Goal: Task Accomplishment & Management: Manage account settings

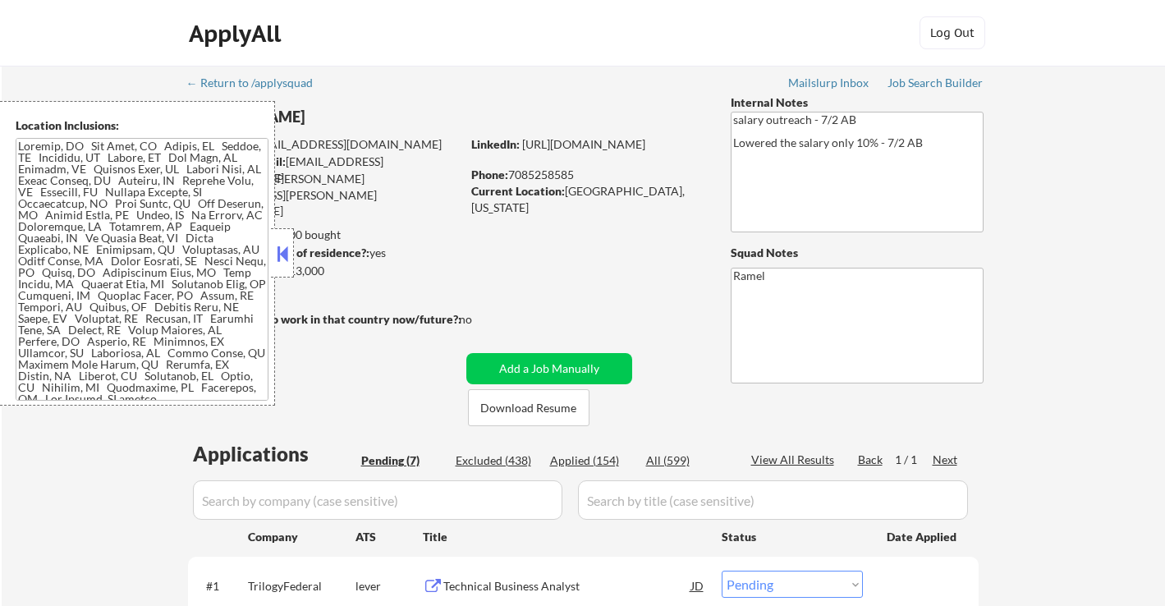
select select ""pending""
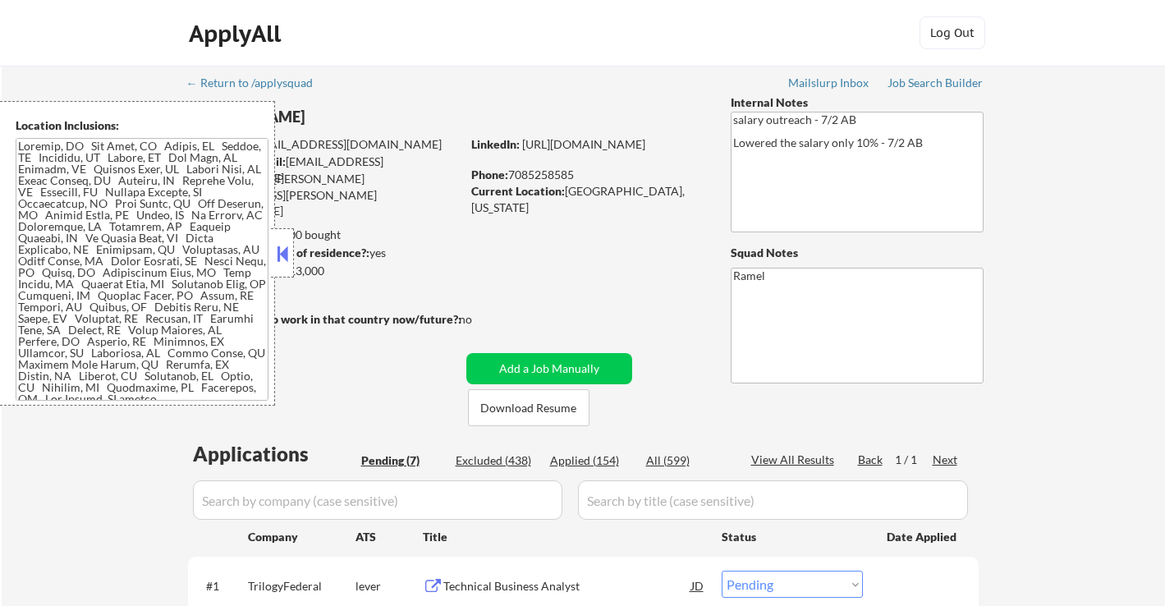
select select ""pending""
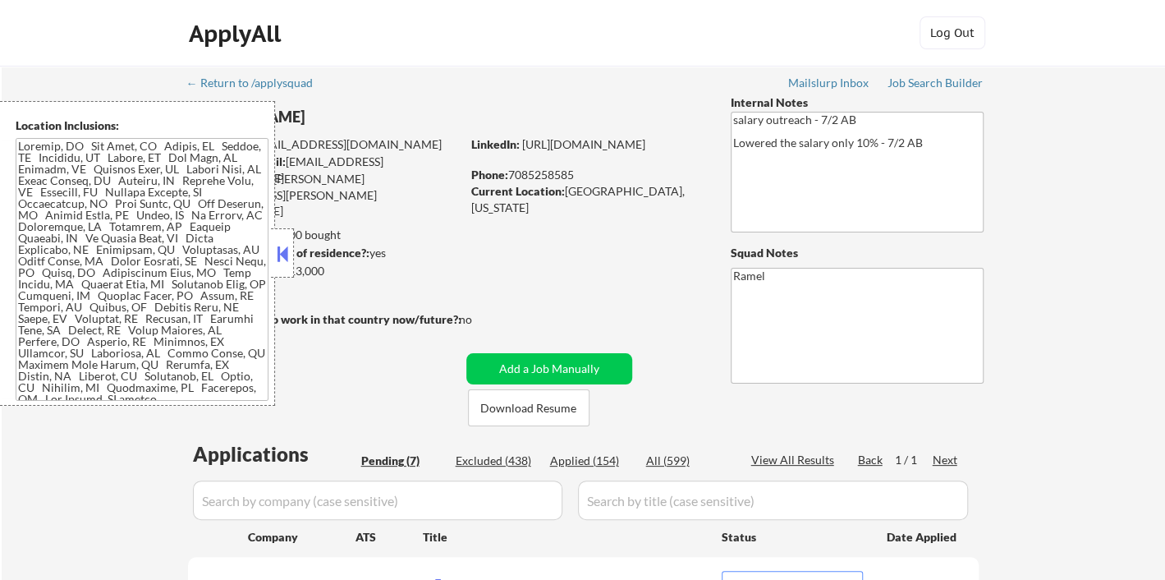
click at [282, 259] on button at bounding box center [282, 253] width 18 height 25
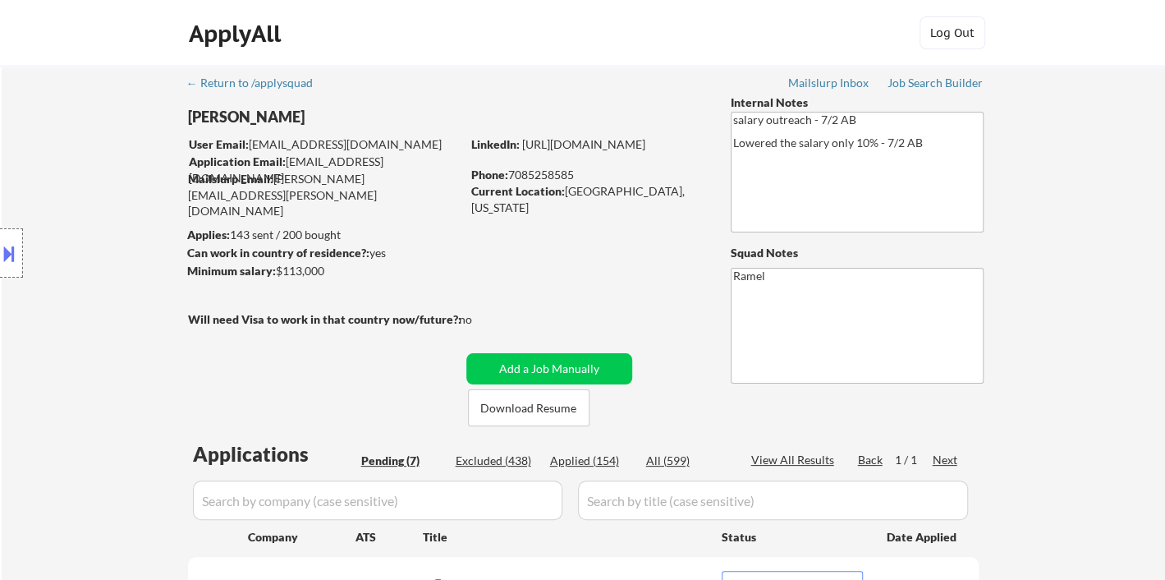
click at [10, 255] on button at bounding box center [9, 253] width 18 height 27
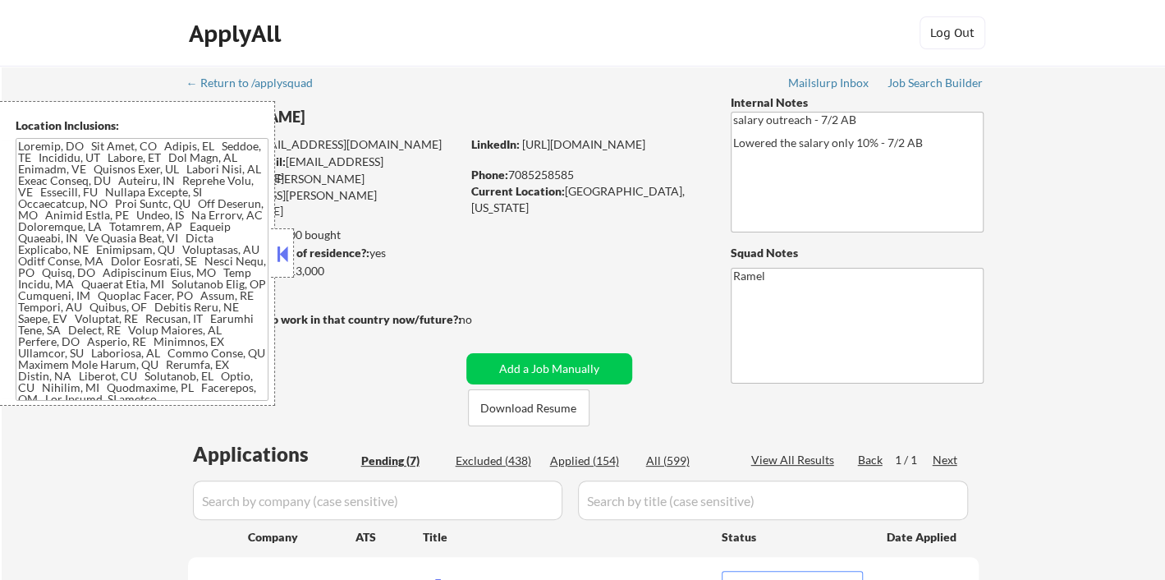
click at [289, 251] on button at bounding box center [282, 253] width 18 height 25
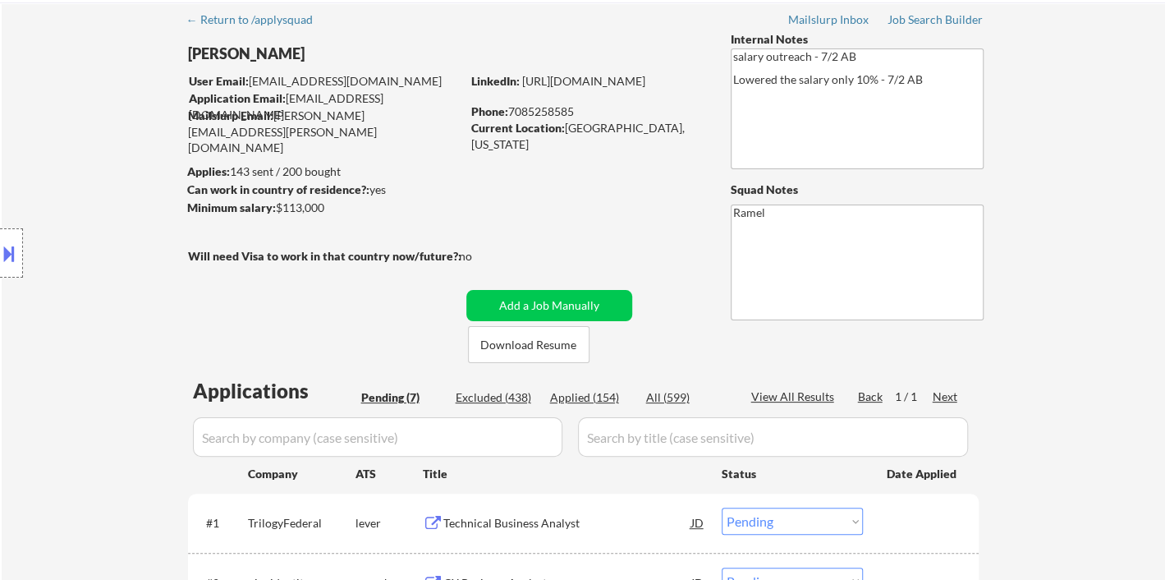
scroll to position [182, 0]
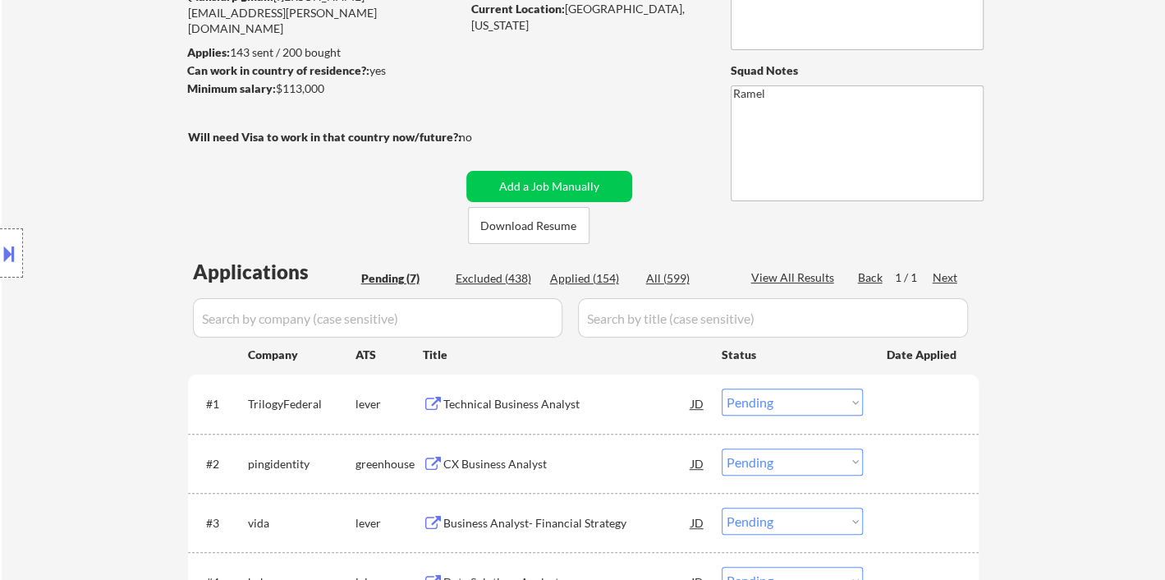
click at [391, 268] on div "Applications Pending (7) Excluded (438) Applied (154) All (599) View All Result…" at bounding box center [583, 572] width 791 height 628
click at [392, 282] on div "Pending (7)" at bounding box center [402, 278] width 82 height 16
click at [516, 401] on div "Technical Business Analyst" at bounding box center [567, 404] width 248 height 16
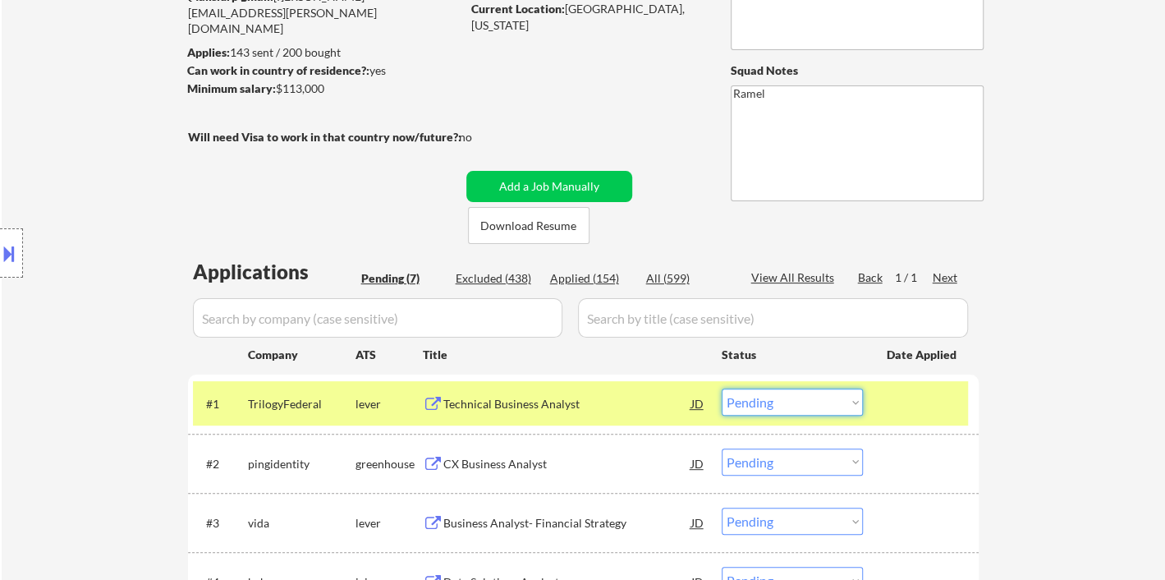
drag, startPoint x: 833, startPoint y: 408, endPoint x: 837, endPoint y: 431, distance: 23.5
click at [833, 406] on select "Choose an option... Pending Applied Excluded (Questions) Excluded (Expired) Exc…" at bounding box center [792, 401] width 141 height 27
click at [722, 388] on select "Choose an option... Pending Applied Excluded (Questions) Excluded (Expired) Exc…" at bounding box center [792, 401] width 141 height 27
click at [476, 466] on div "CX Business Analyst" at bounding box center [567, 464] width 248 height 16
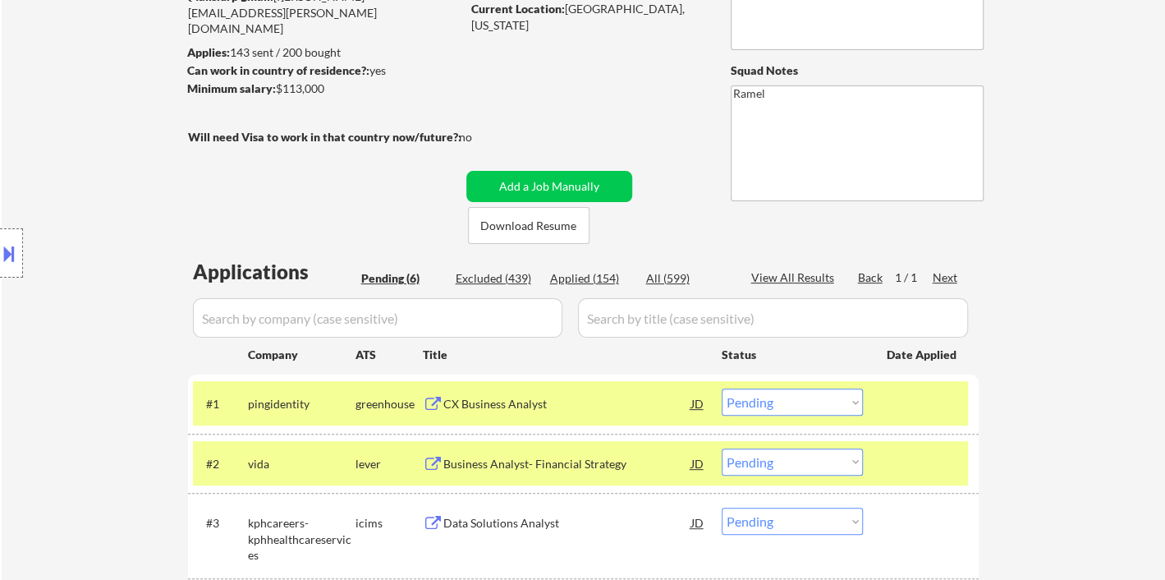
click at [813, 406] on select "Choose an option... Pending Applied Excluded (Questions) Excluded (Expired) Exc…" at bounding box center [792, 401] width 141 height 27
click at [722, 388] on select "Choose an option... Pending Applied Excluded (Questions) Excluded (Expired) Exc…" at bounding box center [792, 401] width 141 height 27
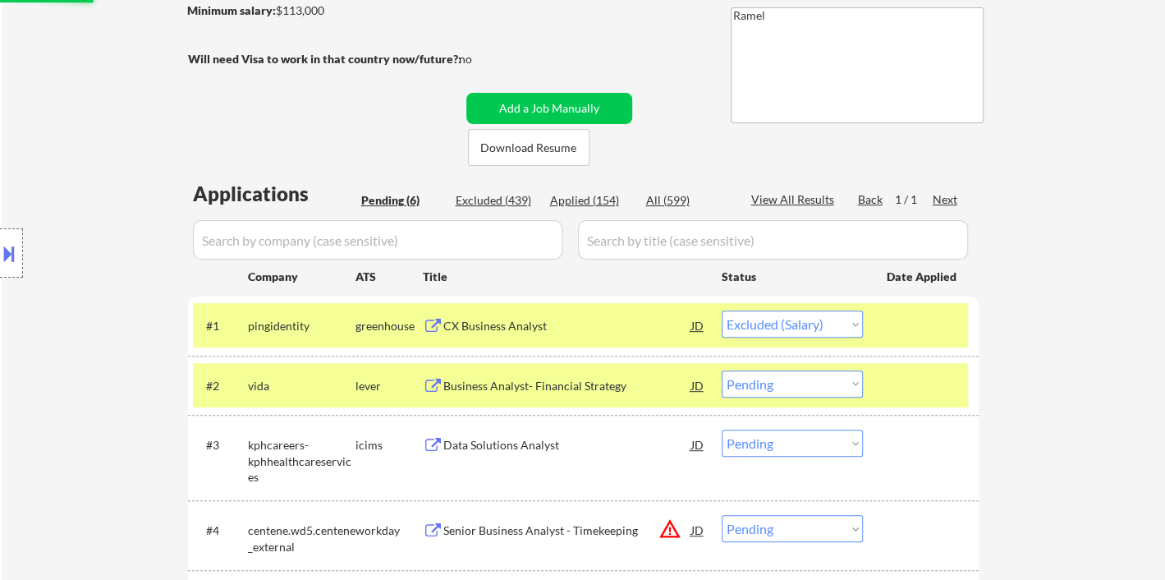
scroll to position [365, 0]
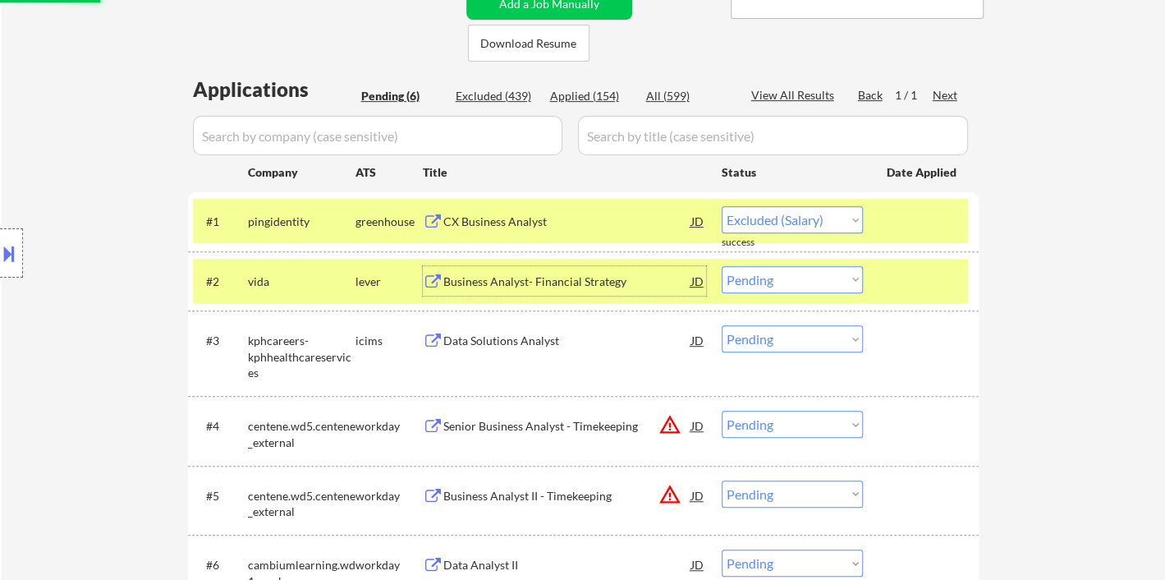
click at [523, 285] on div "Business Analyst- Financial Strategy" at bounding box center [567, 281] width 248 height 16
select select ""pending""
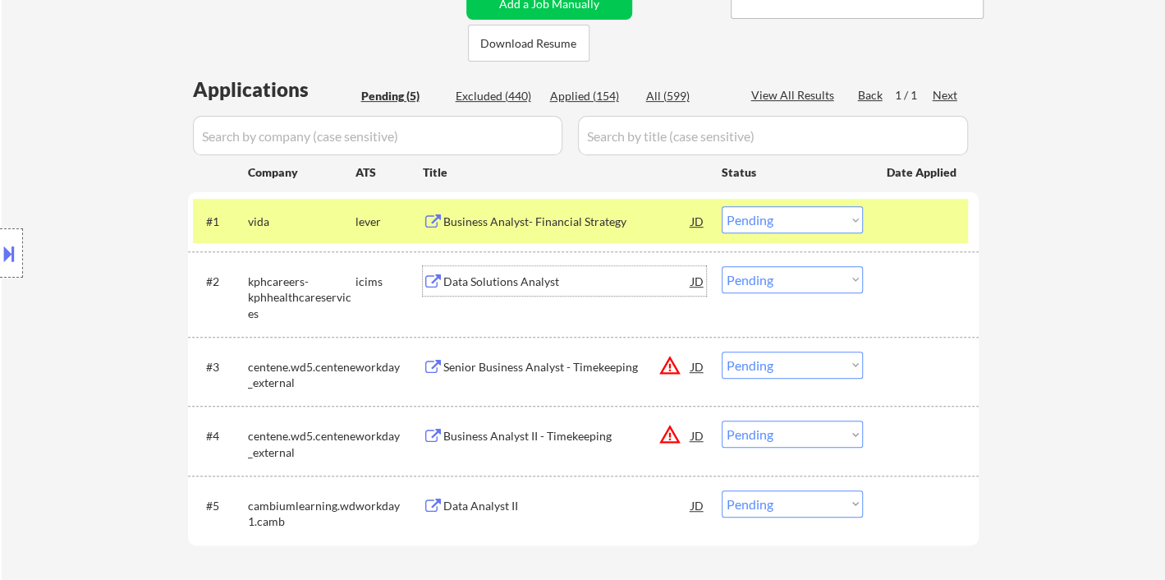
click at [834, 219] on select "Choose an option... Pending Applied Excluded (Questions) Excluded (Expired) Exc…" at bounding box center [792, 219] width 141 height 27
click at [1057, 300] on div "← Return to /applysquad Mailslurp Inbox Job Search Builder Robert Shepherd User…" at bounding box center [583, 158] width 1163 height 915
click at [765, 281] on select "Choose an option... Pending Applied Excluded (Questions) Excluded (Expired) Exc…" at bounding box center [792, 279] width 141 height 27
click at [722, 266] on select "Choose an option... Pending Applied Excluded (Questions) Excluded (Expired) Exc…" at bounding box center [792, 279] width 141 height 27
click at [574, 221] on div "Business Analyst- Financial Strategy" at bounding box center [567, 221] width 248 height 16
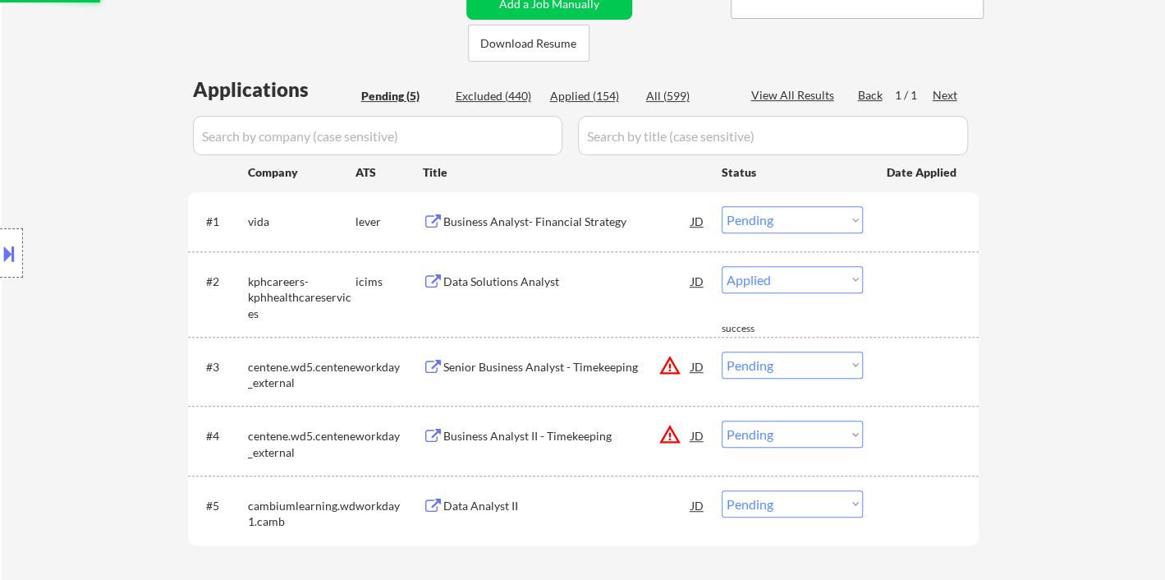
select select ""pending""
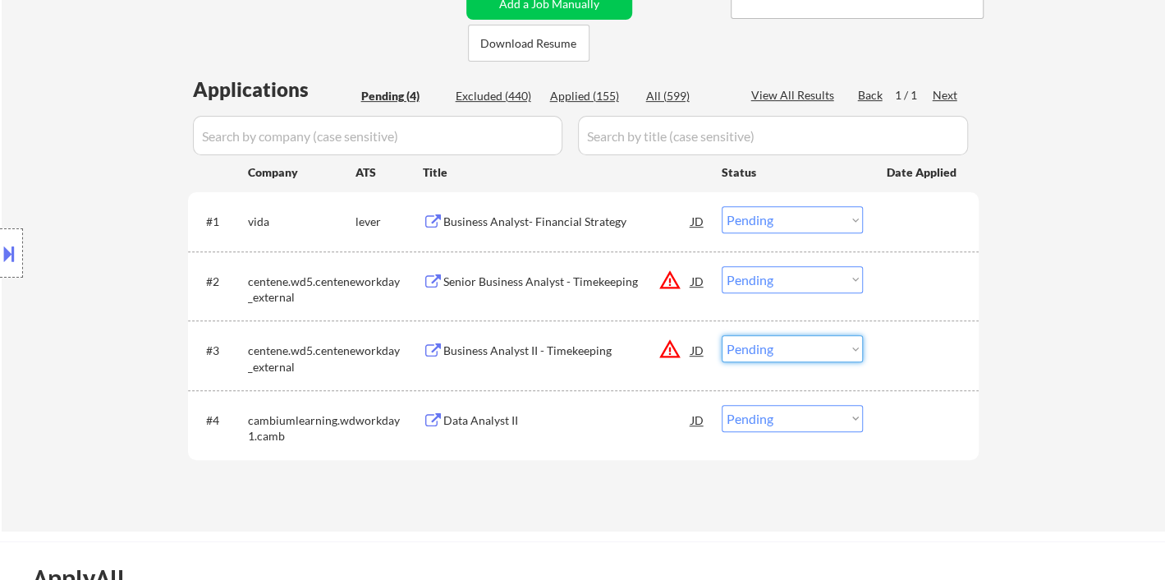
drag, startPoint x: 775, startPoint y: 357, endPoint x: 785, endPoint y: 376, distance: 21.3
click at [775, 357] on select "Choose an option... Pending Applied Excluded (Questions) Excluded (Expired) Exc…" at bounding box center [792, 348] width 141 height 27
select select ""excluded""
click at [722, 335] on select "Choose an option... Pending Applied Excluded (Questions) Excluded (Expired) Exc…" at bounding box center [792, 348] width 141 height 27
drag, startPoint x: 736, startPoint y: 283, endPoint x: 745, endPoint y: 288, distance: 9.6
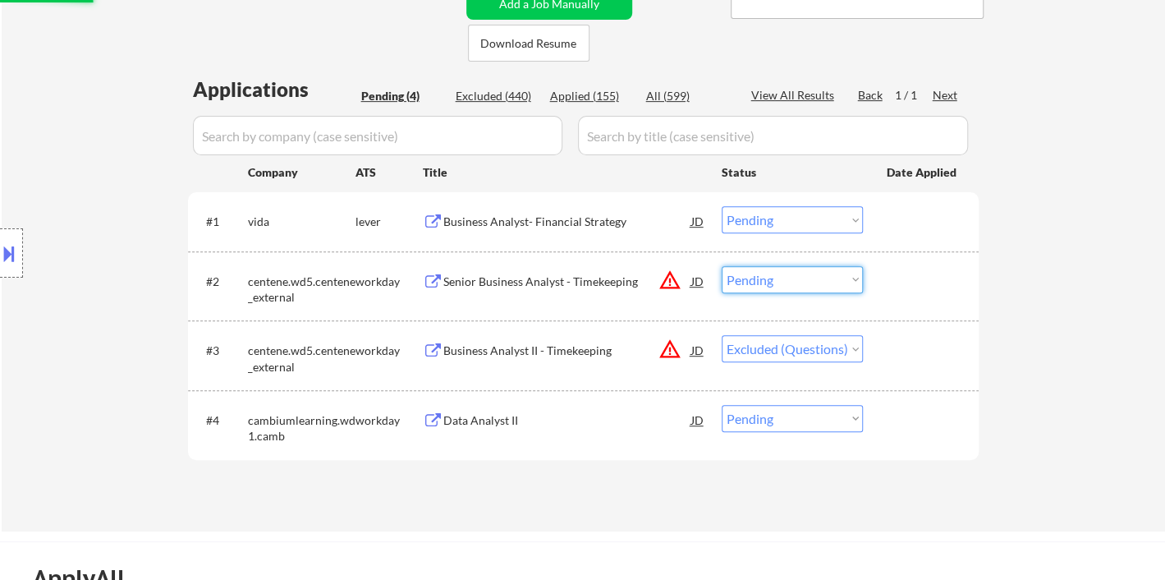
click at [737, 284] on select "Choose an option... Pending Applied Excluded (Questions) Excluded (Expired) Exc…" at bounding box center [792, 279] width 141 height 27
click at [722, 266] on select "Choose an option... Pending Applied Excluded (Questions) Excluded (Expired) Exc…" at bounding box center [792, 279] width 141 height 27
select select ""pending""
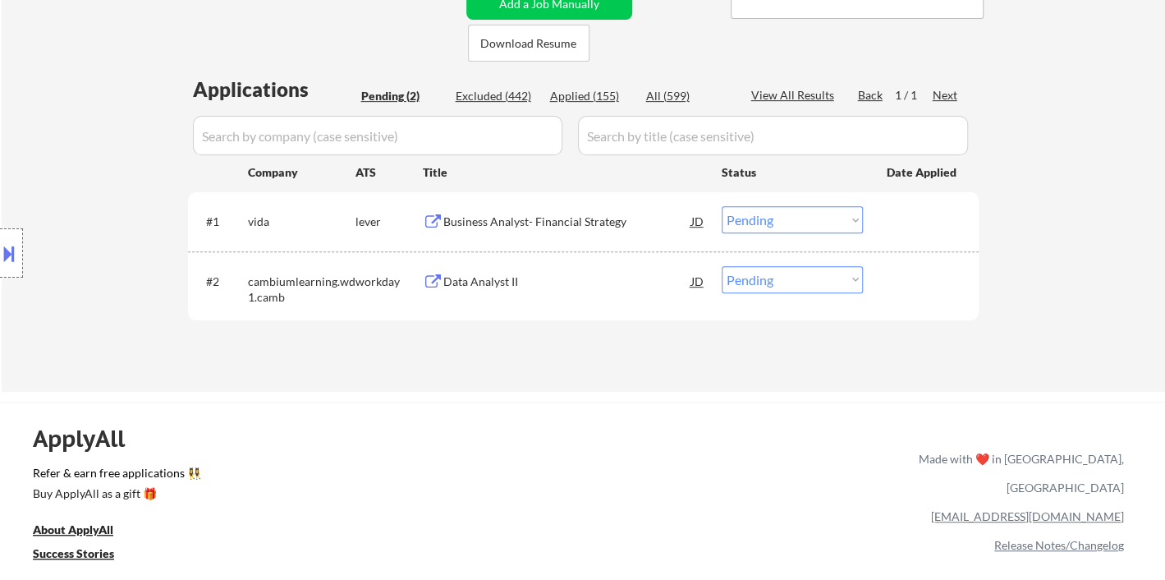
click at [466, 282] on div "Data Analyst II" at bounding box center [567, 281] width 248 height 16
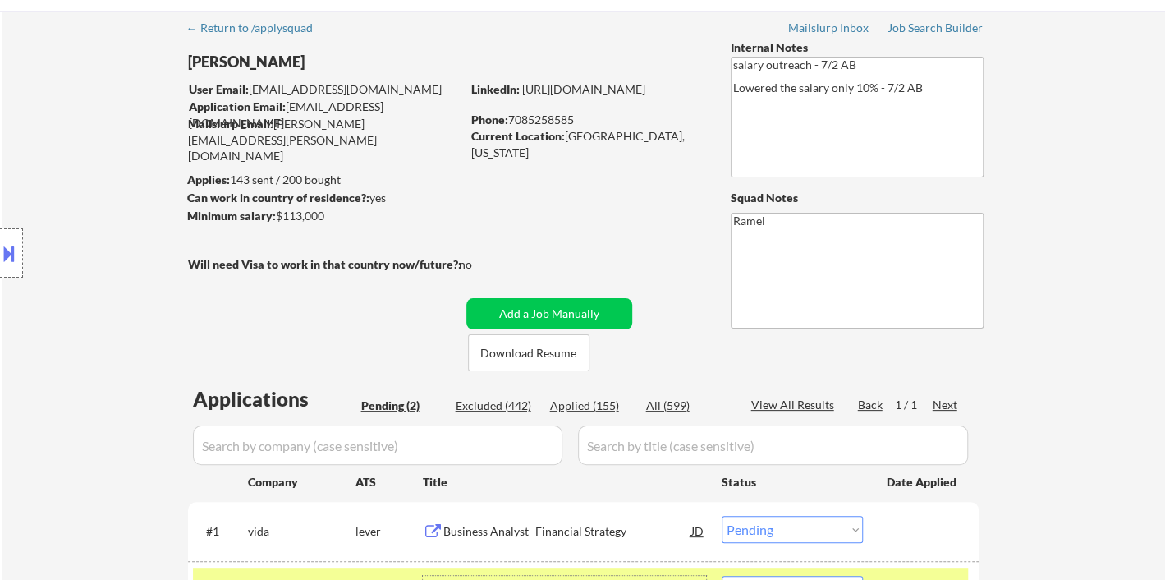
scroll to position [0, 0]
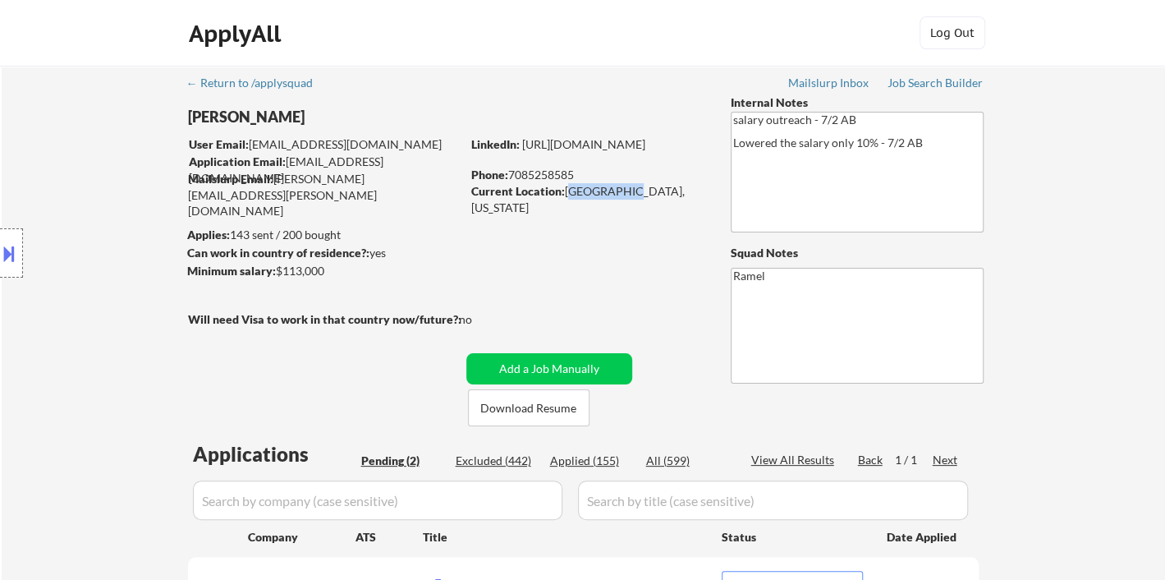
drag, startPoint x: 565, startPoint y: 191, endPoint x: 618, endPoint y: 195, distance: 53.5
click at [618, 195] on div "Current Location: Oak Forest, IL 60452, Illinois" at bounding box center [587, 199] width 232 height 32
copy div "Oak Forest"
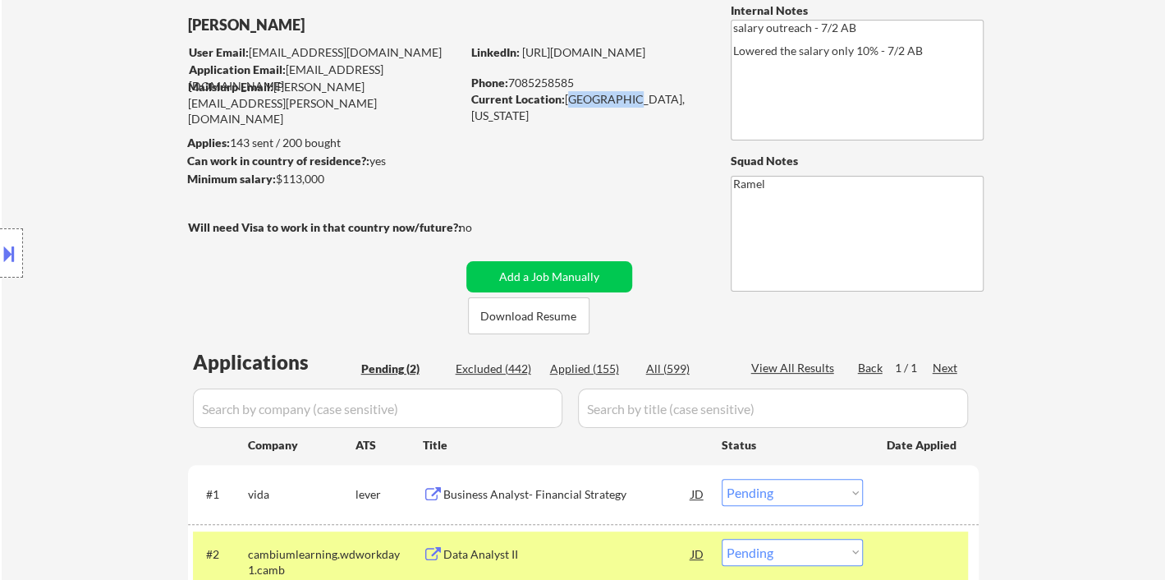
scroll to position [182, 0]
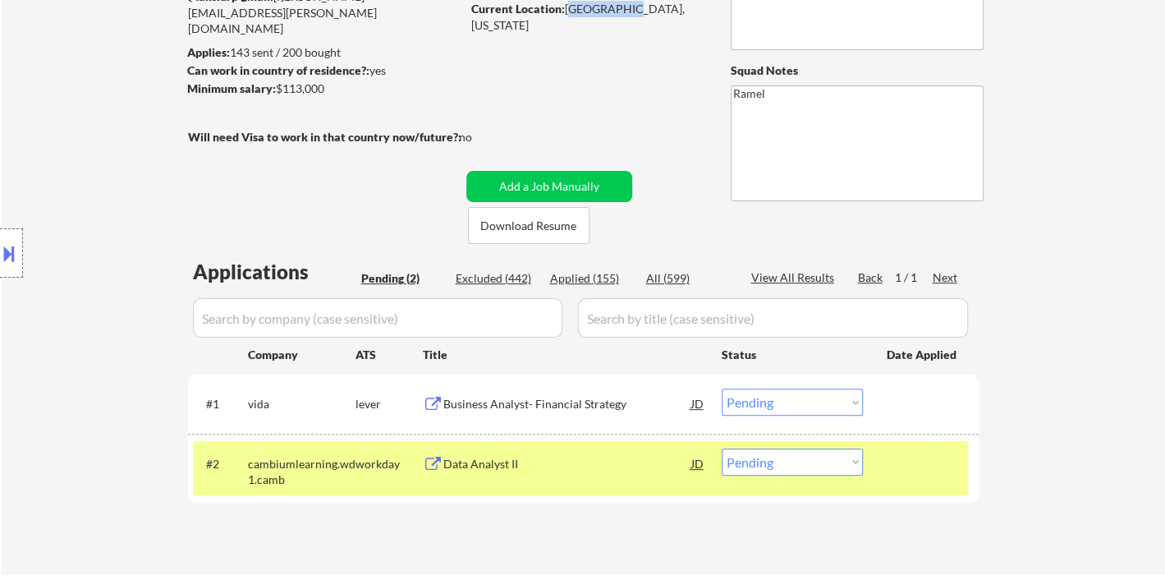
click at [819, 402] on select "Choose an option... Pending Applied Excluded (Questions) Excluded (Expired) Exc…" at bounding box center [792, 401] width 141 height 27
click at [722, 388] on select "Choose an option... Pending Applied Excluded (Questions) Excluded (Expired) Exc…" at bounding box center [792, 401] width 141 height 27
click at [490, 467] on div "Data Analyst II" at bounding box center [567, 464] width 248 height 16
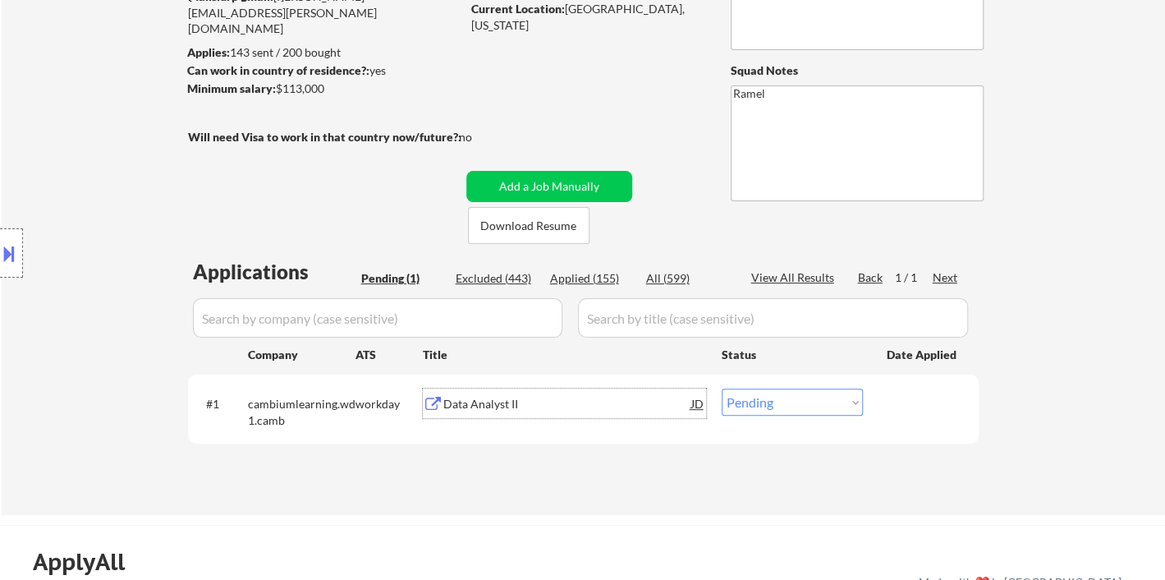
click at [493, 415] on div "Data Analyst II" at bounding box center [567, 403] width 248 height 30
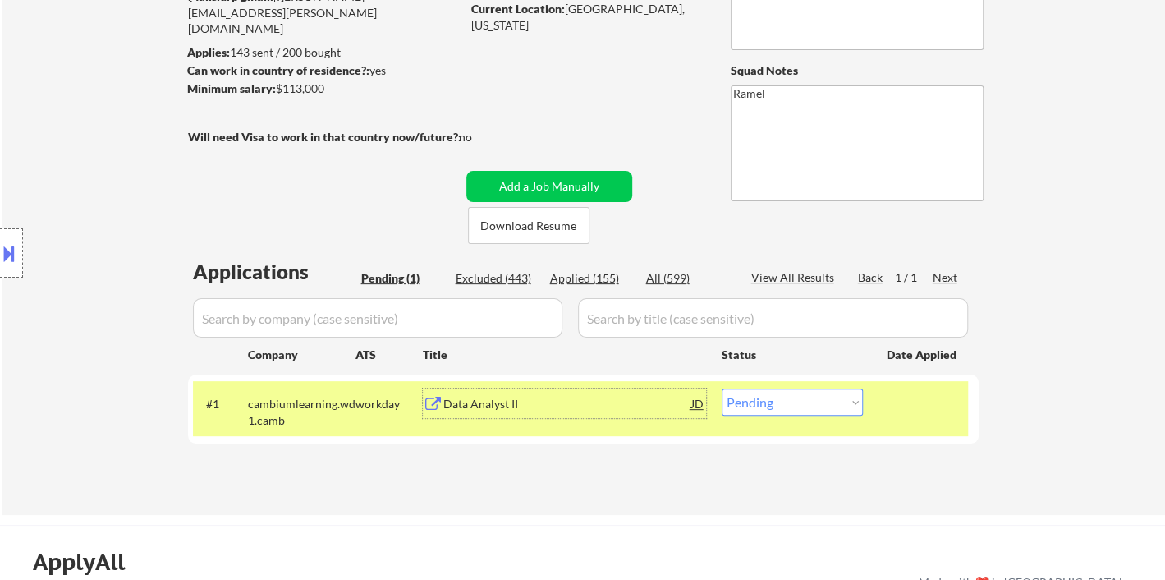
click at [787, 406] on select "Choose an option... Pending Applied Excluded (Questions) Excluded (Expired) Exc…" at bounding box center [792, 401] width 141 height 27
select select ""excluded""
click at [722, 388] on select "Choose an option... Pending Applied Excluded (Questions) Excluded (Expired) Exc…" at bounding box center [792, 401] width 141 height 27
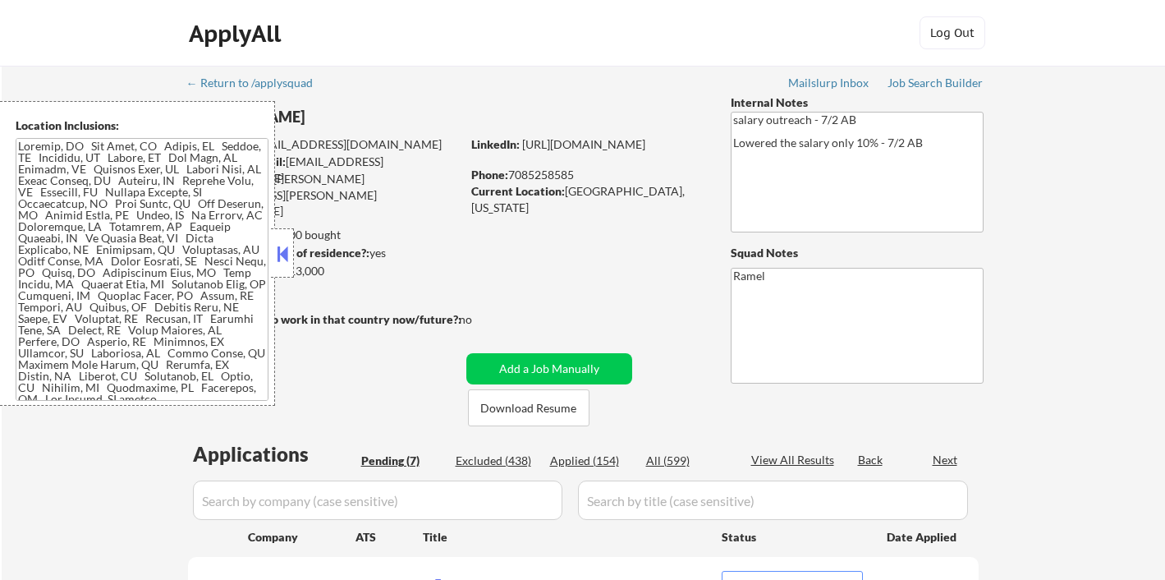
select select ""pending""
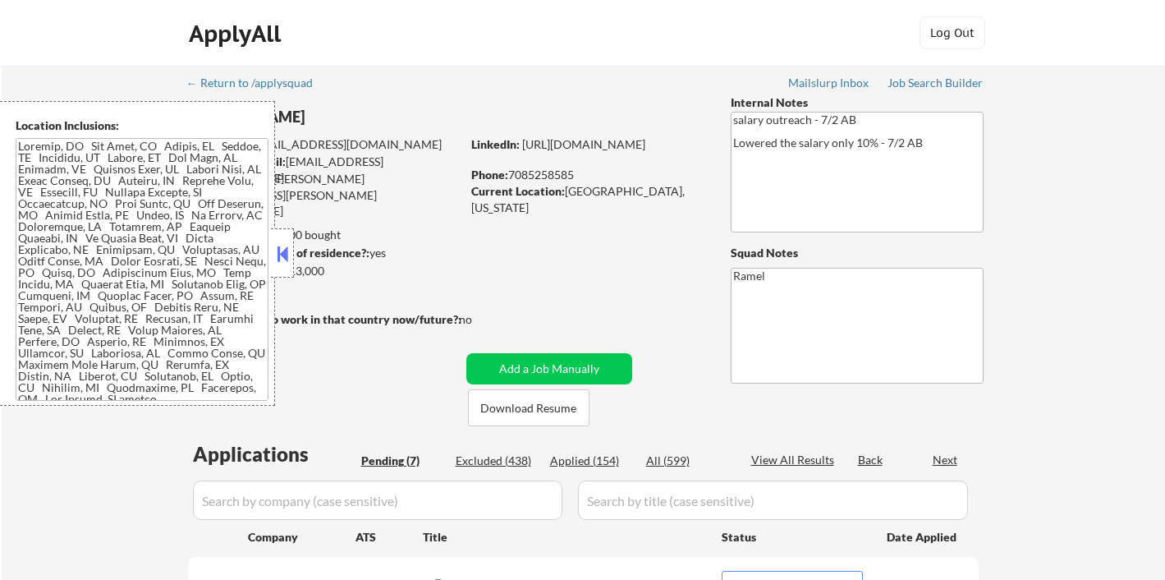
select select ""pending""
click at [593, 462] on div "Applied (154)" at bounding box center [591, 460] width 82 height 16
select select ""applied""
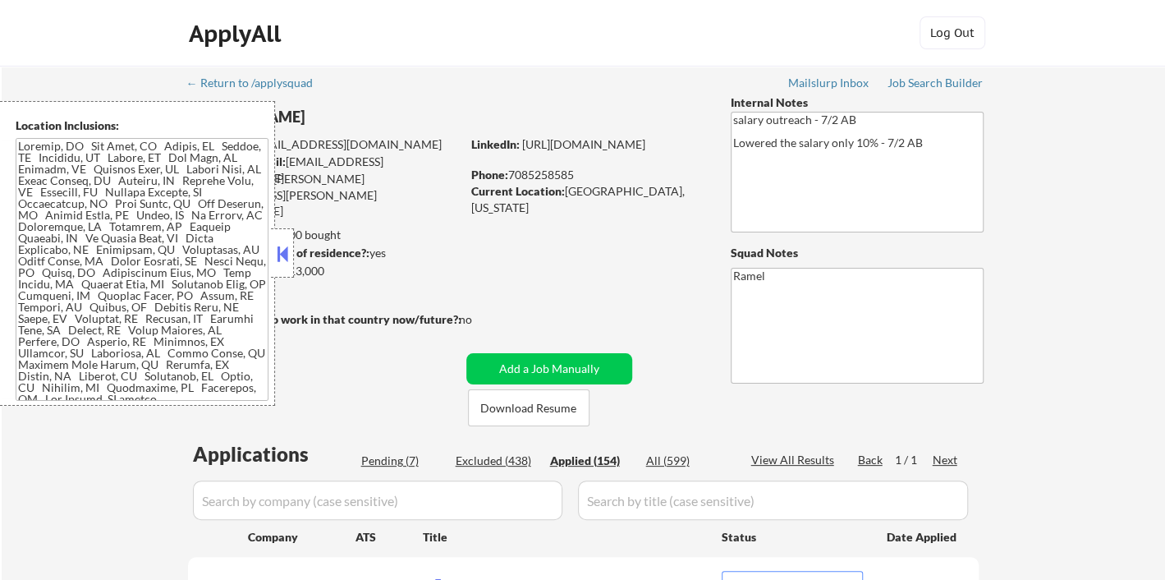
select select ""applied""
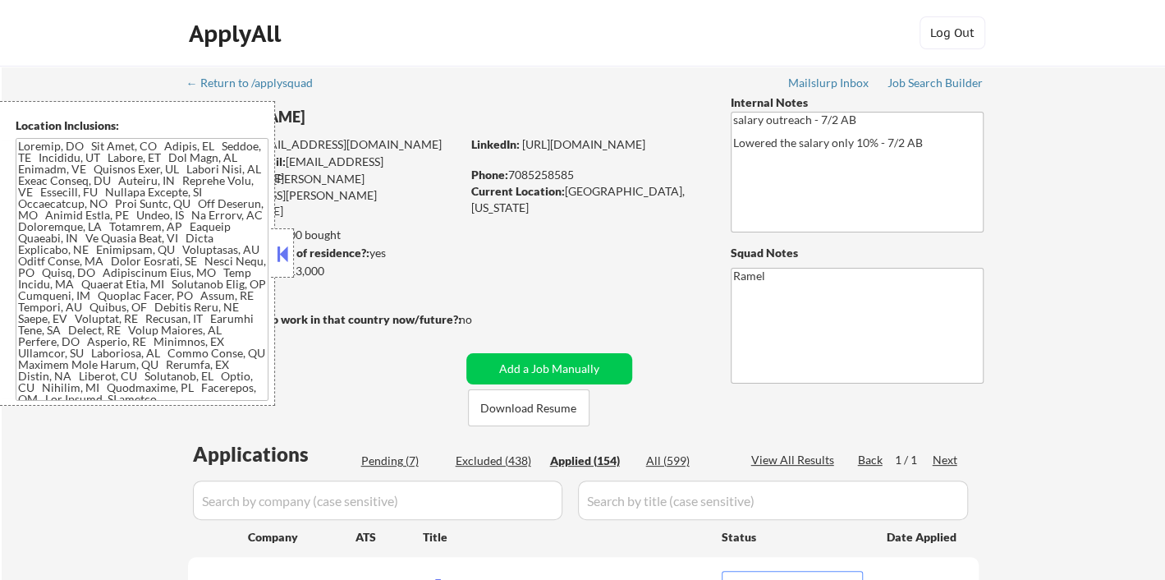
select select ""applied""
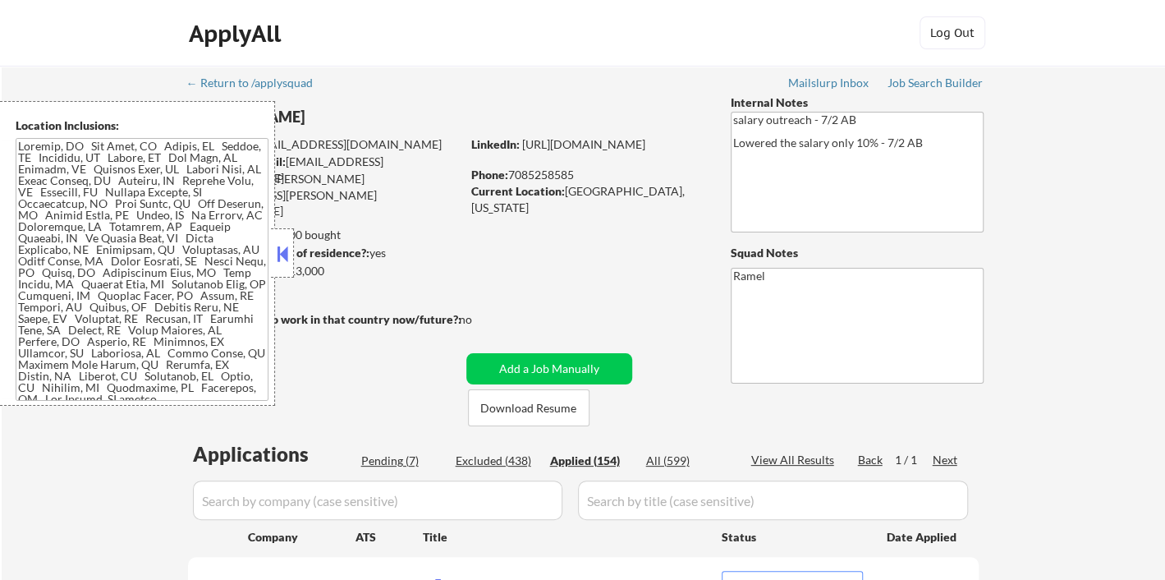
select select ""applied""
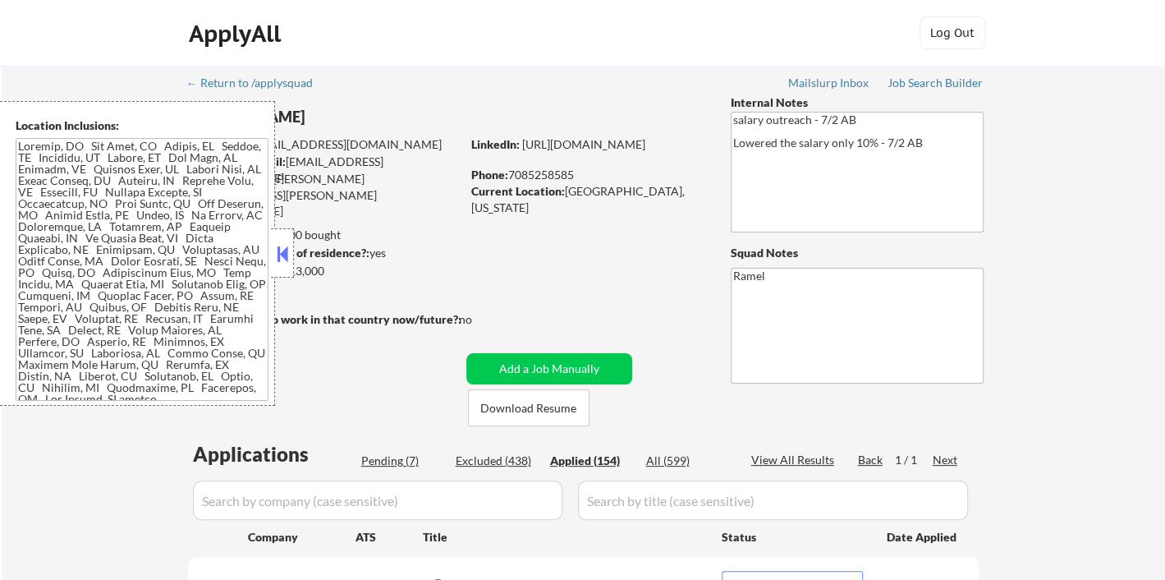
select select ""applied""
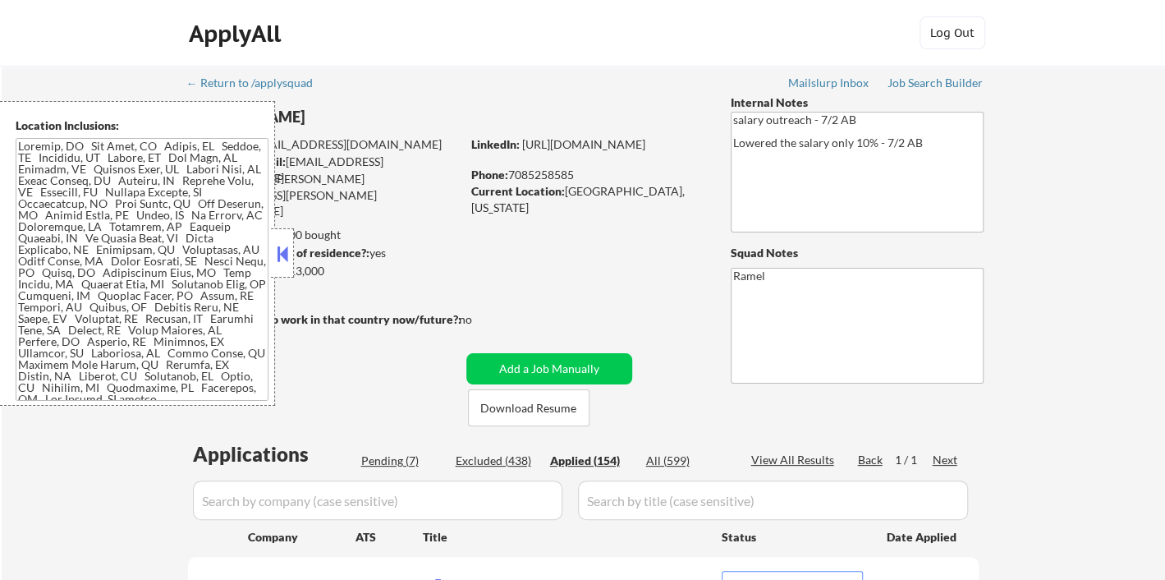
select select ""applied""
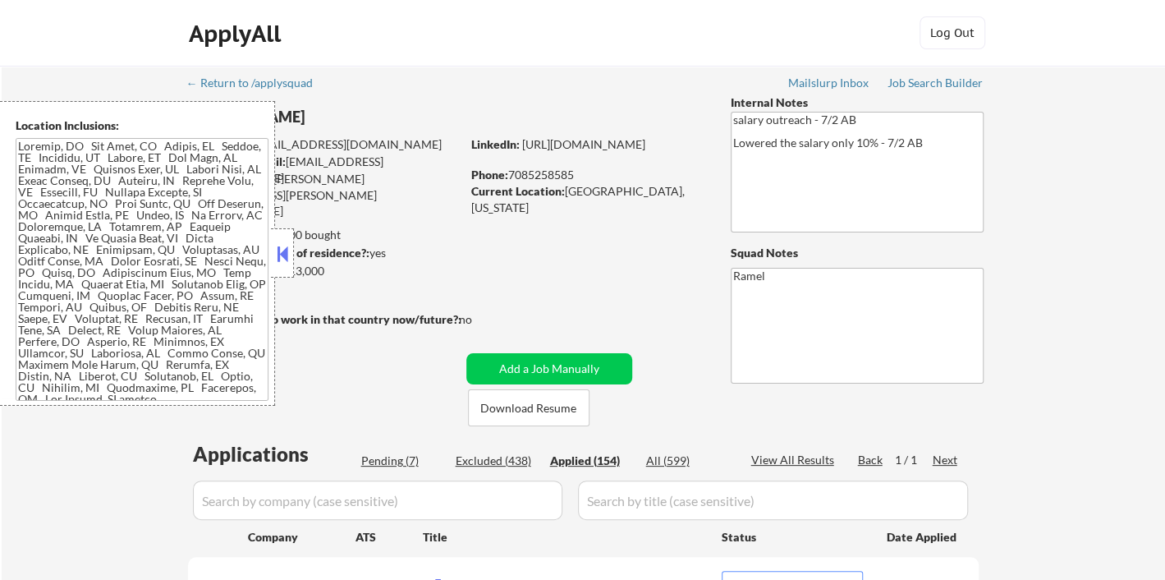
select select ""applied""
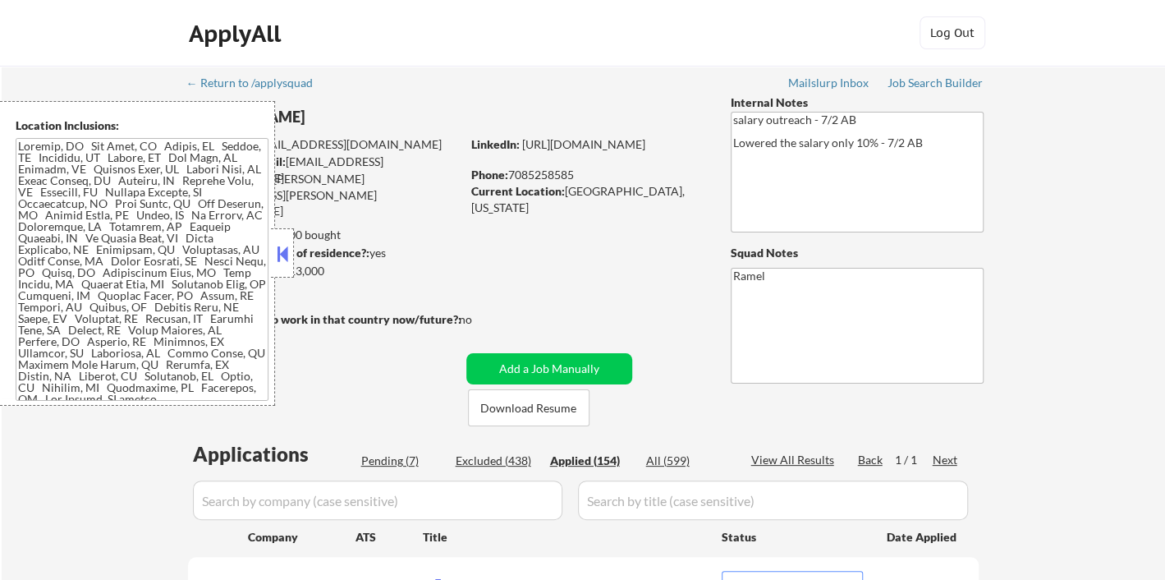
select select ""applied""
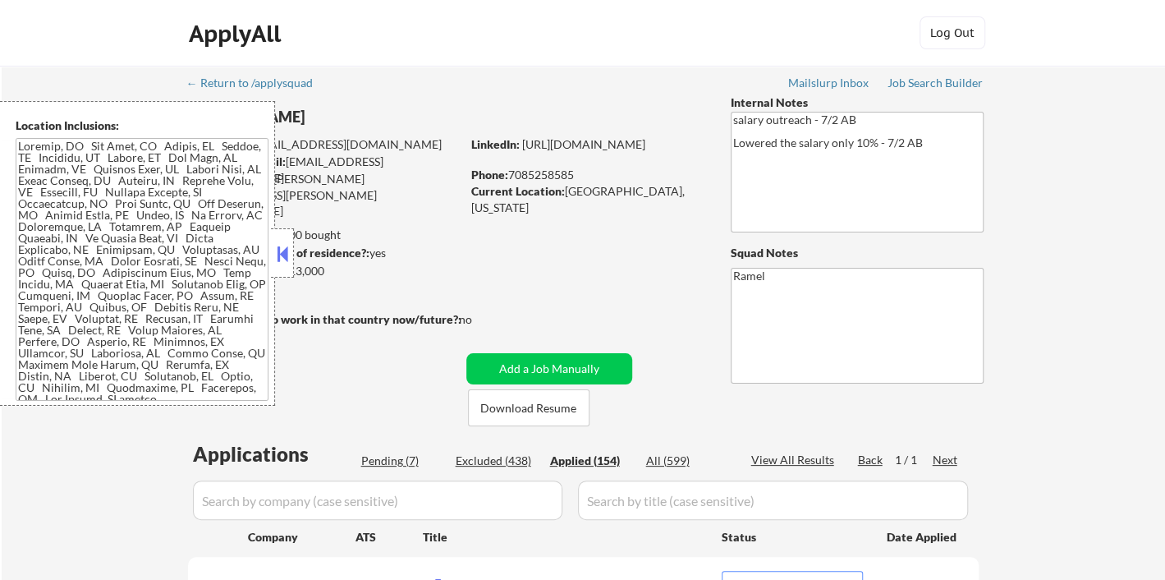
select select ""applied""
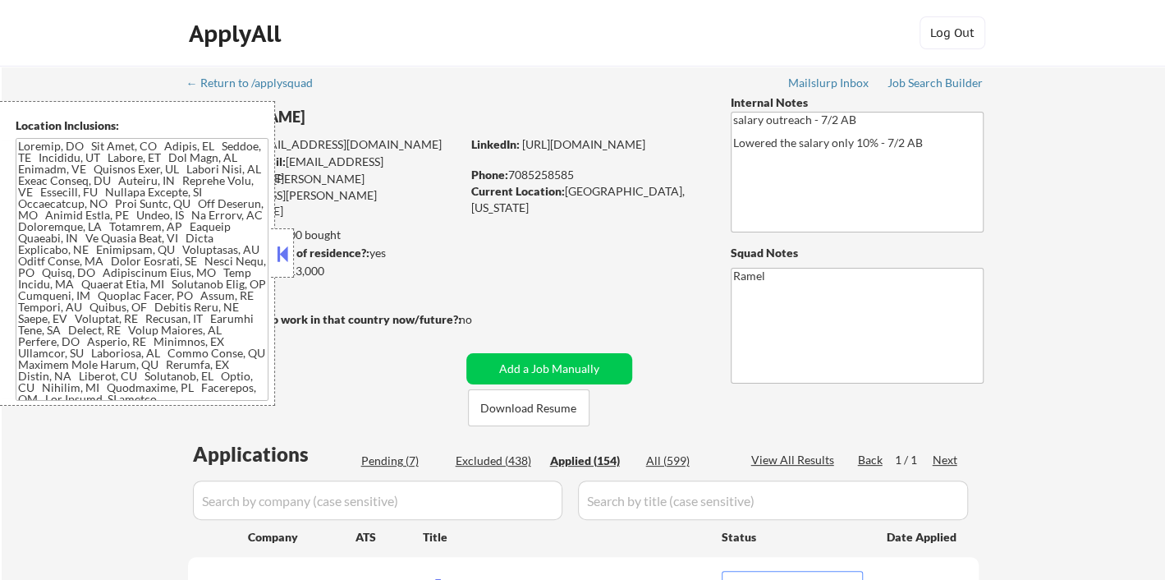
select select ""applied""
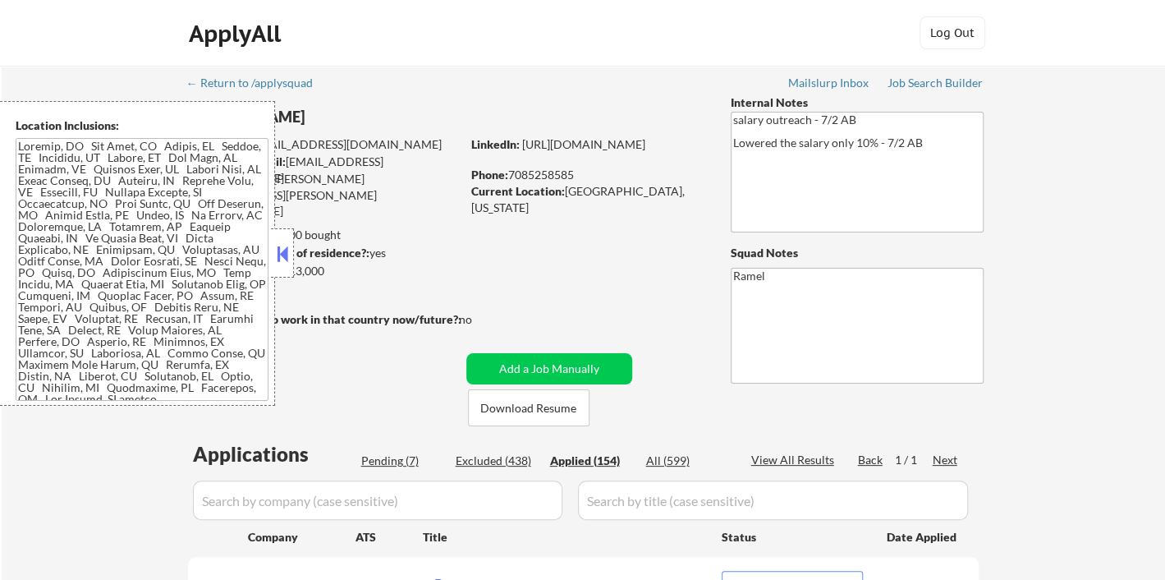
select select ""applied""
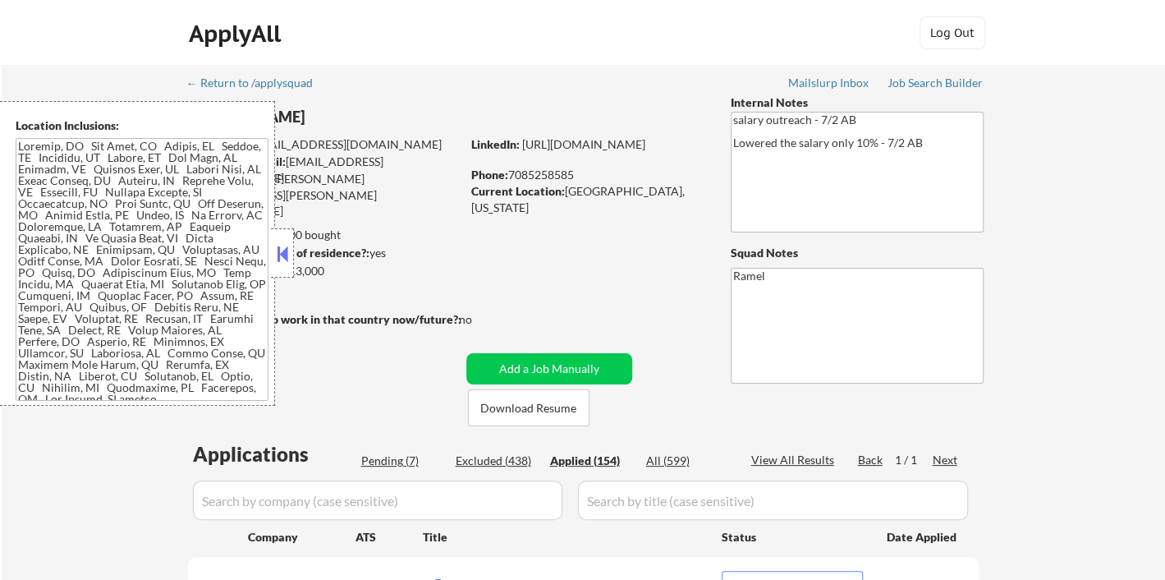
select select ""applied""
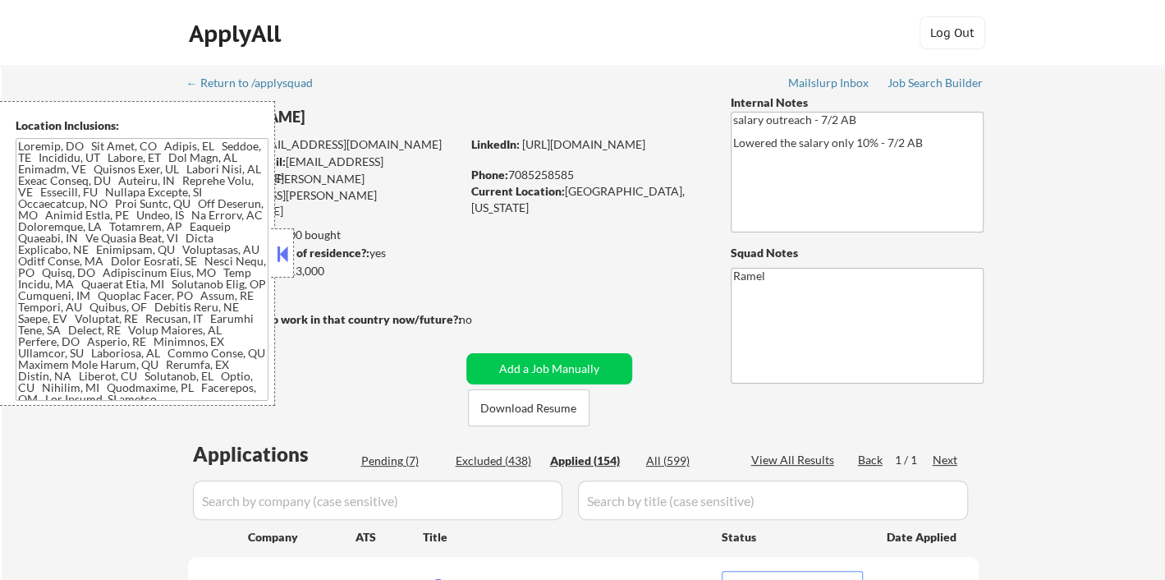
select select ""applied""
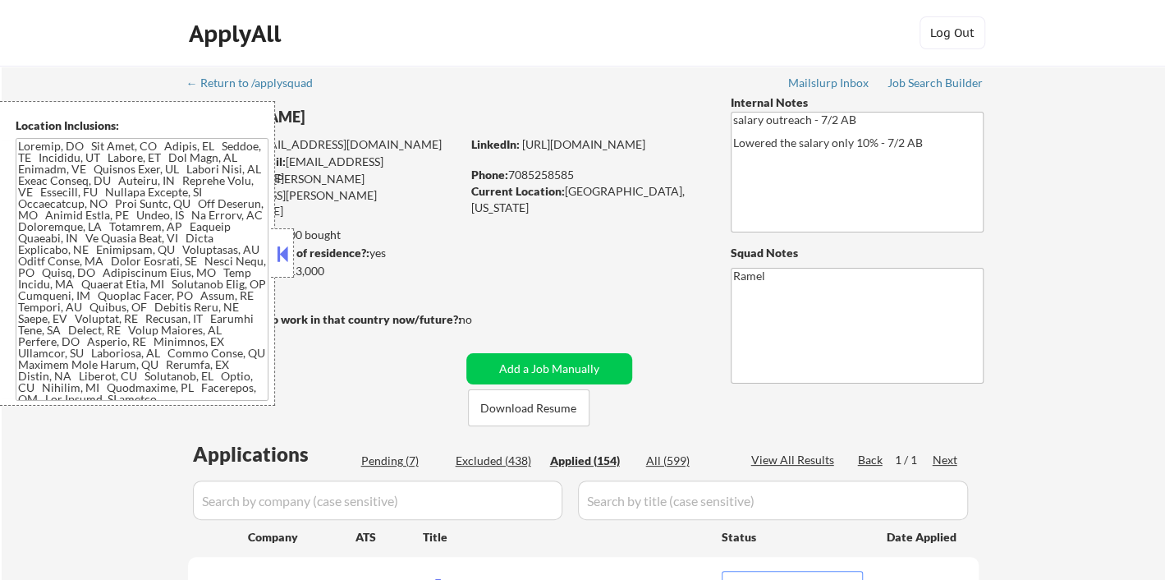
select select ""applied""
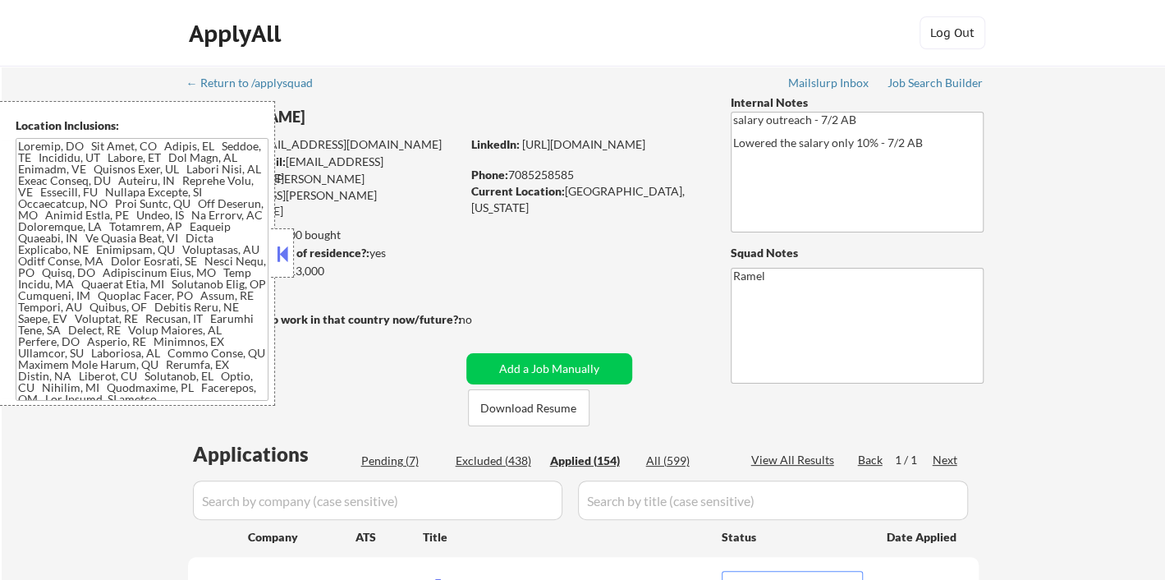
select select ""applied""
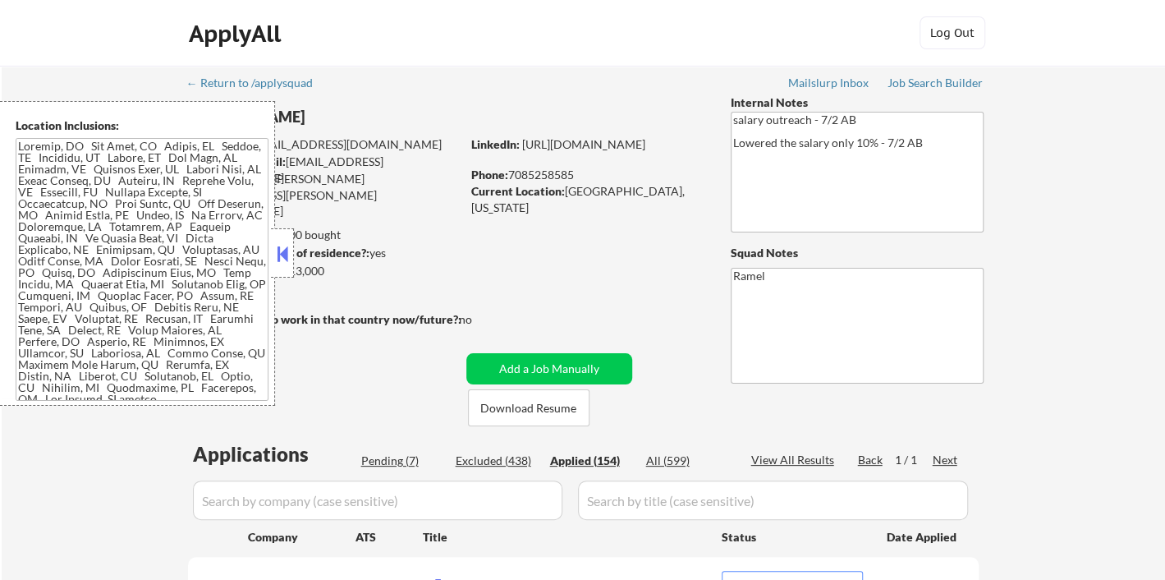
select select ""applied""
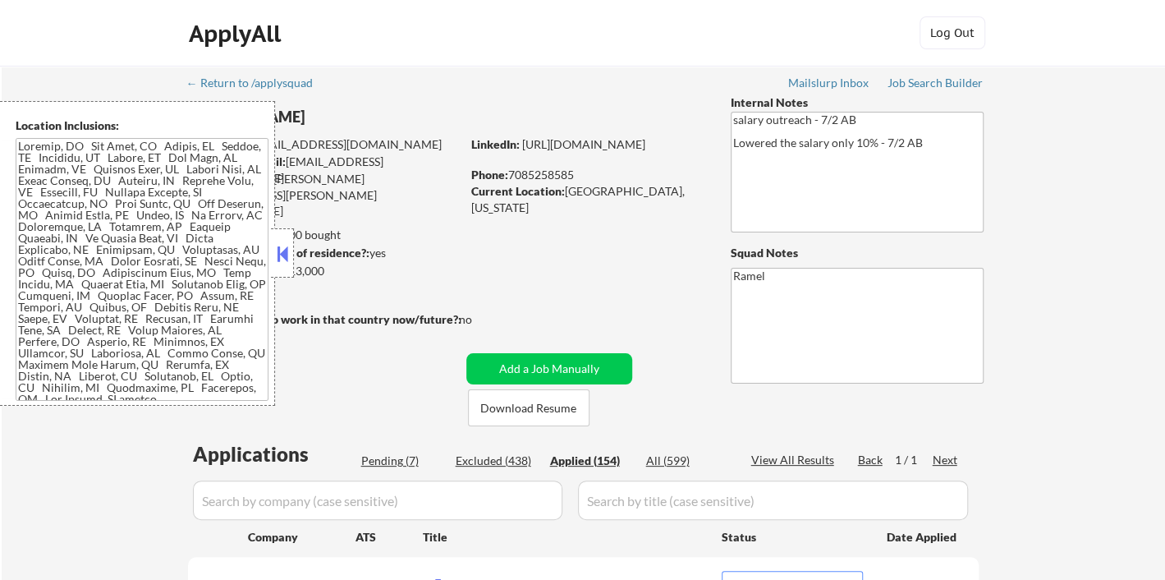
select select ""applied""
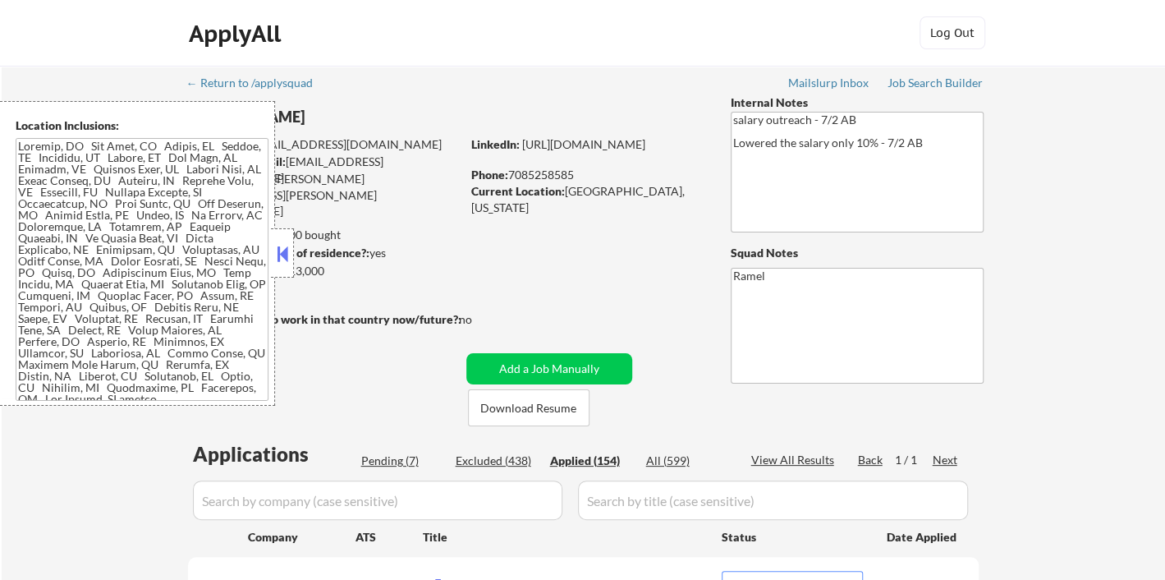
select select ""applied""
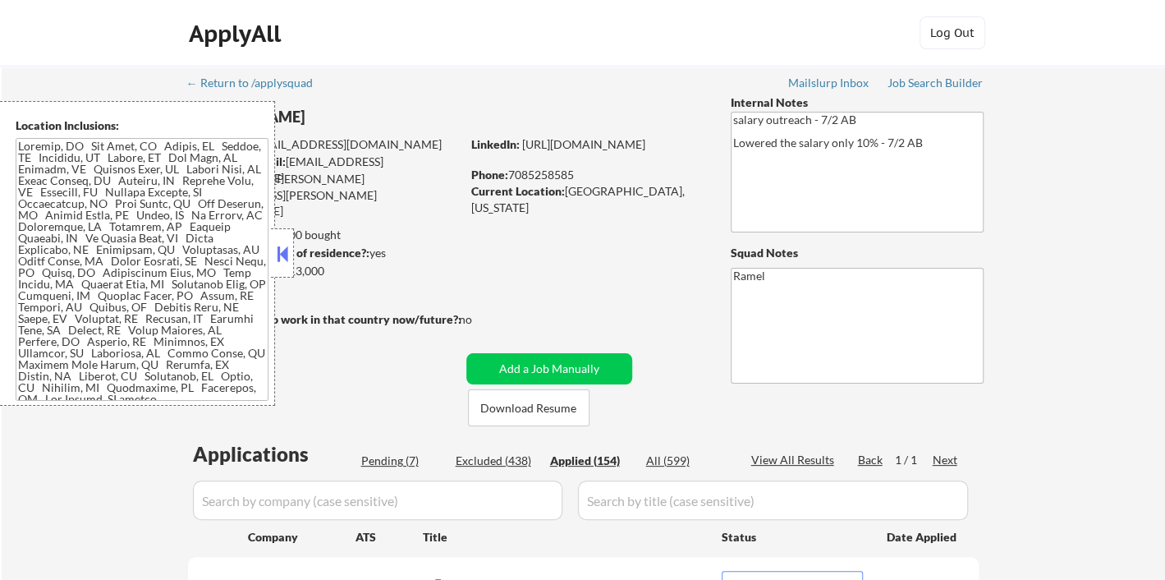
select select ""applied""
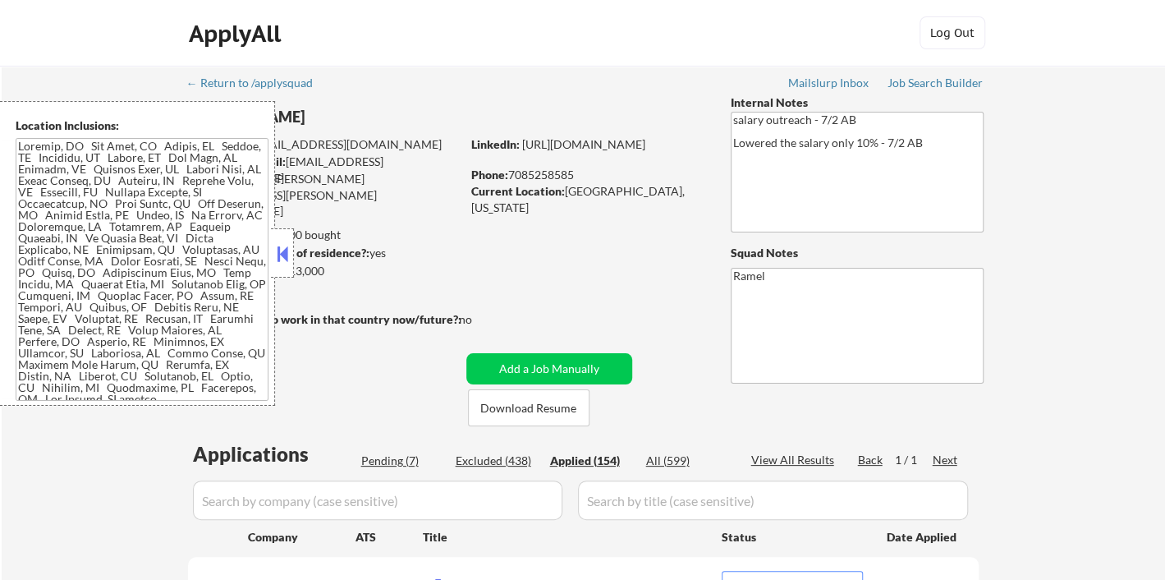
select select ""applied""
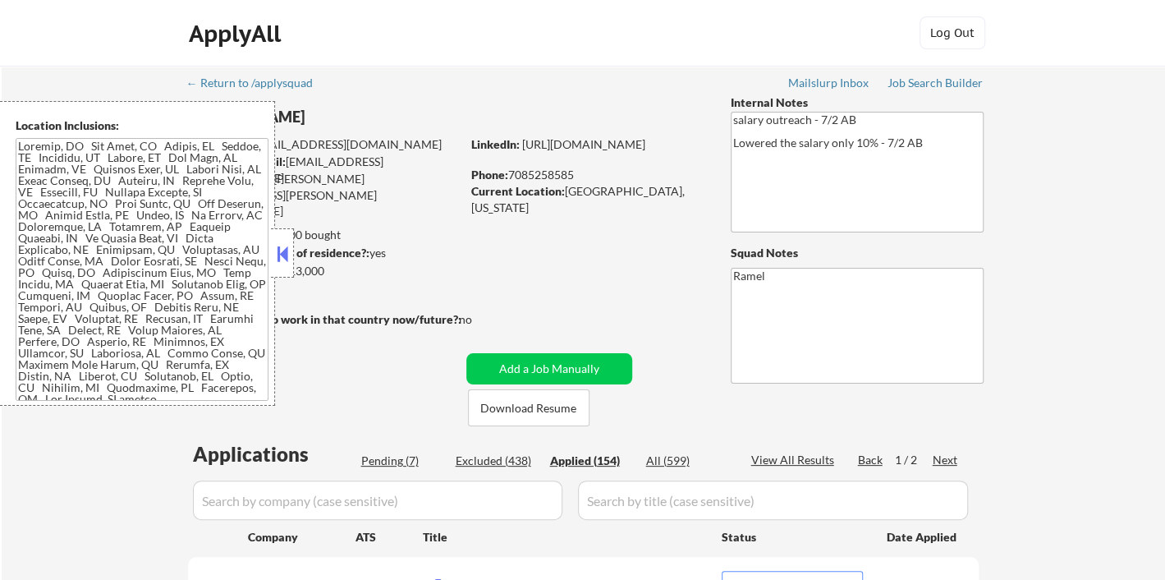
select select ""applied""
click at [282, 251] on button at bounding box center [282, 253] width 18 height 25
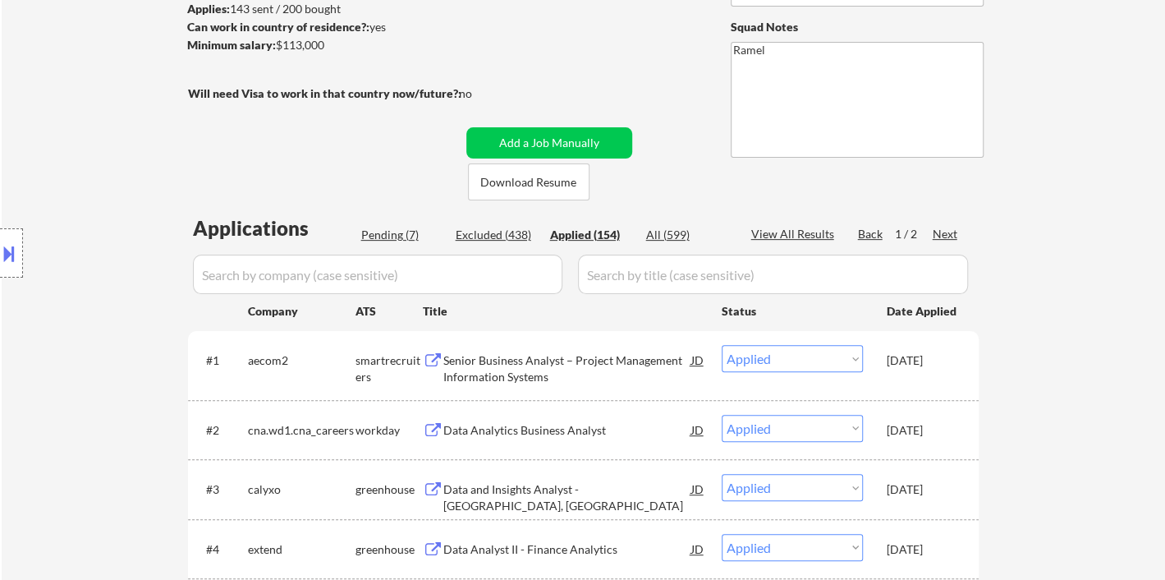
scroll to position [273, 0]
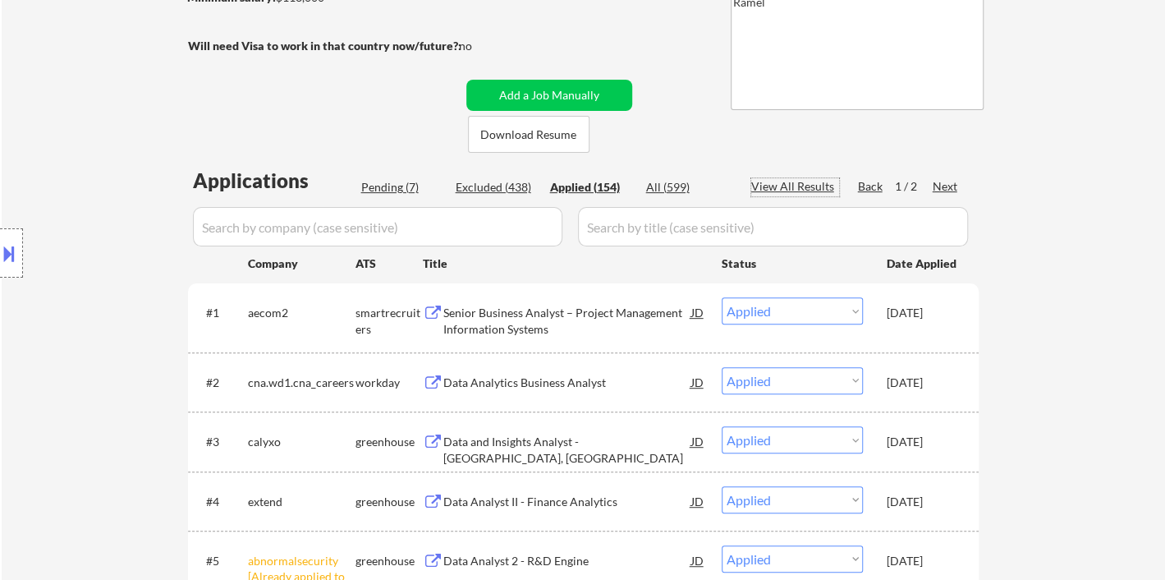
click at [784, 185] on div "View All Results" at bounding box center [795, 186] width 88 height 16
select select ""applied""
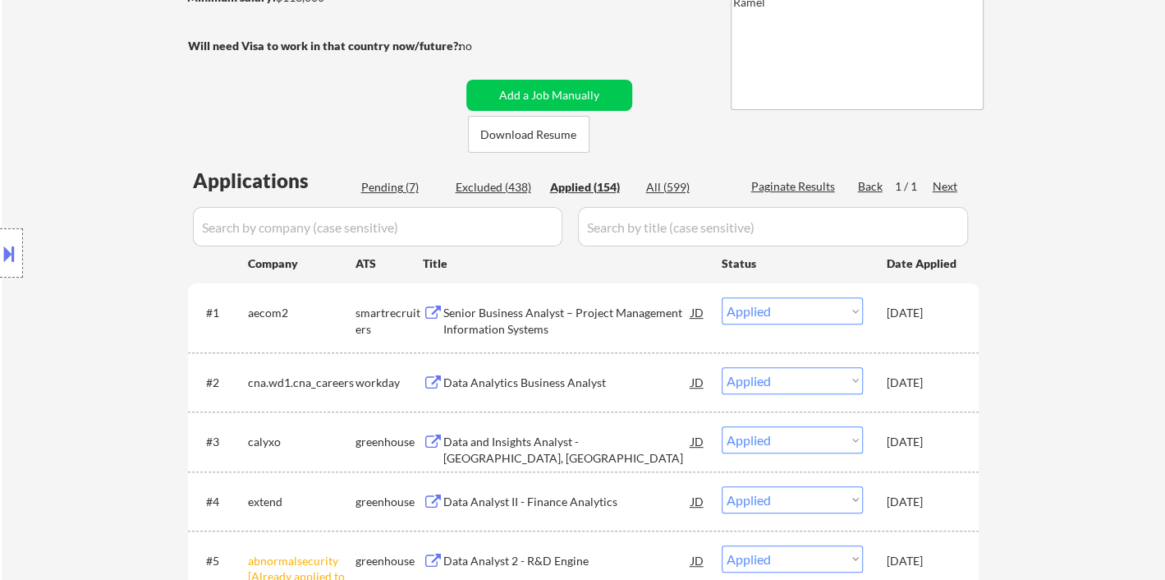
select select ""applied""
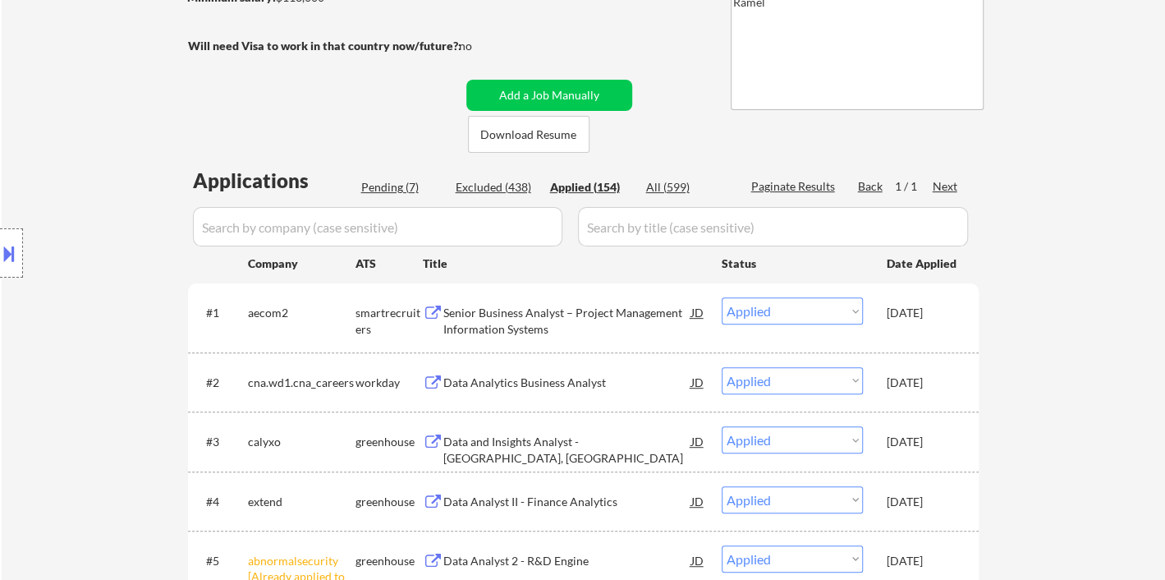
select select ""applied""
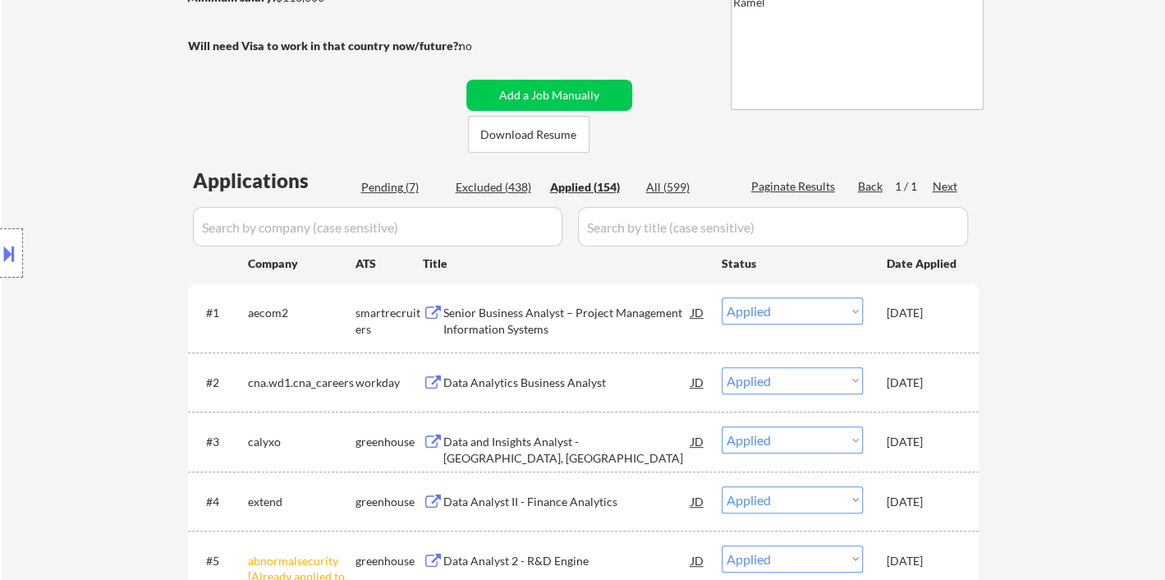
select select ""applied""
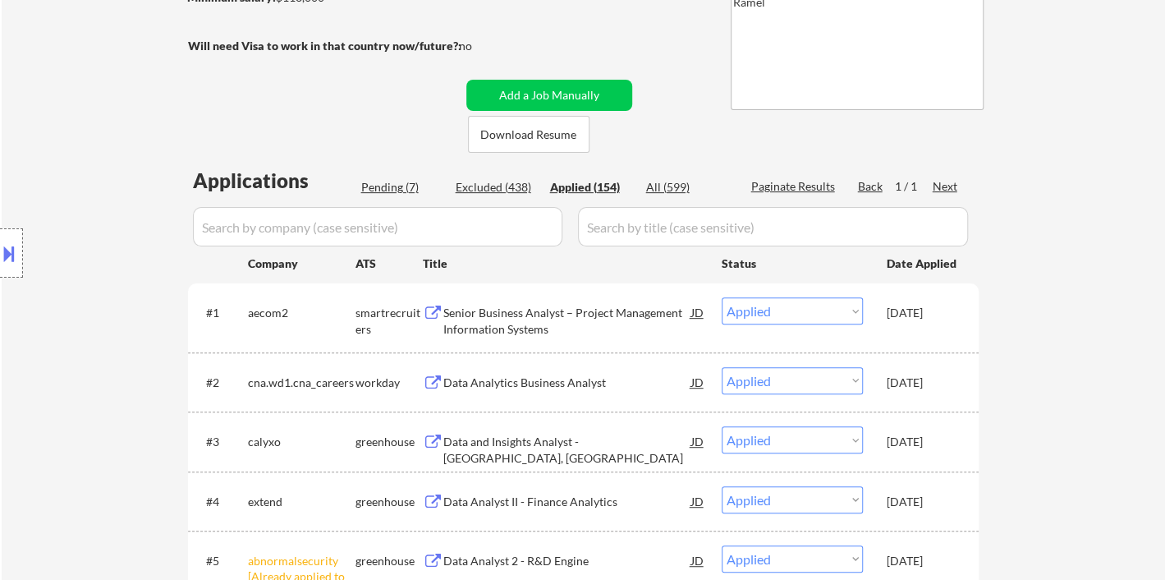
select select ""applied""
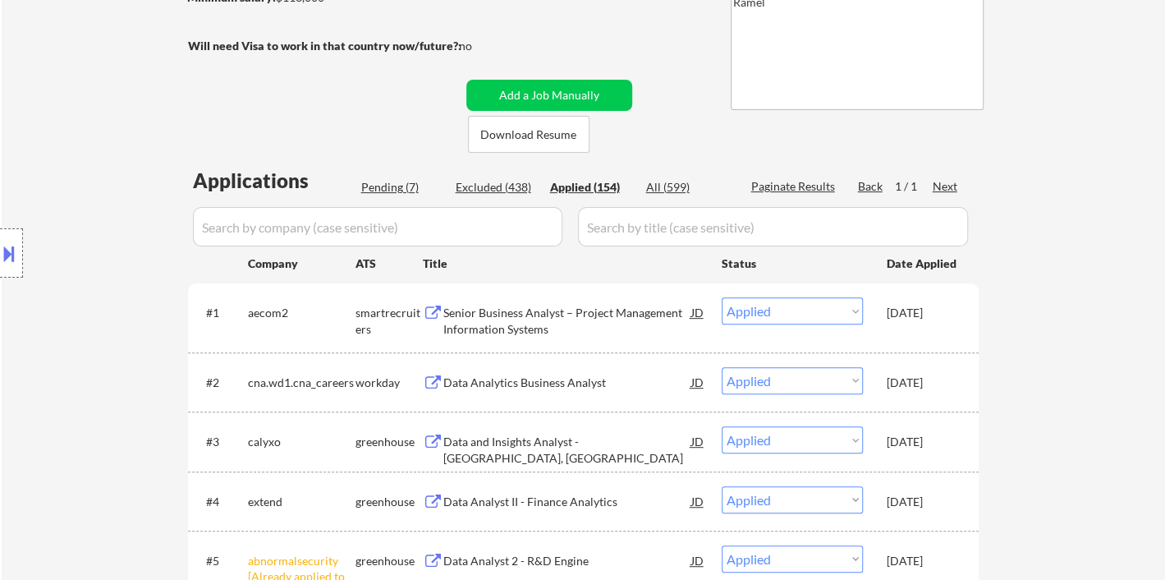
select select ""applied""
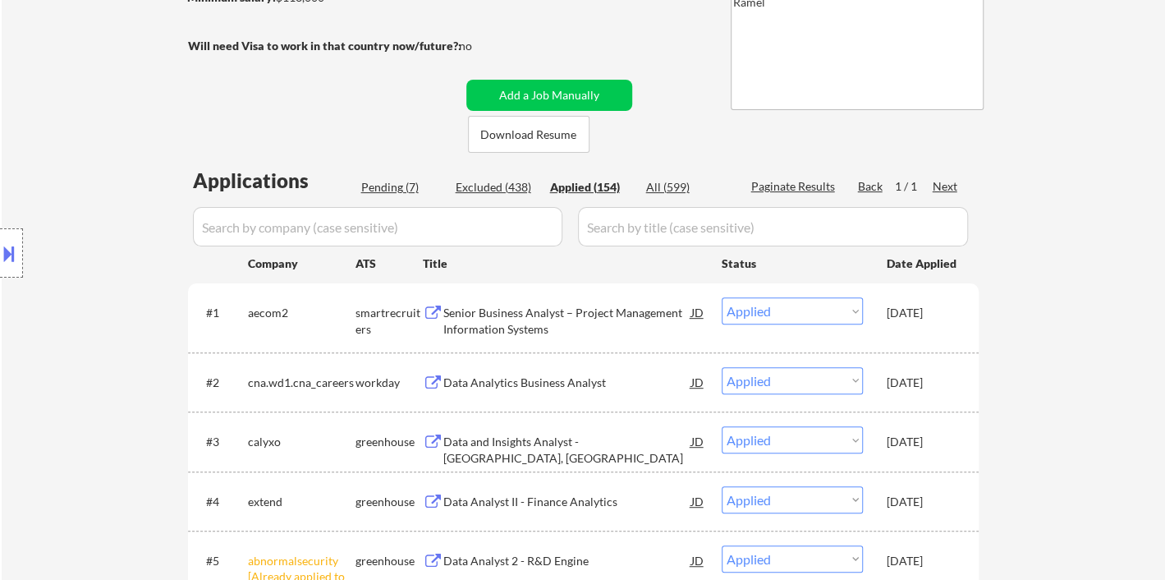
select select ""applied""
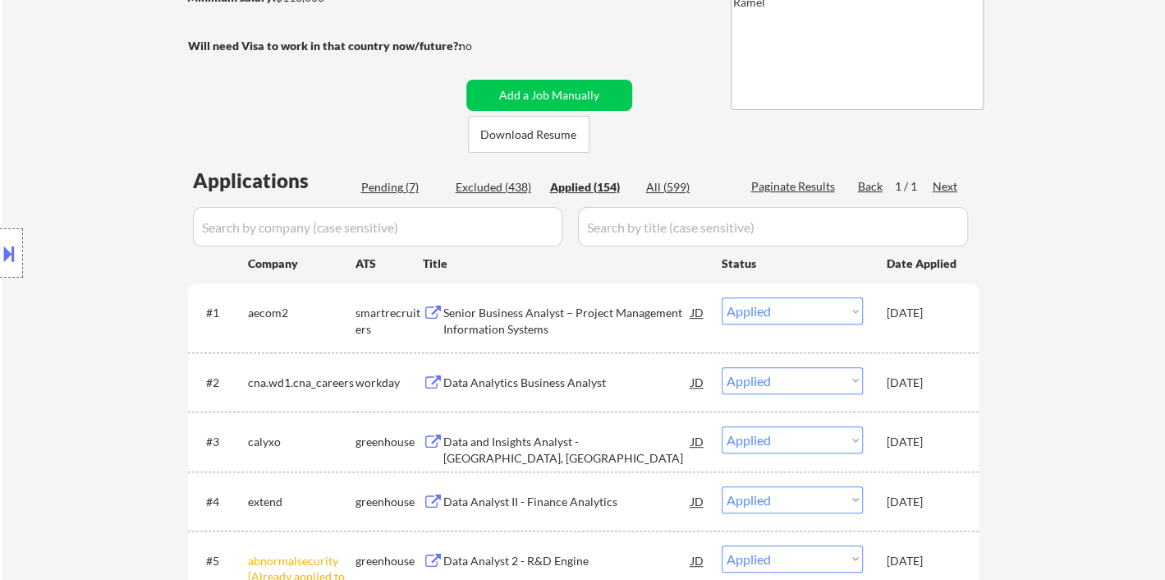
select select ""applied""
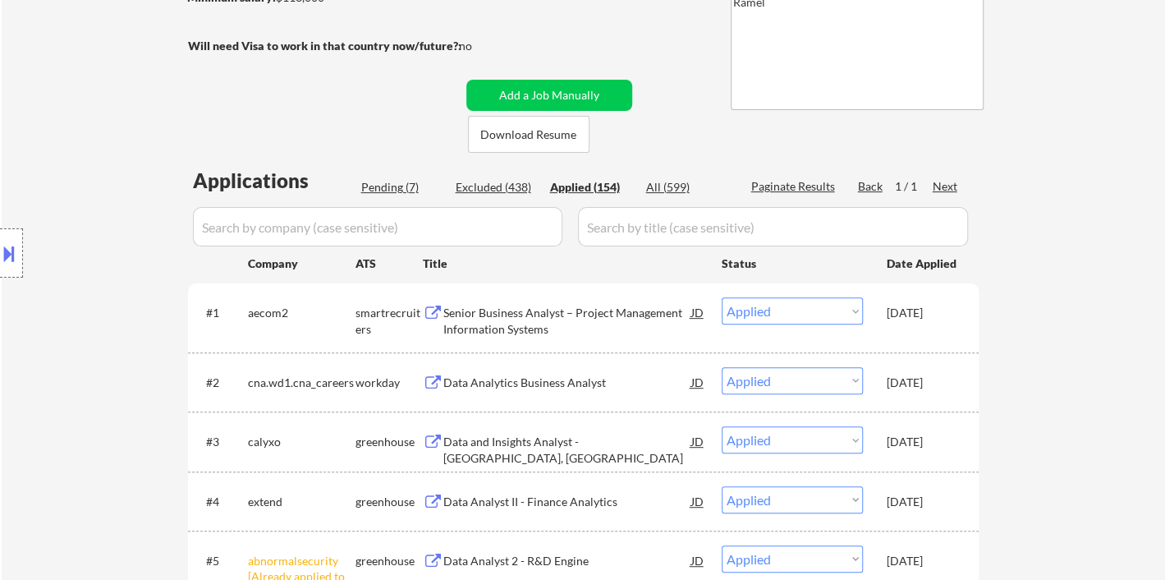
select select ""applied""
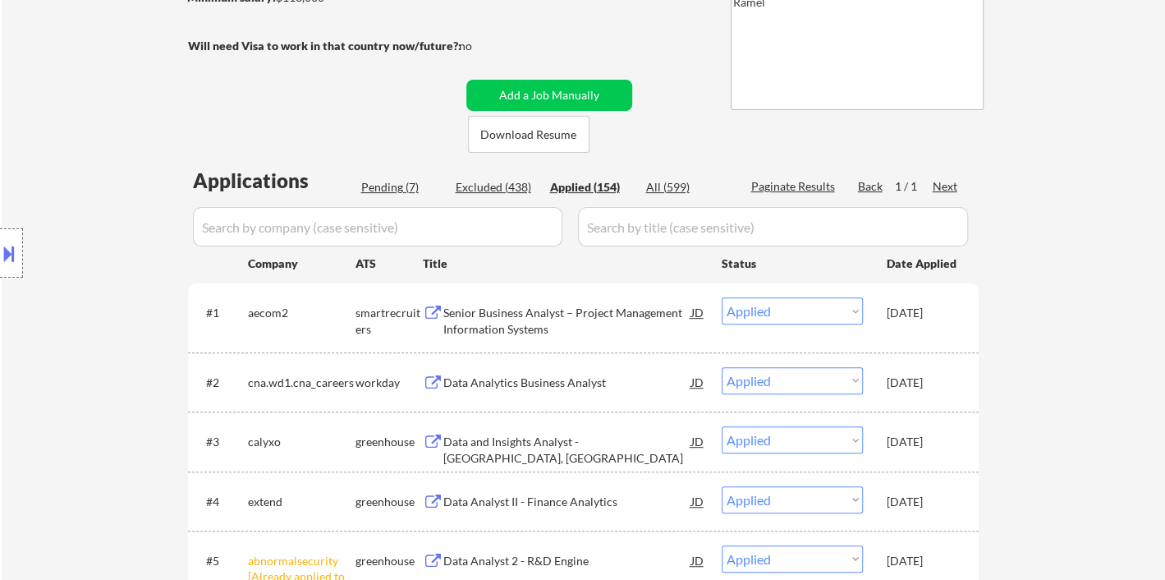
select select ""applied""
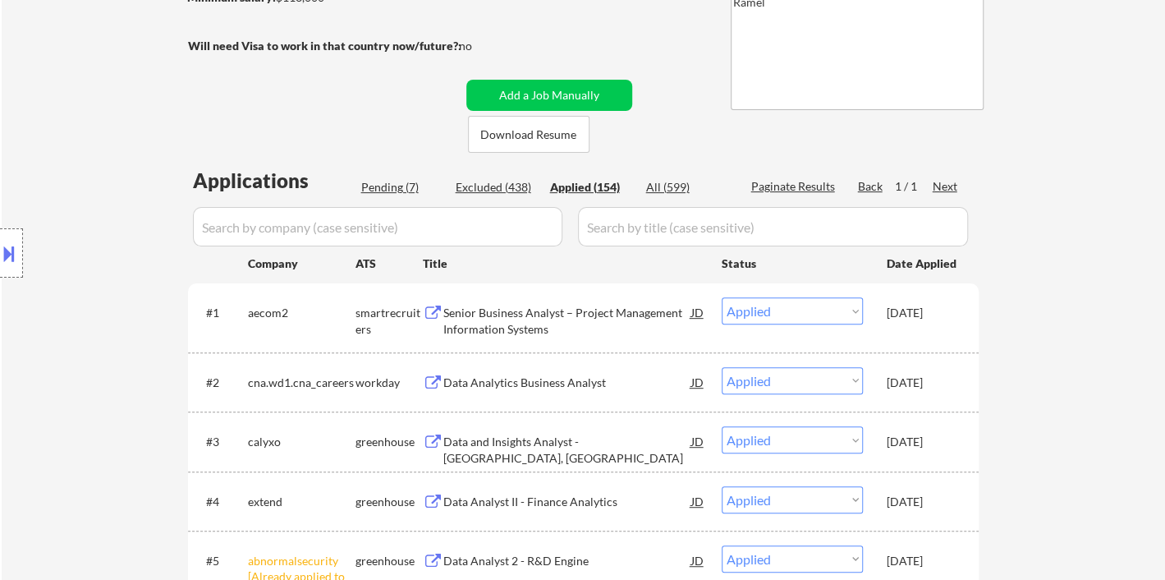
select select ""applied""
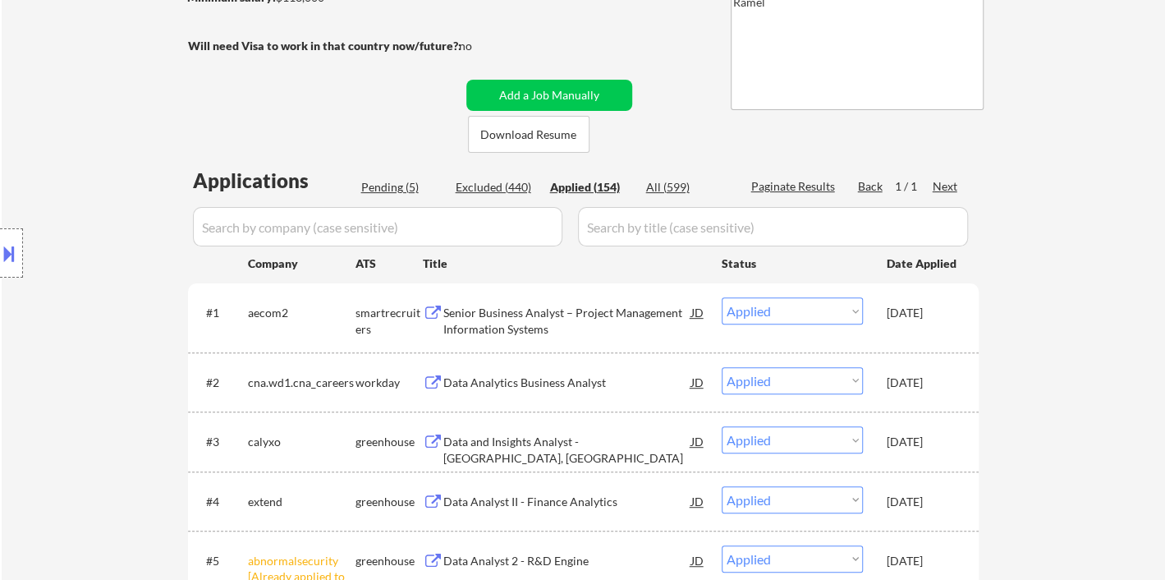
select select ""applied""
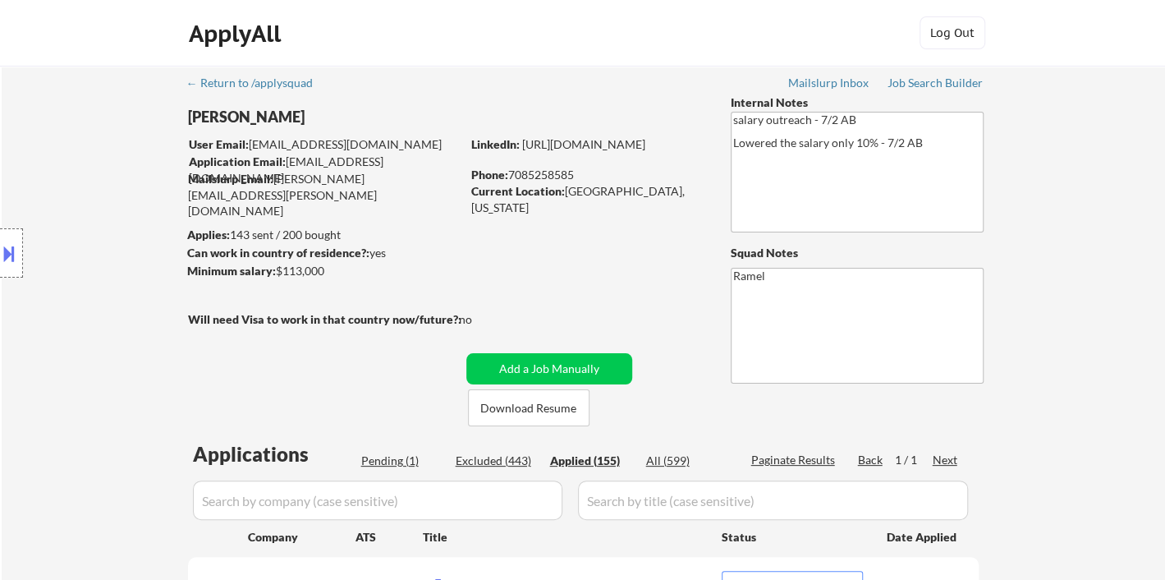
click at [533, 174] on div "Phone: 7085258585" at bounding box center [587, 175] width 232 height 16
copy div "7085258585"
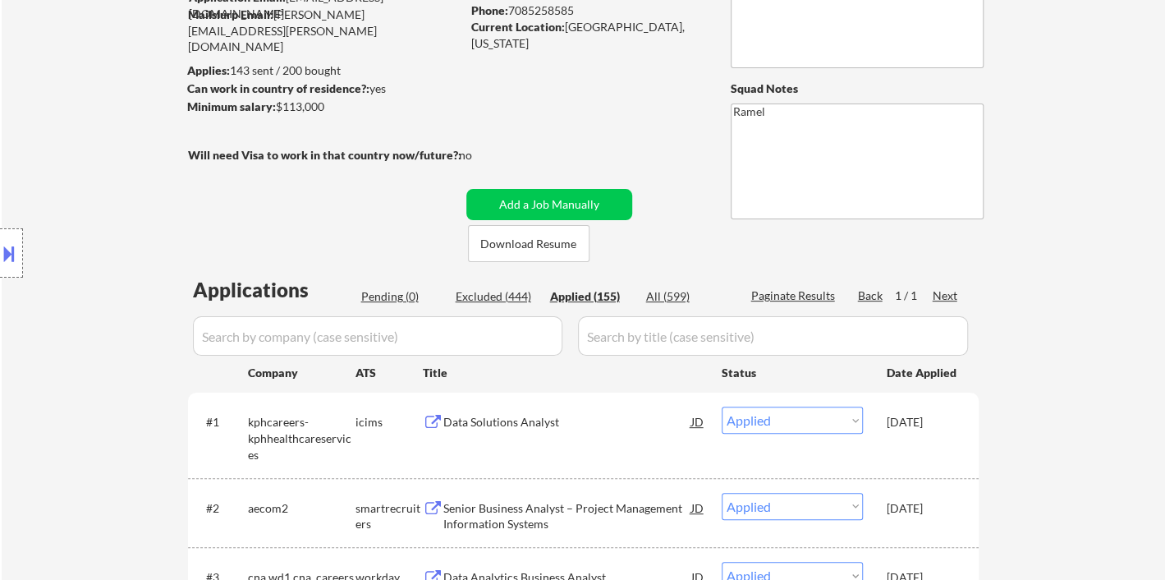
scroll to position [273, 0]
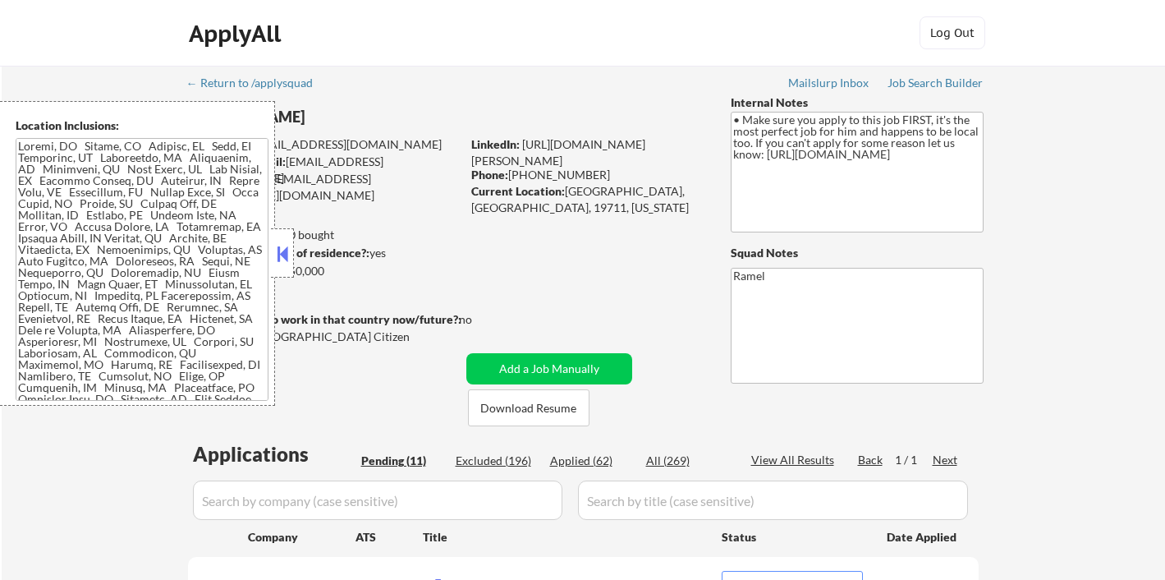
select select ""pending""
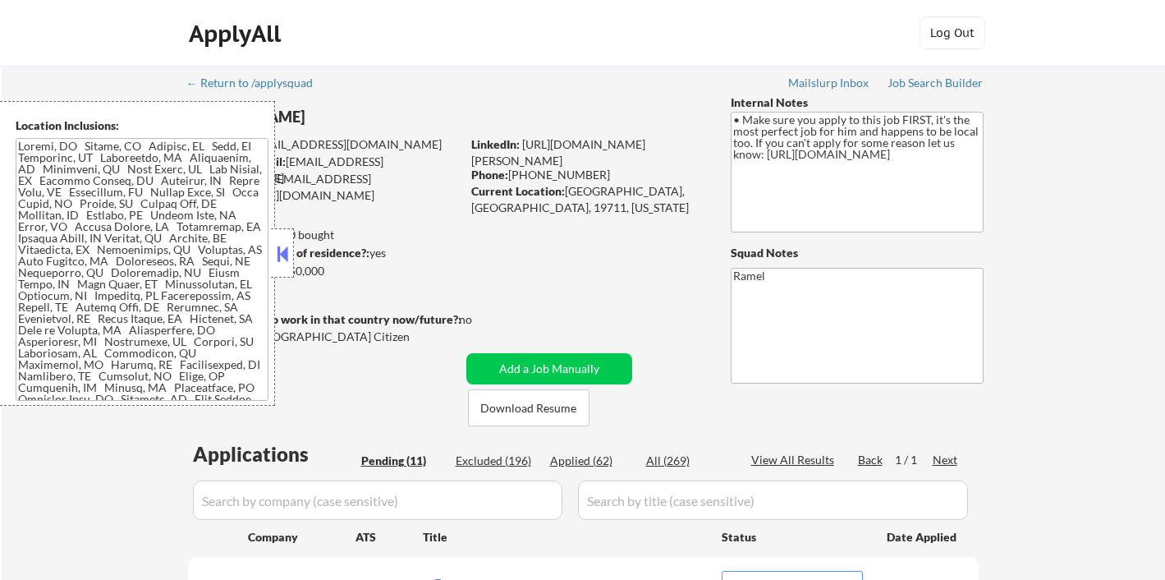
select select ""pending""
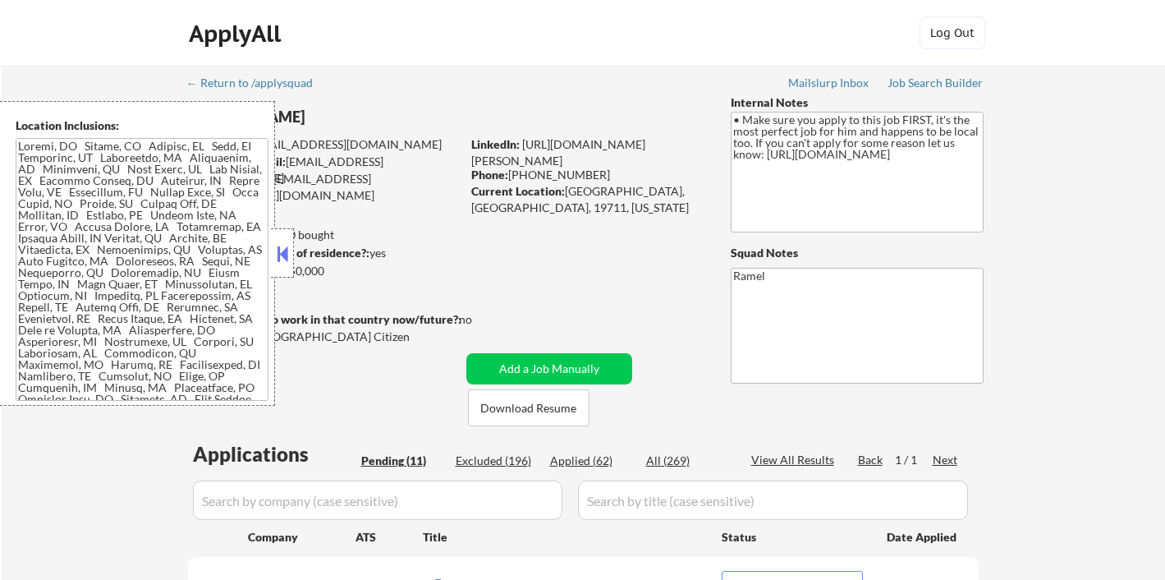
select select ""pending""
click at [285, 244] on button at bounding box center [282, 253] width 18 height 25
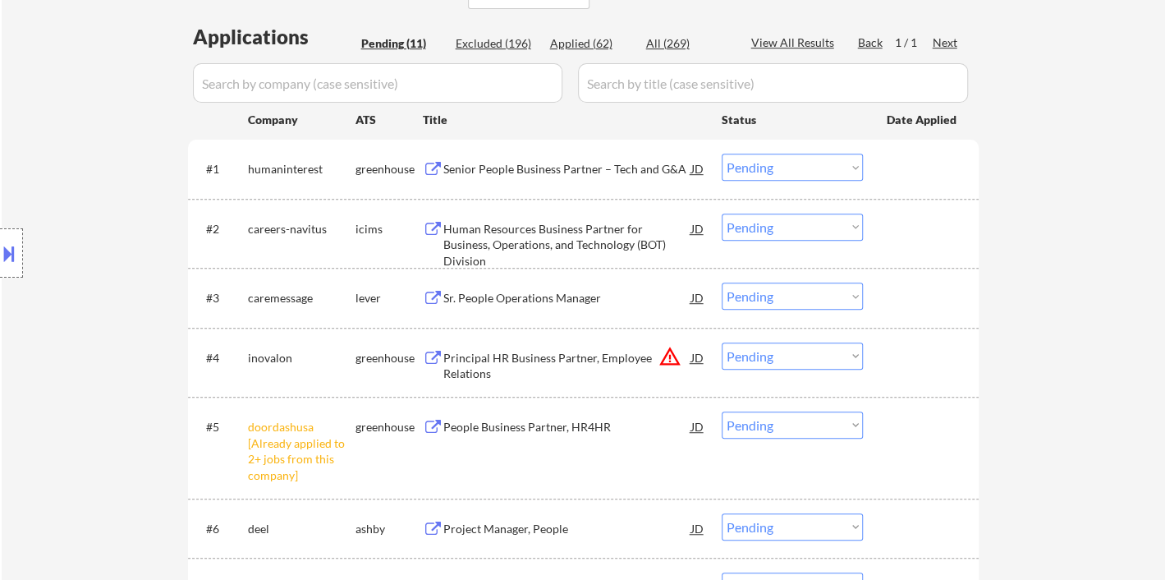
scroll to position [547, 0]
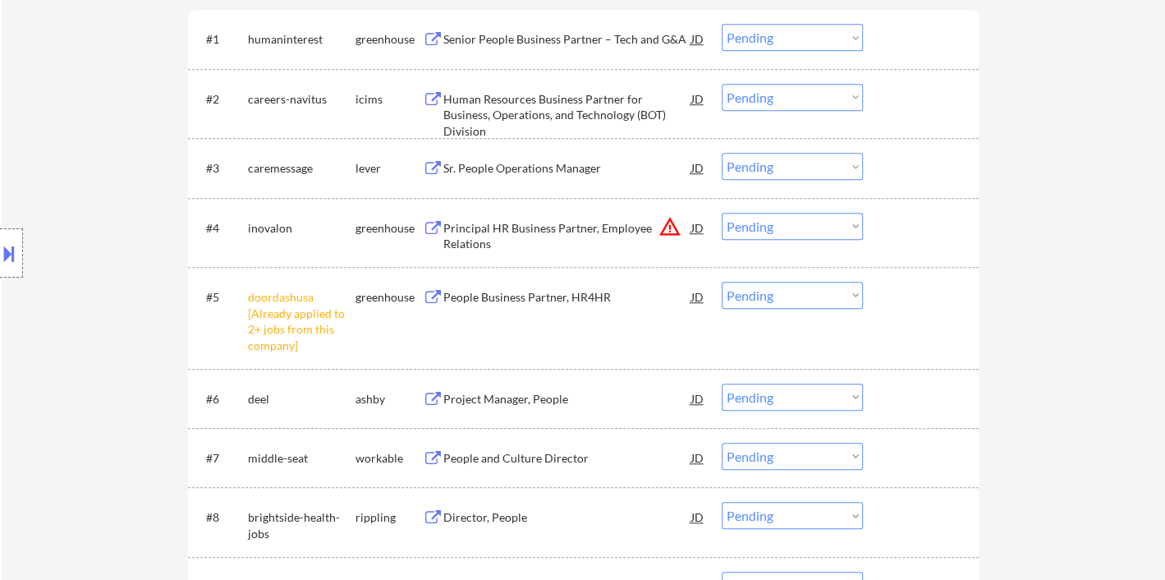
click at [796, 299] on select "Choose an option... Pending Applied Excluded (Questions) Excluded (Expired) Exc…" at bounding box center [792, 295] width 141 height 27
click at [722, 282] on select "Choose an option... Pending Applied Excluded (Questions) Excluded (Expired) Exc…" at bounding box center [792, 295] width 141 height 27
select select ""pending""
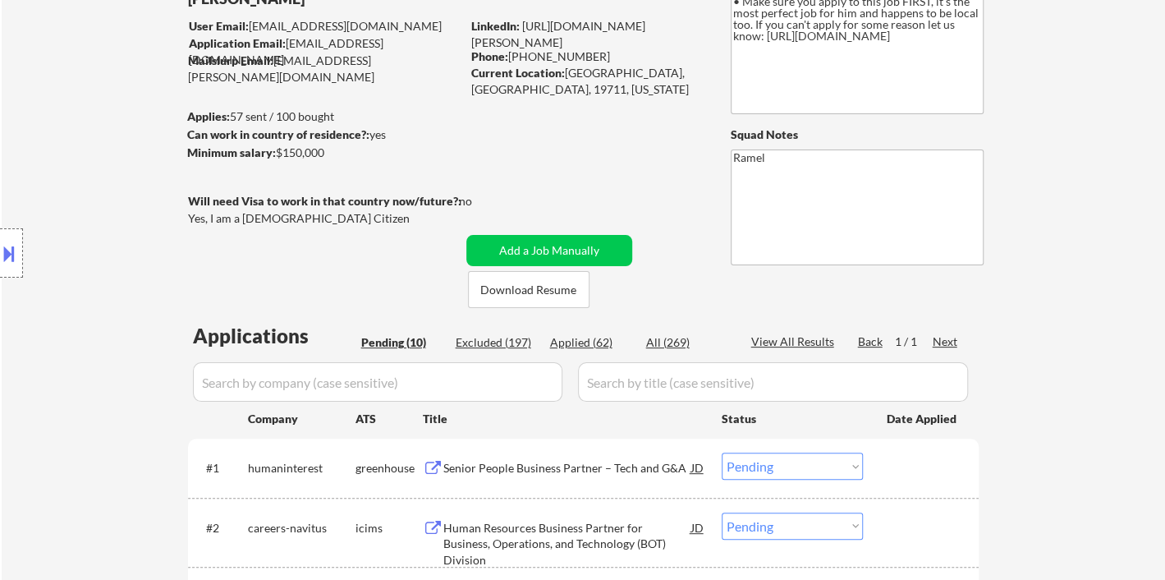
scroll to position [273, 0]
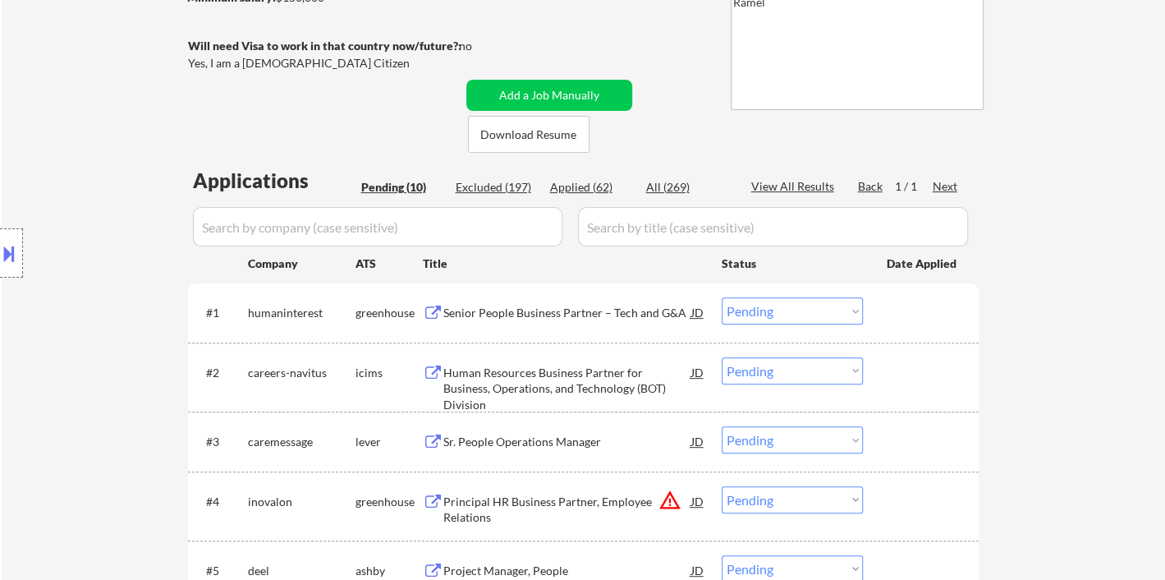
click at [563, 317] on div "Senior People Business Partner – Tech and G&A" at bounding box center [567, 313] width 248 height 16
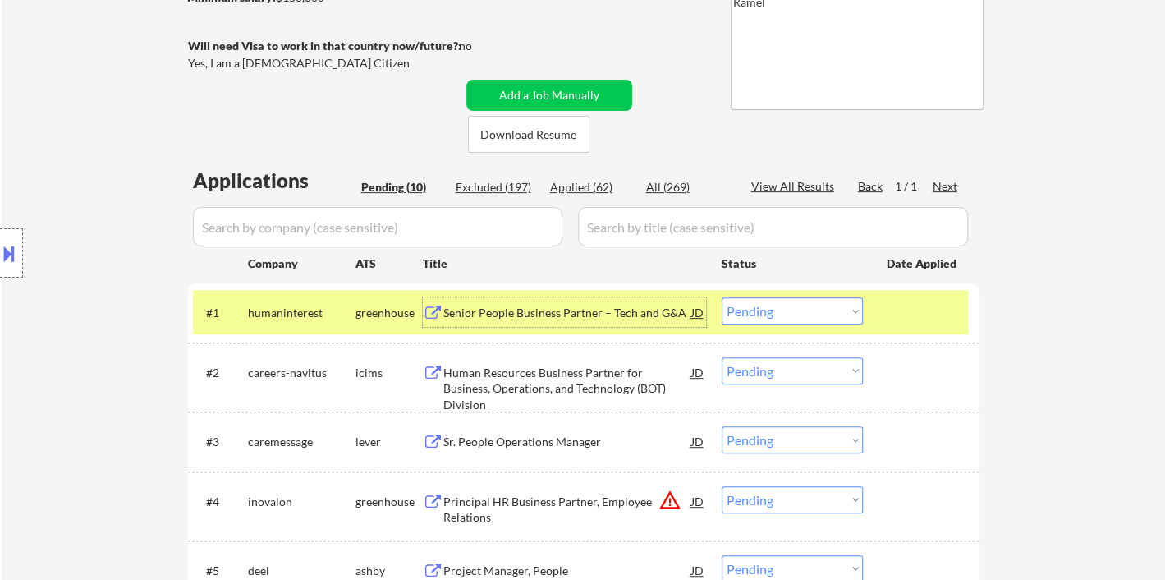
click at [782, 314] on select "Choose an option... Pending Applied Excluded (Questions) Excluded (Expired) Exc…" at bounding box center [792, 310] width 141 height 27
click at [722, 297] on select "Choose an option... Pending Applied Excluded (Questions) Excluded (Expired) Exc…" at bounding box center [792, 310] width 141 height 27
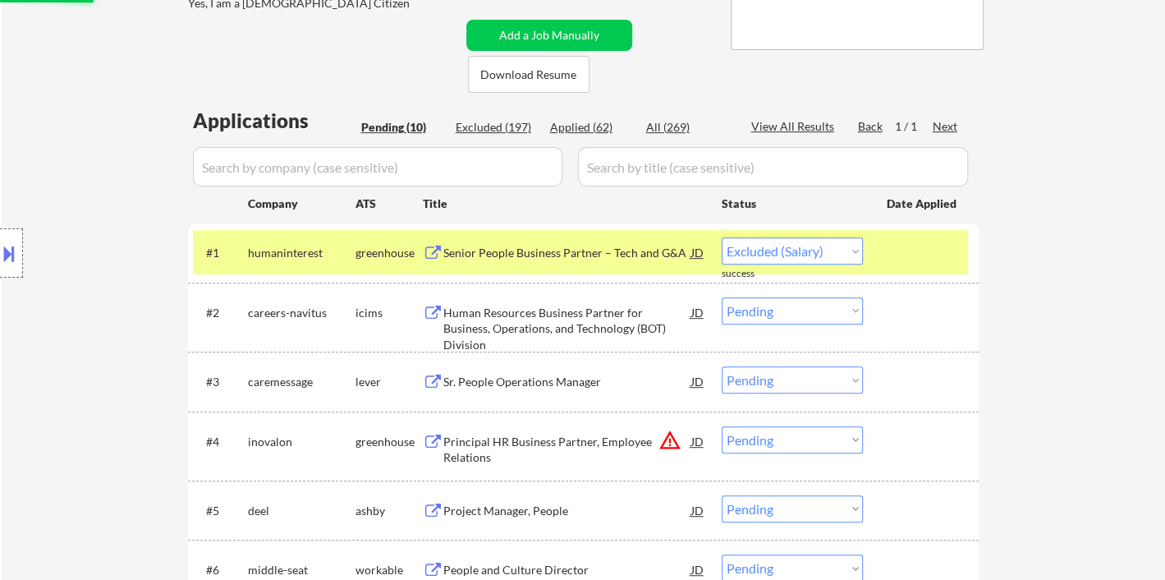
scroll to position [365, 0]
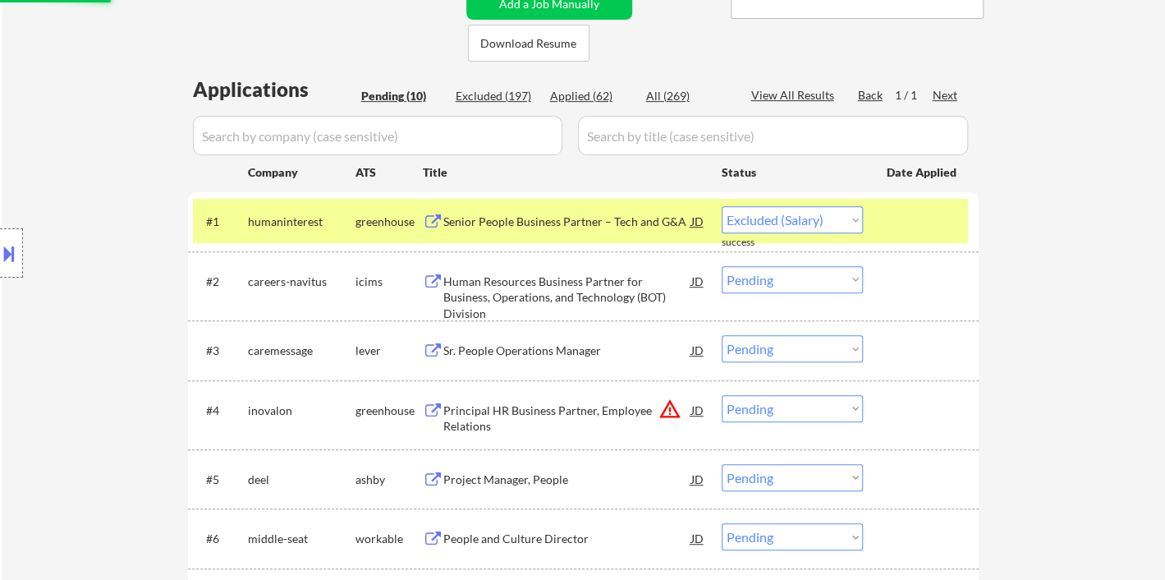
select select ""pending""
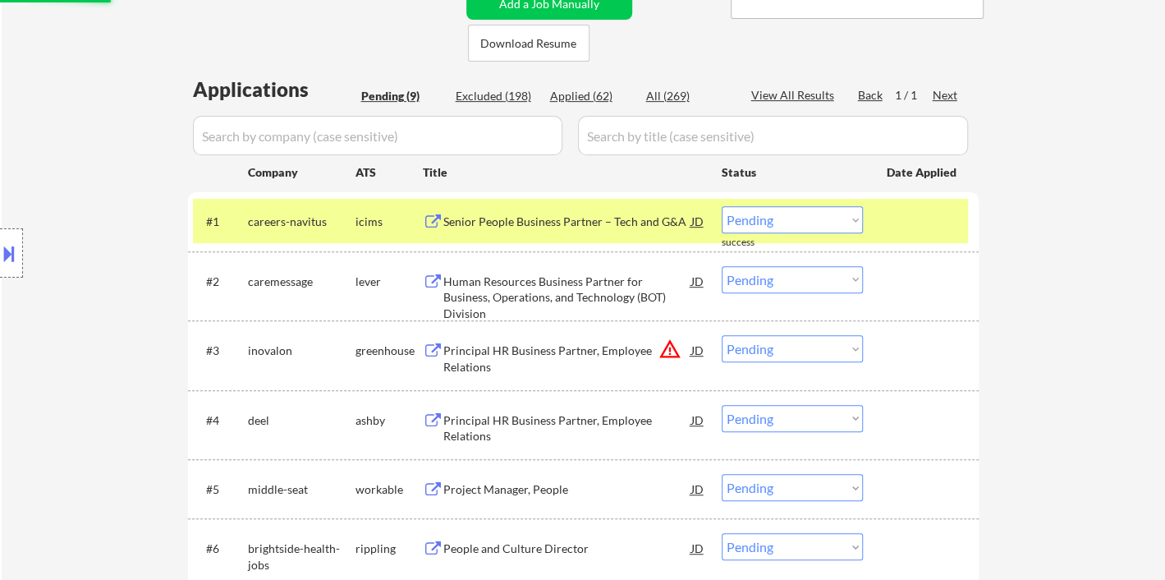
click at [557, 358] on div "Principal HR Business Partner, Employee Relations" at bounding box center [567, 358] width 248 height 32
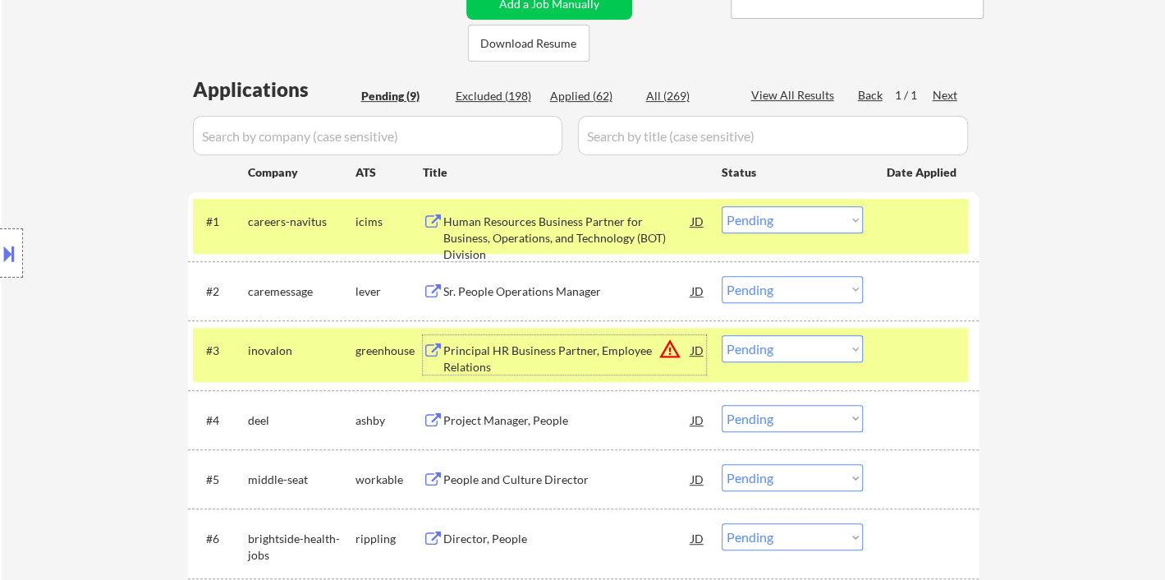
click at [536, 292] on div "Sr. People Operations Manager" at bounding box center [567, 291] width 248 height 16
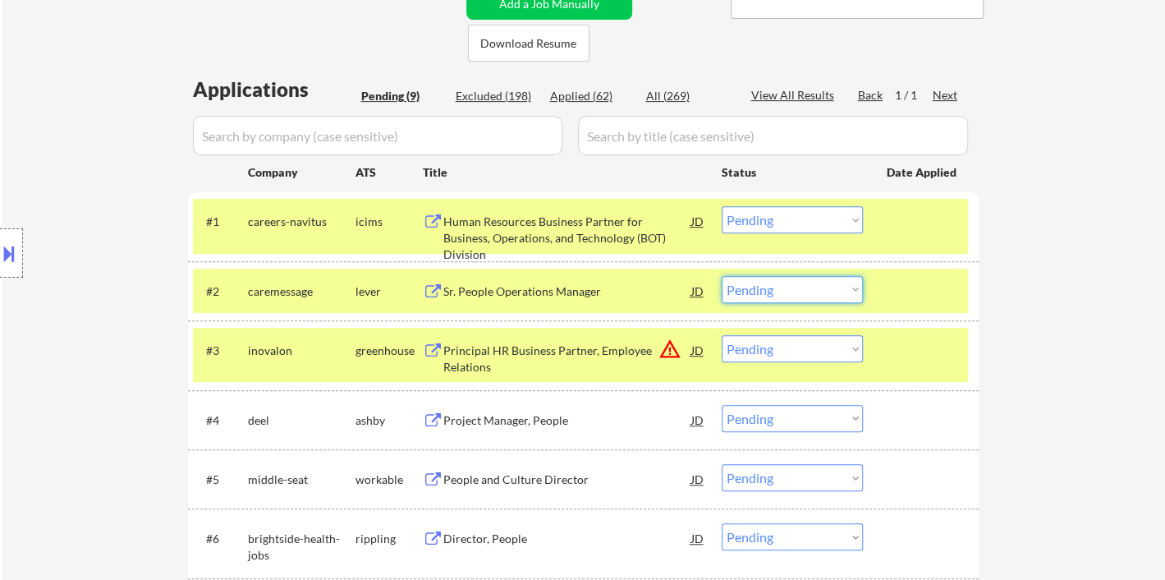
click at [821, 296] on select "Choose an option... Pending Applied Excluded (Questions) Excluded (Expired) Exc…" at bounding box center [792, 289] width 141 height 27
click at [722, 276] on select "Choose an option... Pending Applied Excluded (Questions) Excluded (Expired) Exc…" at bounding box center [792, 289] width 141 height 27
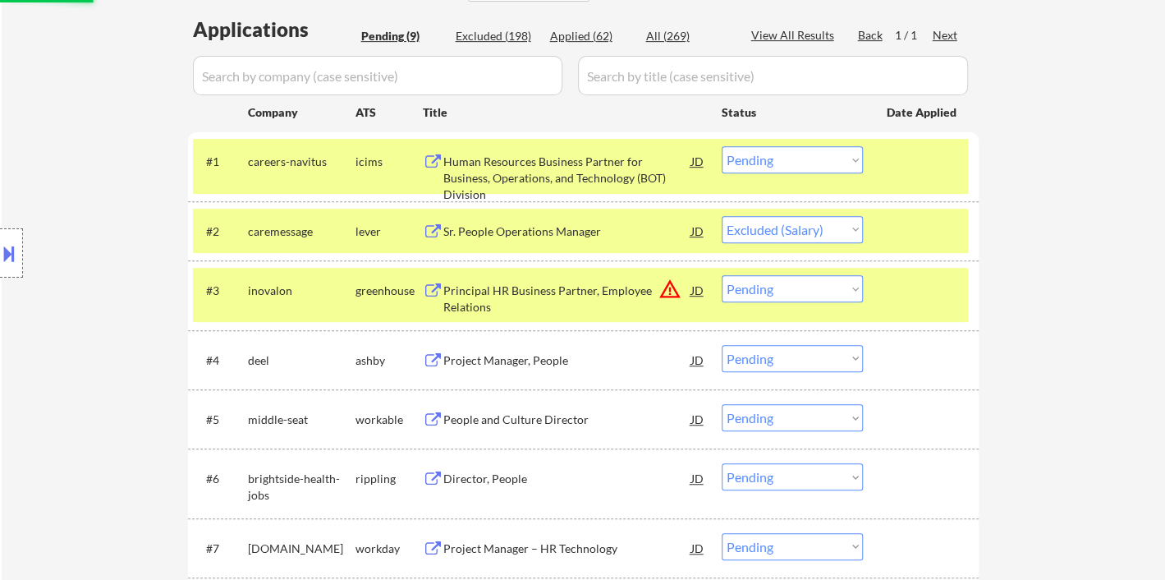
scroll to position [456, 0]
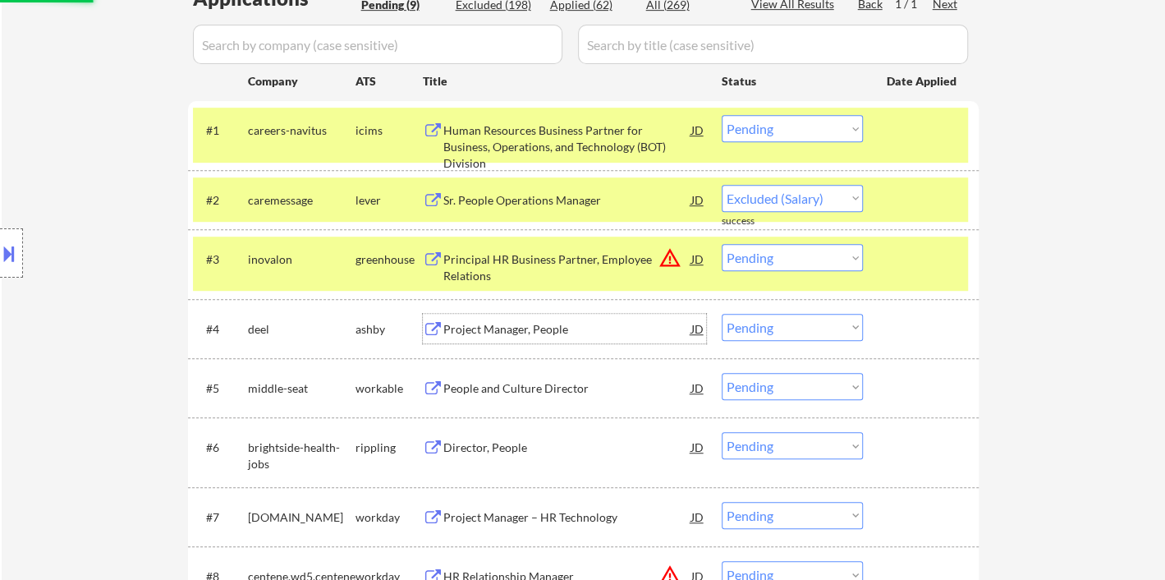
click at [520, 328] on div "Project Manager, People" at bounding box center [567, 329] width 248 height 16
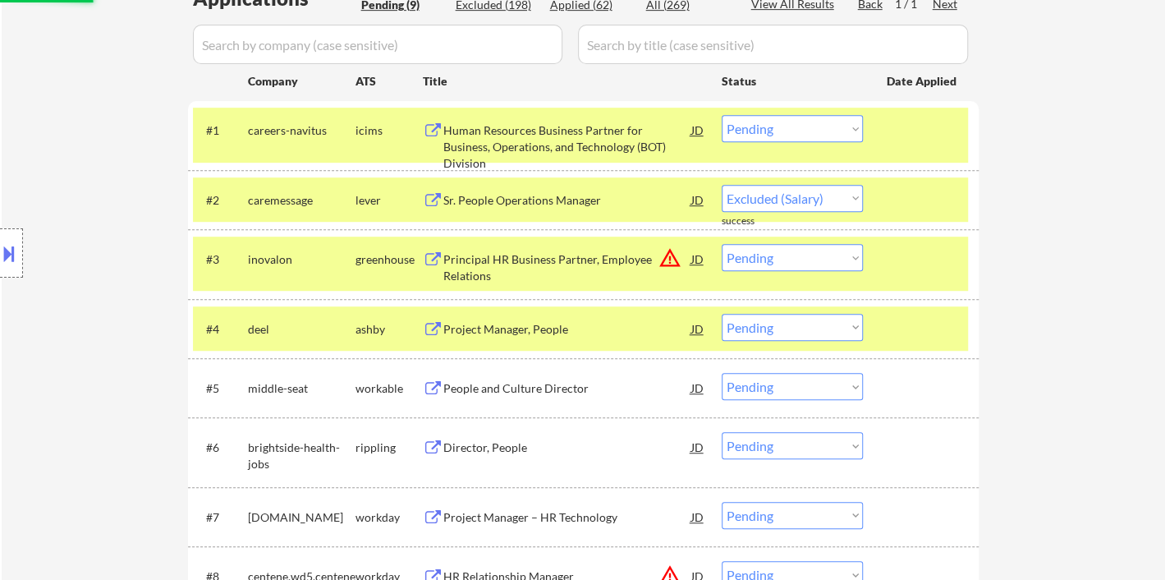
select select ""pending""
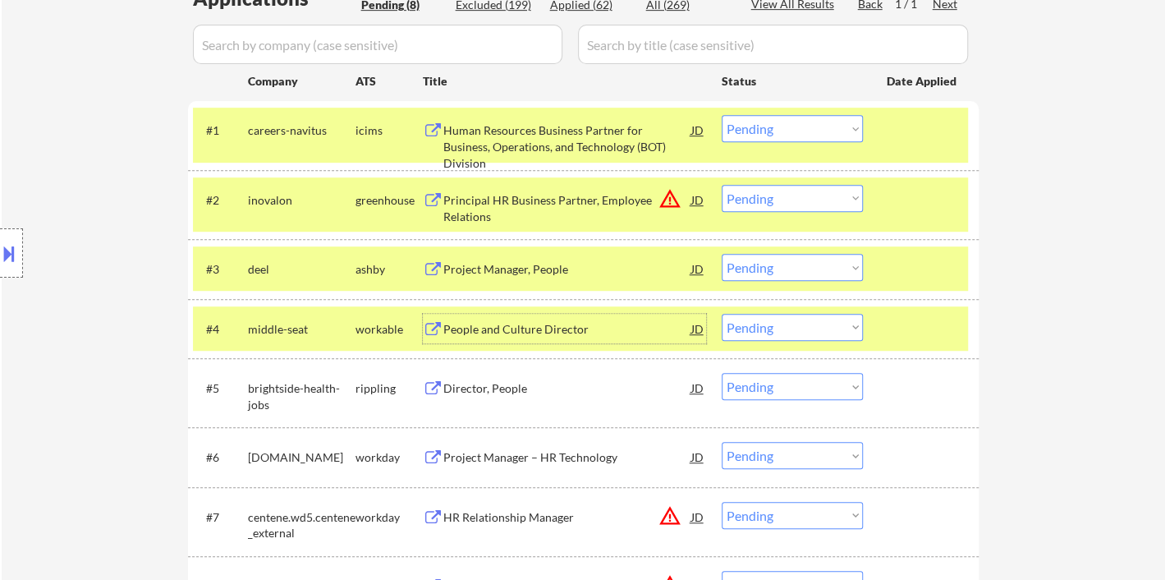
click at [797, 268] on select "Choose an option... Pending Applied Excluded (Questions) Excluded (Expired) Exc…" at bounding box center [792, 267] width 141 height 27
click at [819, 278] on select "Choose an option... Pending Applied Excluded (Questions) Excluded (Expired) Exc…" at bounding box center [792, 267] width 141 height 27
click at [722, 254] on select "Choose an option... Pending Applied Excluded (Questions) Excluded (Expired) Exc…" at bounding box center [792, 267] width 141 height 27
click at [515, 332] on div "People and Culture Director" at bounding box center [567, 329] width 248 height 16
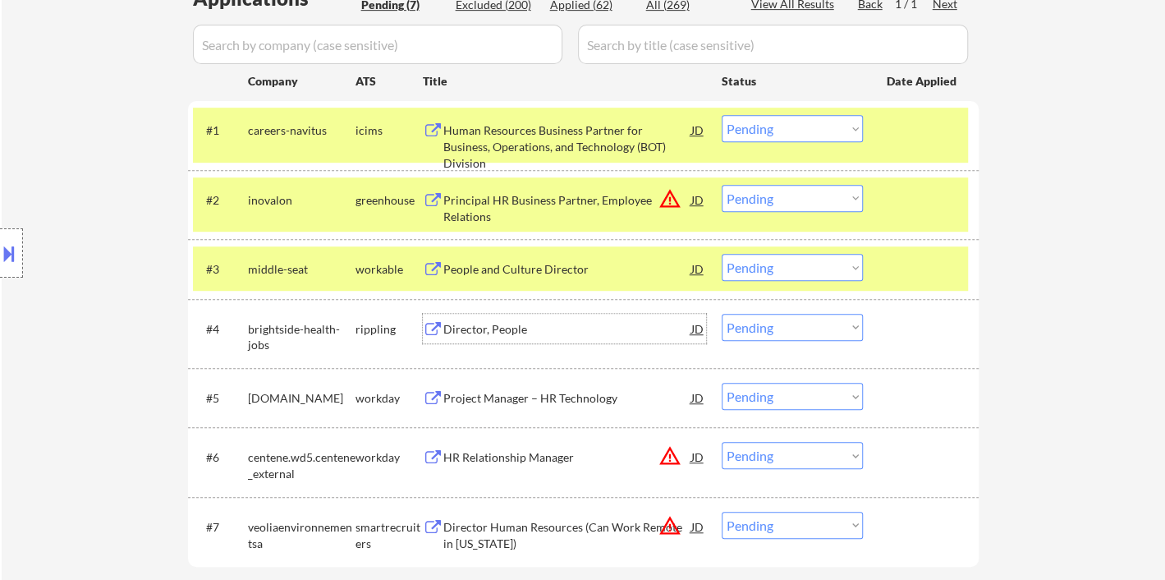
click at [778, 266] on select "Choose an option... Pending Applied Excluded (Questions) Excluded (Expired) Exc…" at bounding box center [792, 267] width 141 height 27
click at [722, 254] on select "Choose an option... Pending Applied Excluded (Questions) Excluded (Expired) Exc…" at bounding box center [792, 267] width 141 height 27
click at [480, 325] on div "Director, People" at bounding box center [567, 329] width 248 height 16
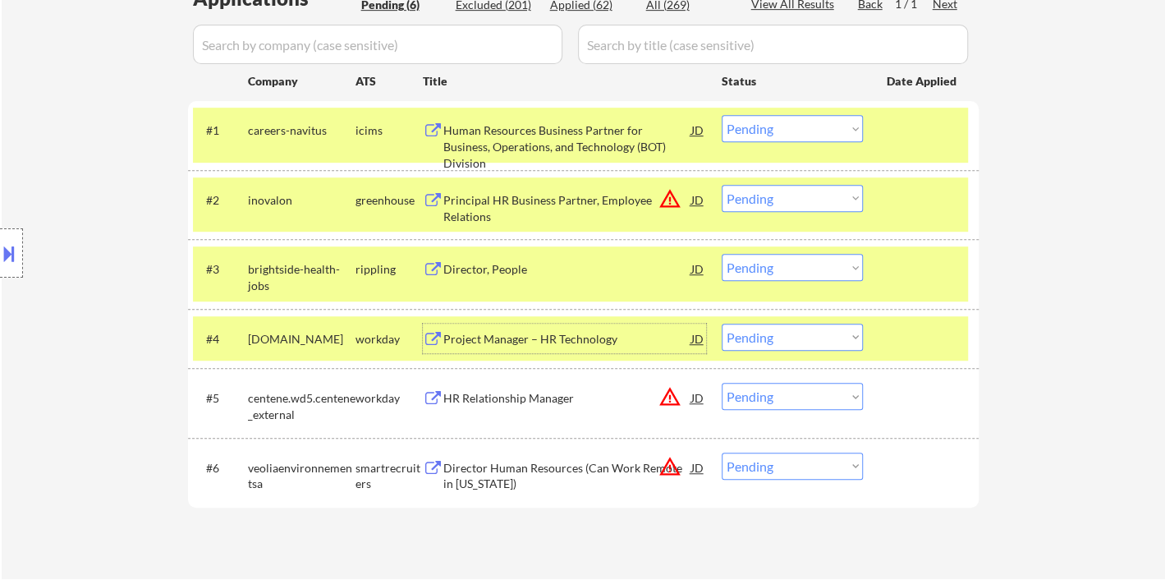
click at [787, 274] on select "Choose an option... Pending Applied Excluded (Questions) Excluded (Expired) Exc…" at bounding box center [792, 267] width 141 height 27
click at [722, 254] on select "Choose an option... Pending Applied Excluded (Questions) Excluded (Expired) Exc…" at bounding box center [792, 267] width 141 height 27
click at [573, 337] on div "Project Manager – HR Technology" at bounding box center [567, 339] width 248 height 16
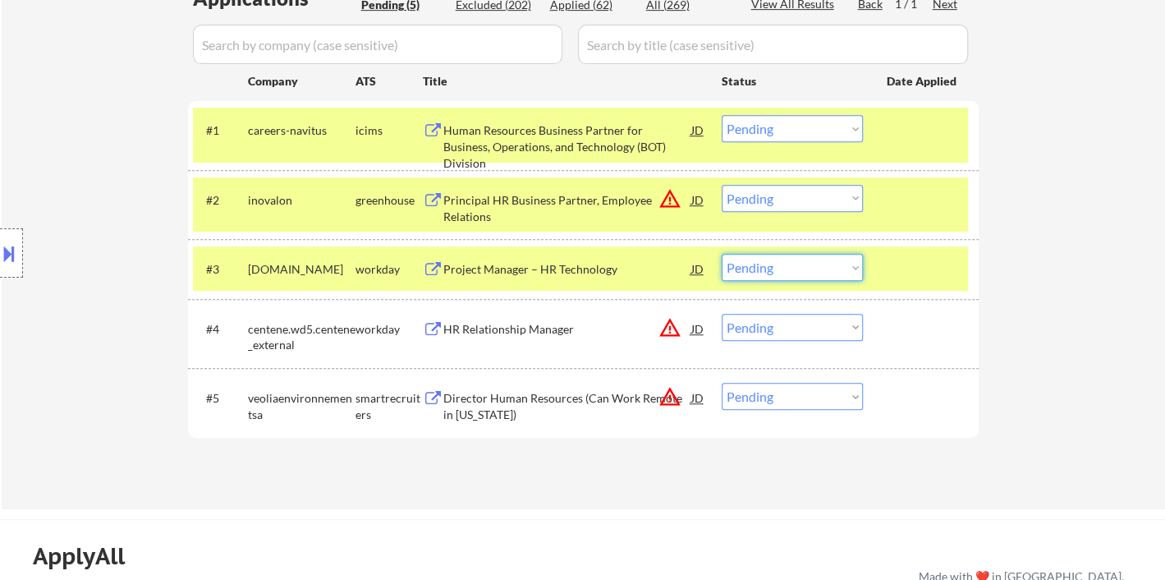
drag, startPoint x: 791, startPoint y: 258, endPoint x: 805, endPoint y: 278, distance: 24.1
click at [791, 259] on select "Choose an option... Pending Applied Excluded (Questions) Excluded (Expired) Exc…" at bounding box center [792, 267] width 141 height 27
click at [722, 254] on select "Choose an option... Pending Applied Excluded (Questions) Excluded (Expired) Exc…" at bounding box center [792, 267] width 141 height 27
select select ""pending""
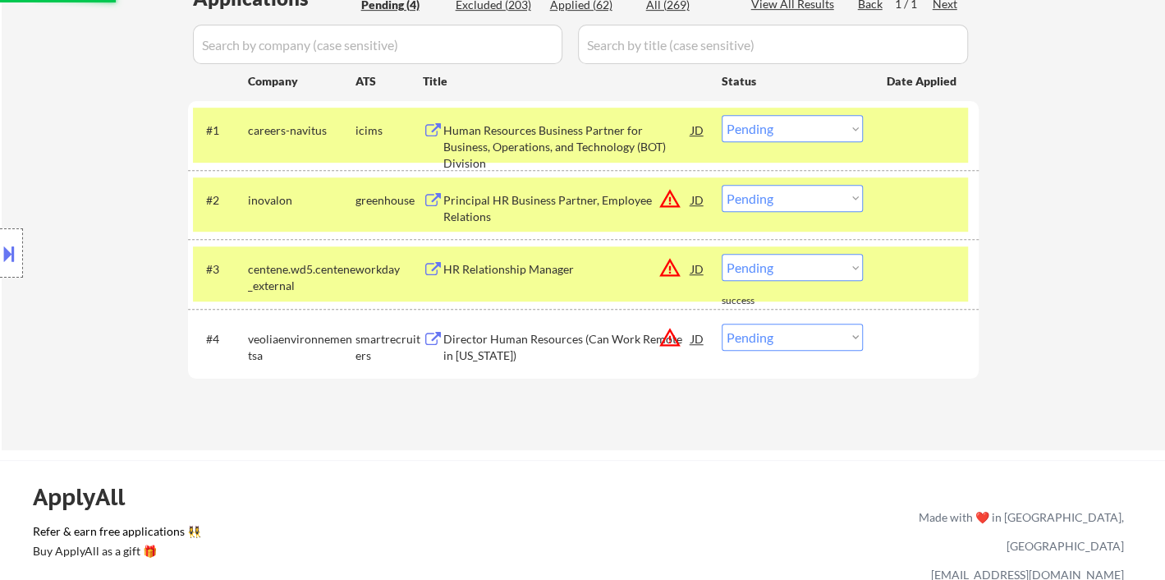
click at [576, 128] on div "Human Resources Business Partner for Business, Operations, and Technology (BOT)…" at bounding box center [567, 146] width 248 height 48
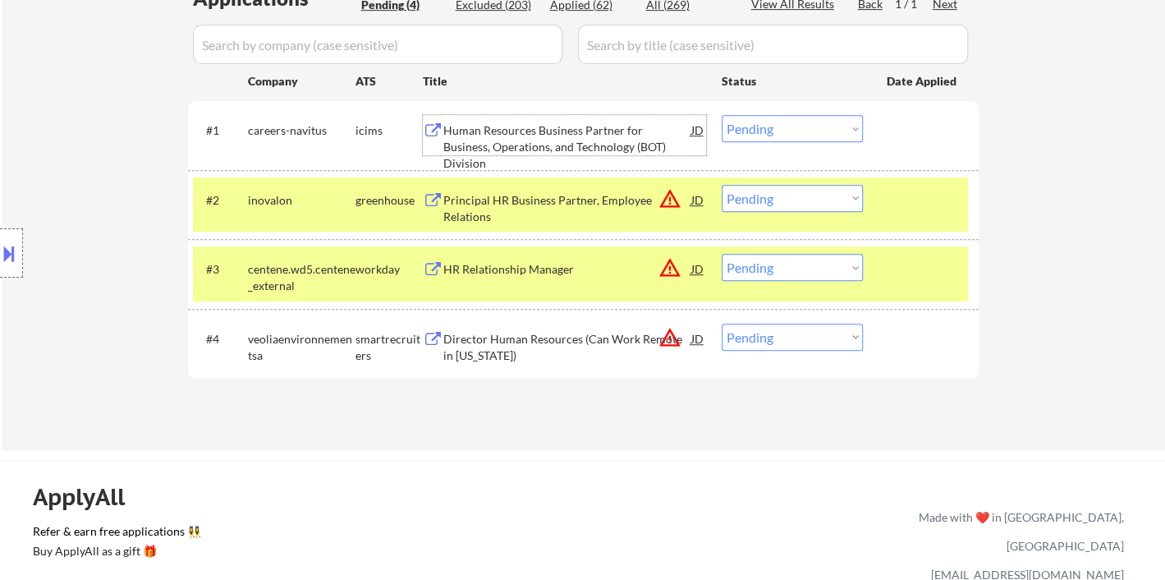
click at [774, 133] on select "Choose an option... Pending Applied Excluded (Questions) Excluded (Expired) Exc…" at bounding box center [792, 128] width 141 height 27
click at [722, 115] on select "Choose an option... Pending Applied Excluded (Questions) Excluded (Expired) Exc…" at bounding box center [792, 128] width 141 height 27
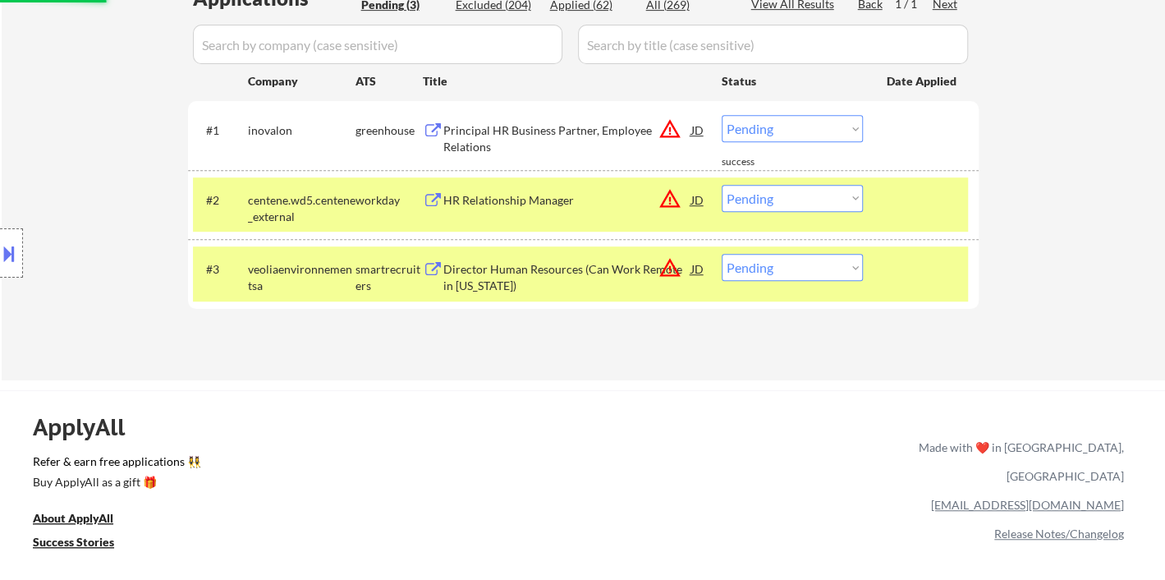
click at [546, 129] on div "Principal HR Business Partner, Employee Relations" at bounding box center [567, 138] width 248 height 32
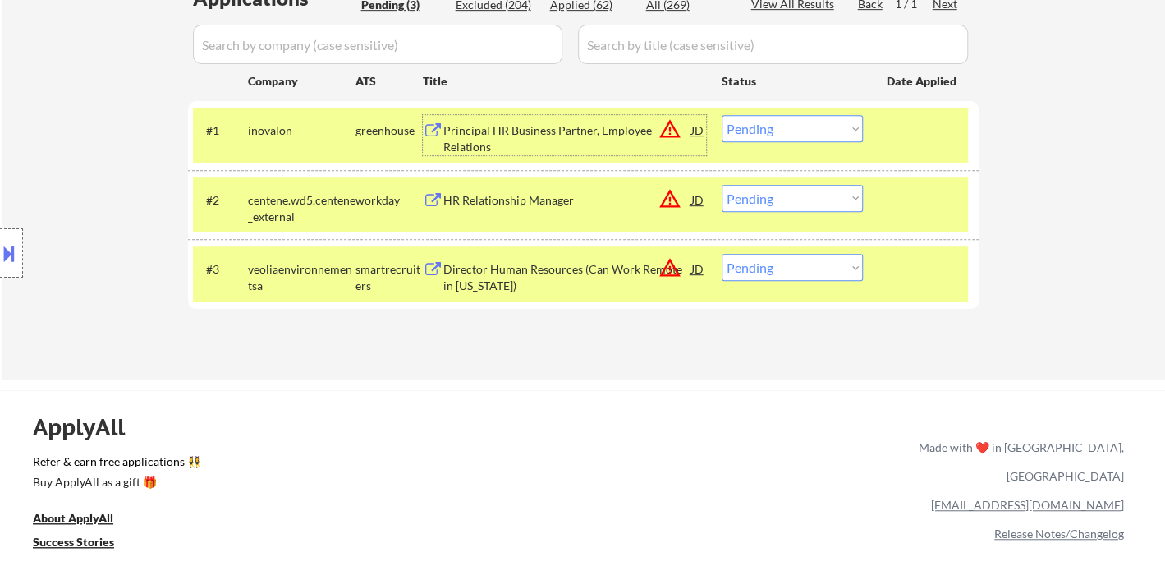
click at [800, 124] on select "Choose an option... Pending Applied Excluded (Questions) Excluded (Expired) Exc…" at bounding box center [792, 128] width 141 height 27
click at [722, 115] on select "Choose an option... Pending Applied Excluded (Questions) Excluded (Expired) Exc…" at bounding box center [792, 128] width 141 height 27
click at [519, 208] on div "HR Relationship Manager" at bounding box center [567, 200] width 248 height 30
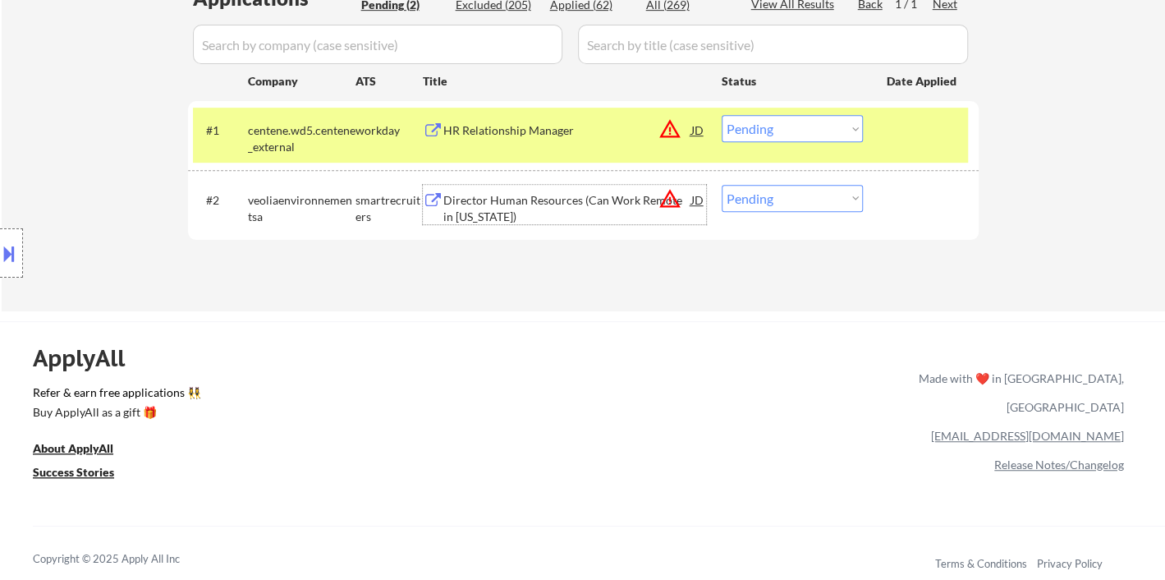
click at [782, 120] on select "Choose an option... Pending Applied Excluded (Questions) Excluded (Expired) Exc…" at bounding box center [792, 128] width 141 height 27
click at [722, 115] on select "Choose an option... Pending Applied Excluded (Questions) Excluded (Expired) Exc…" at bounding box center [792, 128] width 141 height 27
click at [535, 209] on div "Director Human Resources (Can Work Remote in California)" at bounding box center [567, 208] width 248 height 32
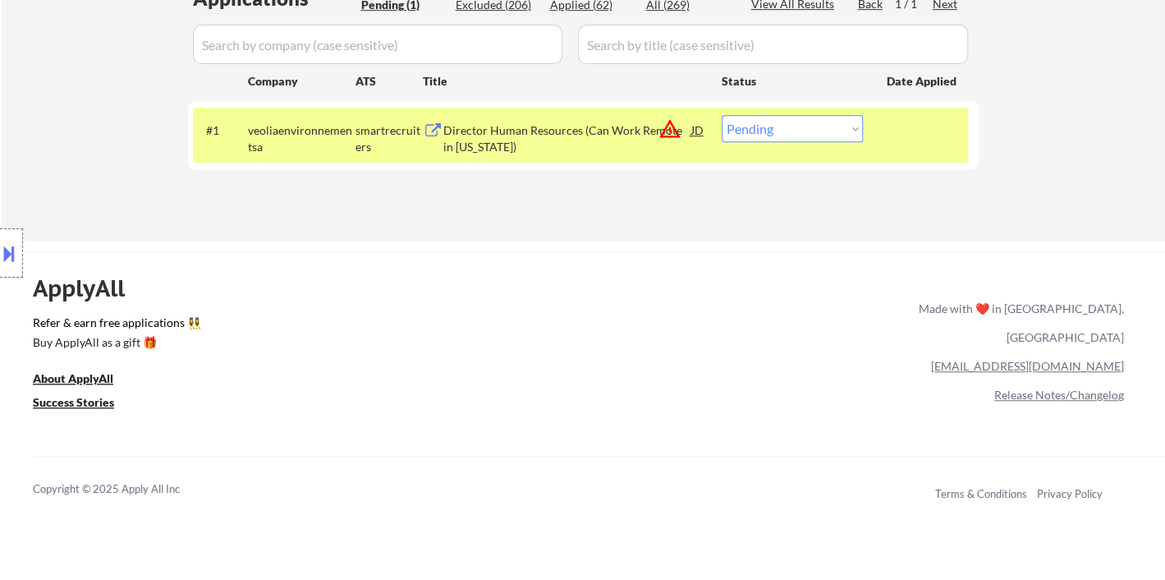
click at [791, 133] on select "Choose an option... Pending Applied Excluded (Questions) Excluded (Expired) Exc…" at bounding box center [792, 128] width 141 height 27
select select ""excluded__location_""
click at [722, 115] on select "Choose an option... Pending Applied Excluded (Questions) Excluded (Expired) Exc…" at bounding box center [792, 128] width 141 height 27
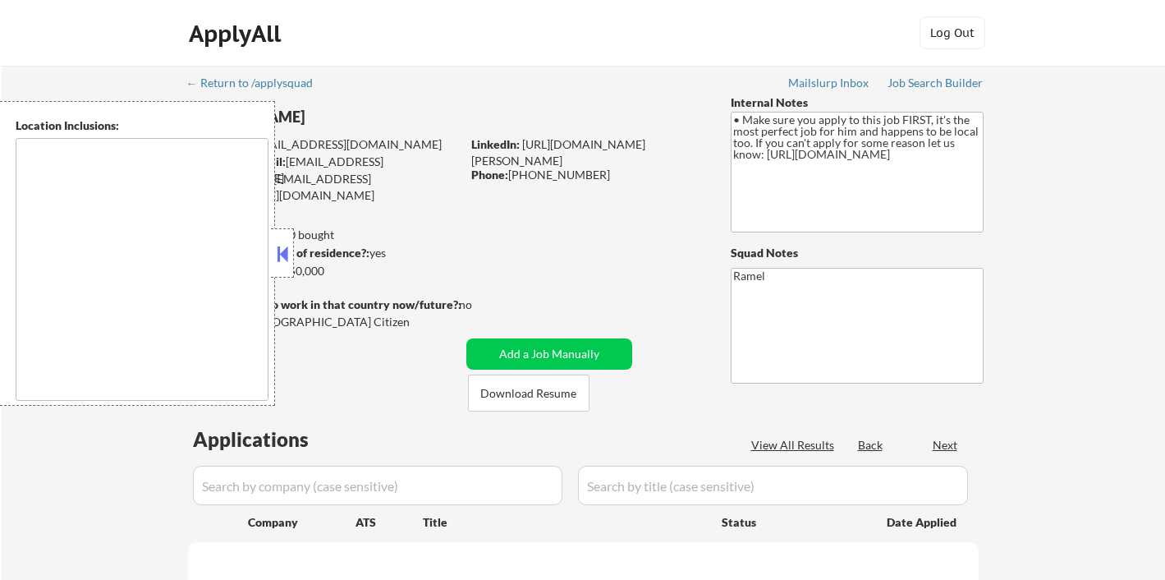
type textarea "[GEOGRAPHIC_DATA], [GEOGRAPHIC_DATA], [GEOGRAPHIC_DATA] [GEOGRAPHIC_DATA], [GEO…"
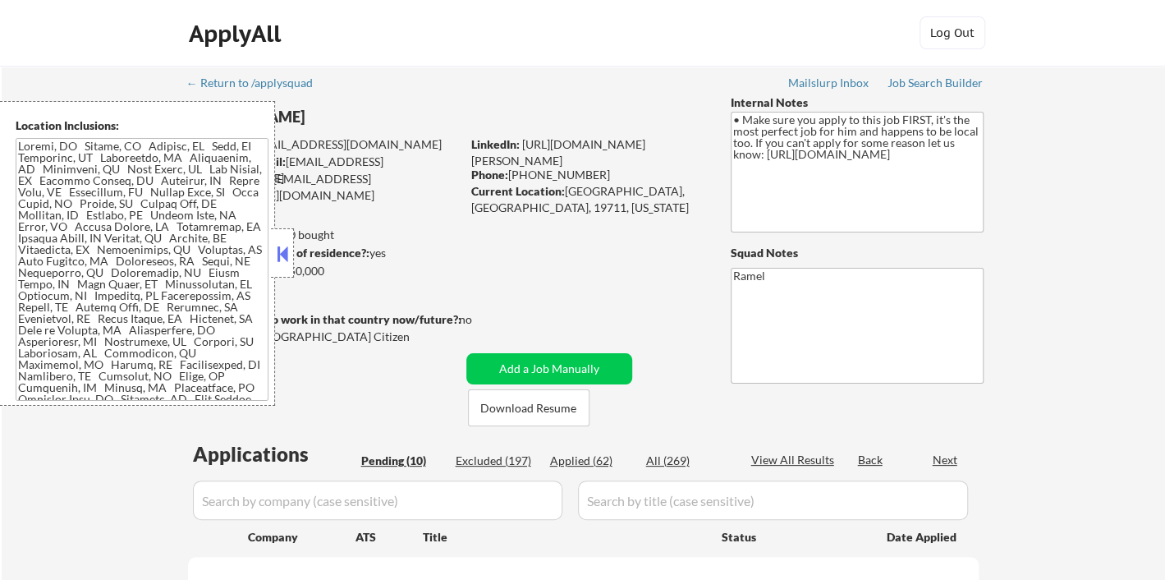
select select ""pending""
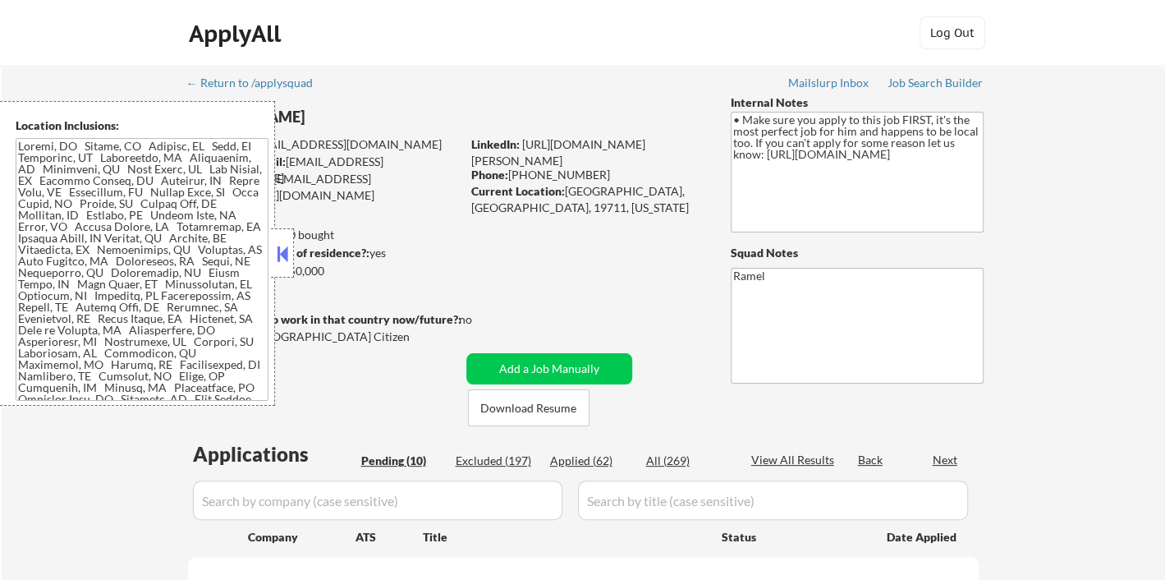
select select ""pending""
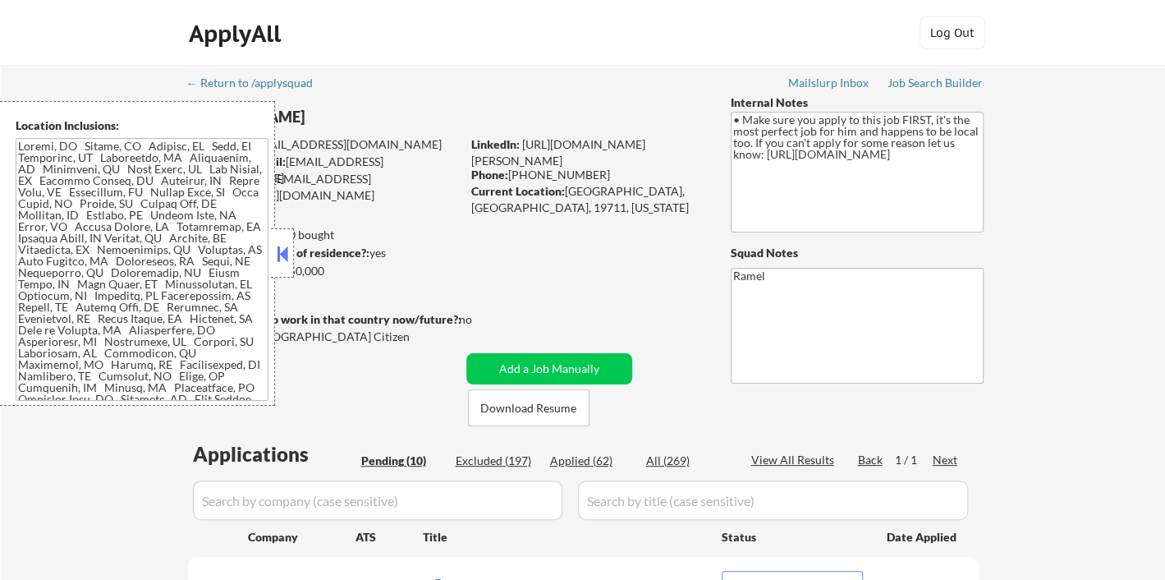
scroll to position [182, 0]
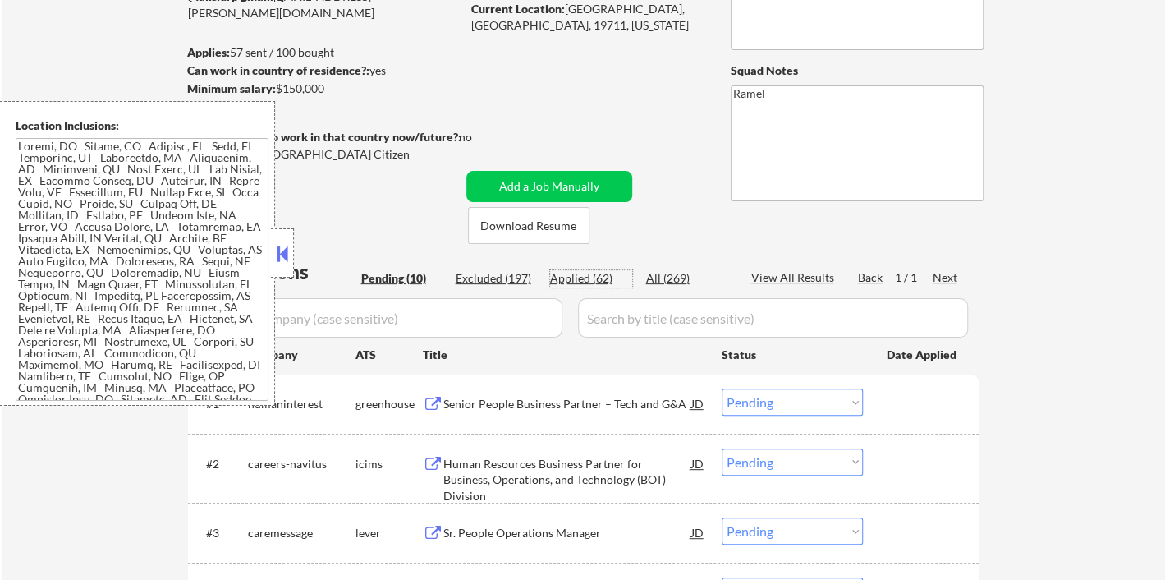
click at [588, 282] on div "Applied (62)" at bounding box center [591, 278] width 82 height 16
select select ""applied""
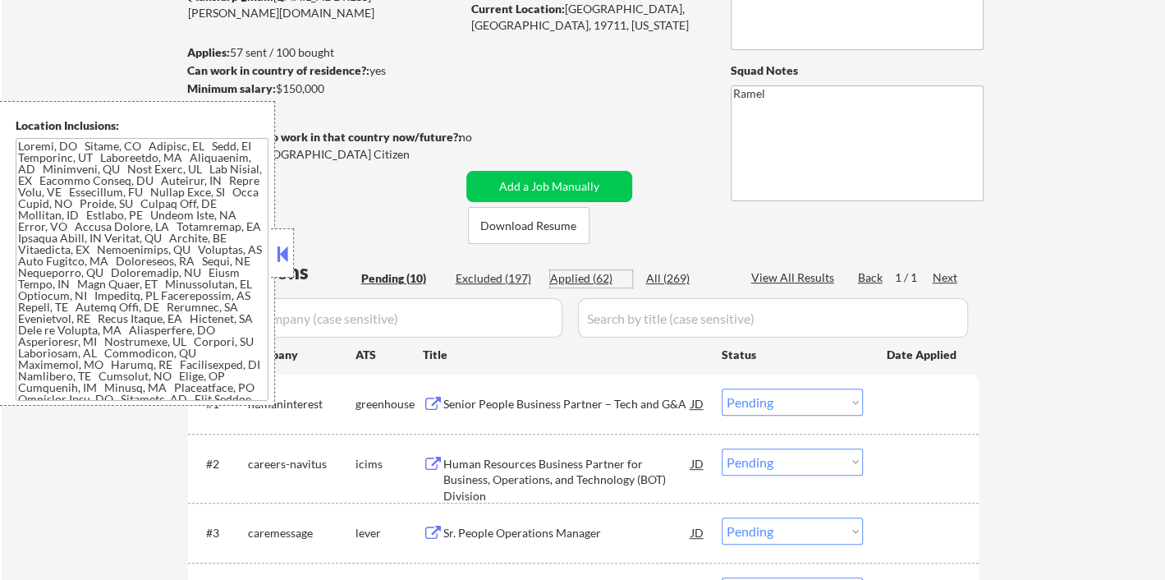
select select ""applied""
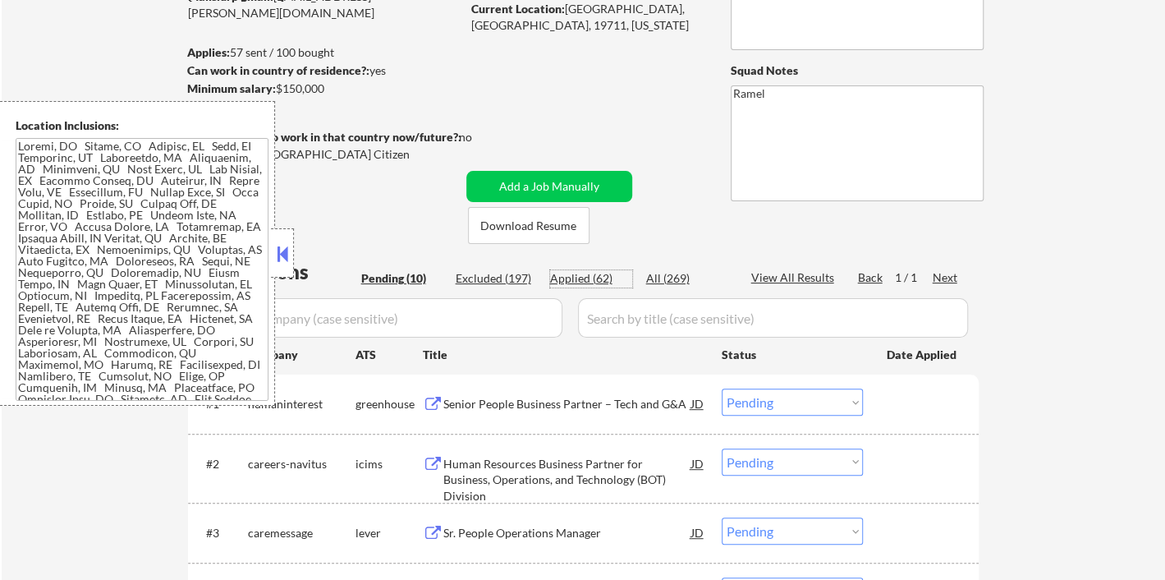
select select ""applied""
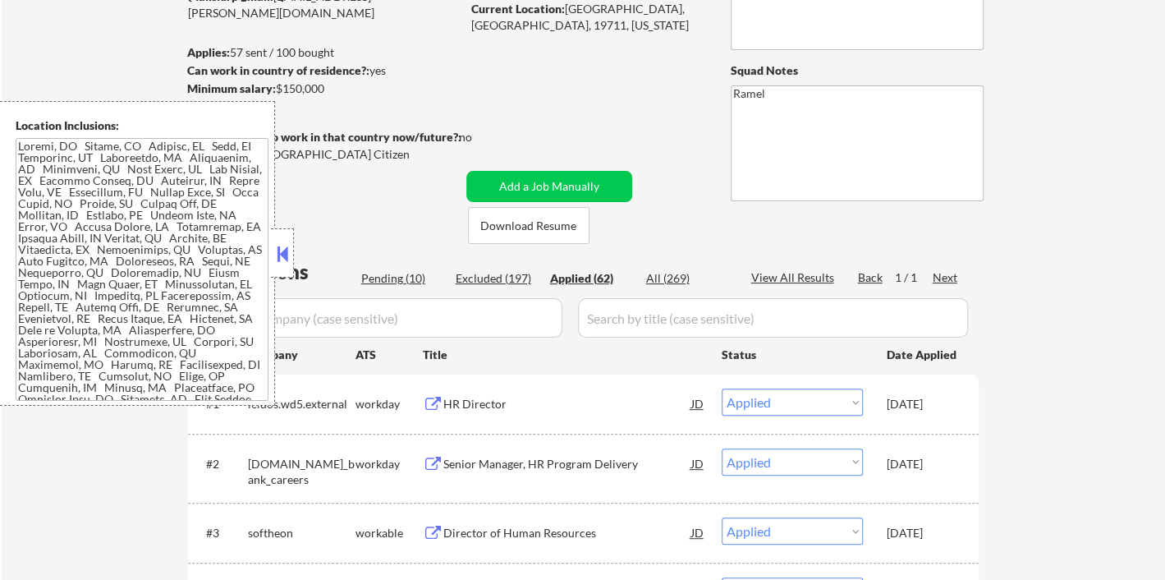
select select ""applied""
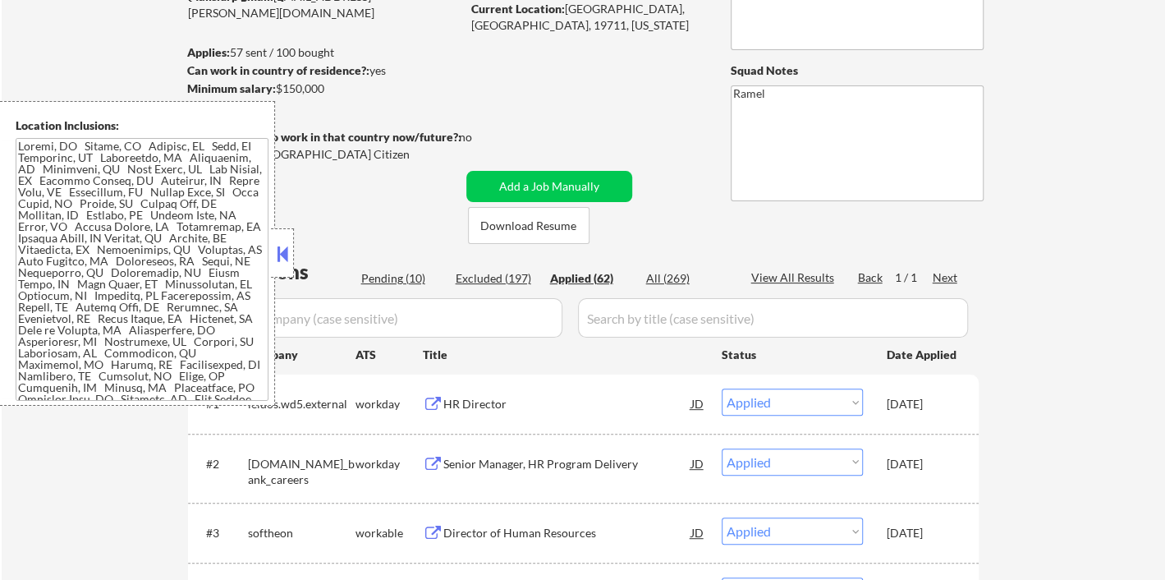
select select ""applied""
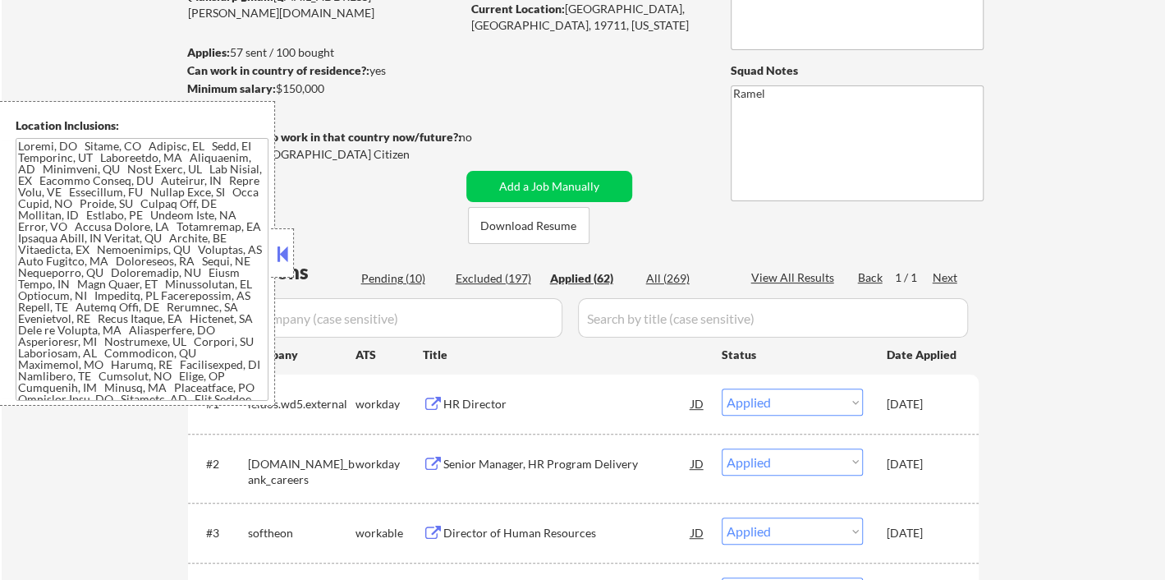
select select ""applied""
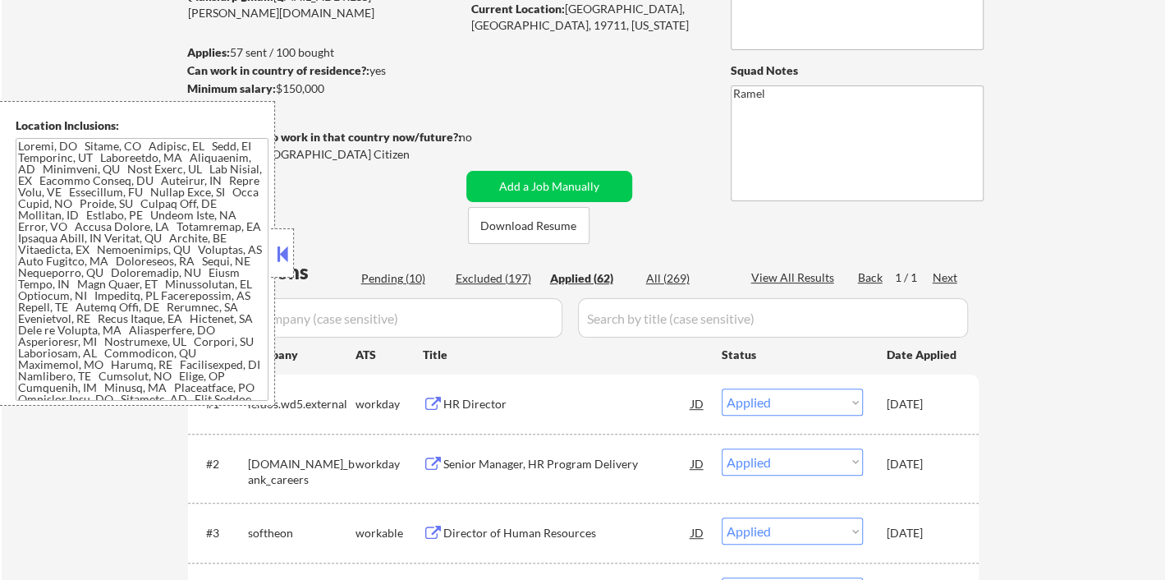
select select ""applied""
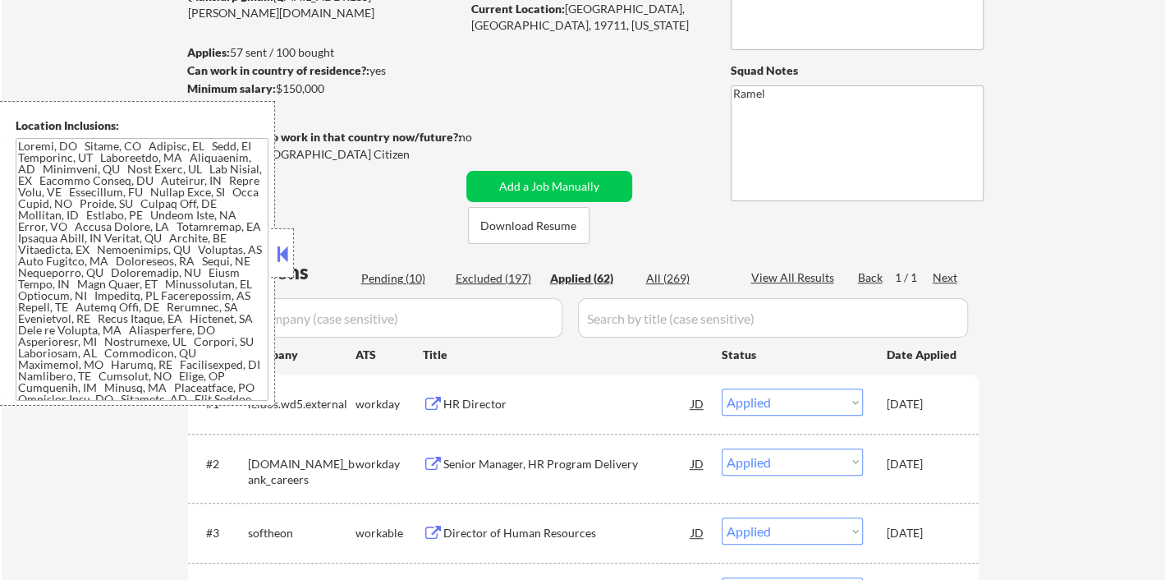
select select ""applied""
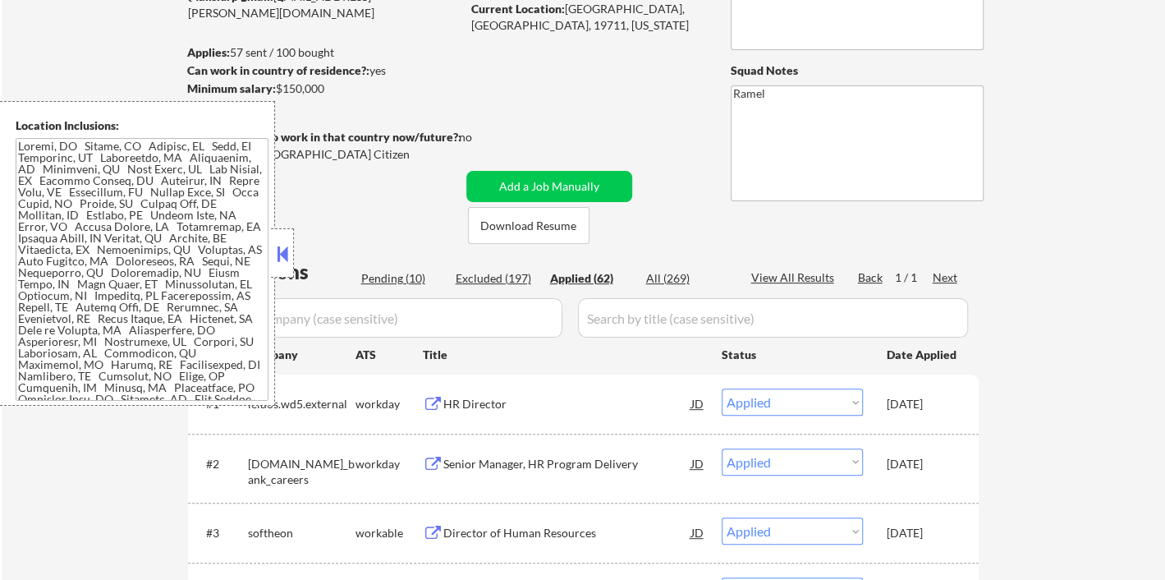
select select ""applied""
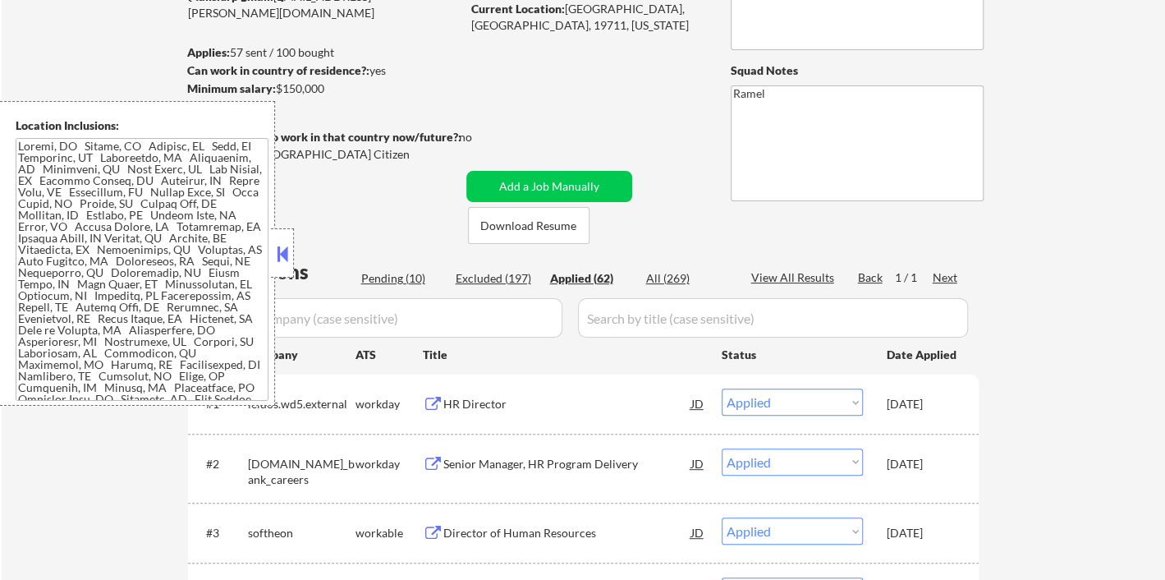
select select ""applied""
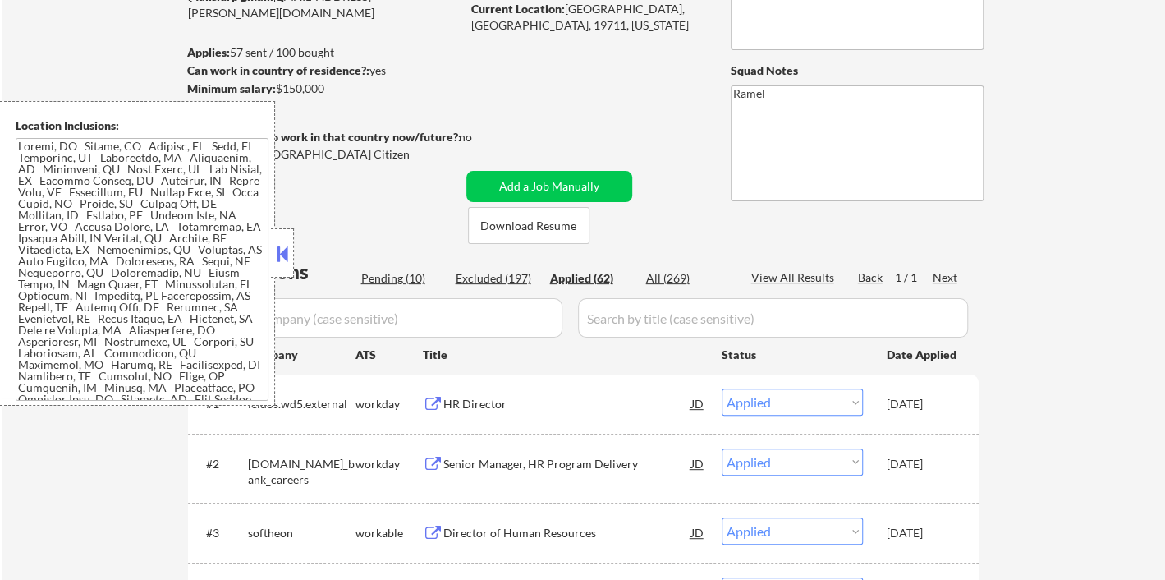
select select ""applied""
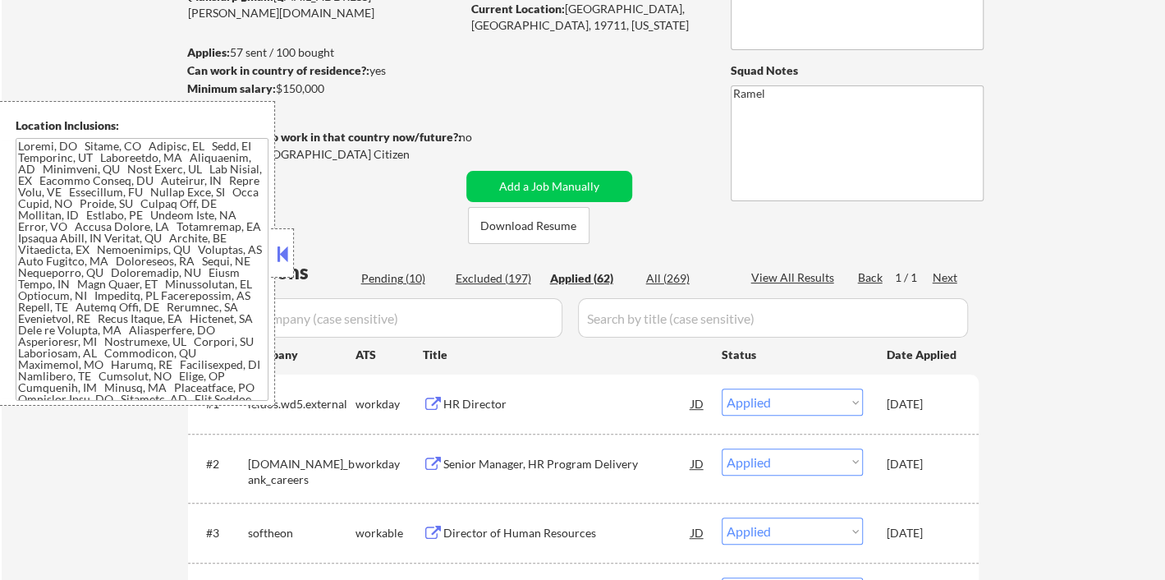
select select ""applied""
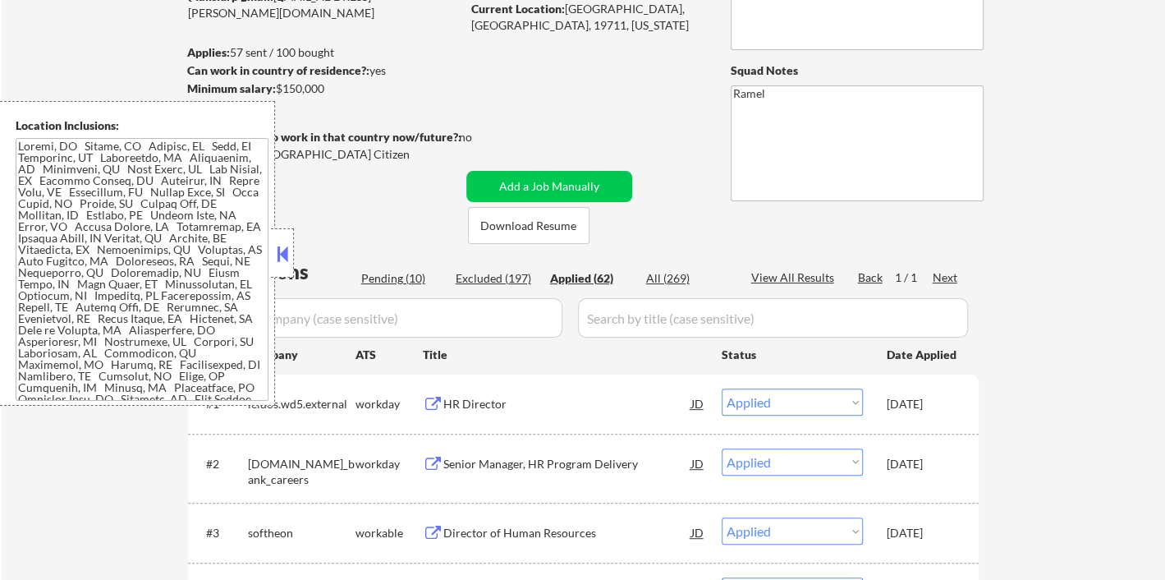
select select ""applied""
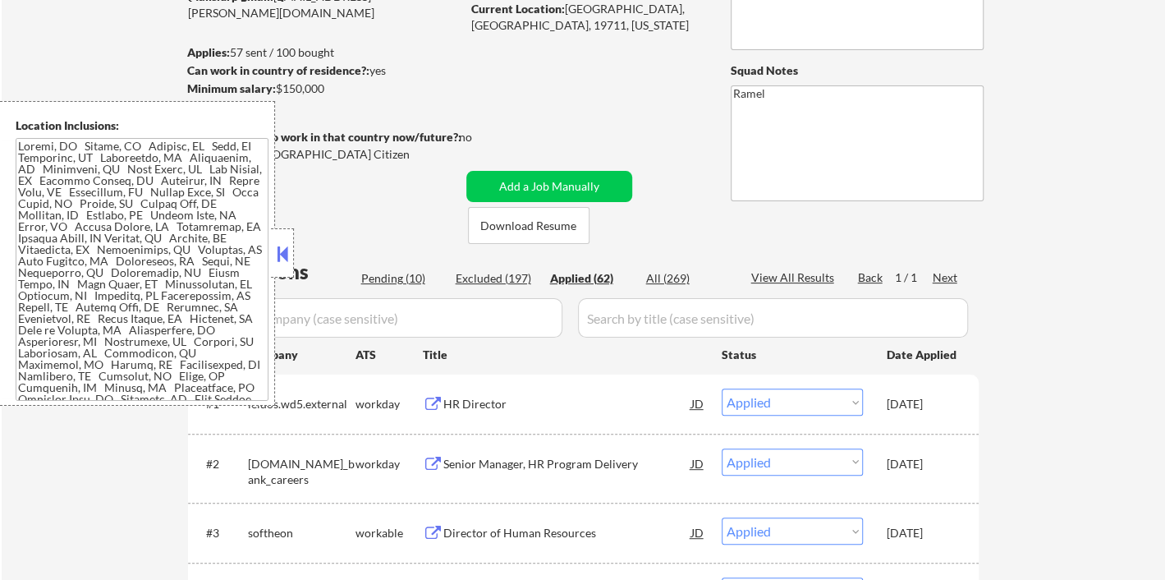
select select ""applied""
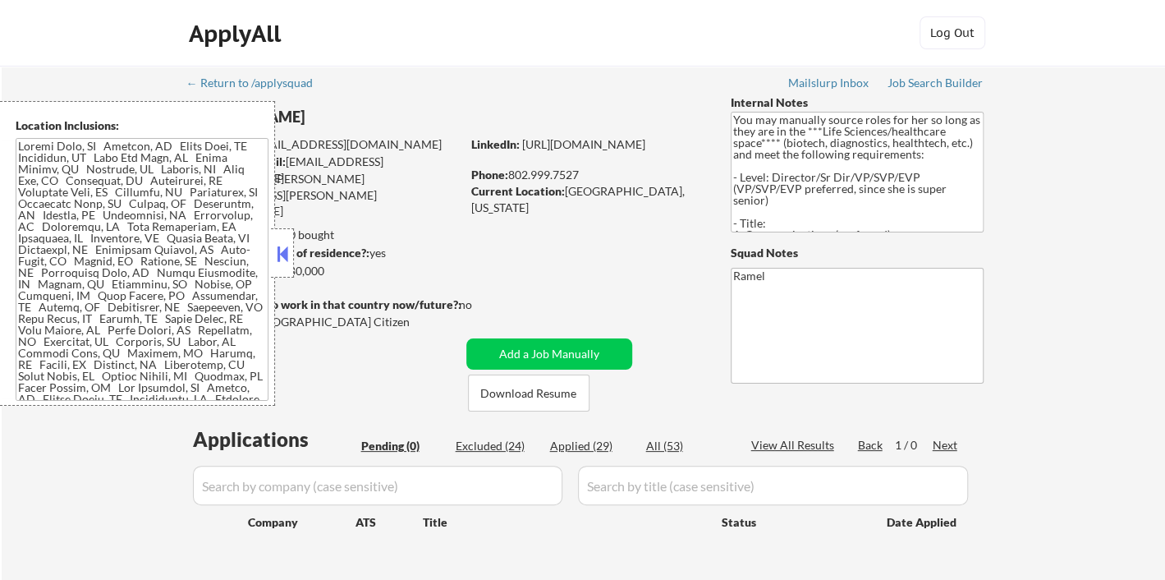
click at [284, 256] on button at bounding box center [282, 253] width 18 height 25
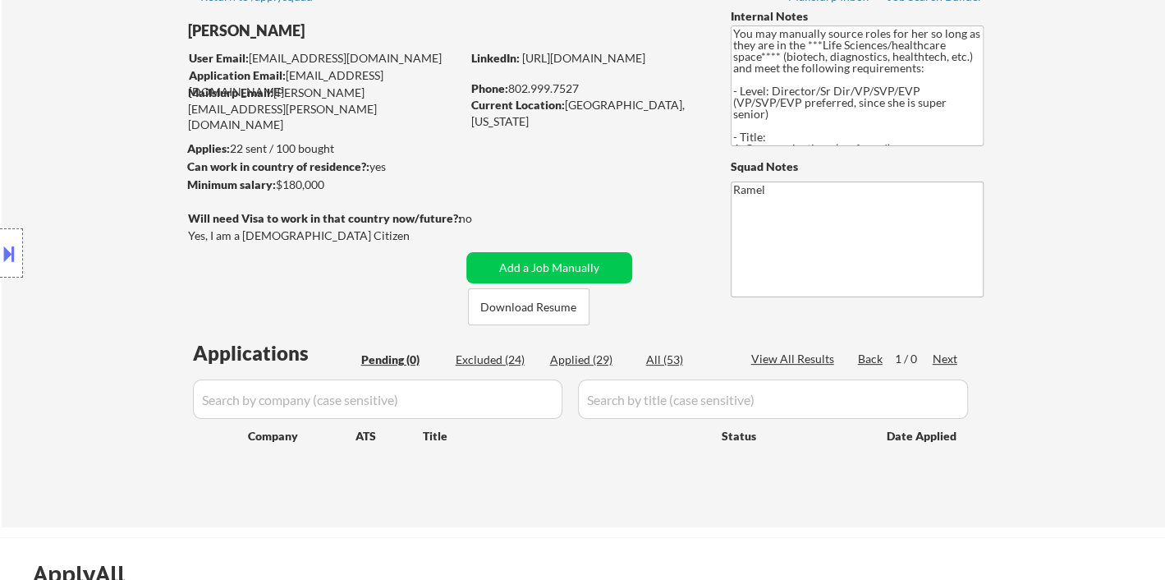
scroll to position [182, 0]
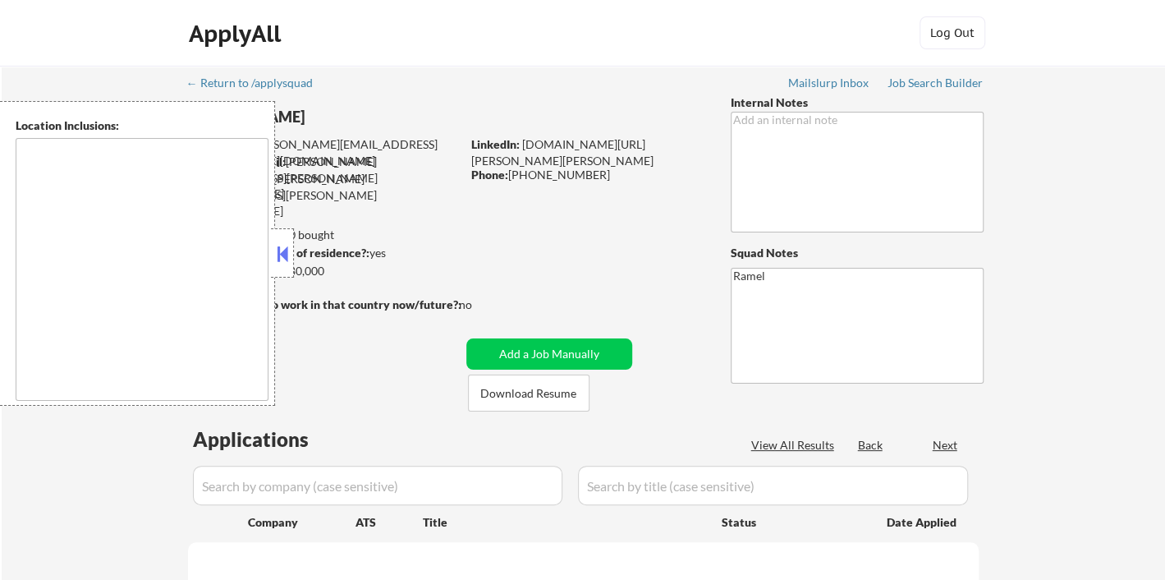
select select ""pending""
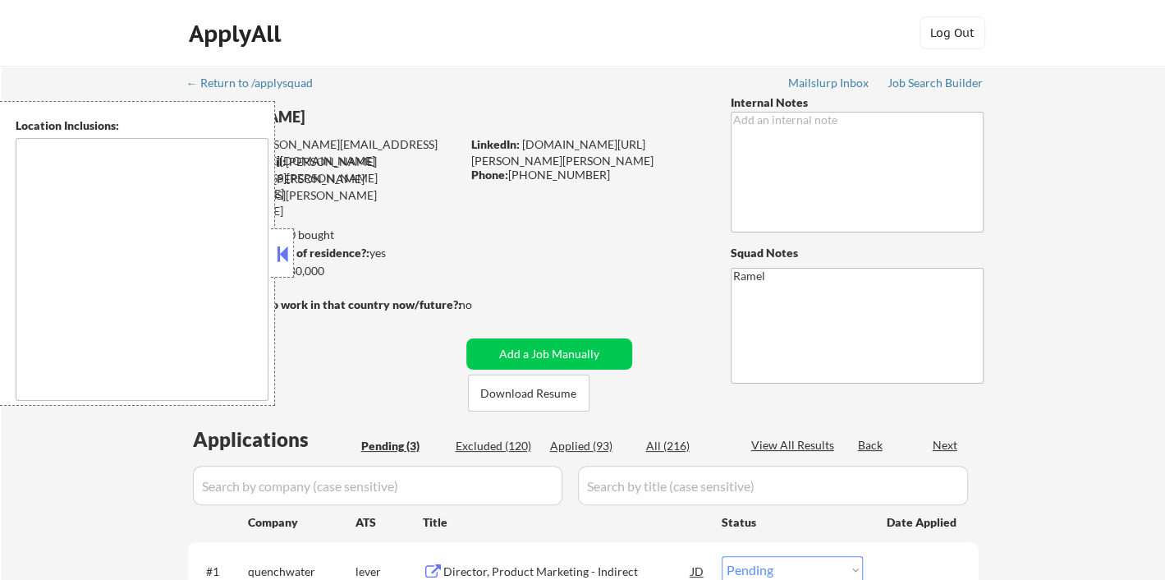
type textarea "[GEOGRAPHIC_DATA], [GEOGRAPHIC_DATA] [GEOGRAPHIC_DATA], [GEOGRAPHIC_DATA], [GEO…"
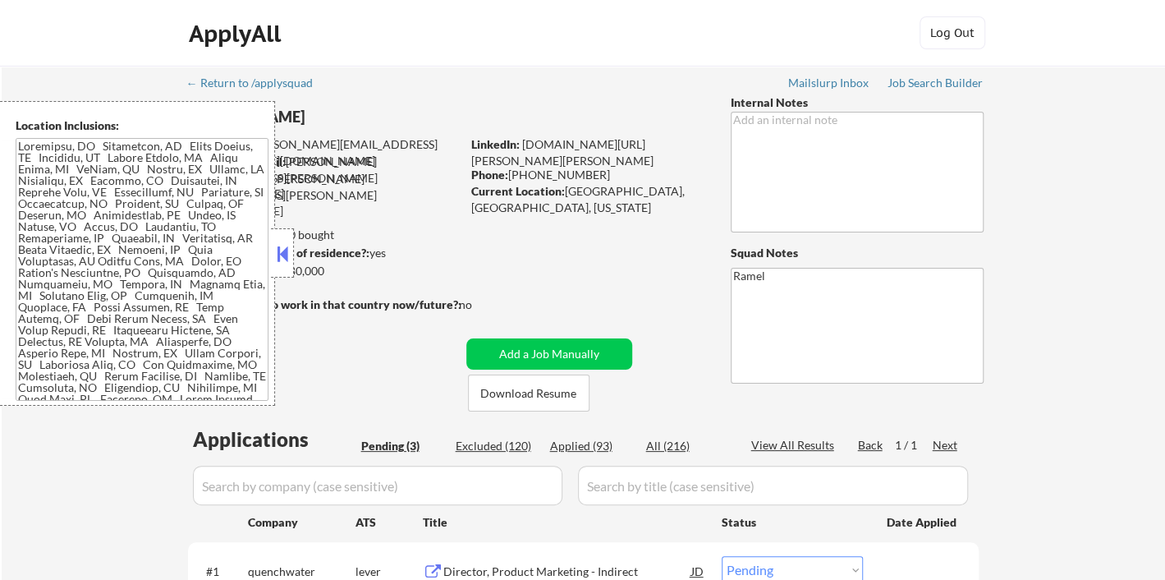
click at [287, 255] on button at bounding box center [282, 253] width 18 height 25
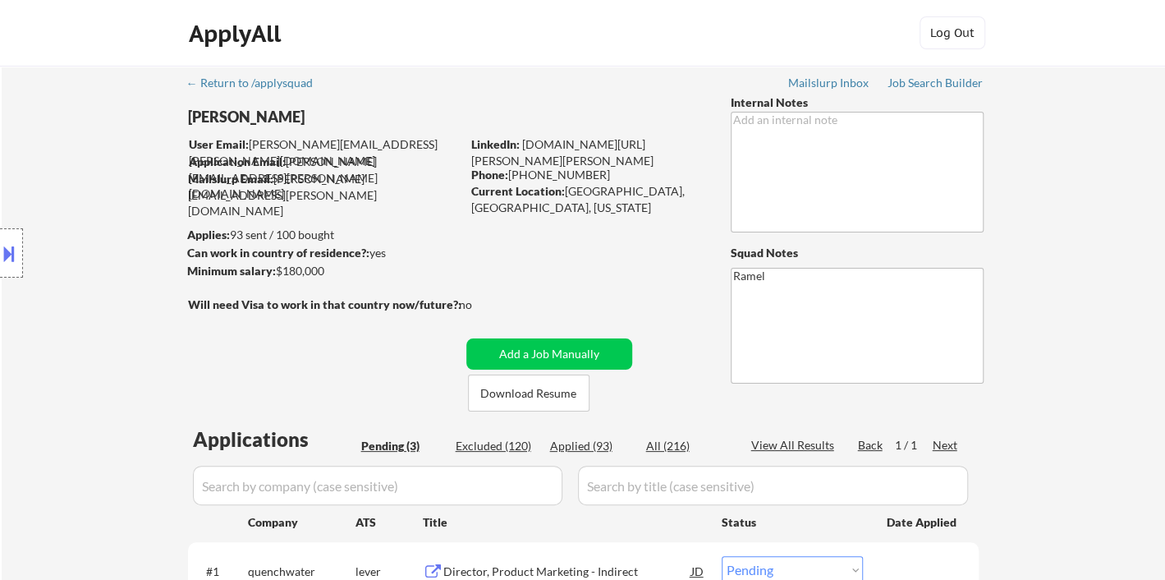
scroll to position [182, 0]
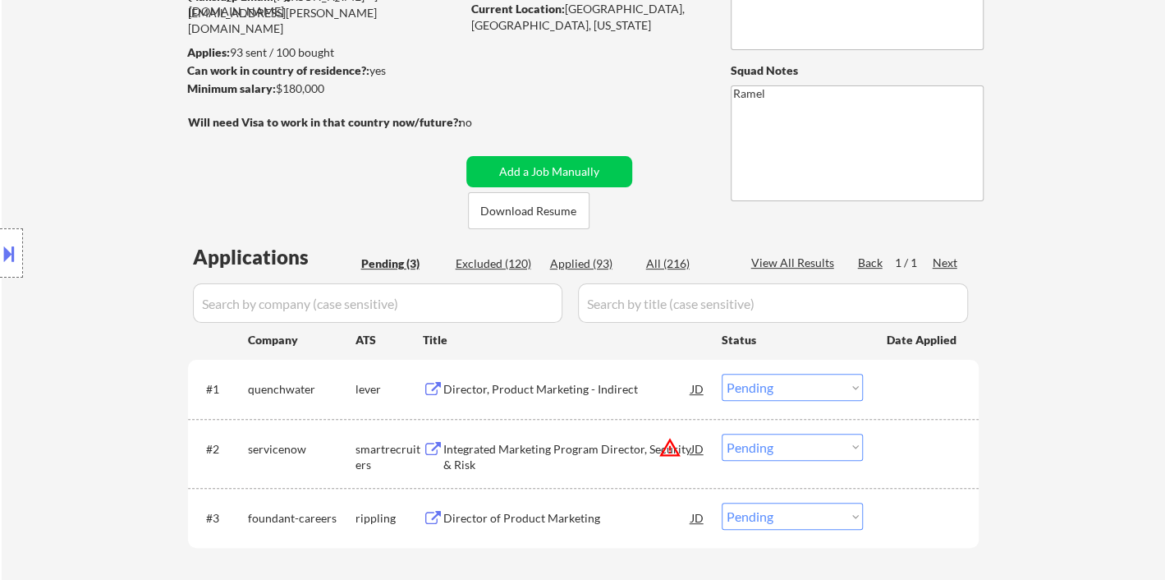
click at [68, 85] on div "← Return to /applysquad Mailslurp Inbox Job Search Builder [PERSON_NAME] User E…" at bounding box center [583, 251] width 1163 height 736
click at [530, 388] on div "Director, Product Marketing - Indirect" at bounding box center [567, 389] width 248 height 16
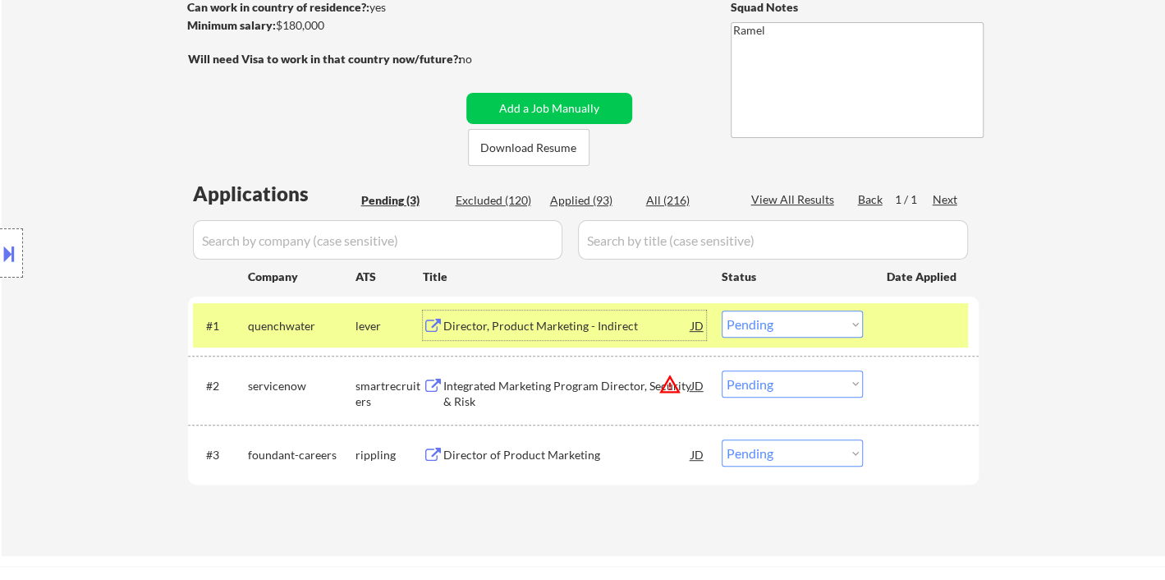
scroll to position [273, 0]
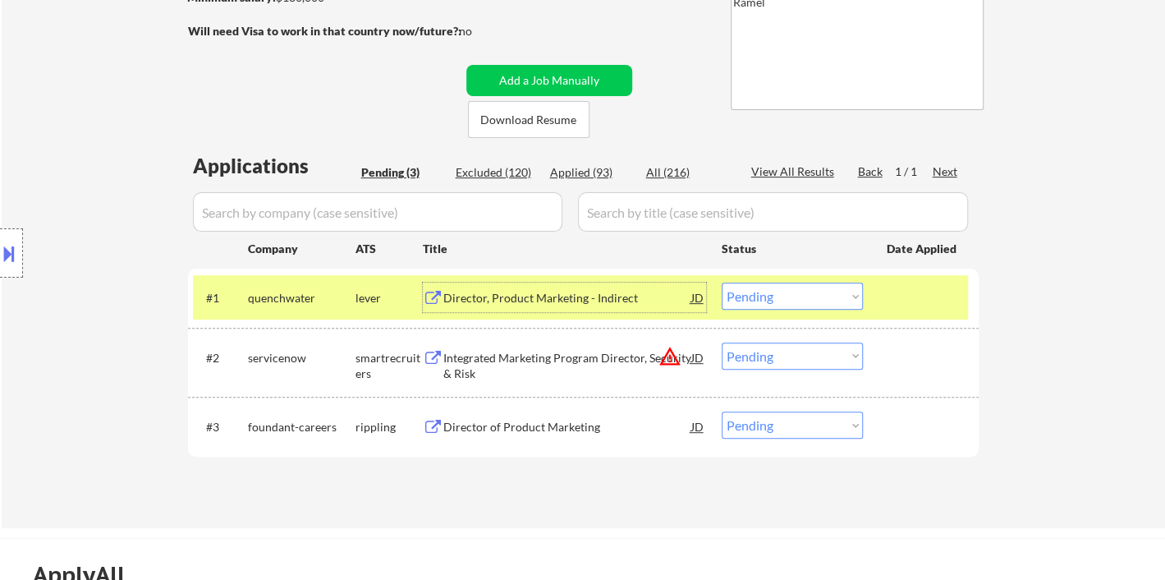
click at [829, 287] on select "Choose an option... Pending Applied Excluded (Questions) Excluded (Expired) Exc…" at bounding box center [792, 295] width 141 height 27
drag, startPoint x: 820, startPoint y: 283, endPoint x: 821, endPoint y: 299, distance: 15.6
click at [820, 283] on select "Choose an option... Pending Applied Excluded (Questions) Excluded (Expired) Exc…" at bounding box center [792, 295] width 141 height 27
click at [722, 282] on select "Choose an option... Pending Applied Excluded (Questions) Excluded (Expired) Exc…" at bounding box center [792, 295] width 141 height 27
click at [567, 426] on div "Director of Product Marketing" at bounding box center [567, 427] width 248 height 16
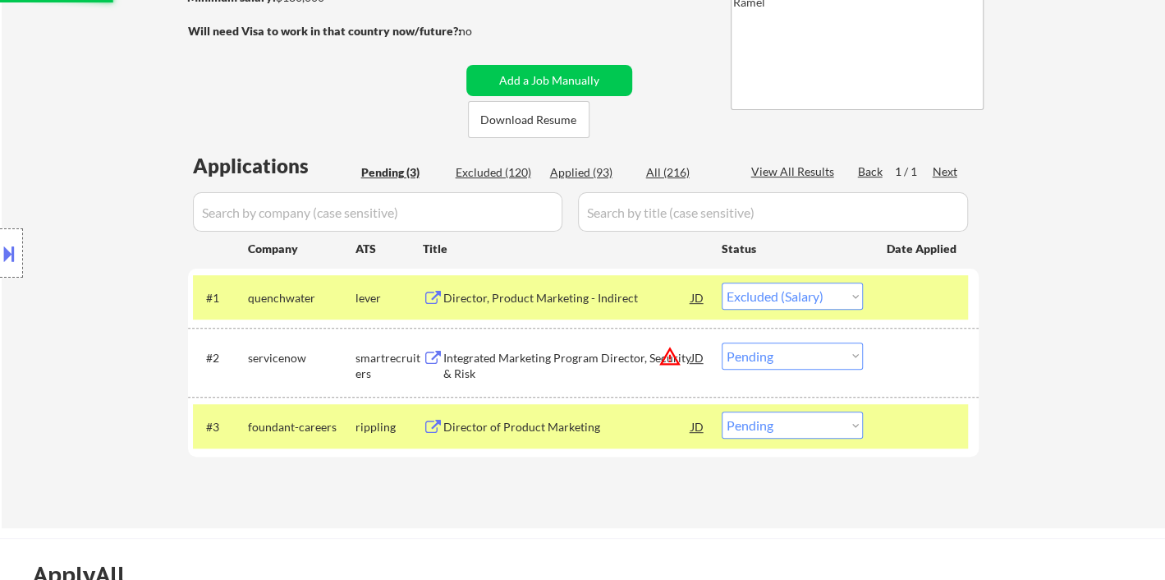
select select ""pending""
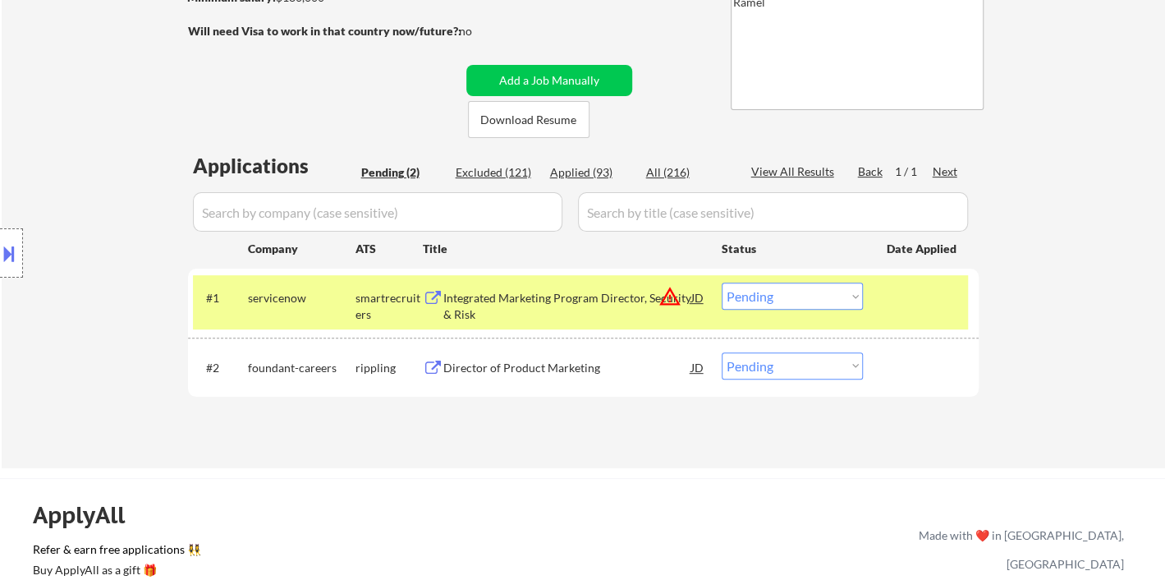
click at [797, 370] on select "Choose an option... Pending Applied Excluded (Questions) Excluded (Expired) Exc…" at bounding box center [792, 365] width 141 height 27
select select ""applied""
click at [722, 352] on select "Choose an option... Pending Applied Excluded (Questions) Excluded (Expired) Exc…" at bounding box center [792, 365] width 141 height 27
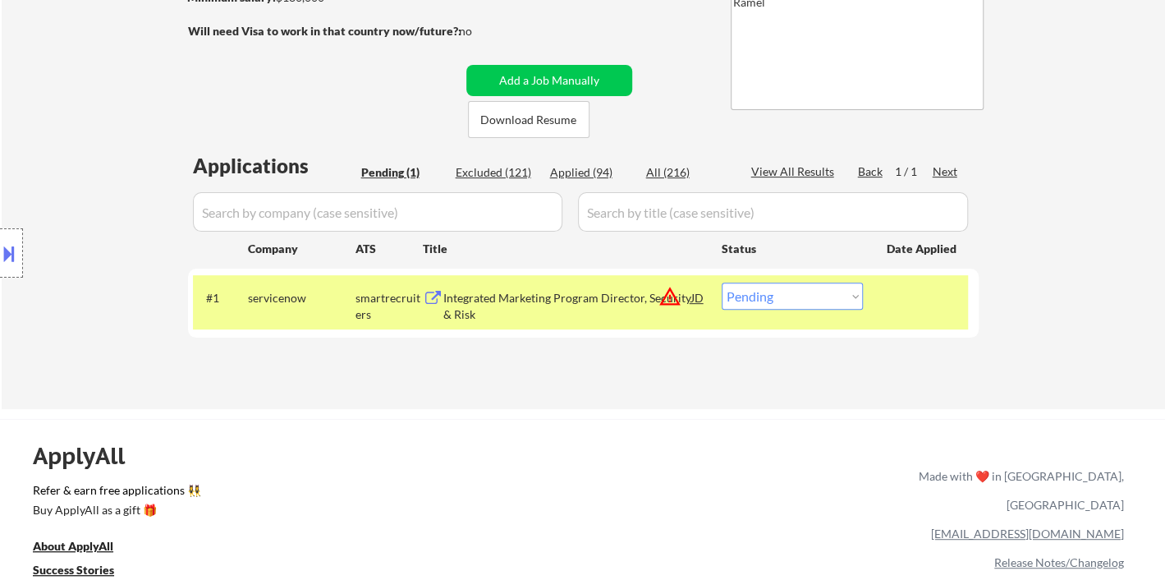
click at [562, 304] on div "Integrated Marketing Program Director, Security & Risk" at bounding box center [567, 306] width 248 height 32
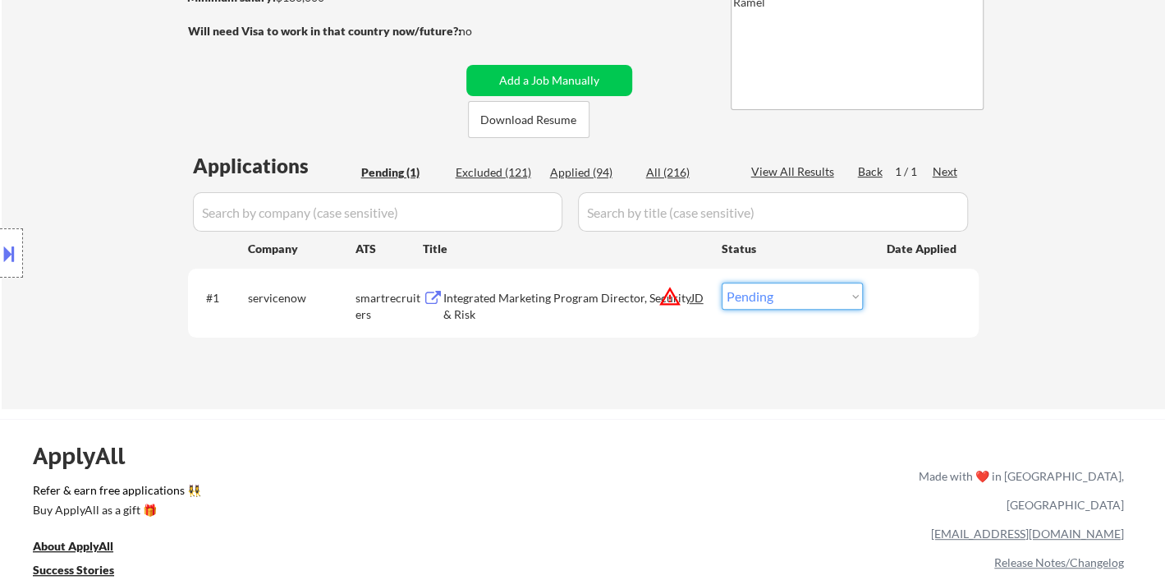
drag, startPoint x: 775, startPoint y: 287, endPoint x: 778, endPoint y: 302, distance: 15.1
click at [775, 287] on select "Choose an option... Pending Applied Excluded (Questions) Excluded (Expired) Exc…" at bounding box center [792, 295] width 141 height 27
select select ""applied""
click at [722, 282] on select "Choose an option... Pending Applied Excluded (Questions) Excluded (Expired) Exc…" at bounding box center [792, 295] width 141 height 27
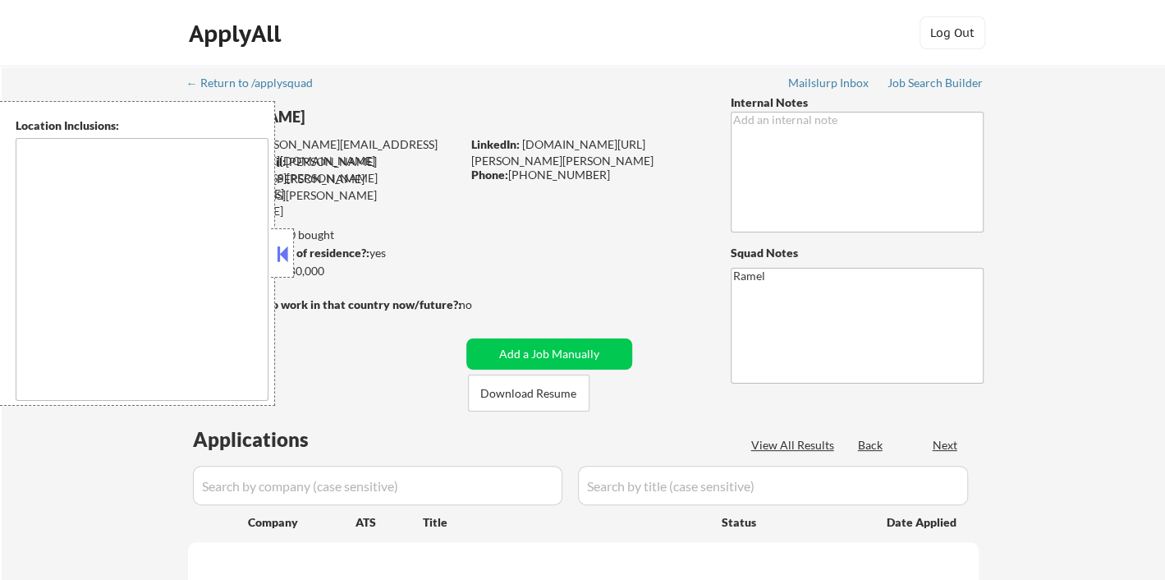
select select ""pending""
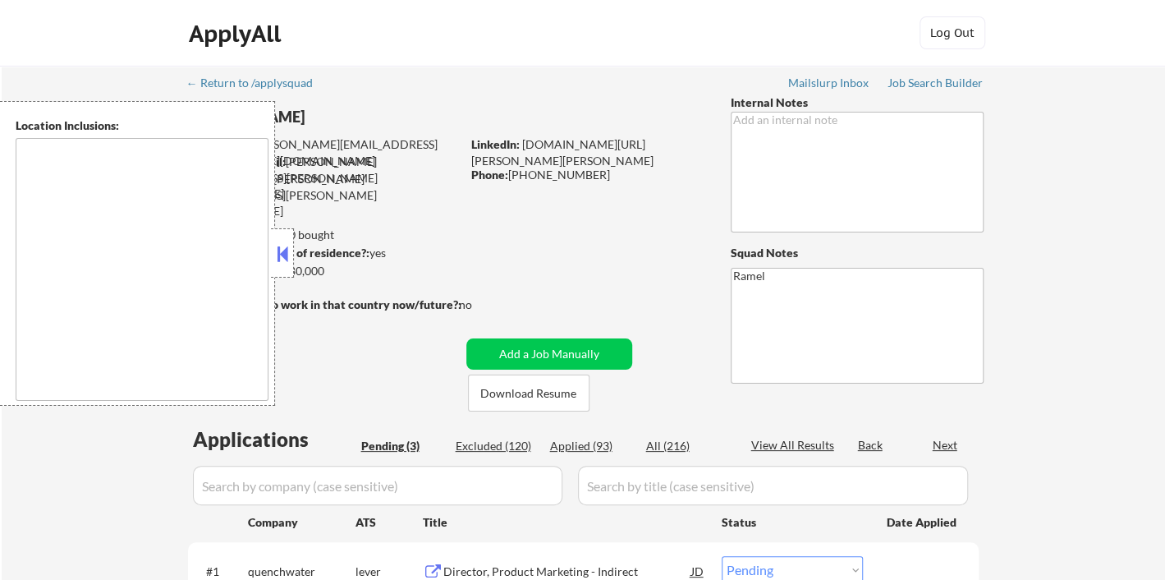
type textarea "Arlington, VA Alexandria, VA Falls Church, VA Bethesda, MD Silver Spring, MD Ch…"
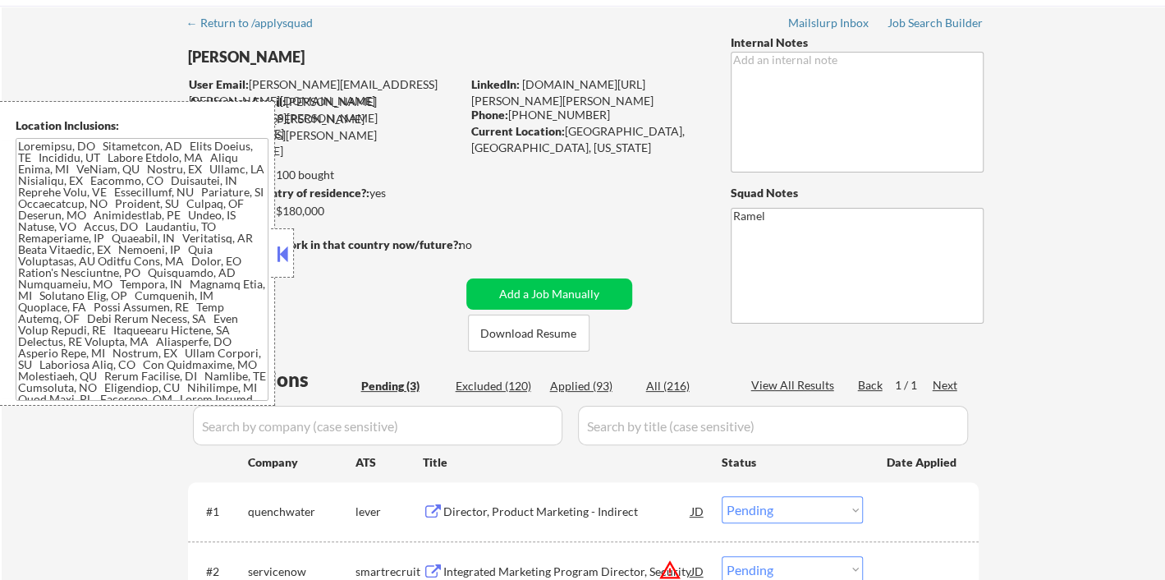
scroll to position [91, 0]
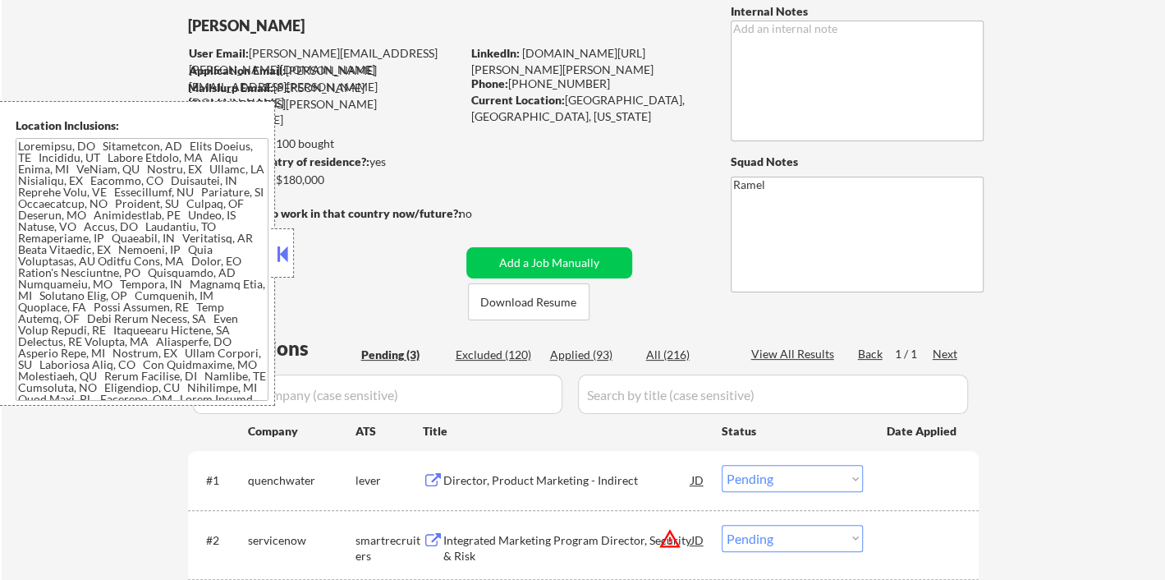
click at [598, 359] on div "Applied (93)" at bounding box center [591, 354] width 82 height 16
select select ""applied""
click at [282, 253] on button at bounding box center [282, 253] width 18 height 25
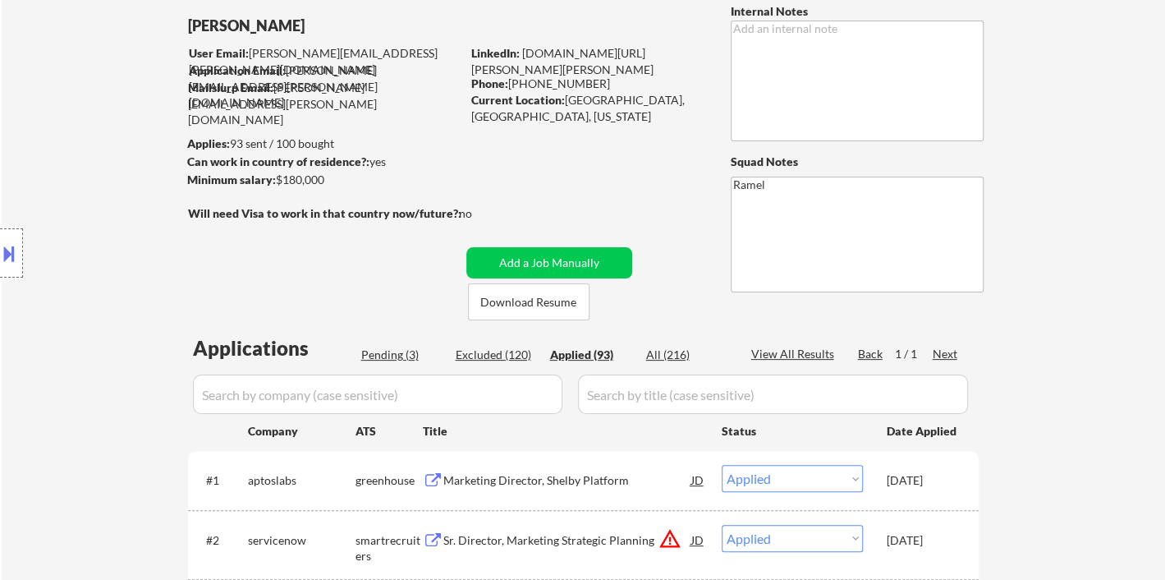
select select ""applied""
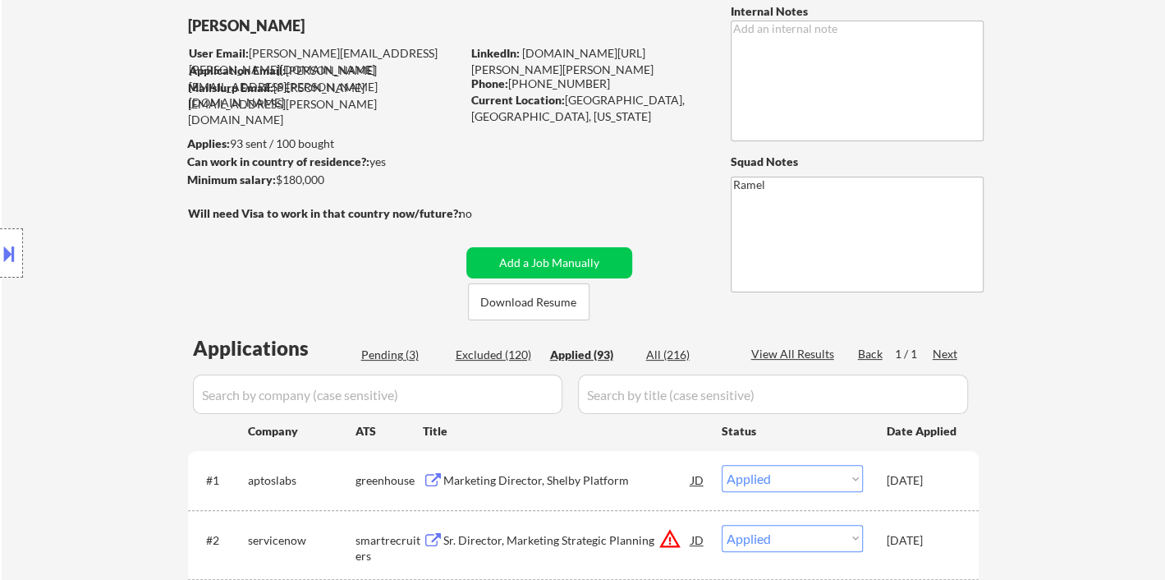
select select ""applied""
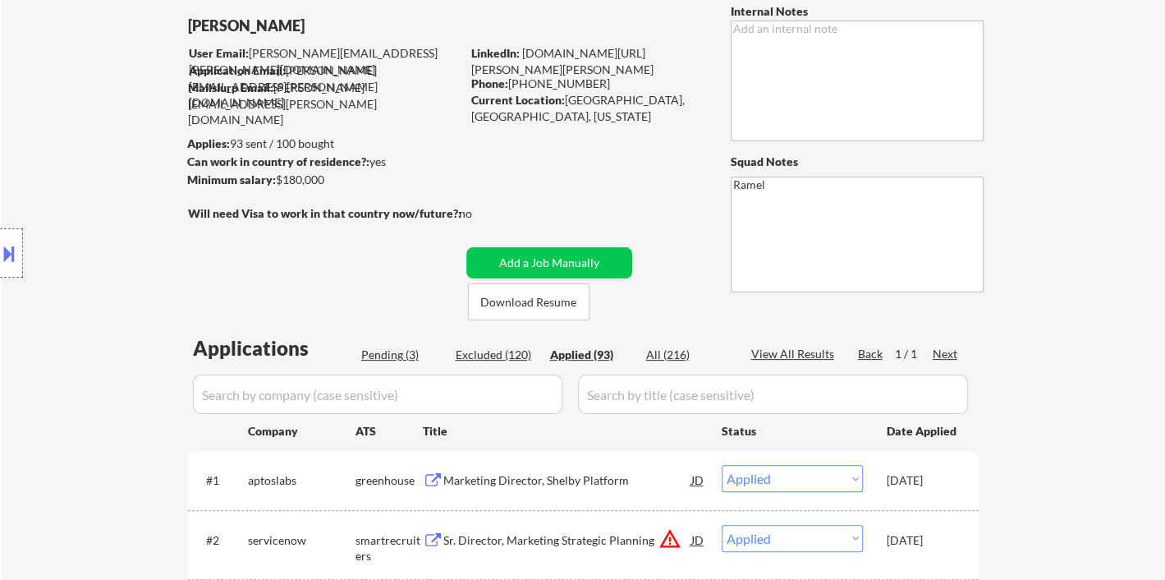
select select ""applied""
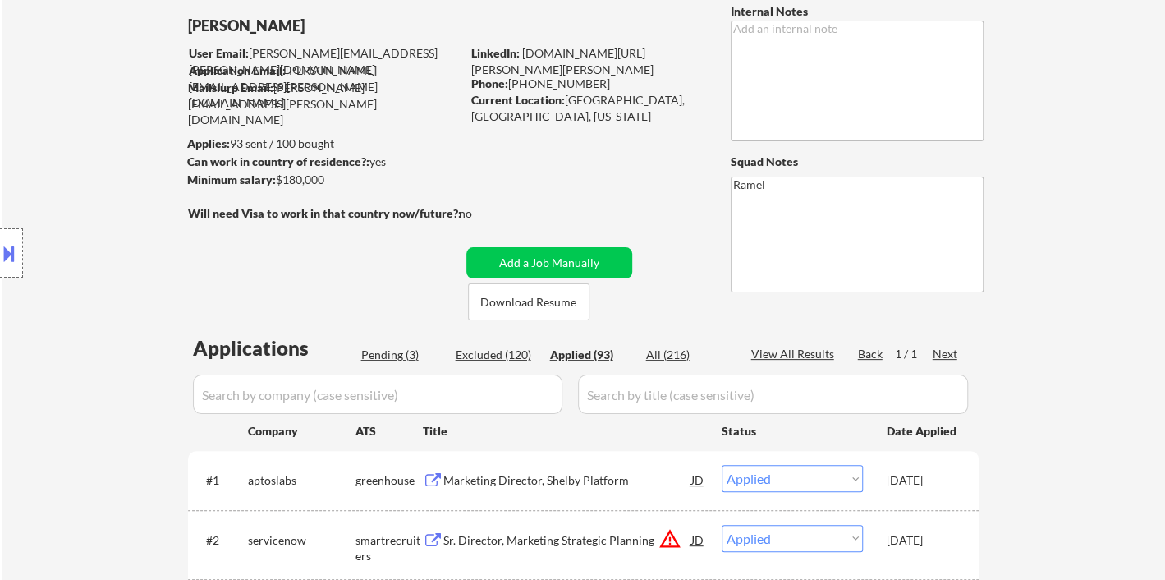
select select ""applied""
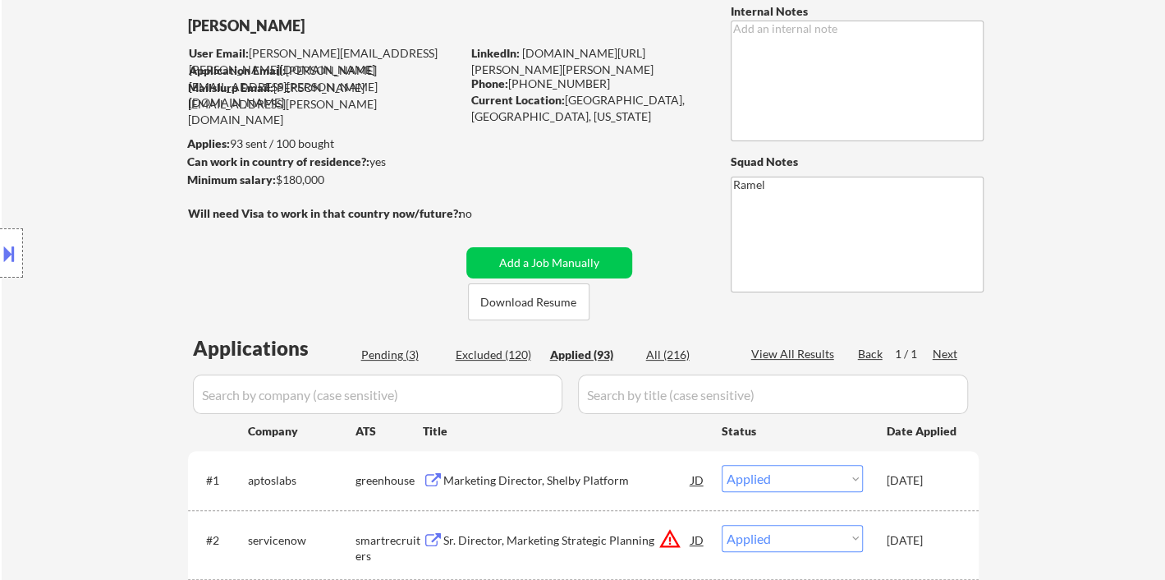
select select ""applied""
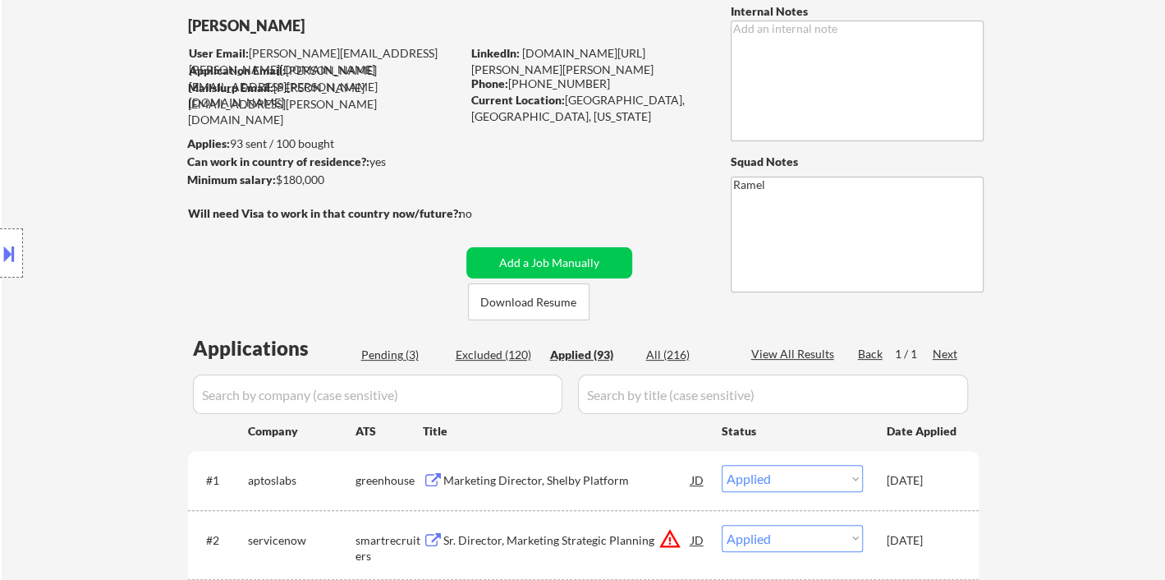
select select ""applied""
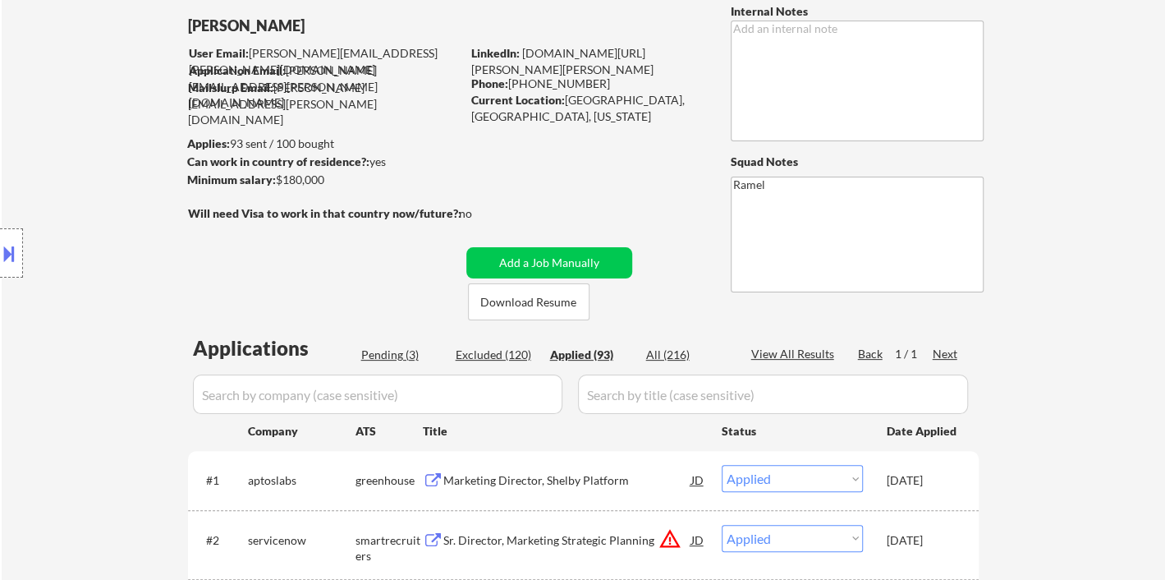
select select ""applied""
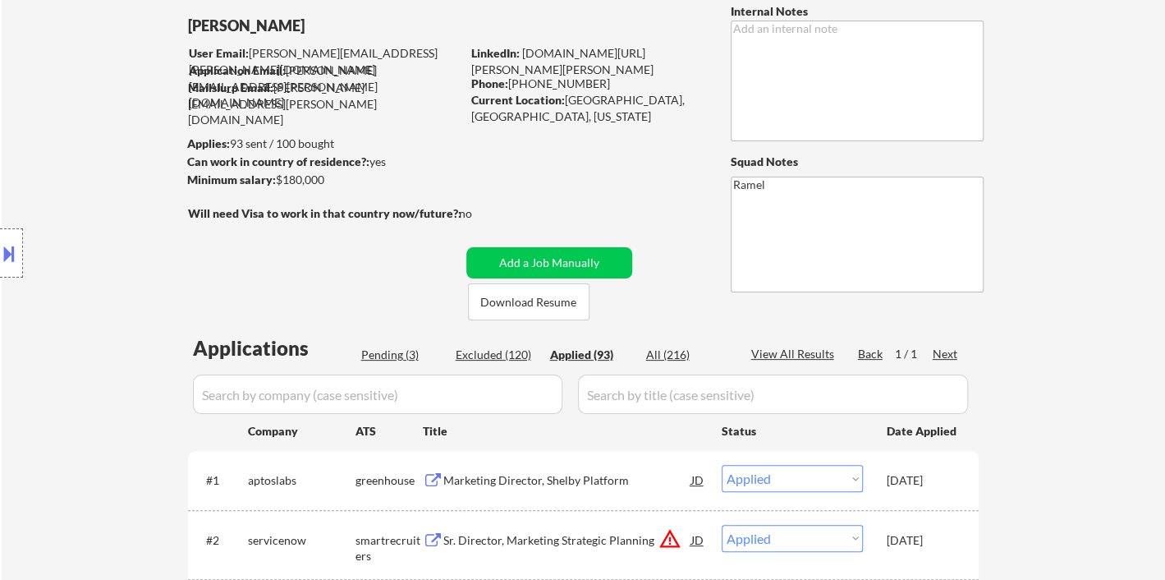
select select ""applied""
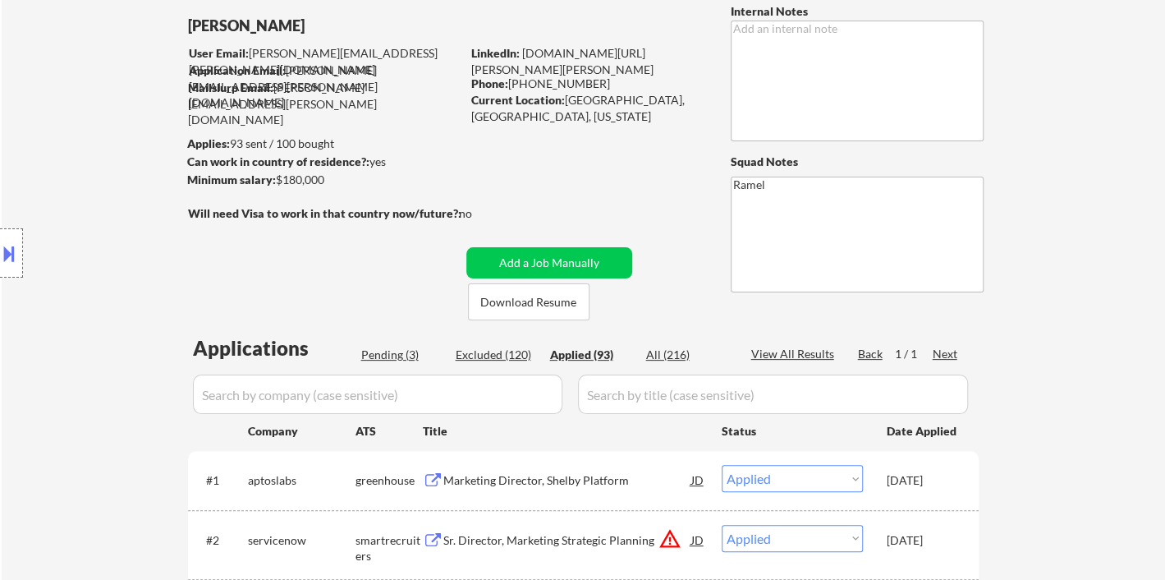
select select ""applied""
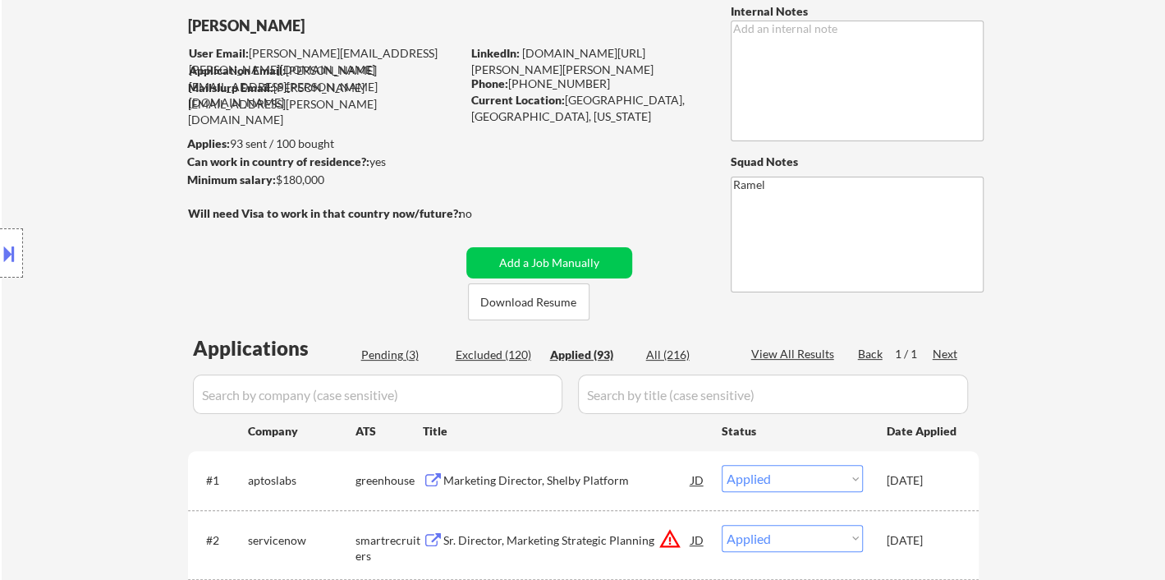
select select ""applied""
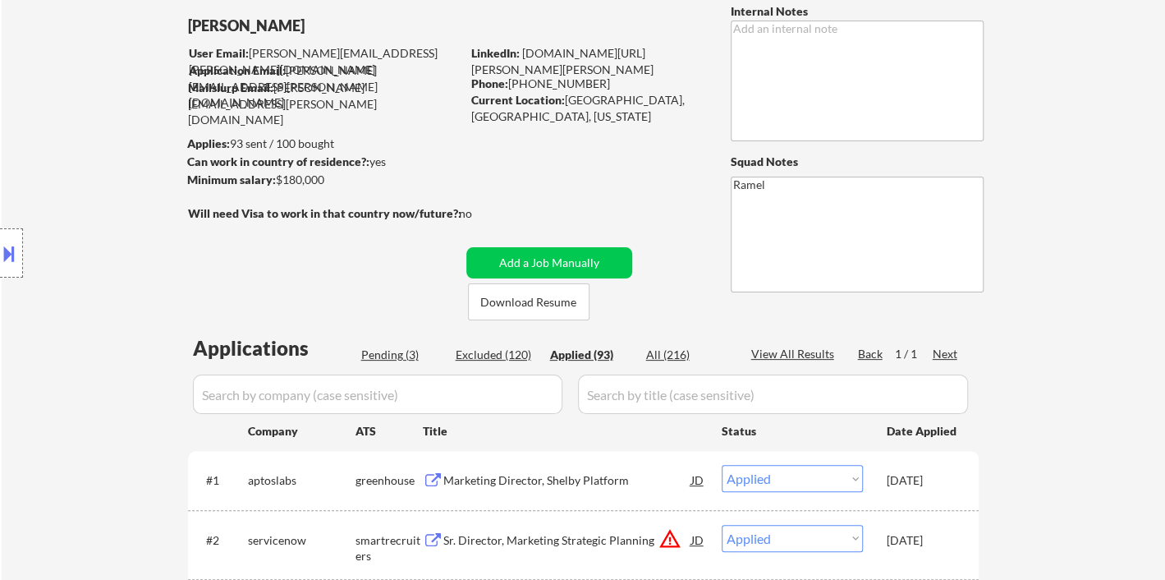
select select ""applied""
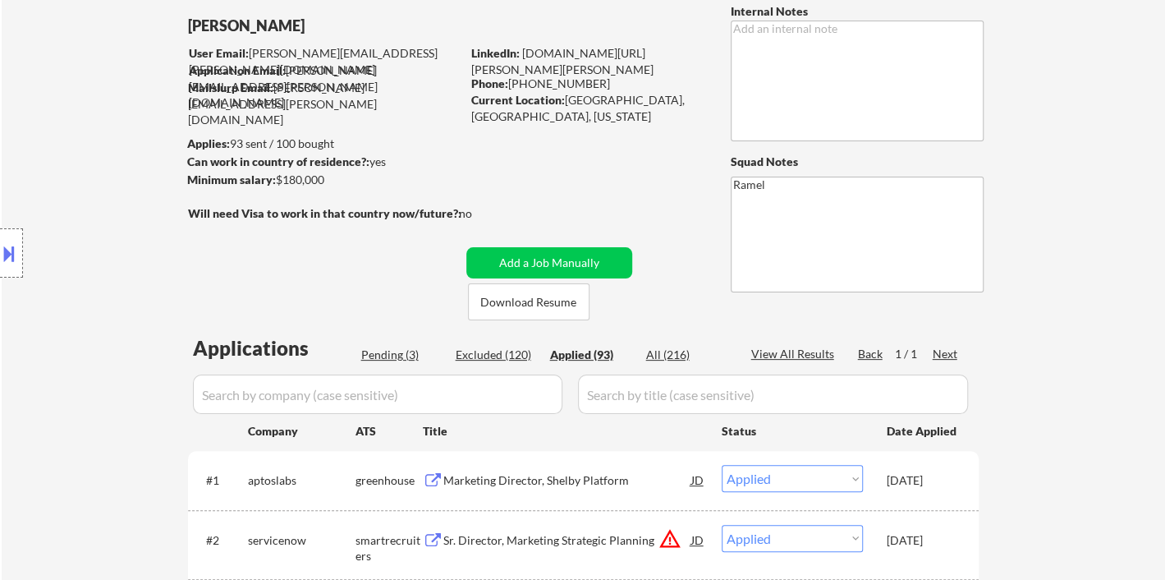
select select ""applied""
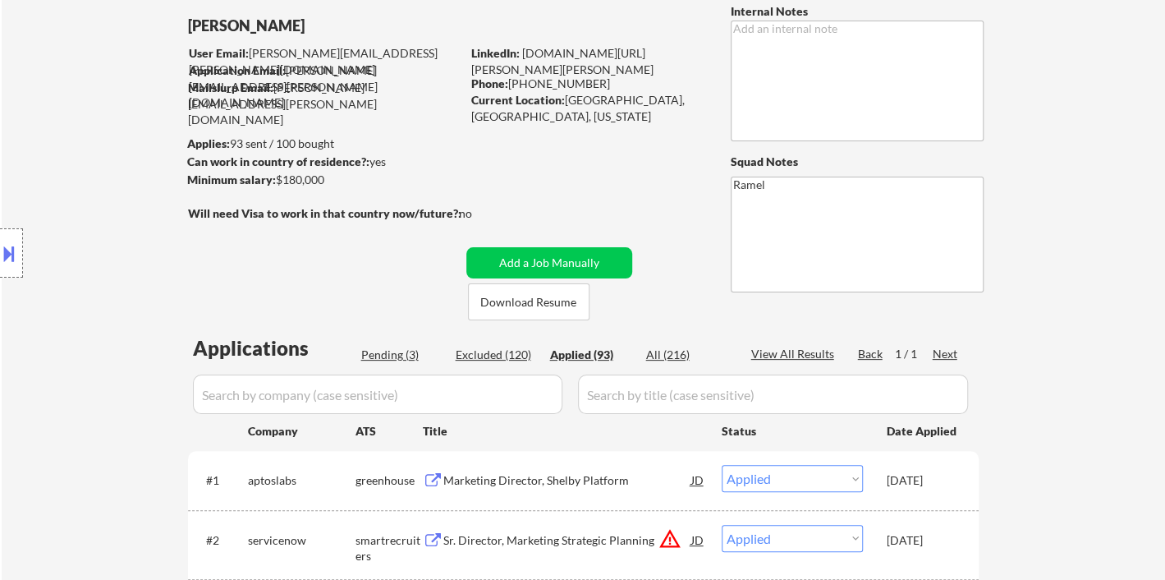
select select ""applied""
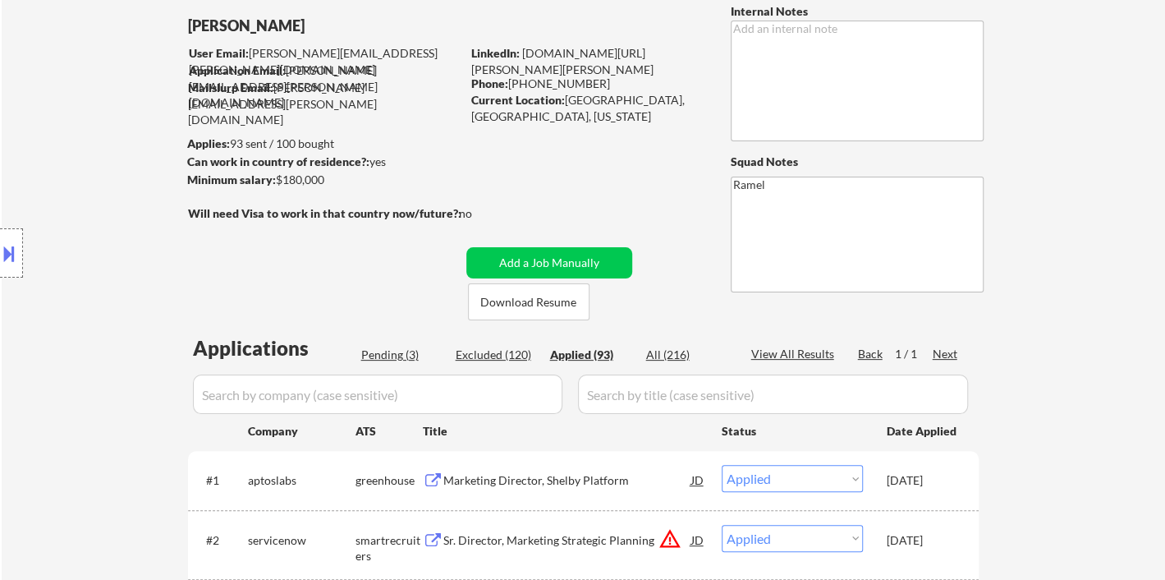
select select ""applied""
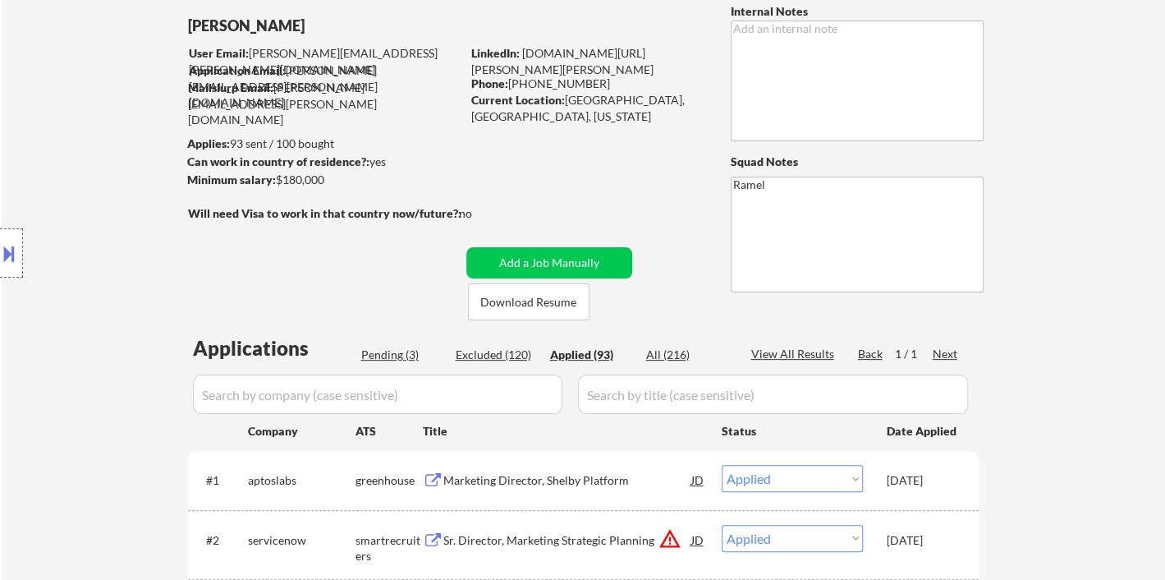
select select ""applied""
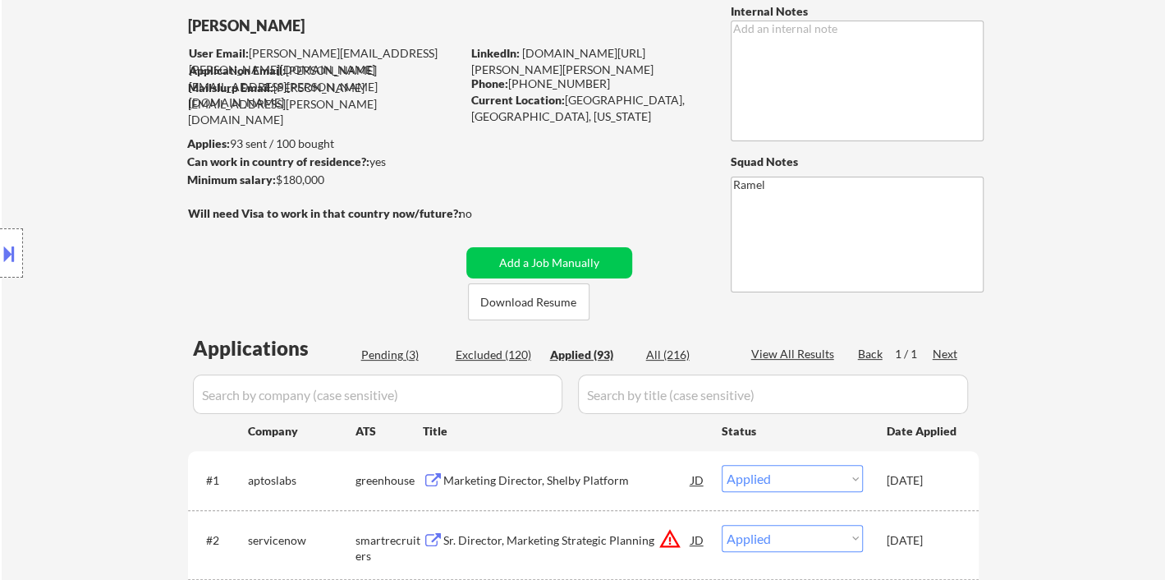
select select ""applied""
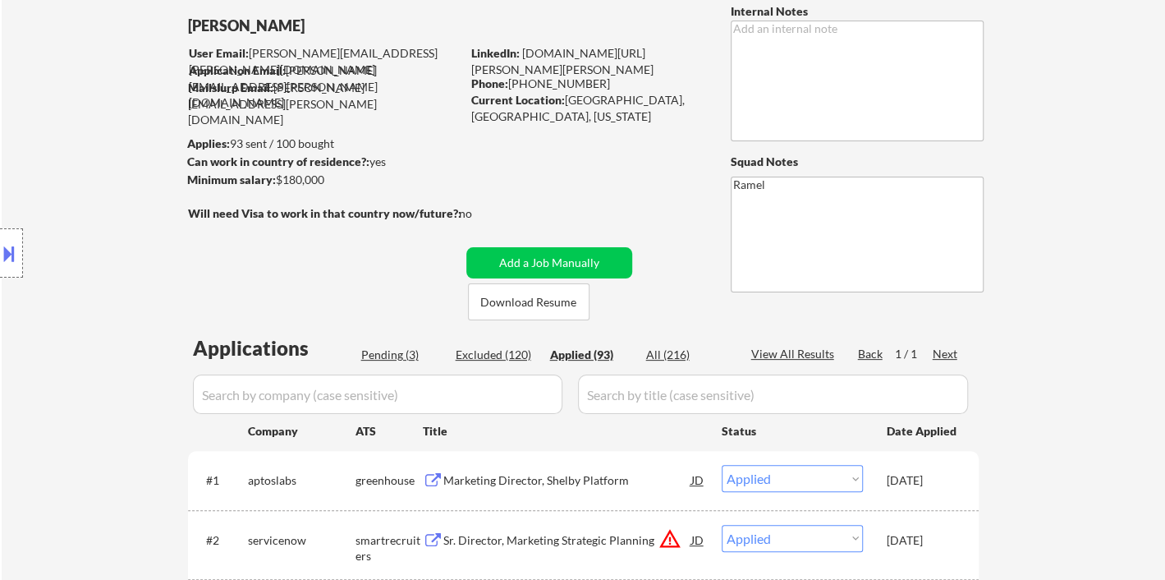
select select ""applied""
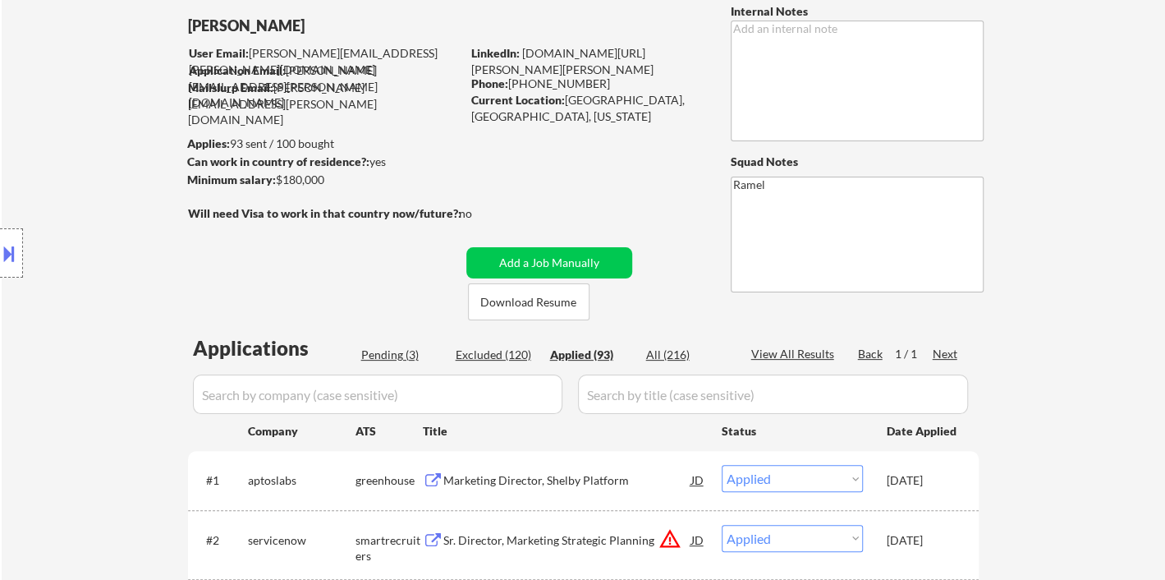
select select ""applied""
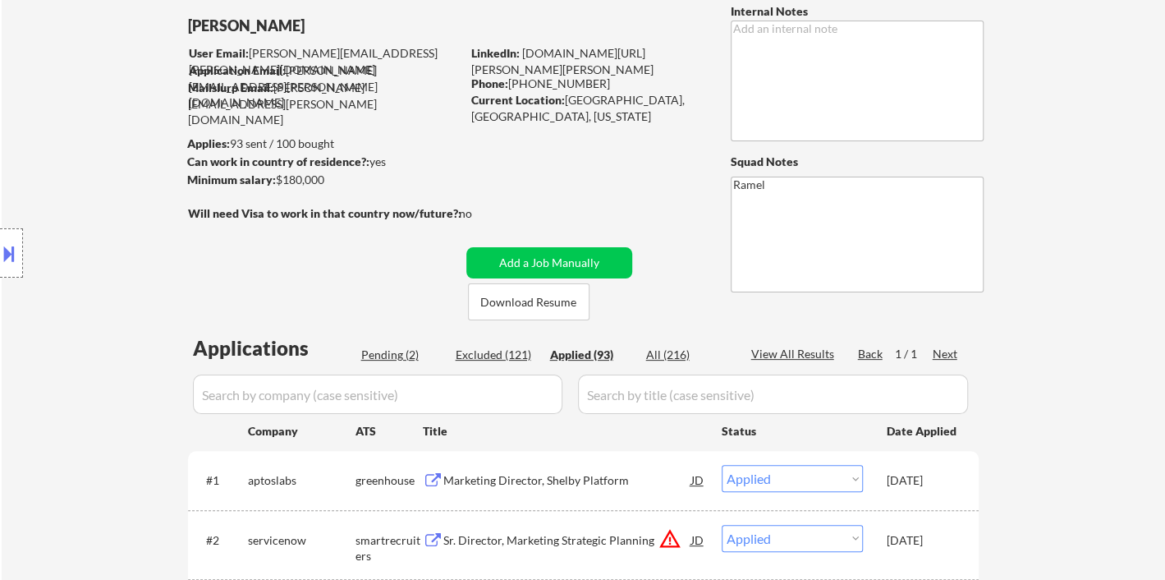
select select ""applied""
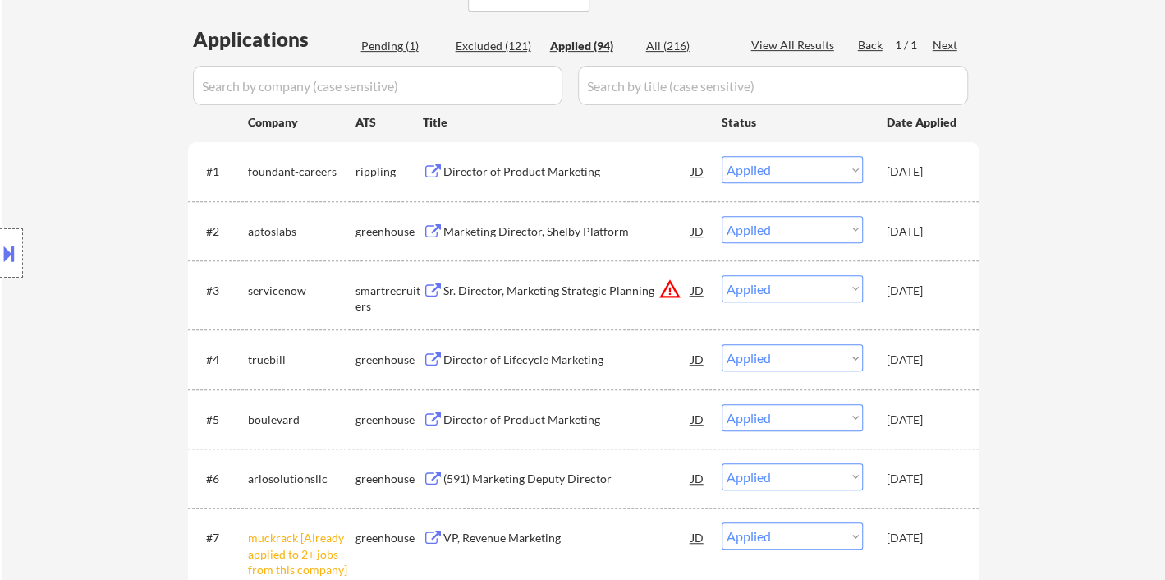
select select ""applied""
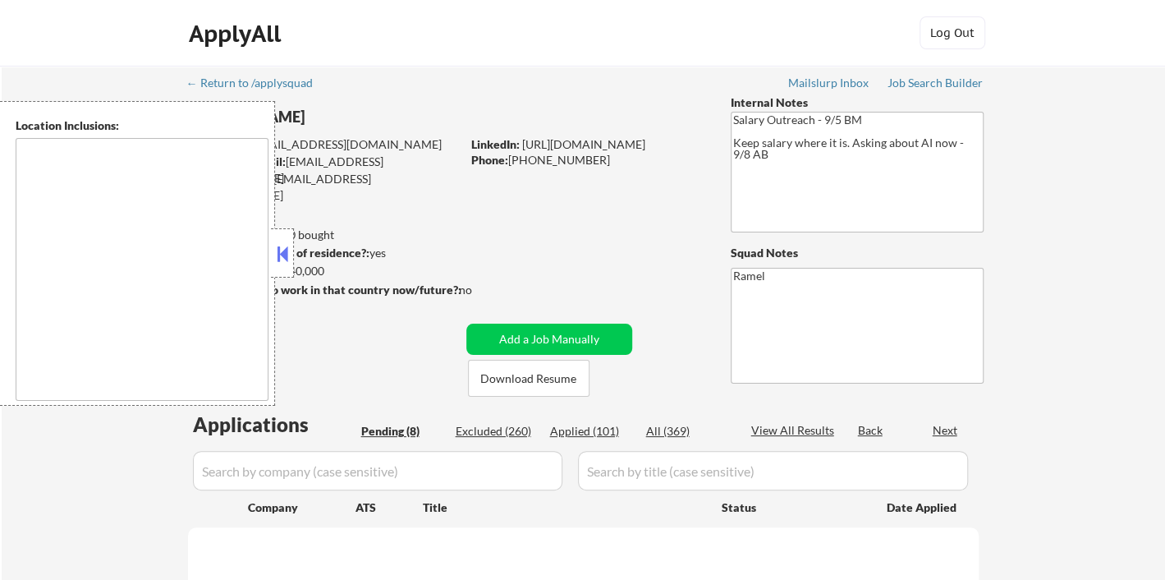
type textarea "[GEOGRAPHIC_DATA], [GEOGRAPHIC_DATA] [GEOGRAPHIC_DATA], [GEOGRAPHIC_DATA] [GEOG…"
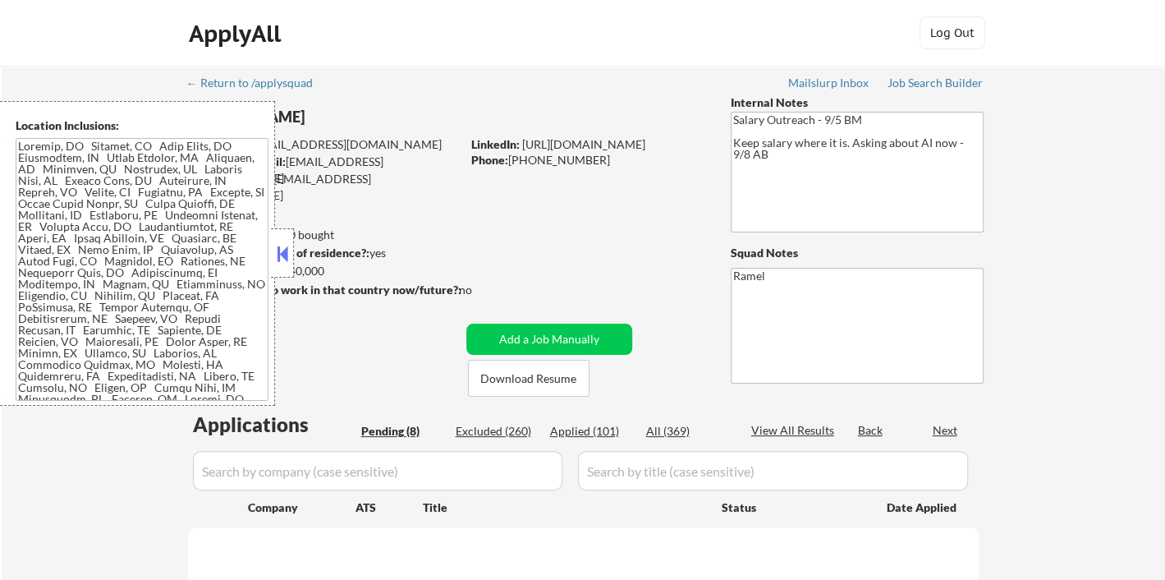
select select ""pending""
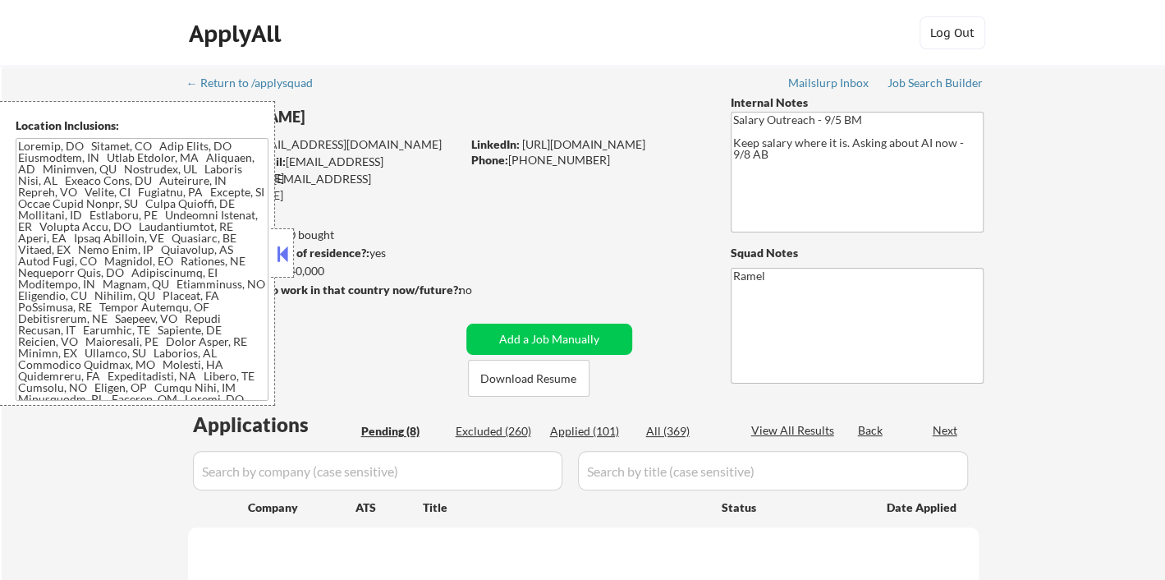
select select ""pending""
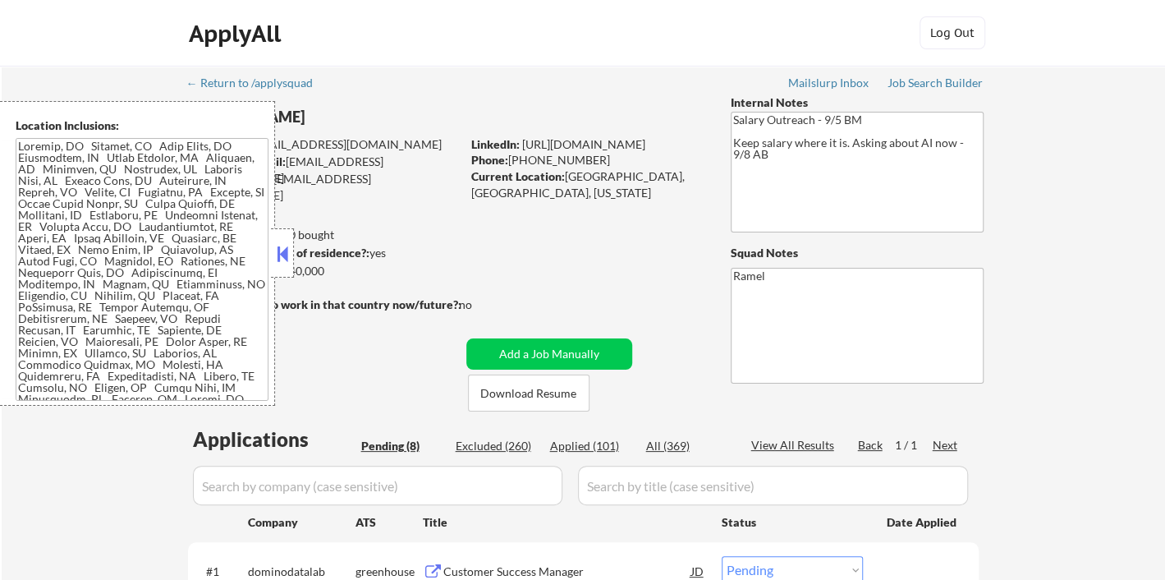
click at [279, 250] on button at bounding box center [282, 253] width 18 height 25
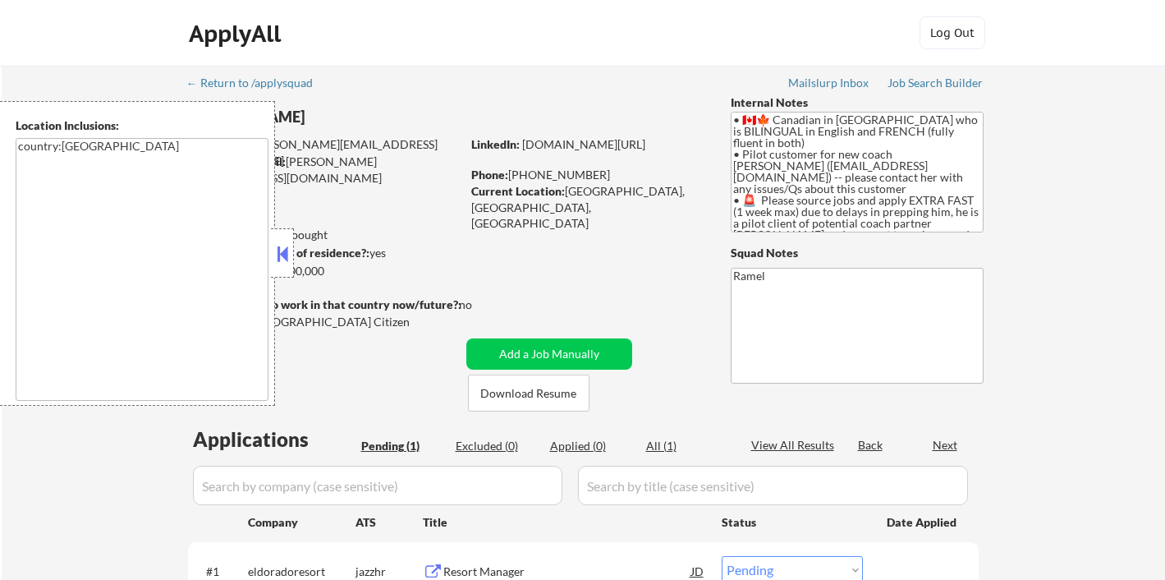
select select ""pending""
click at [282, 250] on button at bounding box center [282, 253] width 18 height 25
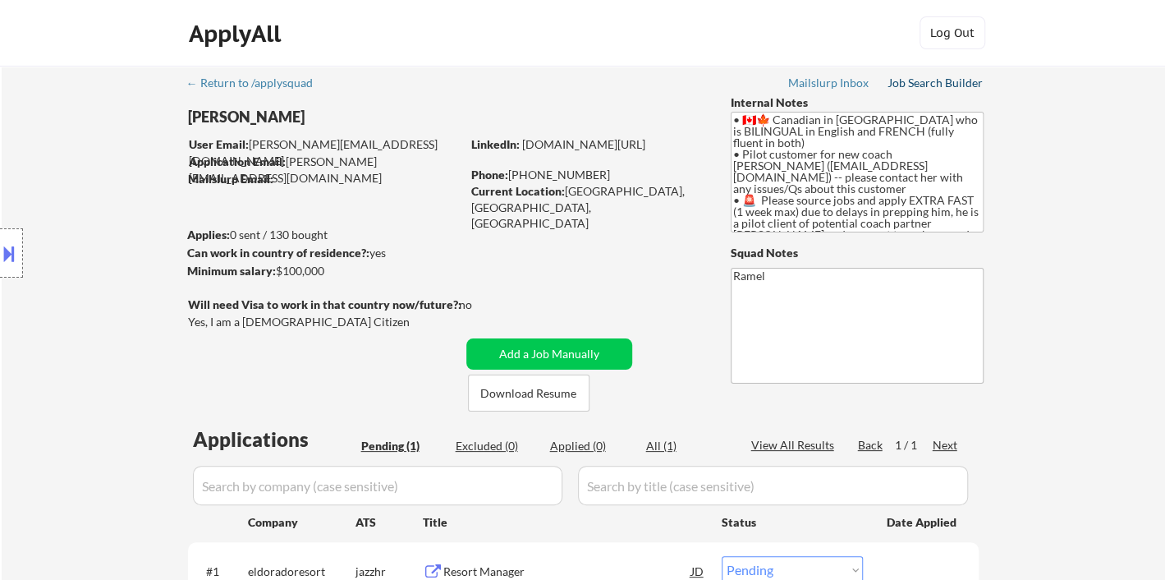
click at [927, 90] on link "Job Search Builder" at bounding box center [936, 84] width 96 height 16
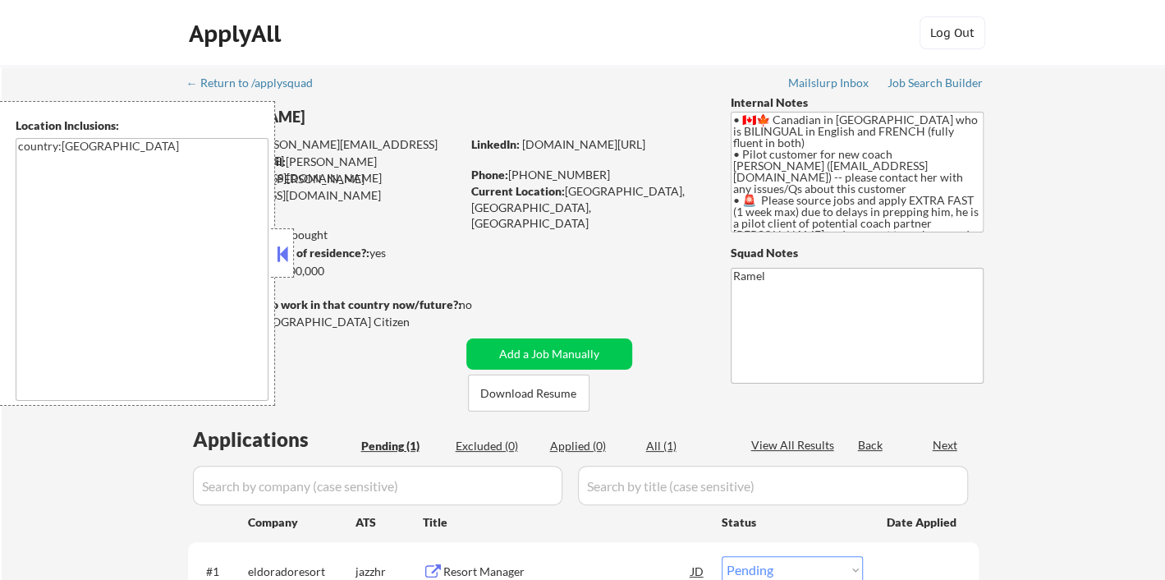
click at [276, 246] on button at bounding box center [282, 253] width 18 height 25
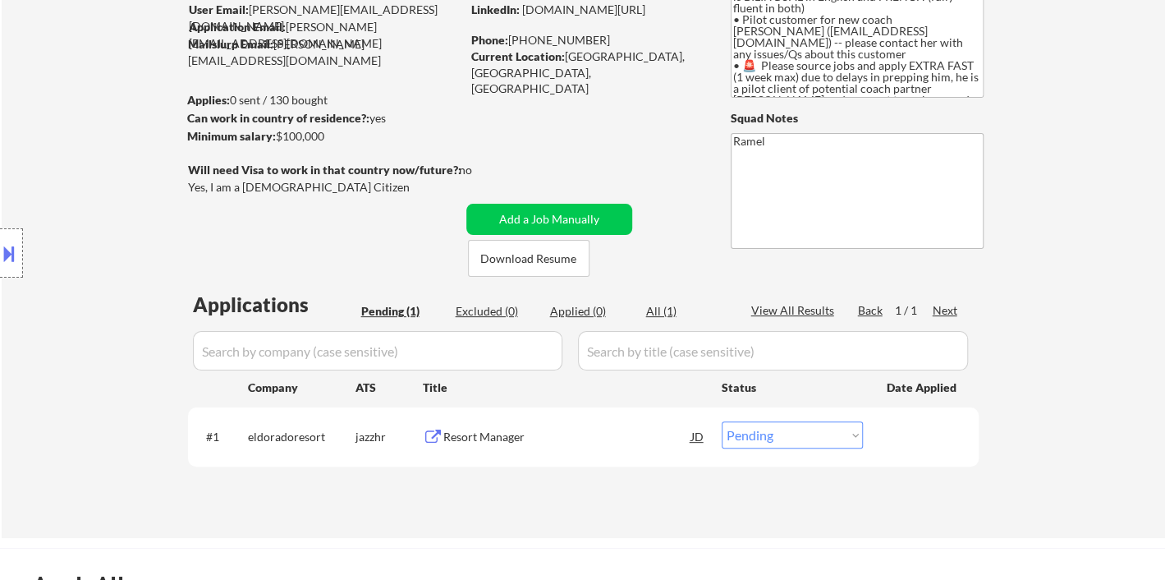
scroll to position [182, 0]
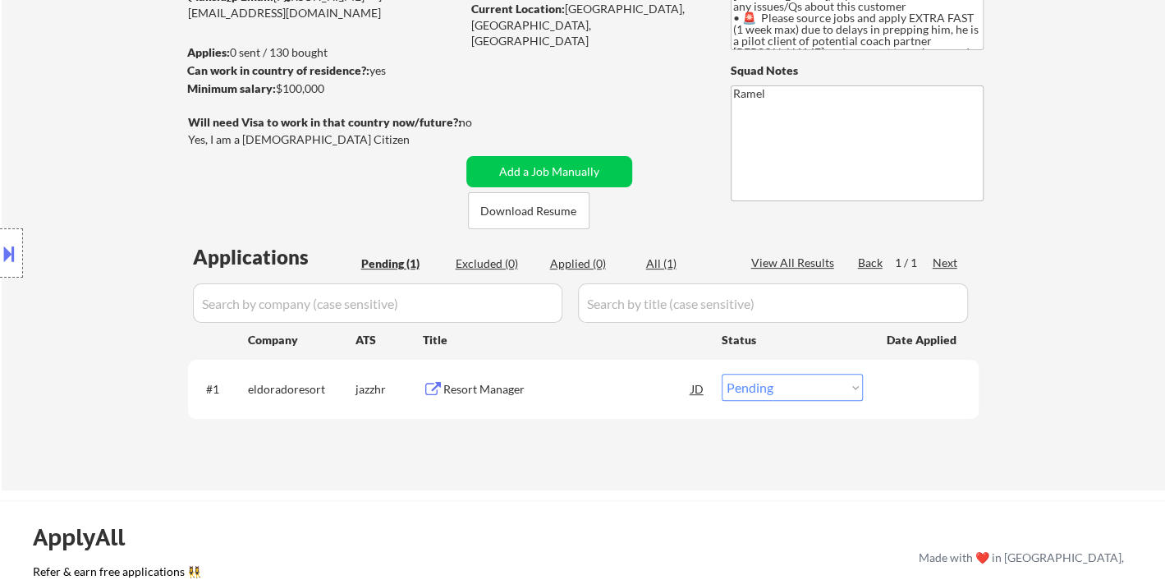
click at [502, 387] on div "Resort Manager" at bounding box center [567, 389] width 248 height 16
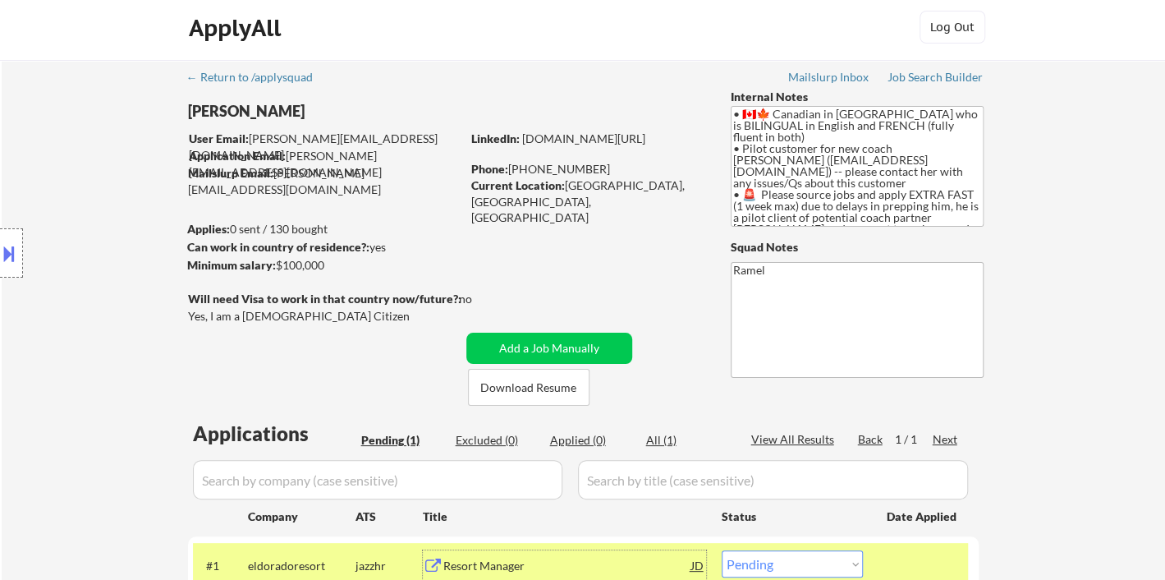
scroll to position [0, 0]
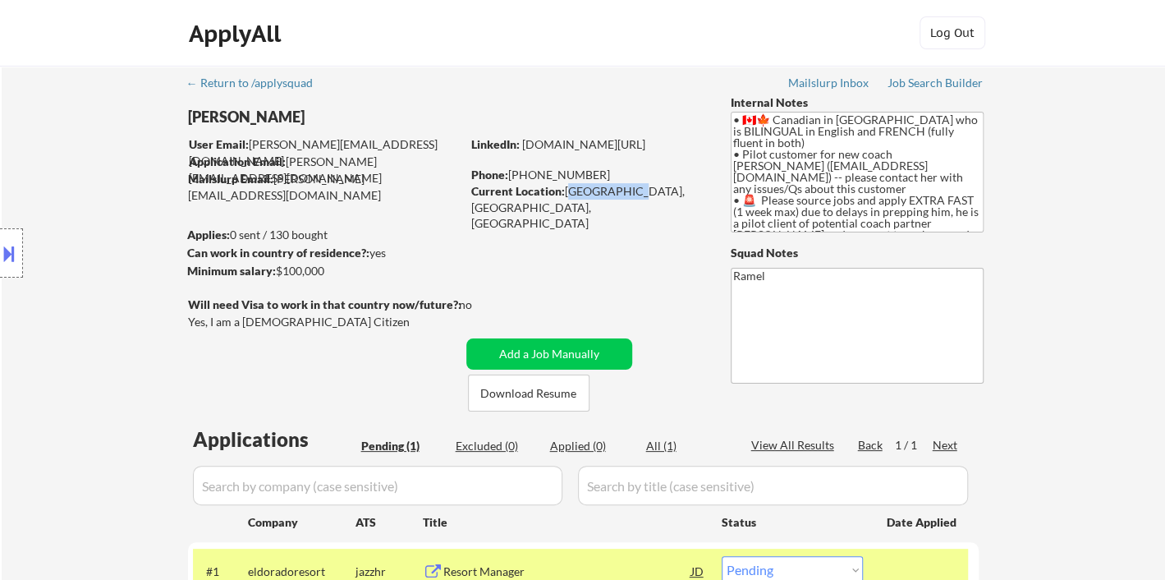
drag, startPoint x: 567, startPoint y: 189, endPoint x: 625, endPoint y: 187, distance: 58.3
click at [625, 187] on div "Current Location: [GEOGRAPHIC_DATA], [GEOGRAPHIC_DATA], [GEOGRAPHIC_DATA]" at bounding box center [587, 207] width 232 height 48
copy div "Red Deer, A"
drag, startPoint x: 651, startPoint y: 186, endPoint x: 564, endPoint y: 186, distance: 87.0
click at [564, 186] on div "Current Location: [GEOGRAPHIC_DATA], [GEOGRAPHIC_DATA], [GEOGRAPHIC_DATA]" at bounding box center [587, 207] width 232 height 48
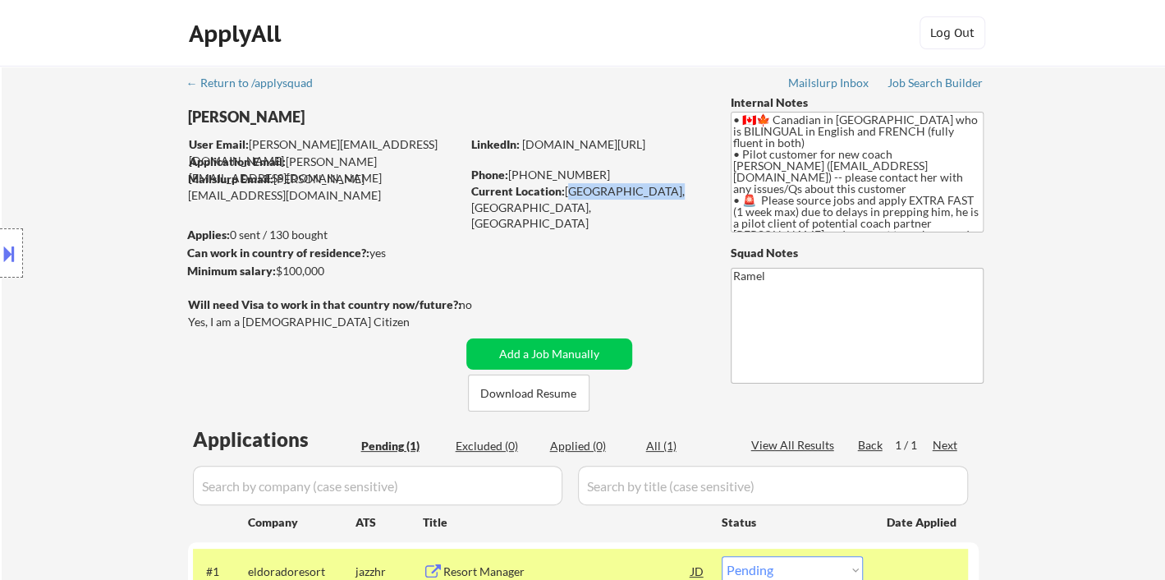
copy div "[GEOGRAPHIC_DATA], [GEOGRAPHIC_DATA]"
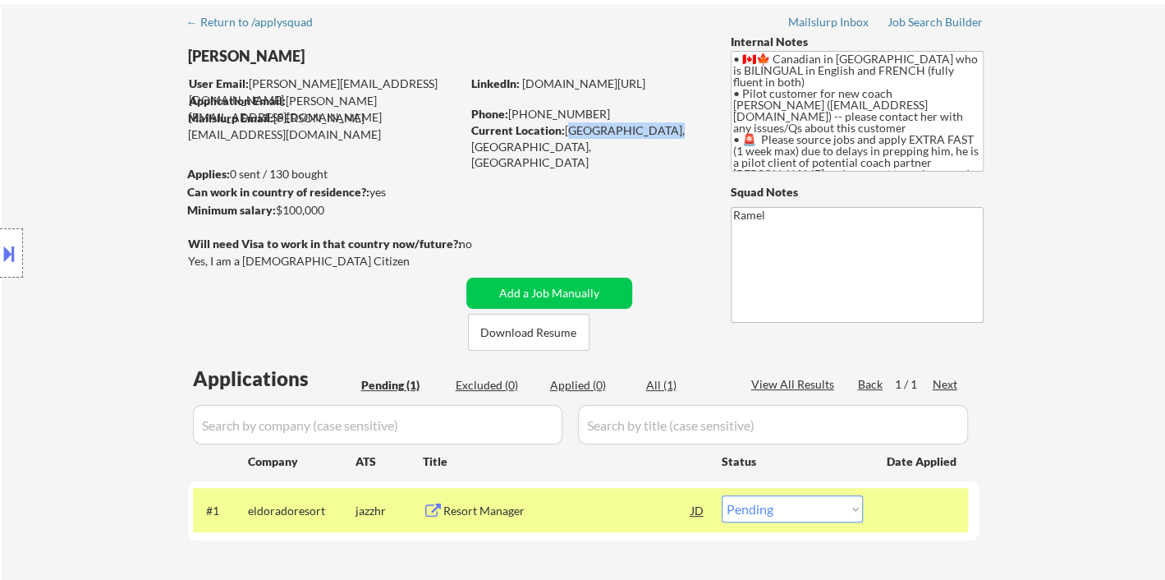
scroll to position [91, 0]
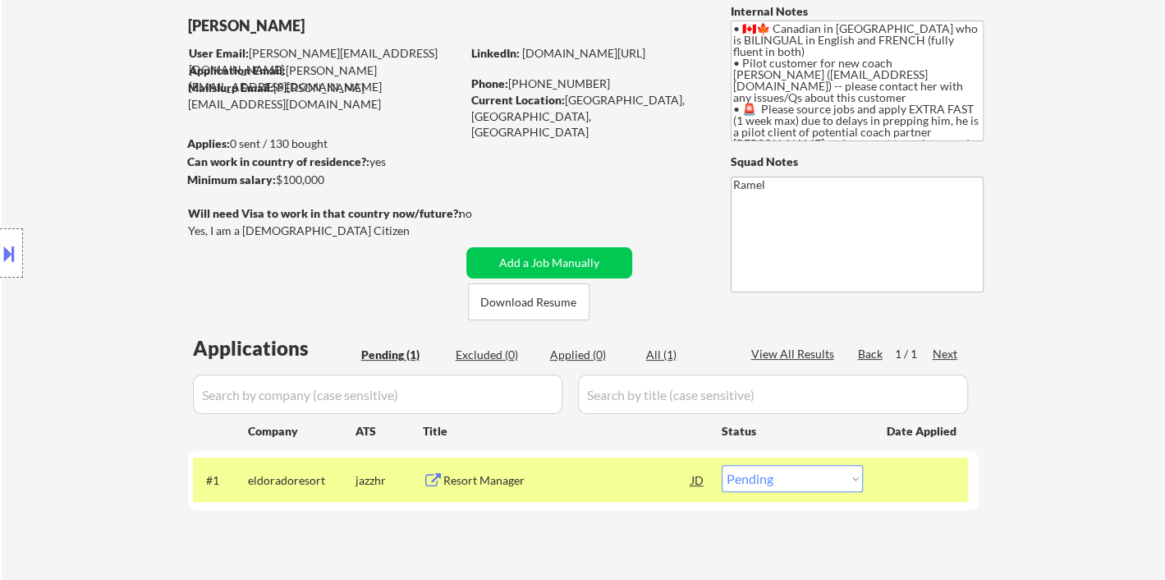
click at [19, 237] on div at bounding box center [11, 252] width 23 height 49
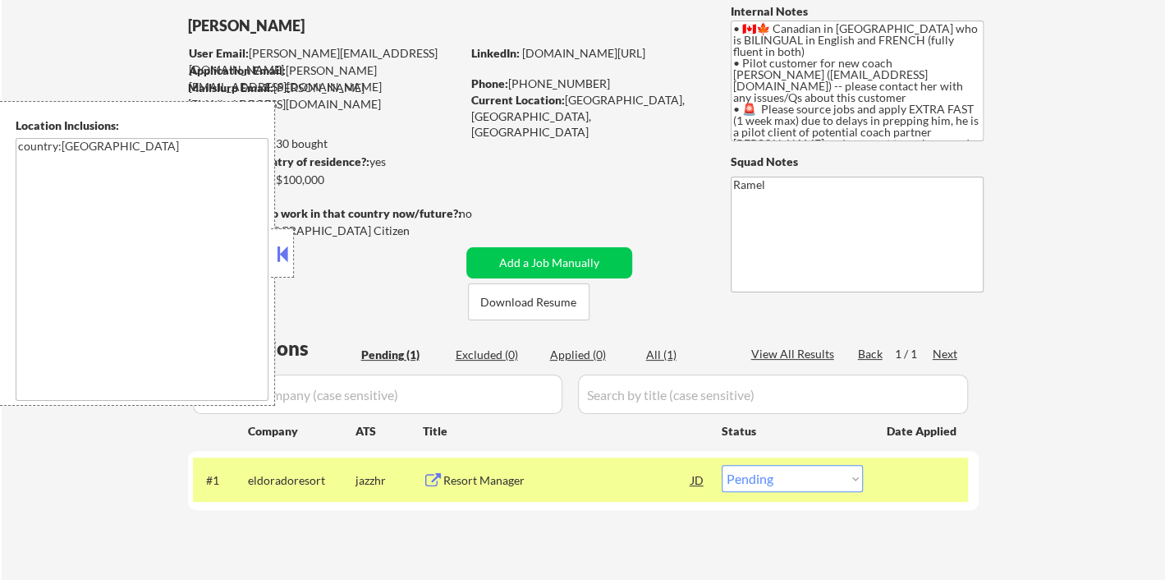
click at [155, 259] on textarea "country:[GEOGRAPHIC_DATA]" at bounding box center [142, 269] width 253 height 263
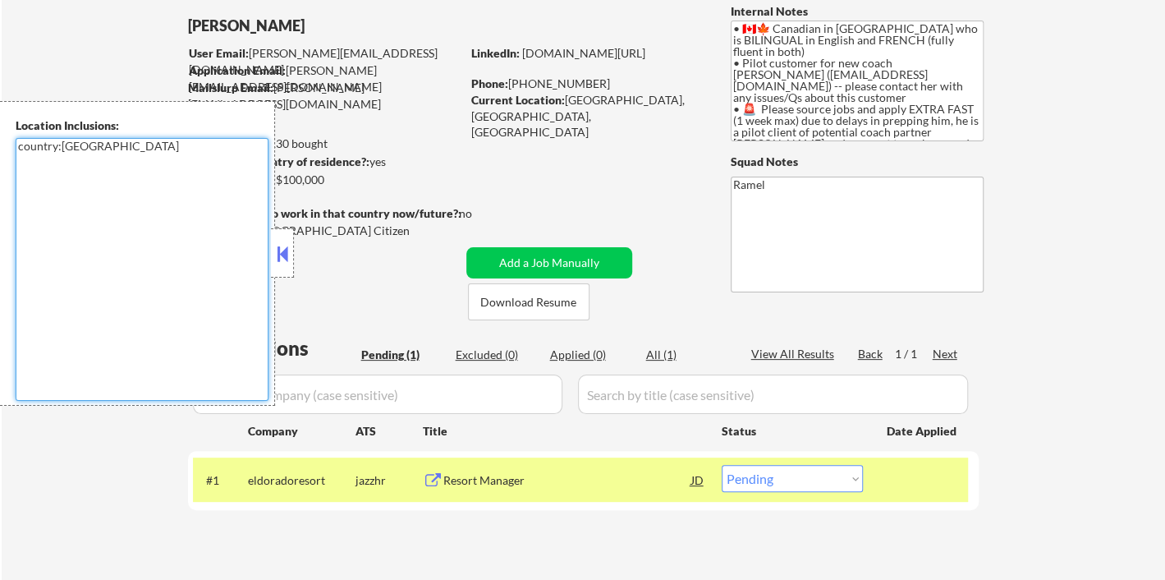
drag, startPoint x: 96, startPoint y: 141, endPoint x: -1, endPoint y: 148, distance: 97.1
click at [0, 148] on html "← Return to /applysquad Mailslurp Inbox Job Search Builder [PERSON_NAME] User E…" at bounding box center [582, 199] width 1165 height 580
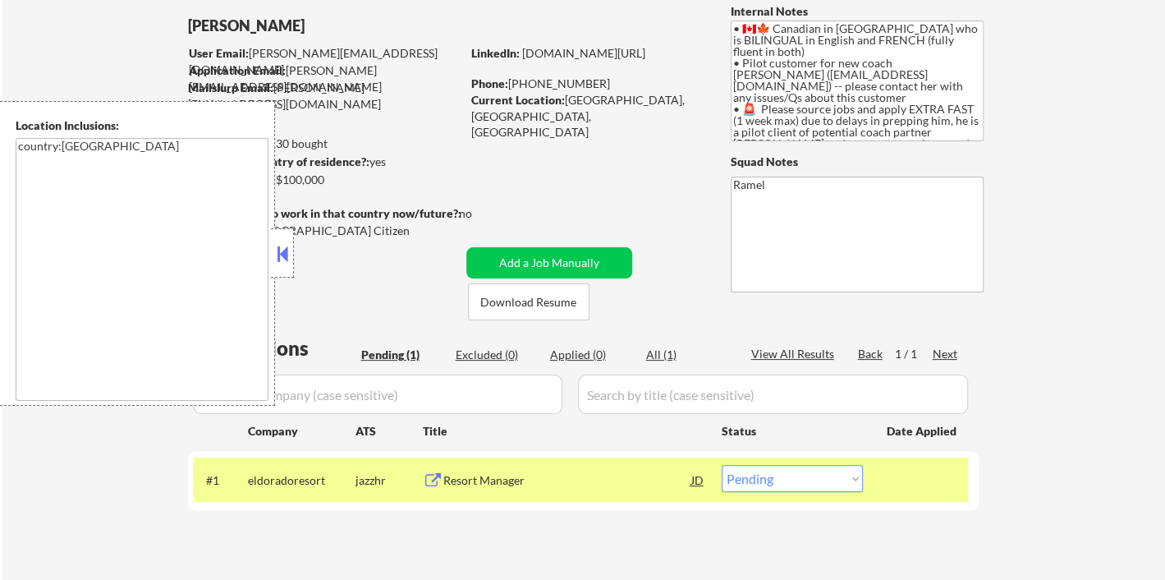
drag, startPoint x: 289, startPoint y: 254, endPoint x: 313, endPoint y: 201, distance: 57.7
click at [290, 253] on button at bounding box center [282, 253] width 18 height 25
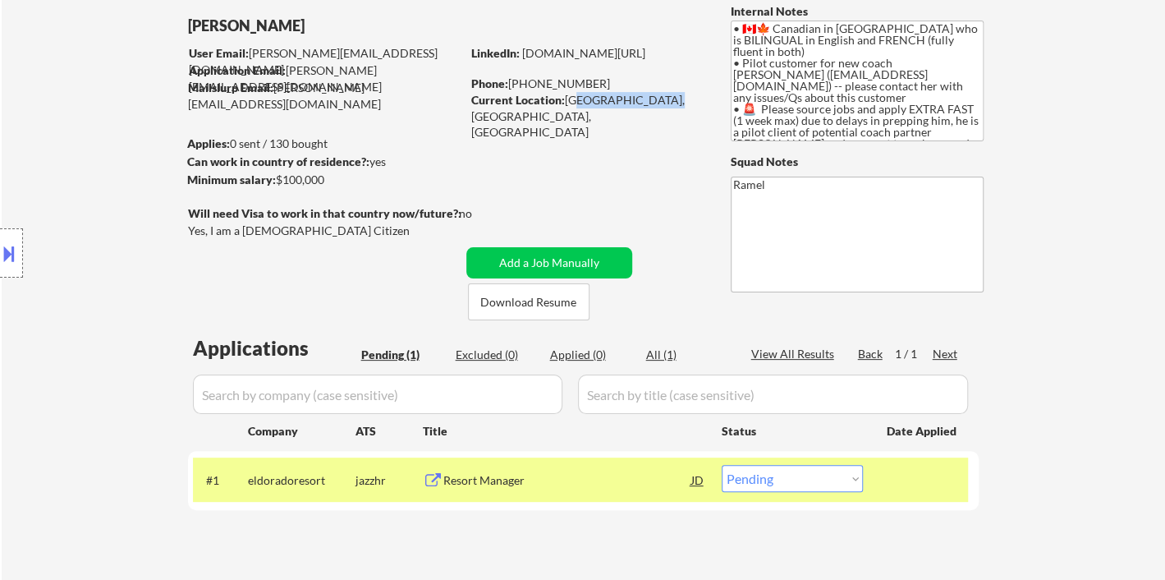
drag, startPoint x: 569, startPoint y: 98, endPoint x: 653, endPoint y: 96, distance: 83.8
click at [653, 96] on div "Current Location: Red Deer, Alberta, Alberta" at bounding box center [587, 116] width 232 height 48
copy div "ed Deer, Alberta"
drag, startPoint x: 585, startPoint y: 84, endPoint x: 512, endPoint y: 84, distance: 73.1
click at [512, 84] on div "Phone: 403-874-7414" at bounding box center [587, 84] width 232 height 16
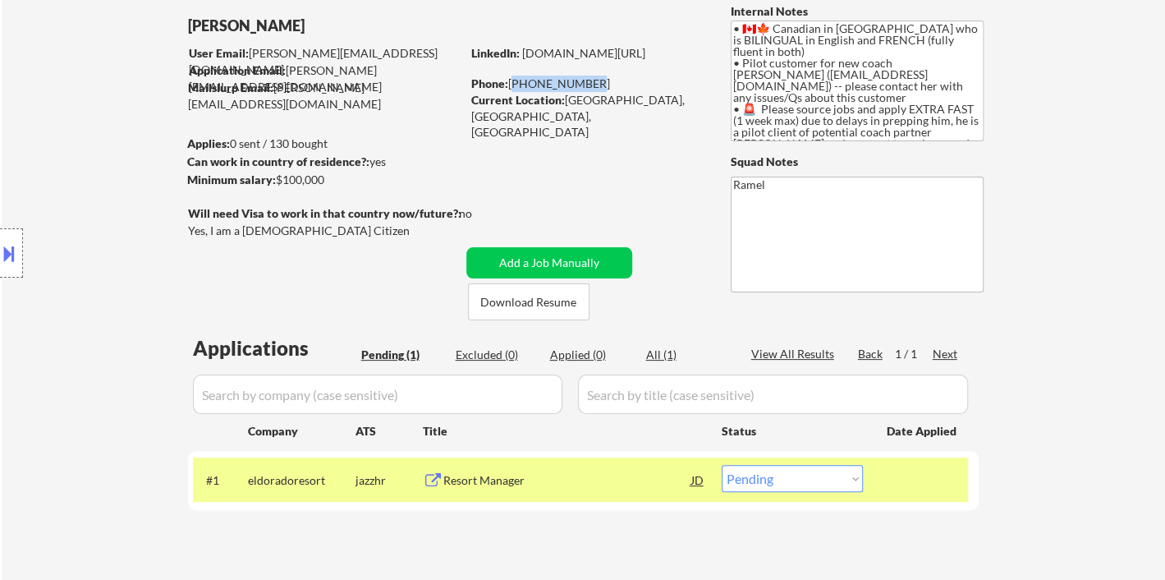
copy div "403-874-7414"
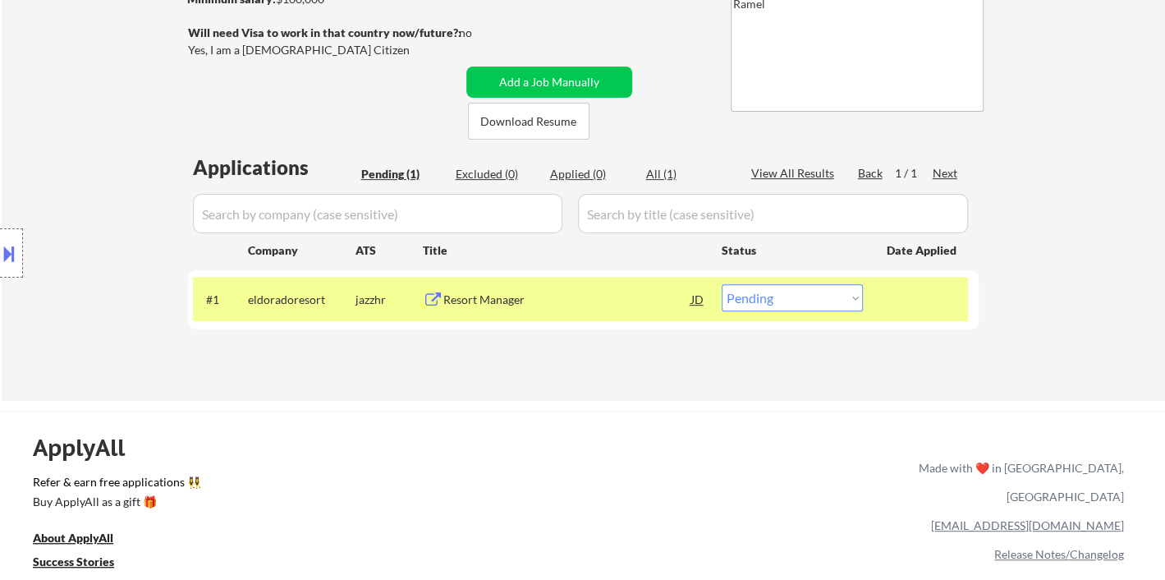
scroll to position [273, 0]
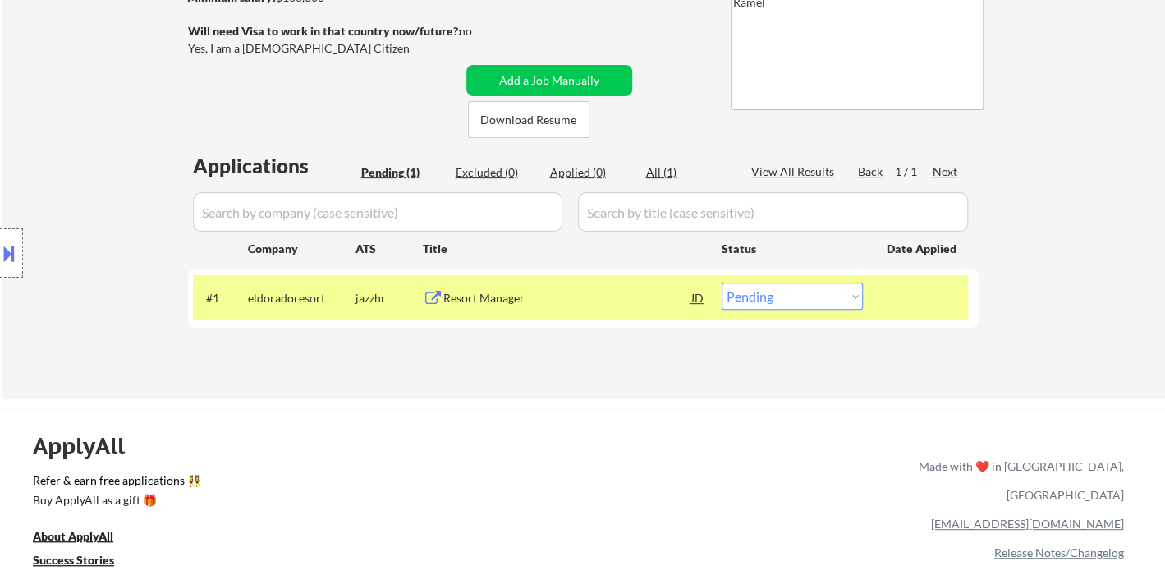
click at [773, 298] on select "Choose an option... Pending Applied Excluded (Questions) Excluded (Expired) Exc…" at bounding box center [792, 295] width 141 height 27
select select ""applied""
click at [722, 282] on select "Choose an option... Pending Applied Excluded (Questions) Excluded (Expired) Exc…" at bounding box center [792, 295] width 141 height 27
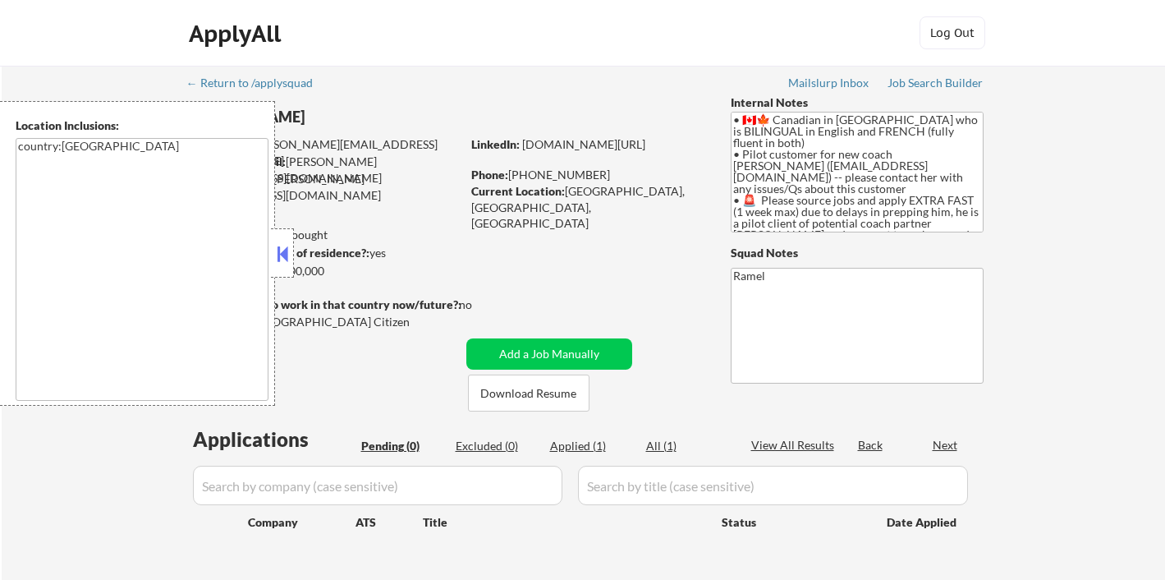
scroll to position [315, 0]
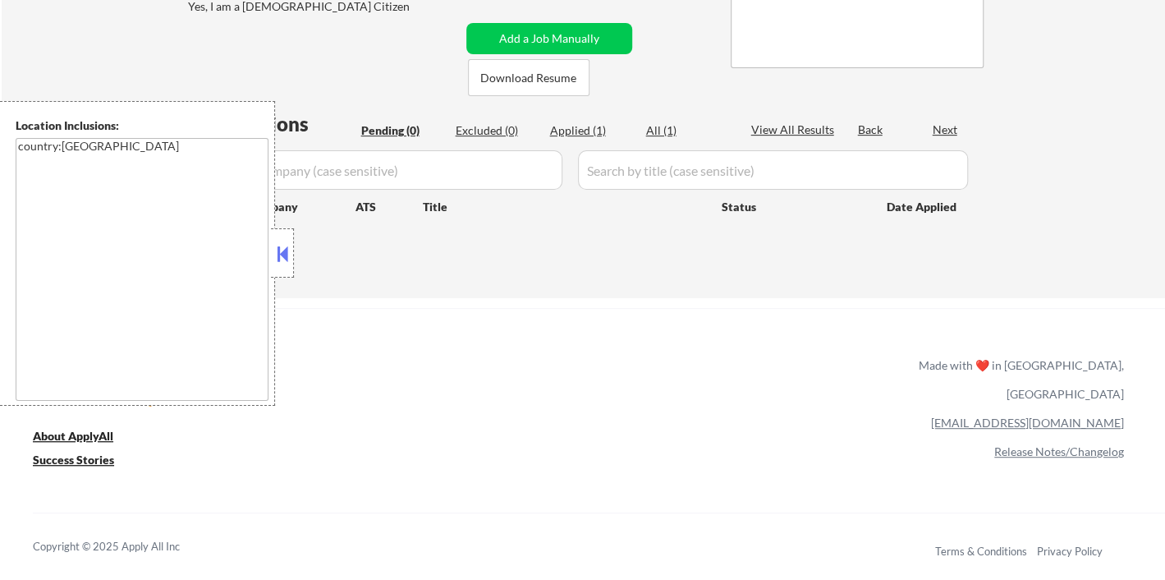
click at [286, 260] on button at bounding box center [282, 253] width 18 height 25
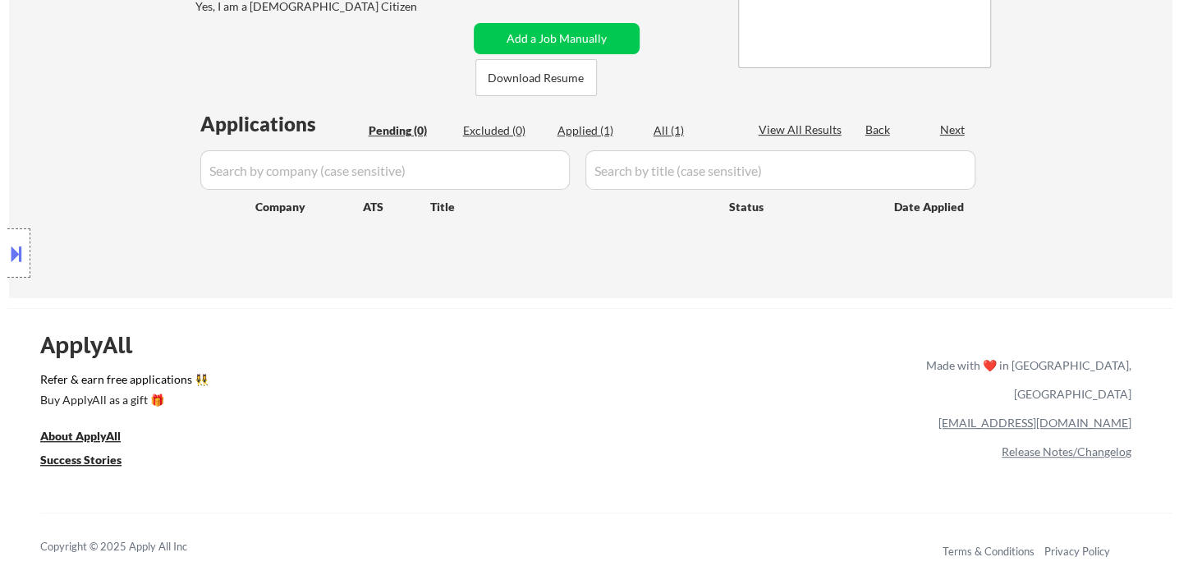
scroll to position [250, 0]
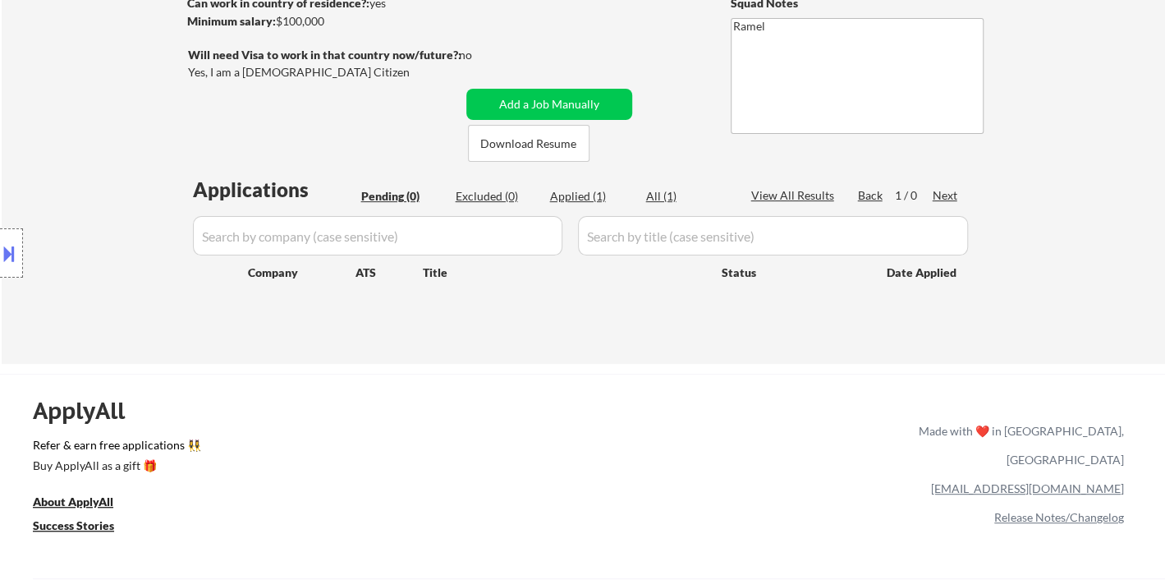
drag, startPoint x: 66, startPoint y: 171, endPoint x: 80, endPoint y: 153, distance: 22.8
click at [67, 167] on div "Location Inclusions: country:[GEOGRAPHIC_DATA]" at bounding box center [147, 253] width 294 height 305
click at [552, 103] on button "Add a Job Manually" at bounding box center [549, 104] width 166 height 31
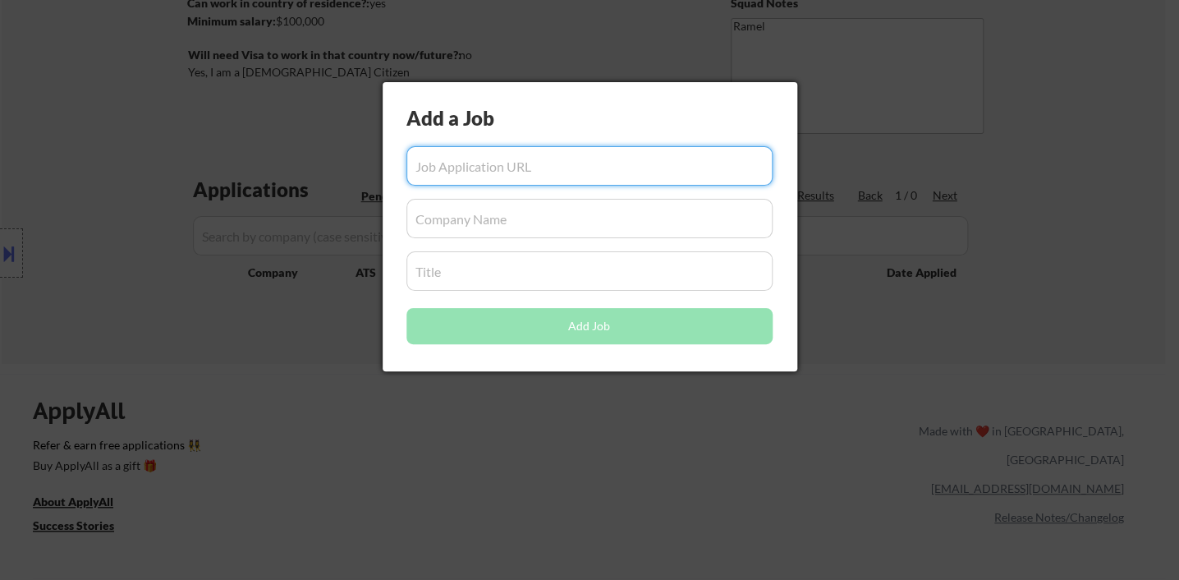
click at [528, 173] on input "input" at bounding box center [589, 165] width 366 height 39
paste input "https://www.workopolis.com/jobsearch/viewjob/eeIwLaReoFsS6whfseI88oxzUgag1L62k7…"
type input "https://www.workopolis.com/jobsearch/viewjob/eeIwLaReoFsS6whfseI88oxzUgag1L62k7…"
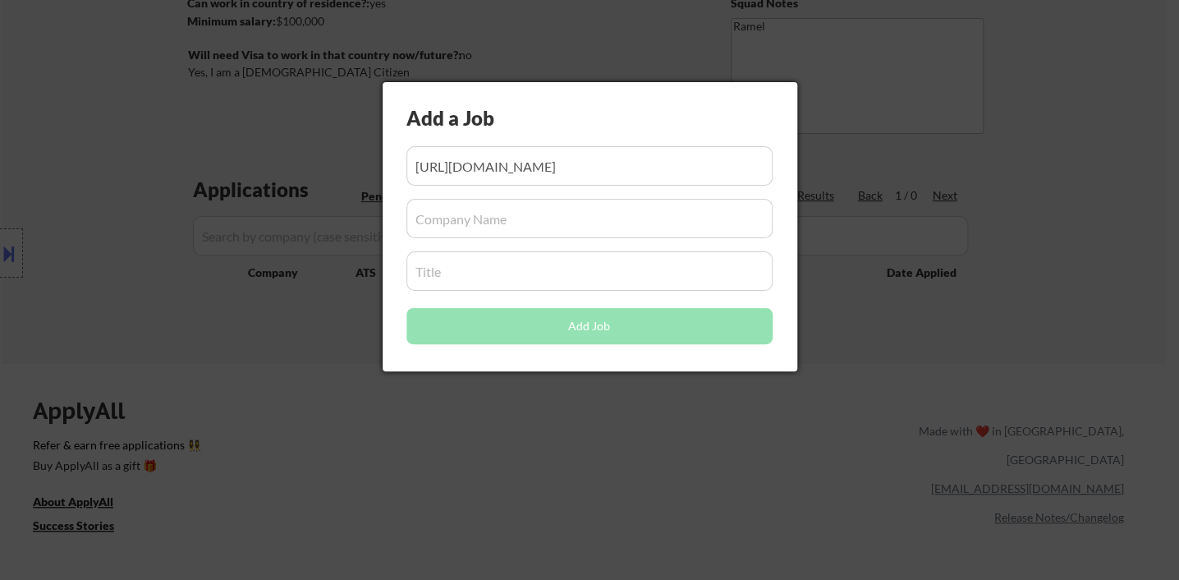
scroll to position [0, 0]
click at [486, 213] on input "input" at bounding box center [589, 218] width 366 height 39
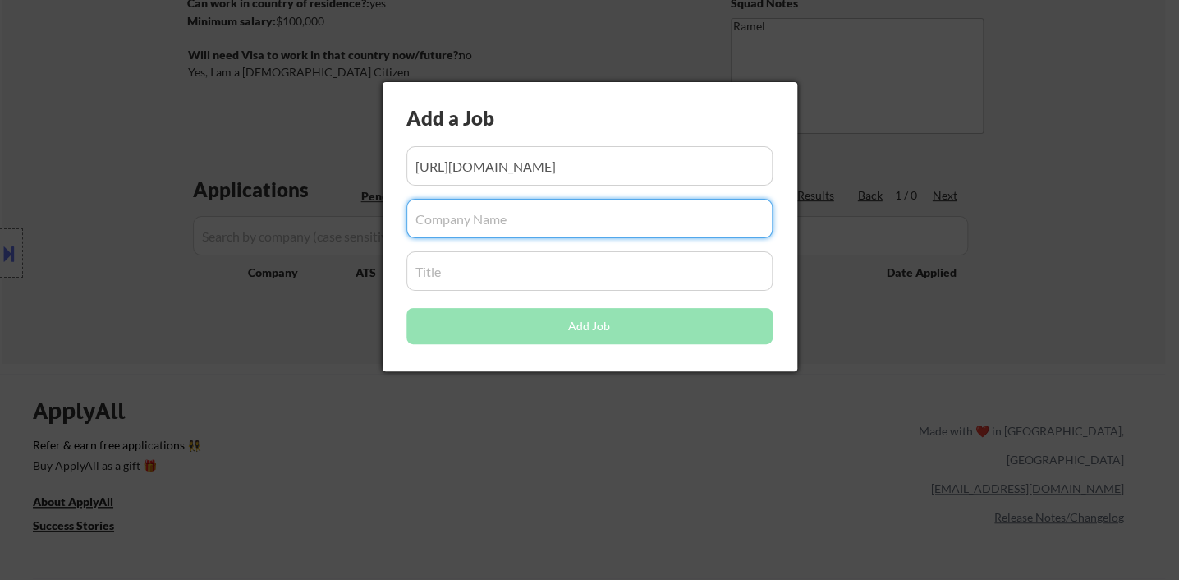
paste input "Eldorado Resort"
type input "Eldorado Resort"
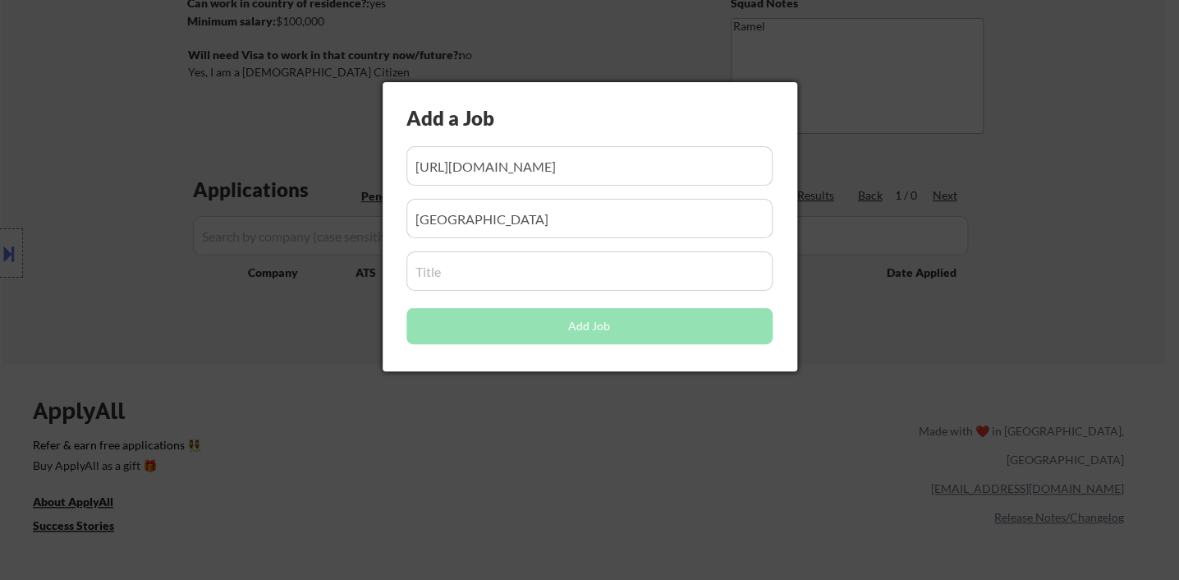
click at [516, 268] on input "input" at bounding box center [589, 270] width 366 height 39
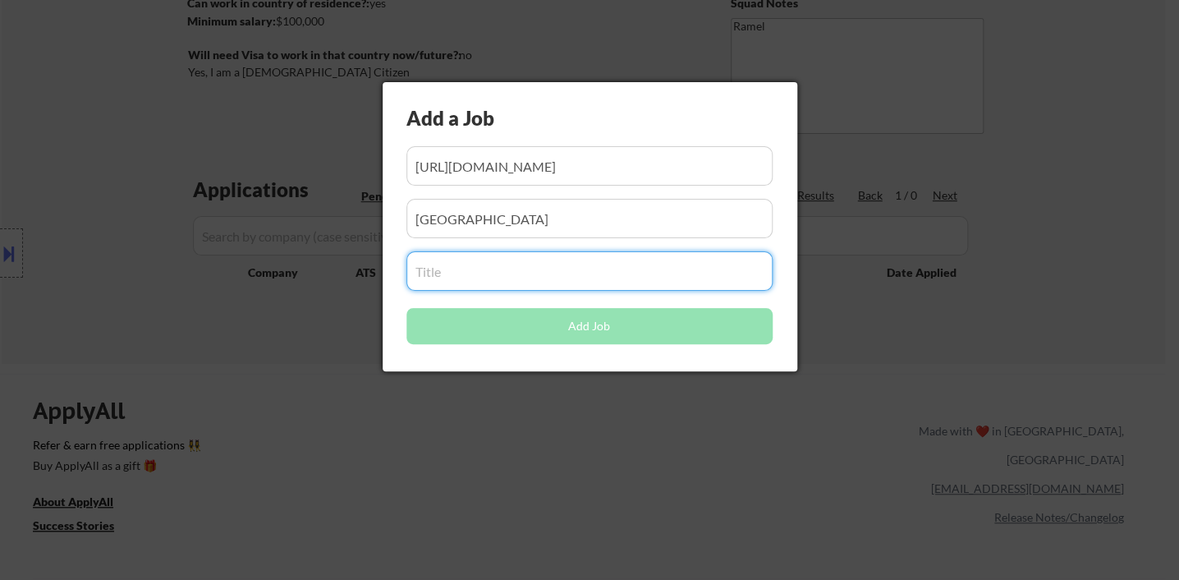
paste input "Resort Manager"
type input "Resort Manager"
click at [495, 338] on button "Add Job" at bounding box center [589, 326] width 366 height 36
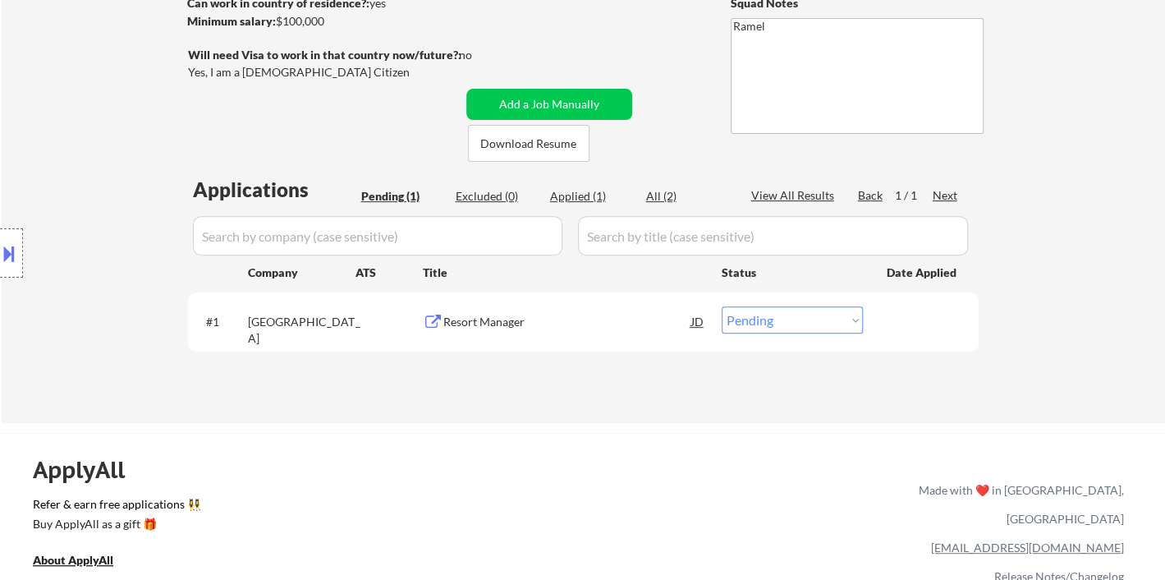
click at [463, 425] on div "← Return to /applysquad Mailslurp Inbox Job Search Builder Sylvester EFreeman U…" at bounding box center [582, 507] width 1165 height 1514
click at [801, 314] on select "Choose an option... Pending Applied Excluded (Questions) Excluded (Expired) Exc…" at bounding box center [792, 319] width 141 height 27
select select ""applied""
click at [722, 306] on select "Choose an option... Pending Applied Excluded (Questions) Excluded (Expired) Exc…" at bounding box center [792, 319] width 141 height 27
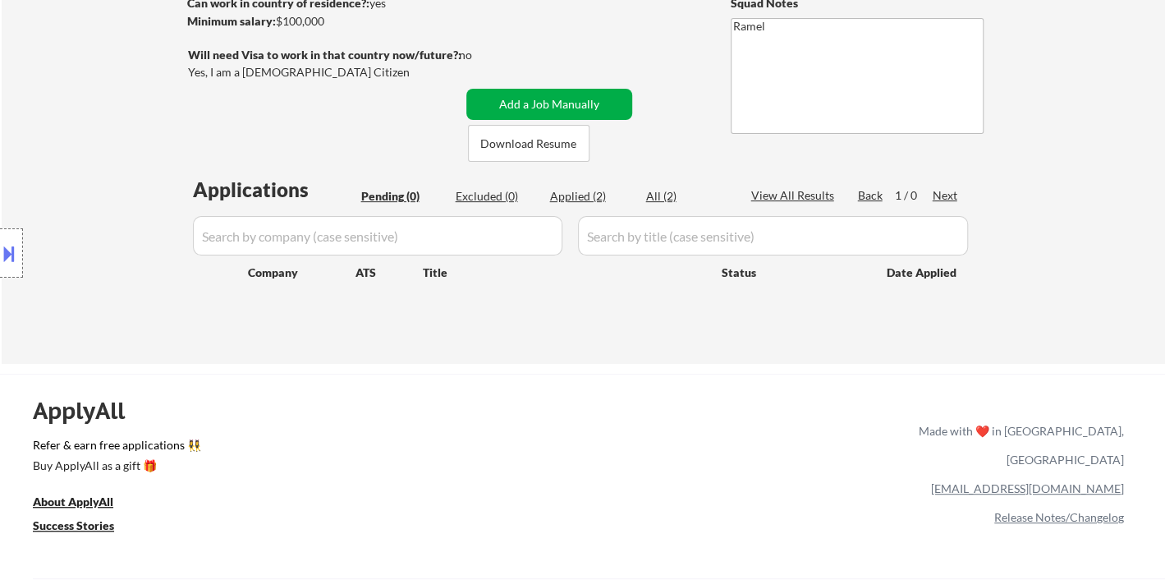
click at [525, 99] on button "Add a Job Manually" at bounding box center [549, 104] width 166 height 31
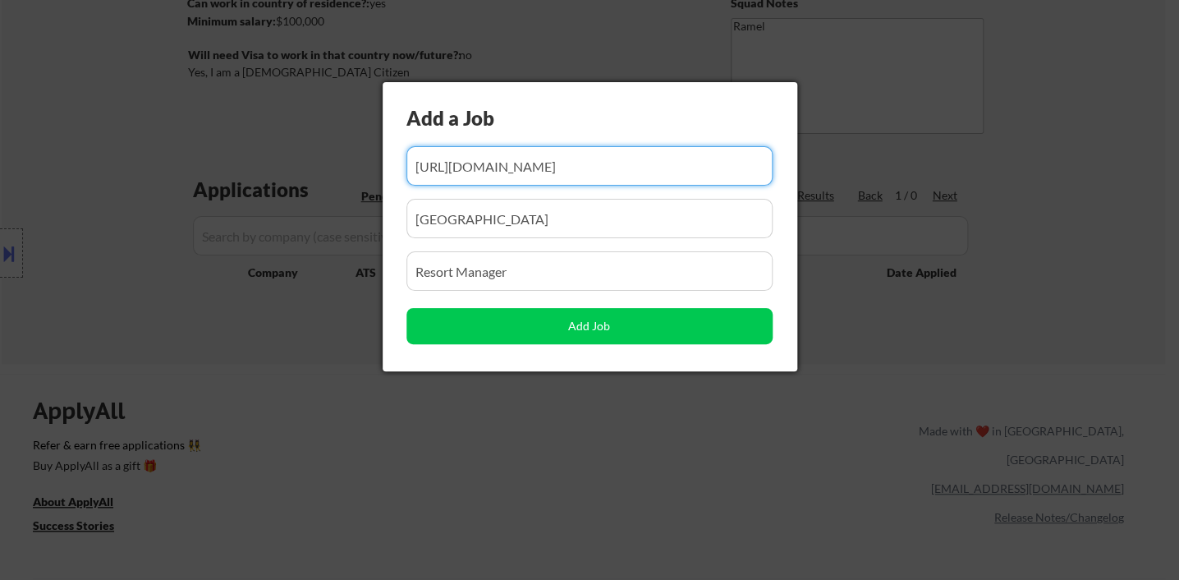
click at [546, 181] on input "input" at bounding box center [589, 165] width 366 height 39
paste input "https://www.workopolis.com/jobsearch/viewjob/-MoThpOkPyWP5PVaEn5_RXZzPQrWy4z50L…"
type input "https://www.workopolis.com/jobsearch/viewjob/-MoThpOkPyWP5PVaEn5_RXZzPQrWy4z50L…"
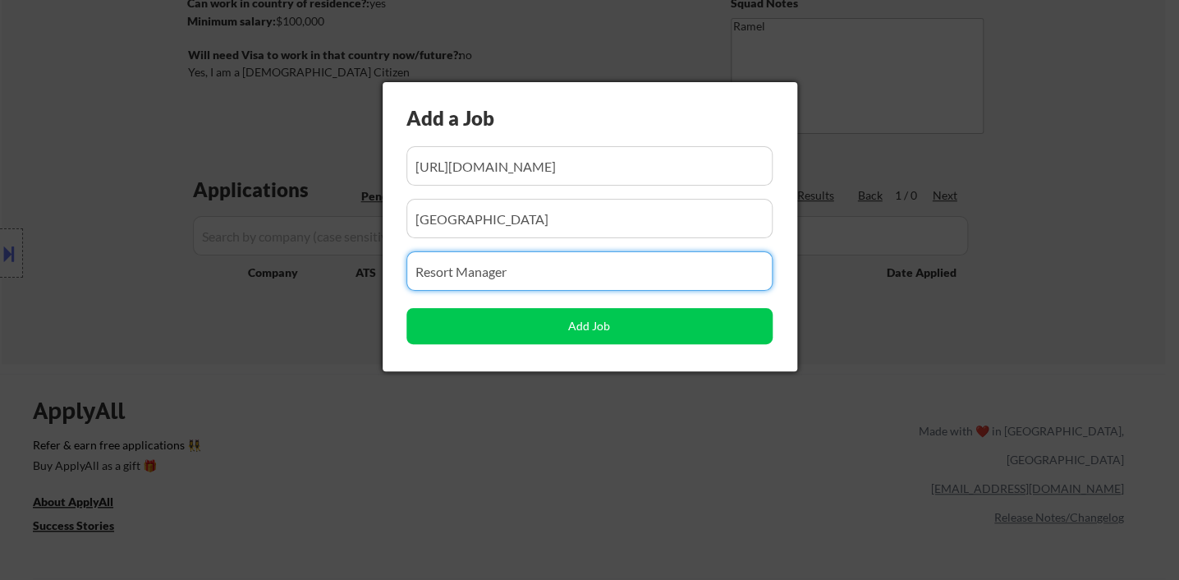
drag, startPoint x: 527, startPoint y: 264, endPoint x: 363, endPoint y: 263, distance: 164.2
click at [363, 263] on body "← Return to /applysquad Mailslurp Inbox Job Search Builder Sylvester EFreeman U…" at bounding box center [589, 40] width 1179 height 580
click at [497, 158] on input "input" at bounding box center [589, 165] width 366 height 39
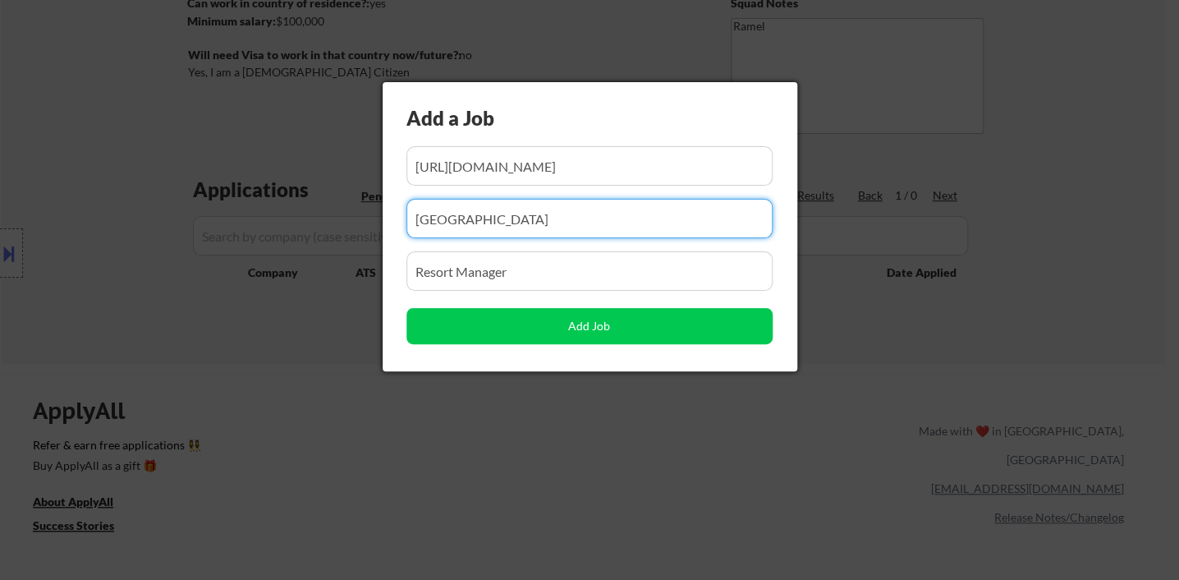
drag, startPoint x: 508, startPoint y: 218, endPoint x: 355, endPoint y: 220, distance: 153.5
click at [351, 219] on body "← Return to /applysquad Mailslurp Inbox Job Search Builder Sylvester EFreeman U…" at bounding box center [589, 40] width 1179 height 580
paste input "Hilton Vancouver Metrotown"
type input "Hilton Vancouver Metrotown"
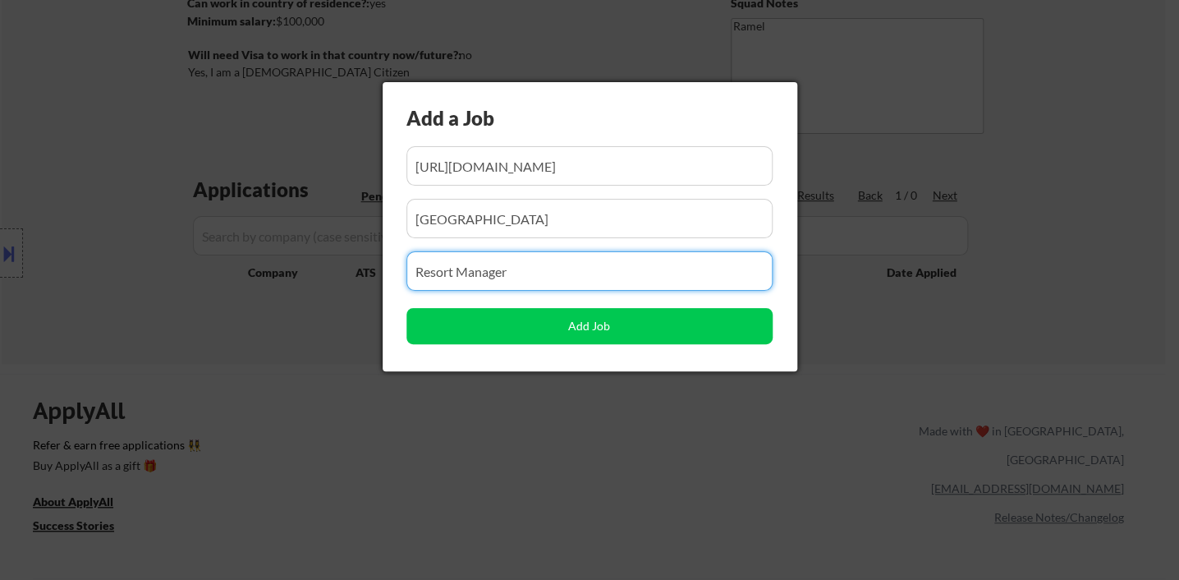
drag, startPoint x: 531, startPoint y: 258, endPoint x: 376, endPoint y: 261, distance: 155.2
click at [379, 261] on body "← Return to /applysquad Mailslurp Inbox Job Search Builder Sylvester EFreeman U…" at bounding box center [589, 40] width 1179 height 580
paste input "General Manager"
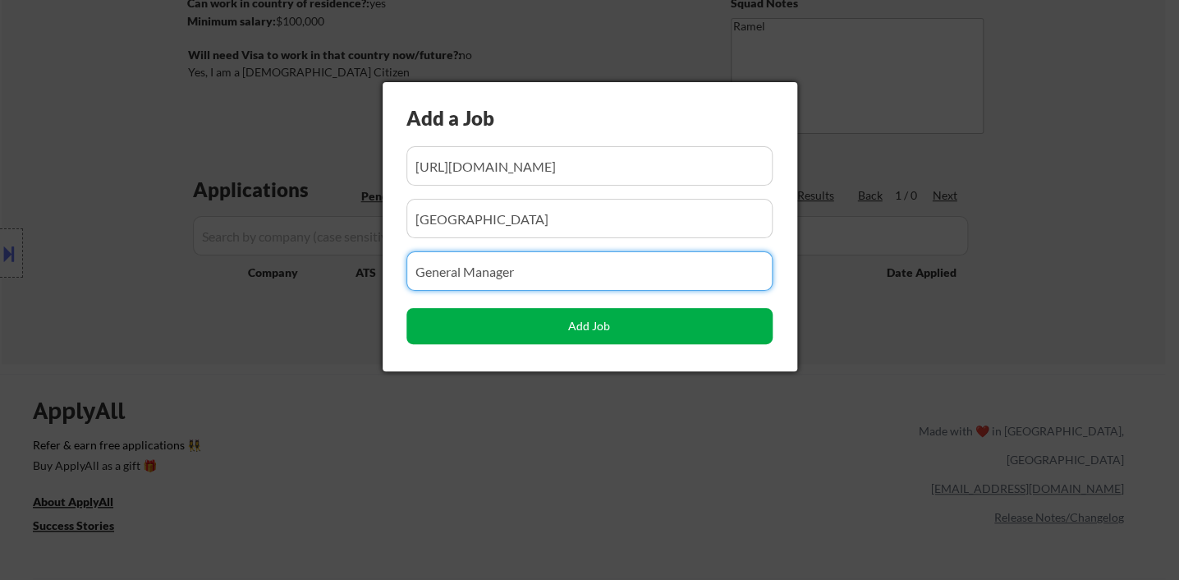
type input "General Manager"
click at [472, 329] on button "Add Job" at bounding box center [589, 326] width 366 height 36
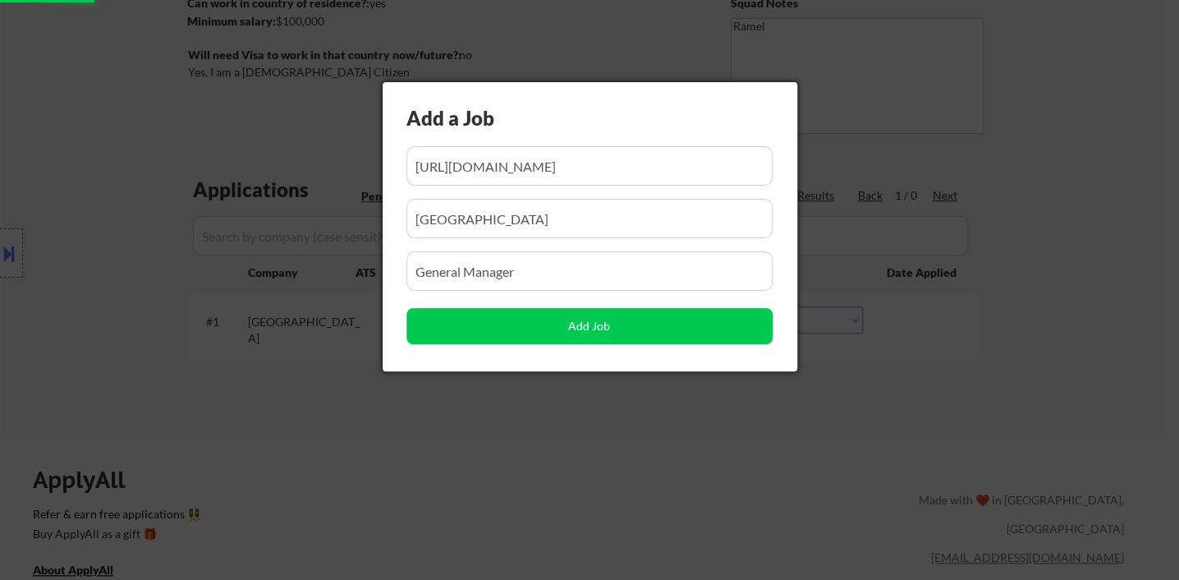
click at [367, 440] on div at bounding box center [589, 290] width 1179 height 580
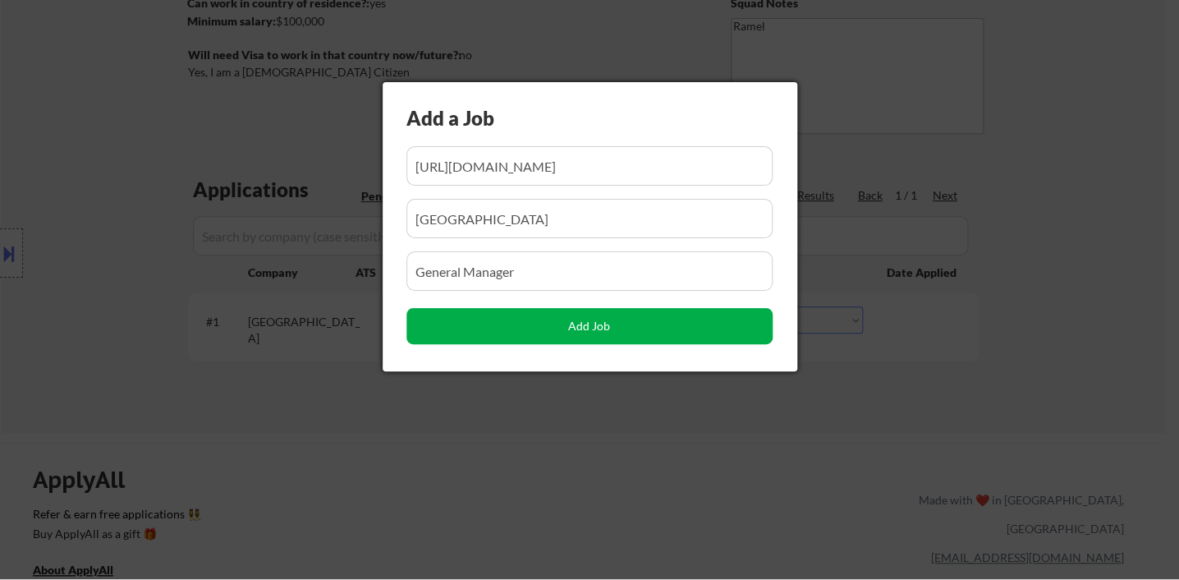
scroll to position [0, 432]
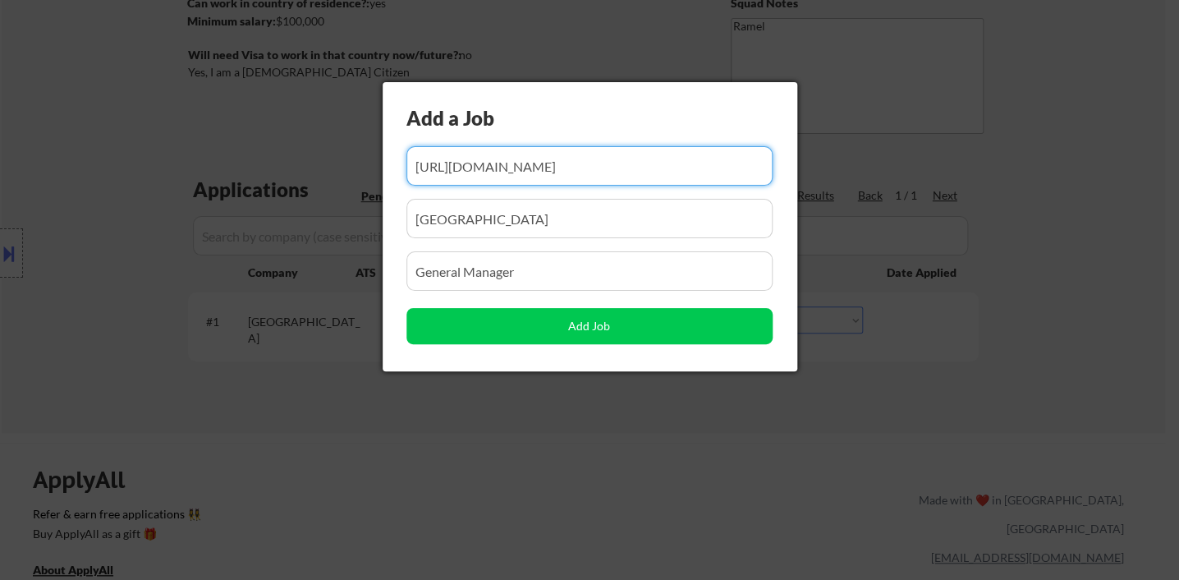
click at [824, 374] on div at bounding box center [589, 290] width 1179 height 580
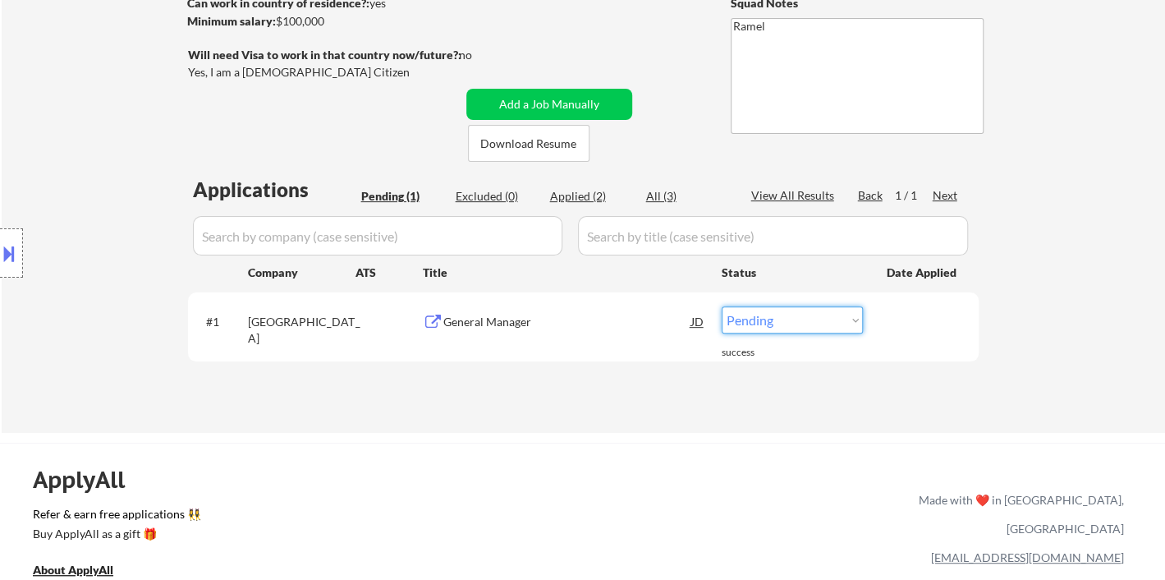
click at [788, 326] on select "Choose an option... Pending Applied Excluded (Questions) Excluded (Expired) Exc…" at bounding box center [792, 319] width 141 height 27
select select ""applied""
click at [722, 306] on select "Choose an option... Pending Applied Excluded (Questions) Excluded (Expired) Exc…" at bounding box center [792, 319] width 141 height 27
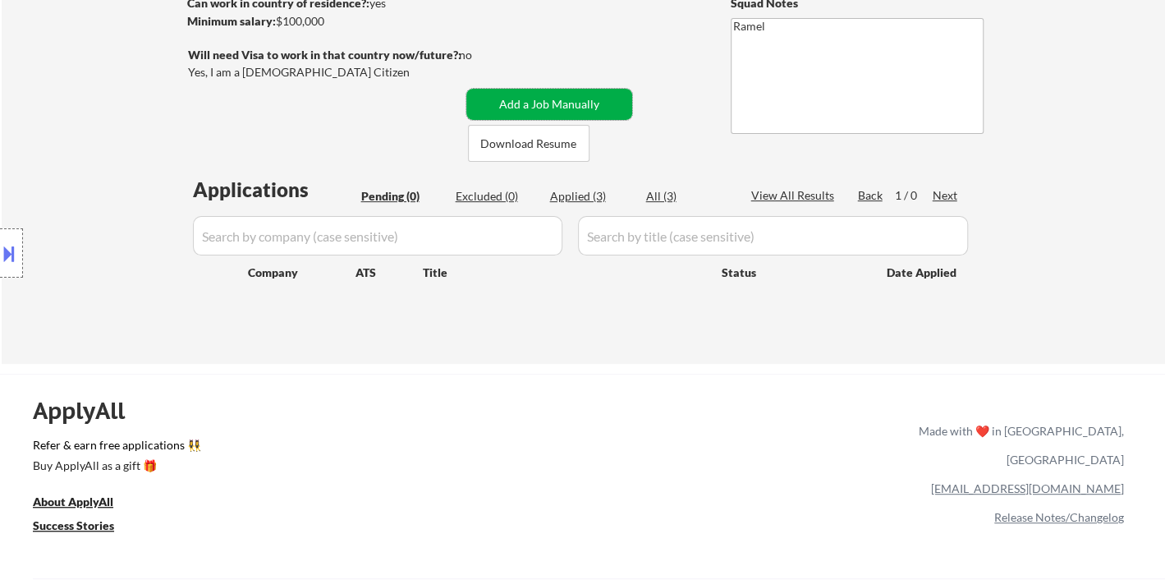
click at [532, 106] on button "Add a Job Manually" at bounding box center [549, 104] width 166 height 31
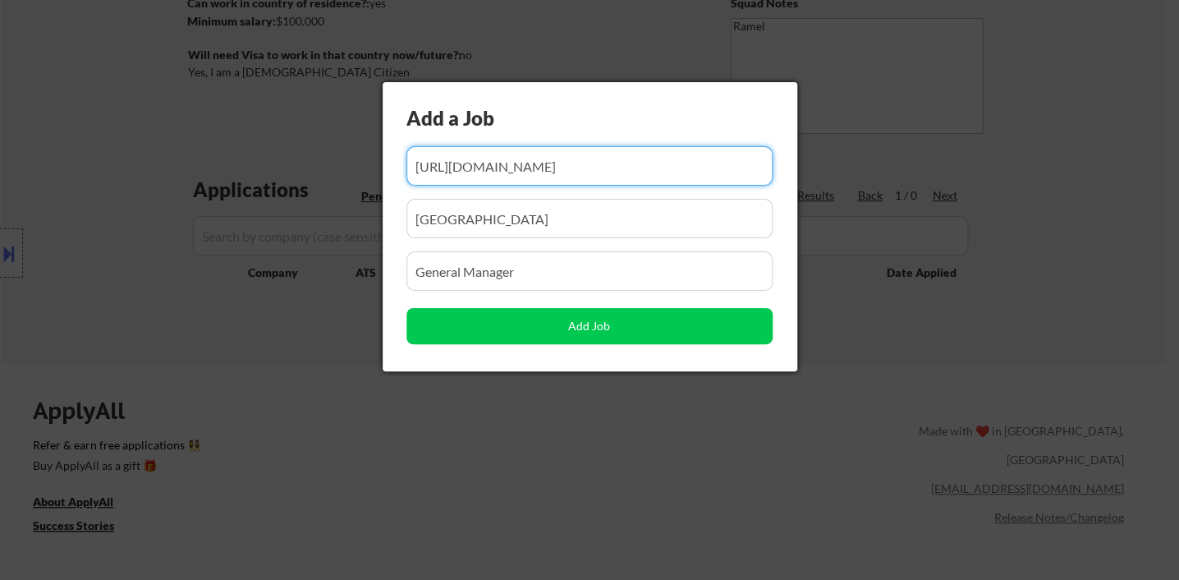
click at [528, 168] on input "input" at bounding box center [589, 165] width 366 height 39
paste input "https://www.workopolis.com/jobsearch/viewjob/NgN6WI7htoJ5NPL-zbA-1oLAzt9qUln71c…"
type input "https://www.workopolis.com/jobsearch/viewjob/NgN6WI7htoJ5NPL-zbA-1oLAzt9qUln71c…"
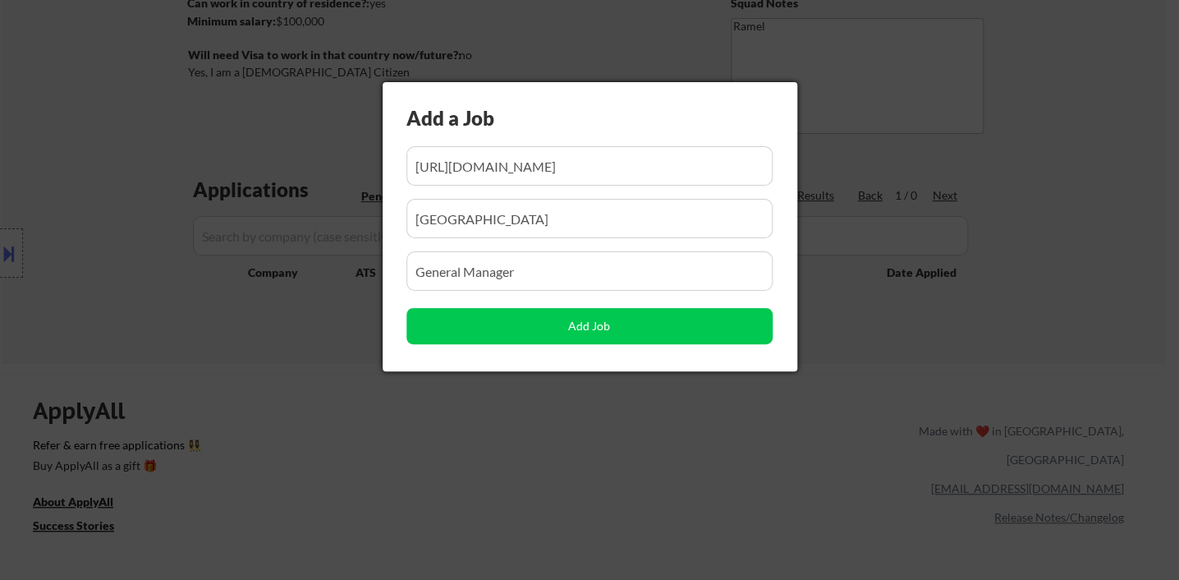
scroll to position [0, 0]
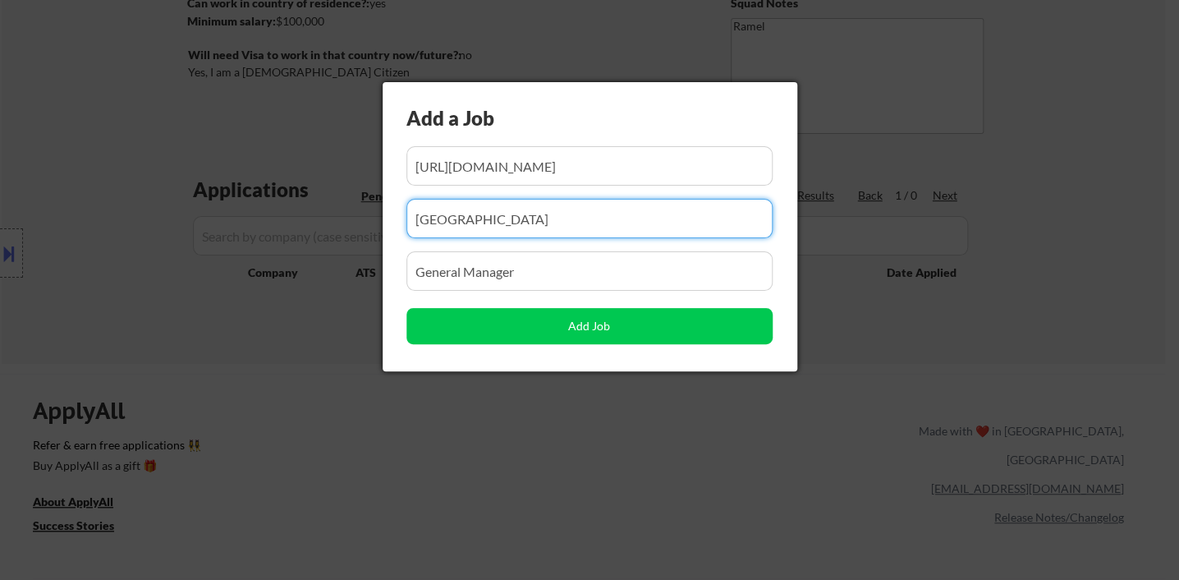
drag, startPoint x: 580, startPoint y: 208, endPoint x: 429, endPoint y: 209, distance: 151.1
click at [432, 209] on input "input" at bounding box center [589, 218] width 366 height 39
click at [576, 215] on input "input" at bounding box center [589, 218] width 366 height 39
drag, startPoint x: 597, startPoint y: 218, endPoint x: 361, endPoint y: 216, distance: 235.6
click at [365, 217] on body "← Return to /applysquad Mailslurp Inbox Job Search Builder Sylvester EFreeman U…" at bounding box center [589, 40] width 1179 height 580
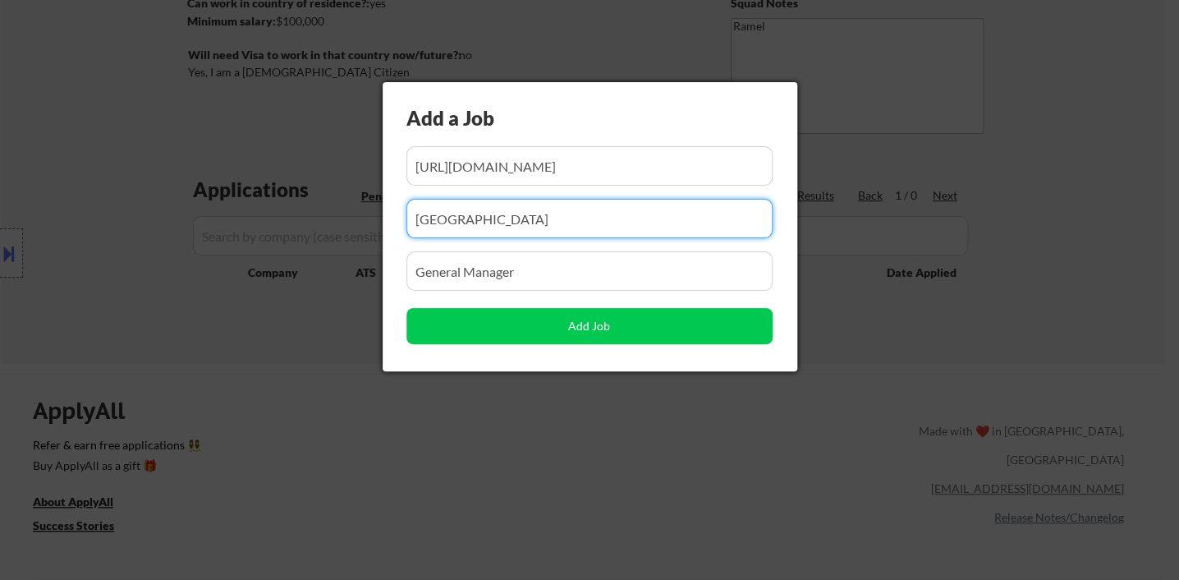
paste input "Clarion Hotel Sudbury"
type input "Clarion Hotel Sudbury"
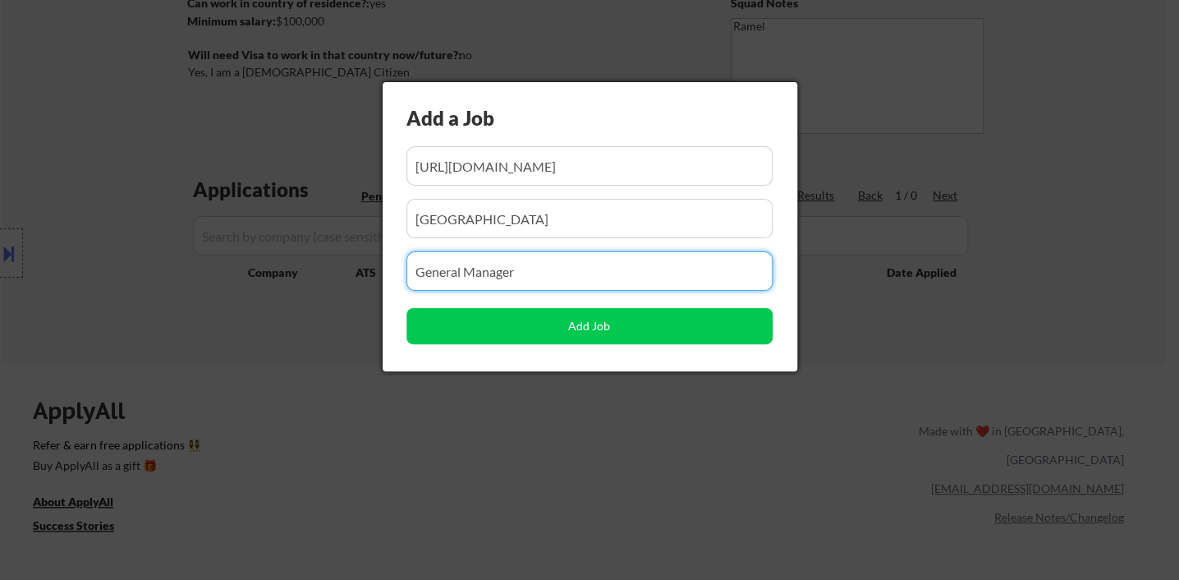
drag, startPoint x: 546, startPoint y: 267, endPoint x: 331, endPoint y: 267, distance: 215.1
click at [331, 267] on body "← Return to /applysquad Mailslurp Inbox Job Search Builder Sylvester EFreeman U…" at bounding box center [589, 40] width 1179 height 580
paste input "Hotel General Manager"
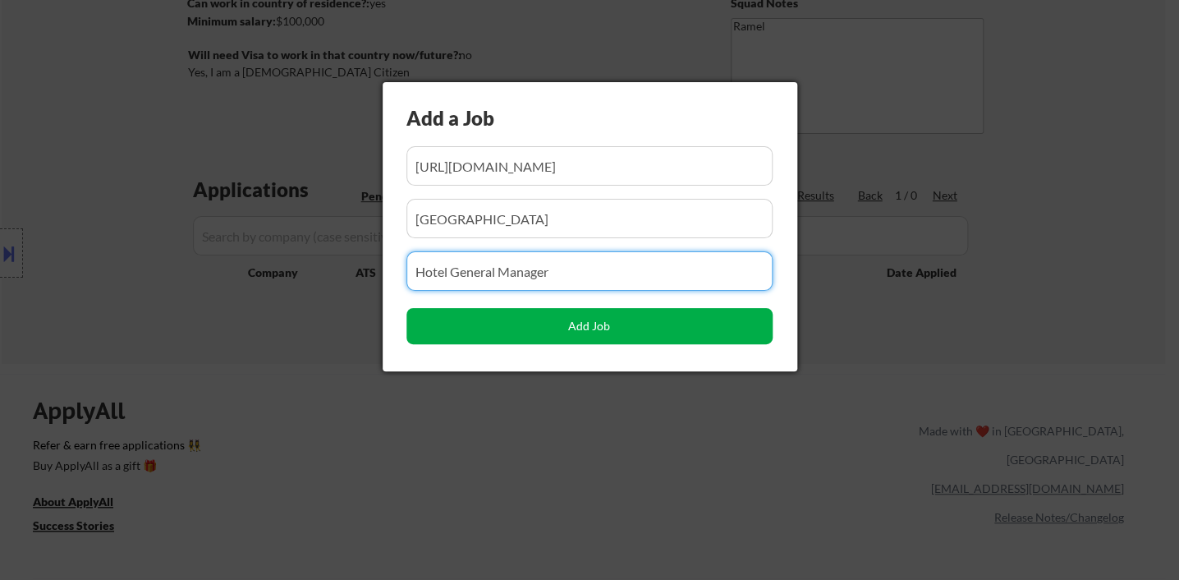
type input "Hotel General Manager"
click at [485, 333] on button "Add Job" at bounding box center [589, 326] width 366 height 36
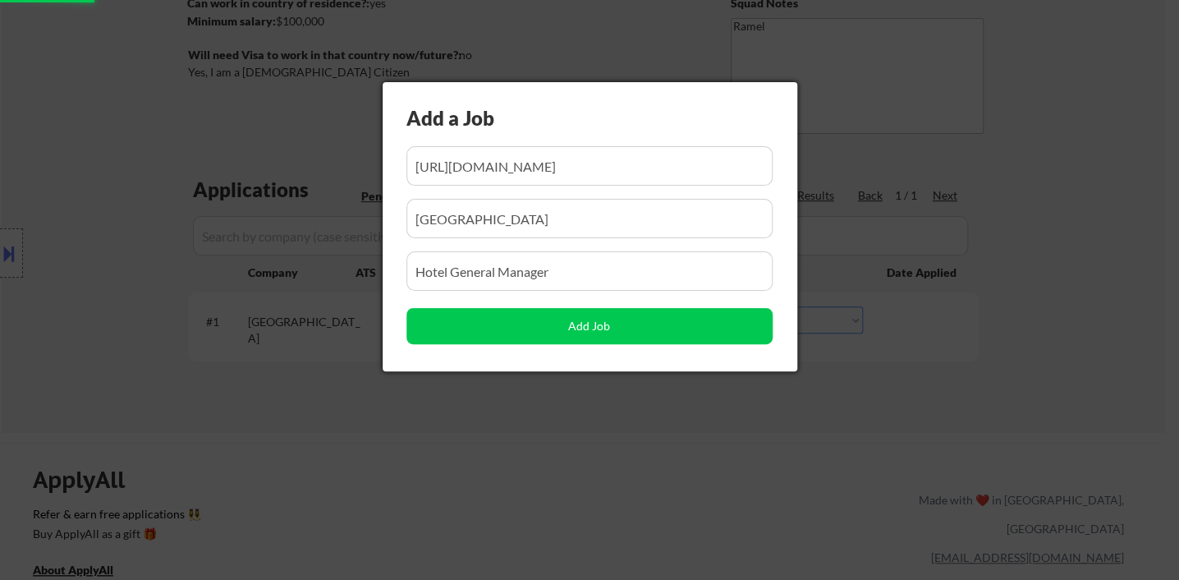
click at [310, 402] on div at bounding box center [589, 290] width 1179 height 580
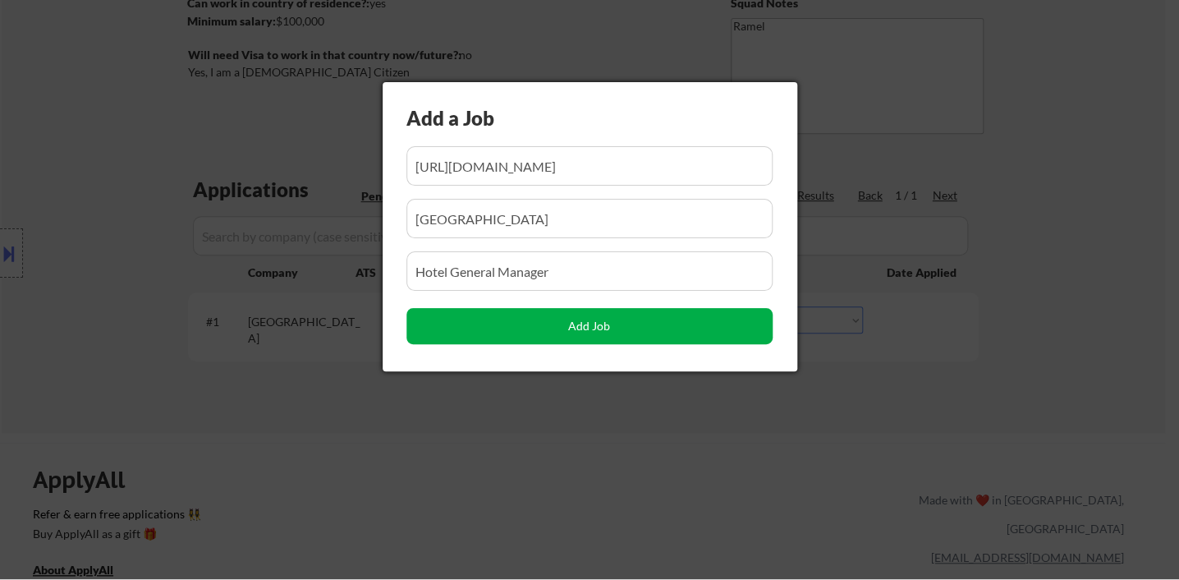
scroll to position [0, 404]
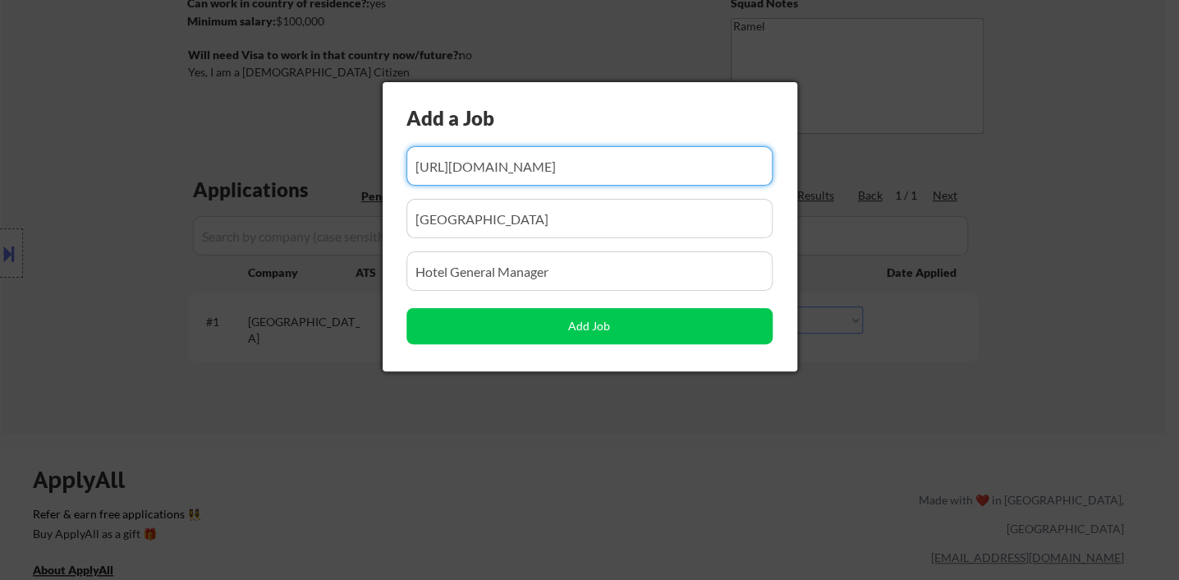
click at [718, 413] on div at bounding box center [589, 290] width 1179 height 580
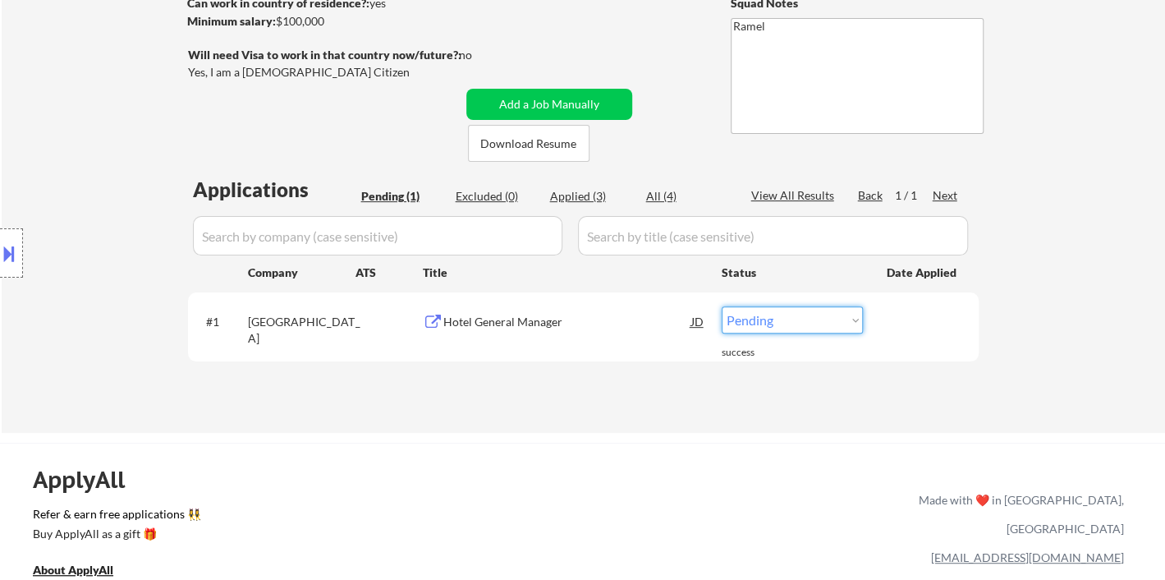
click at [772, 323] on select "Choose an option... Pending Applied Excluded (Questions) Excluded (Expired) Exc…" at bounding box center [792, 319] width 141 height 27
select select ""applied""
click at [722, 306] on select "Choose an option... Pending Applied Excluded (Questions) Excluded (Expired) Exc…" at bounding box center [792, 319] width 141 height 27
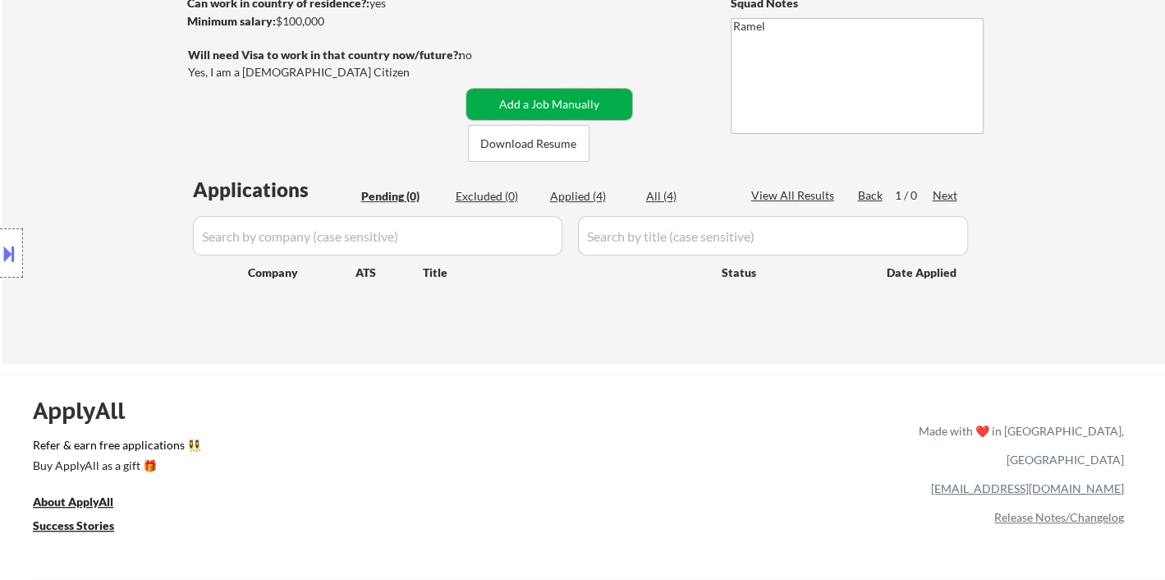
click at [545, 103] on button "Add a Job Manually" at bounding box center [549, 104] width 166 height 31
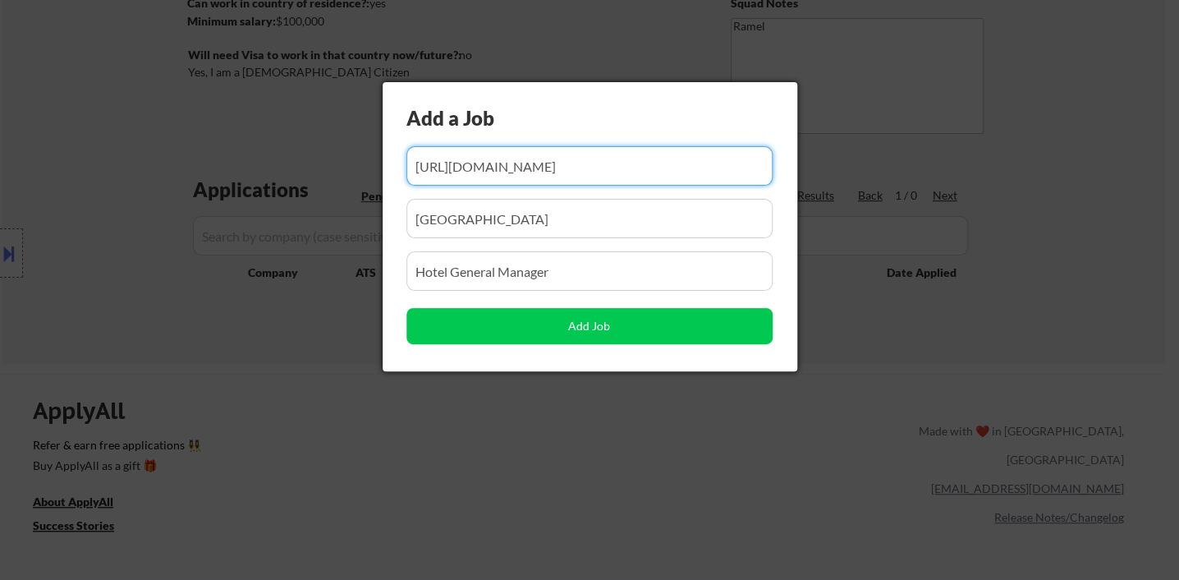
scroll to position [0, 404]
click at [529, 170] on input "input" at bounding box center [589, 165] width 366 height 39
paste input "https://www.workopolis.com/jobsearch/viewjob/lbSP3h4ag2fyNb5rrCA8x0Dobhz_796Nz5…"
type input "https://www.workopolis.com/jobsearch/viewjob/lbSP3h4ag2fyNb5rrCA8x0Dobhz_796Nz5…"
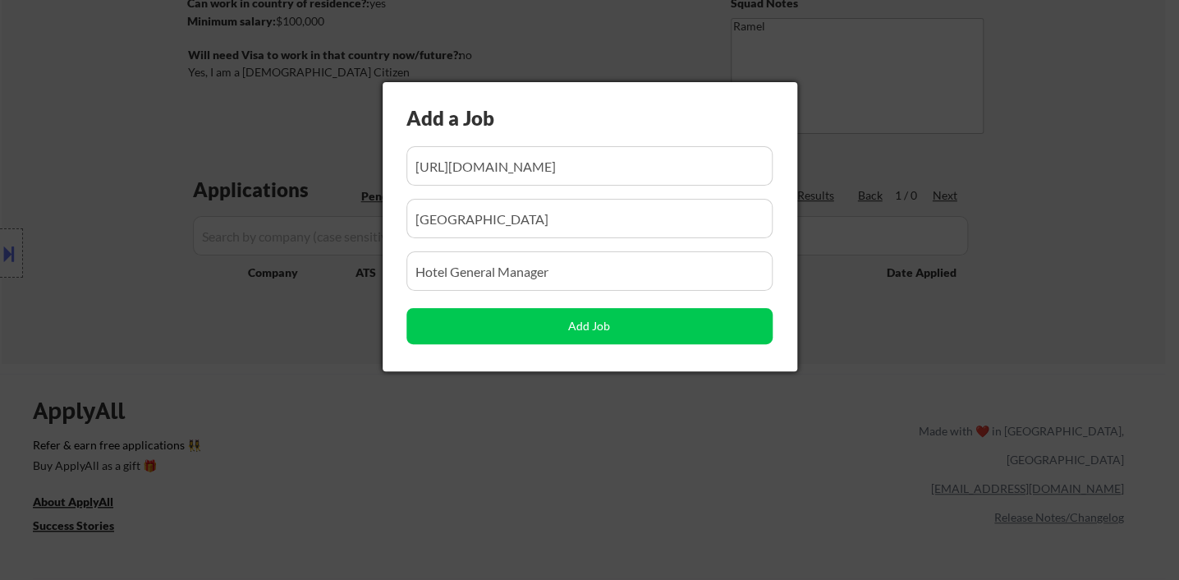
scroll to position [0, 0]
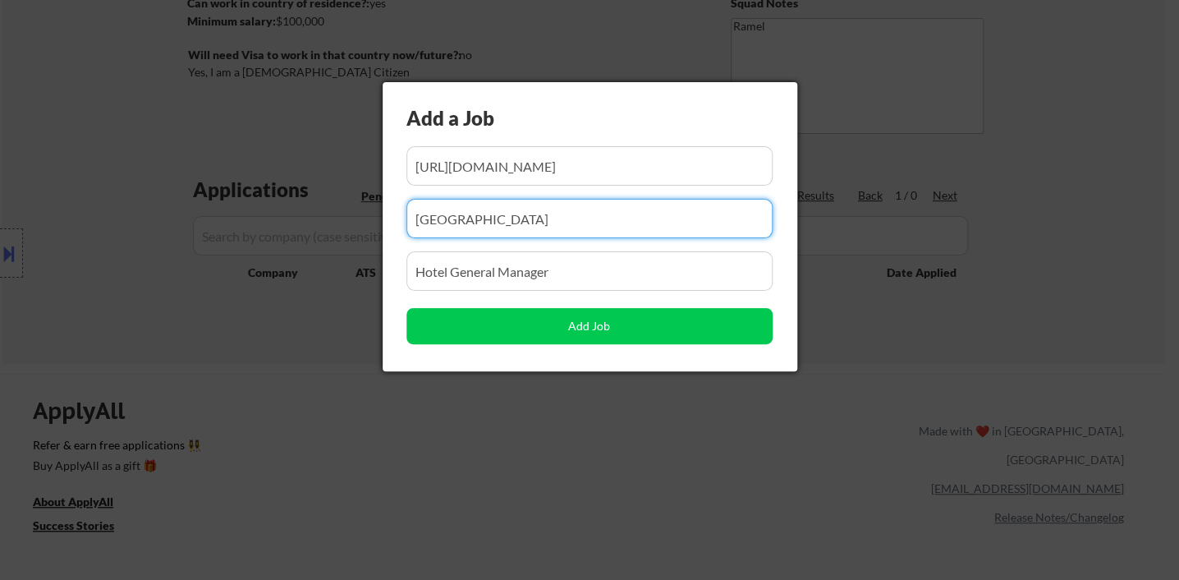
drag, startPoint x: 570, startPoint y: 202, endPoint x: 361, endPoint y: 200, distance: 208.6
click at [361, 200] on body "← Return to /applysquad Mailslurp Inbox Job Search Builder Sylvester EFreeman U…" at bounding box center [589, 40] width 1179 height 580
paste input "Sunray Group | IHG Group Canada"
type input "Sunray Group | IHG Group Canada"
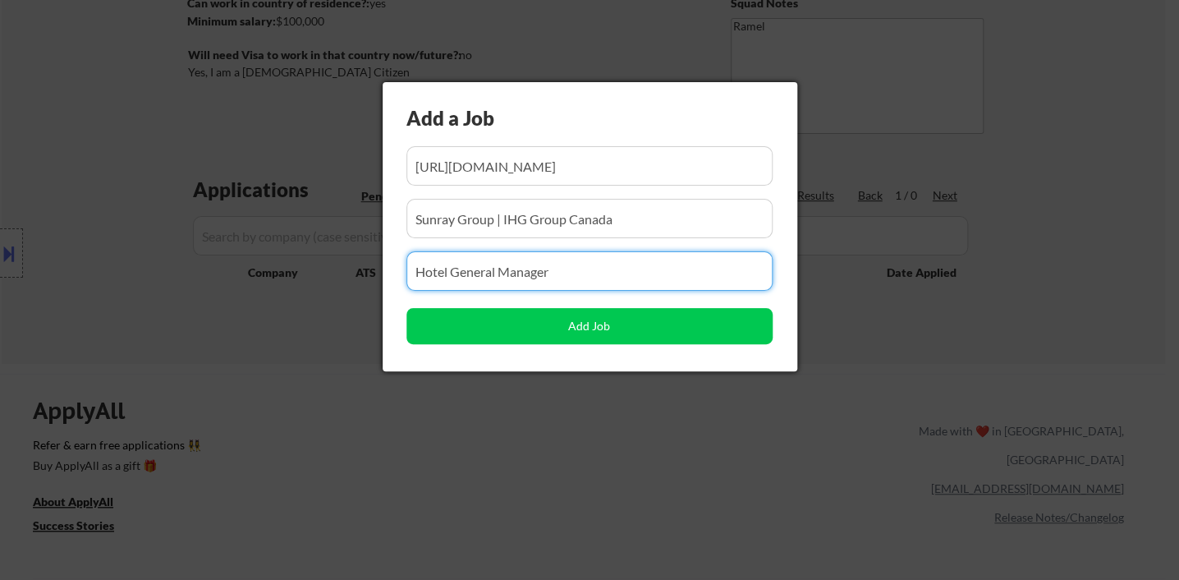
drag, startPoint x: 512, startPoint y: 265, endPoint x: 374, endPoint y: 265, distance: 138.8
click at [374, 265] on body "← Return to /applysquad Mailslurp Inbox Job Search Builder Sylvester EFreeman U…" at bounding box center [589, 40] width 1179 height 580
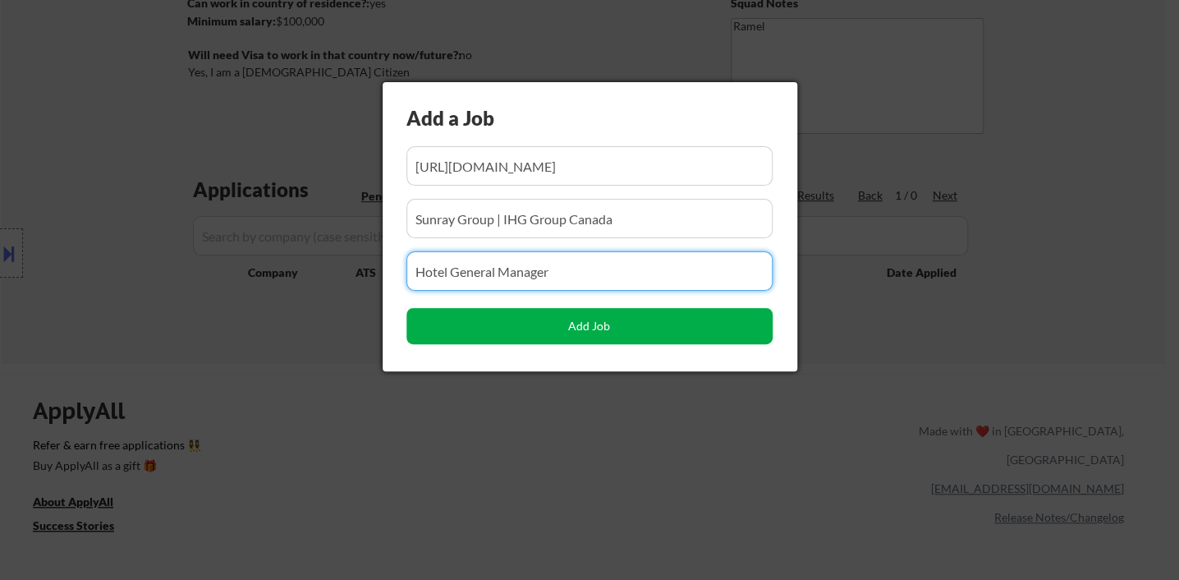
click at [635, 317] on button "Add Job" at bounding box center [589, 326] width 366 height 36
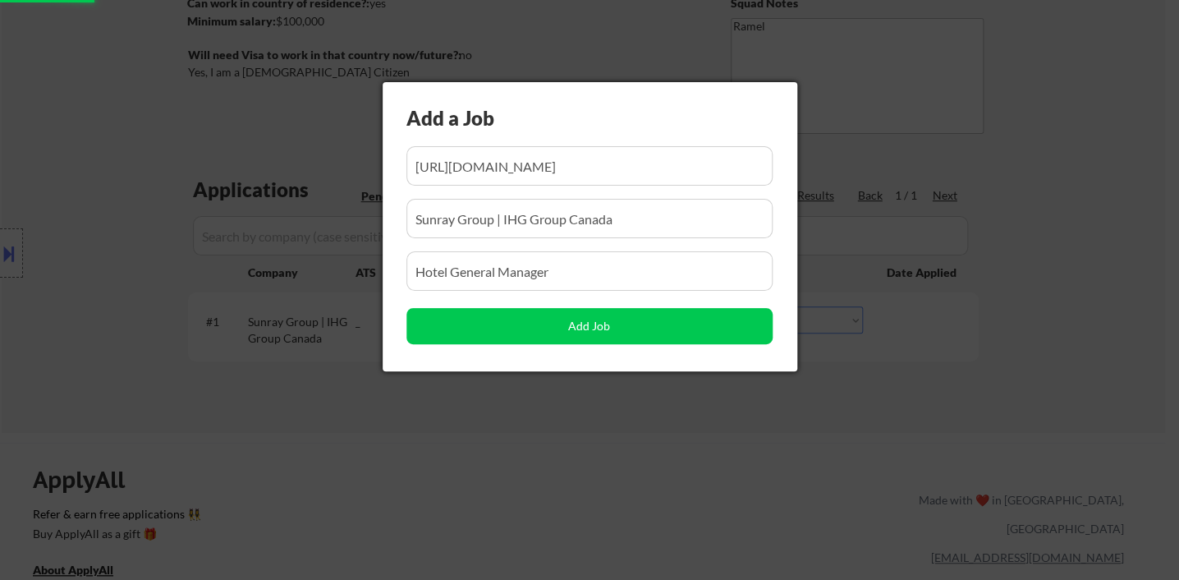
click at [507, 437] on div at bounding box center [589, 290] width 1179 height 580
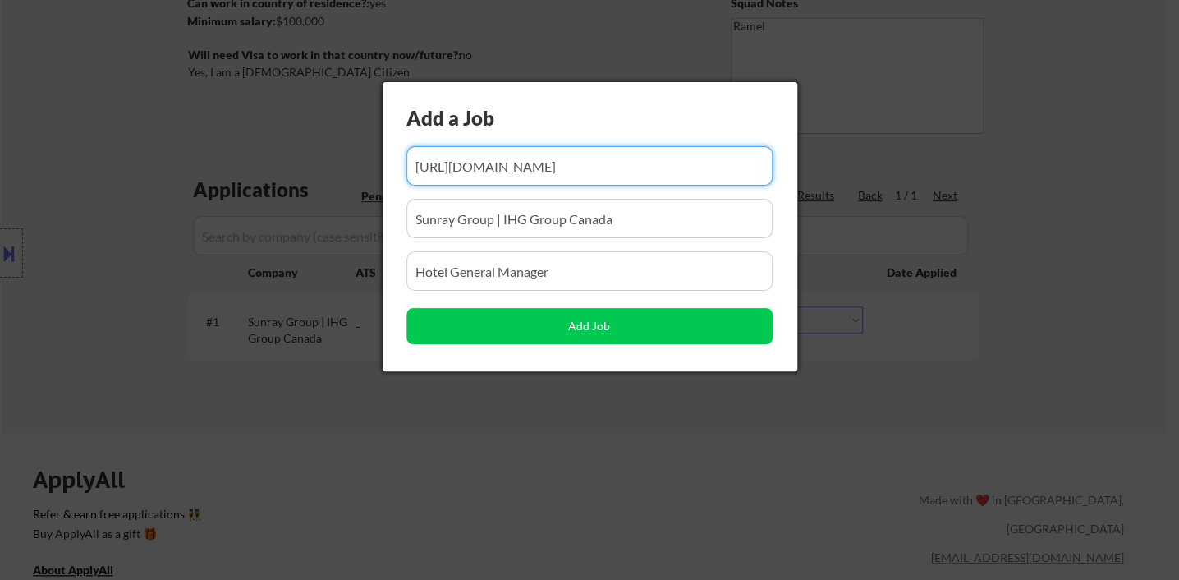
scroll to position [0, 392]
drag, startPoint x: 841, startPoint y: 437, endPoint x: 817, endPoint y: 406, distance: 39.2
click at [841, 438] on div at bounding box center [589, 290] width 1179 height 580
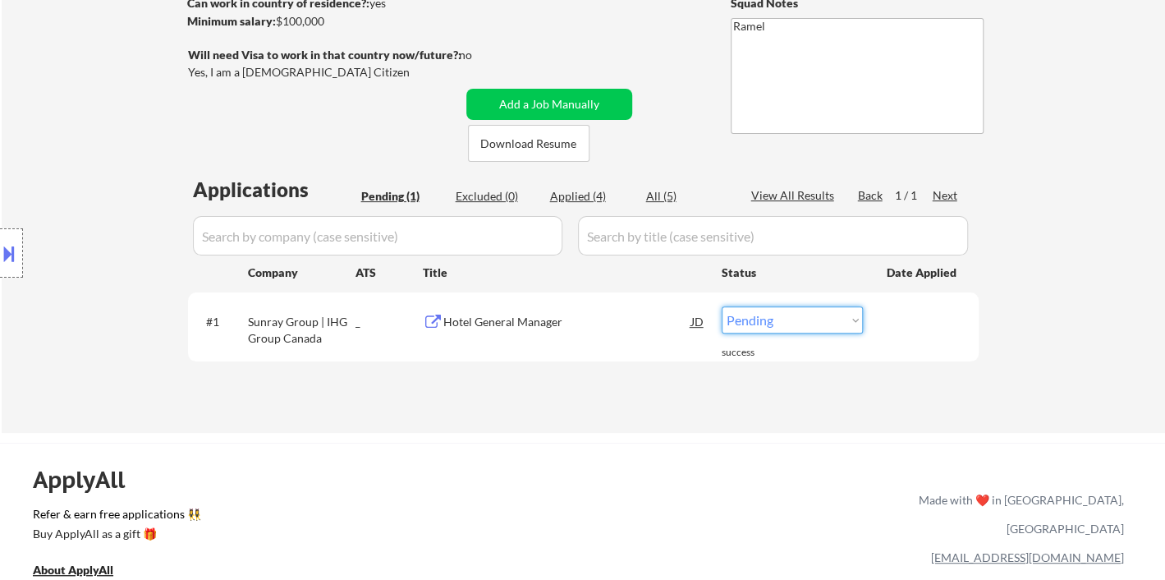
drag, startPoint x: 787, startPoint y: 318, endPoint x: 787, endPoint y: 329, distance: 11.5
click at [787, 318] on select "Choose an option... Pending Applied Excluded (Questions) Excluded (Expired) Exc…" at bounding box center [792, 319] width 141 height 27
select select ""applied""
click at [722, 306] on select "Choose an option... Pending Applied Excluded (Questions) Excluded (Expired) Exc…" at bounding box center [792, 319] width 141 height 27
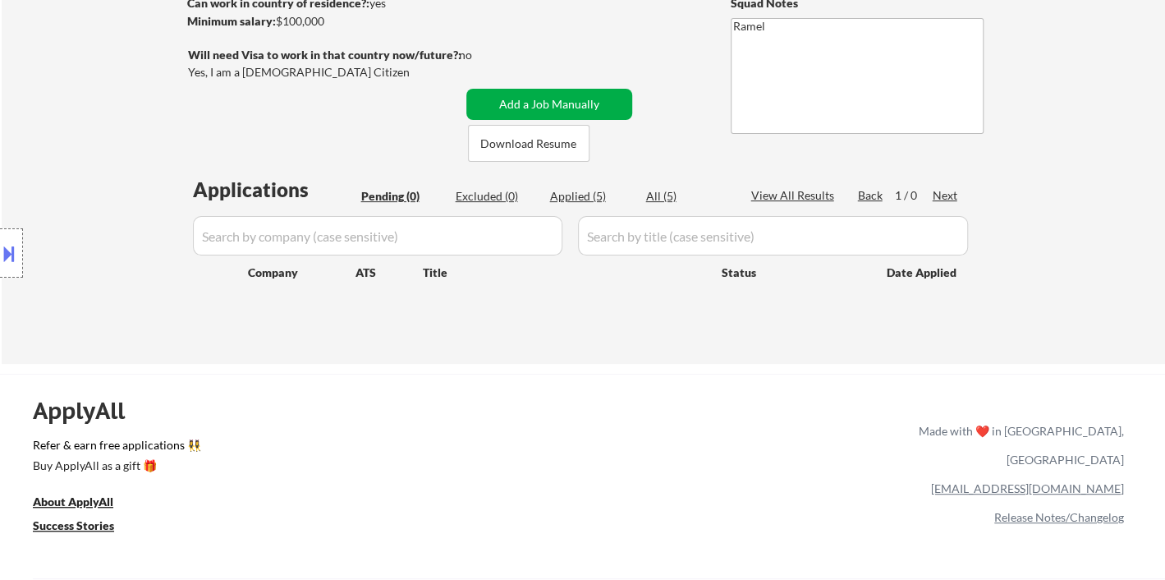
click at [534, 112] on button "Add a Job Manually" at bounding box center [549, 104] width 166 height 31
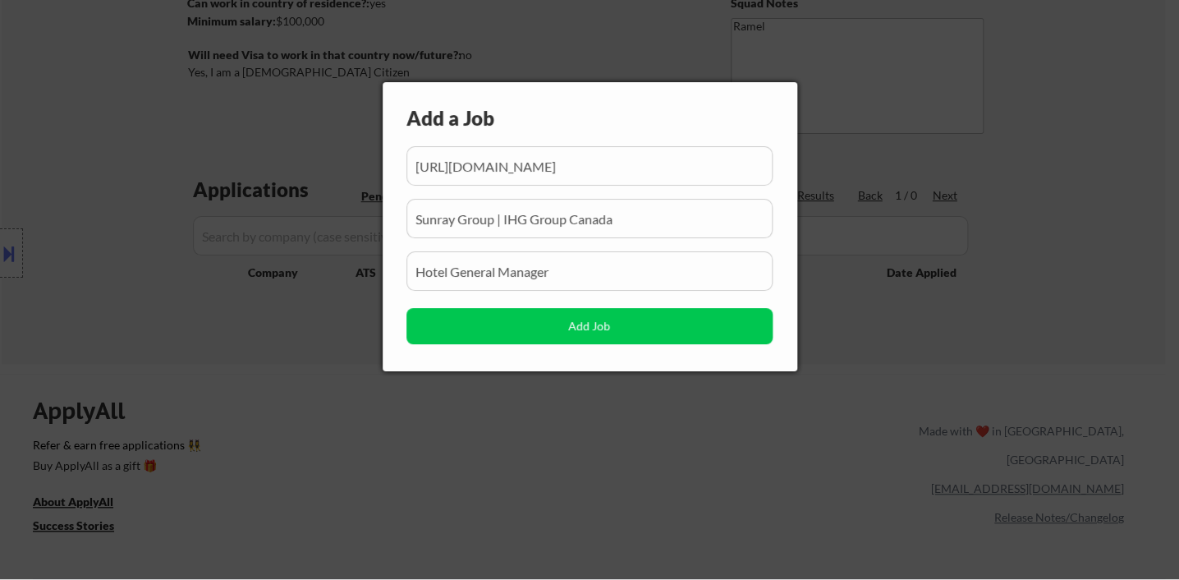
scroll to position [0, 392]
click at [538, 171] on input "input" at bounding box center [589, 165] width 366 height 39
paste input "https://www.workopolis.com/jobsearch/viewjob/f-hAhnFYLL62MALcmvx1vXKBFbh5a-Mdq2…"
type input "https://www.workopolis.com/jobsearch/viewjob/f-hAhnFYLL62MALcmvx1vXKBFbh5a-Mdq2…"
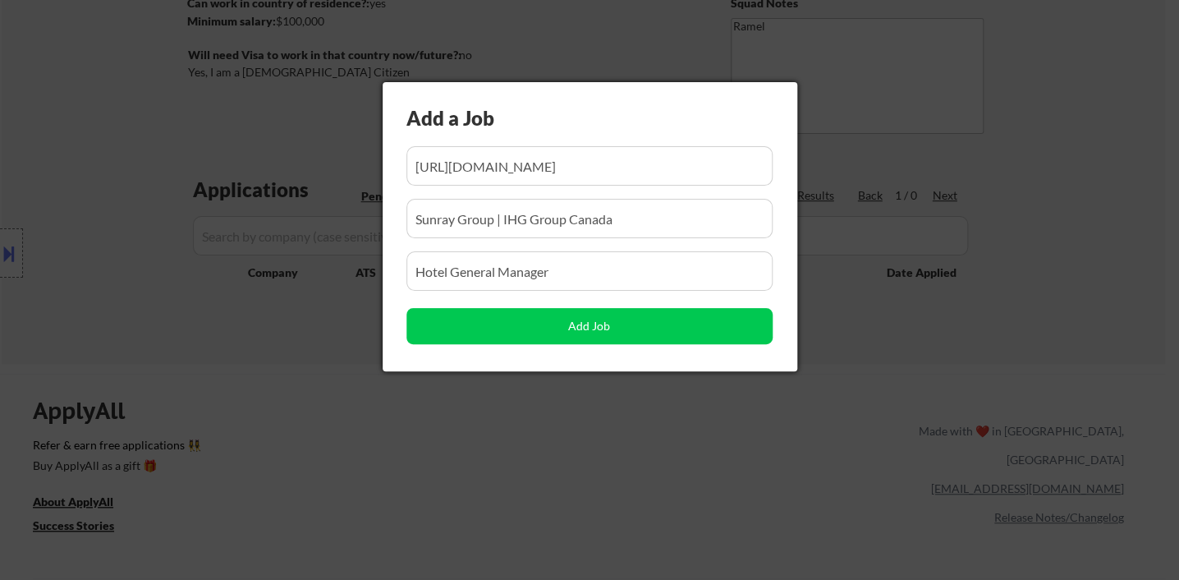
scroll to position [0, 0]
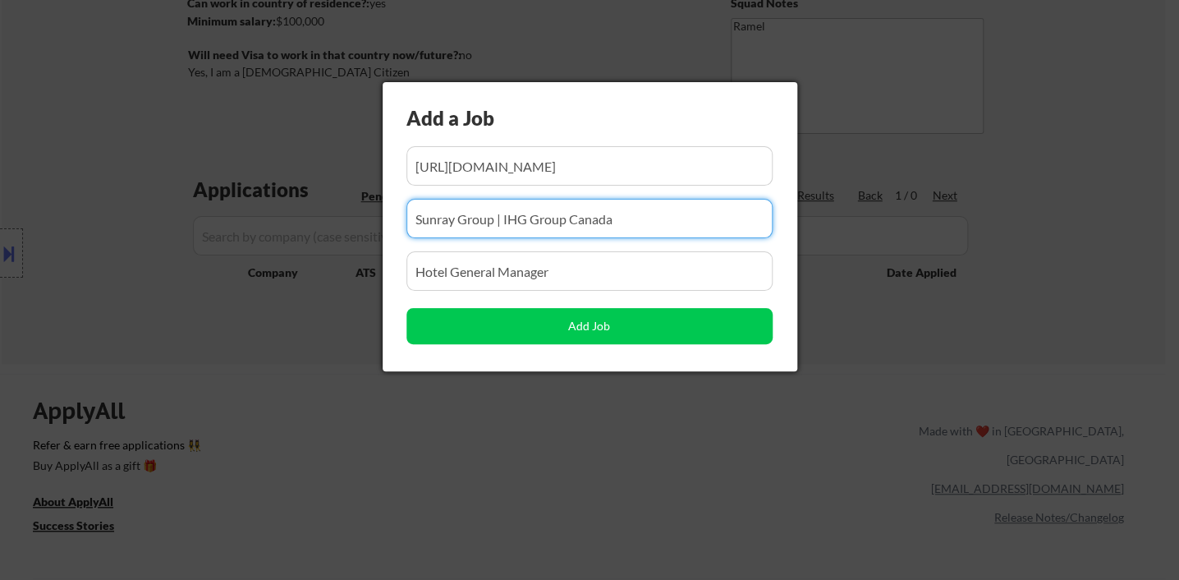
drag, startPoint x: 631, startPoint y: 215, endPoint x: 377, endPoint y: 207, distance: 254.7
click at [379, 205] on body "← Return to /applysquad Mailslurp Inbox Job Search Builder Sylvester EFreeman U…" at bounding box center [589, 40] width 1179 height 580
paste input "Days Inn"
type input "Days Inn"
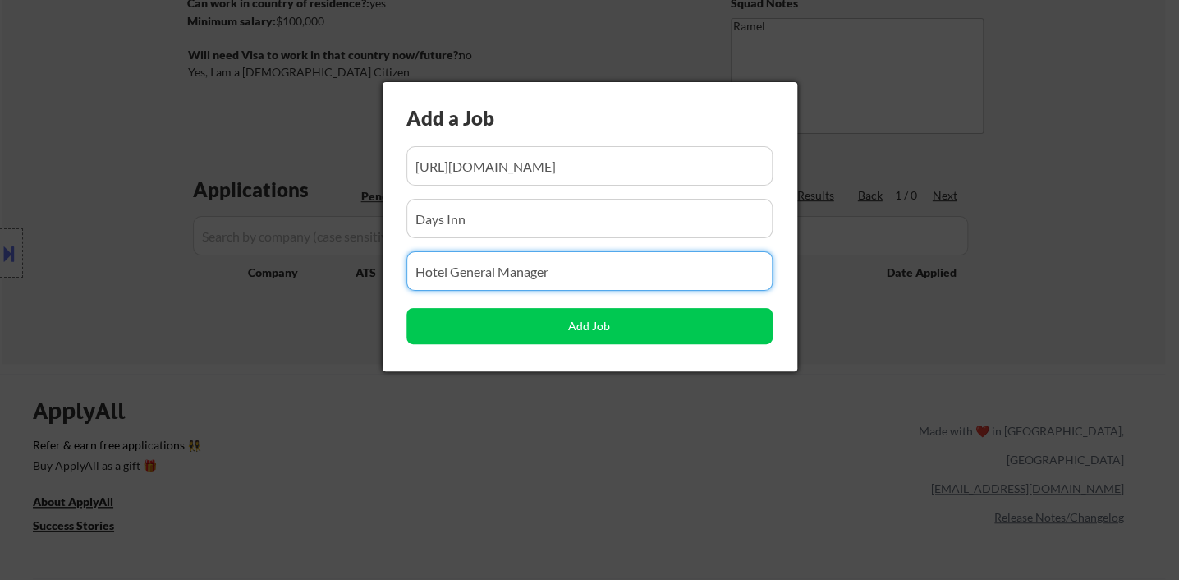
drag, startPoint x: 598, startPoint y: 272, endPoint x: 389, endPoint y: 264, distance: 208.7
click at [389, 264] on div "Add a Job Add Job" at bounding box center [590, 226] width 415 height 289
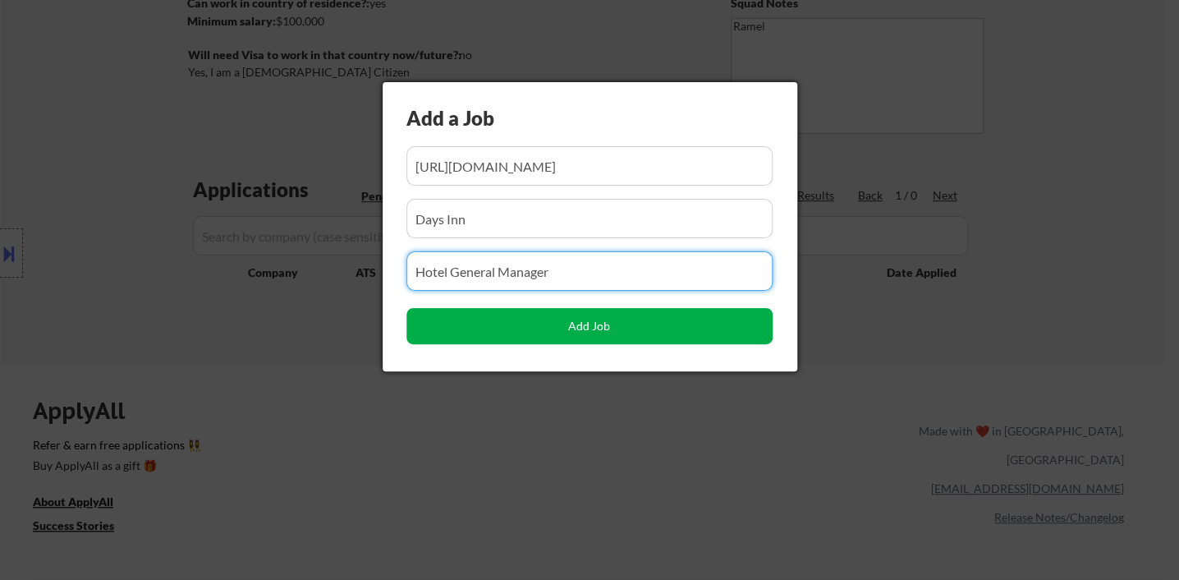
click at [523, 323] on button "Add Job" at bounding box center [589, 326] width 366 height 36
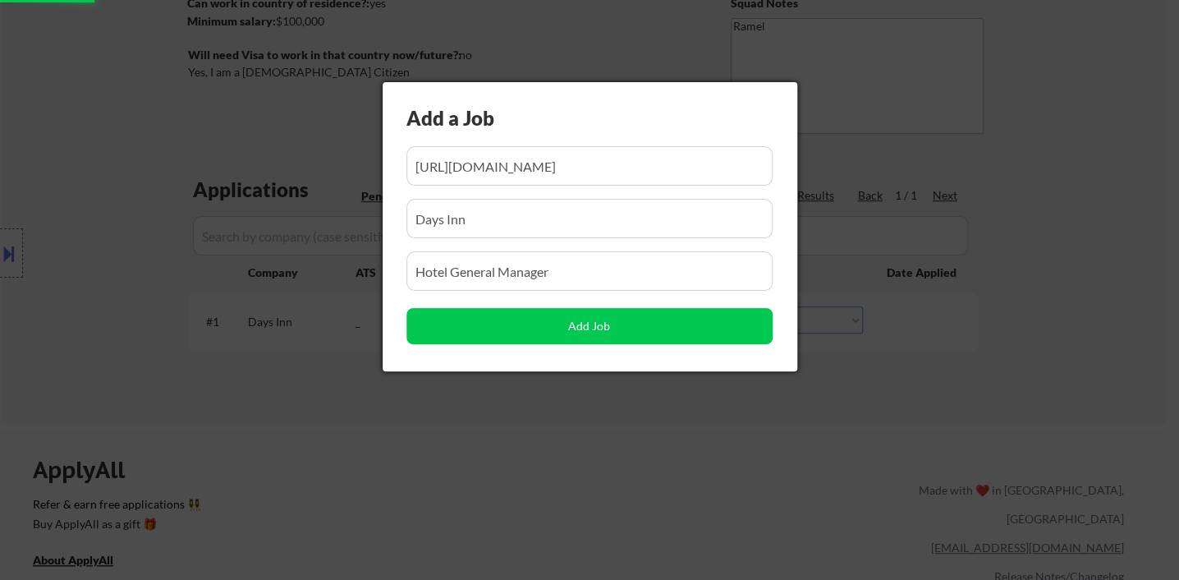
click at [447, 471] on div at bounding box center [589, 290] width 1179 height 580
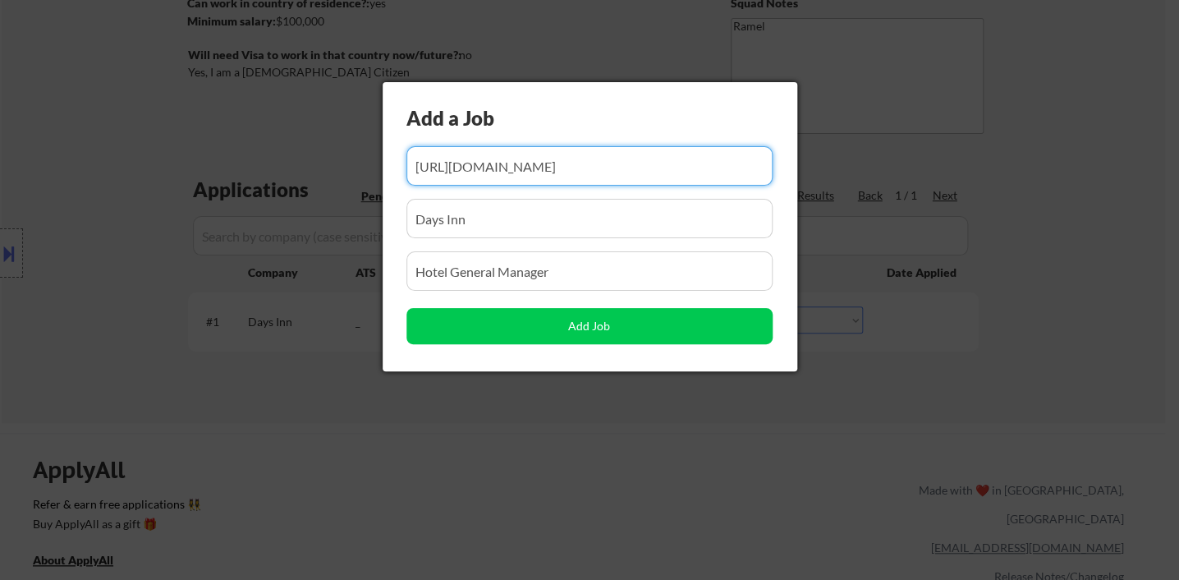
click at [742, 412] on div at bounding box center [589, 290] width 1179 height 580
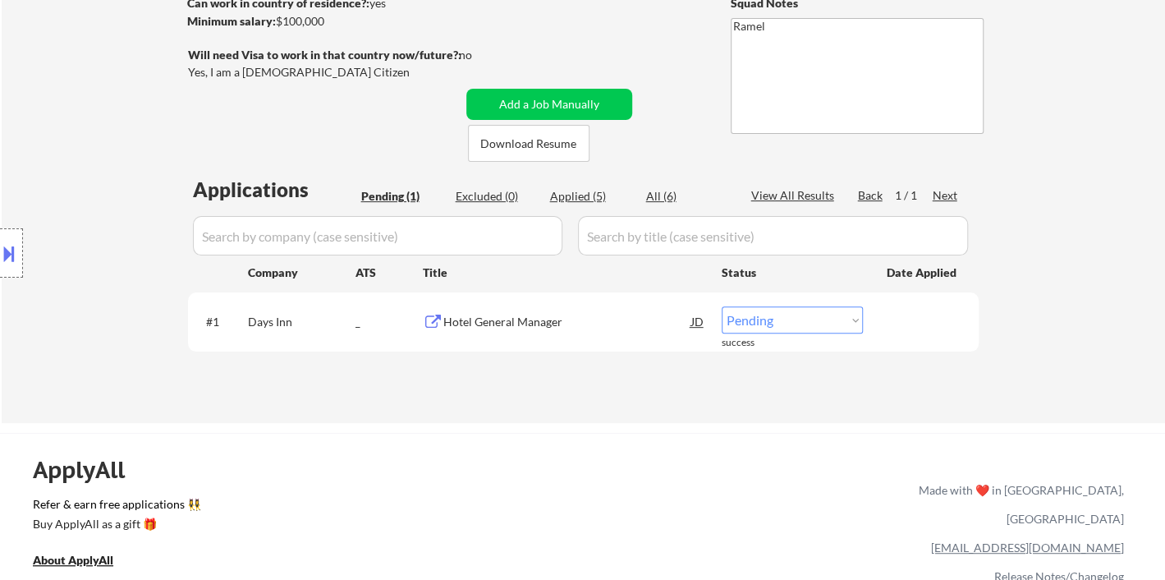
click at [790, 322] on select "Choose an option... Pending Applied Excluded (Questions) Excluded (Expired) Exc…" at bounding box center [792, 319] width 141 height 27
select select ""applied""
click at [722, 306] on select "Choose an option... Pending Applied Excluded (Questions) Excluded (Expired) Exc…" at bounding box center [792, 319] width 141 height 27
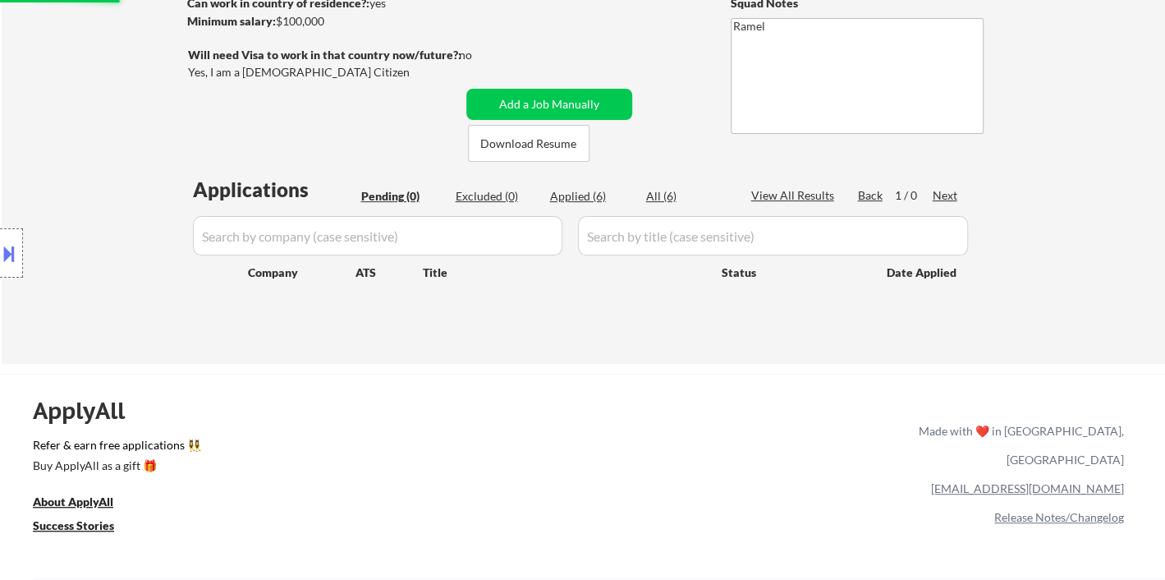
click at [546, 416] on div "ApplyAll Refer & earn free applications 👯‍♀️ Buy ApplyAll as a gift 🎁 About App…" at bounding box center [582, 515] width 1165 height 260
click at [559, 200] on div "Applied (6)" at bounding box center [591, 196] width 82 height 16
select select ""applied""
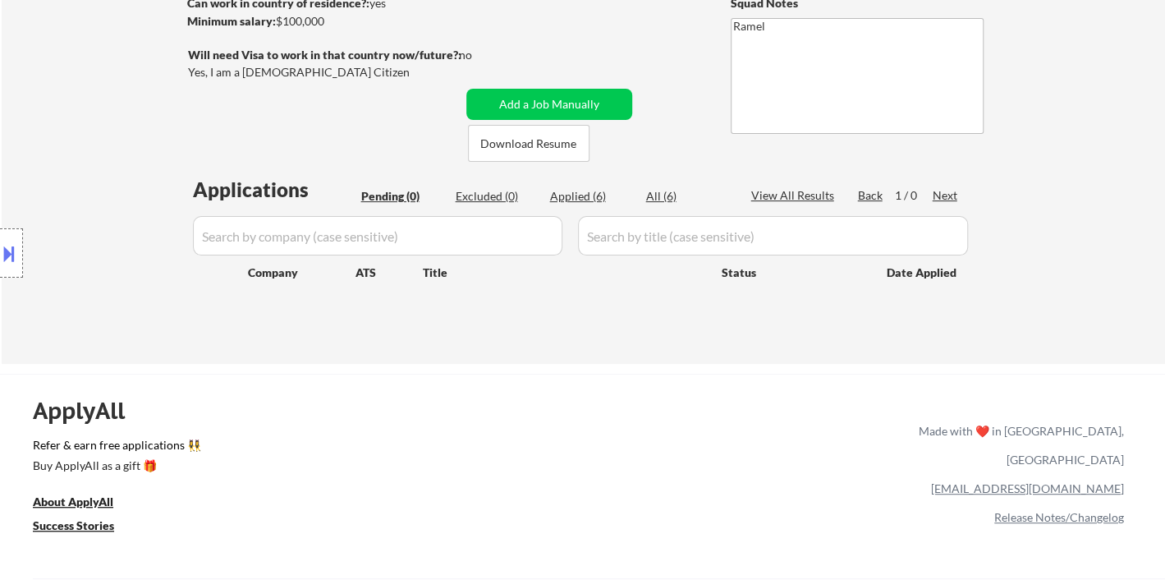
select select ""applied""
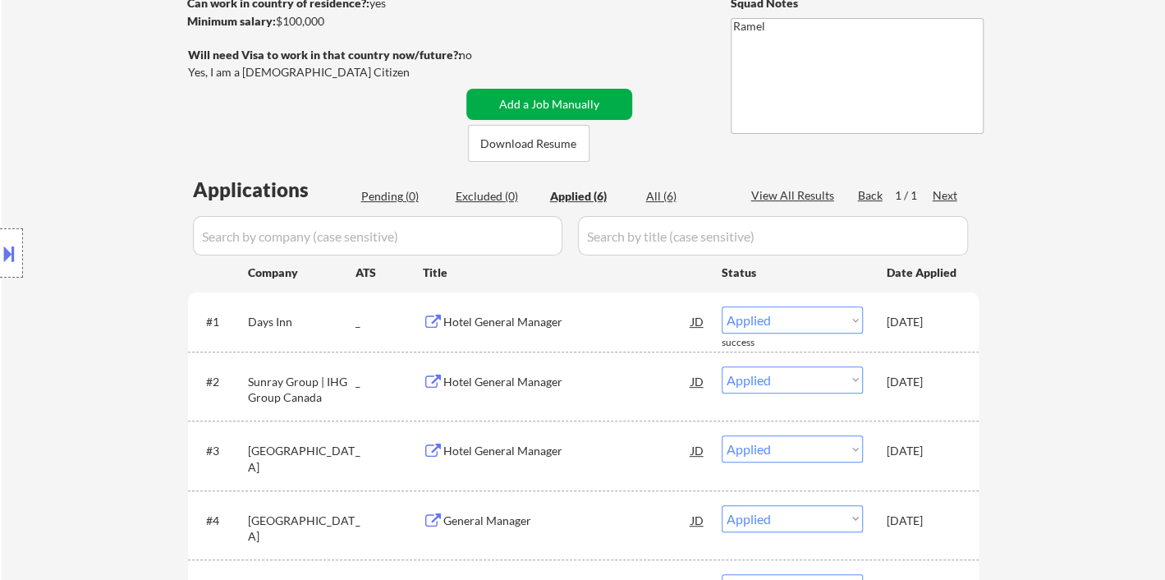
click at [611, 109] on button "Add a Job Manually" at bounding box center [549, 104] width 166 height 31
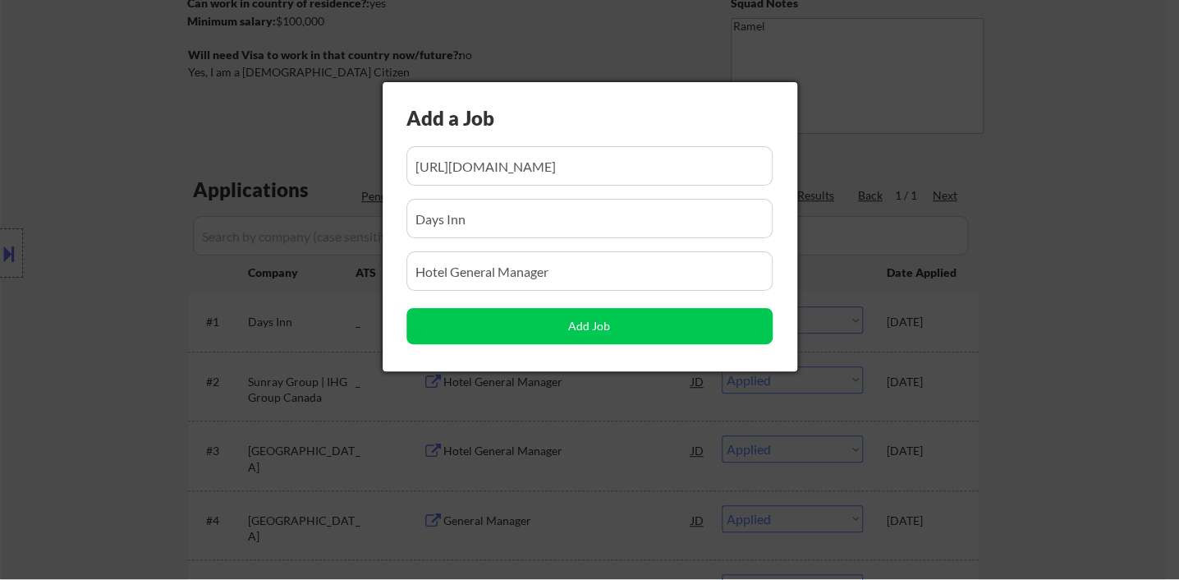
scroll to position [0, 415]
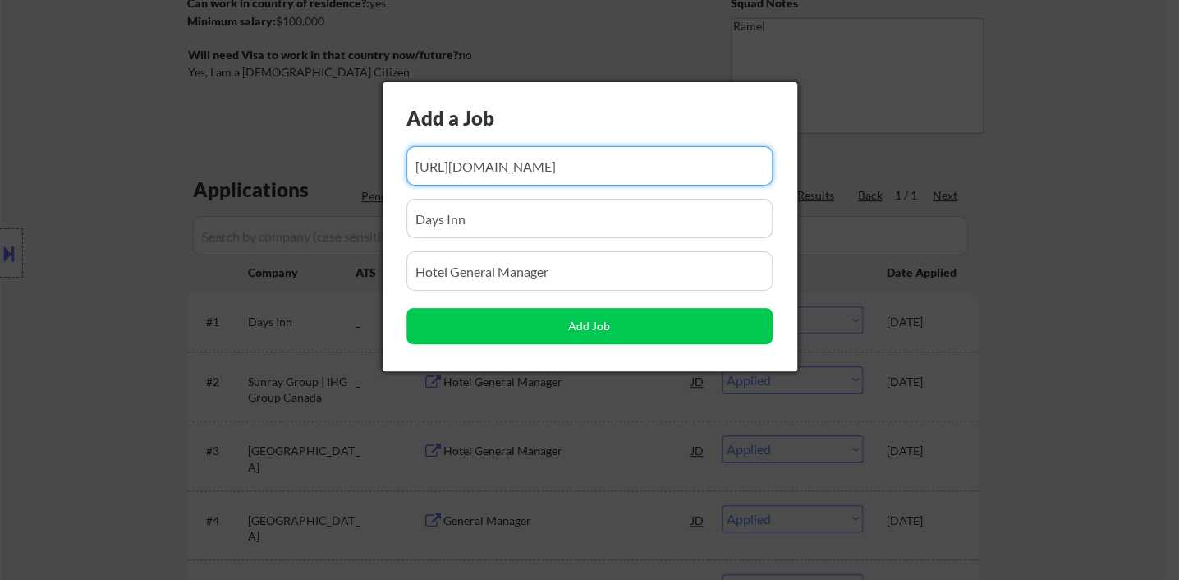
click at [611, 160] on input "input" at bounding box center [589, 165] width 366 height 39
paste input "http://workopolis.com/jobsearch/viewjob/kUQNP0k3T-jFbdigveDovd607ltb8a_Pvc3PkQ5…"
type input "http://workopolis.com/jobsearch/viewjob/kUQNP0k3T-jFbdigveDovd607ltb8a_Pvc3PkQ5…"
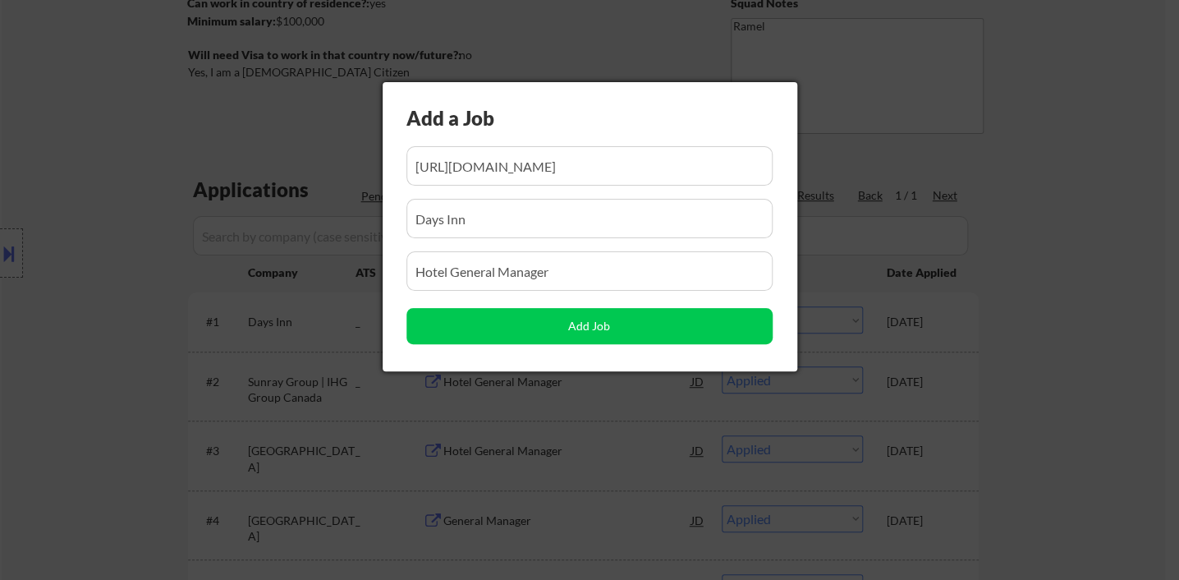
scroll to position [0, 0]
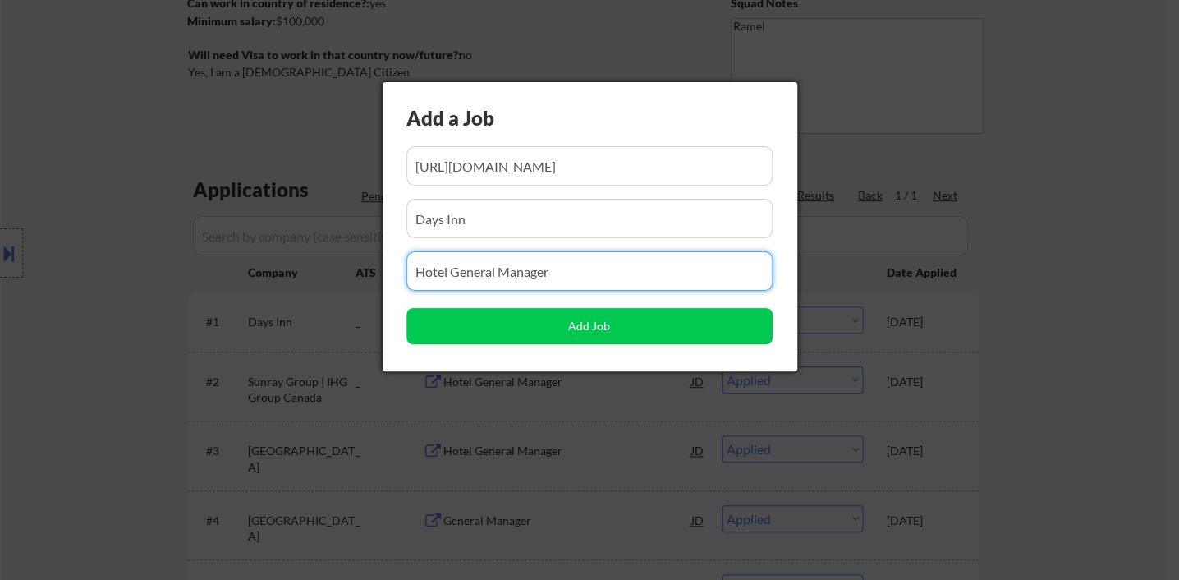
drag, startPoint x: 576, startPoint y: 263, endPoint x: 375, endPoint y: 266, distance: 201.2
click at [375, 266] on body "← Return to /applysquad Mailslurp Inbox Job Search Builder Sylvester EFreeman U…" at bounding box center [589, 40] width 1179 height 580
paste input "General Manager"
type input "General Manager"
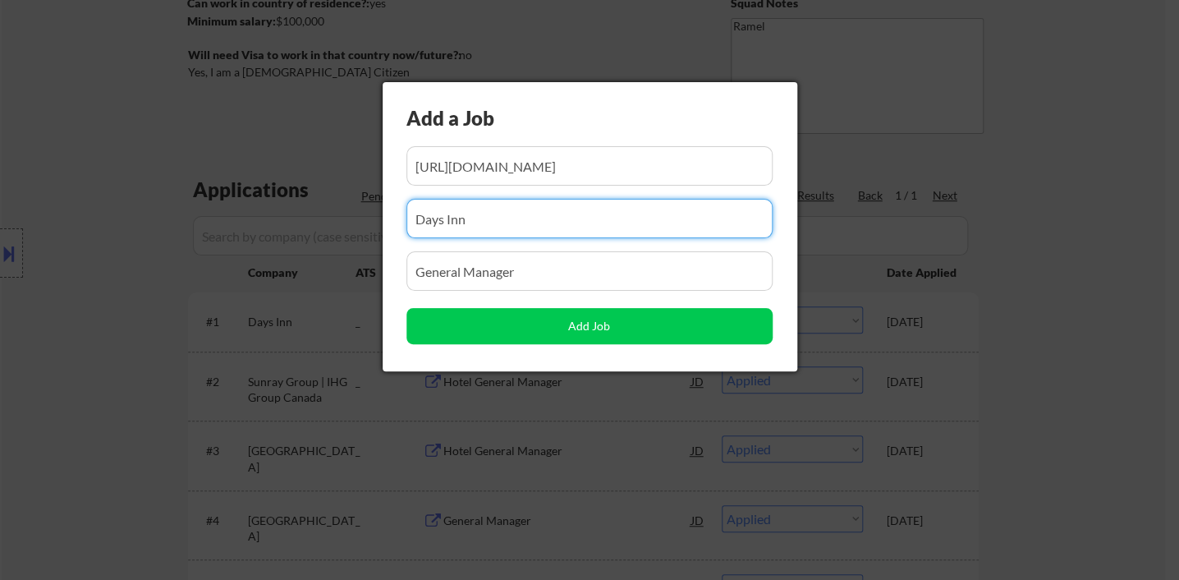
drag, startPoint x: 406, startPoint y: 226, endPoint x: 393, endPoint y: 228, distance: 13.4
click at [393, 228] on div "Add a Job Add Job" at bounding box center [590, 226] width 415 height 289
paste input "Sandman Hotel Group"
type input "Sandman Hotel Group"
click at [473, 325] on button "Add Job" at bounding box center [589, 326] width 366 height 36
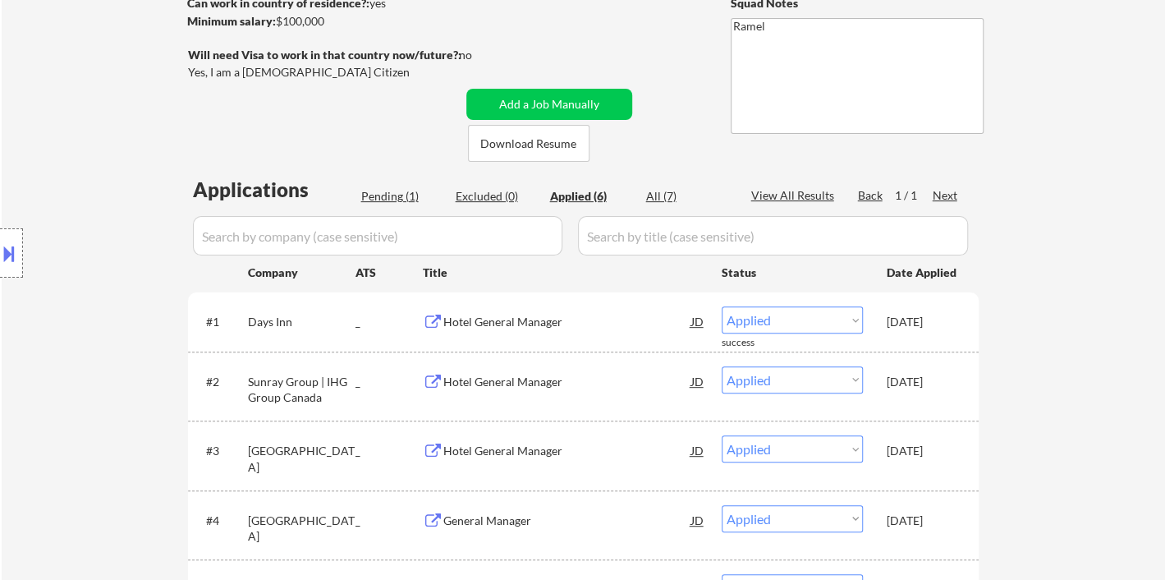
click at [1136, 277] on div "← Return to /applysquad Mailslurp Inbox Job Search Builder Sylvester EFreeman U…" at bounding box center [583, 283] width 1163 height 934
click at [381, 195] on div "Pending (1)" at bounding box center [402, 196] width 82 height 16
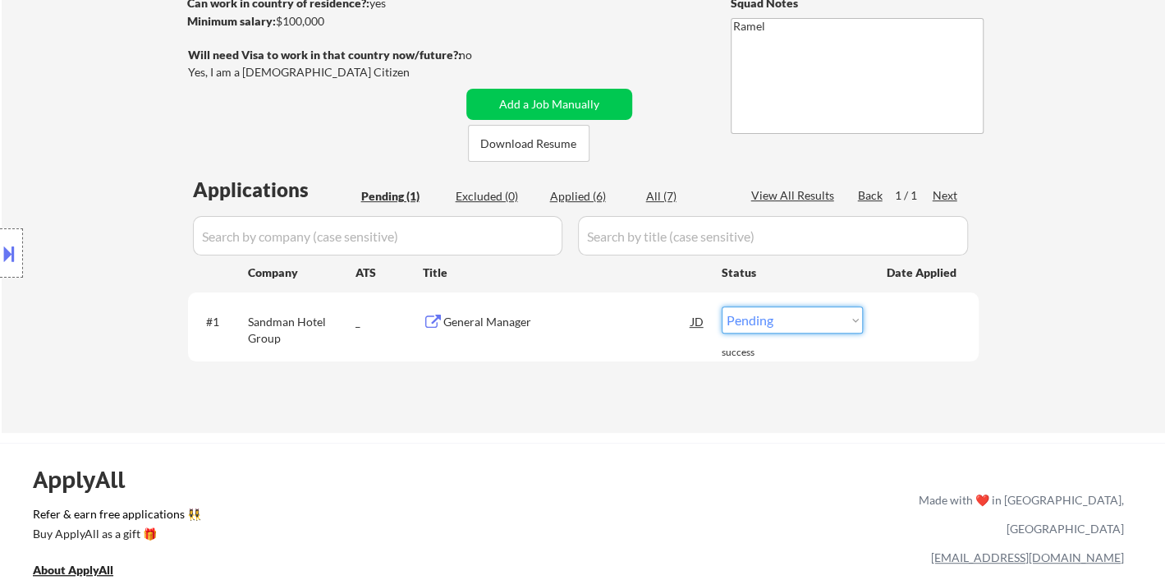
drag, startPoint x: 783, startPoint y: 321, endPoint x: 788, endPoint y: 329, distance: 9.6
click at [783, 321] on select "Choose an option... Pending Applied Excluded (Questions) Excluded (Expired) Exc…" at bounding box center [792, 319] width 141 height 27
select select ""applied""
click at [722, 306] on select "Choose an option... Pending Applied Excluded (Questions) Excluded (Expired) Exc…" at bounding box center [792, 319] width 141 height 27
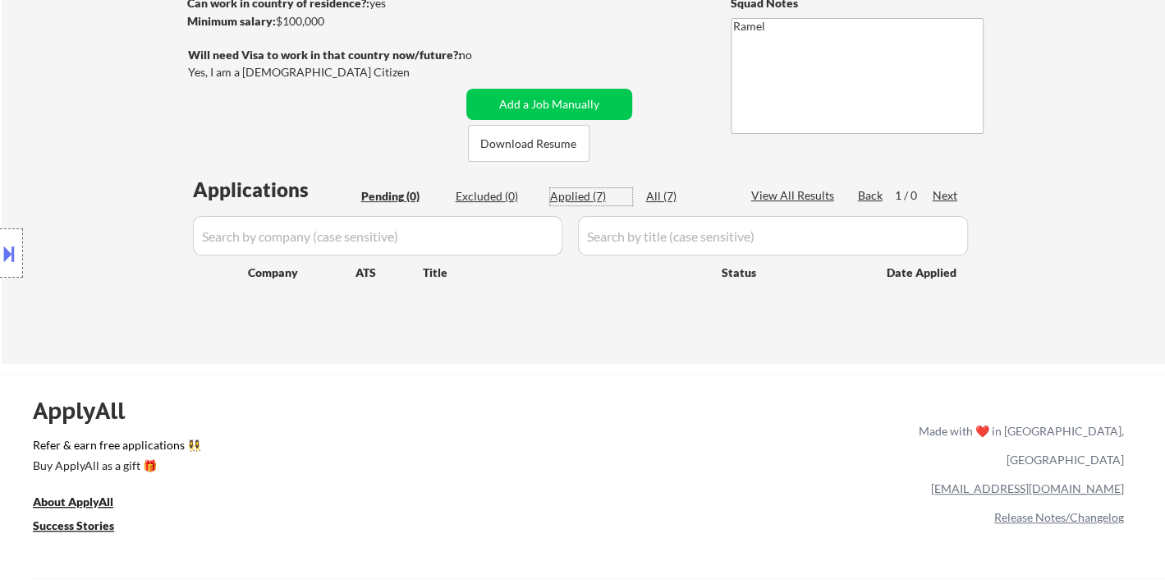
click at [594, 200] on div "Applied (7)" at bounding box center [591, 196] width 82 height 16
select select ""applied""
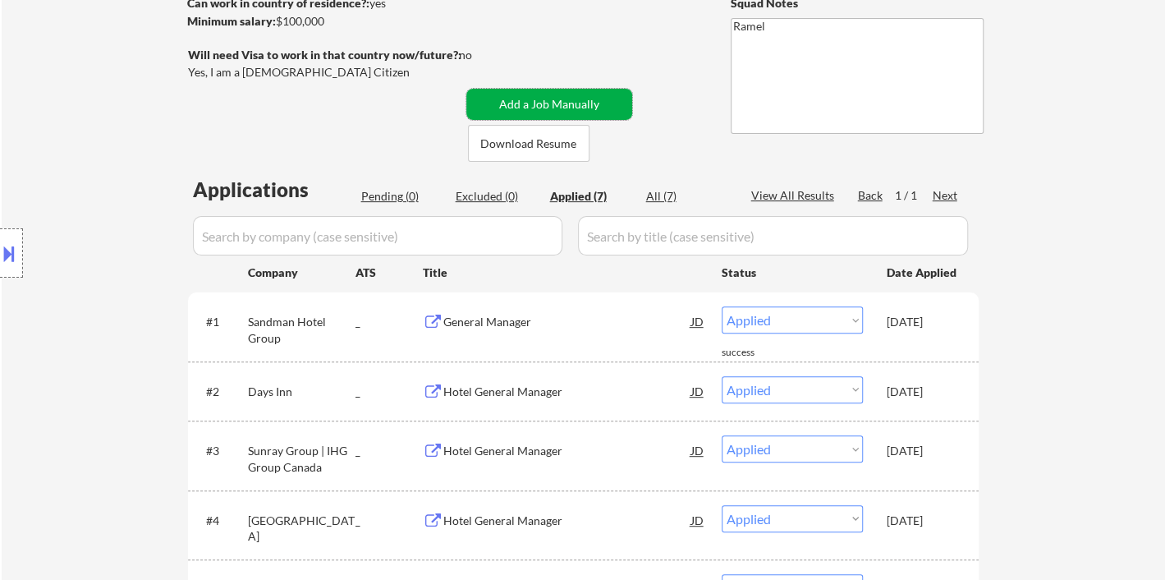
click at [585, 112] on button "Add a Job Manually" at bounding box center [549, 104] width 166 height 31
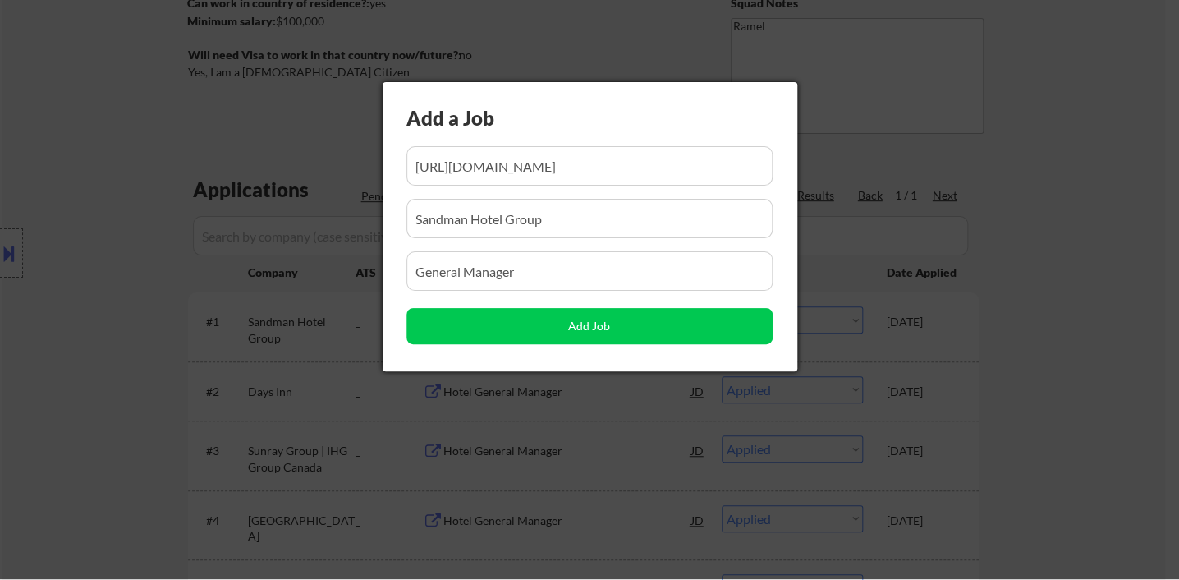
scroll to position [0, 1034]
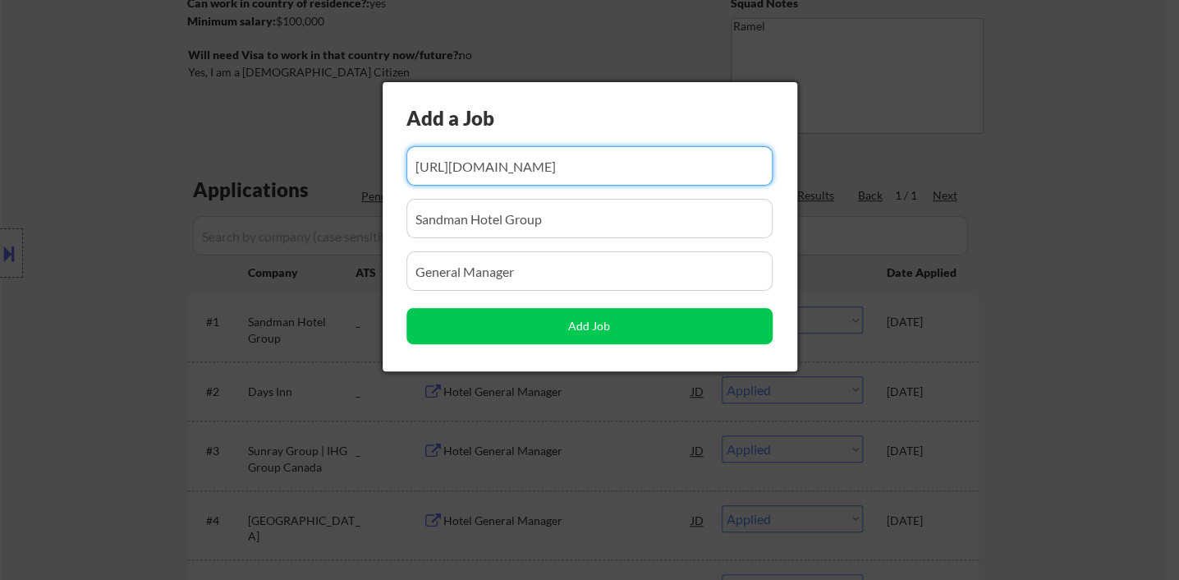
click at [606, 179] on input "input" at bounding box center [589, 165] width 366 height 39
paste input "https://www.workopolis.com/jobsearch/viewjob/WC0ltbOBaw6etDfe5QoYNtnEGyqoKnTL4q…"
type input "https://www.workopolis.com/jobsearch/viewjob/WC0ltbOBaw6etDfe5QoYNtnEGyqoKnTL4q…"
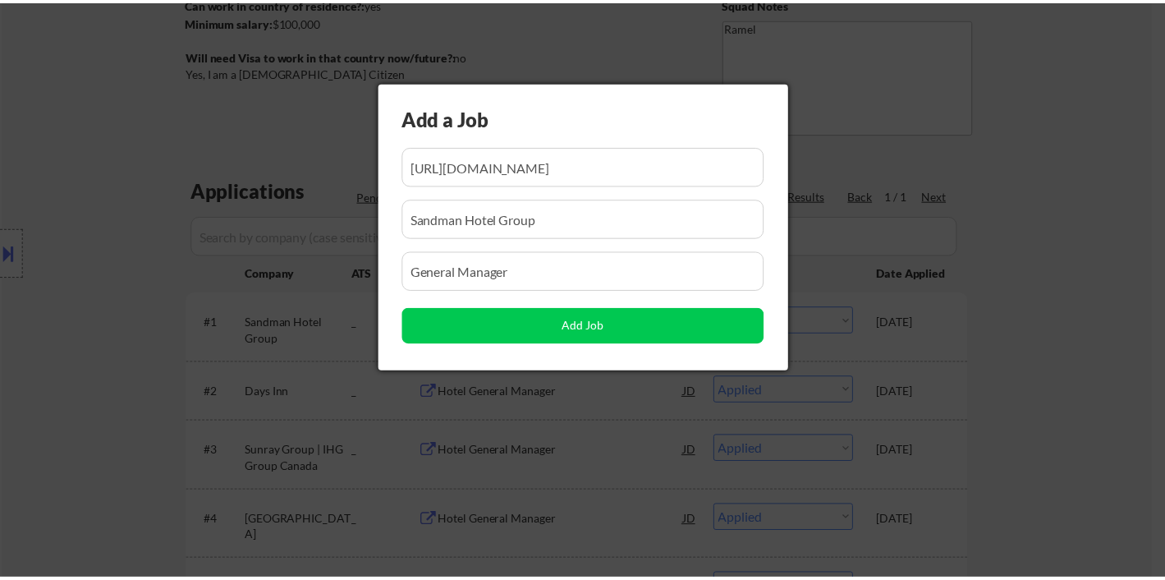
scroll to position [0, 0]
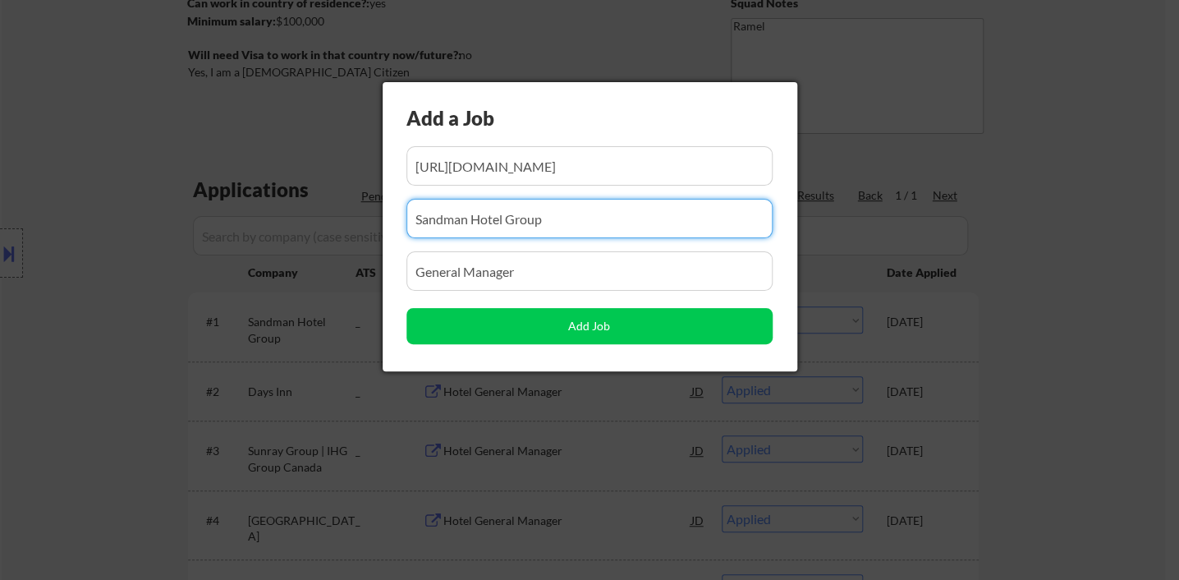
drag, startPoint x: 578, startPoint y: 221, endPoint x: 374, endPoint y: 224, distance: 203.6
click at [374, 224] on body "← Return to /applysquad Mailslurp Inbox Job Search Builder Sylvester EFreeman U…" at bounding box center [589, 40] width 1179 height 580
paste input "Hotel General Manager"
drag, startPoint x: 607, startPoint y: 217, endPoint x: 337, endPoint y: 219, distance: 269.3
click at [334, 219] on body "← Return to /applysquad Mailslurp Inbox Job Search Builder Sylvester EFreeman U…" at bounding box center [589, 40] width 1179 height 580
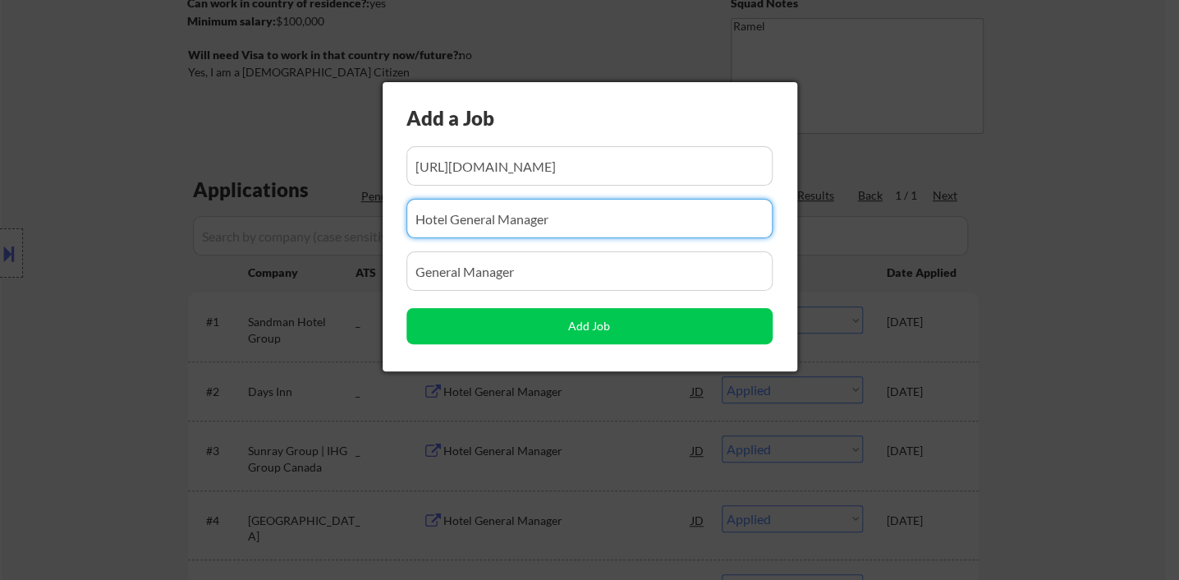
paste input "Comfort Suites London"
type input "Comfort Suites London"
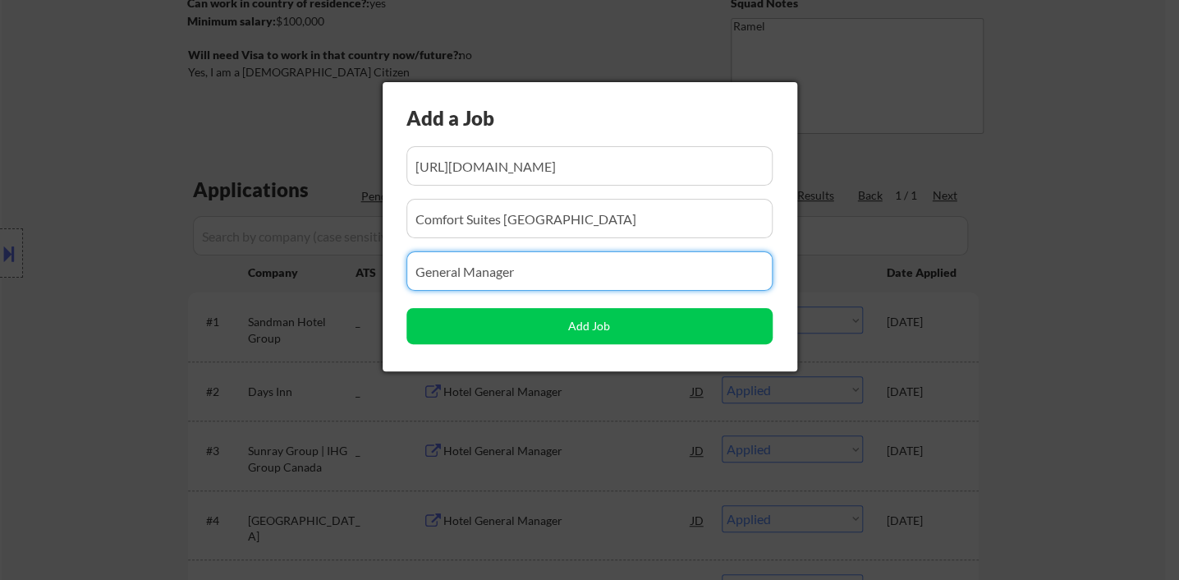
drag, startPoint x: 544, startPoint y: 268, endPoint x: 342, endPoint y: 275, distance: 202.1
click at [342, 275] on body "← Return to /applysquad Mailslurp Inbox Job Search Builder Sylvester EFreeman U…" at bounding box center [589, 40] width 1179 height 580
click at [407, 261] on input "input" at bounding box center [589, 270] width 366 height 39
paste input "Hotel General Manager"
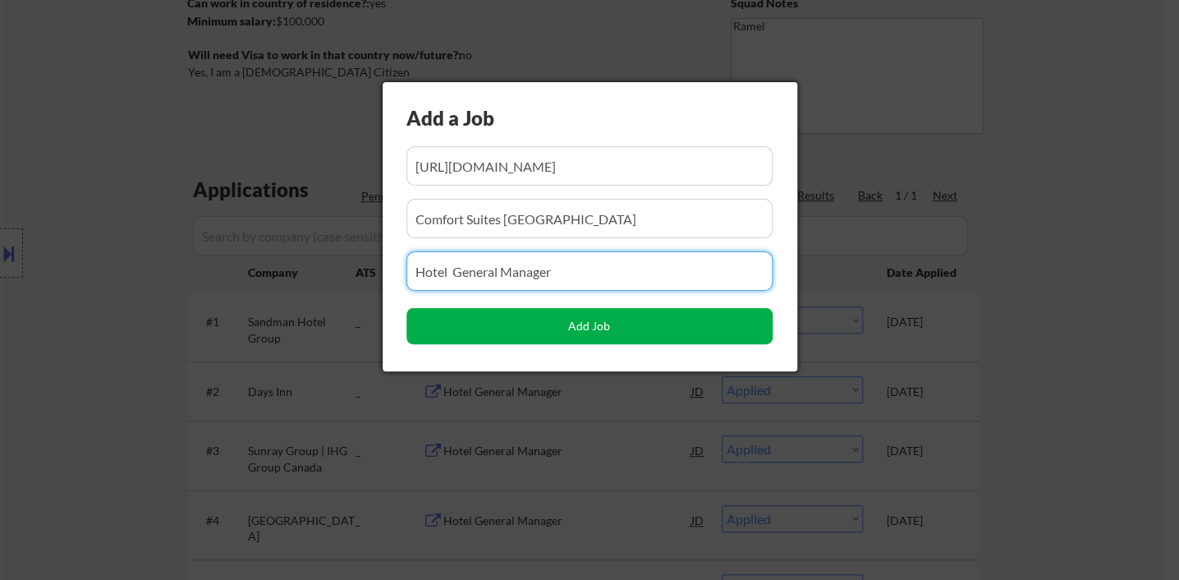
type input "Hotel General Manager"
click at [625, 328] on button "Add Job" at bounding box center [589, 326] width 366 height 36
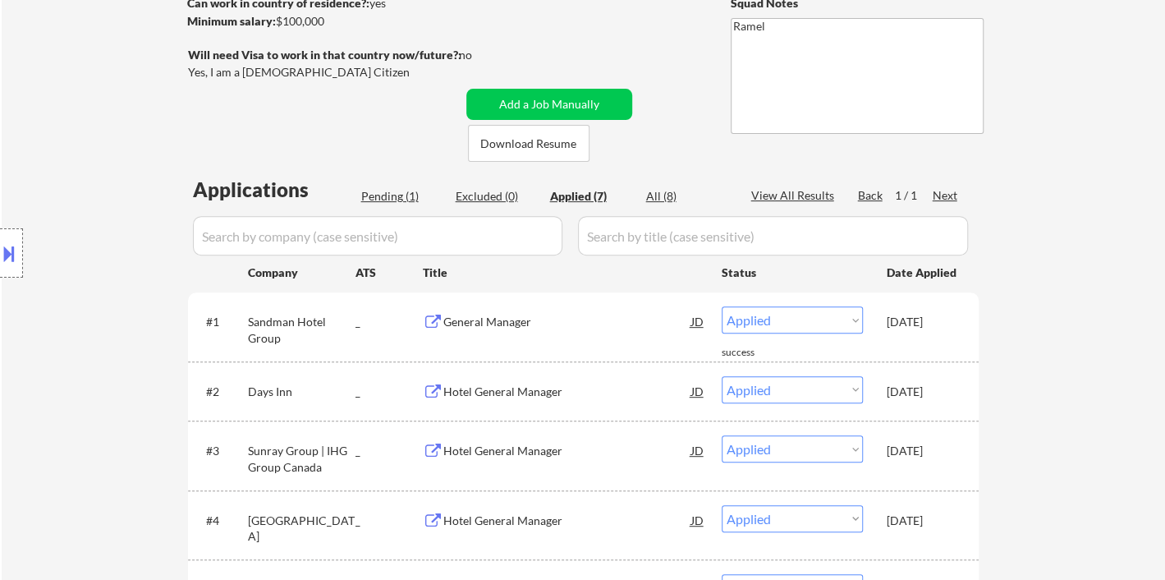
click at [1102, 358] on div "← Return to /applysquad Mailslurp Inbox Job Search Builder Sylvester EFreeman U…" at bounding box center [583, 317] width 1163 height 1003
click at [383, 202] on div "Pending (1)" at bounding box center [402, 196] width 82 height 16
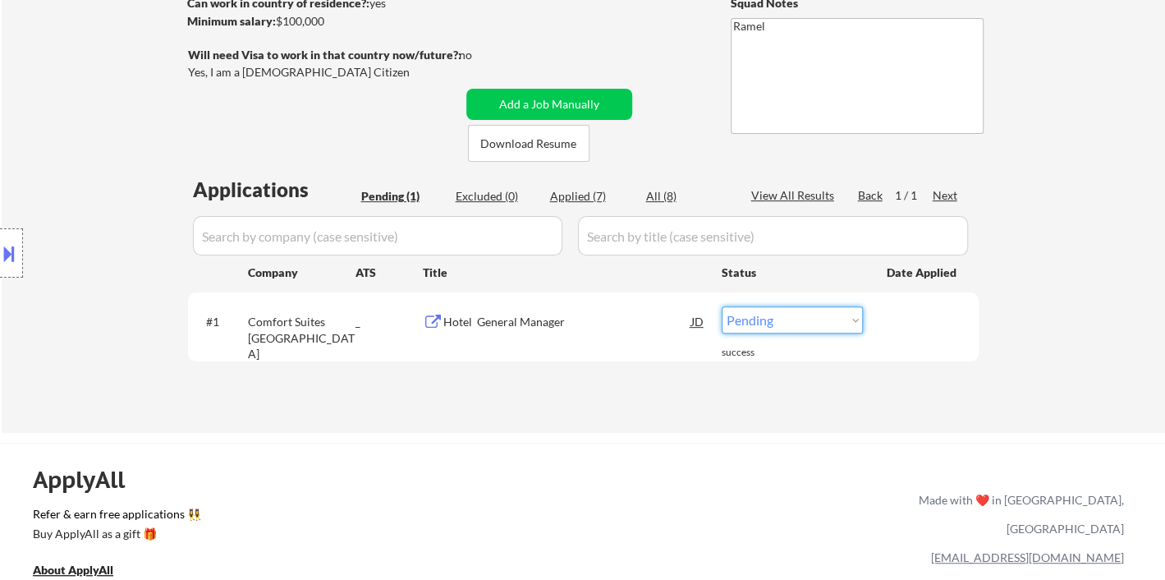
click at [819, 327] on select "Choose an option... Pending Applied Excluded (Questions) Excluded (Expired) Exc…" at bounding box center [792, 319] width 141 height 27
select select ""applied""
click at [722, 306] on select "Choose an option... Pending Applied Excluded (Questions) Excluded (Expired) Exc…" at bounding box center [792, 319] width 141 height 27
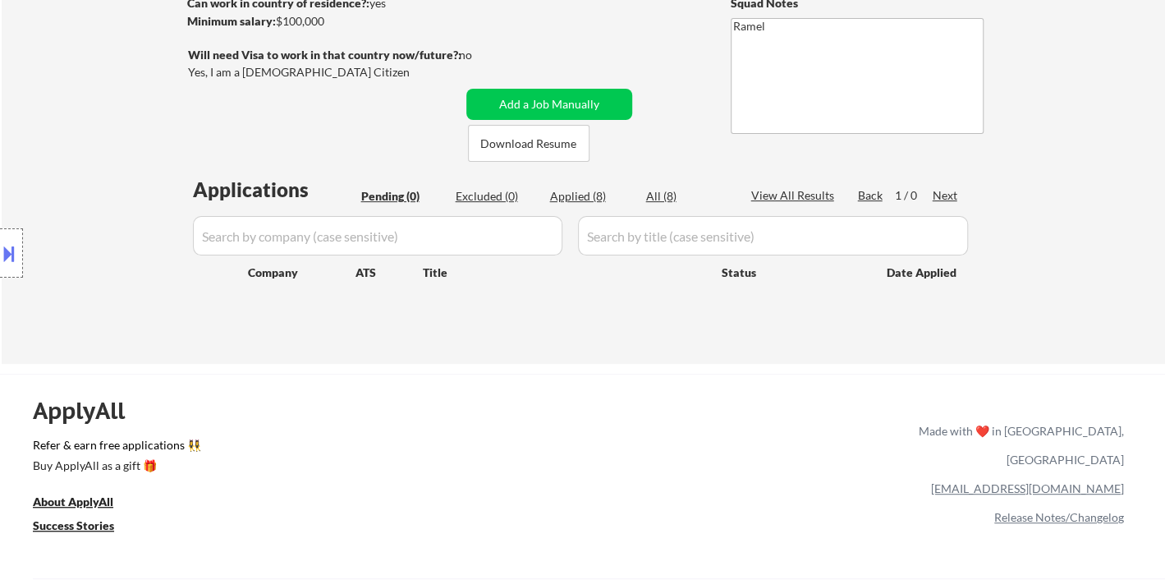
click at [571, 190] on div "Applied (8)" at bounding box center [591, 196] width 82 height 16
select select ""applied""
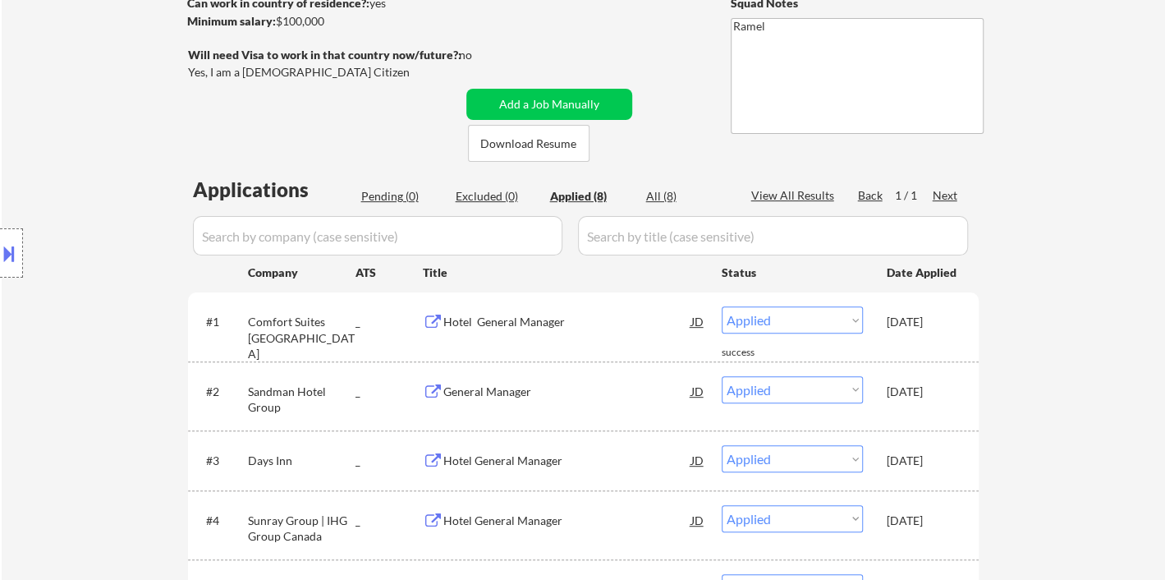
scroll to position [548, 0]
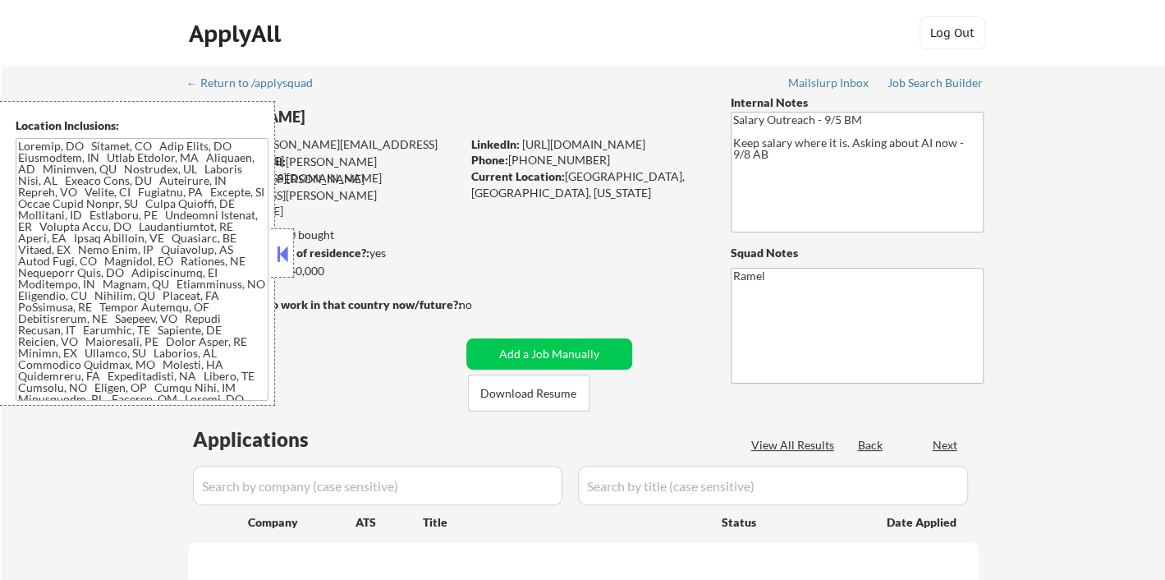
select select ""pending""
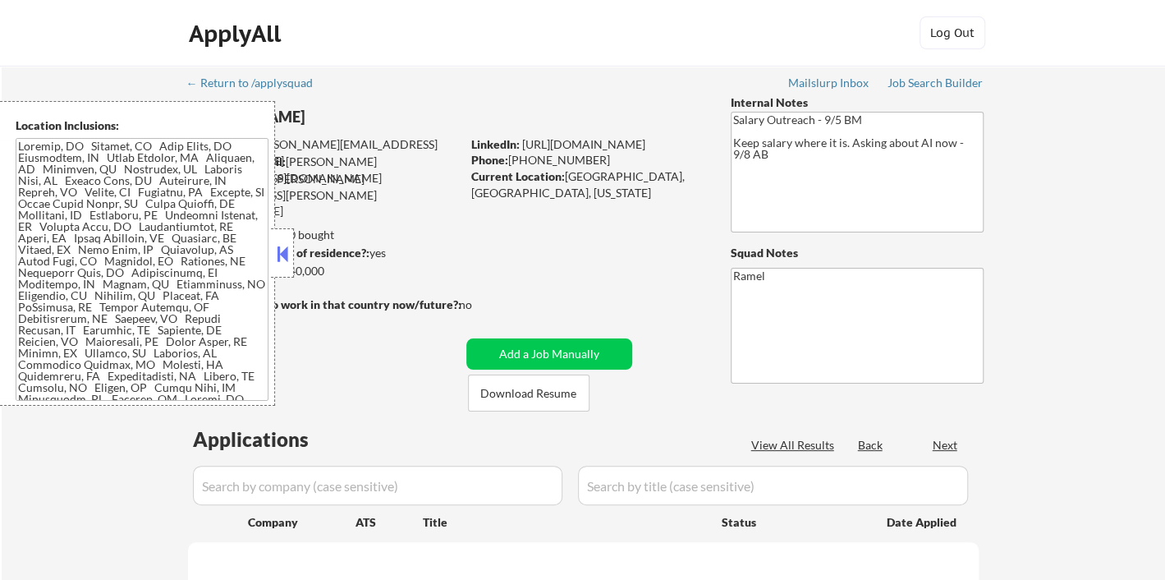
select select ""pending""
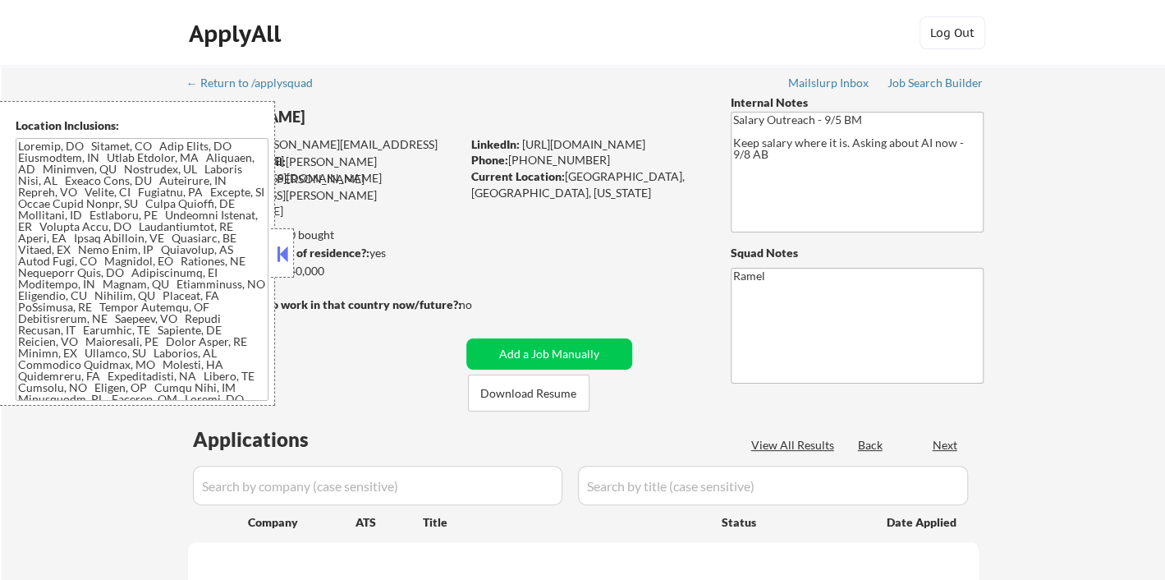
select select ""pending""
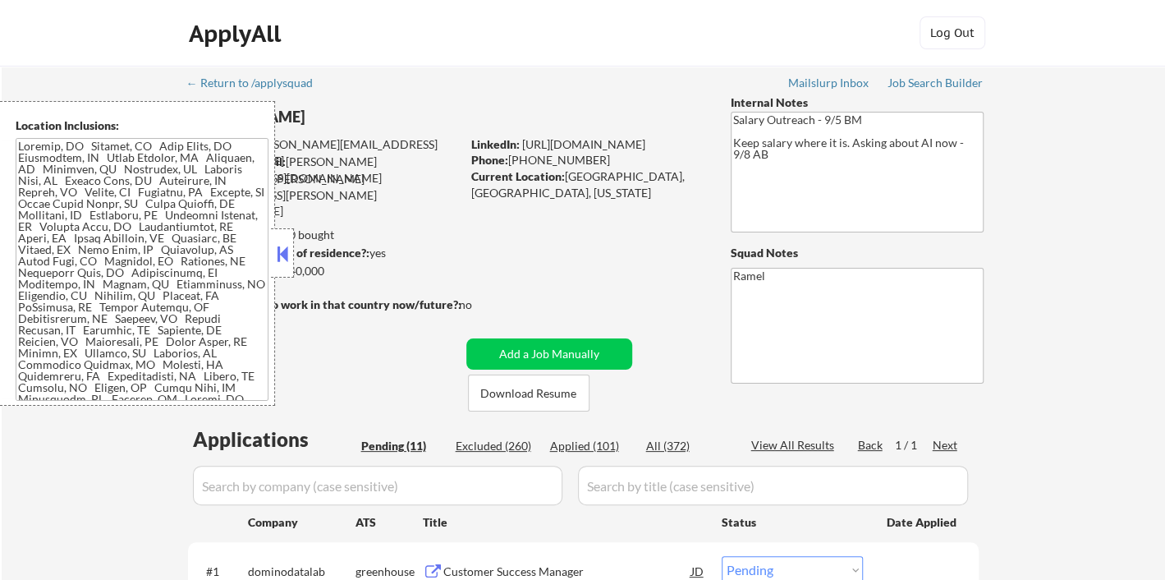
click at [286, 258] on button at bounding box center [282, 253] width 18 height 25
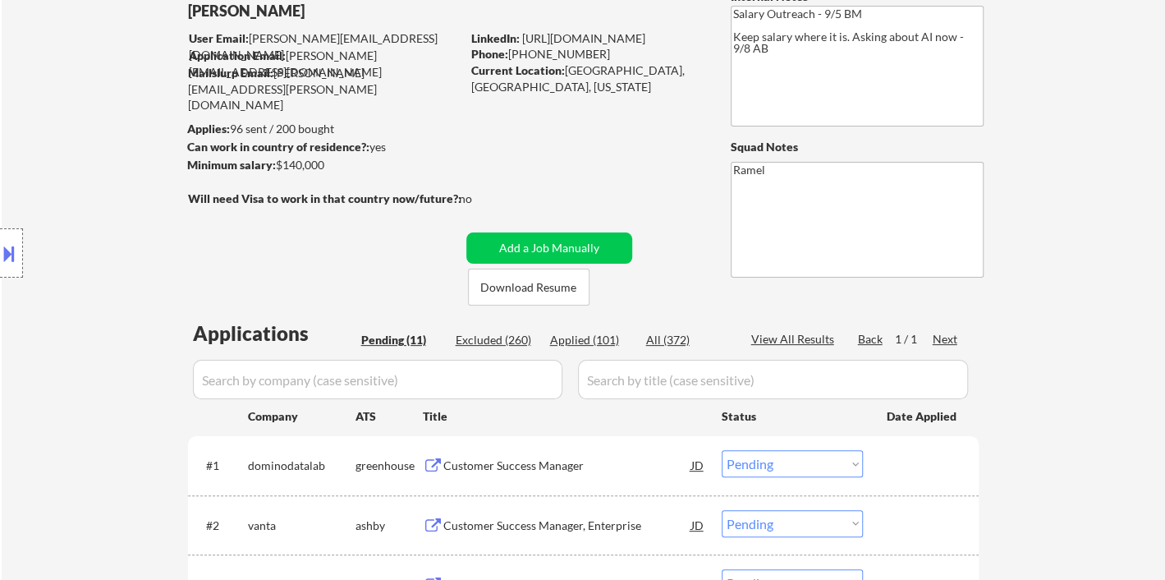
scroll to position [273, 0]
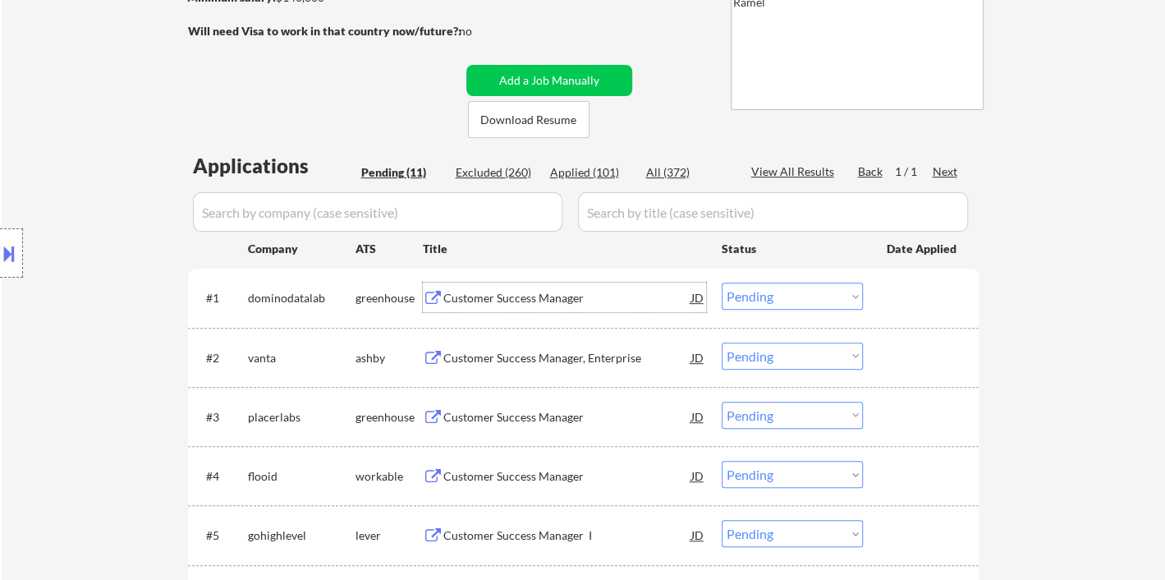
click at [521, 294] on div "Customer Success Manager" at bounding box center [567, 298] width 248 height 16
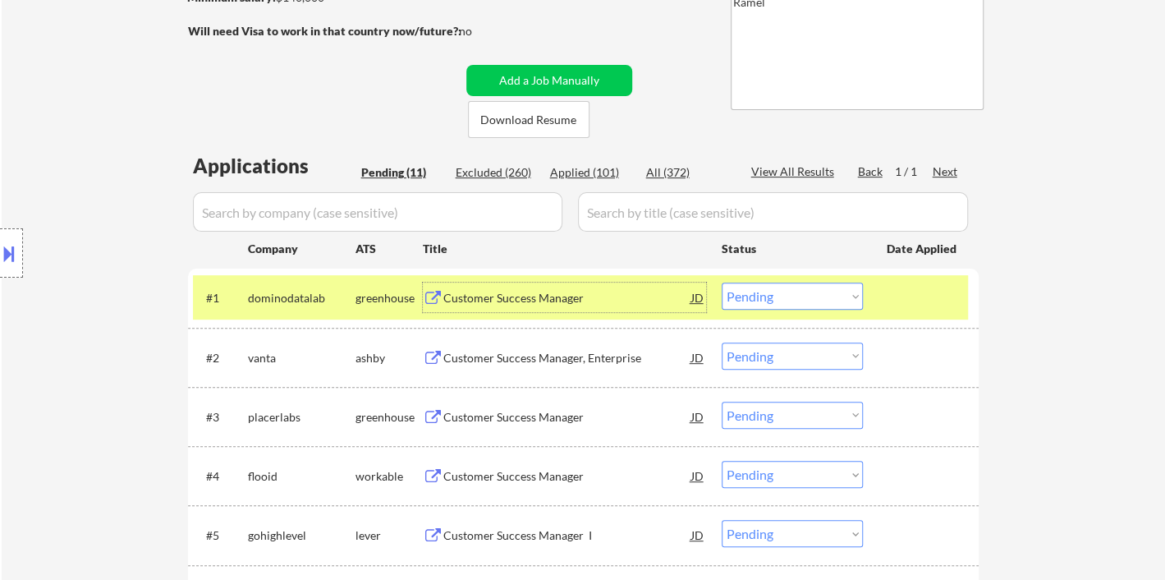
click at [745, 301] on select "Choose an option... Pending Applied Excluded (Questions) Excluded (Expired) Exc…" at bounding box center [792, 295] width 141 height 27
click at [722, 282] on select "Choose an option... Pending Applied Excluded (Questions) Excluded (Expired) Exc…" at bounding box center [792, 295] width 141 height 27
click at [555, 355] on div "Customer Success Manager, Enterprise" at bounding box center [567, 358] width 248 height 16
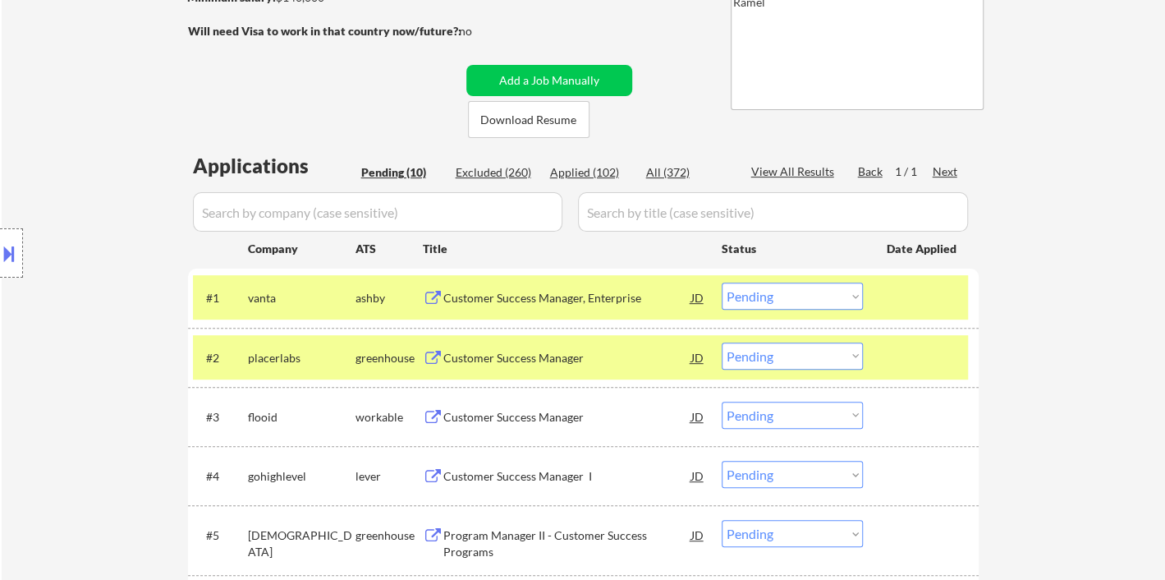
click at [785, 314] on div "#1 vanta [PERSON_NAME] Customer Success Manager, Enterprise JD Choose an option…" at bounding box center [580, 297] width 775 height 44
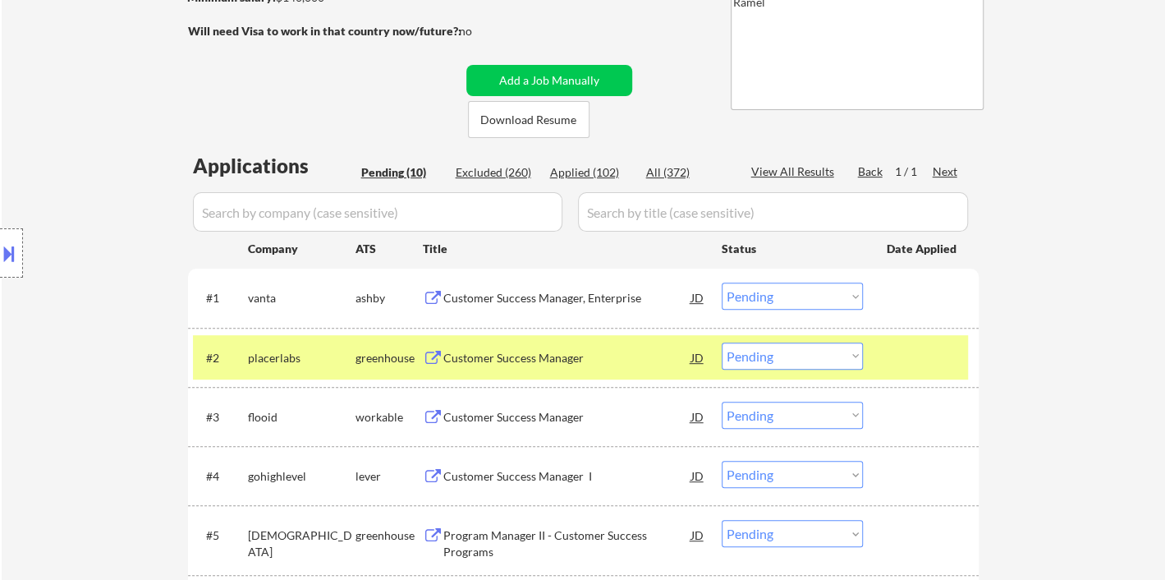
click at [795, 299] on select "Choose an option... Pending Applied Excluded (Questions) Excluded (Expired) Exc…" at bounding box center [792, 295] width 141 height 27
click at [722, 282] on select "Choose an option... Pending Applied Excluded (Questions) Excluded (Expired) Exc…" at bounding box center [792, 295] width 141 height 27
click at [545, 359] on div "Customer Success Manager" at bounding box center [567, 358] width 248 height 16
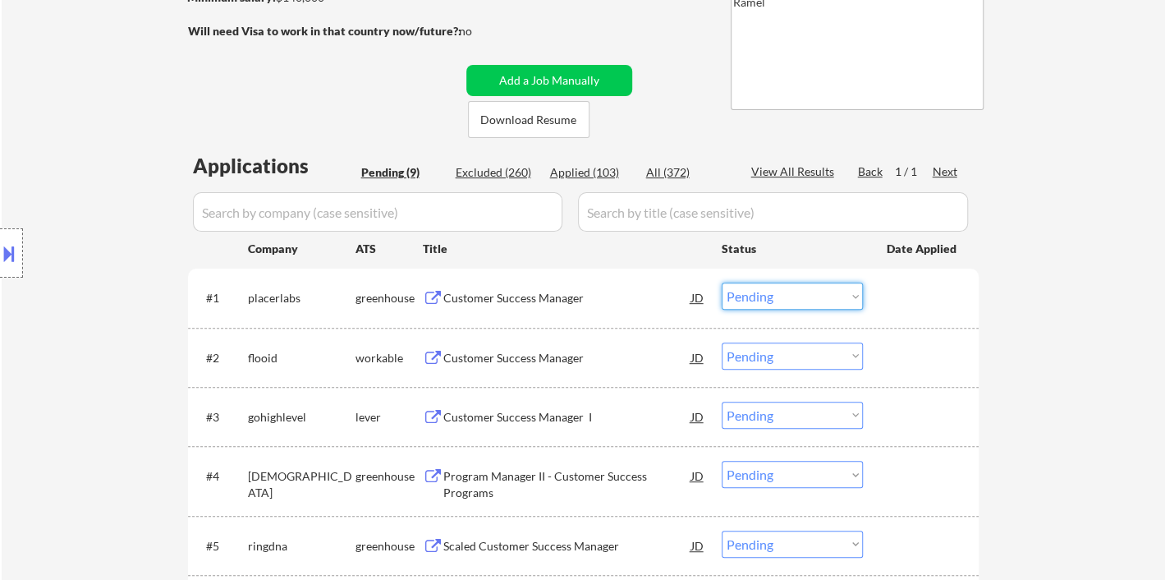
drag, startPoint x: 796, startPoint y: 291, endPoint x: 814, endPoint y: 306, distance: 23.3
click at [796, 291] on select "Choose an option... Pending Applied Excluded (Questions) Excluded (Expired) Exc…" at bounding box center [792, 295] width 141 height 27
click at [722, 282] on select "Choose an option... Pending Applied Excluded (Questions) Excluded (Expired) Exc…" at bounding box center [792, 295] width 141 height 27
click at [545, 351] on div "Customer Success Manager" at bounding box center [567, 358] width 248 height 16
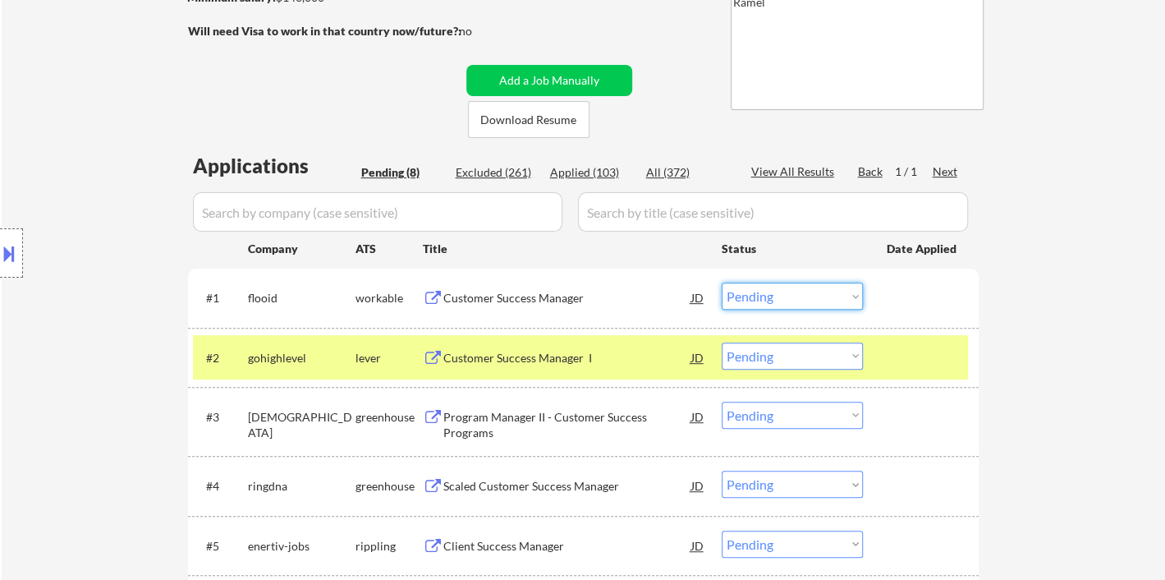
drag, startPoint x: 794, startPoint y: 298, endPoint x: 814, endPoint y: 307, distance: 21.7
click at [795, 297] on select "Choose an option... Pending Applied Excluded (Questions) Excluded (Expired) Exc…" at bounding box center [792, 295] width 141 height 27
click at [722, 282] on select "Choose an option... Pending Applied Excluded (Questions) Excluded (Expired) Exc…" at bounding box center [792, 295] width 141 height 27
click at [533, 355] on div "Customer Success Manager I" at bounding box center [567, 358] width 248 height 16
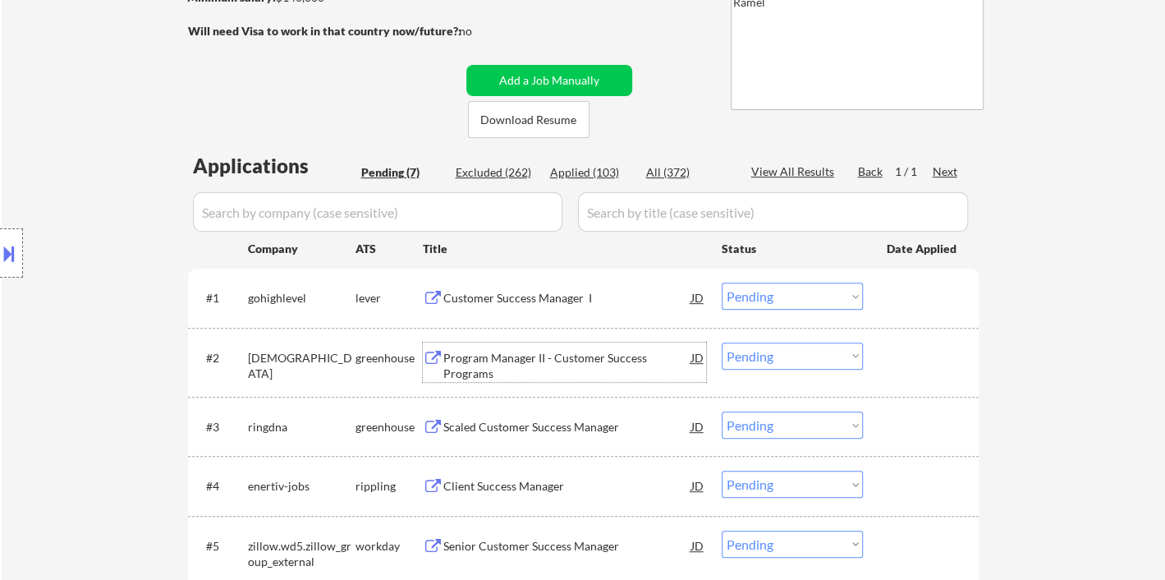
click at [761, 291] on select "Choose an option... Pending Applied Excluded (Questions) Excluded (Expired) Exc…" at bounding box center [792, 295] width 141 height 27
click at [722, 282] on select "Choose an option... Pending Applied Excluded (Questions) Excluded (Expired) Exc…" at bounding box center [792, 295] width 141 height 27
click at [553, 356] on div "Program Manager II - Customer Success Programs" at bounding box center [567, 366] width 248 height 32
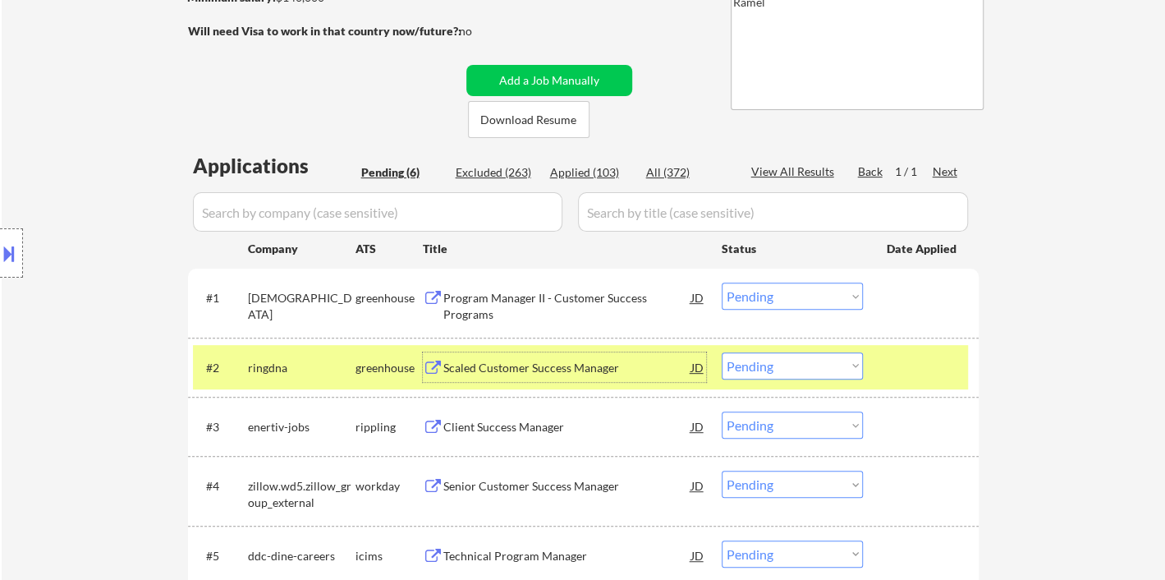
click at [768, 303] on select "Choose an option... Pending Applied Excluded (Questions) Excluded (Expired) Exc…" at bounding box center [792, 295] width 141 height 27
click at [722, 282] on select "Choose an option... Pending Applied Excluded (Questions) Excluded (Expired) Exc…" at bounding box center [792, 295] width 141 height 27
click at [565, 368] on div "Scaled Customer Success Manager" at bounding box center [567, 368] width 248 height 16
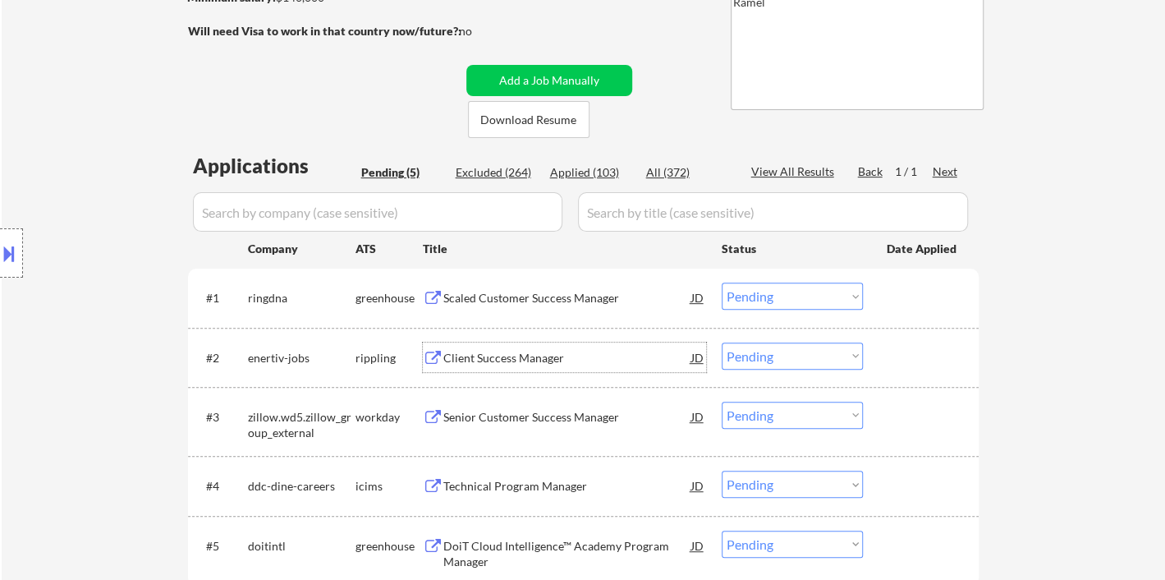
click at [797, 292] on select "Choose an option... Pending Applied Excluded (Questions) Excluded (Expired) Exc…" at bounding box center [792, 295] width 141 height 27
click at [722, 282] on select "Choose an option... Pending Applied Excluded (Questions) Excluded (Expired) Exc…" at bounding box center [792, 295] width 141 height 27
click at [497, 364] on div "Client Success Manager" at bounding box center [567, 358] width 248 height 16
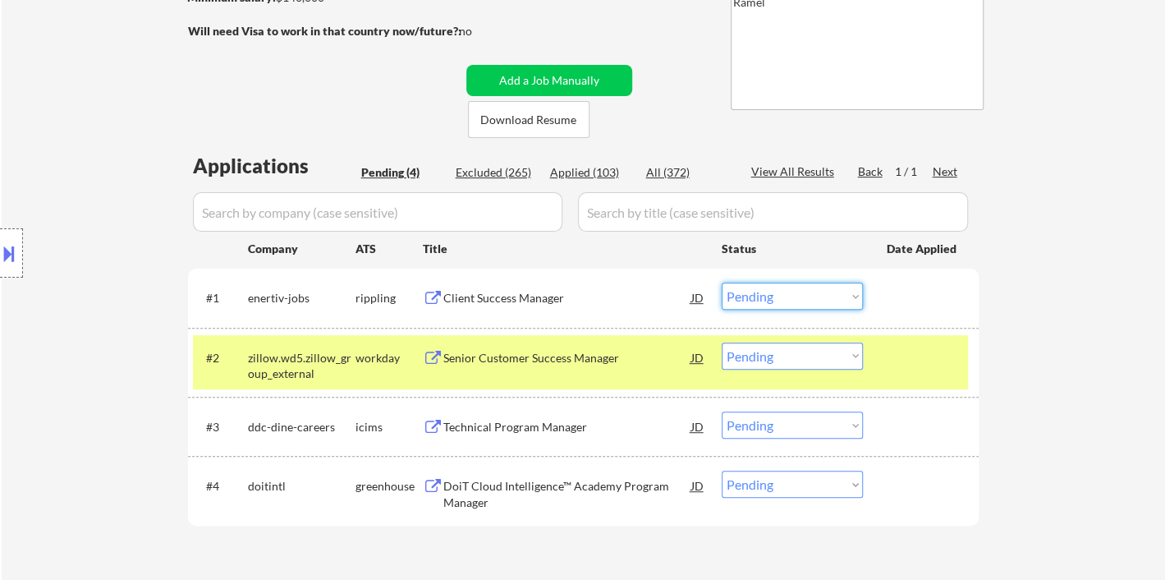
drag, startPoint x: 787, startPoint y: 293, endPoint x: 796, endPoint y: 304, distance: 14.5
click at [787, 293] on select "Choose an option... Pending Applied Excluded (Questions) Excluded (Expired) Exc…" at bounding box center [792, 295] width 141 height 27
click at [722, 282] on select "Choose an option... Pending Applied Excluded (Questions) Excluded (Expired) Exc…" at bounding box center [792, 295] width 141 height 27
select select ""pending""
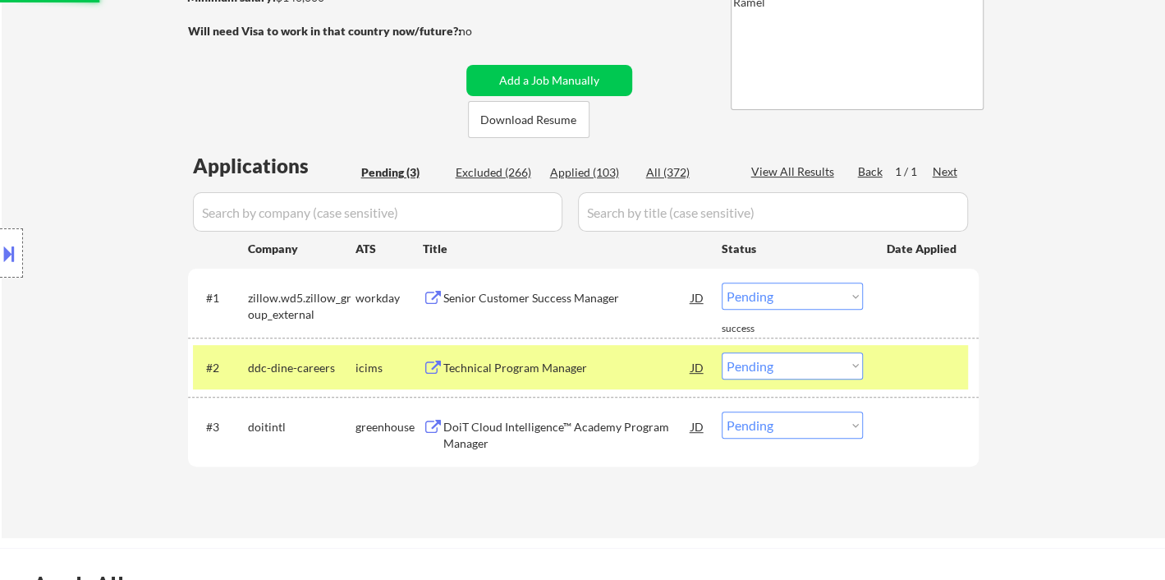
click at [518, 492] on div "Applications Pending (3) Excluded (266) Applied (103) All (372) View All Result…" at bounding box center [583, 329] width 791 height 355
click at [542, 422] on div "DoiT Cloud Intelligence™ Academy Program Manager" at bounding box center [567, 435] width 248 height 32
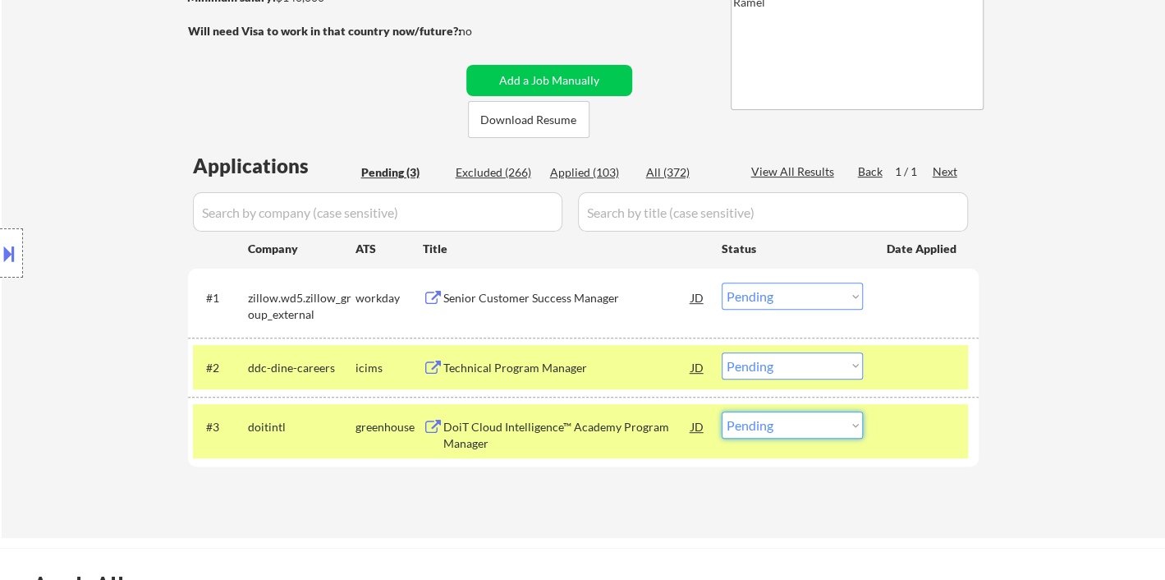
click at [794, 432] on select "Choose an option... Pending Applied Excluded (Questions) Excluded (Expired) Exc…" at bounding box center [792, 424] width 141 height 27
select select ""excluded__bad_match_""
click at [722, 411] on select "Choose an option... Pending Applied Excluded (Questions) Excluded (Expired) Exc…" at bounding box center [792, 424] width 141 height 27
click at [580, 299] on div "Senior Customer Success Manager" at bounding box center [567, 298] width 248 height 16
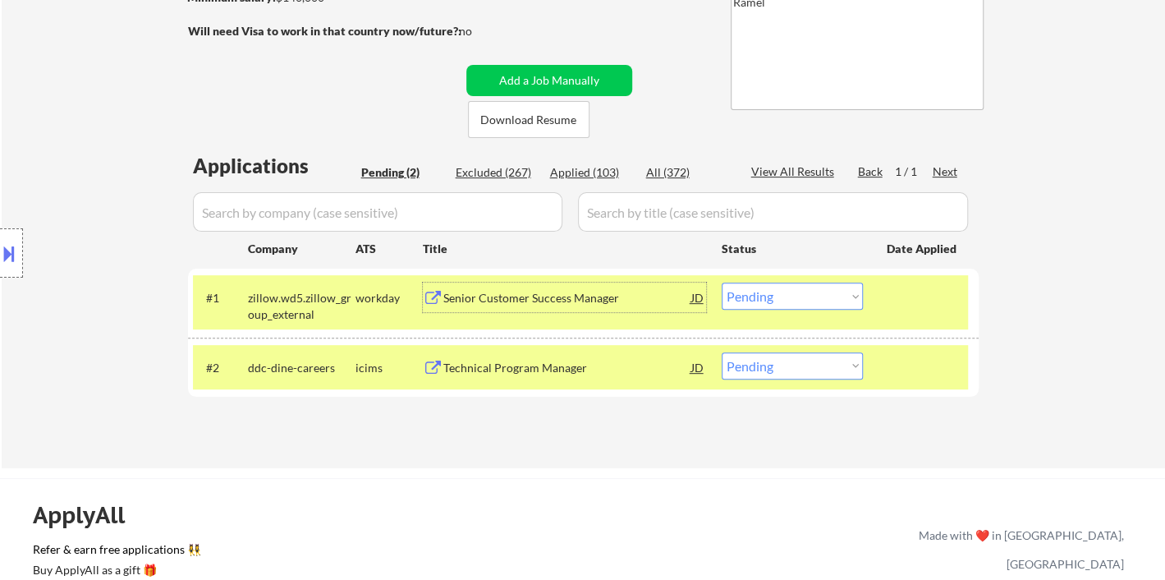
click at [811, 299] on select "Choose an option... Pending Applied Excluded (Questions) Excluded (Expired) Exc…" at bounding box center [792, 295] width 141 height 27
click at [722, 282] on select "Choose an option... Pending Applied Excluded (Questions) Excluded (Expired) Exc…" at bounding box center [792, 295] width 141 height 27
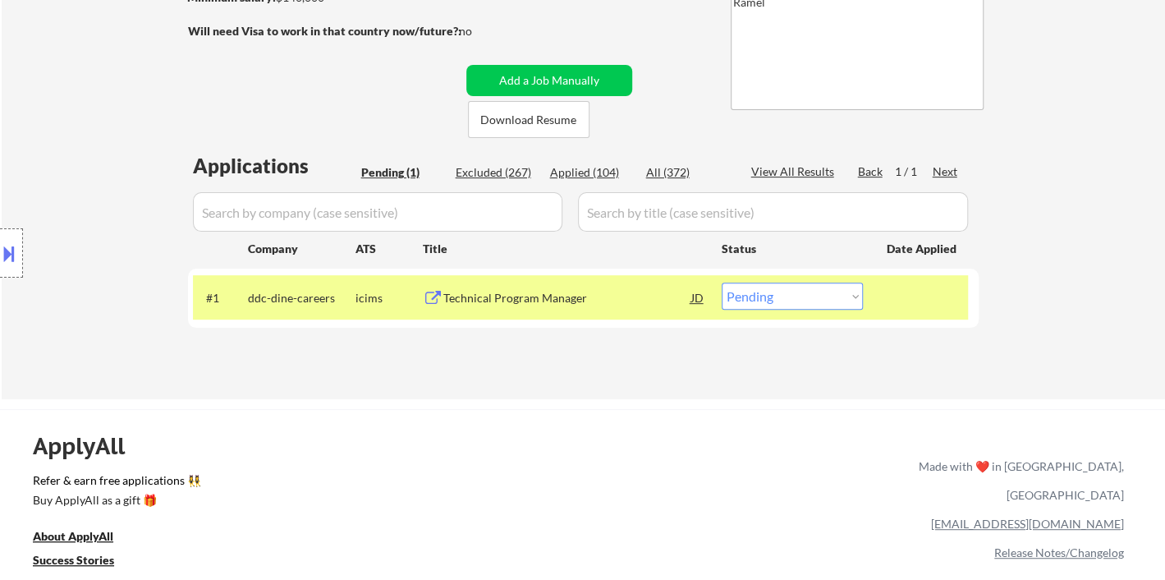
click at [548, 301] on div "Technical Program Manager" at bounding box center [567, 298] width 248 height 16
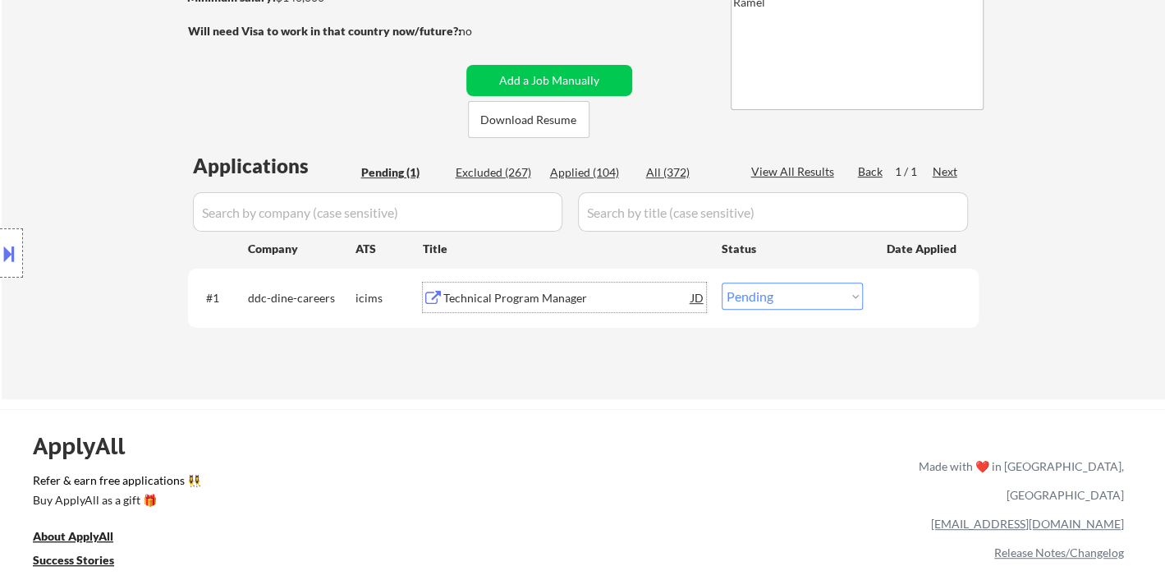
click at [784, 288] on select "Choose an option... Pending Applied Excluded (Questions) Excluded (Expired) Exc…" at bounding box center [792, 295] width 141 height 27
select select ""excluded__bad_match_""
click at [722, 282] on select "Choose an option... Pending Applied Excluded (Questions) Excluded (Expired) Exc…" at bounding box center [792, 295] width 141 height 27
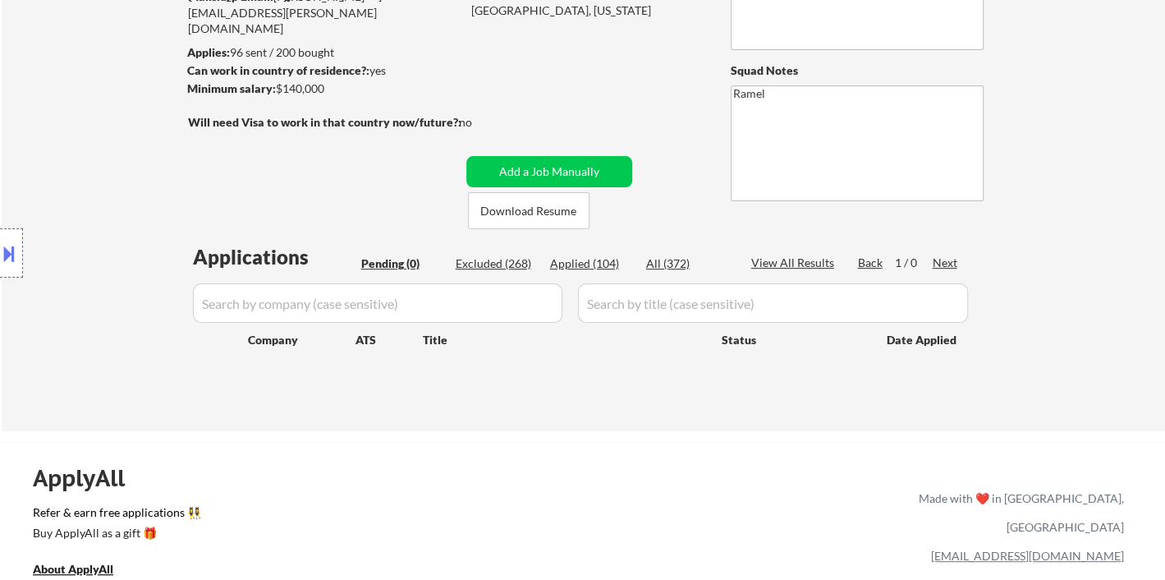
drag, startPoint x: 53, startPoint y: 128, endPoint x: 218, endPoint y: 85, distance: 171.3
click at [54, 126] on div "Location Inclusions:" at bounding box center [147, 253] width 294 height 305
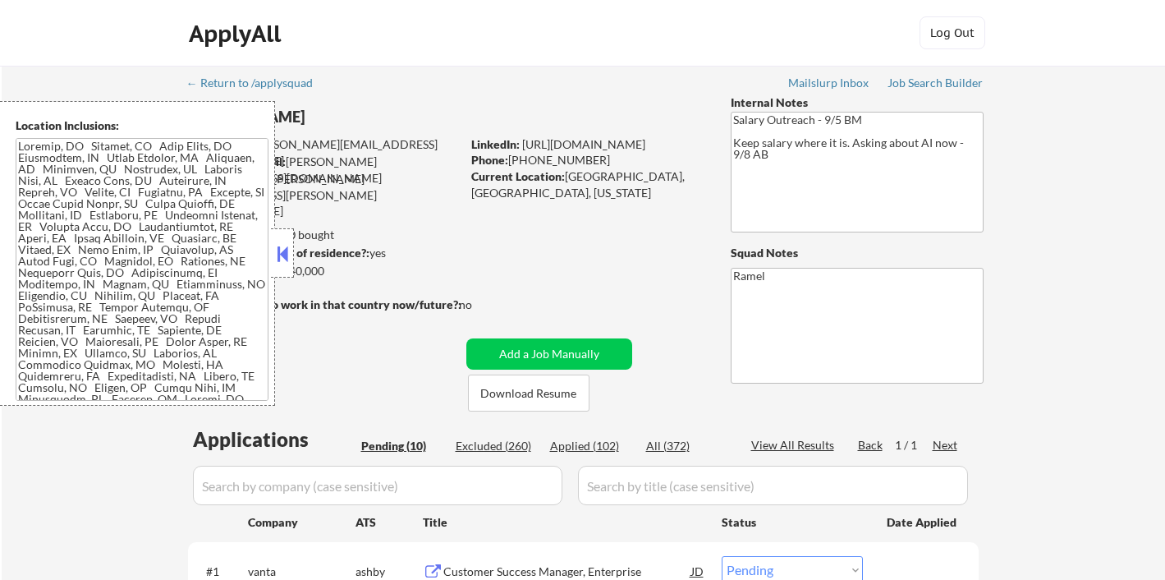
select select ""pending""
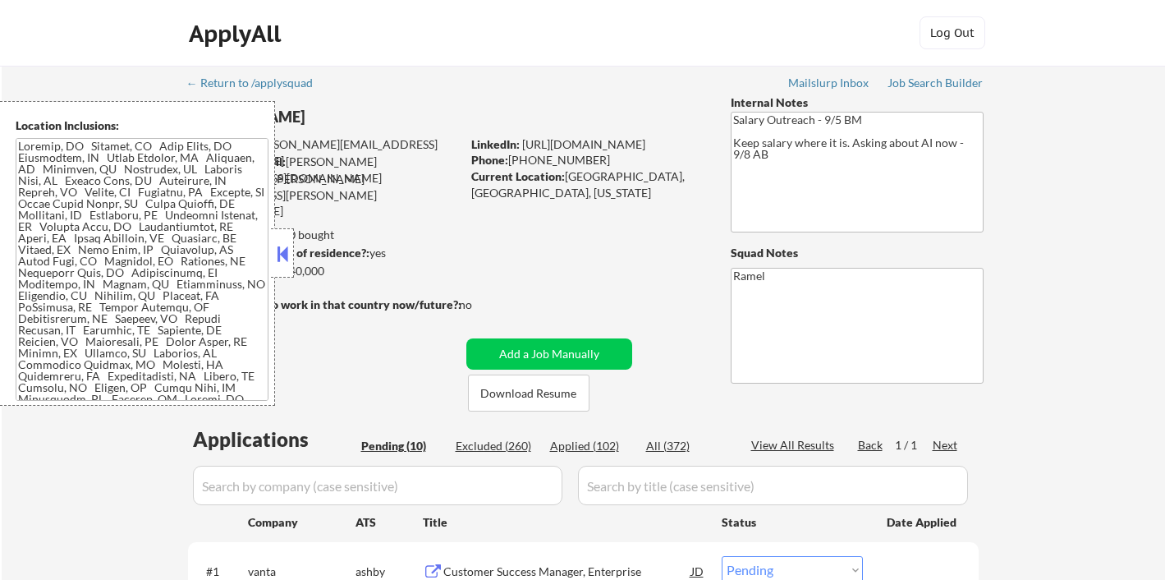
select select ""pending""
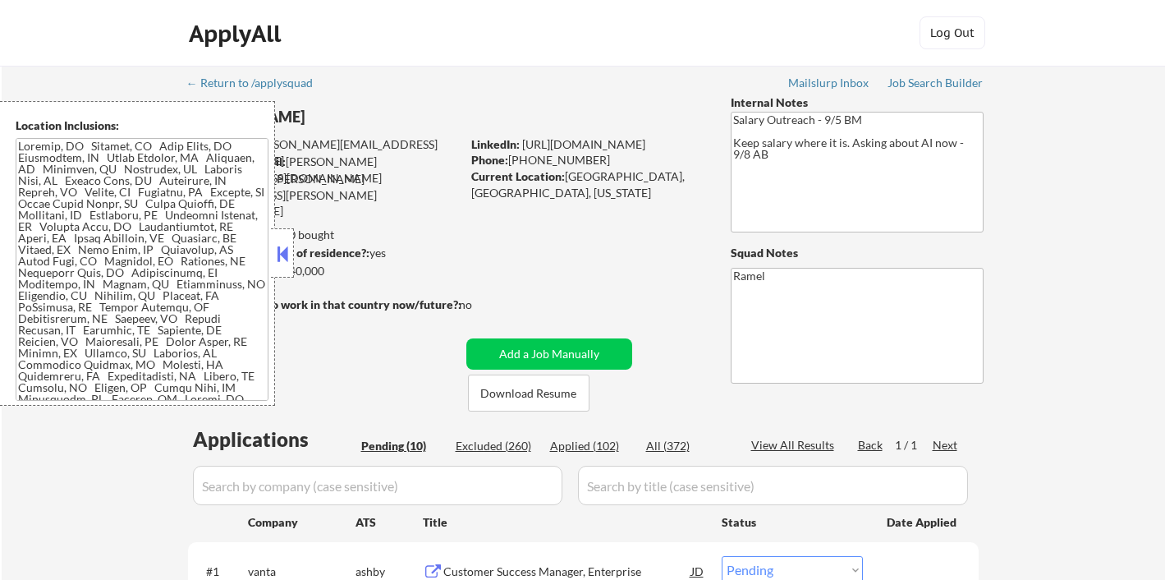
click at [600, 438] on div "Applied (102)" at bounding box center [591, 446] width 82 height 16
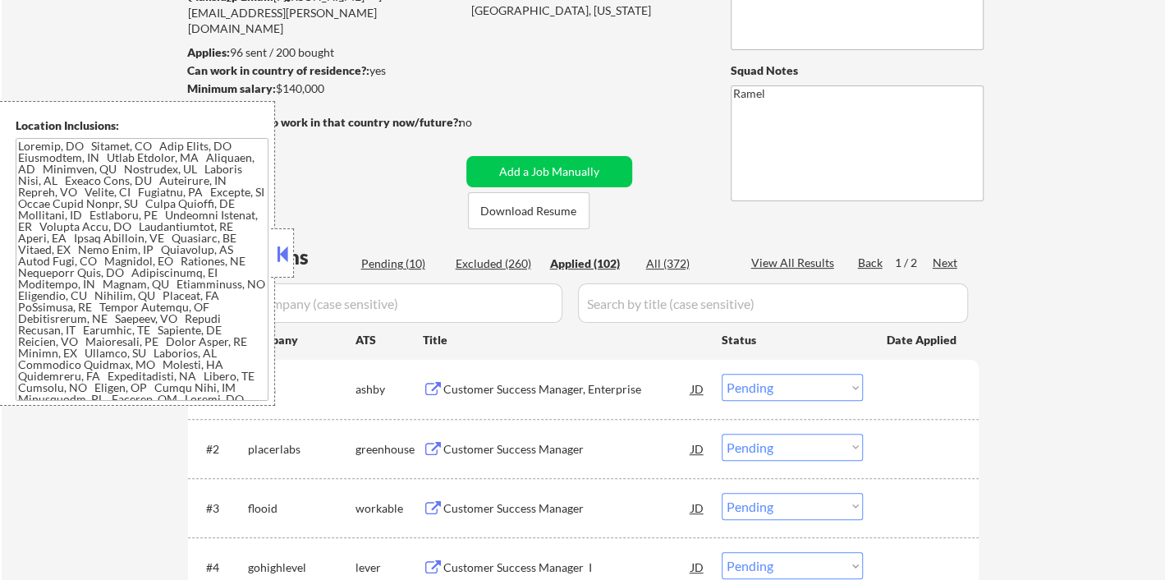
click at [812, 267] on div "View All Results" at bounding box center [795, 263] width 88 height 16
click at [287, 250] on button at bounding box center [282, 253] width 18 height 25
select select ""applied""
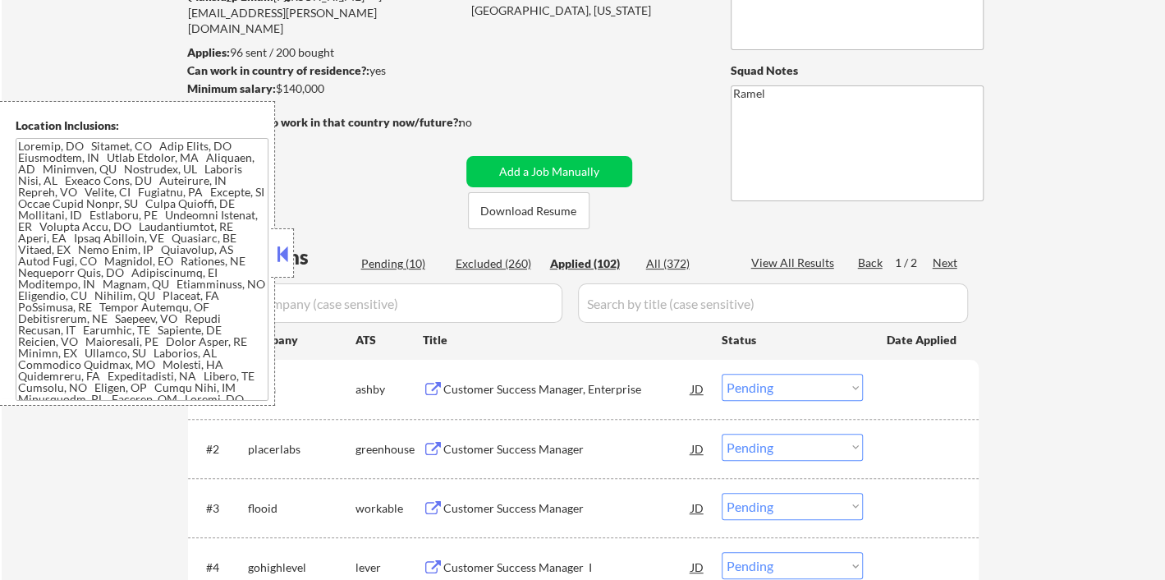
select select ""applied""
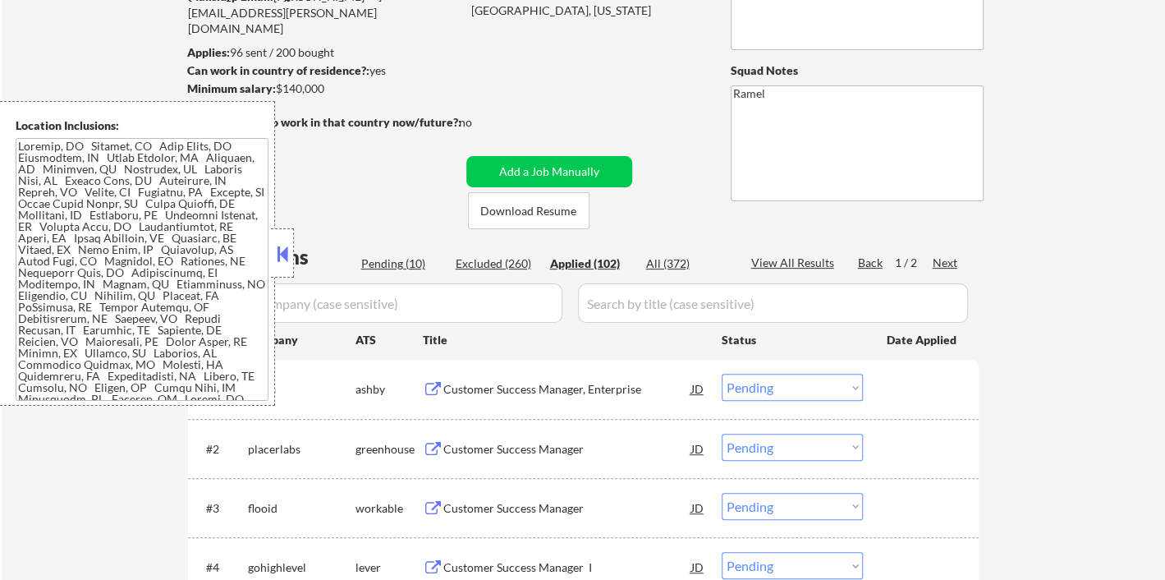
select select ""applied""
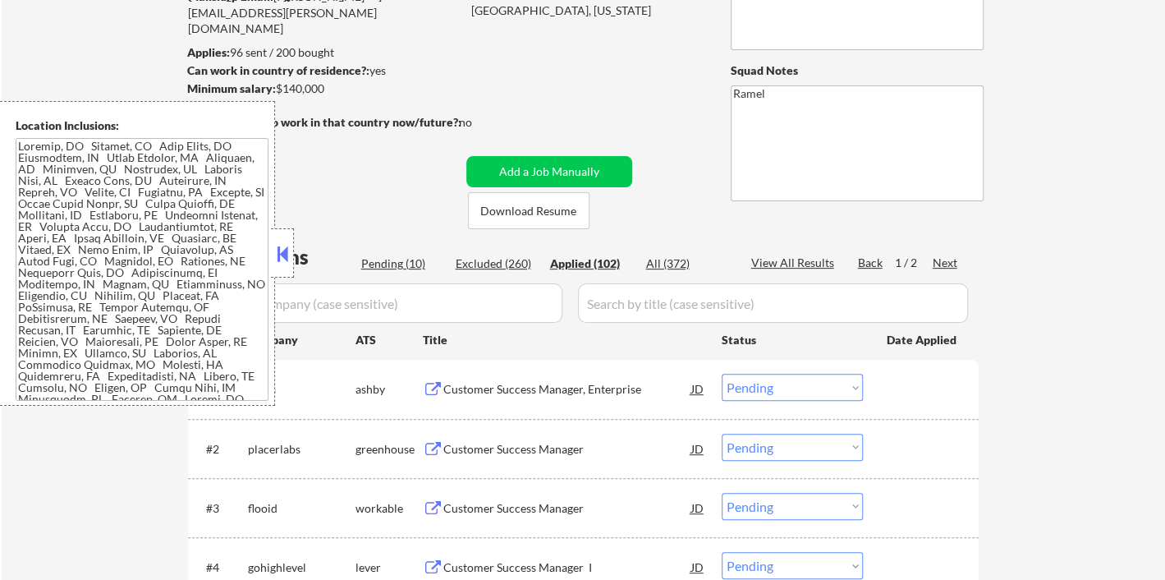
select select ""applied""
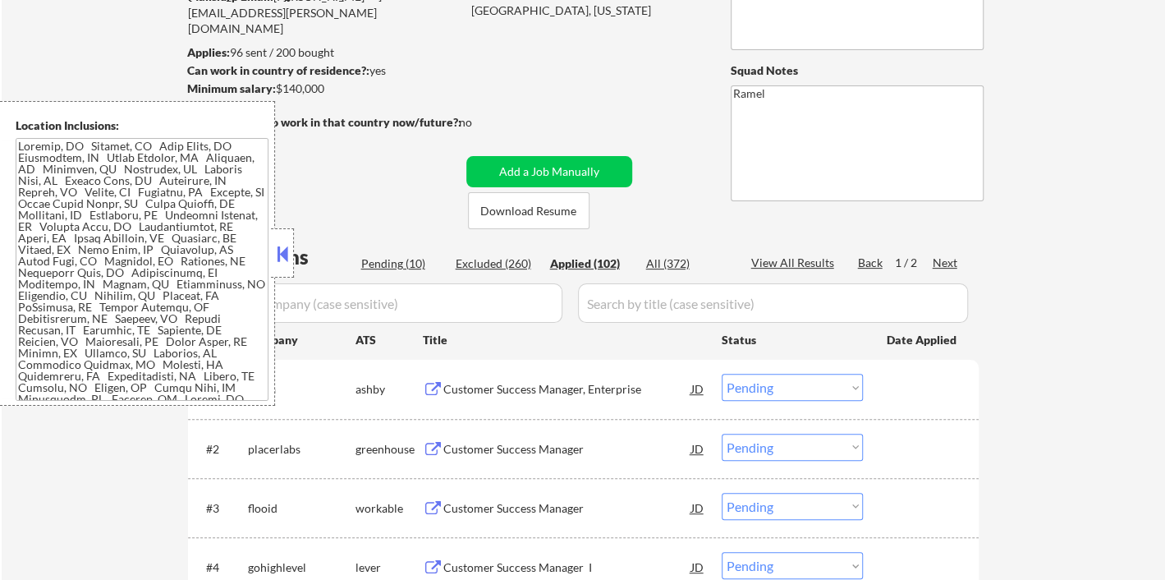
select select ""applied""
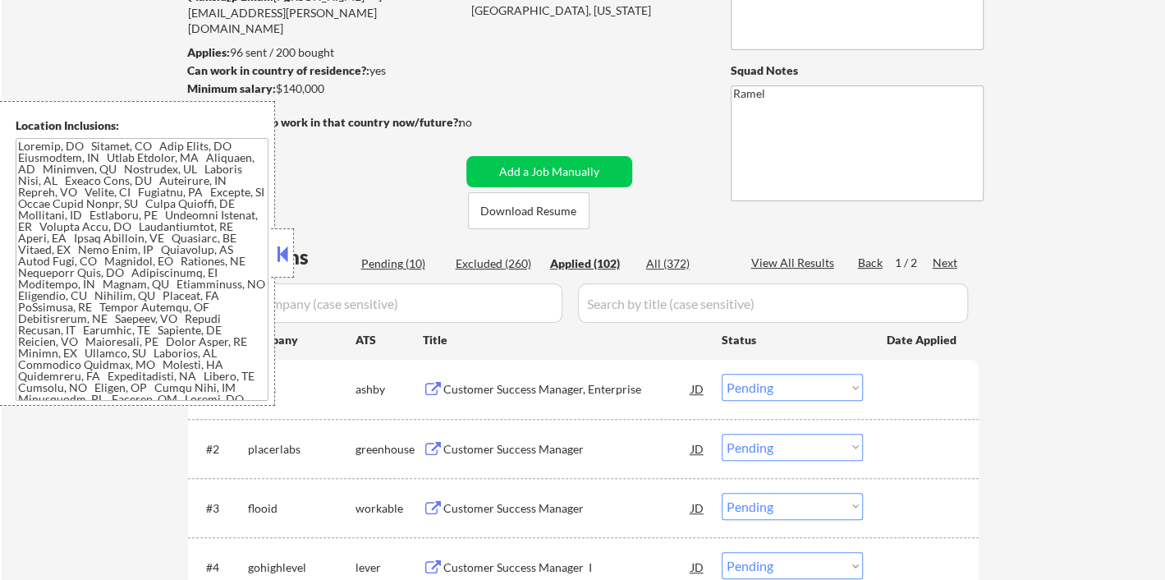
select select ""applied""
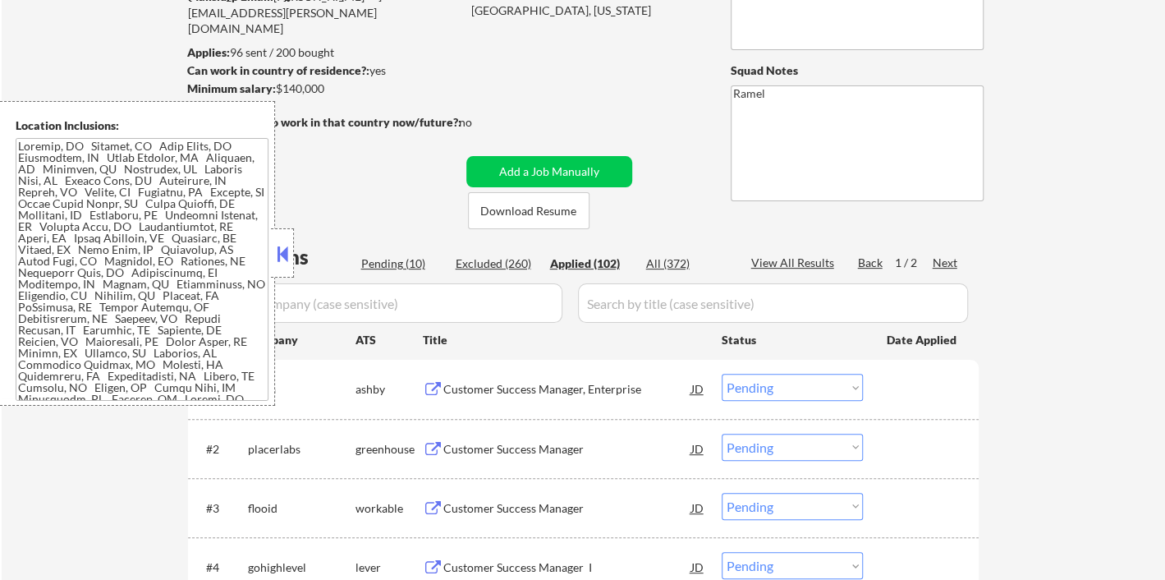
select select ""applied""
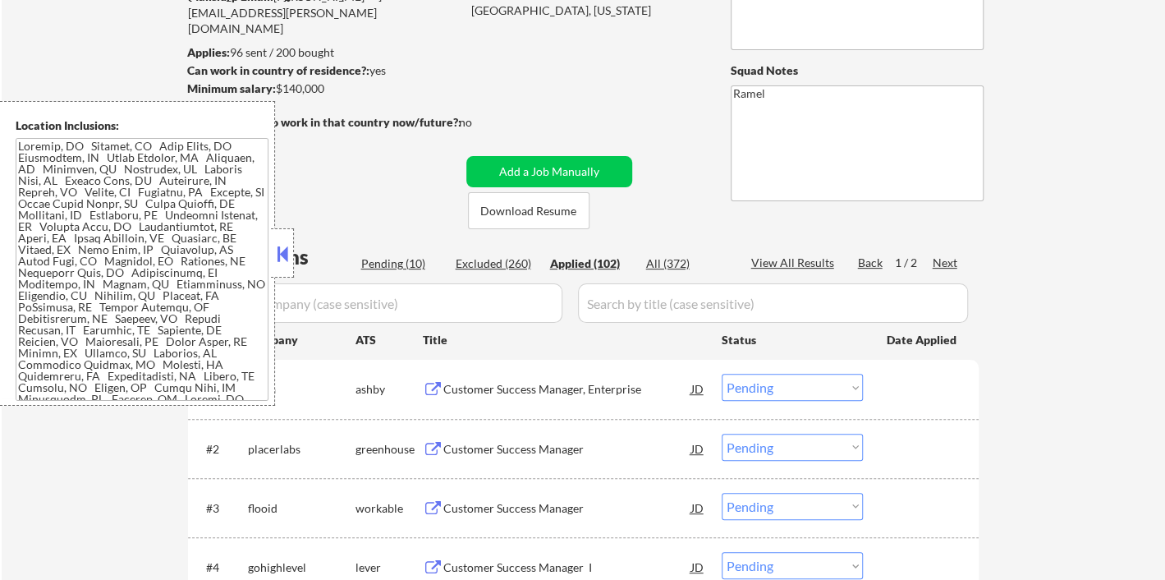
select select ""applied""
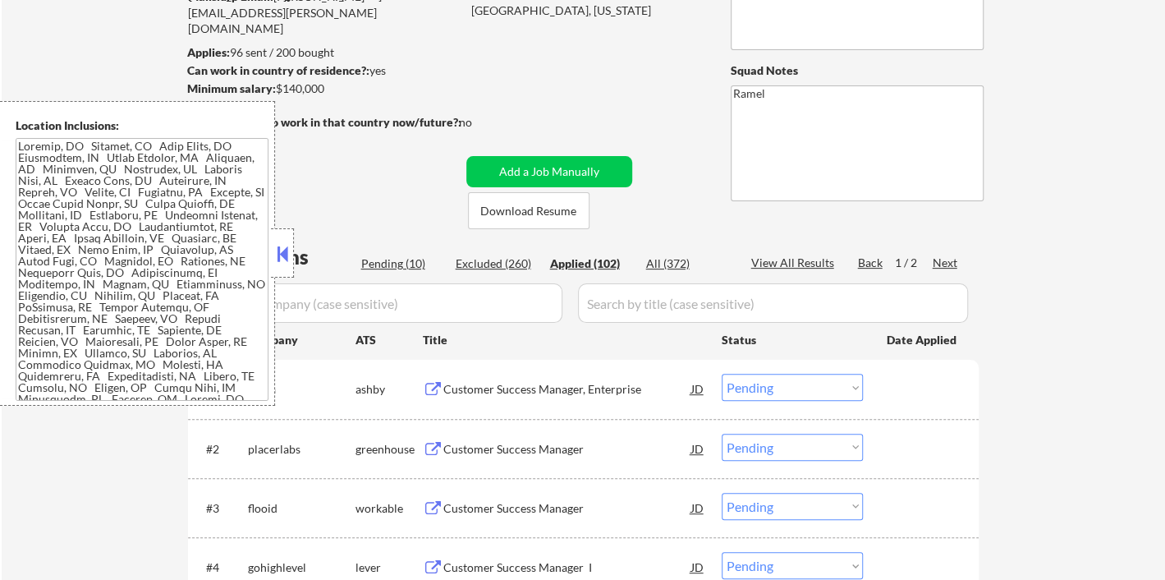
select select ""applied""
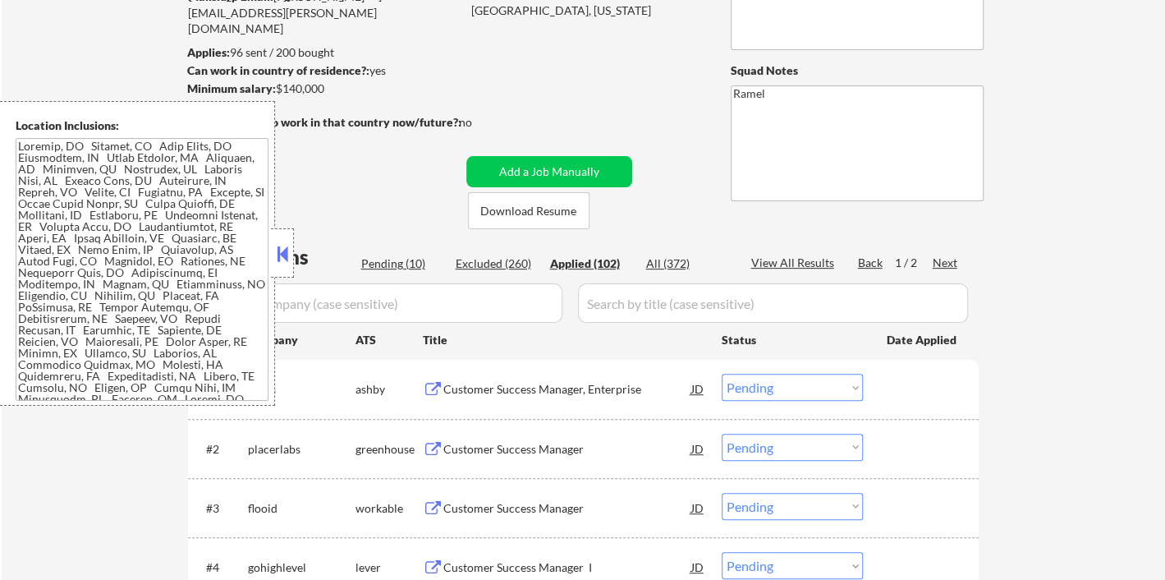
select select ""applied""
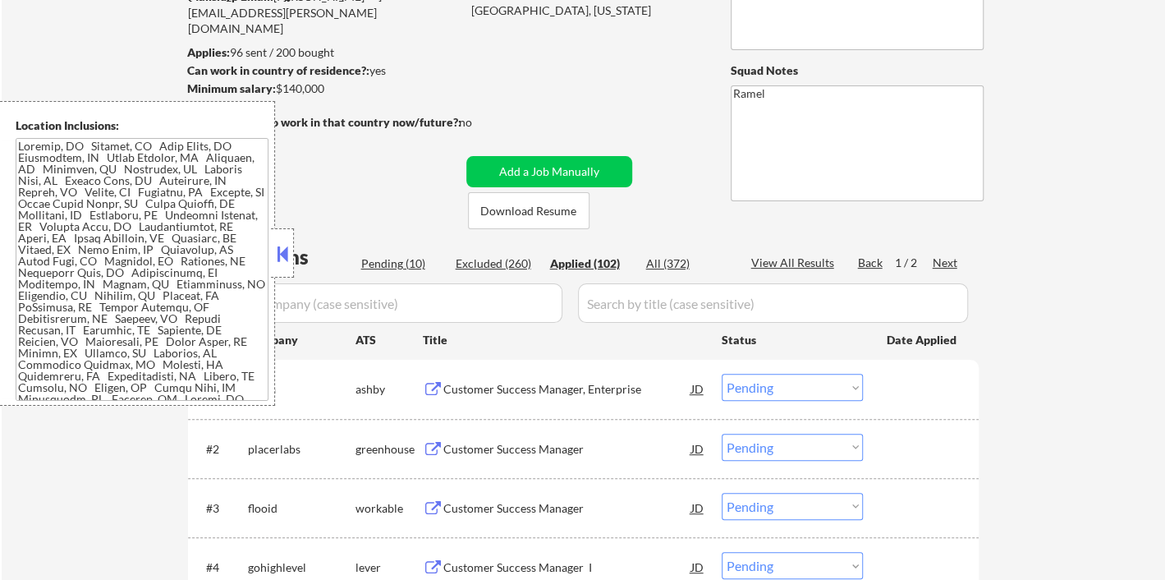
select select ""applied""
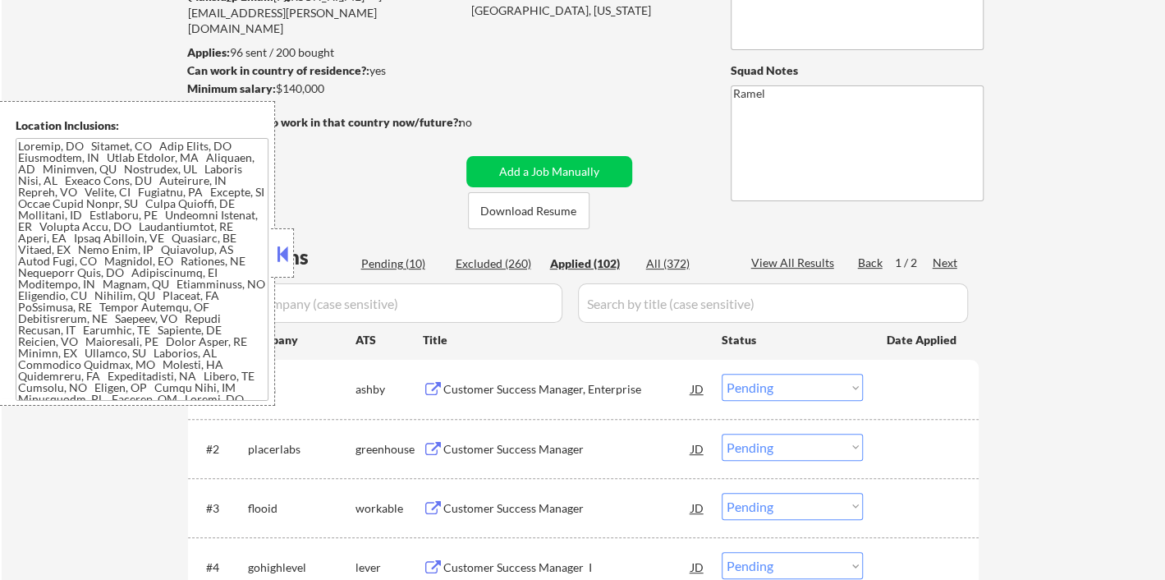
select select ""applied""
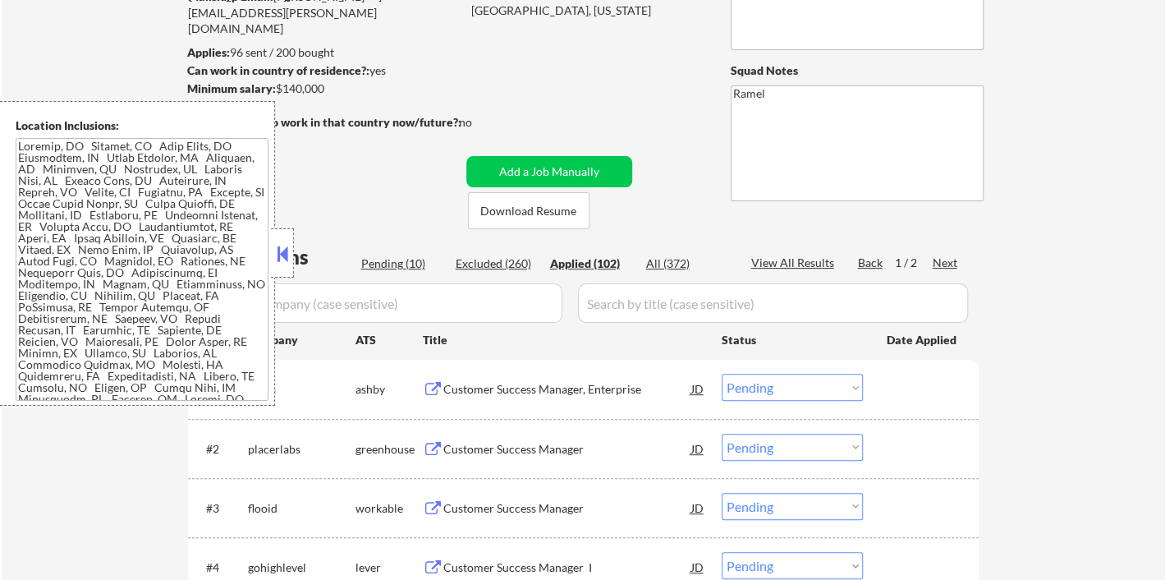
select select ""applied""
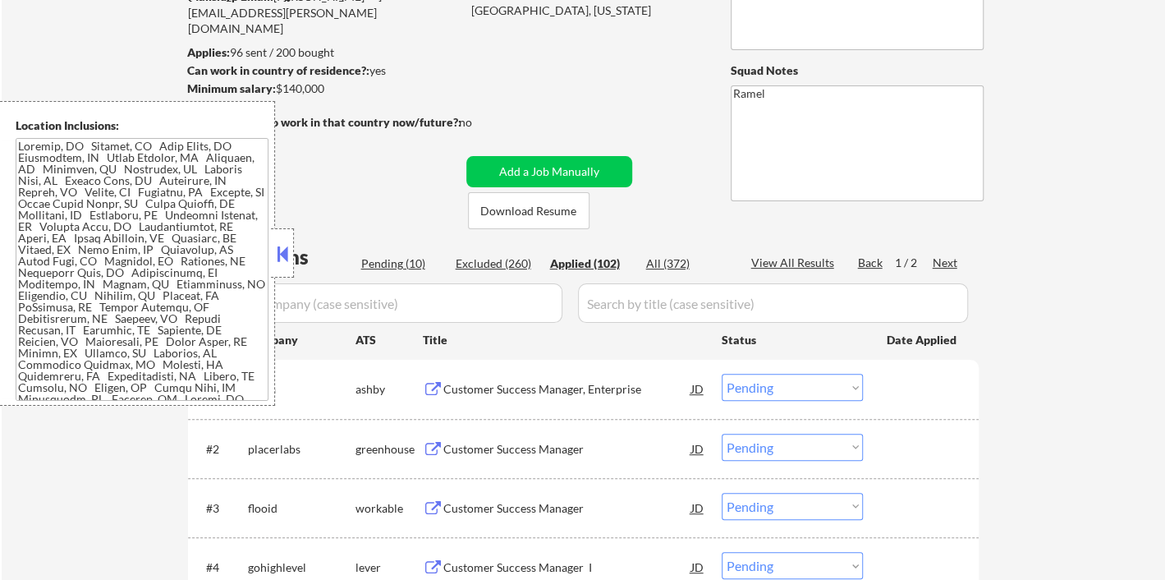
select select ""applied""
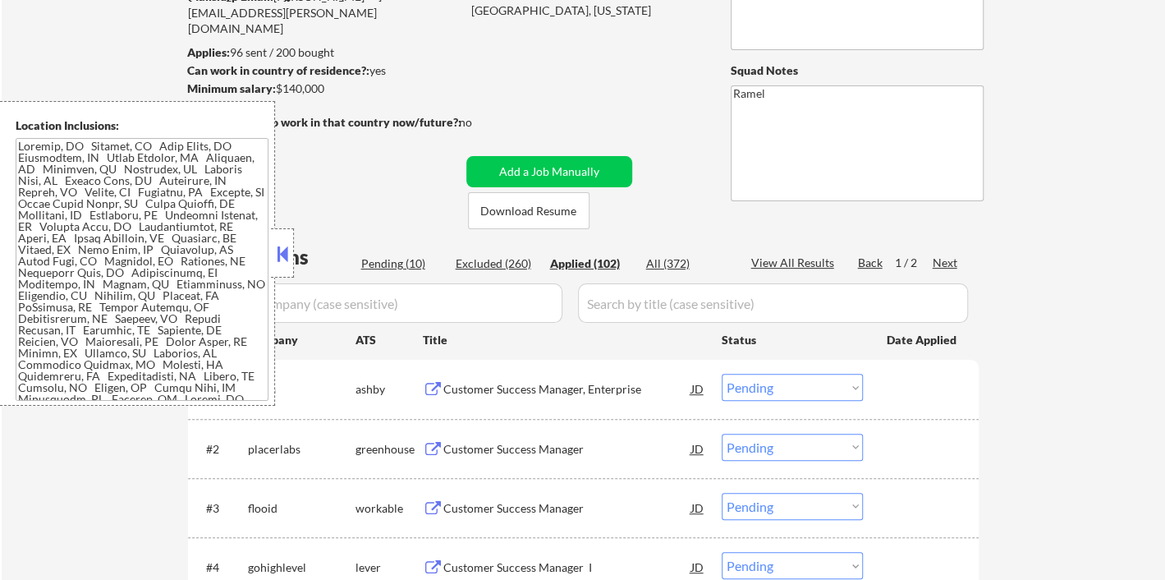
select select ""applied""
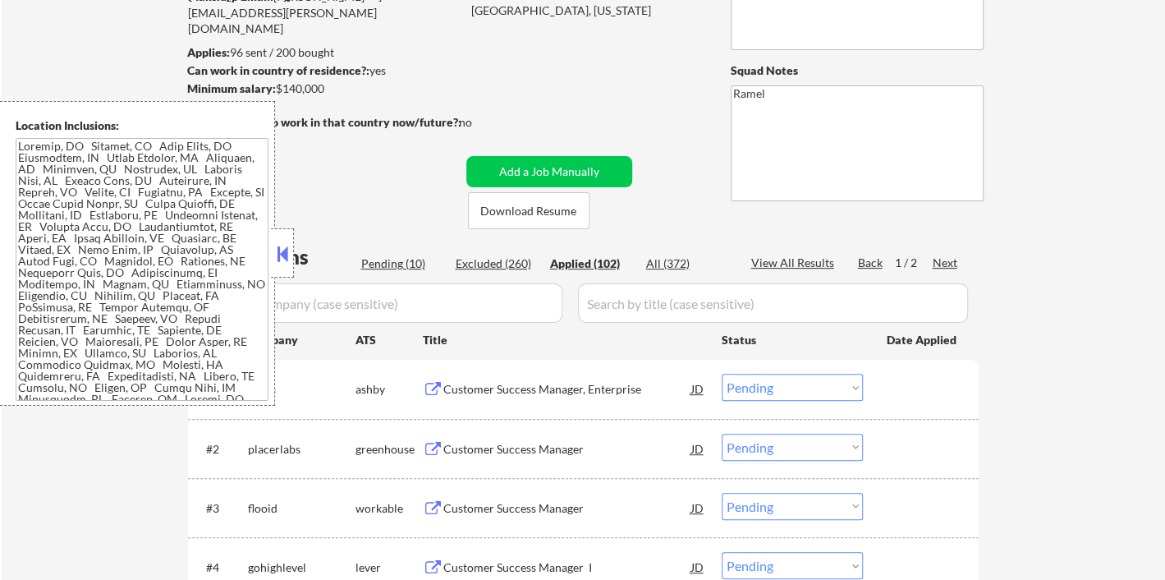
select select ""applied""
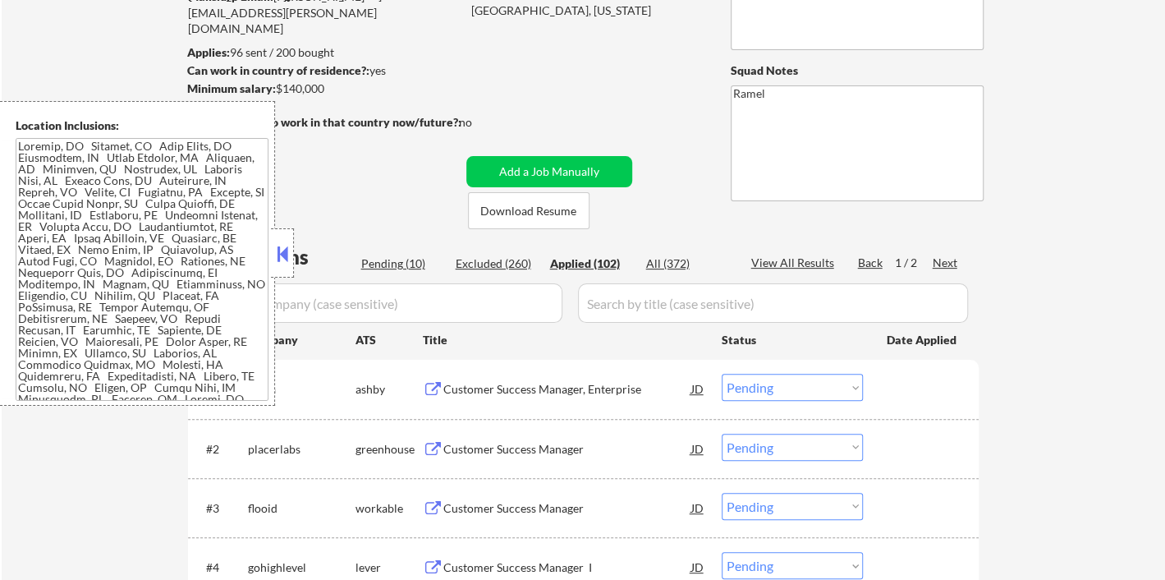
select select ""applied""
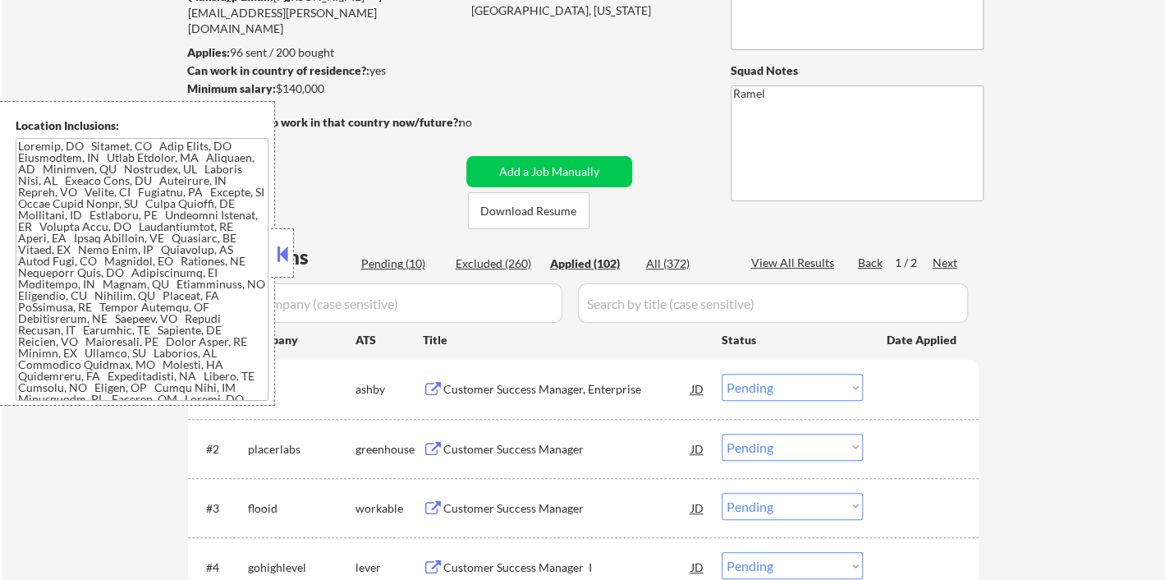
select select ""applied""
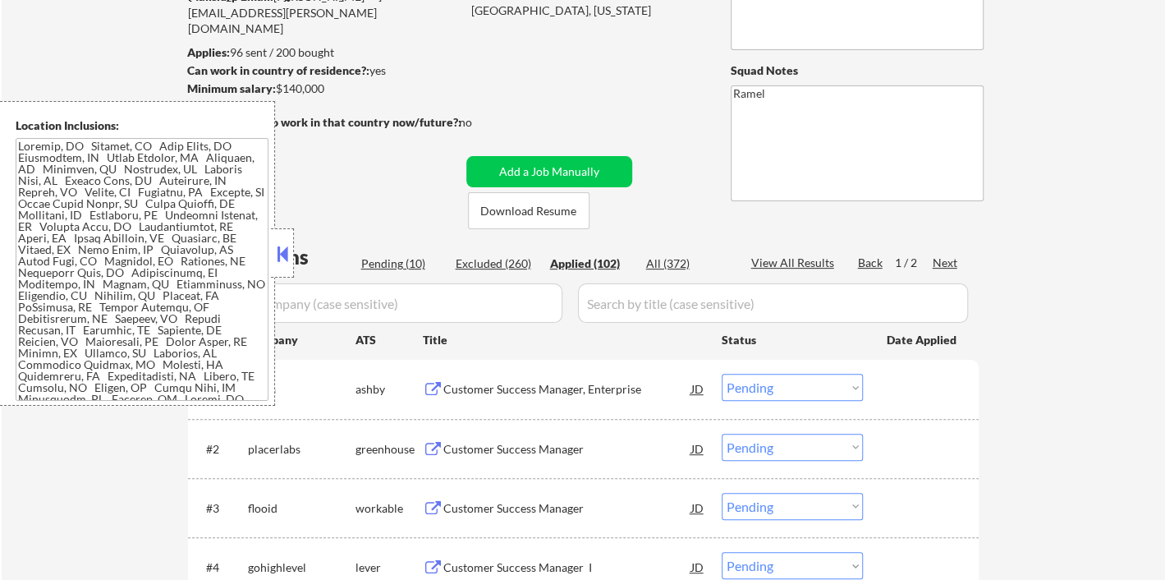
select select ""applied""
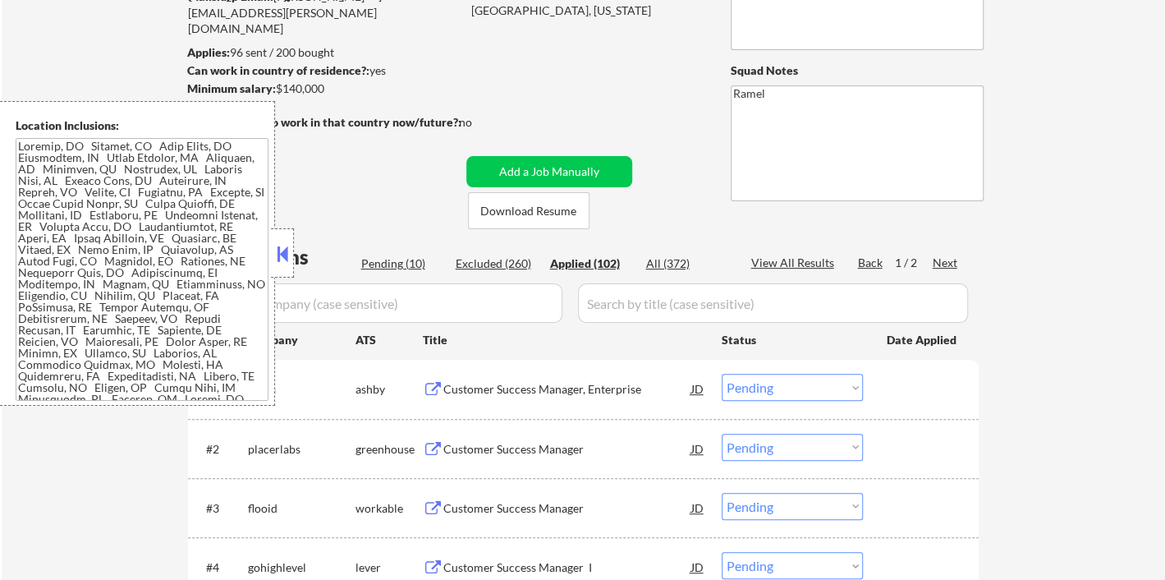
select select ""applied""
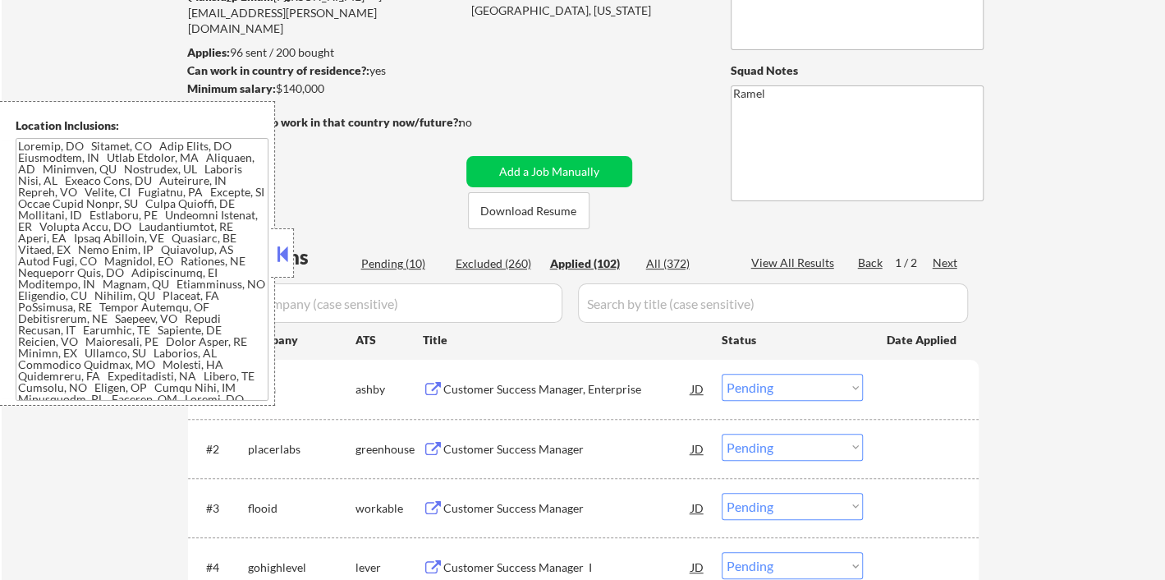
select select ""applied""
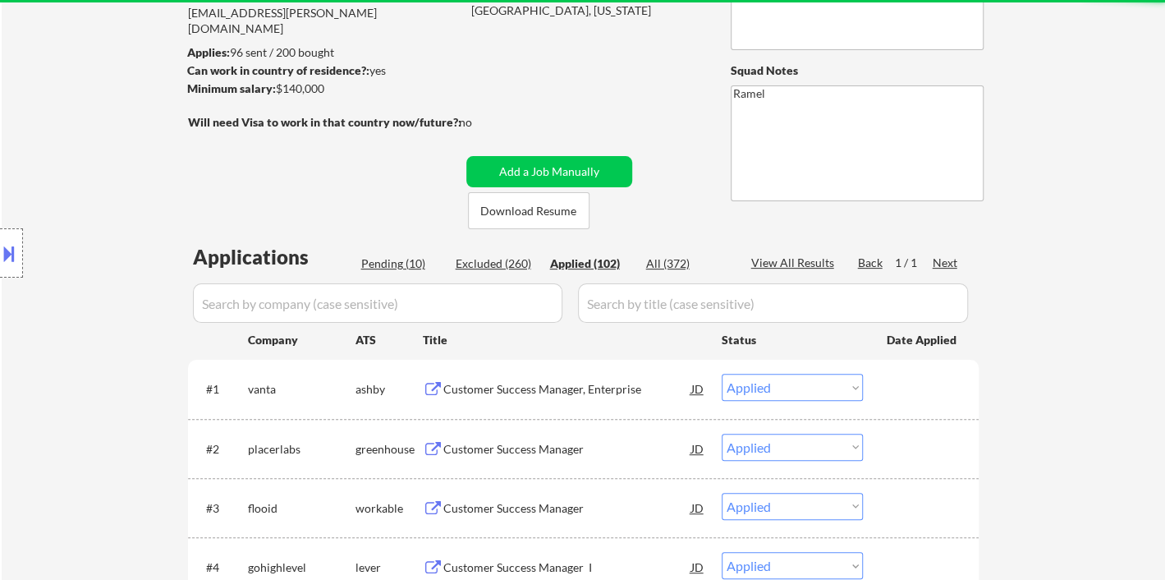
select select ""applied""
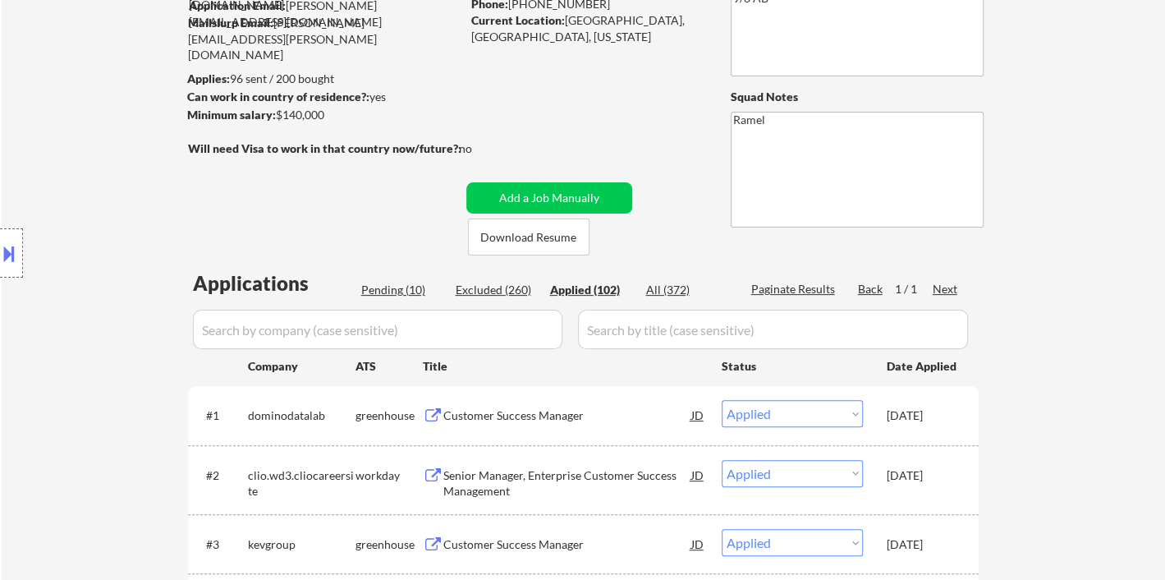
scroll to position [0, 0]
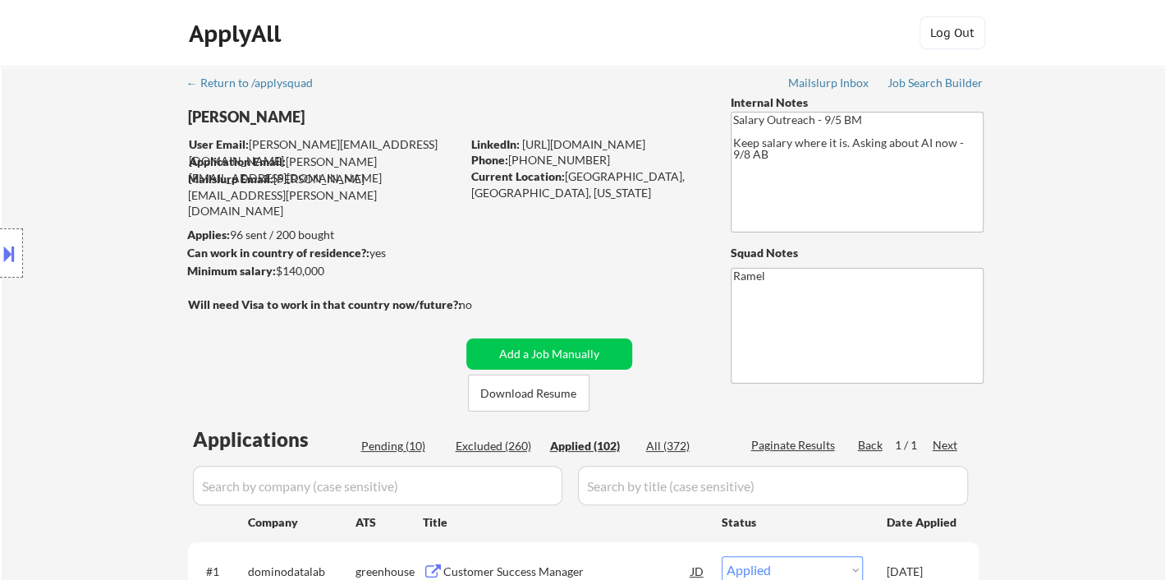
select select ""applied""
drag, startPoint x: 585, startPoint y: 160, endPoint x: 512, endPoint y: 165, distance: 73.2
click at [512, 165] on div "Phone: 510-422-7032" at bounding box center [587, 160] width 232 height 16
copy div "510-422-7032"
select select ""applied""
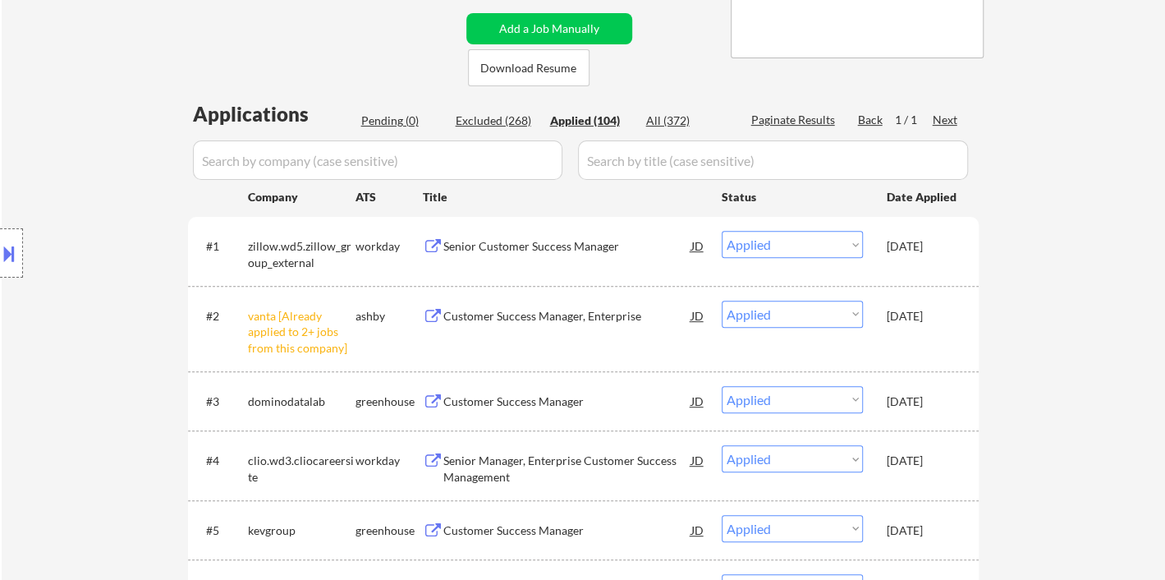
scroll to position [365, 0]
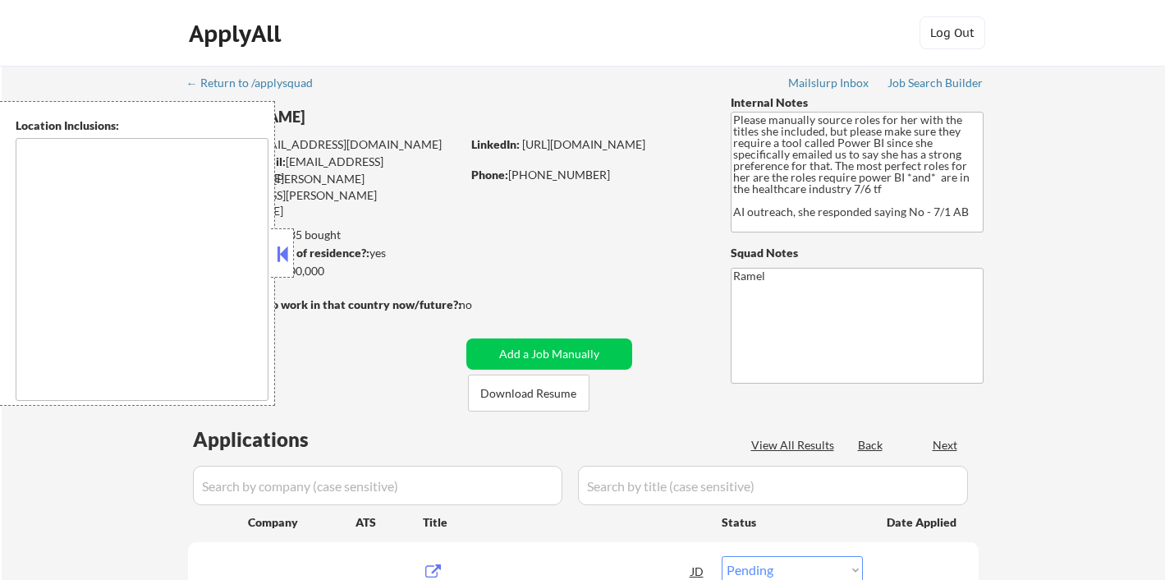
select select ""pending""
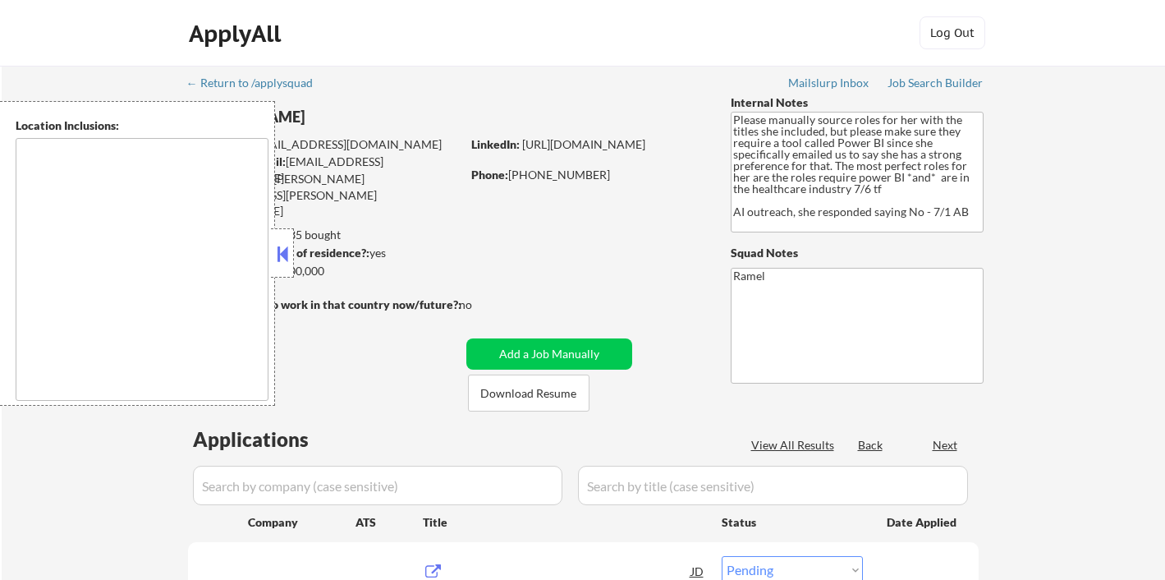
select select ""pending""
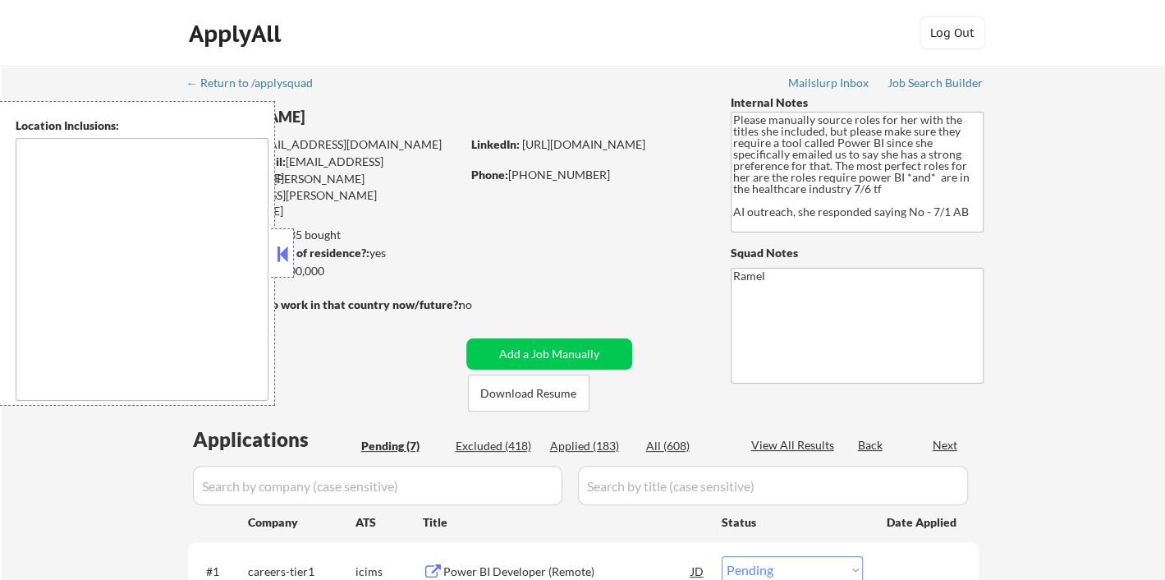
type textarea "[GEOGRAPHIC_DATA], [GEOGRAPHIC_DATA] [GEOGRAPHIC_DATA], [GEOGRAPHIC_DATA] [GEOG…"
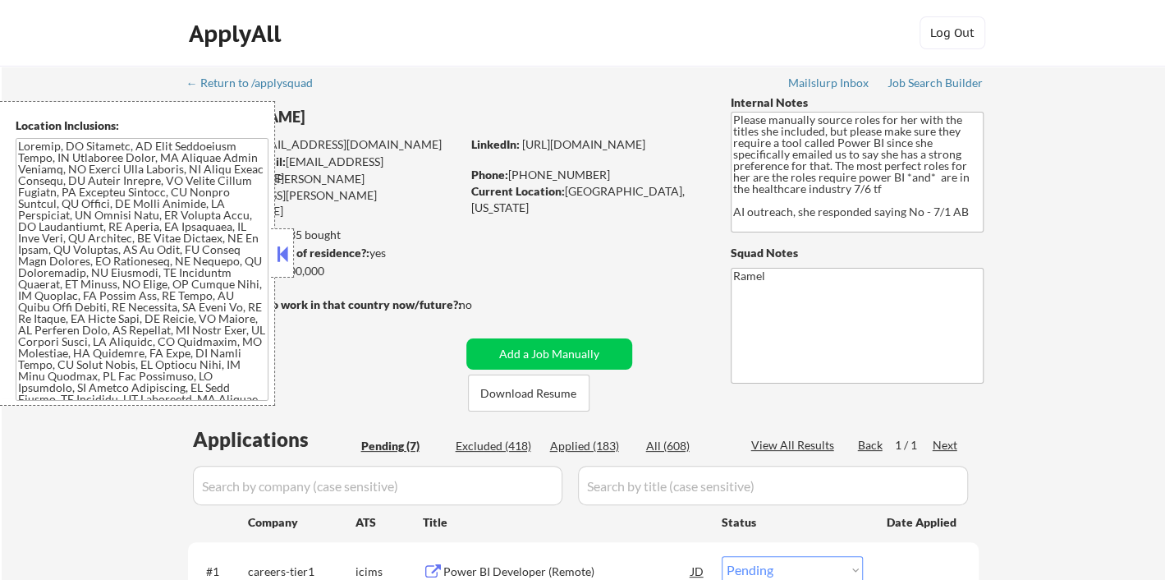
click at [284, 259] on button at bounding box center [282, 253] width 18 height 25
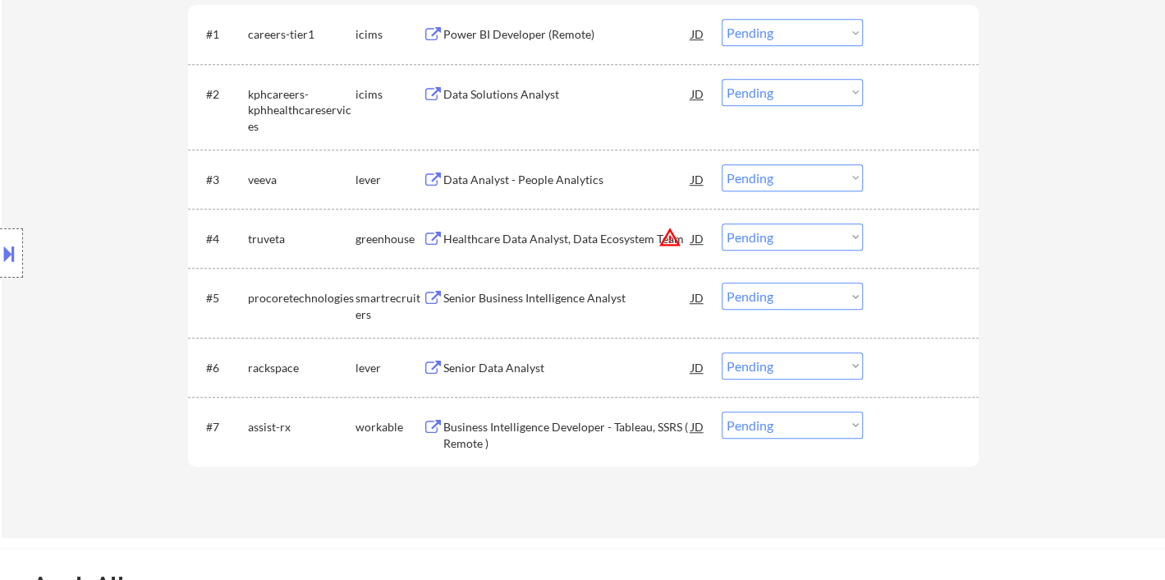
scroll to position [547, 0]
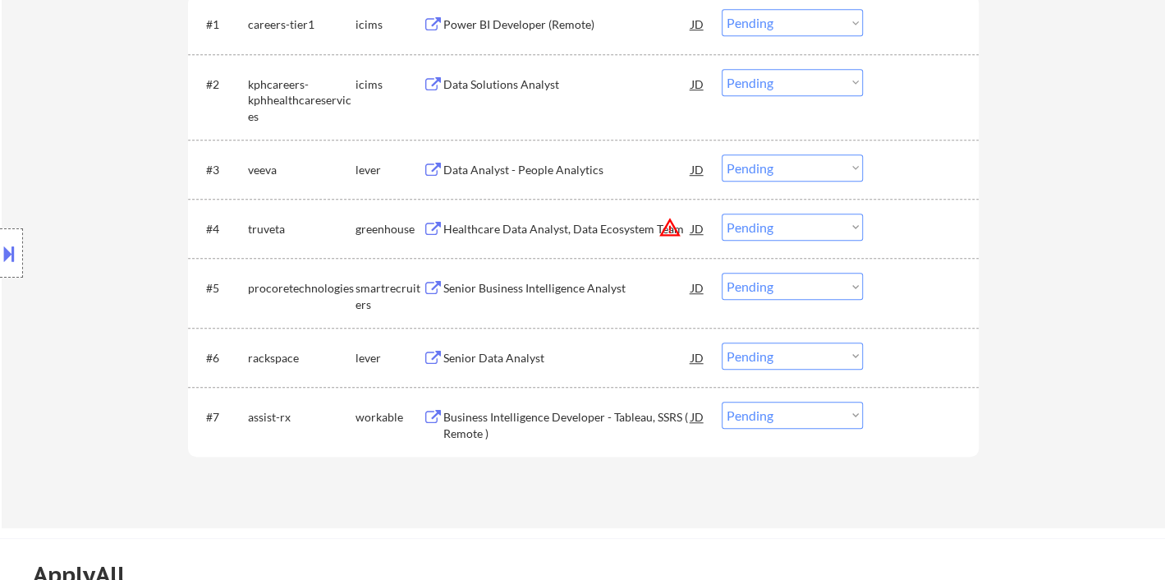
click at [527, 357] on div "Senior Data Analyst" at bounding box center [567, 358] width 248 height 16
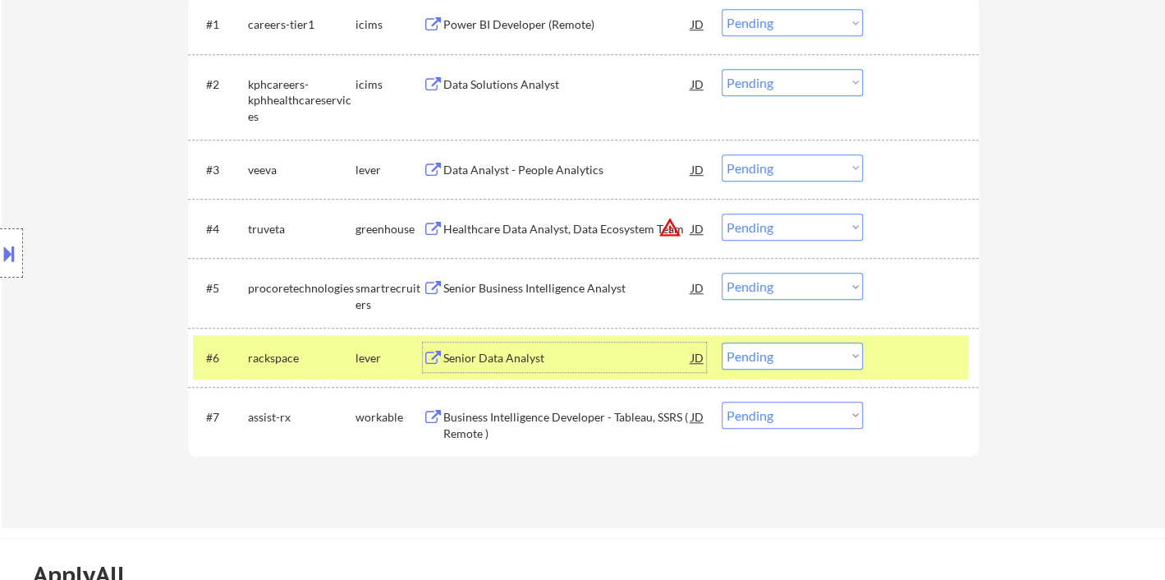
click at [539, 373] on div "#6 rackspace lever Senior Data Analyst JD Choose an option... Pending Applied E…" at bounding box center [580, 357] width 775 height 44
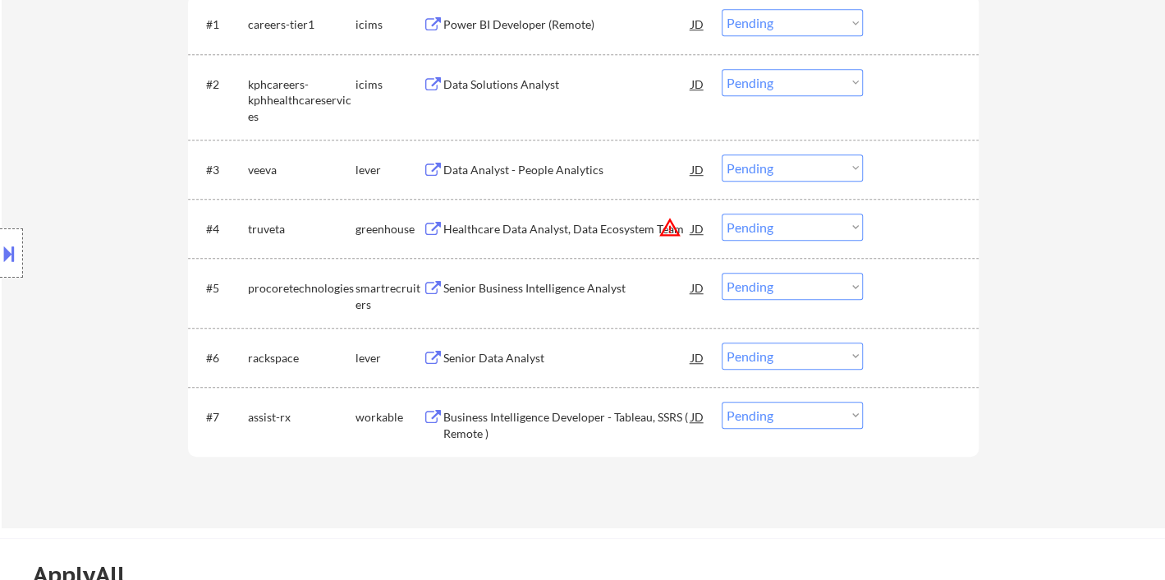
click at [518, 358] on div "Senior Data Analyst" at bounding box center [567, 358] width 248 height 16
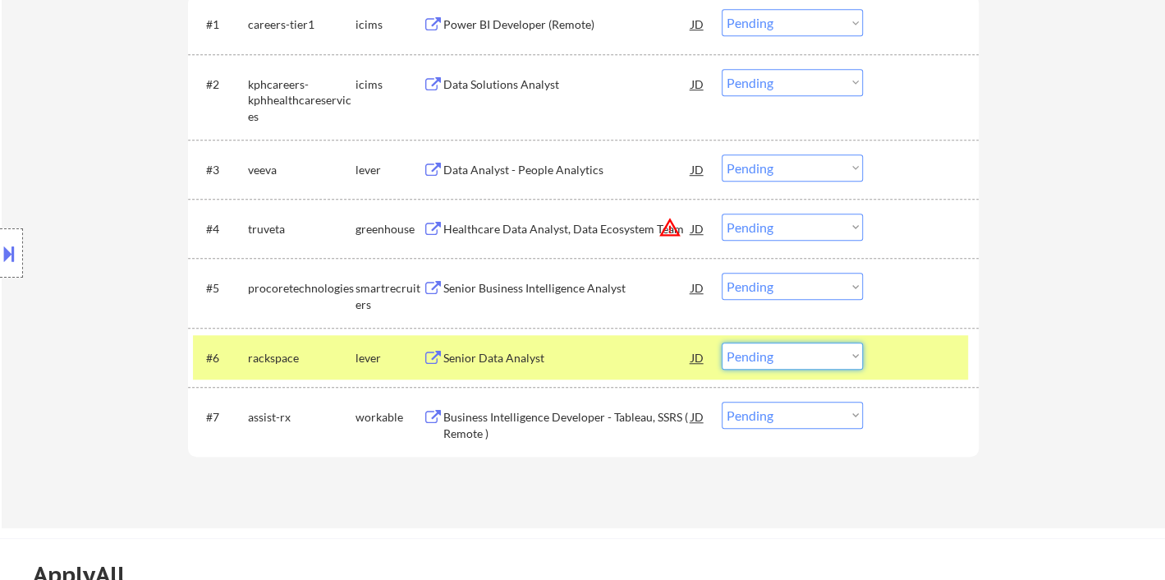
drag, startPoint x: 759, startPoint y: 357, endPoint x: 771, endPoint y: 379, distance: 25.4
click at [759, 357] on select "Choose an option... Pending Applied Excluded (Questions) Excluded (Expired) Exc…" at bounding box center [792, 355] width 141 height 27
click at [722, 342] on select "Choose an option... Pending Applied Excluded (Questions) Excluded (Expired) Exc…" at bounding box center [792, 355] width 141 height 27
select select ""pending""
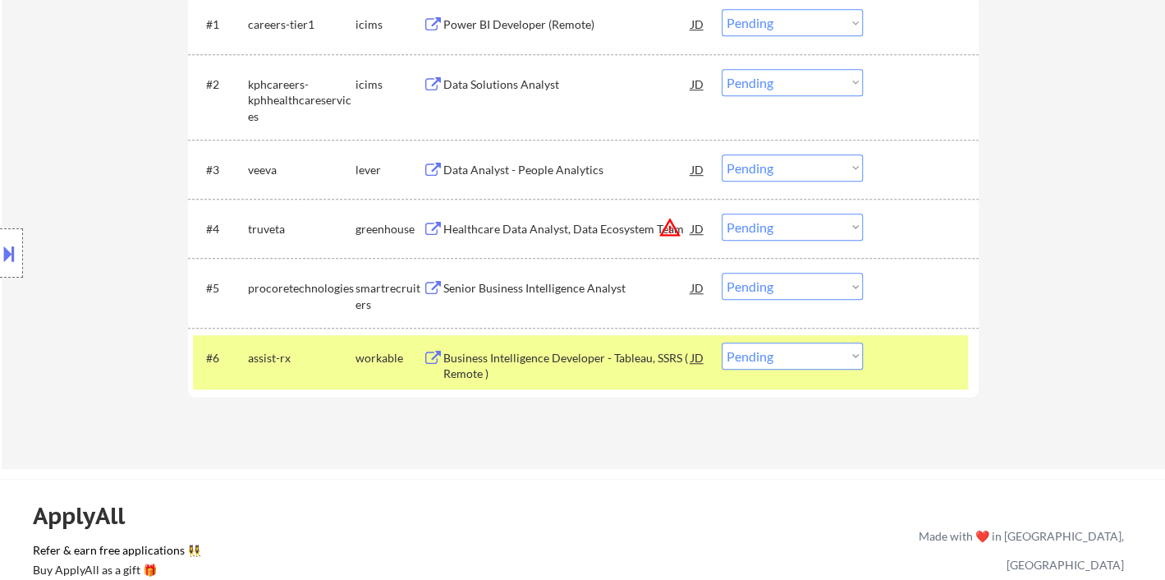
click at [525, 294] on div "Senior Business Intelligence Analyst" at bounding box center [567, 288] width 248 height 16
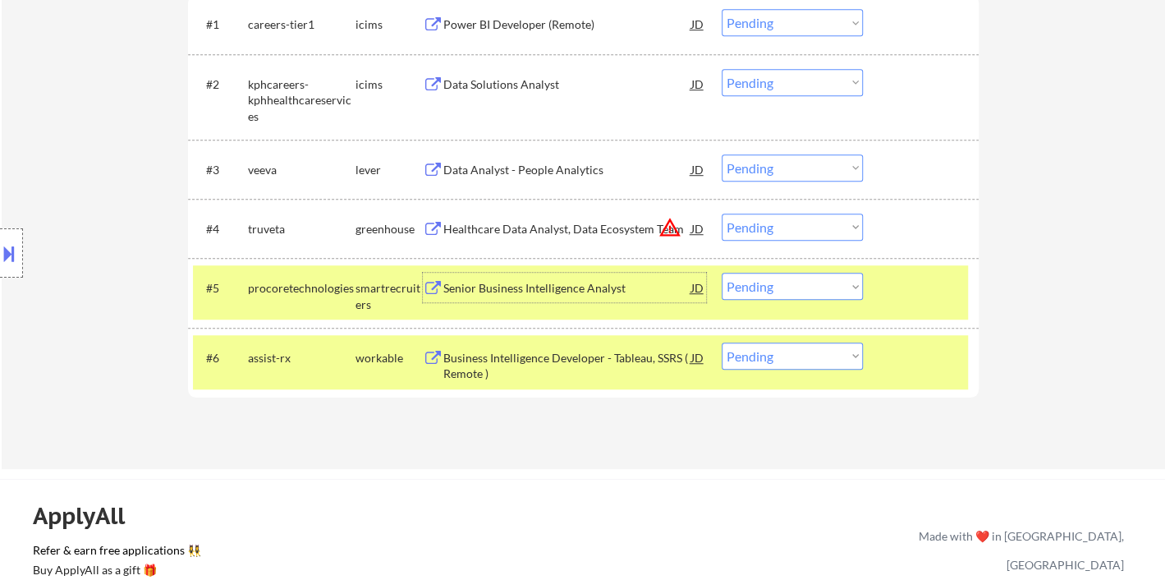
click at [787, 282] on select "Choose an option... Pending Applied Excluded (Questions) Excluded (Expired) Exc…" at bounding box center [792, 286] width 141 height 27
click at [722, 273] on select "Choose an option... Pending Applied Excluded (Questions) Excluded (Expired) Exc…" at bounding box center [792, 286] width 141 height 27
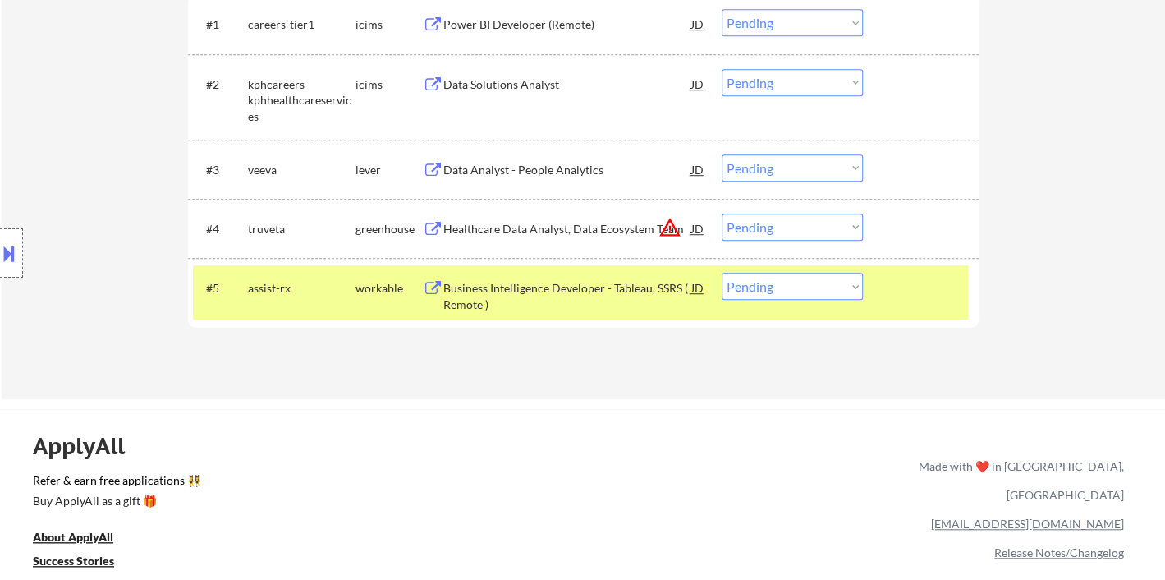
click at [607, 298] on div "Business Intelligence Developer - Tableau, SSRS ( Remote )" at bounding box center [567, 296] width 248 height 32
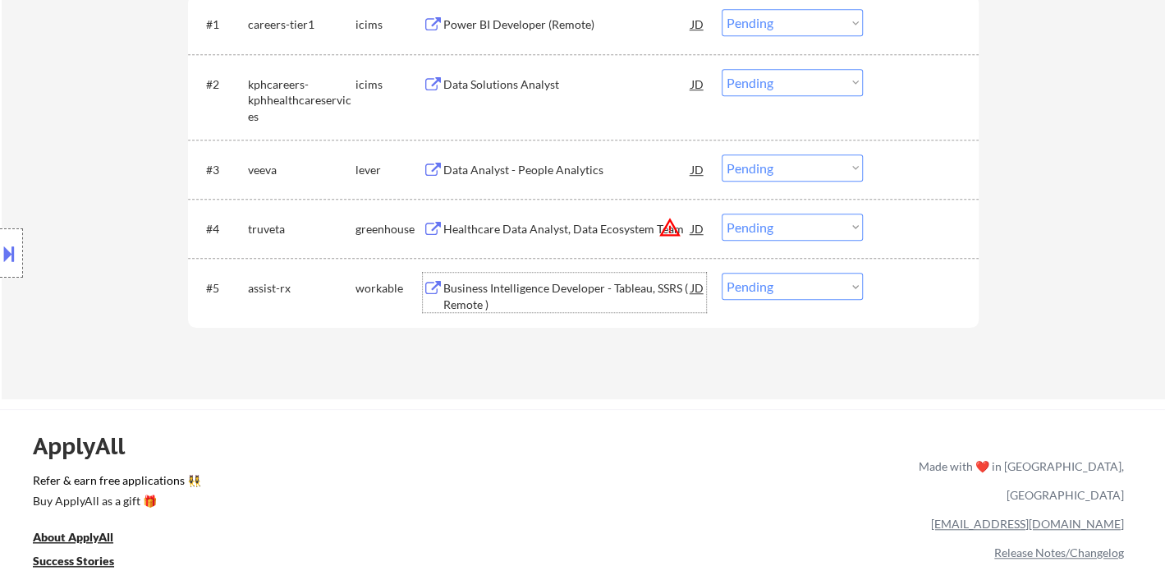
click at [759, 295] on select "Choose an option... Pending Applied Excluded (Questions) Excluded (Expired) Exc…" at bounding box center [792, 286] width 141 height 27
select select ""excluded""
click at [722, 273] on select "Choose an option... Pending Applied Excluded (Questions) Excluded (Expired) Exc…" at bounding box center [792, 286] width 141 height 27
click at [485, 163] on div "Data Analyst - People Analytics" at bounding box center [567, 170] width 248 height 16
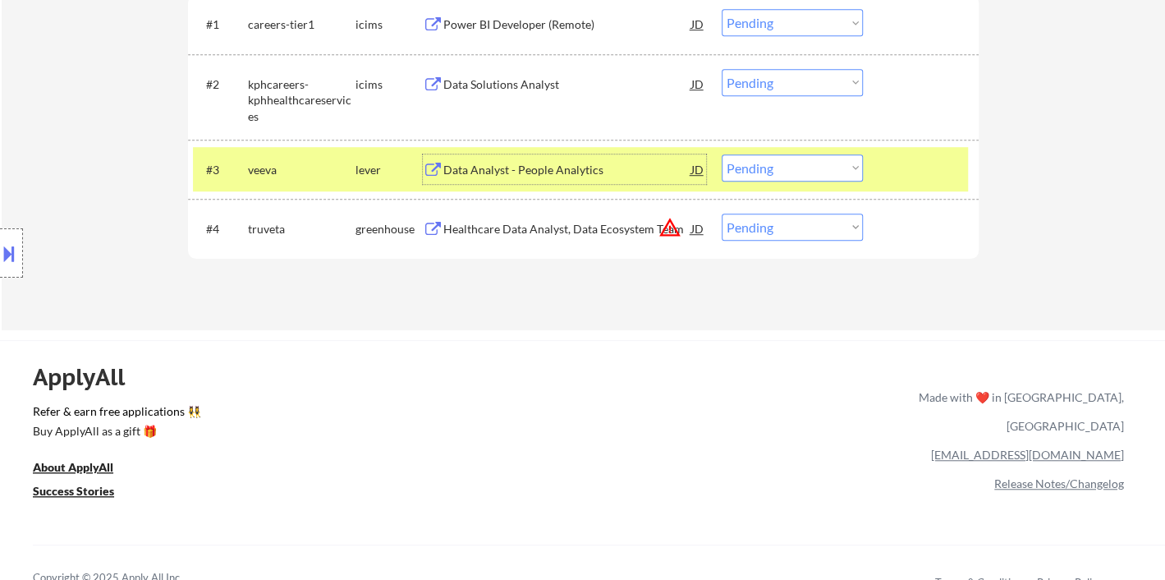
click at [783, 172] on select "Choose an option... Pending Applied Excluded (Questions) Excluded (Expired) Exc…" at bounding box center [792, 167] width 141 height 27
click at [722, 154] on select "Choose an option... Pending Applied Excluded (Questions) Excluded (Expired) Exc…" at bounding box center [792, 167] width 141 height 27
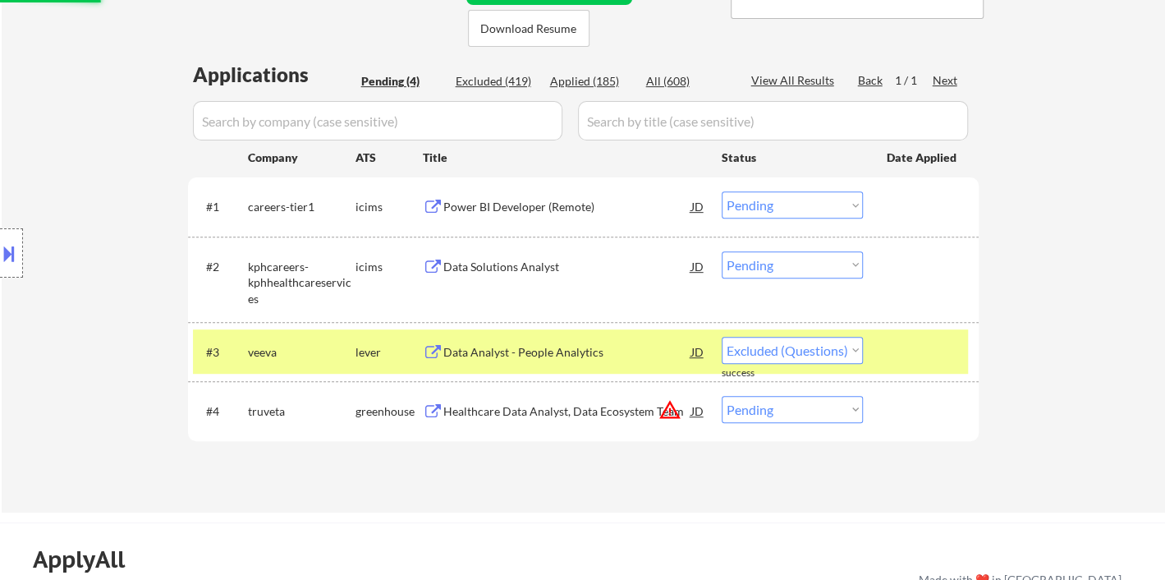
select select ""pending""
click at [512, 199] on div "Power BI Developer (Remote)" at bounding box center [567, 207] width 248 height 16
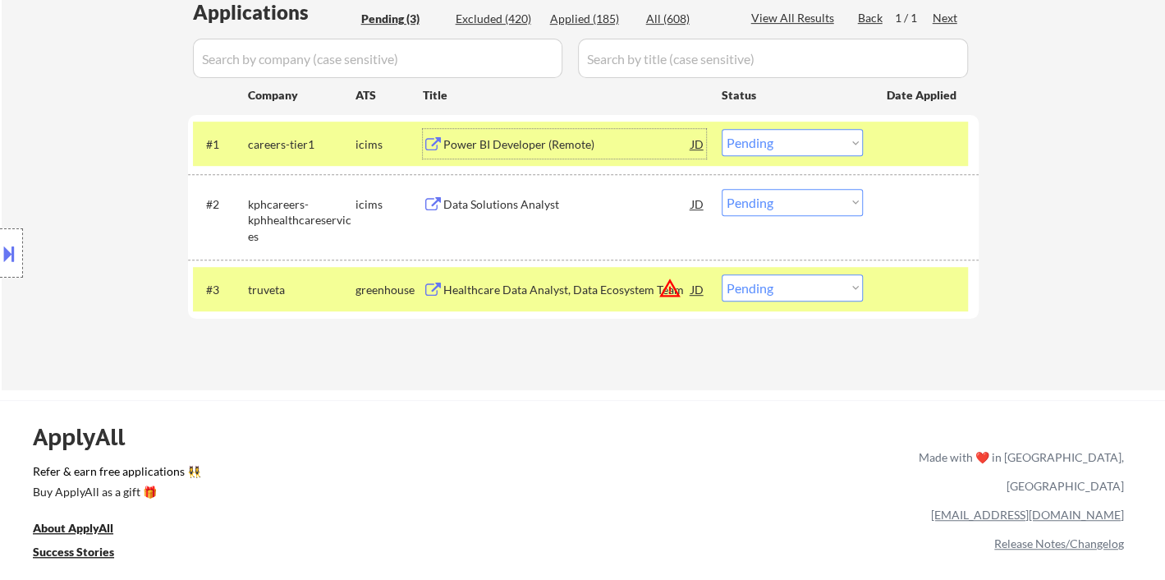
scroll to position [456, 0]
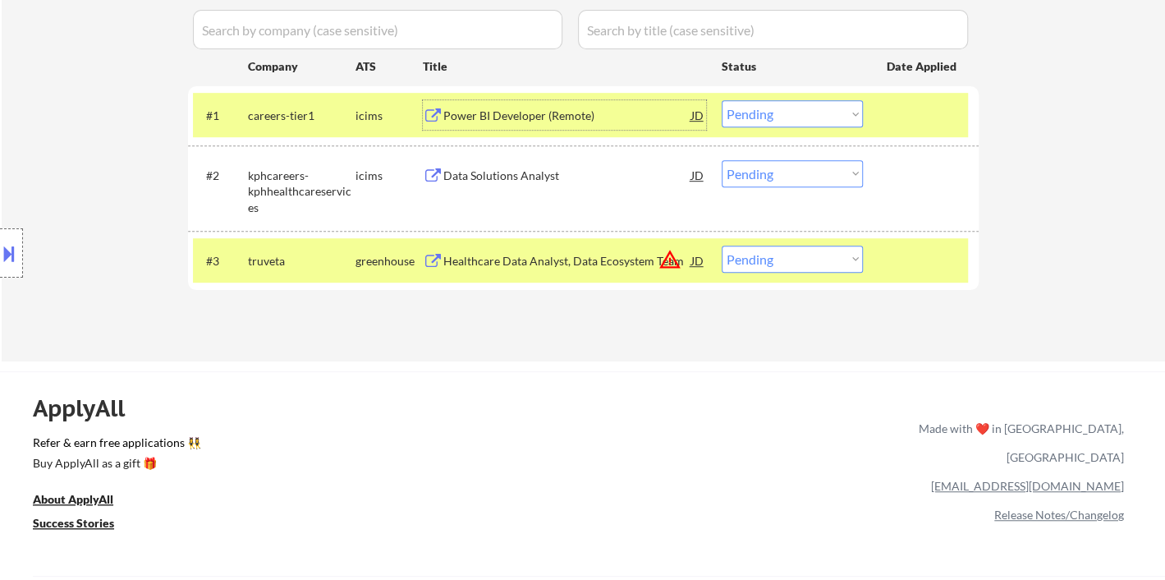
click at [791, 111] on select "Choose an option... Pending Applied Excluded (Questions) Excluded (Expired) Exc…" at bounding box center [792, 113] width 141 height 27
click at [722, 100] on select "Choose an option... Pending Applied Excluded (Questions) Excluded (Expired) Exc…" at bounding box center [792, 113] width 141 height 27
click at [549, 175] on div "Data Solutions Analyst" at bounding box center [567, 175] width 248 height 16
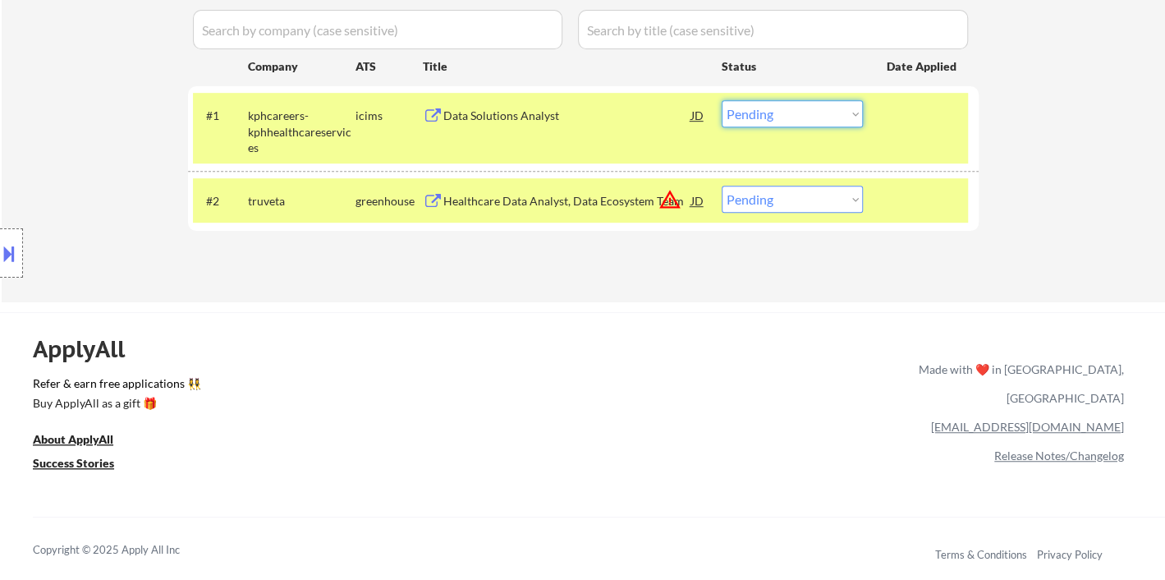
drag, startPoint x: 799, startPoint y: 115, endPoint x: 811, endPoint y: 117, distance: 12.4
click at [799, 115] on select "Choose an option... Pending Applied Excluded (Questions) Excluded (Expired) Exc…" at bounding box center [792, 113] width 141 height 27
click at [722, 100] on select "Choose an option... Pending Applied Excluded (Questions) Excluded (Expired) Exc…" at bounding box center [792, 113] width 141 height 27
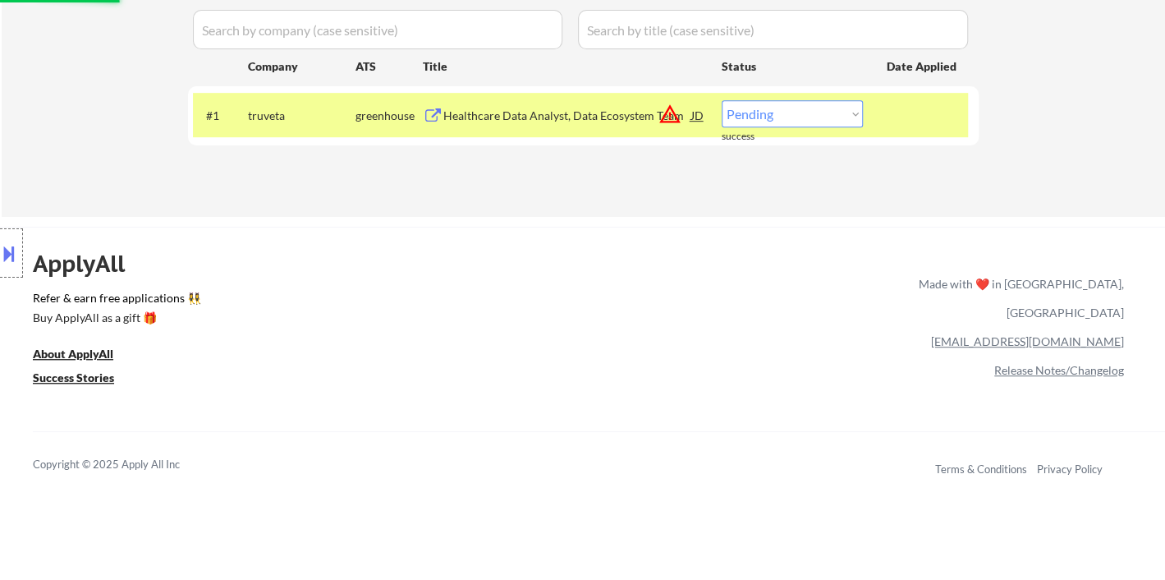
click at [783, 108] on select "Choose an option... Pending Applied Excluded (Questions) Excluded (Expired) Exc…" at bounding box center [792, 113] width 141 height 27
select select ""excluded__location_""
click at [722, 100] on select "Choose an option... Pending Applied Excluded (Questions) Excluded (Expired) Exc…" at bounding box center [792, 113] width 141 height 27
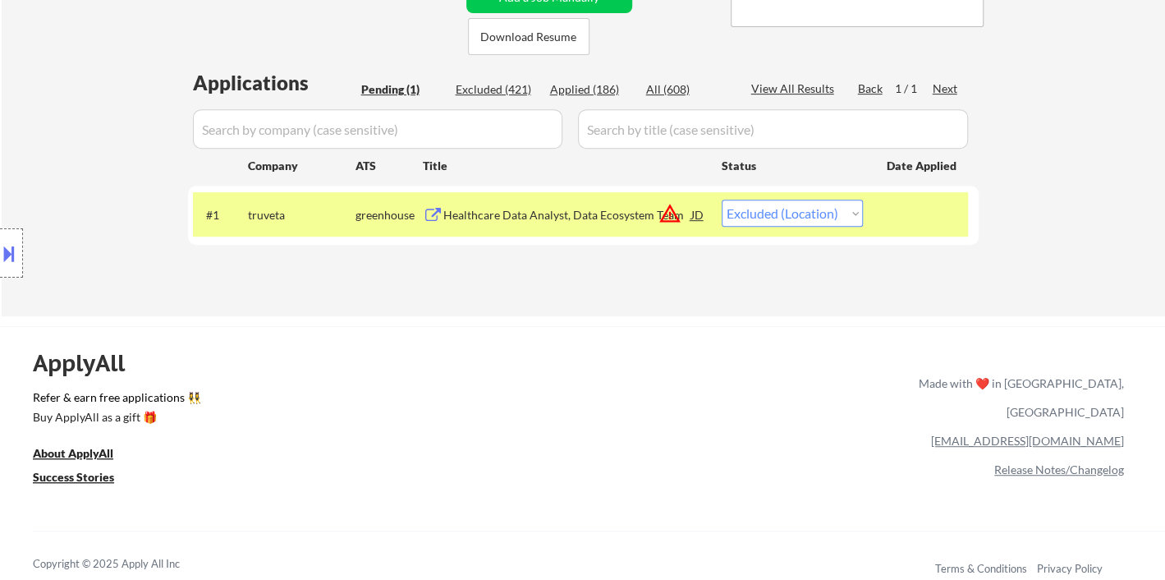
scroll to position [182, 0]
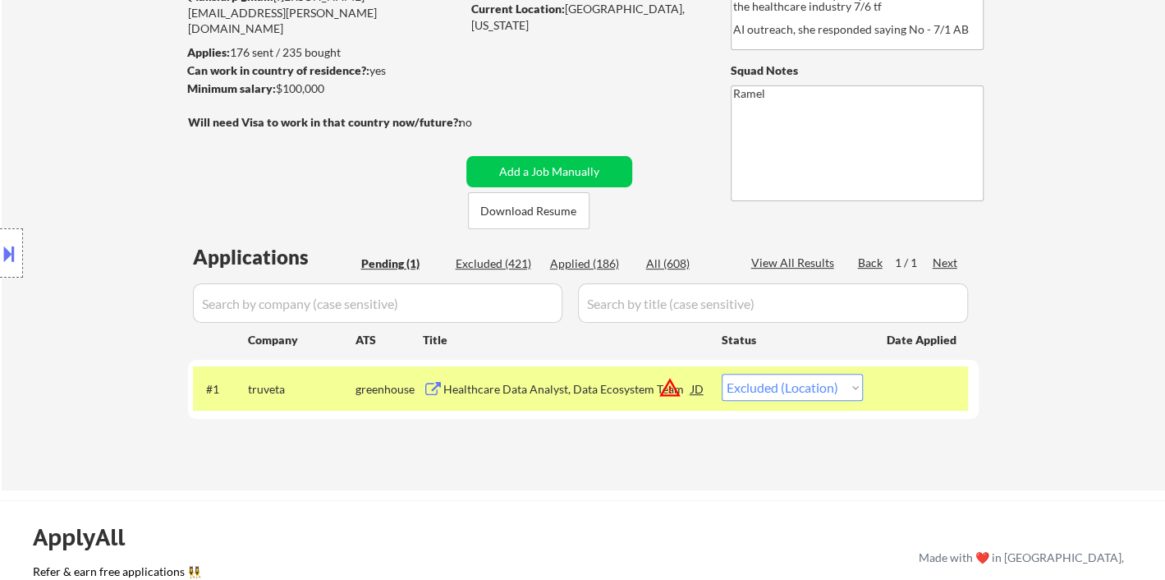
drag, startPoint x: 92, startPoint y: 162, endPoint x: 94, endPoint y: 84, distance: 78.0
click at [92, 157] on div "Location Inclusions:" at bounding box center [147, 253] width 294 height 305
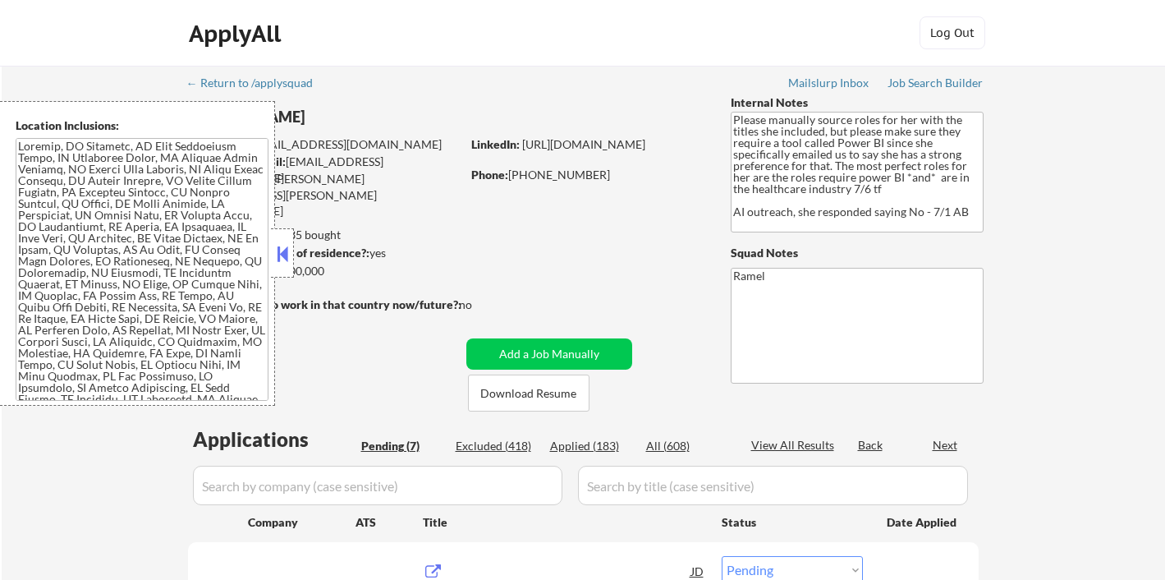
select select ""pending""
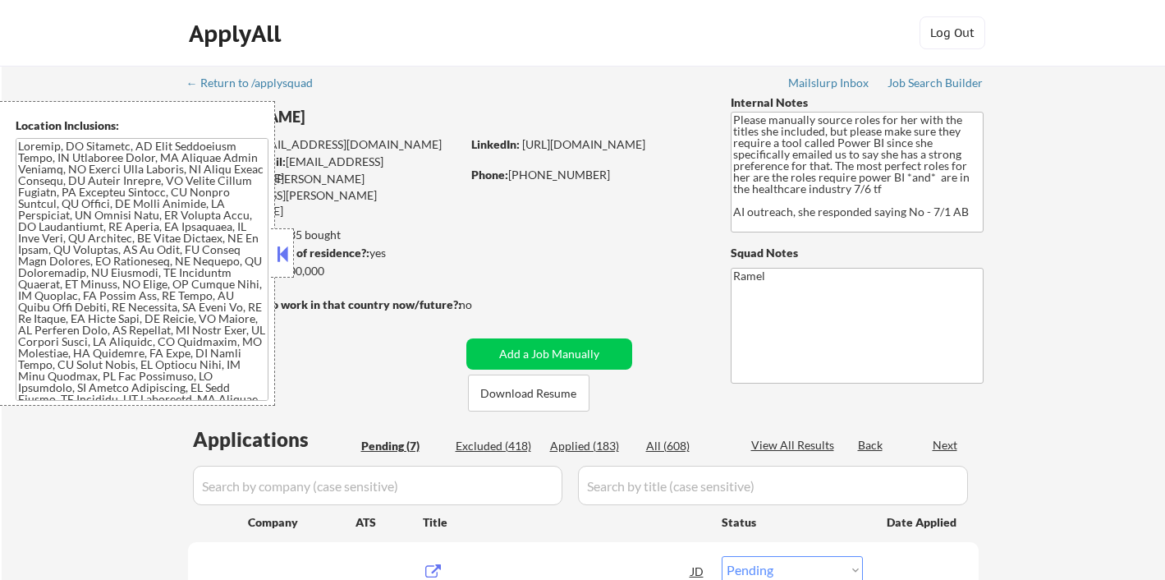
select select ""pending""
click at [278, 254] on button at bounding box center [282, 253] width 18 height 25
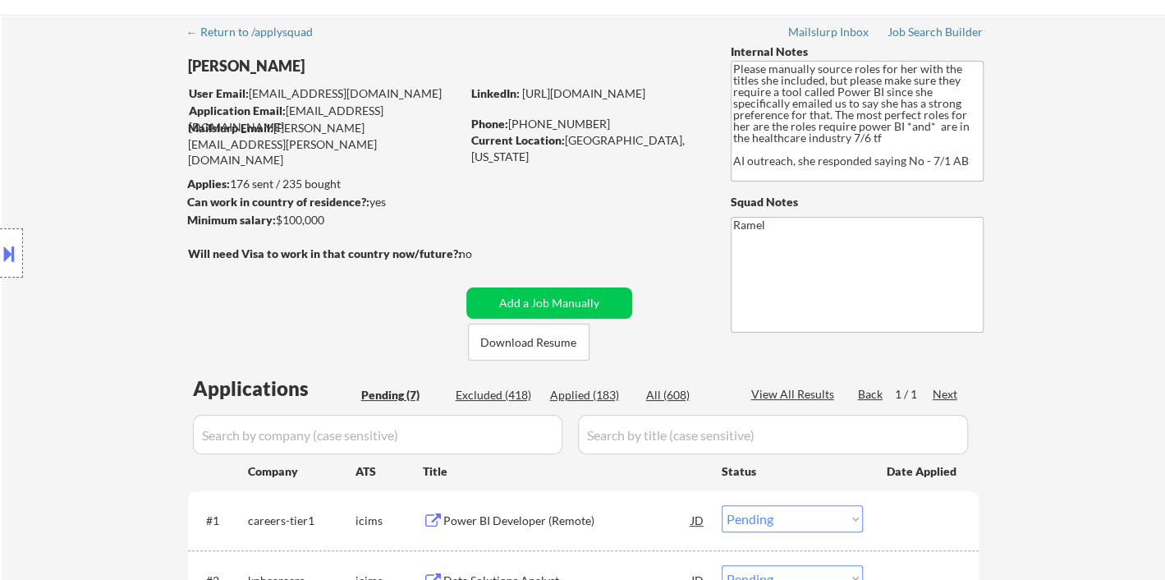
scroll to position [91, 0]
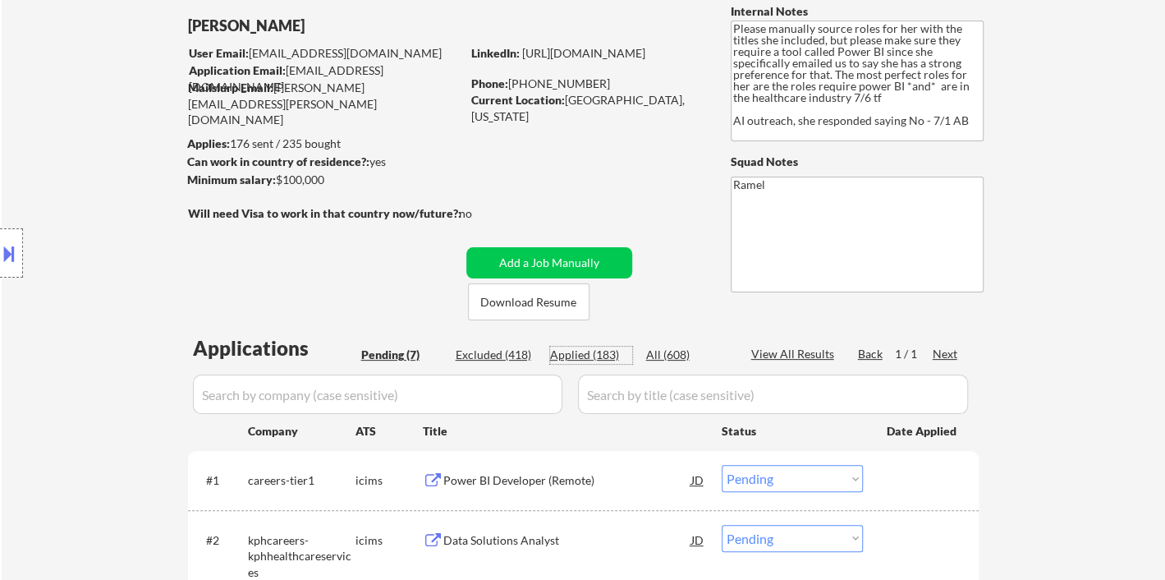
click at [602, 357] on div "Applied (183)" at bounding box center [591, 354] width 82 height 16
select select ""applied""
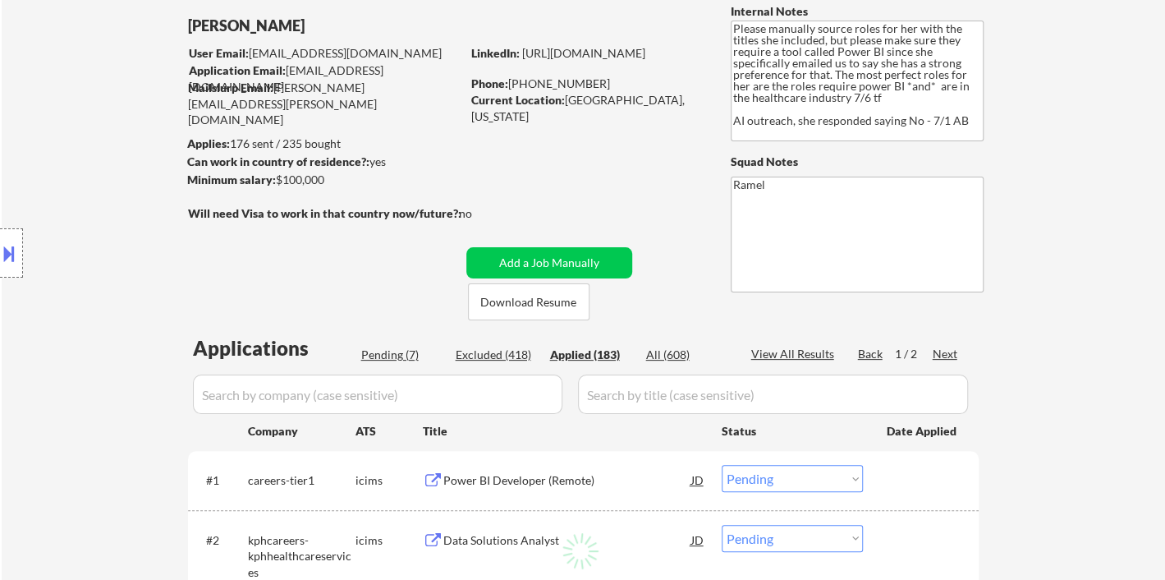
select select ""applied""
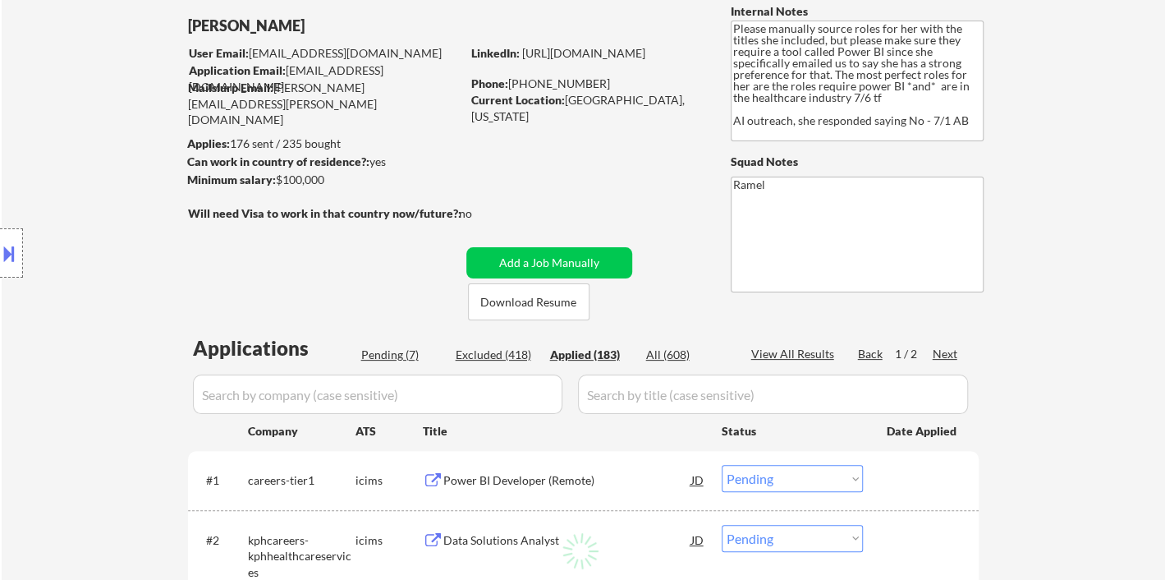
select select ""applied""
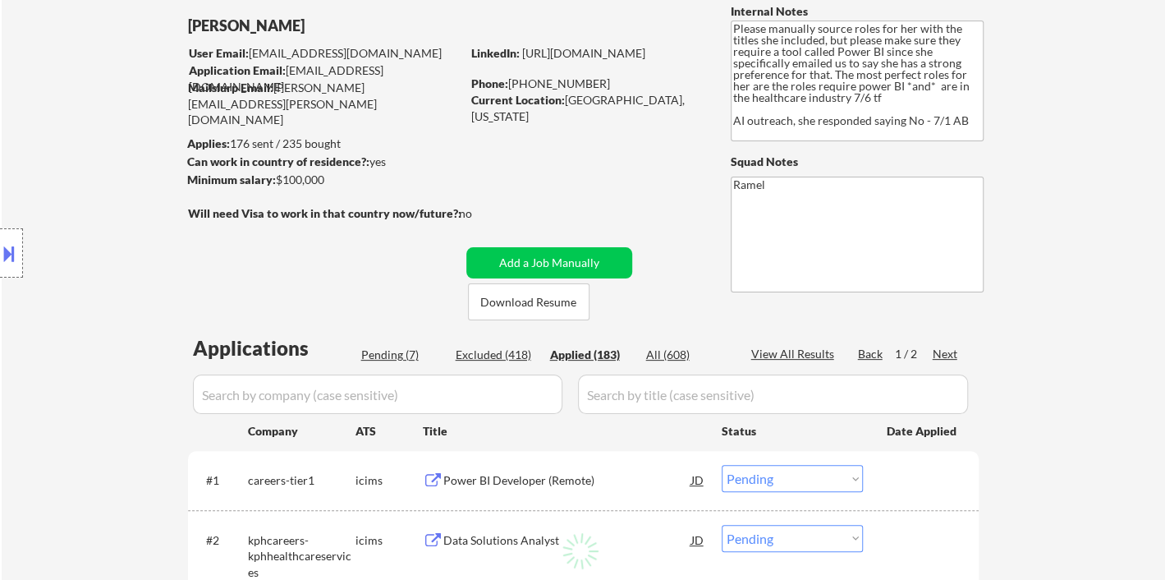
select select ""applied""
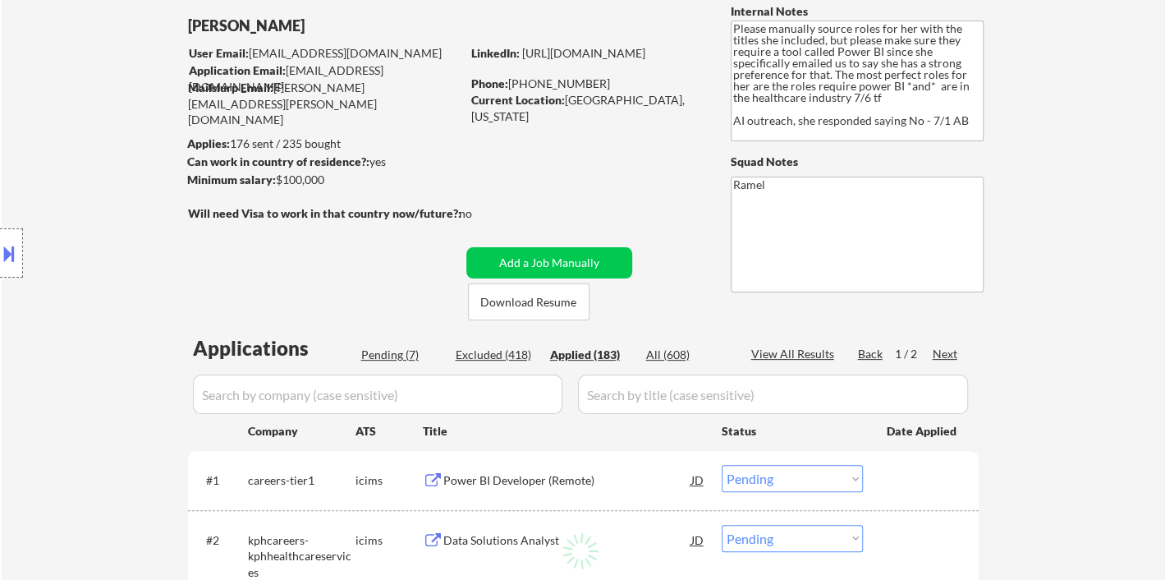
select select ""applied""
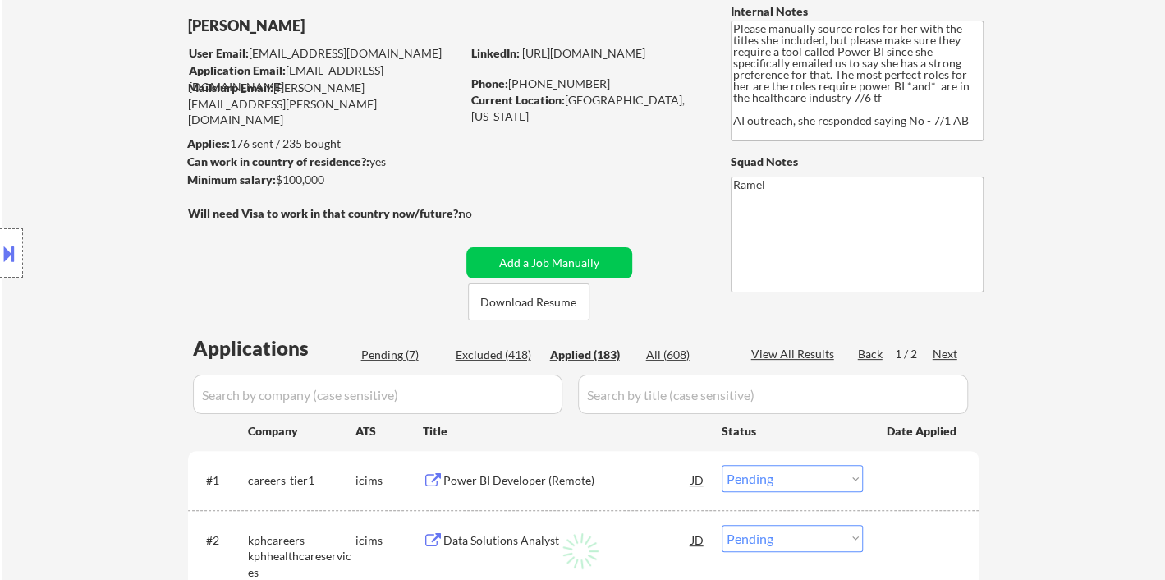
select select ""applied""
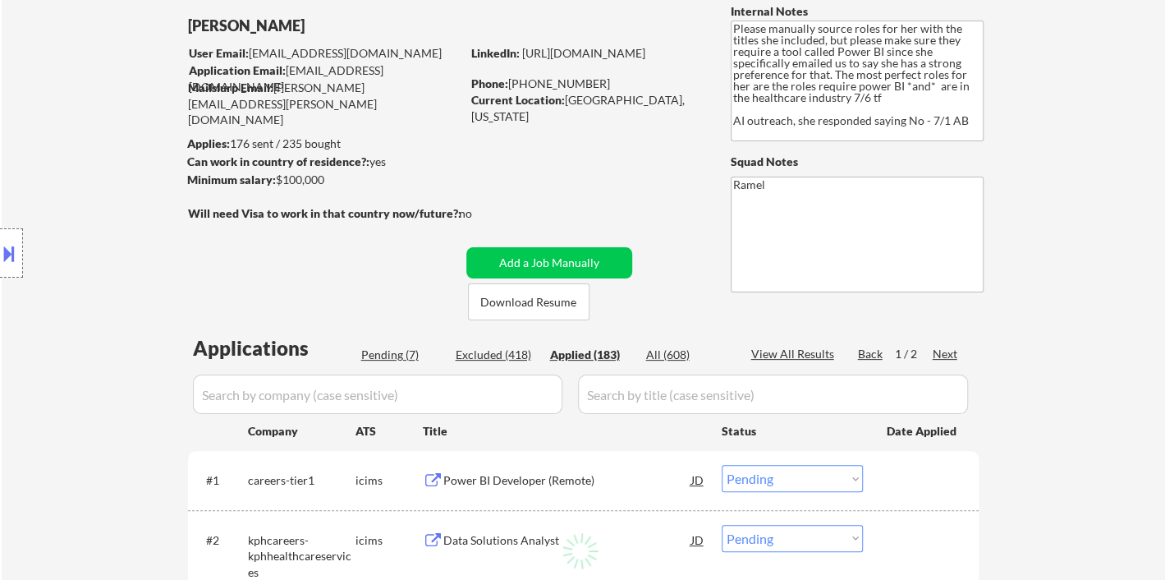
select select ""applied""
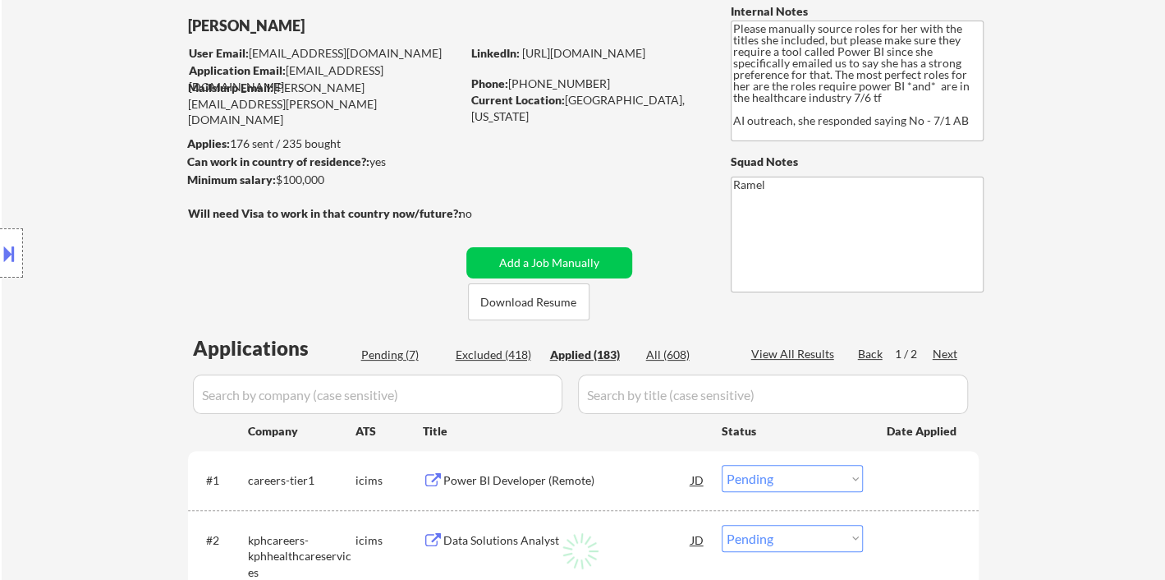
select select ""applied""
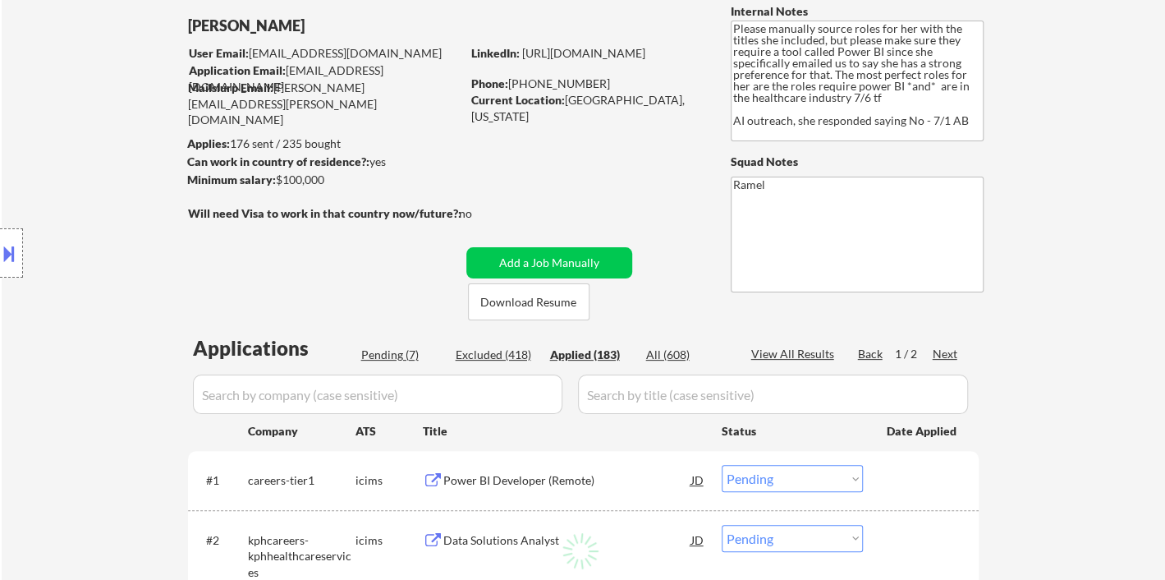
select select ""applied""
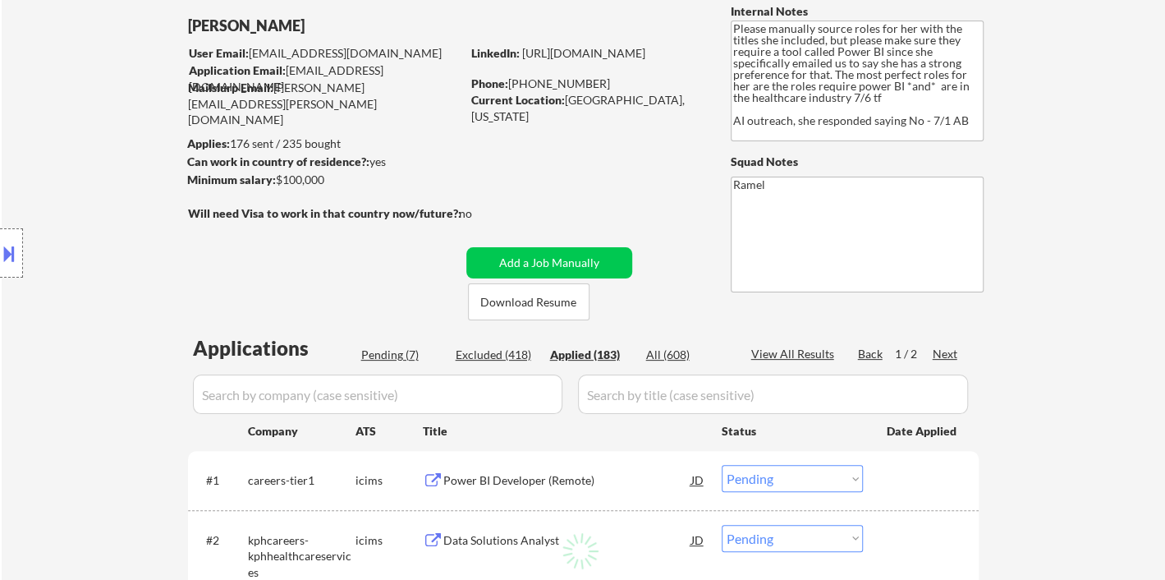
select select ""applied""
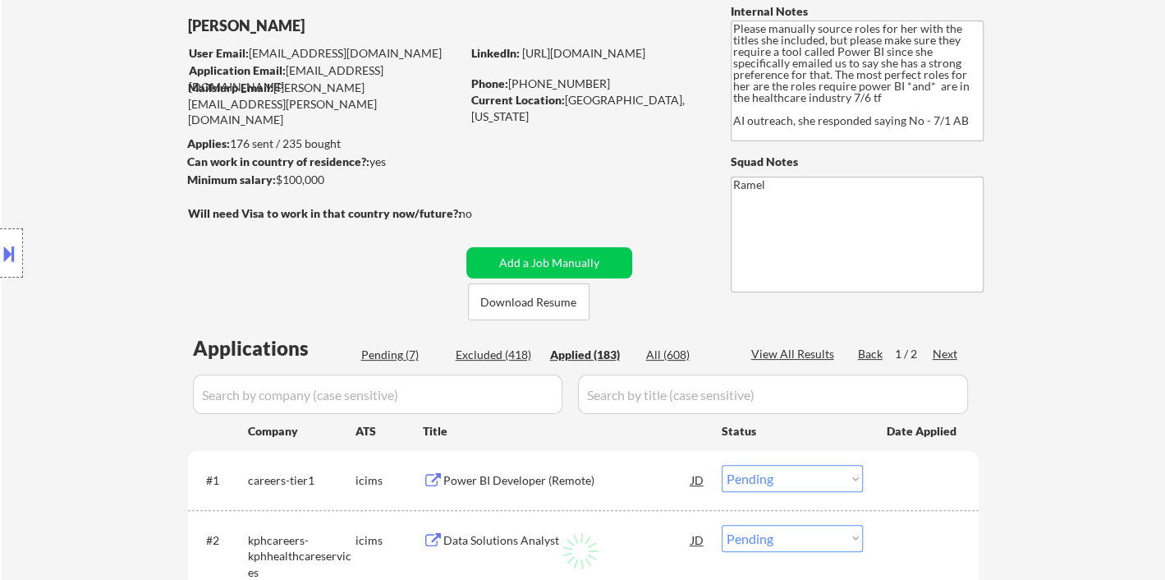
select select ""applied""
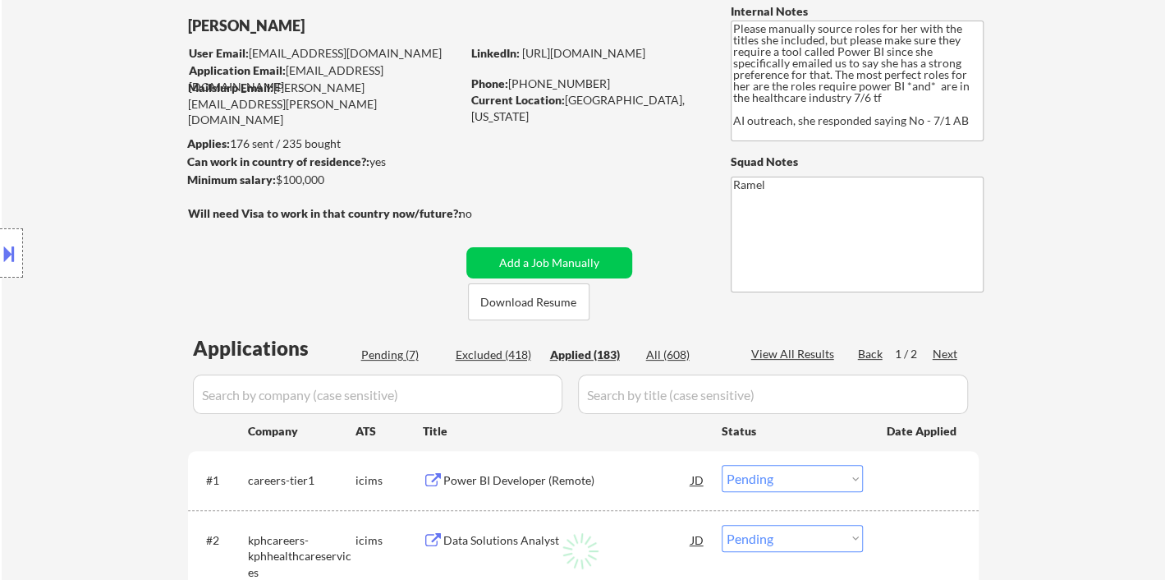
select select ""applied""
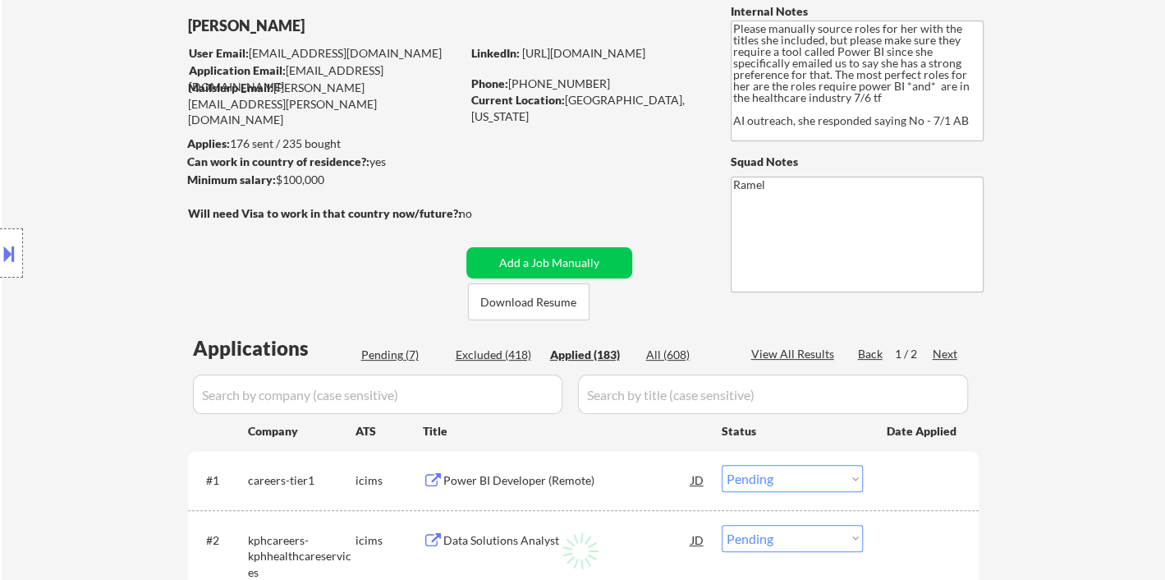
select select ""applied""
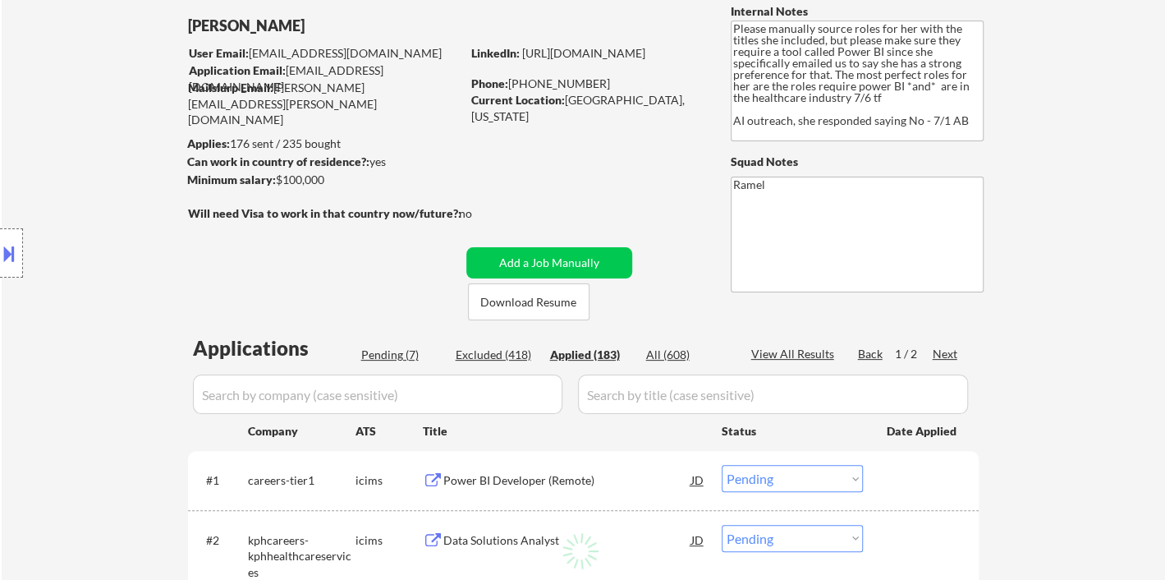
select select ""applied""
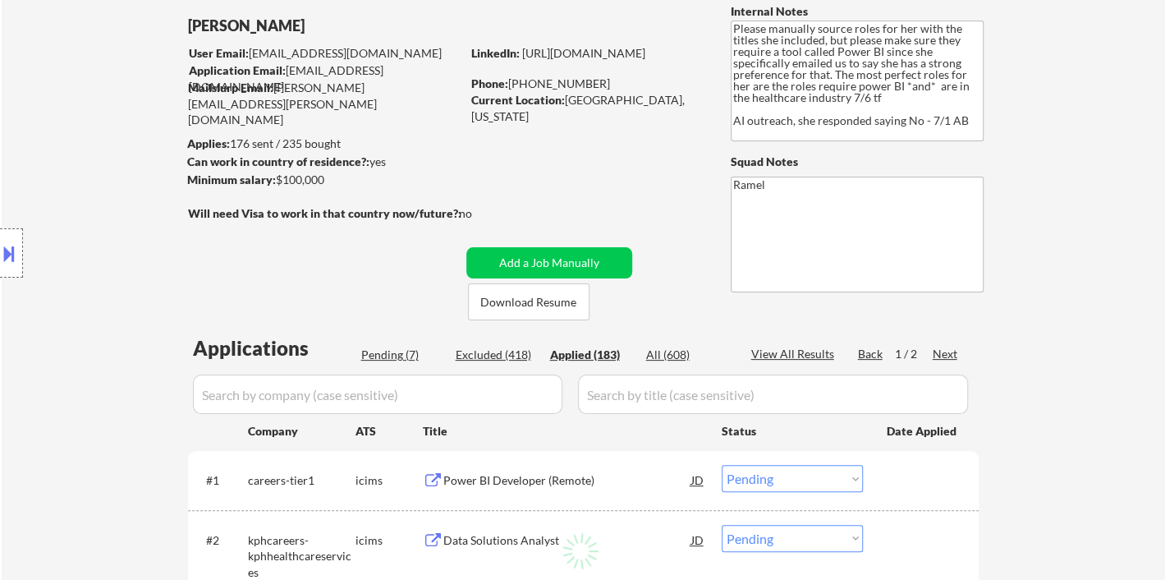
select select ""applied""
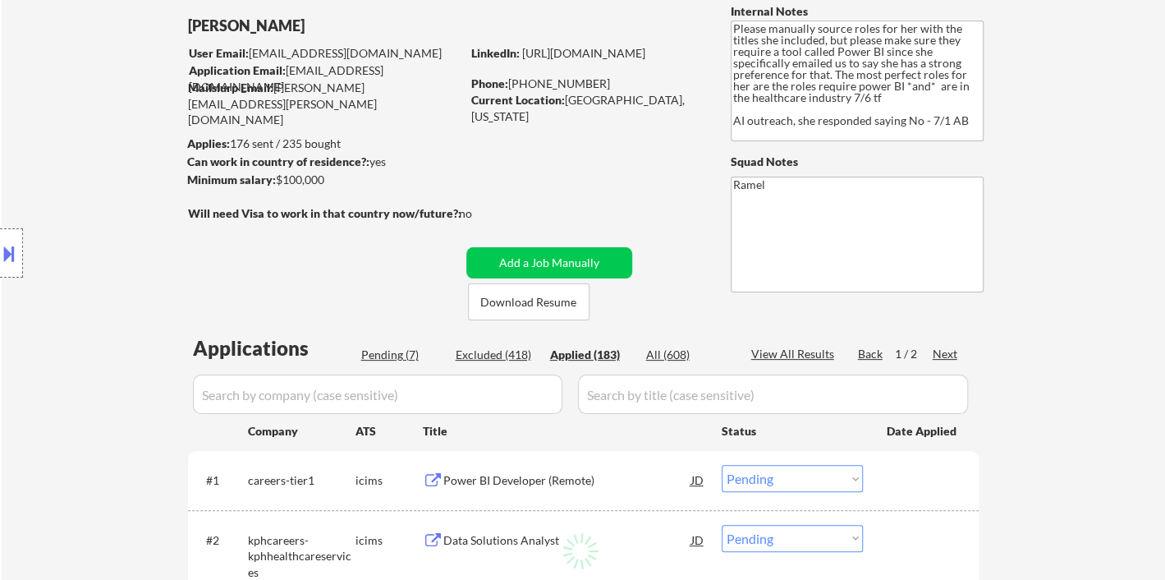
select select ""applied""
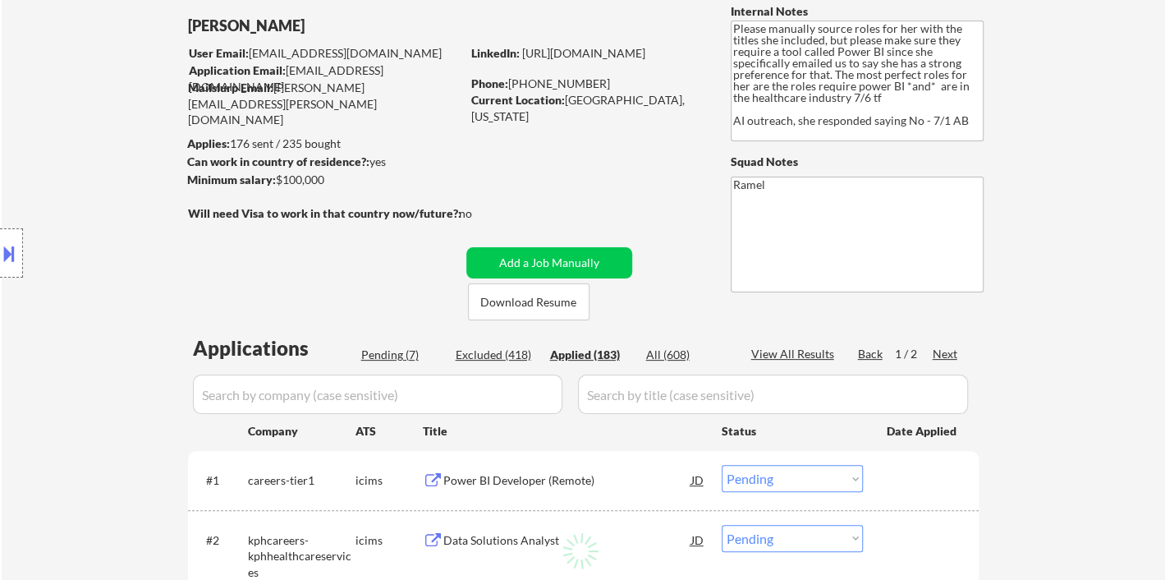
select select ""applied""
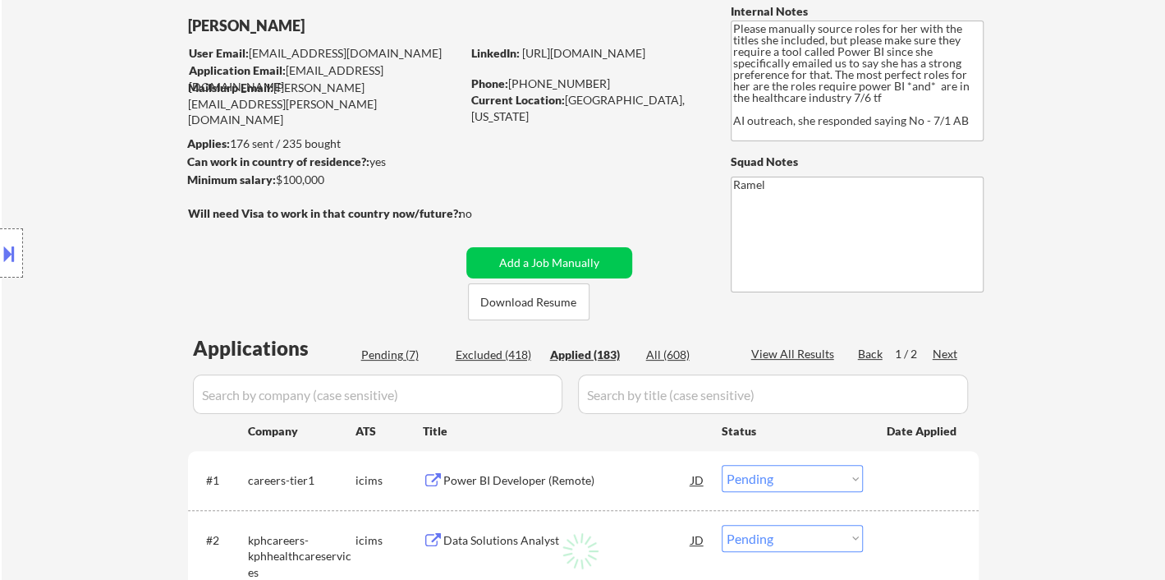
select select ""applied""
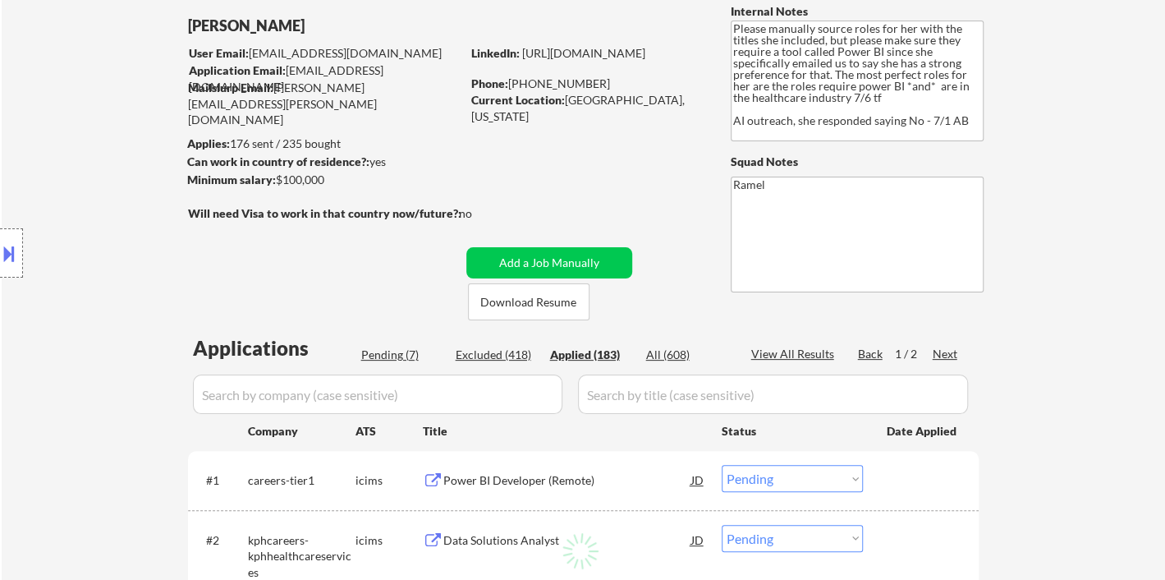
select select ""applied""
click at [763, 352] on div "View All Results" at bounding box center [795, 354] width 88 height 16
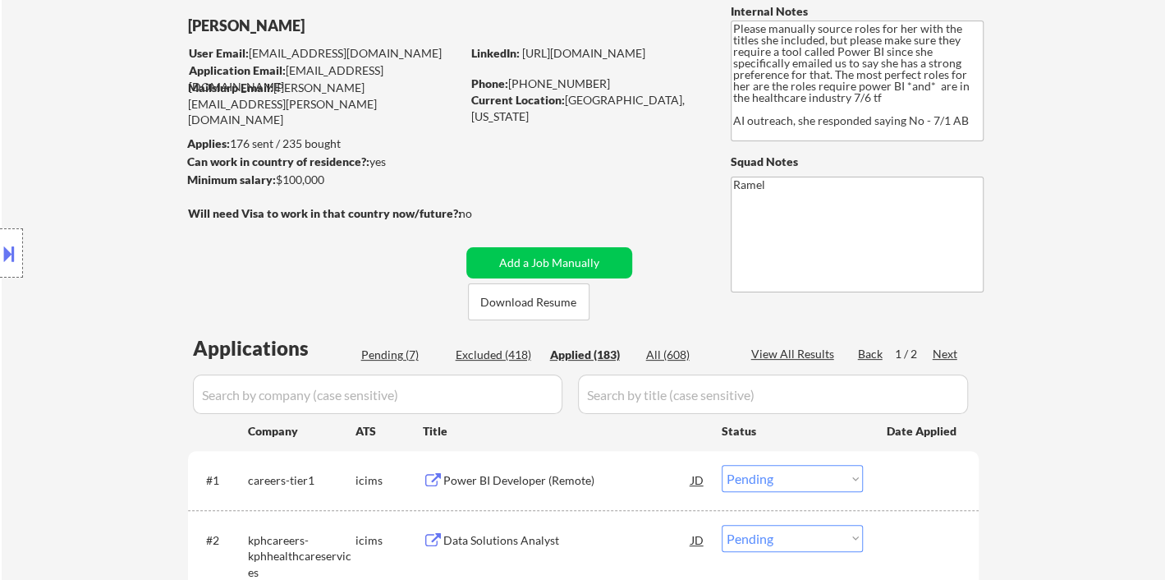
select select ""applied""
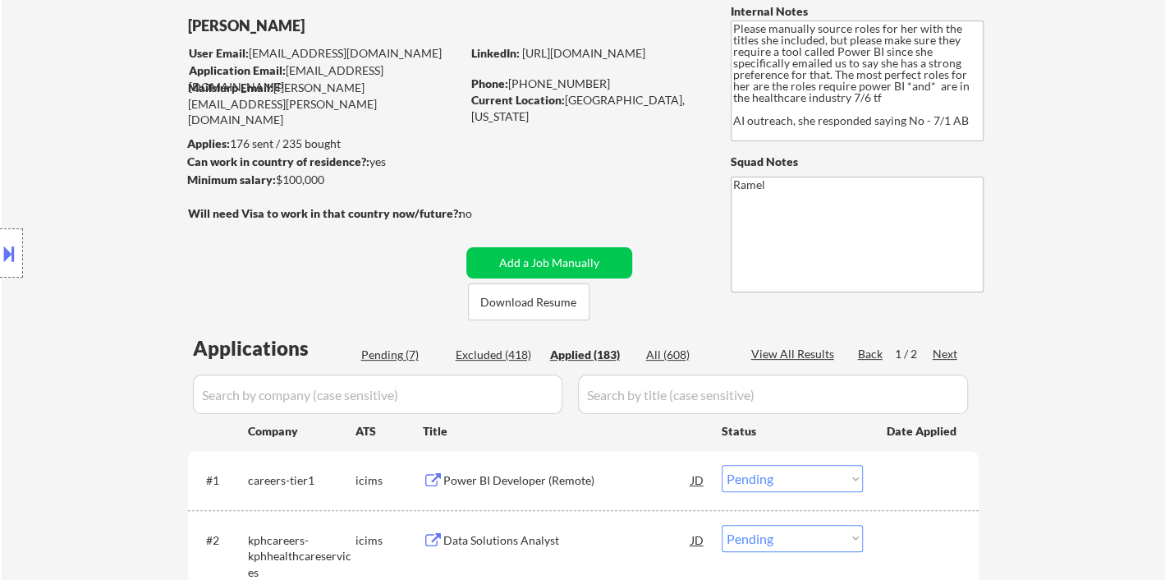
select select ""applied""
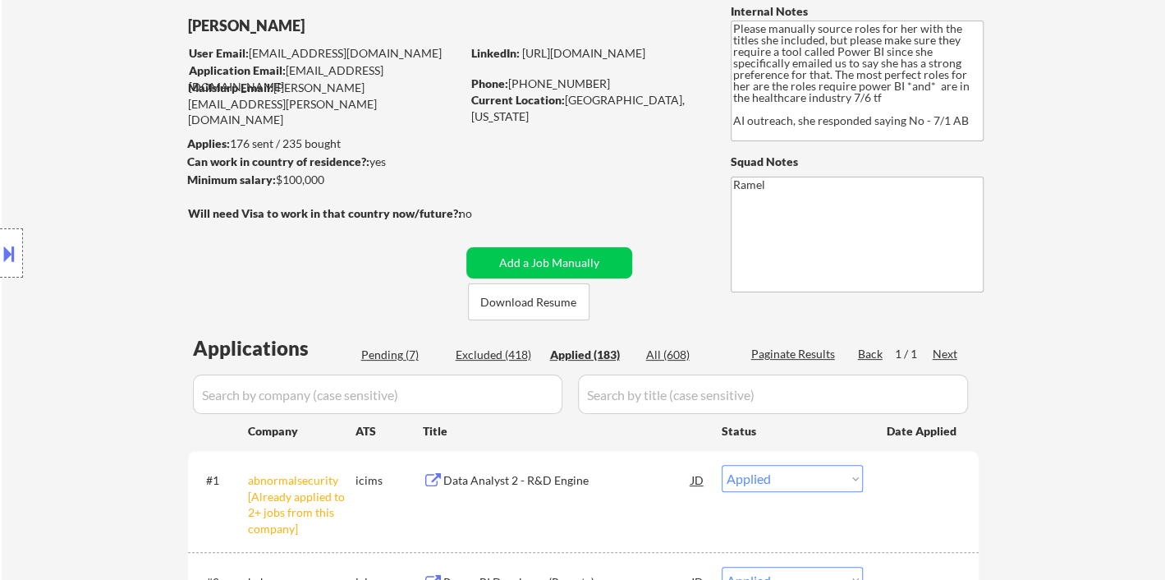
select select ""applied""
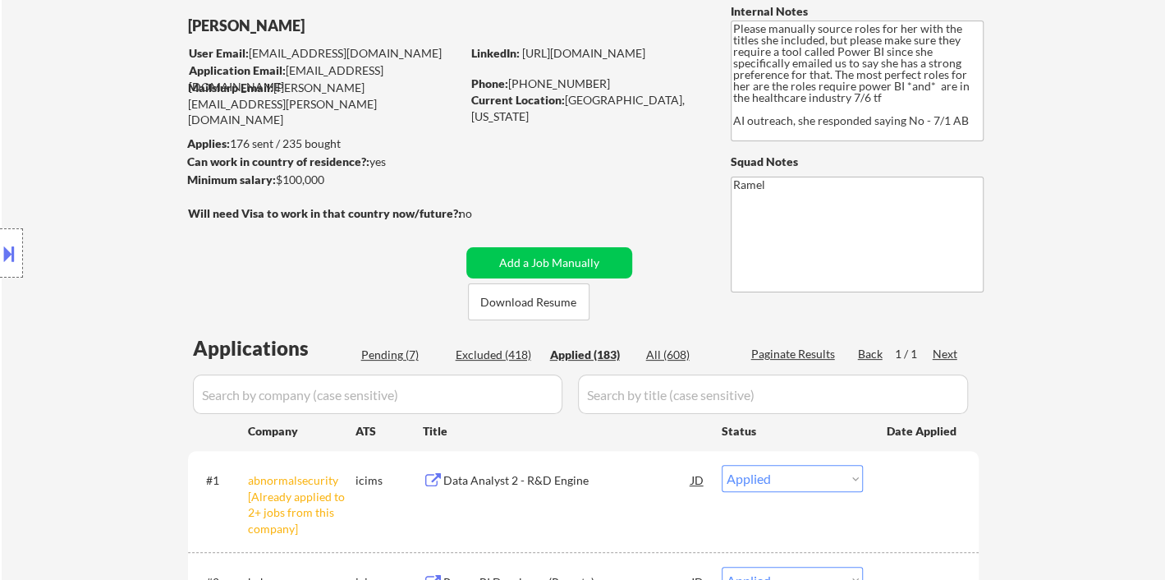
select select ""applied""
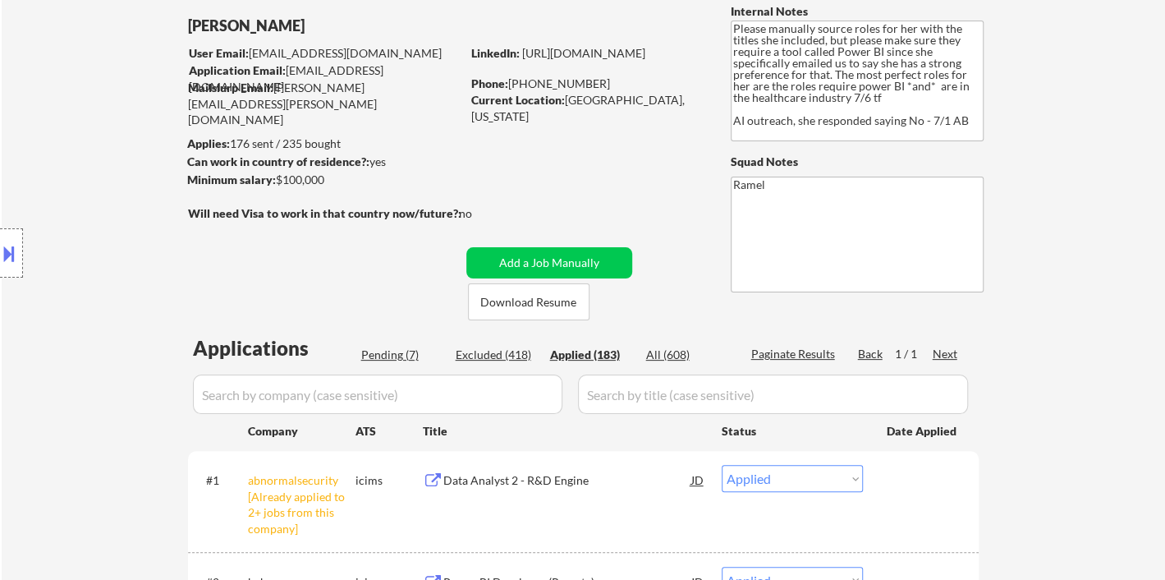
select select ""applied""
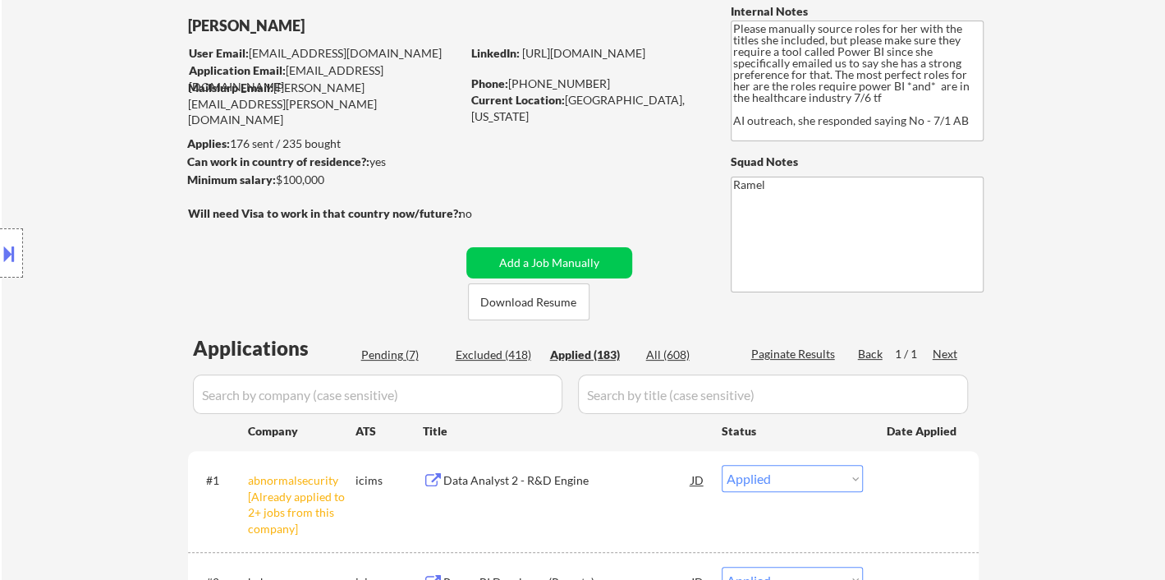
select select ""applied""
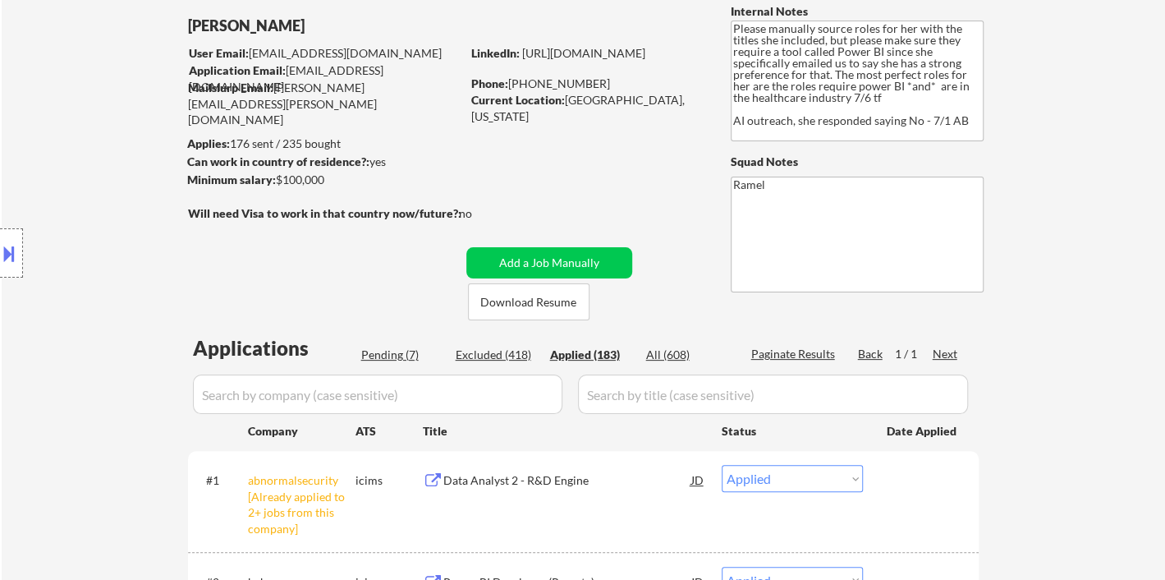
select select ""applied""
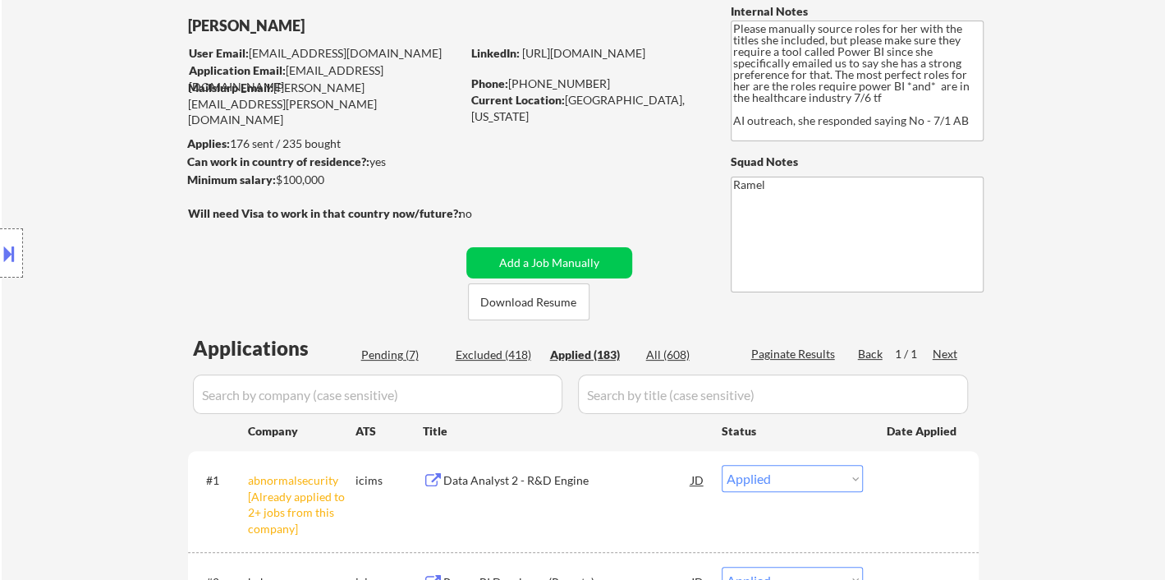
select select ""applied""
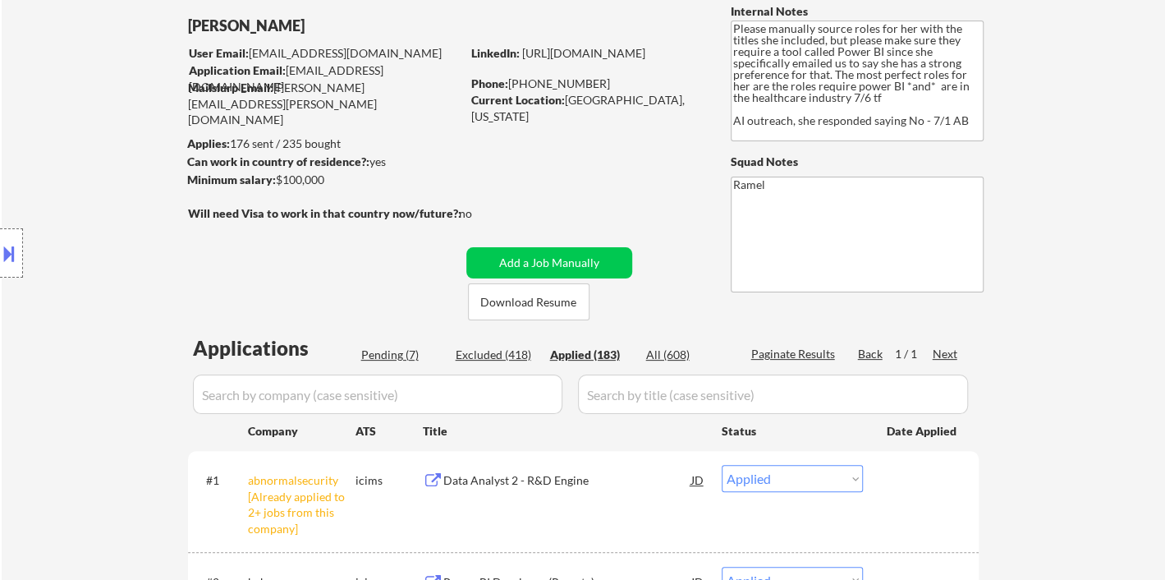
select select ""applied""
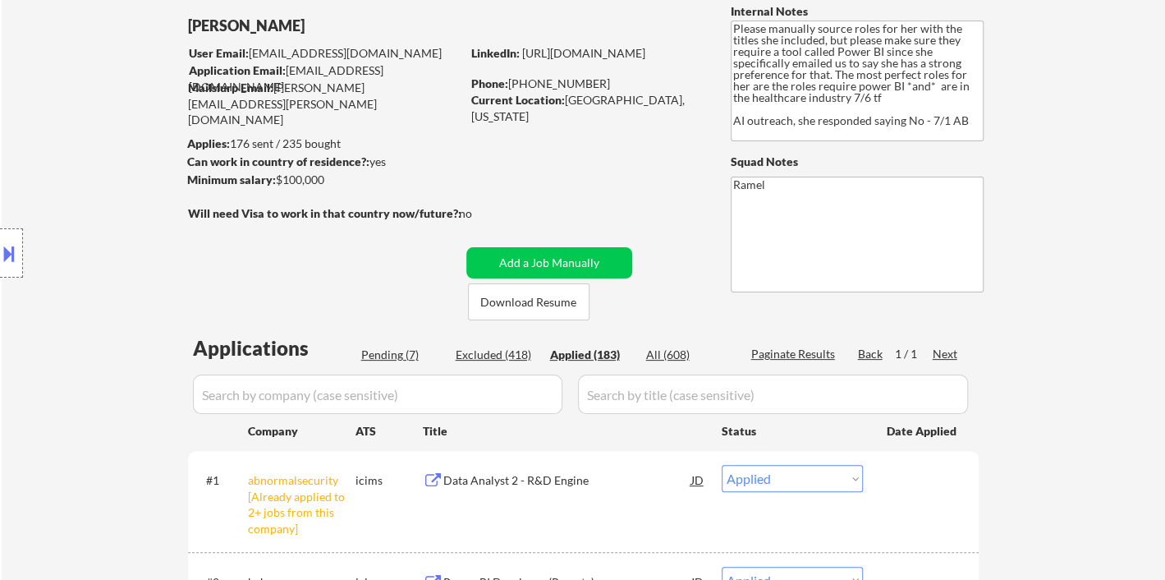
select select ""applied""
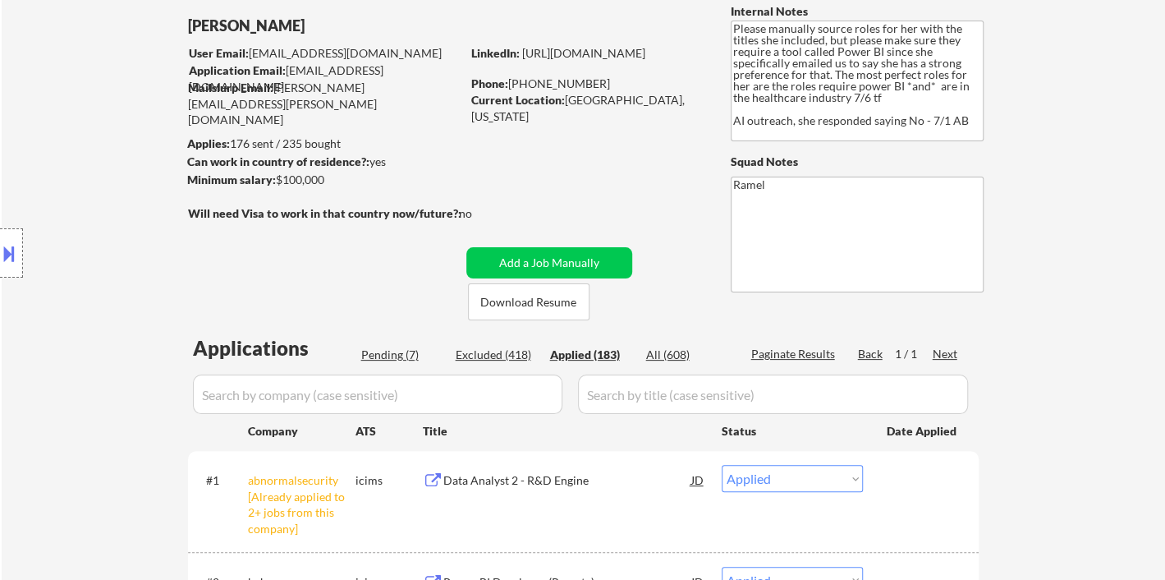
select select ""applied""
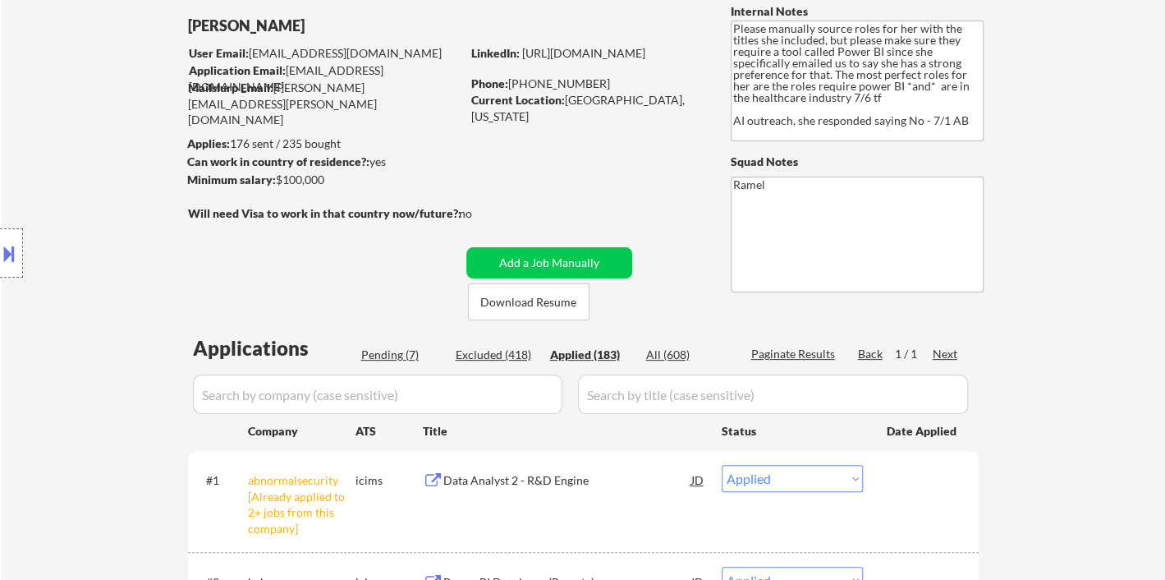
select select ""applied""
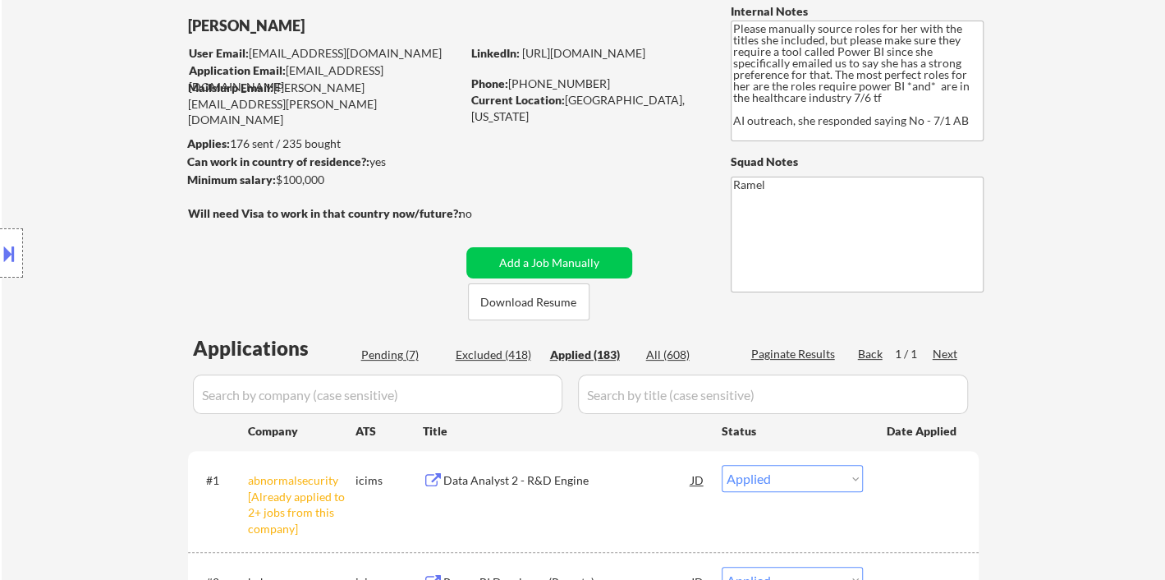
select select ""applied""
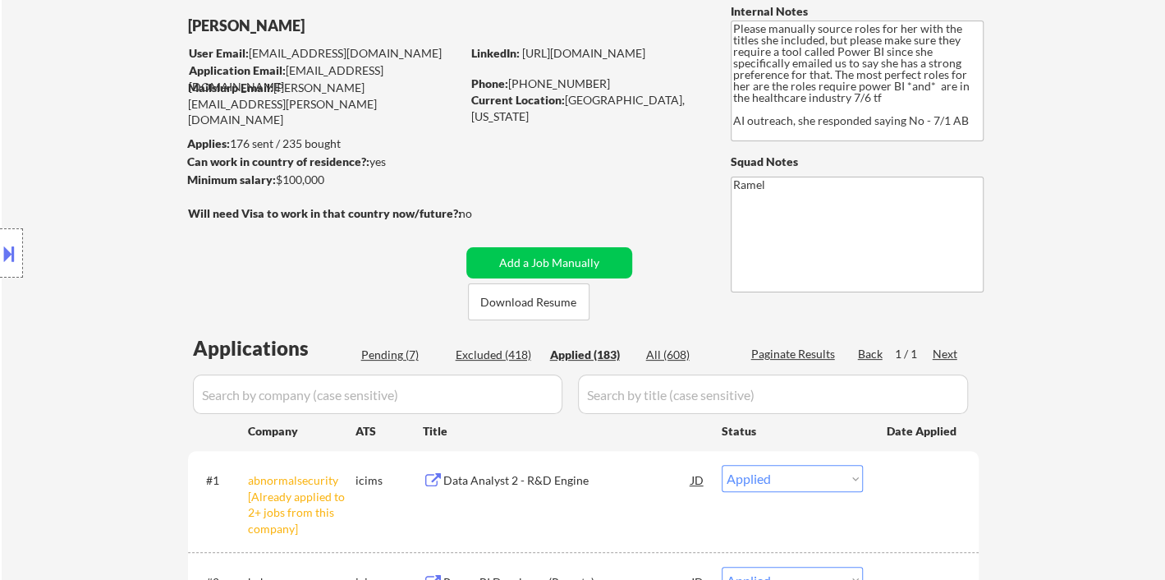
select select ""applied""
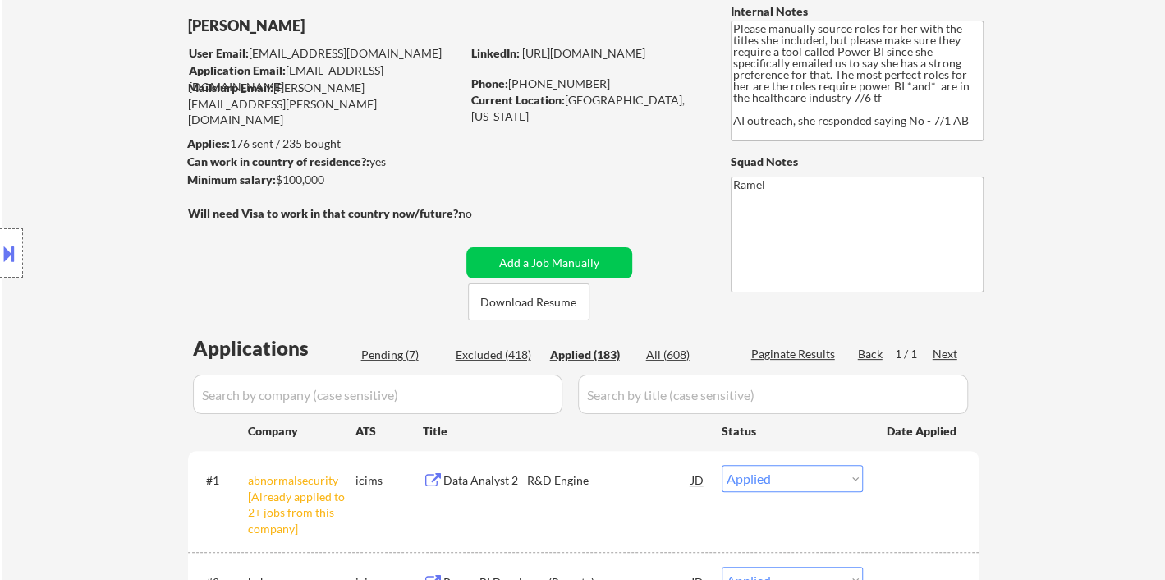
select select ""applied""
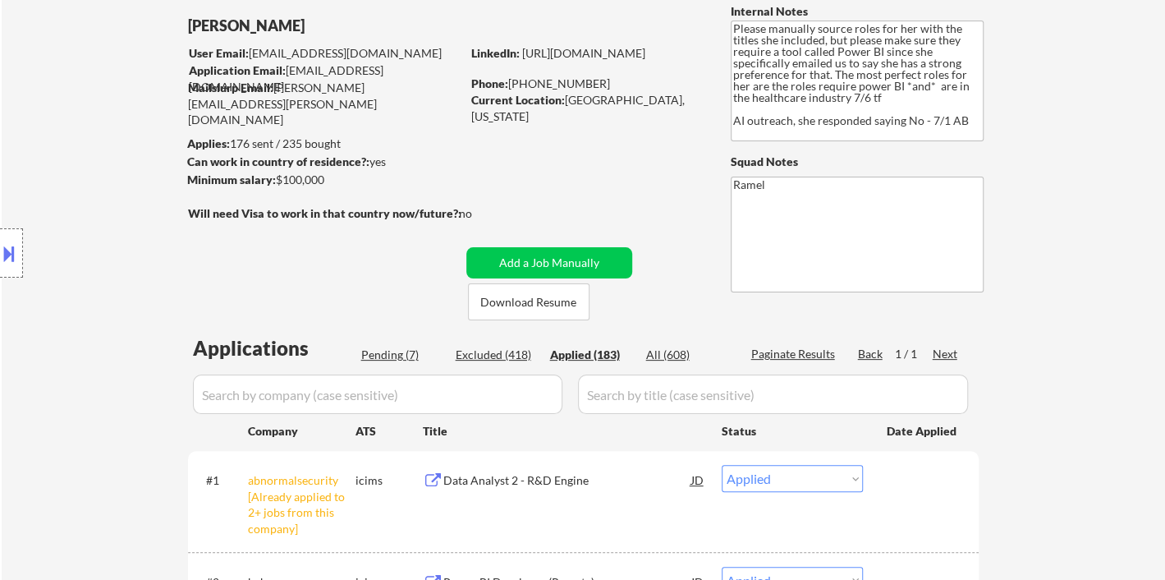
select select ""applied""
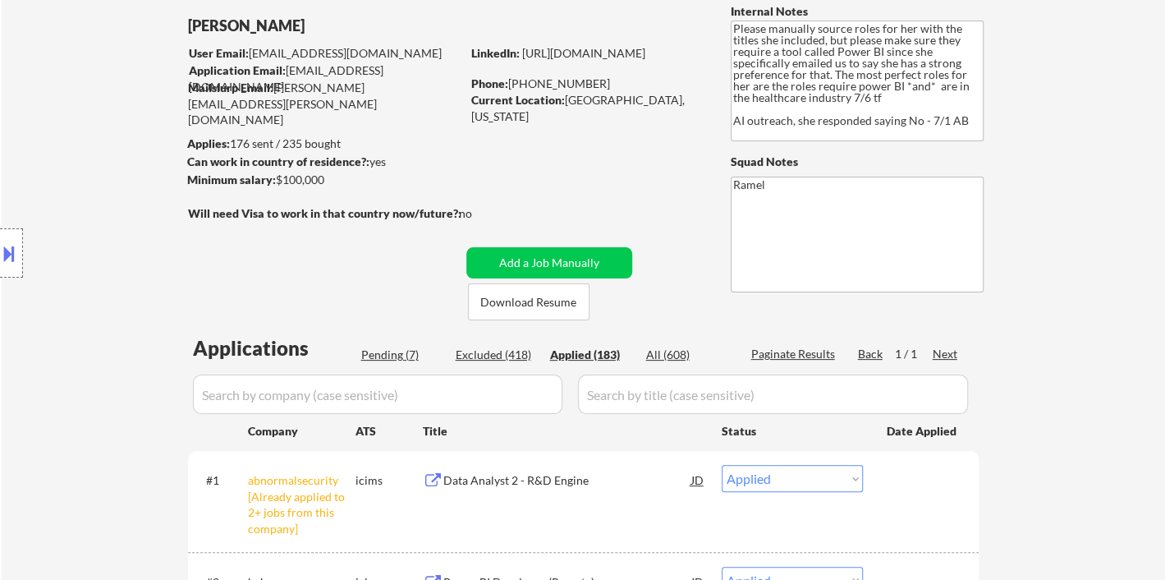
select select ""applied""
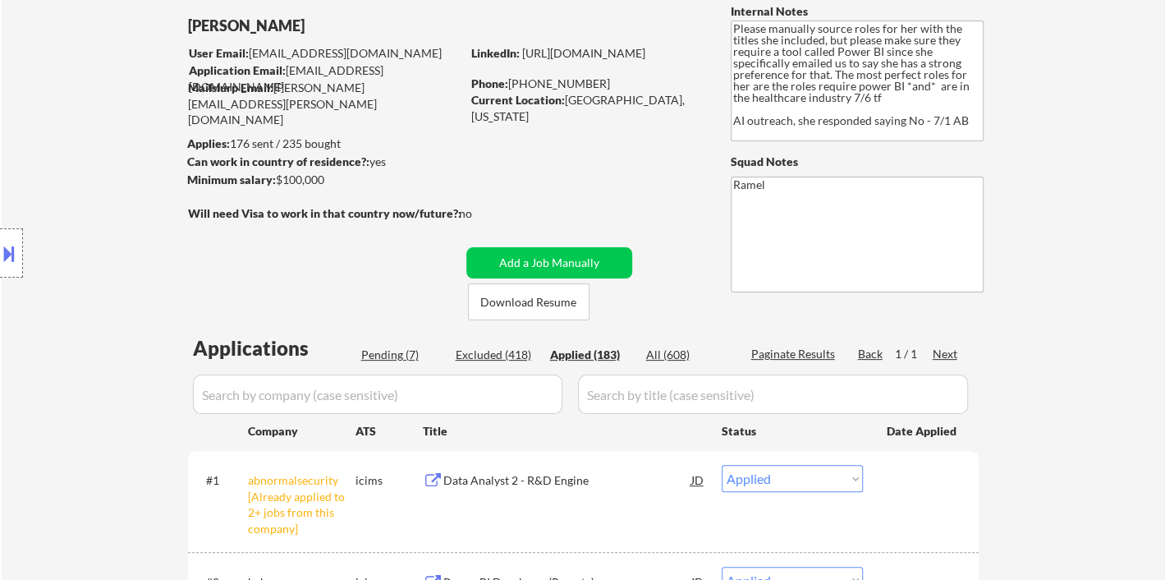
select select ""applied""
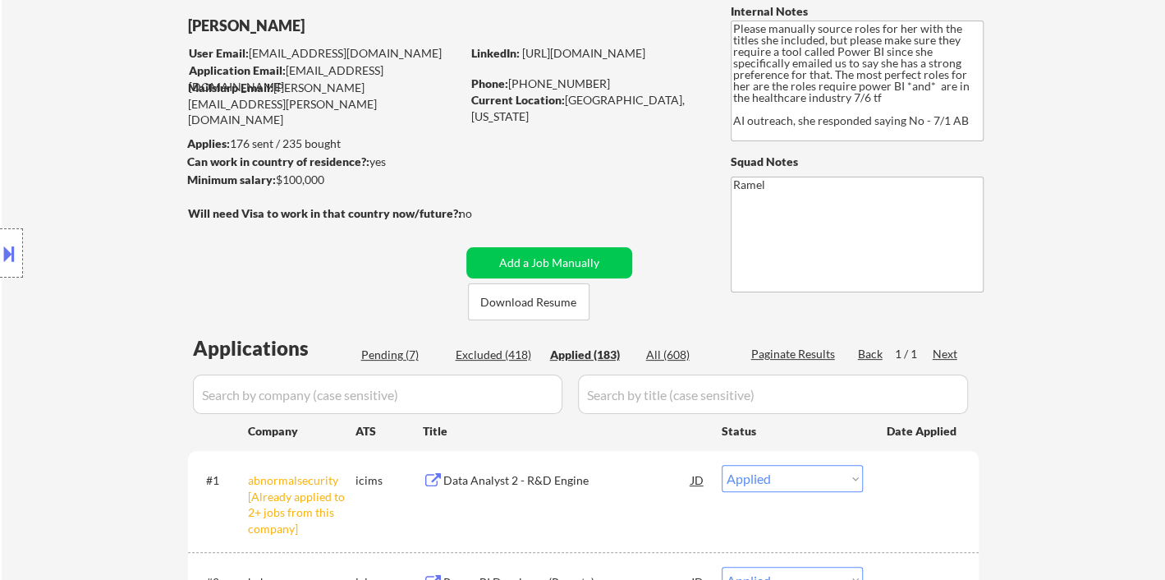
select select ""applied""
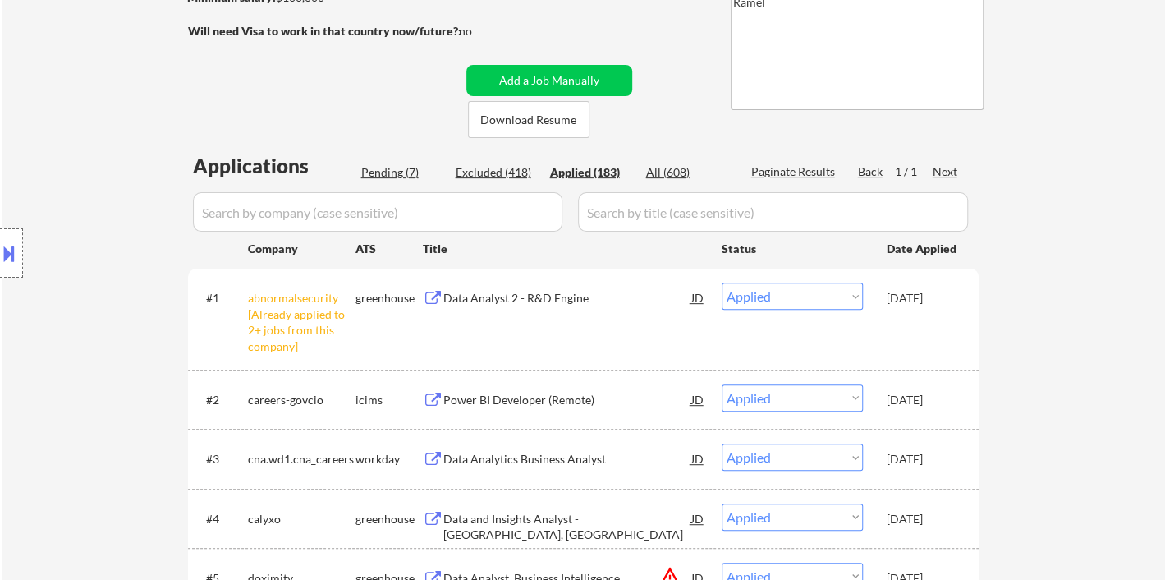
select select ""applied""
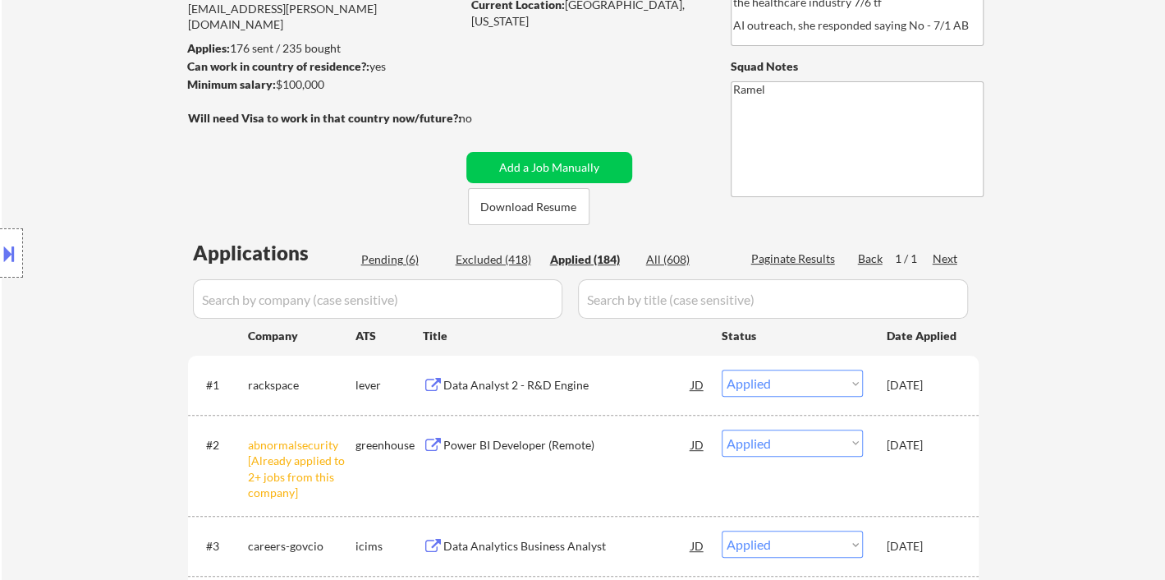
scroll to position [182, 0]
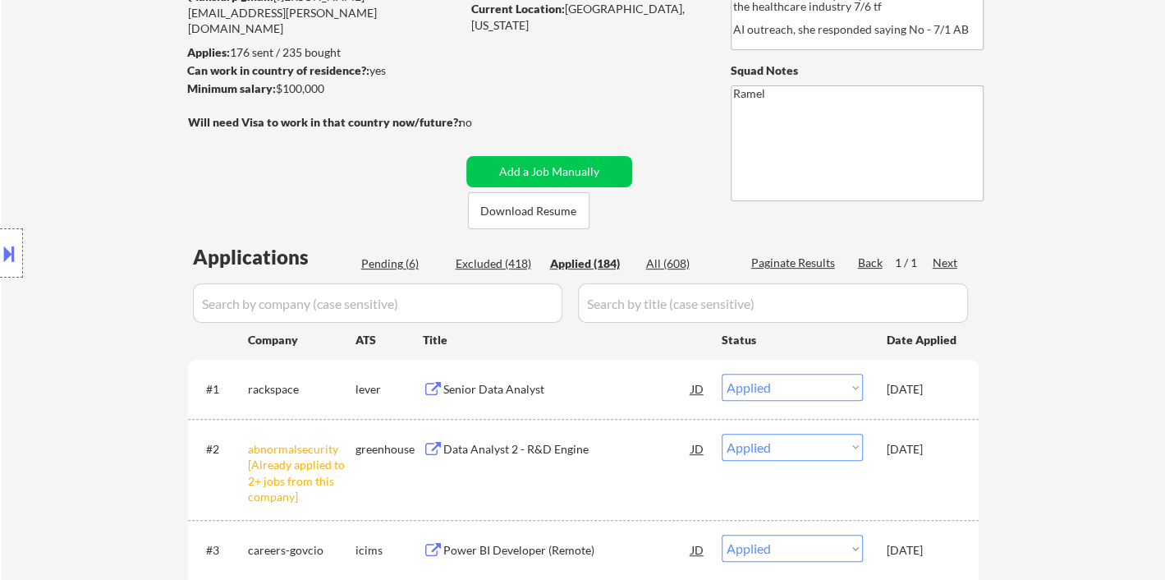
select select ""applied""
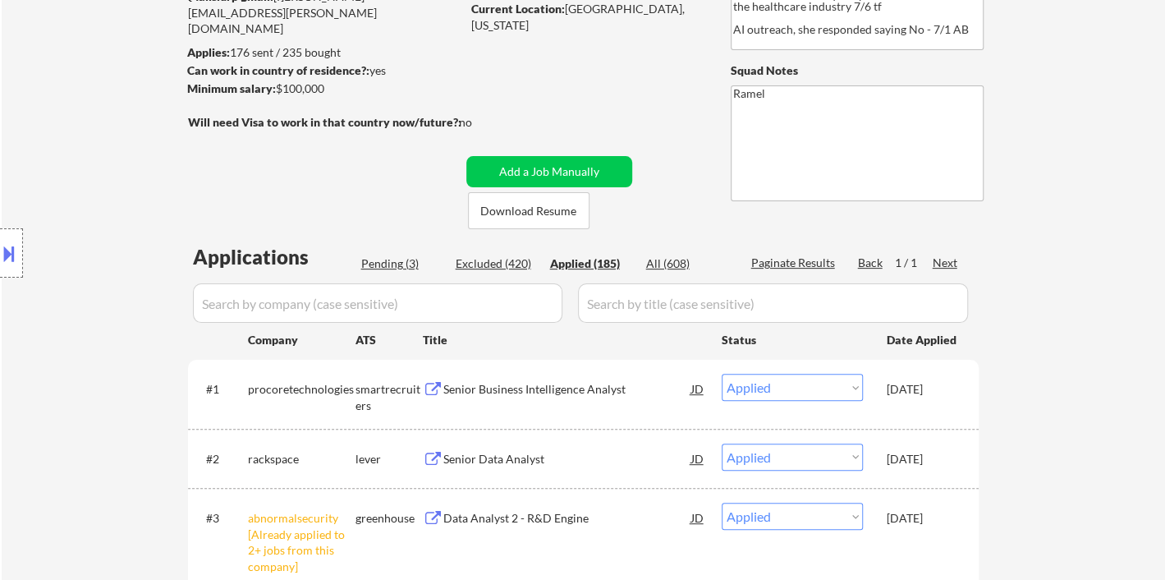
select select ""applied""
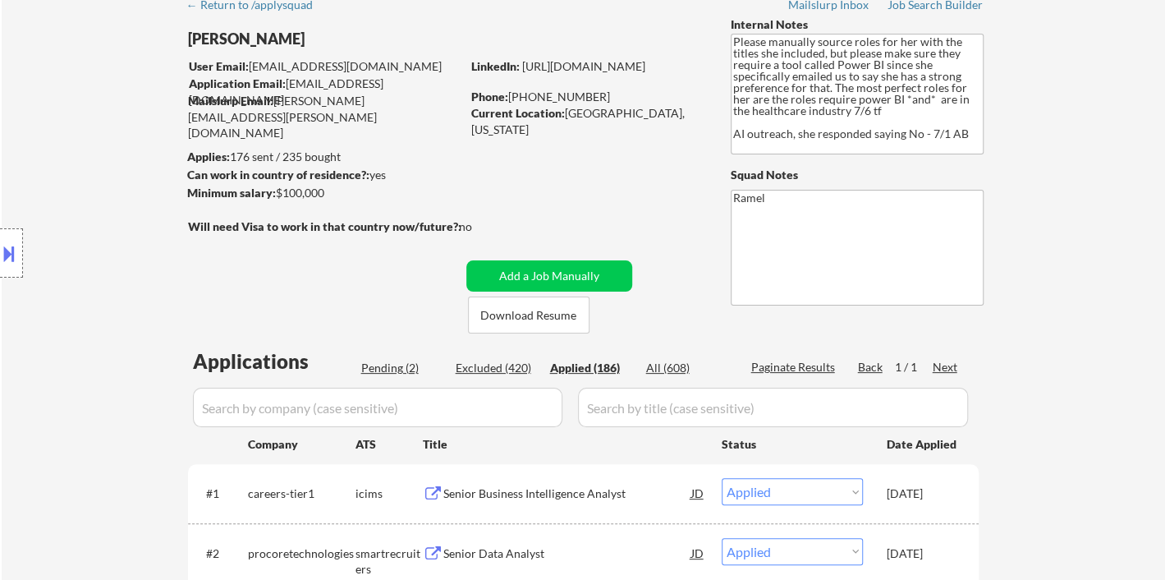
scroll to position [0, 0]
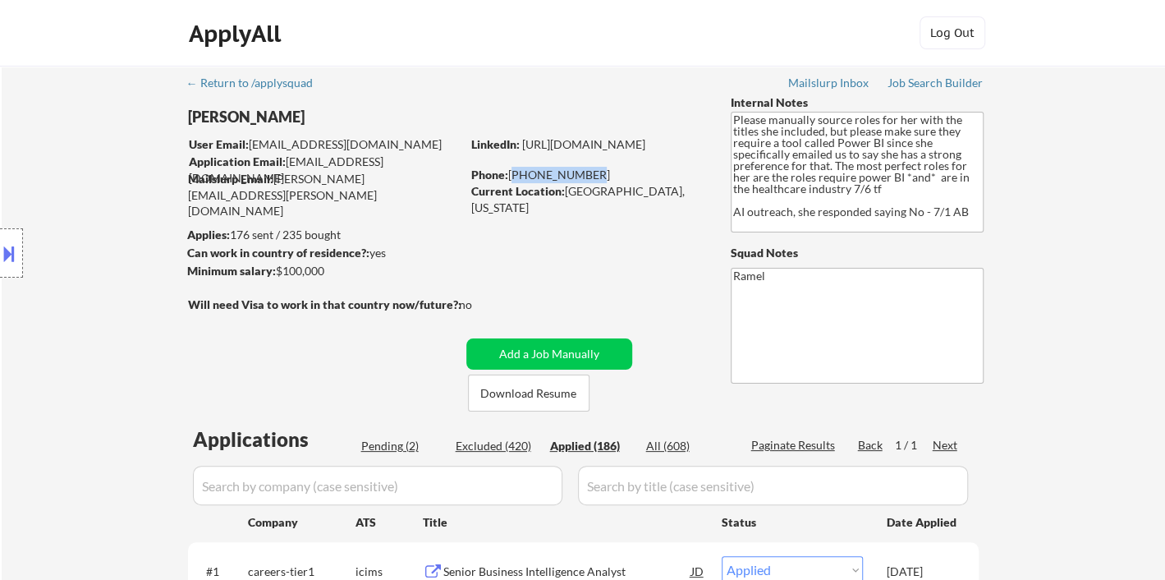
drag, startPoint x: 585, startPoint y: 172, endPoint x: 510, endPoint y: 176, distance: 74.8
click at [510, 176] on div "Phone: 281-734-5082" at bounding box center [587, 175] width 232 height 16
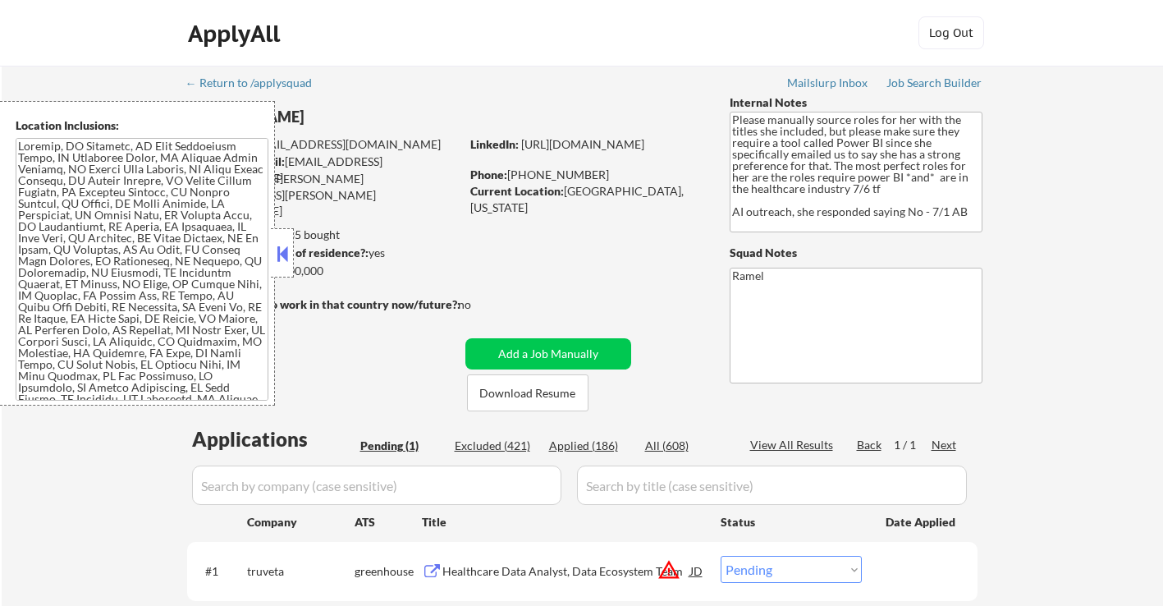
select select ""pending""
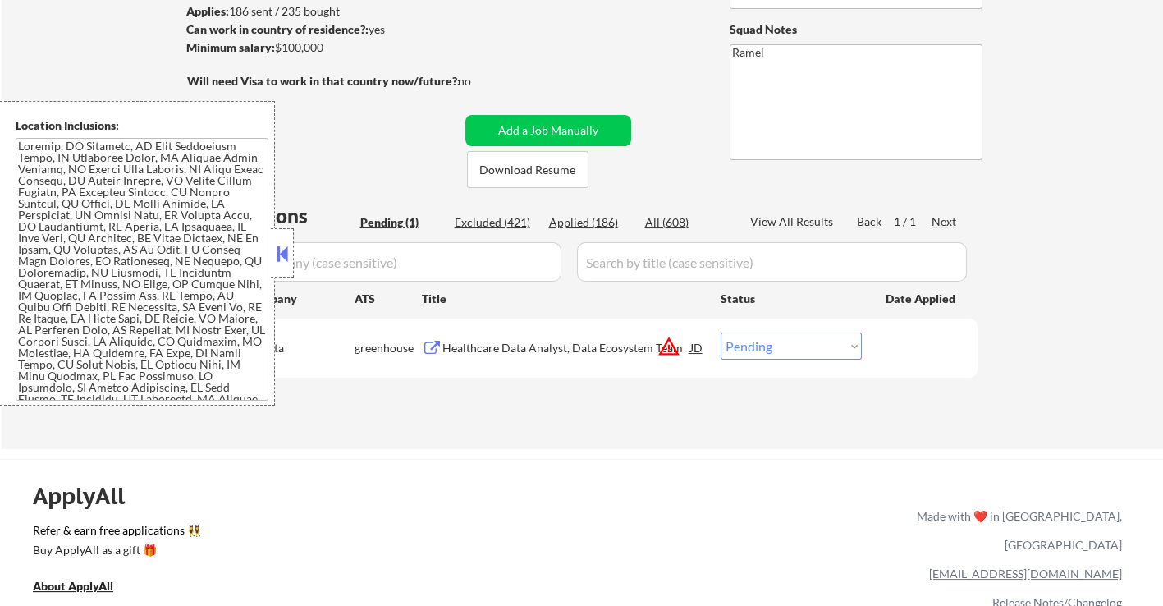
scroll to position [273, 0]
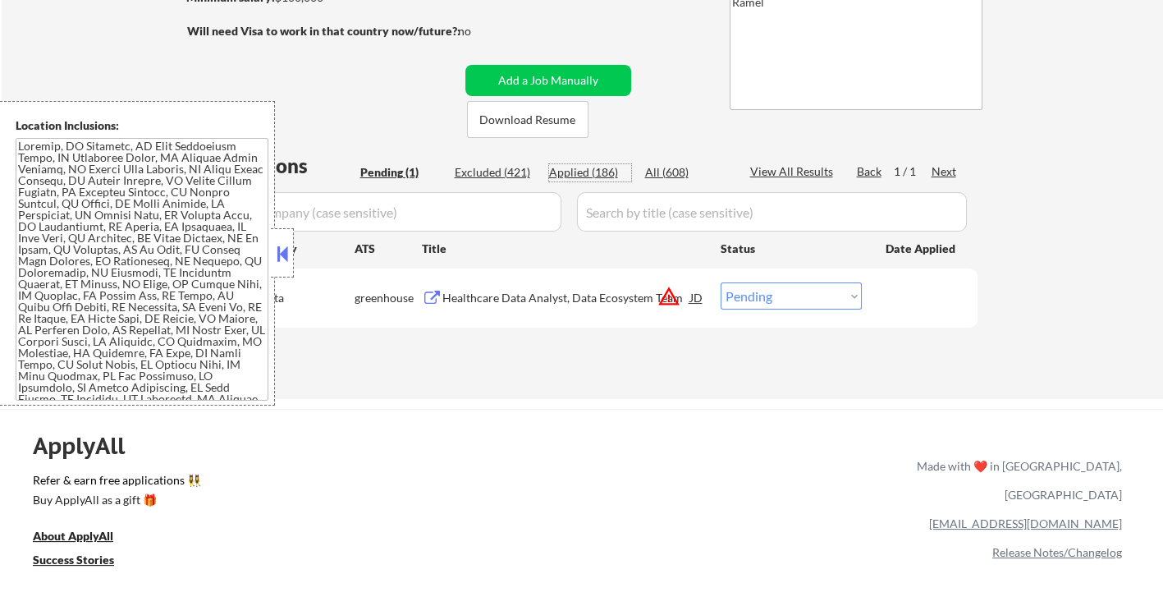
click at [606, 173] on div "Applied (186)" at bounding box center [590, 172] width 82 height 16
click at [280, 263] on button at bounding box center [282, 253] width 18 height 25
click at [285, 259] on button at bounding box center [282, 253] width 18 height 25
select select ""applied""
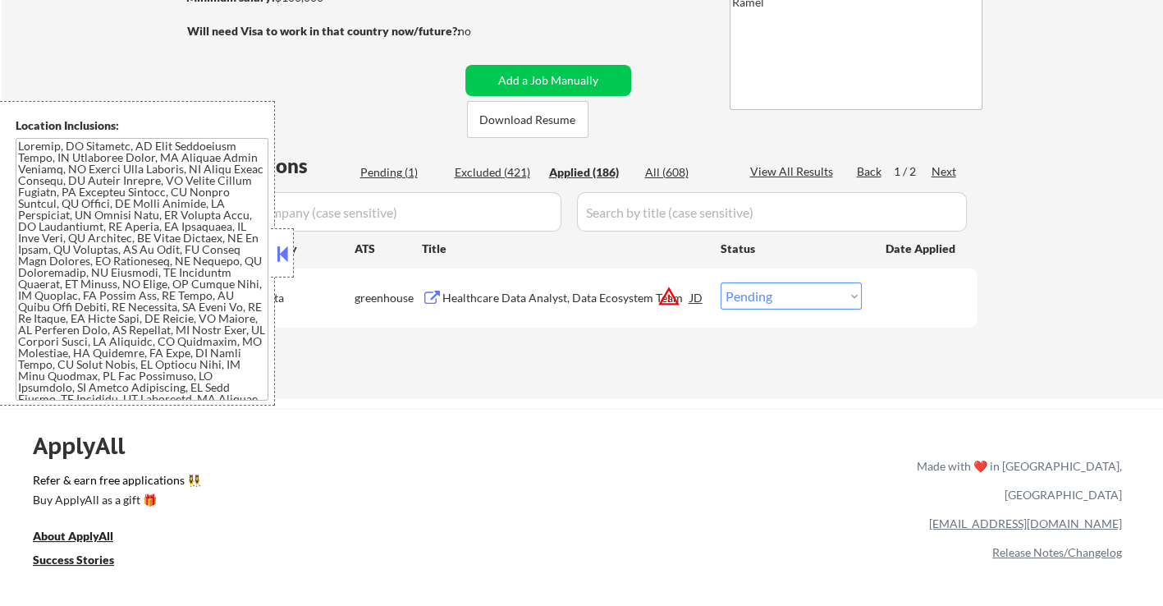
select select ""applied""
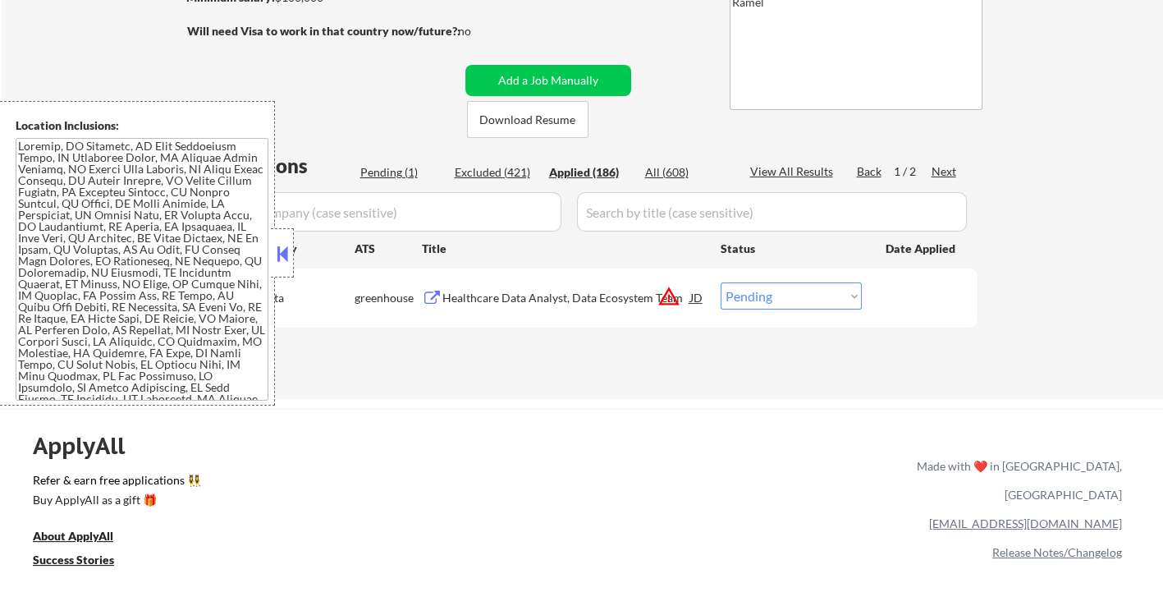
select select ""applied""
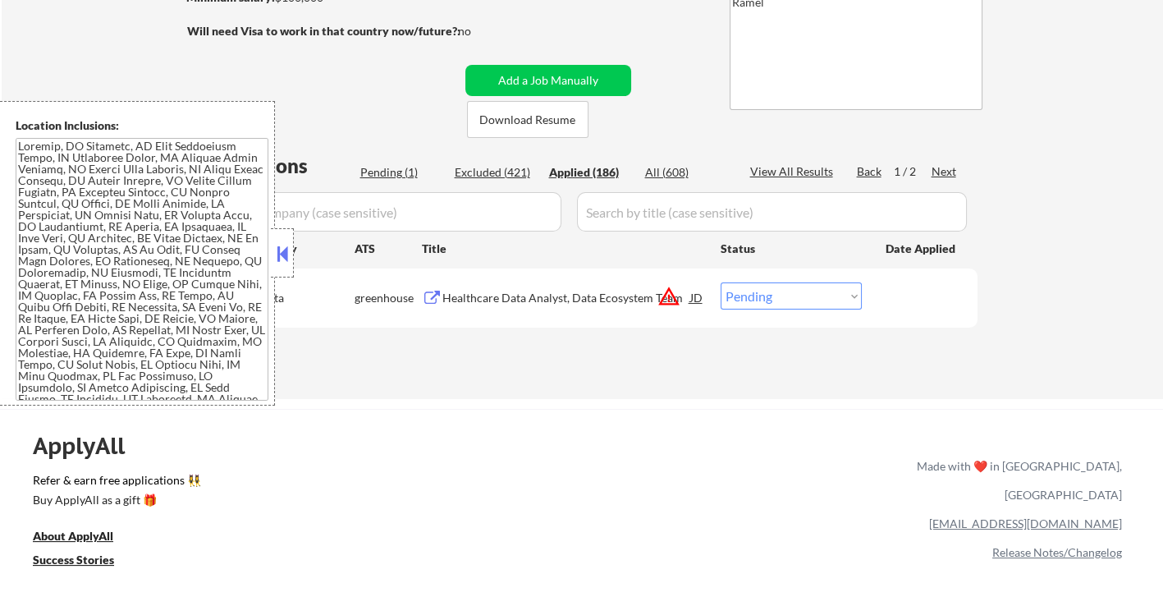
select select ""applied""
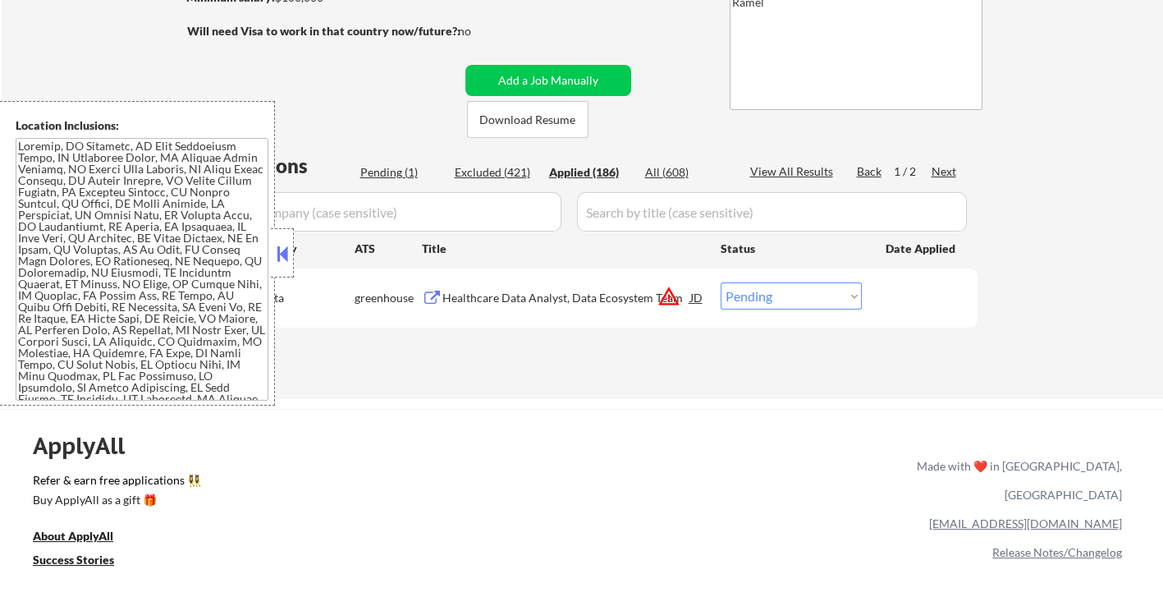
select select ""applied""
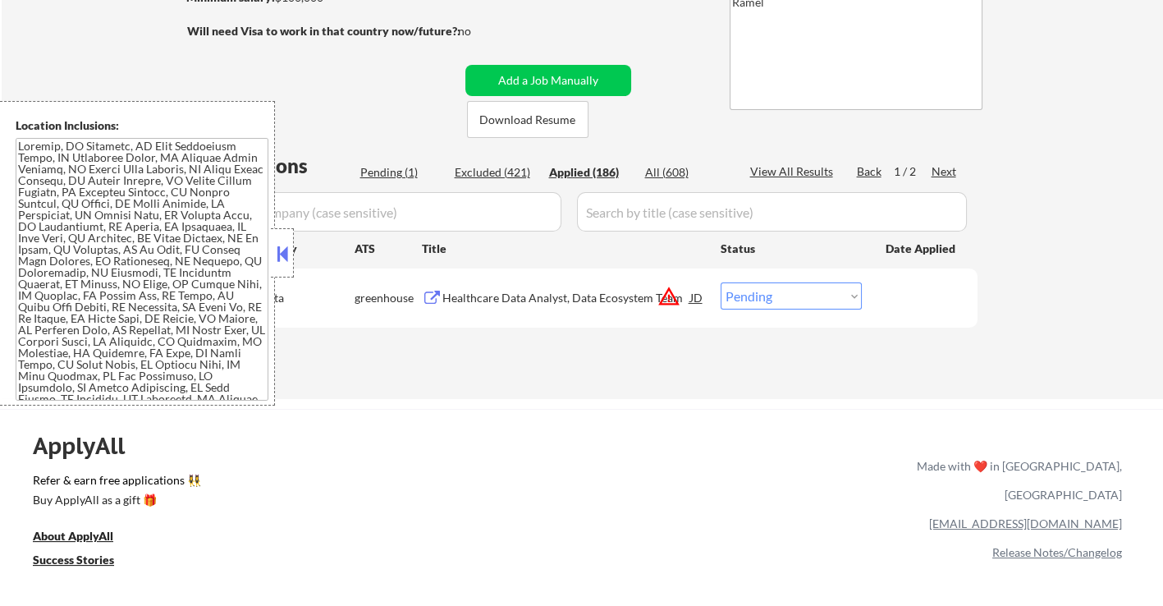
select select ""applied""
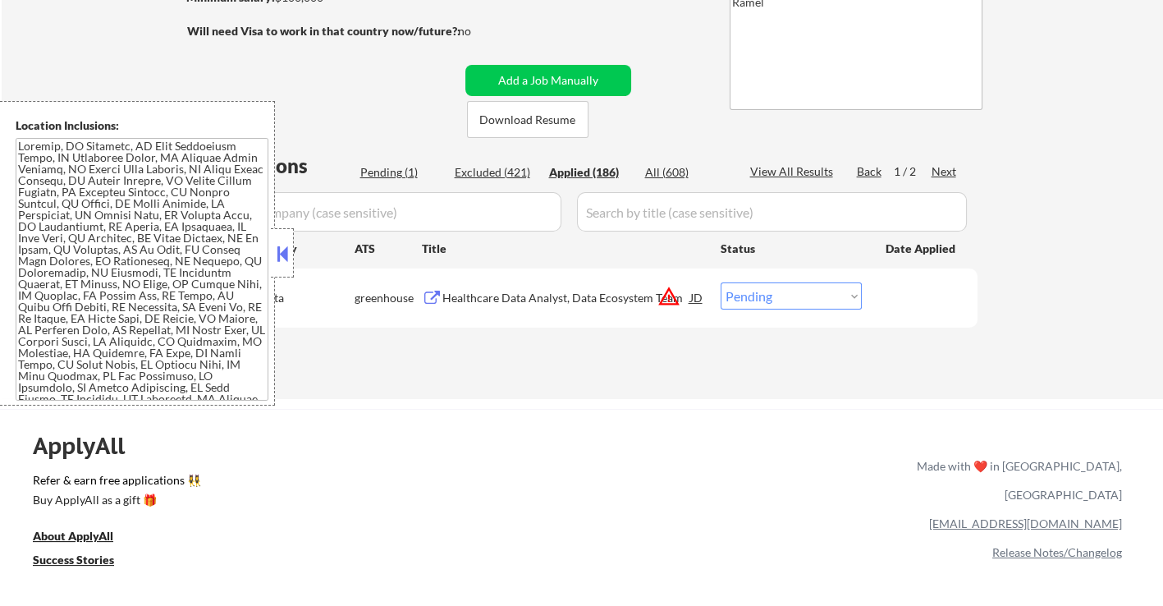
select select ""applied""
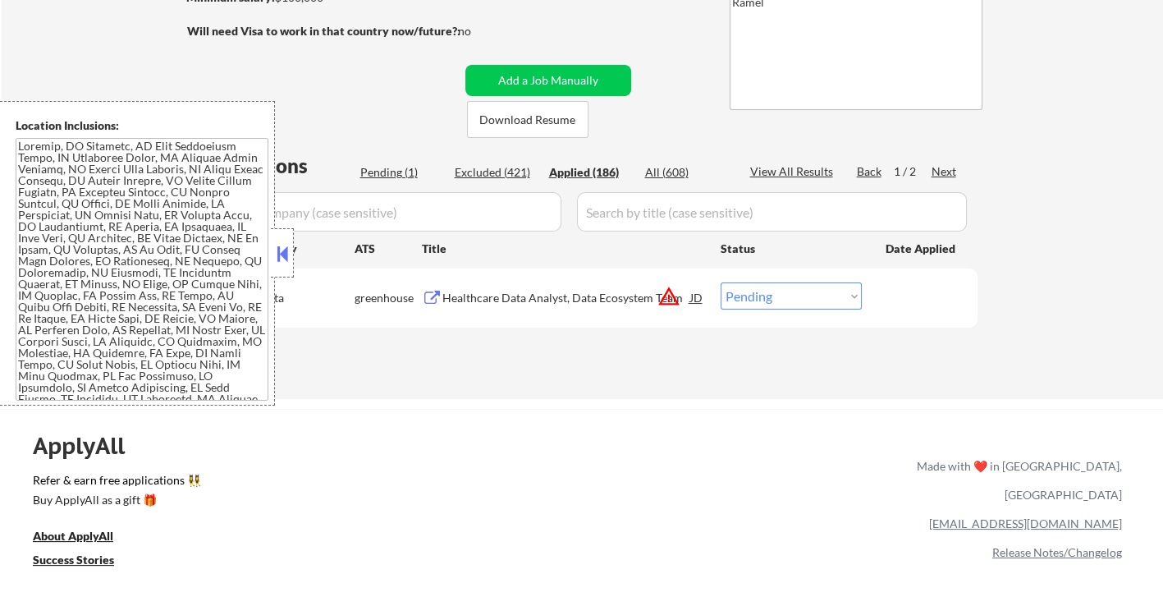
select select ""applied""
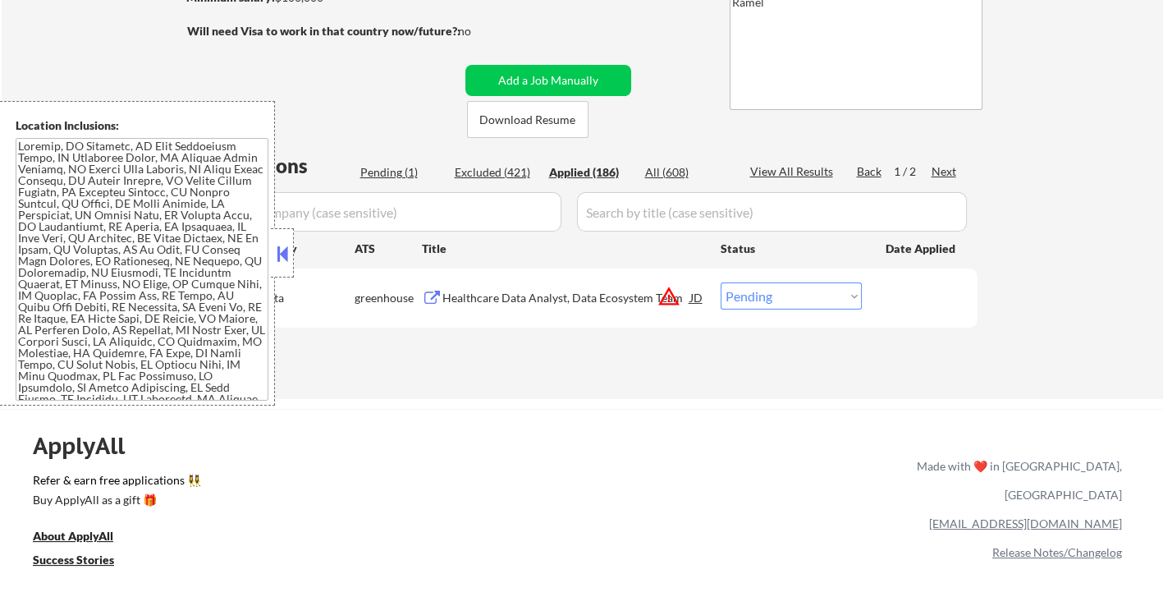
select select ""applied""
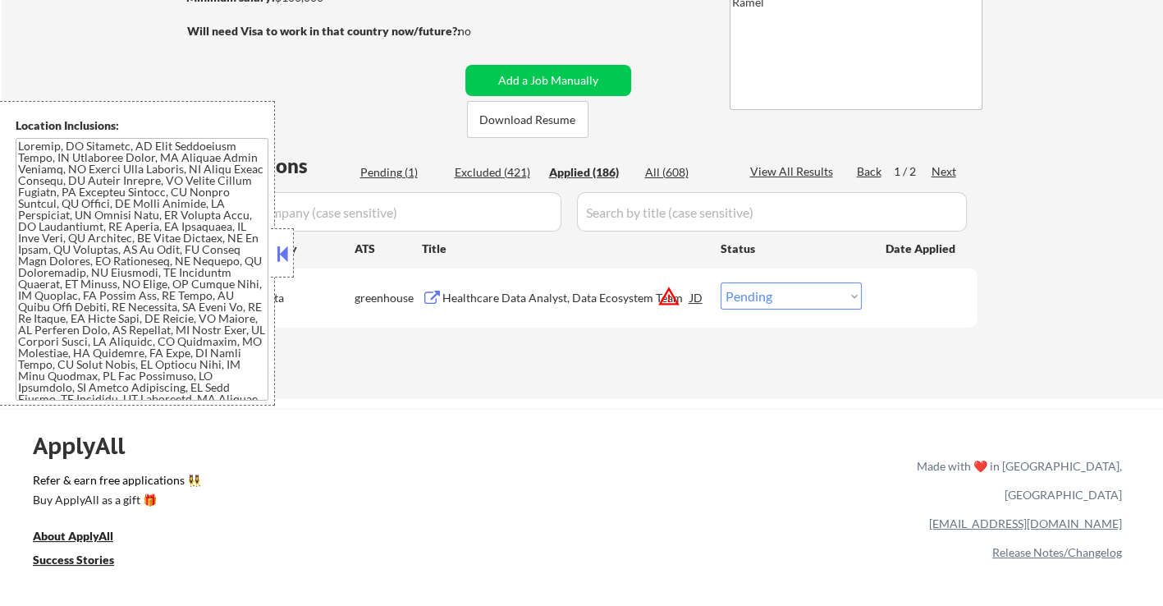
select select ""applied""
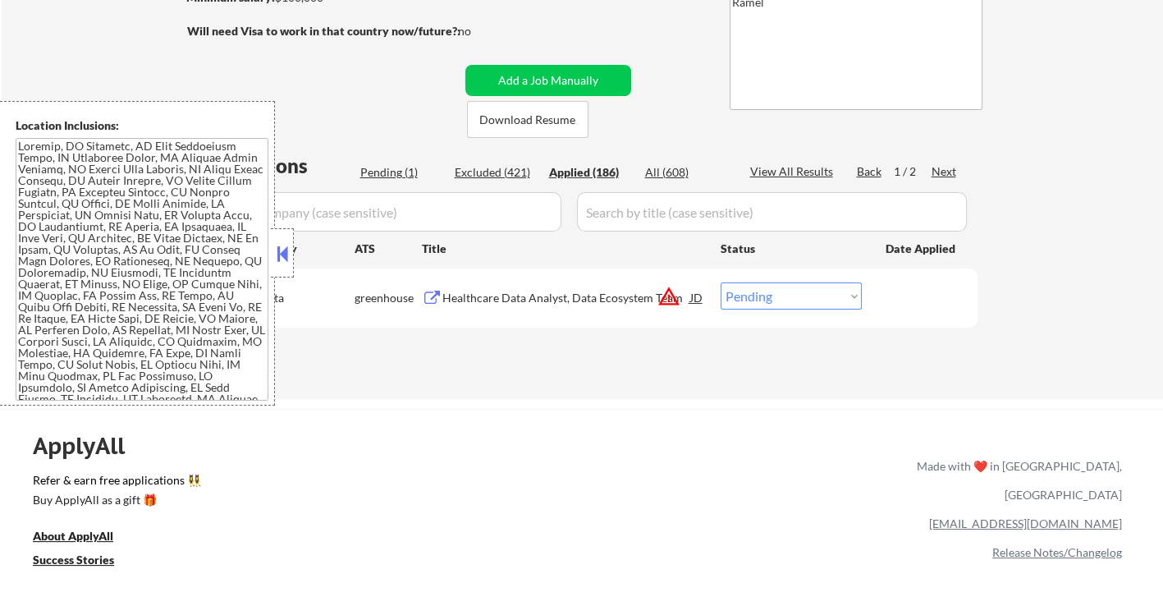
select select ""applied""
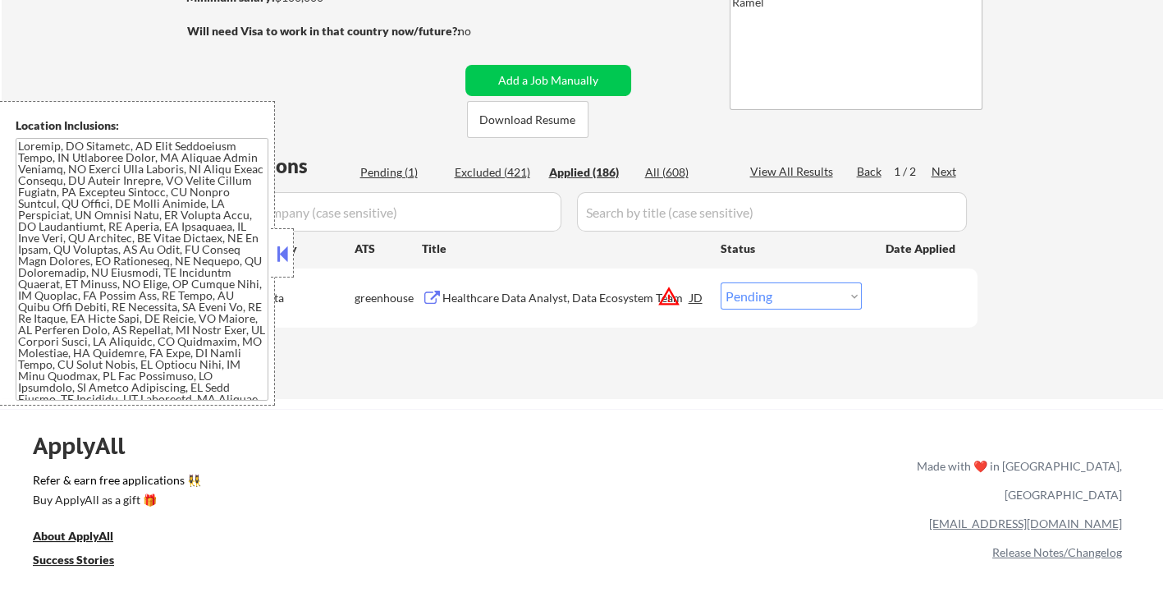
select select ""applied""
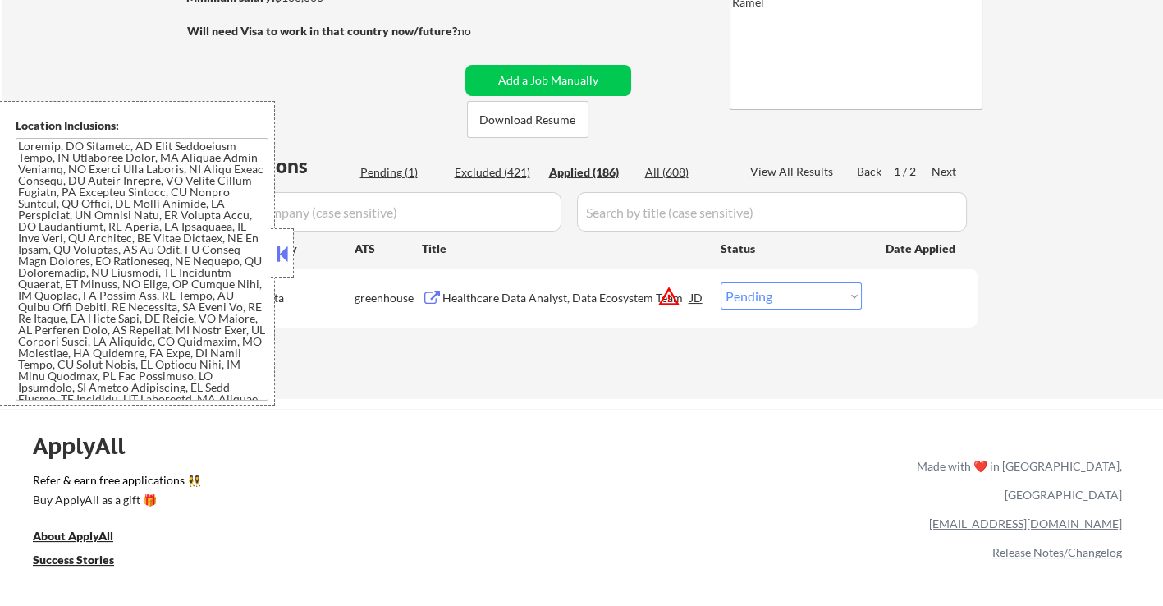
select select ""applied""
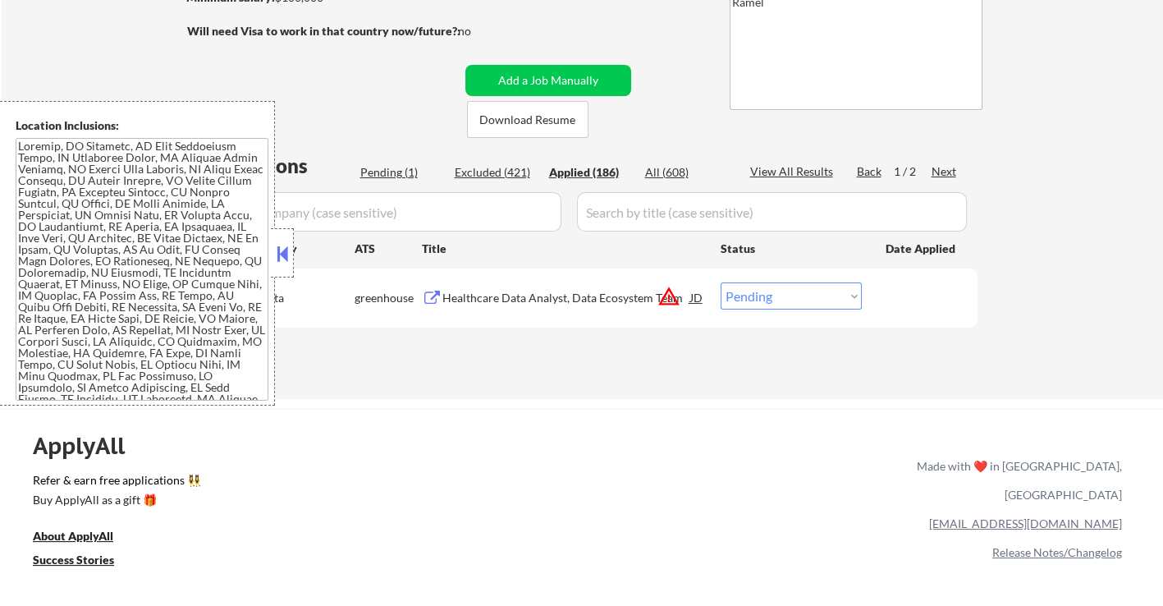
select select ""applied""
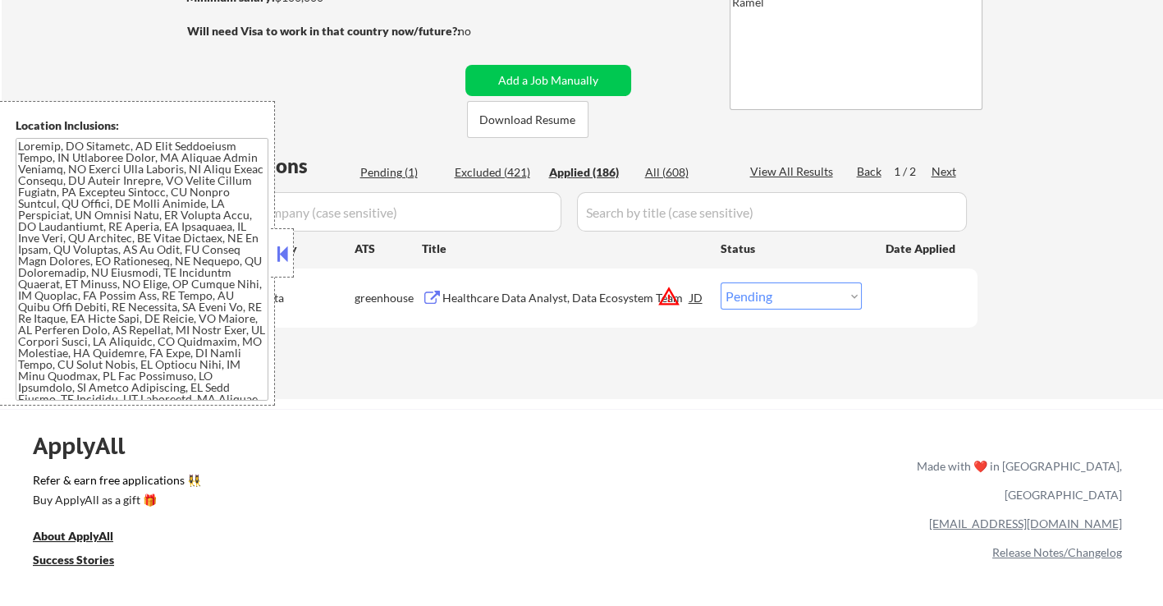
select select ""applied""
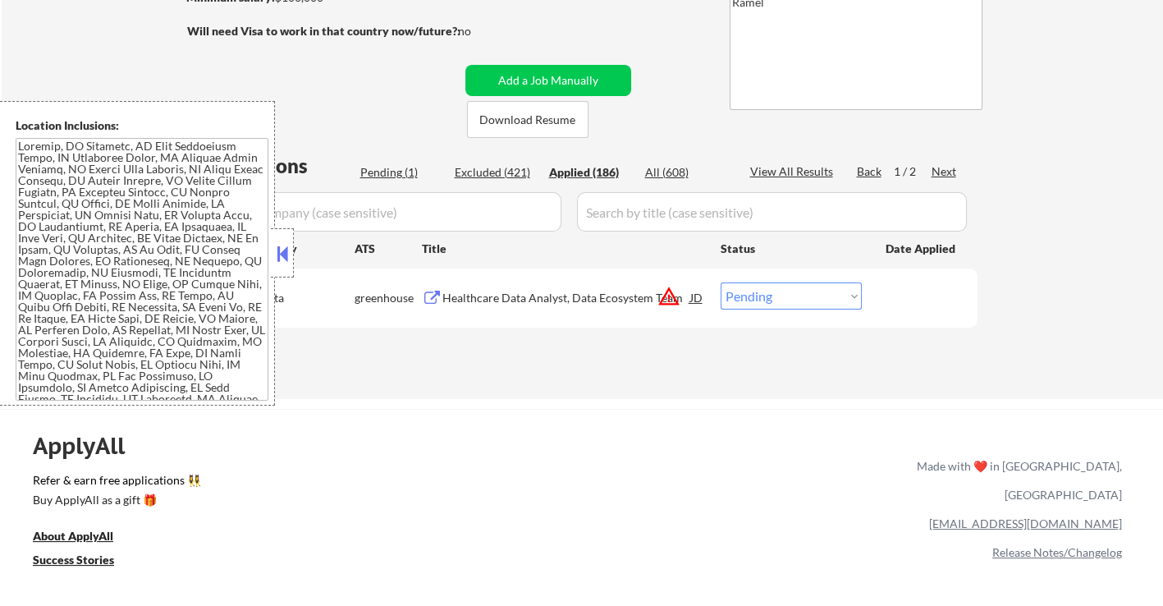
select select ""applied""
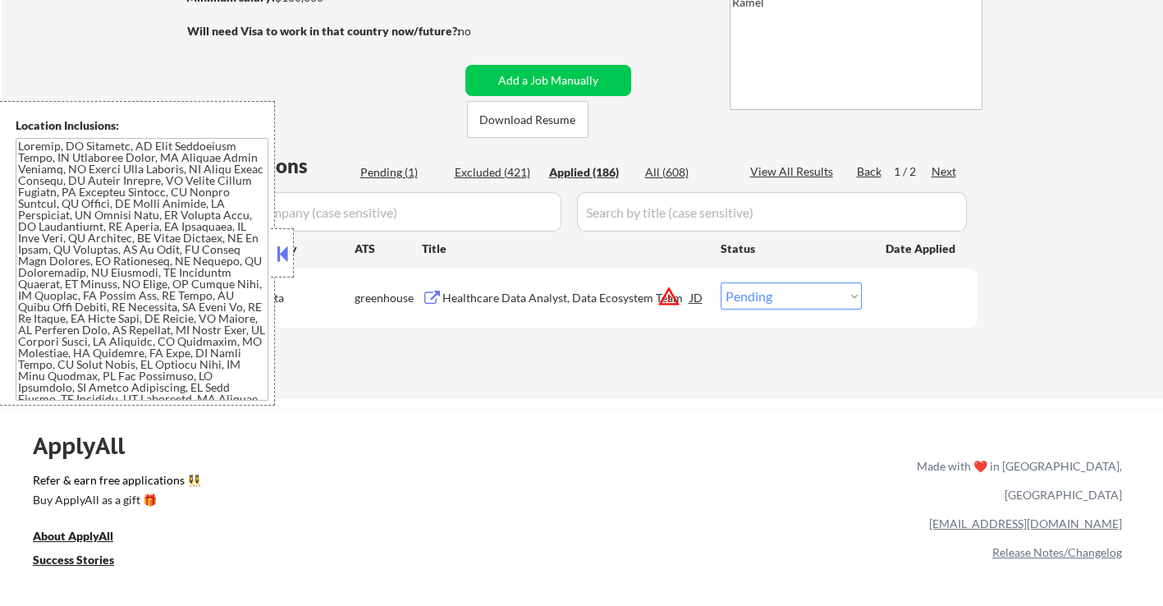
select select ""applied""
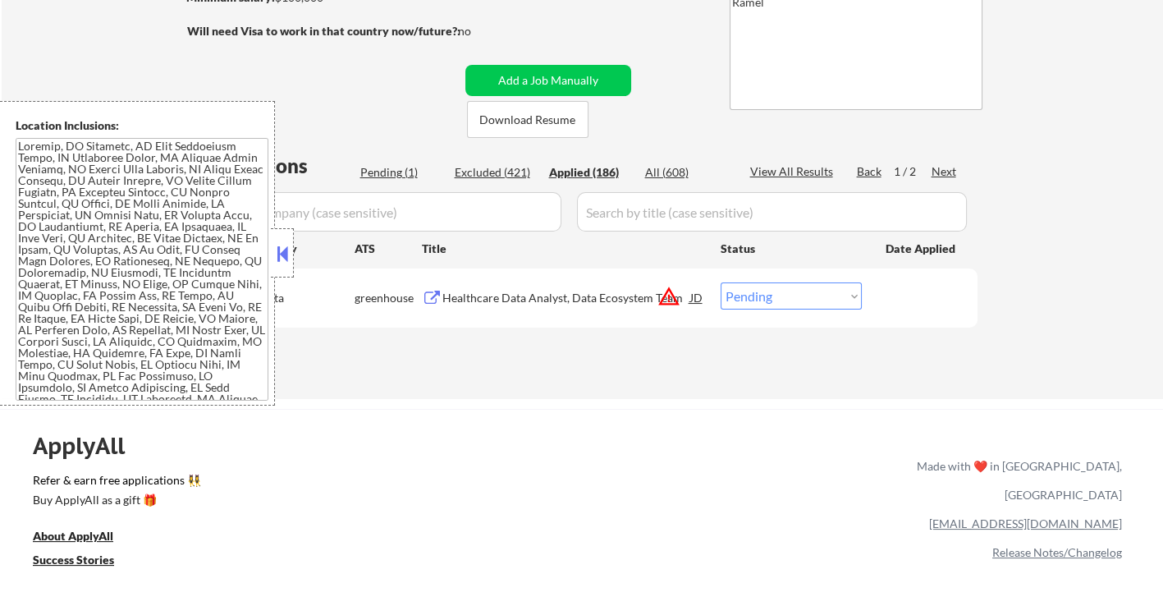
select select ""applied""
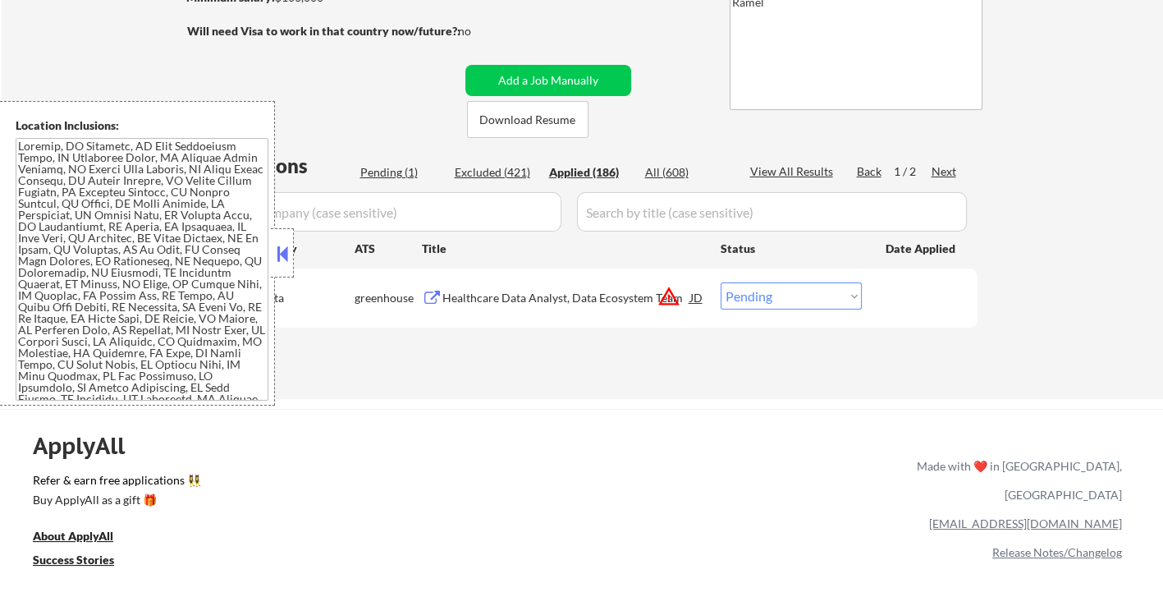
select select ""applied""
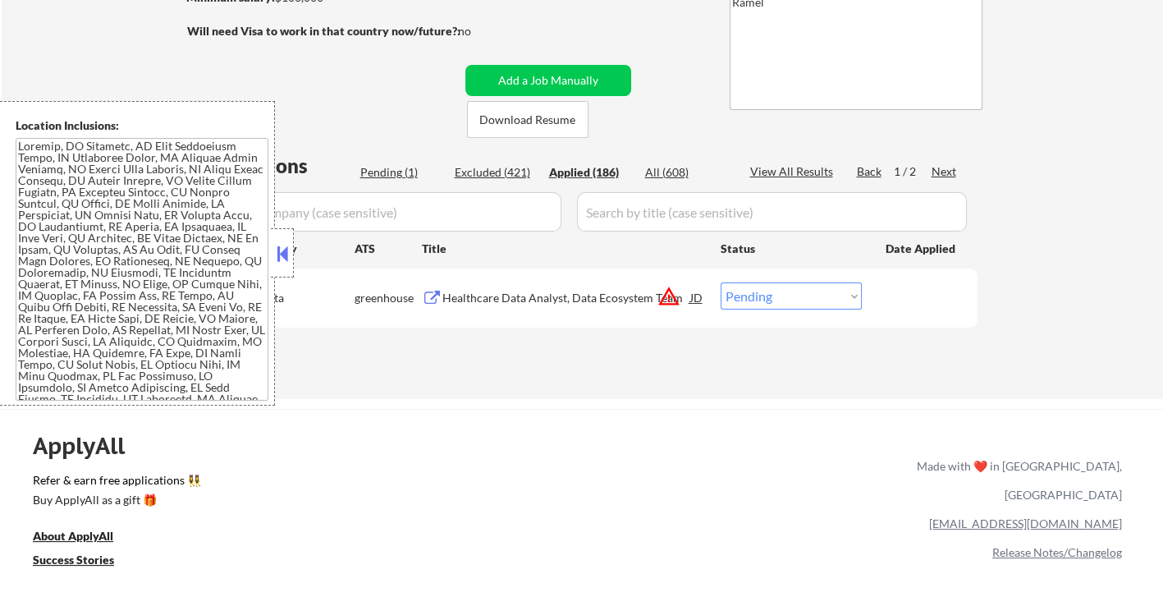
select select ""applied""
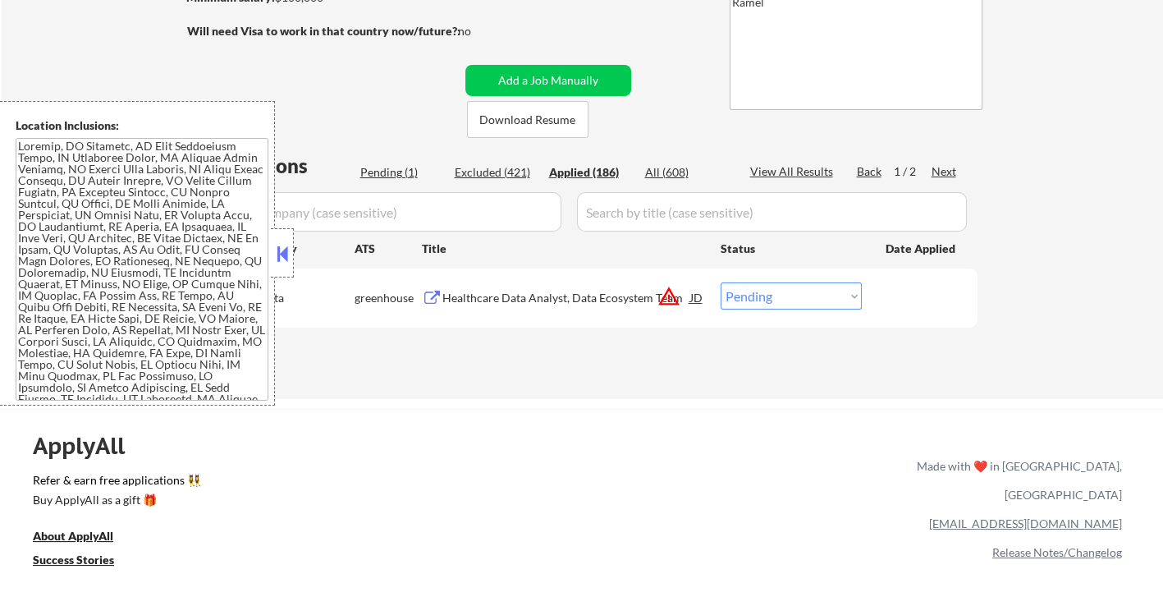
select select ""applied""
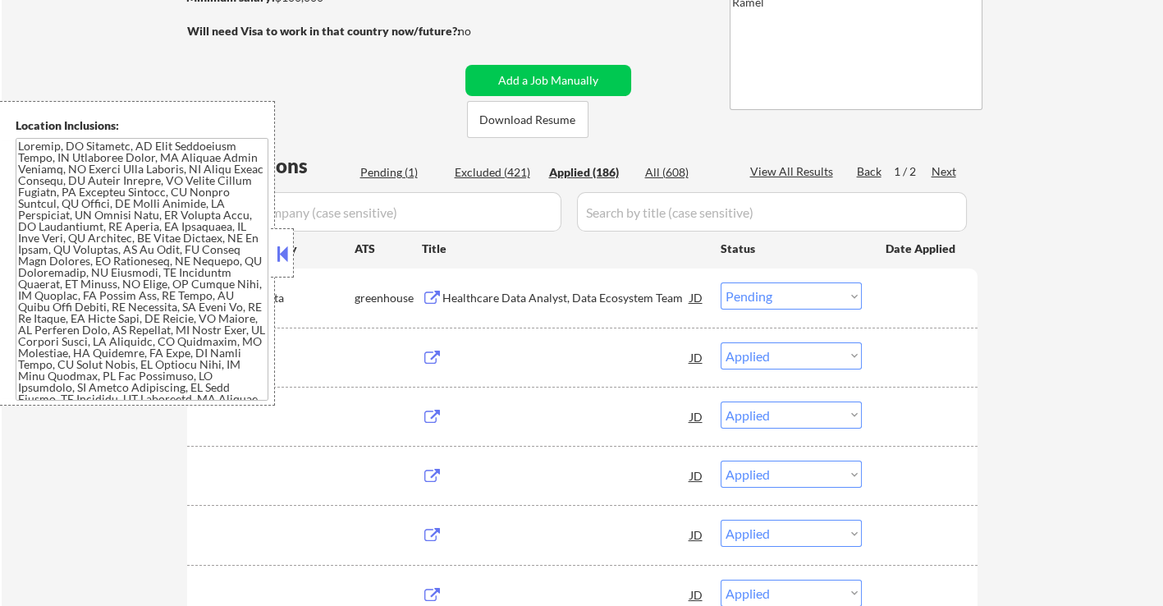
select select ""applied""
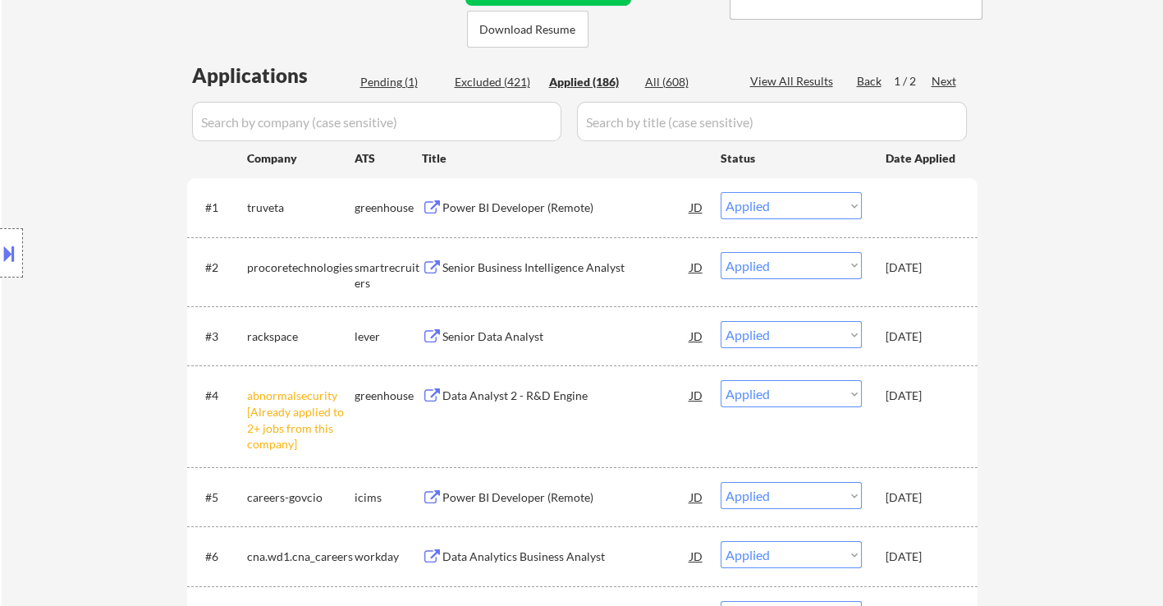
scroll to position [365, 0]
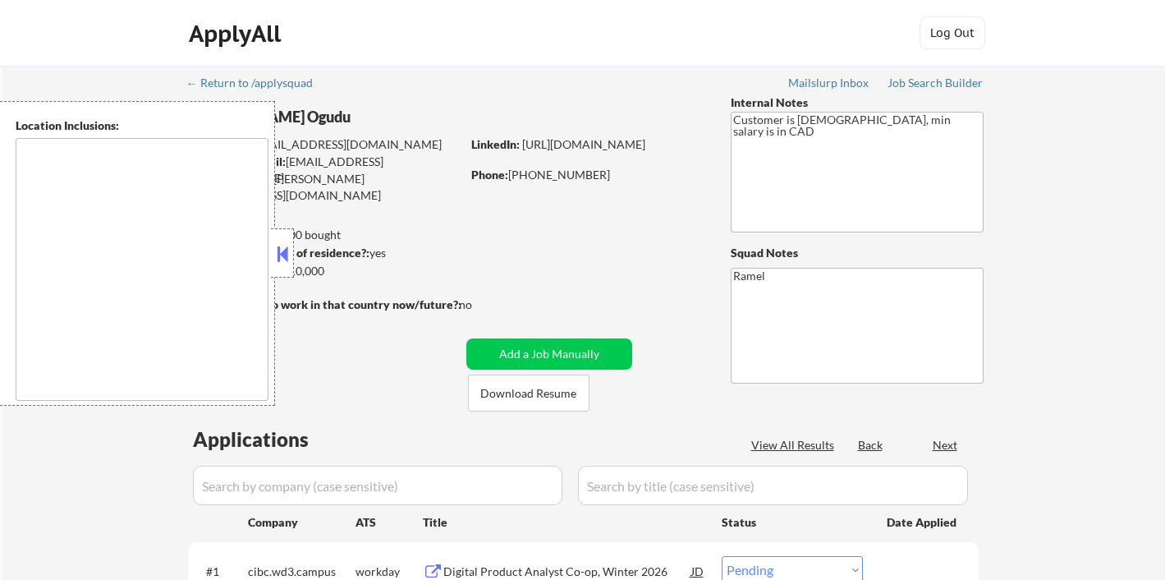
select select ""pending""
type textarea "[GEOGRAPHIC_DATA], ON [GEOGRAPHIC_DATA], ON [GEOGRAPHIC_DATA], ON [GEOGRAPHIC_D…"
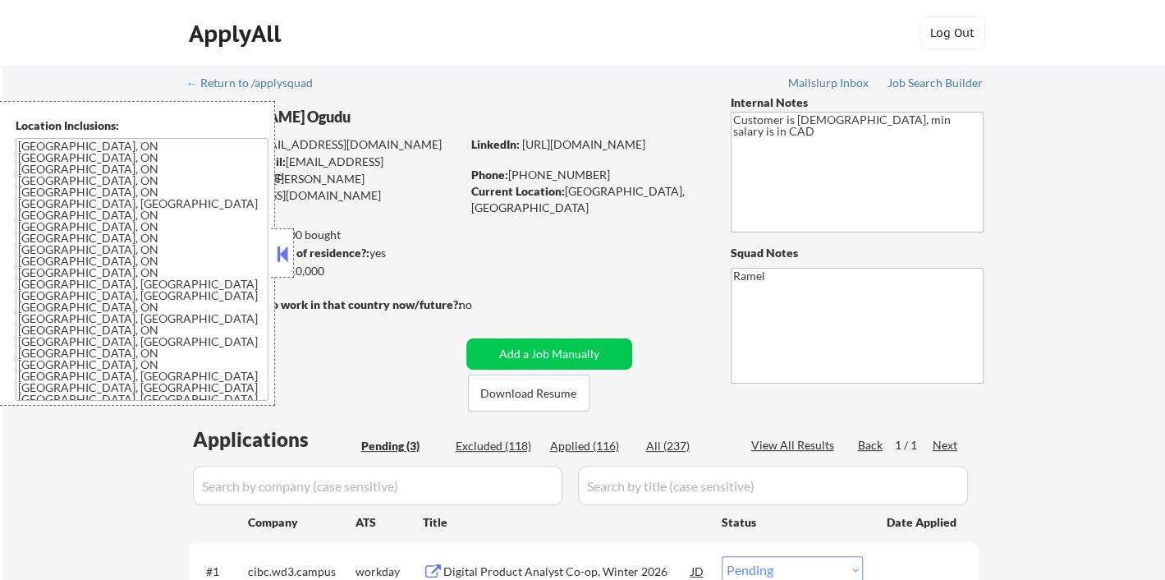
click at [284, 247] on button at bounding box center [282, 253] width 18 height 25
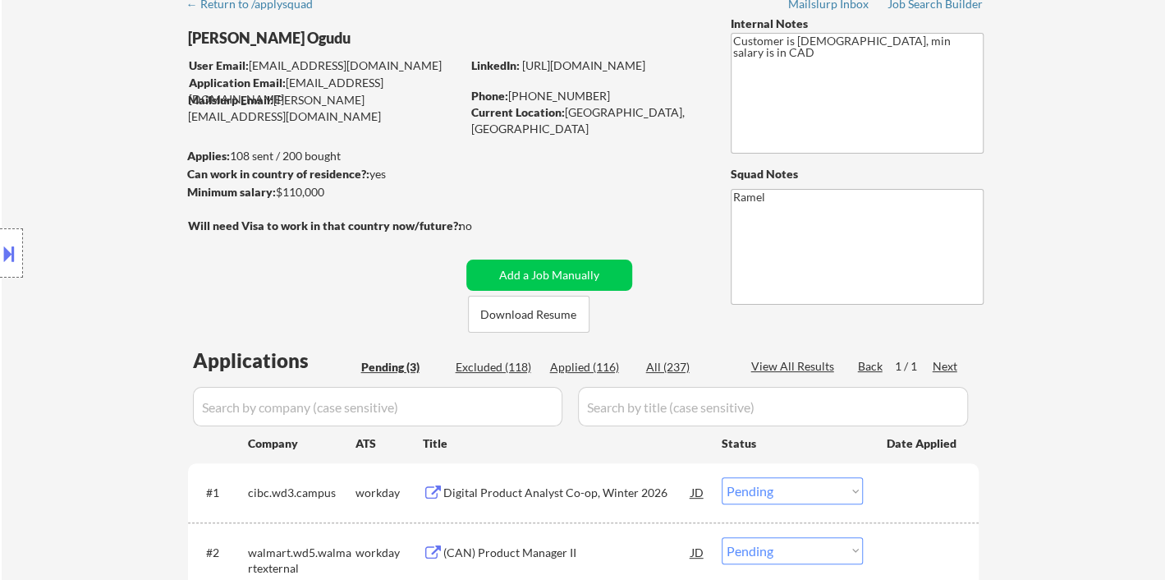
scroll to position [273, 0]
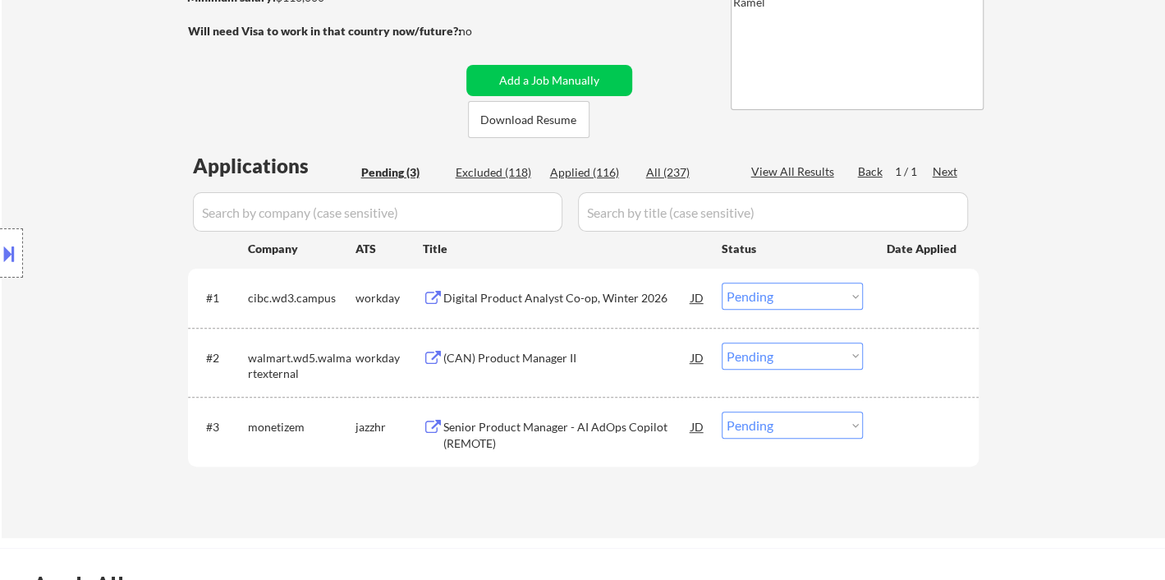
click at [532, 302] on div "Digital Product Analyst Co-op, Winter 2026" at bounding box center [567, 298] width 248 height 16
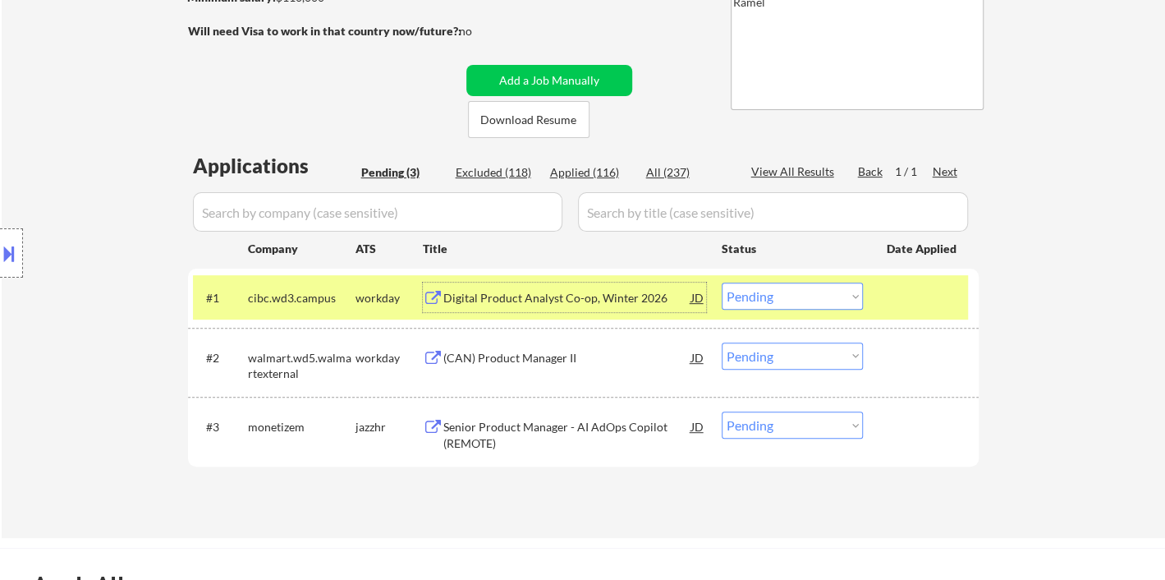
drag, startPoint x: 801, startPoint y: 282, endPoint x: 801, endPoint y: 293, distance: 10.7
click at [801, 283] on select "Choose an option... Pending Applied Excluded (Questions) Excluded (Expired) Exc…" at bounding box center [792, 295] width 141 height 27
click at [722, 282] on select "Choose an option... Pending Applied Excluded (Questions) Excluded (Expired) Exc…" at bounding box center [792, 295] width 141 height 27
click at [562, 359] on div "(CAN) Product Manager II" at bounding box center [567, 358] width 248 height 16
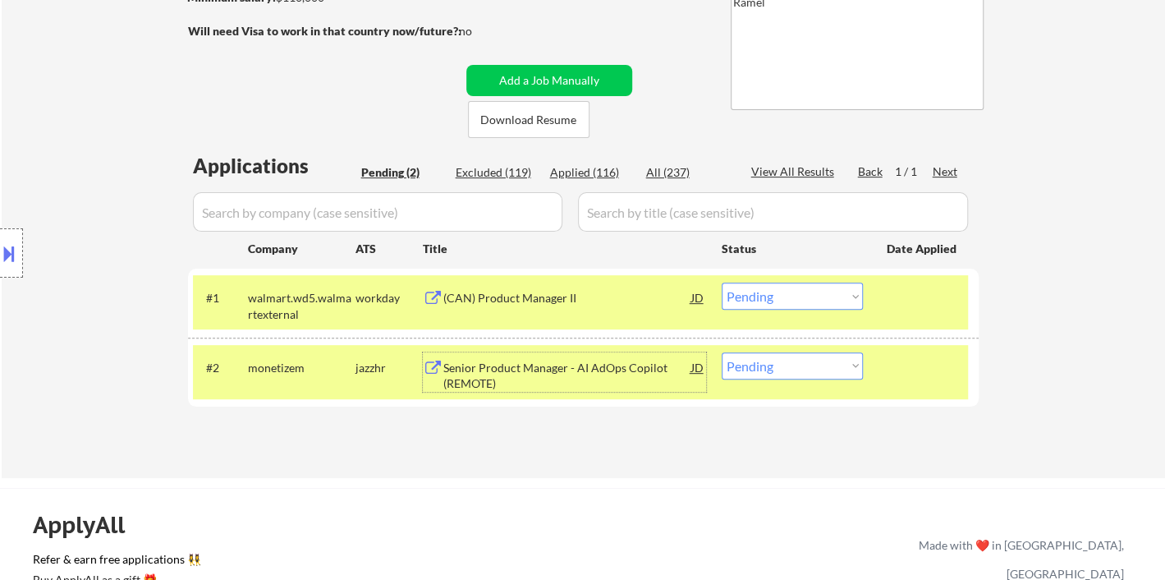
click at [776, 297] on select "Choose an option... Pending Applied Excluded (Questions) Excluded (Expired) Exc…" at bounding box center [792, 295] width 141 height 27
click at [722, 282] on select "Choose an option... Pending Applied Excluded (Questions) Excluded (Expired) Exc…" at bounding box center [792, 295] width 141 height 27
click at [610, 384] on div "Senior Product Manager - AI AdOps Copilot (REMOTE)" at bounding box center [567, 376] width 248 height 32
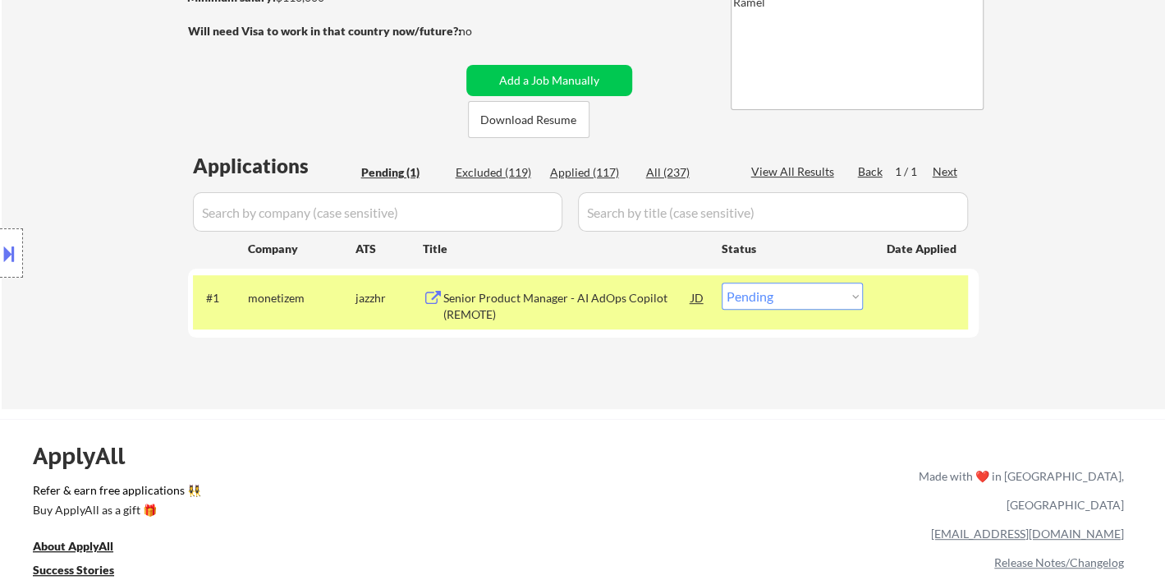
click at [833, 303] on select "Choose an option... Pending Applied Excluded (Questions) Excluded (Expired) Exc…" at bounding box center [792, 295] width 141 height 27
select select ""applied""
click at [722, 282] on select "Choose an option... Pending Applied Excluded (Questions) Excluded (Expired) Exc…" at bounding box center [792, 295] width 141 height 27
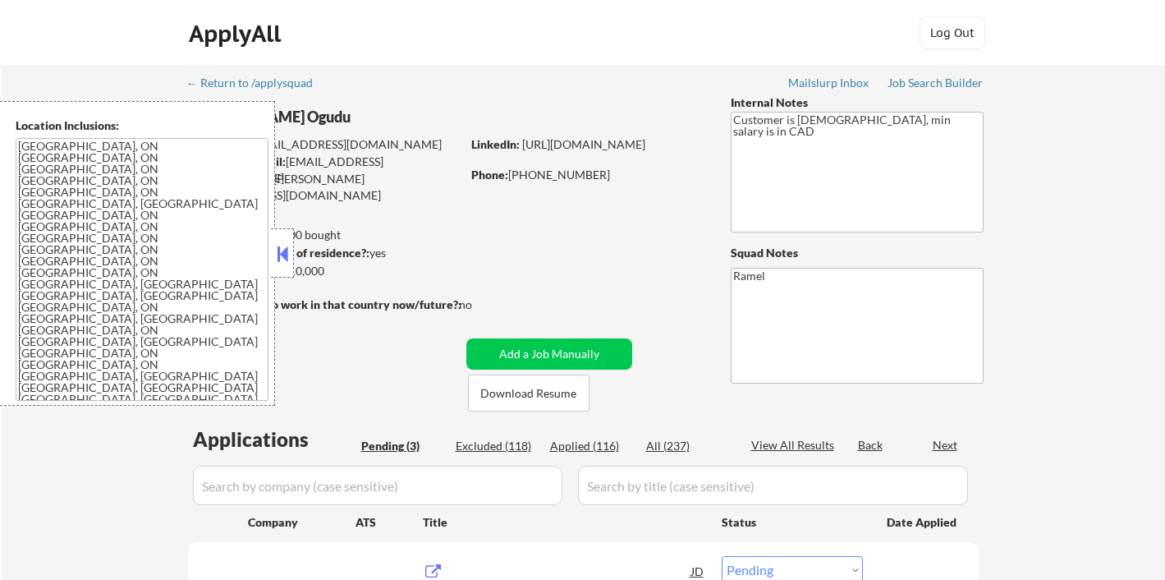
select select ""pending""
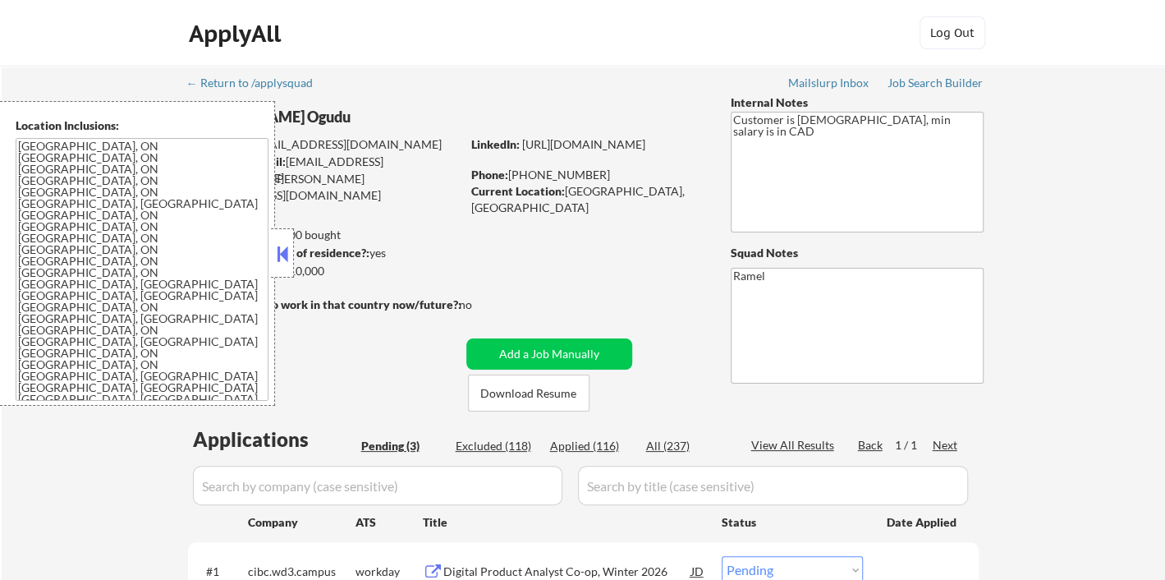
click at [287, 254] on button at bounding box center [282, 253] width 18 height 25
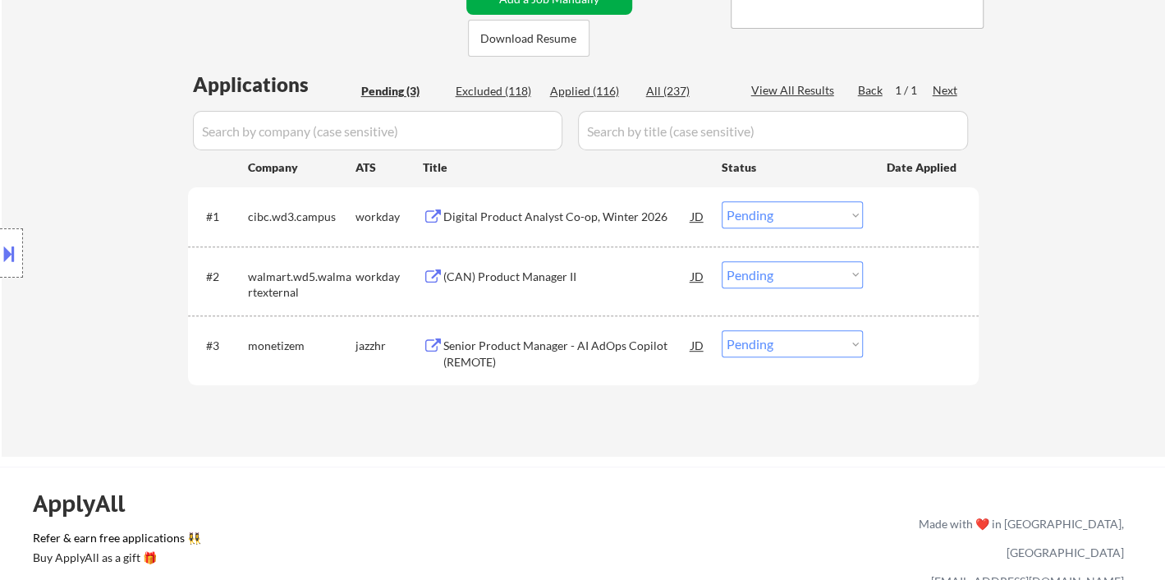
scroll to position [365, 0]
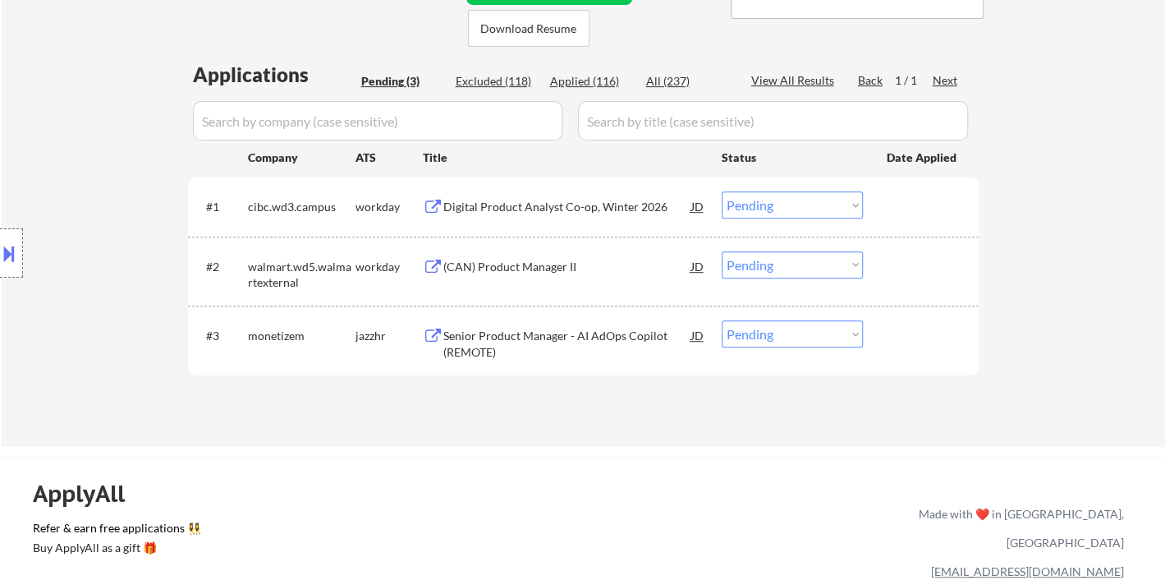
click at [577, 81] on div "Applied (116)" at bounding box center [591, 81] width 82 height 16
select select ""applied""
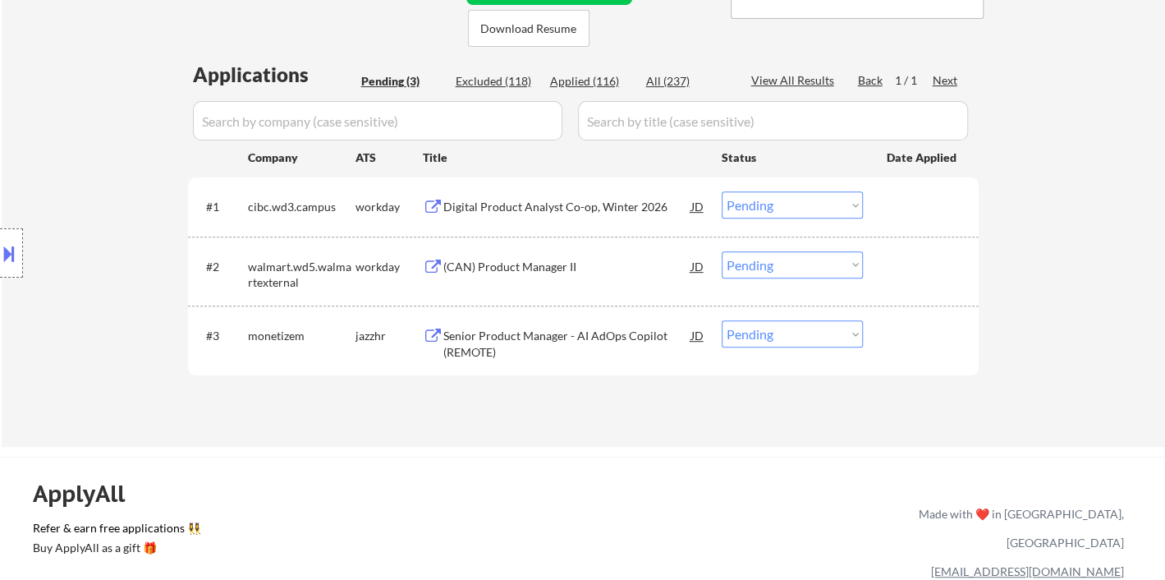
select select ""applied""
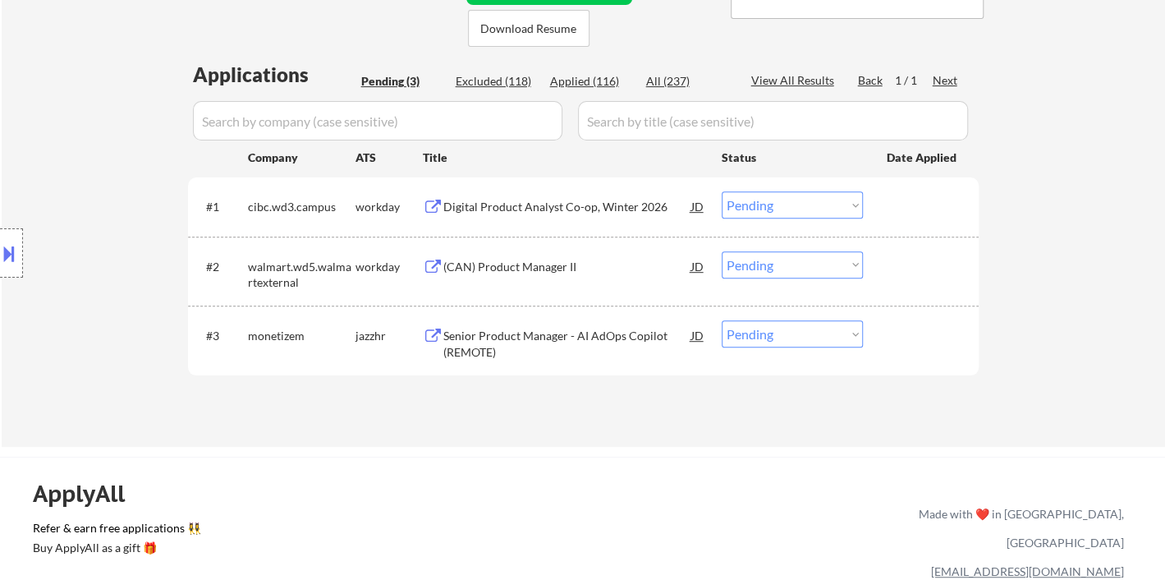
select select ""applied""
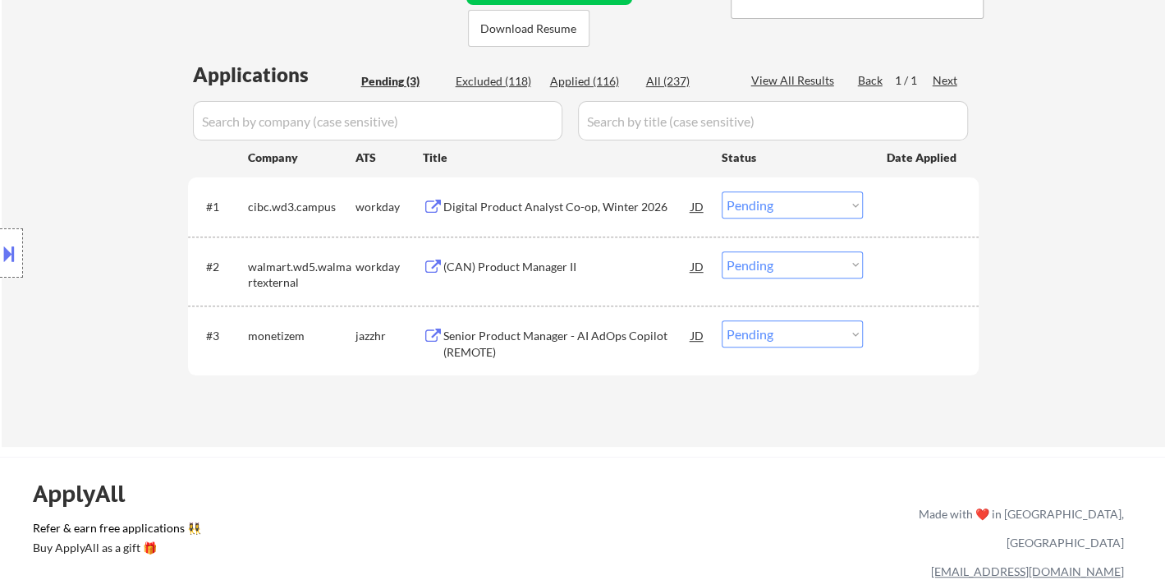
select select ""applied""
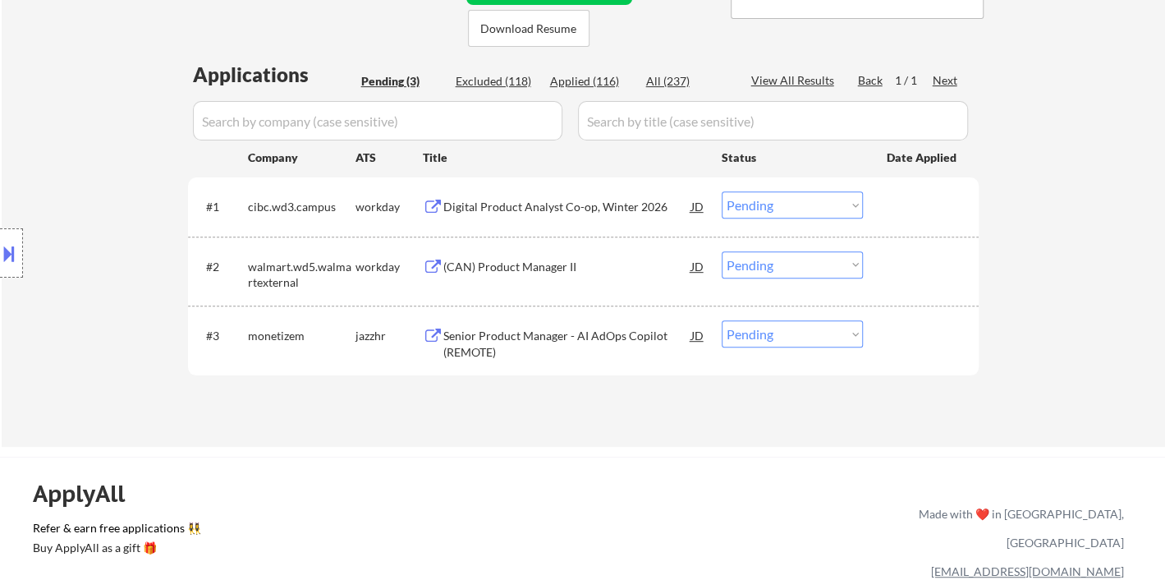
select select ""applied""
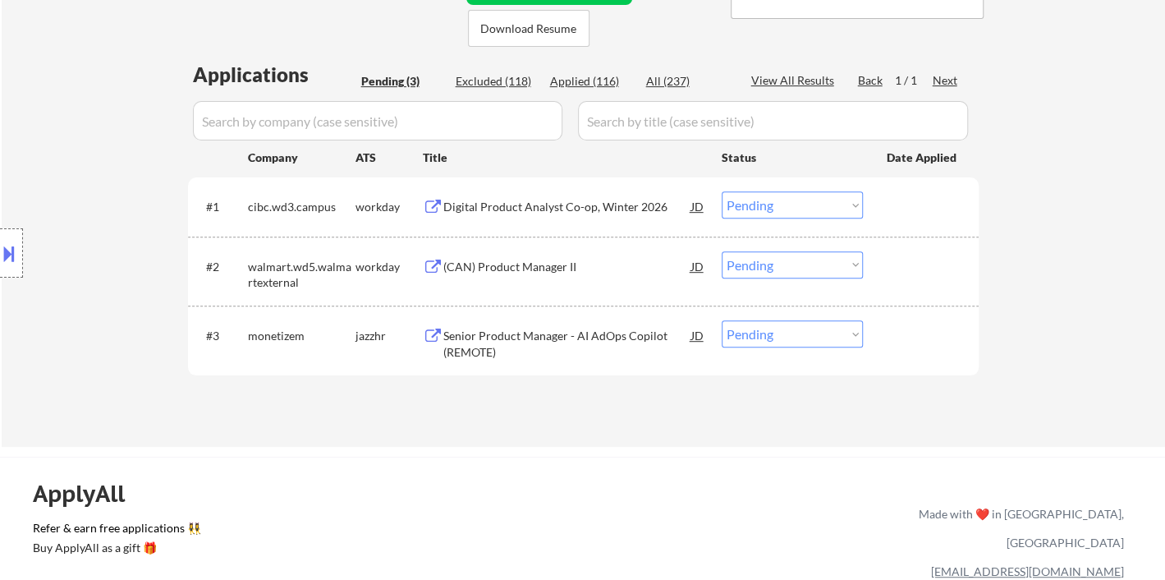
select select ""applied""
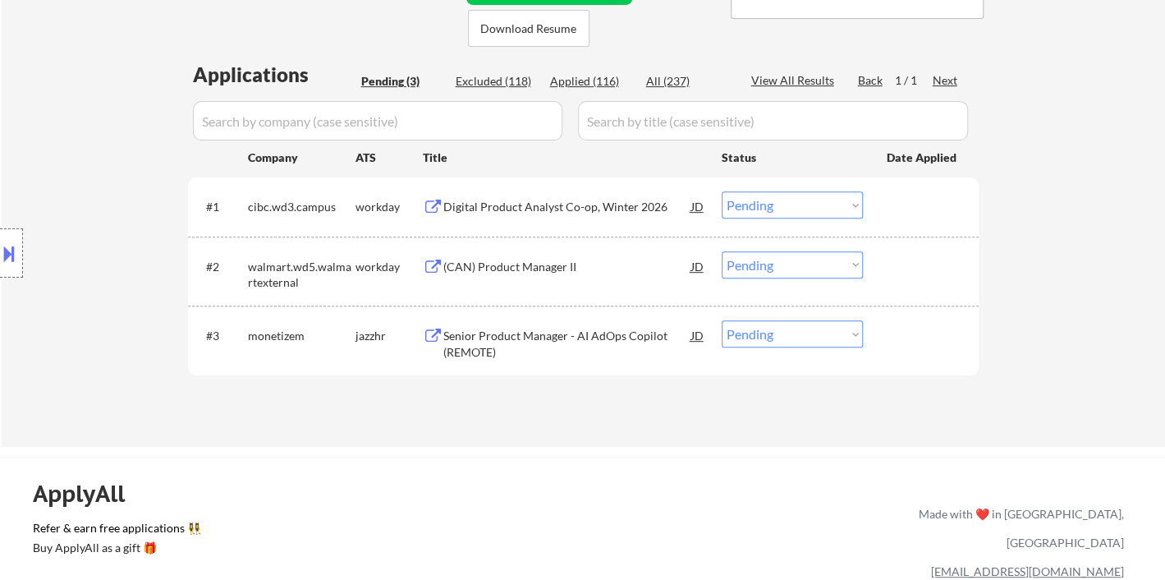
select select ""applied""
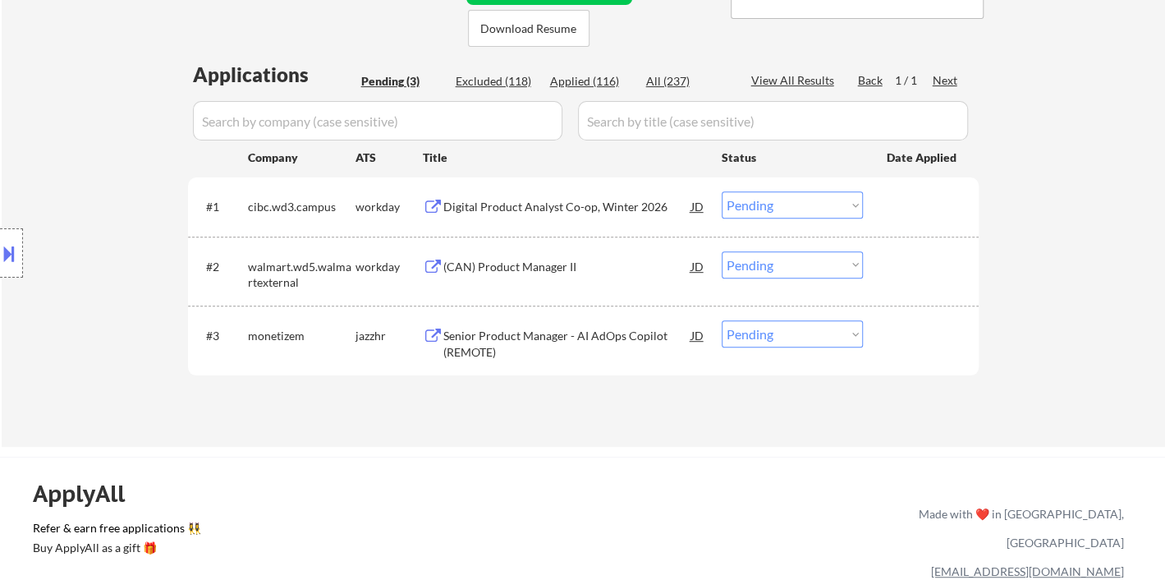
select select ""applied""
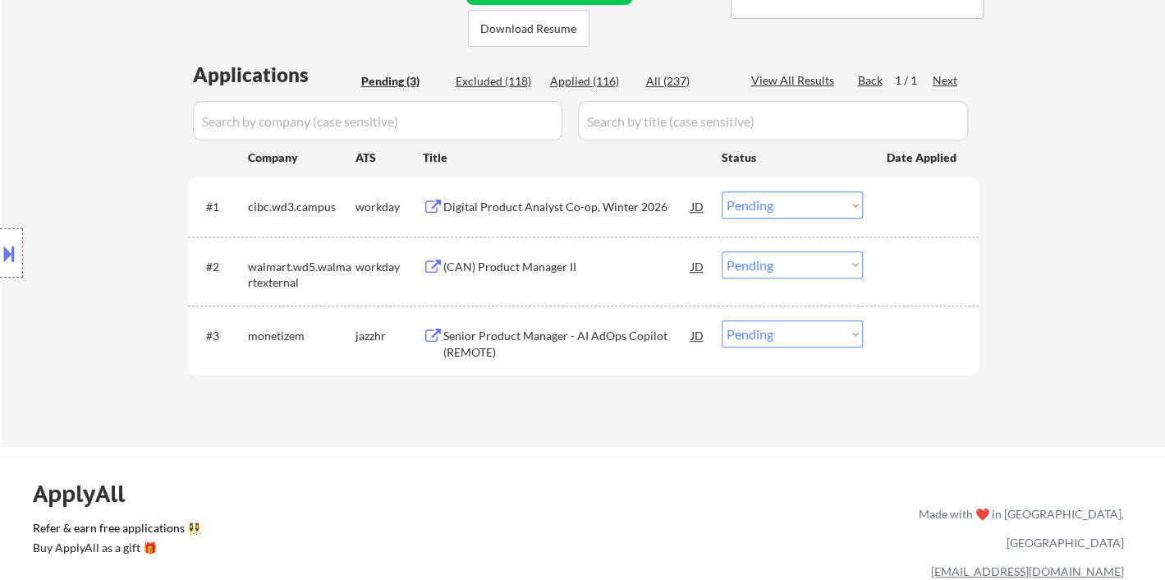
select select ""applied""
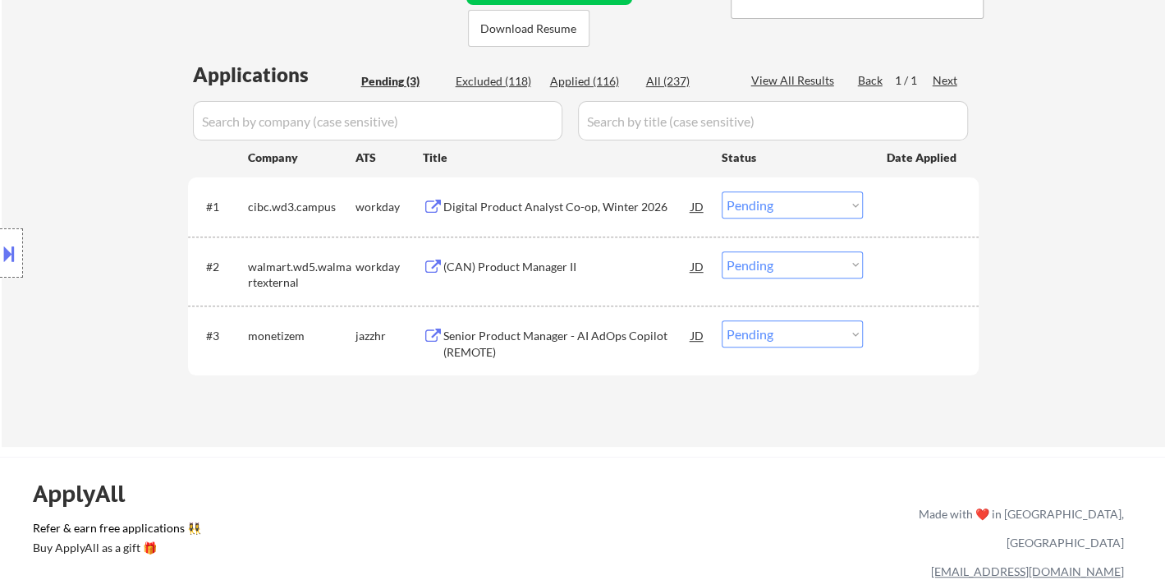
select select ""applied""
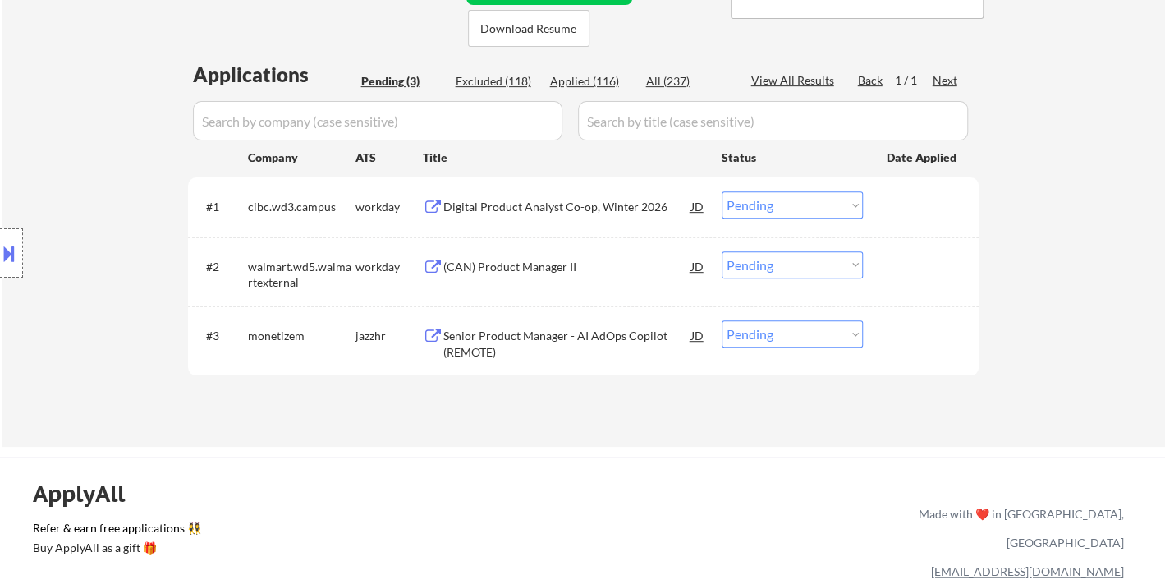
select select ""applied""
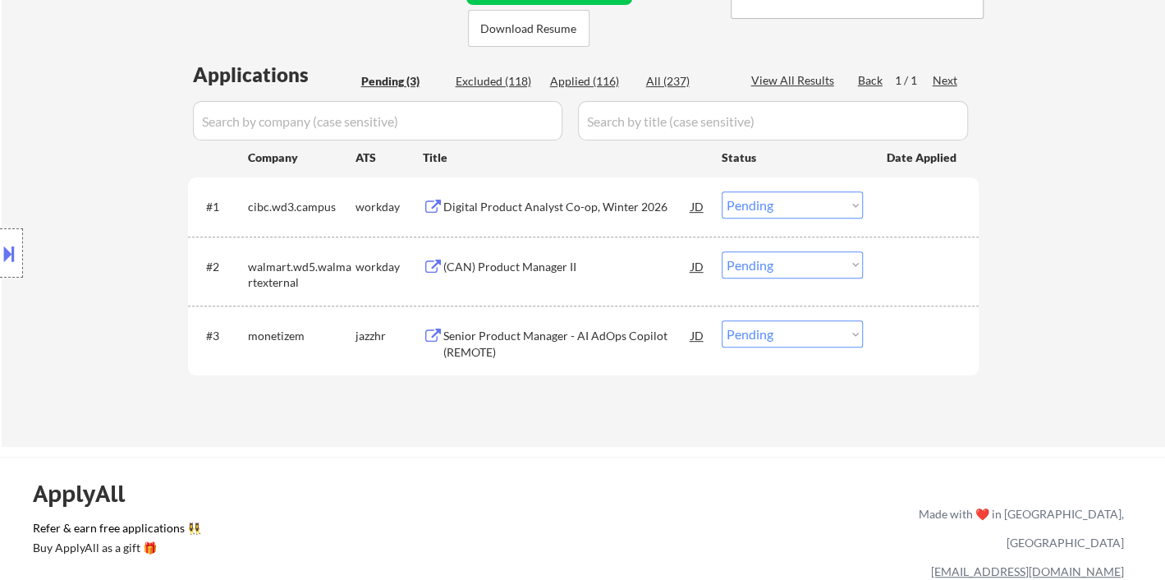
select select ""applied""
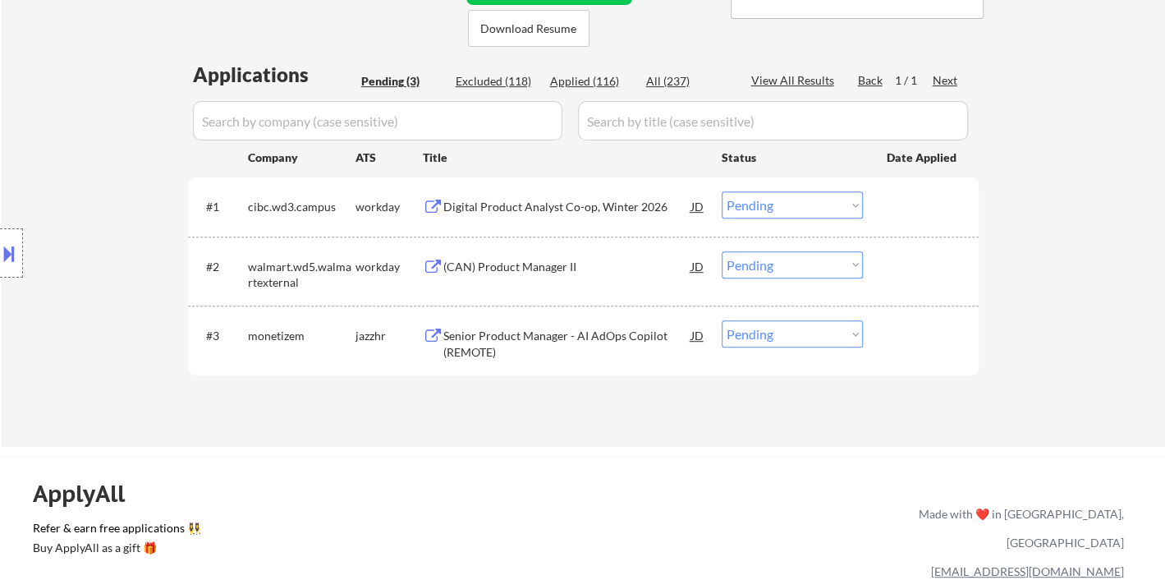
select select ""applied""
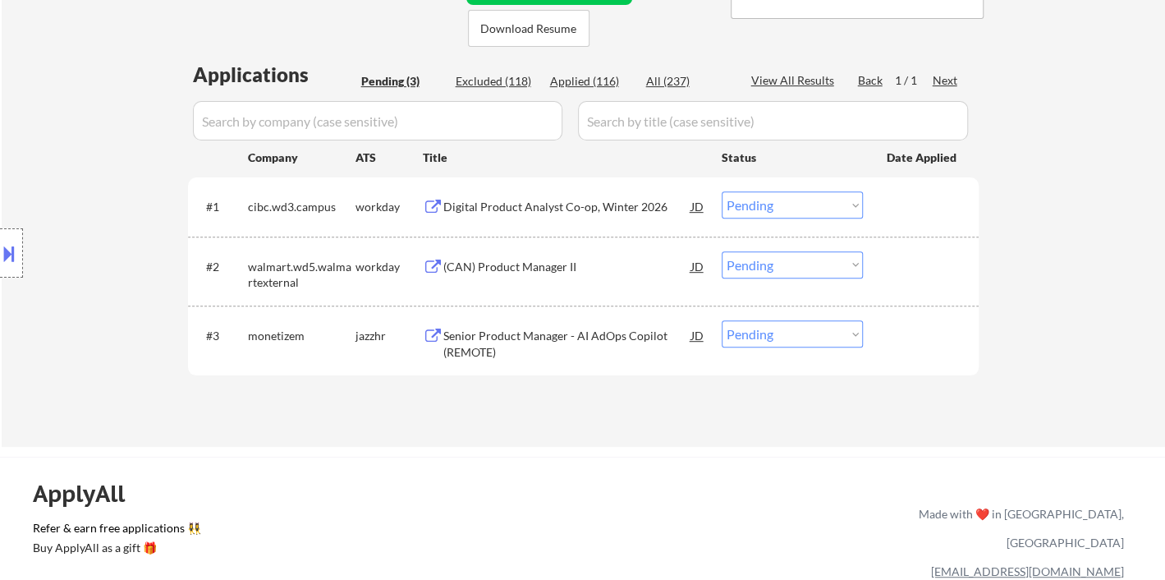
select select ""applied""
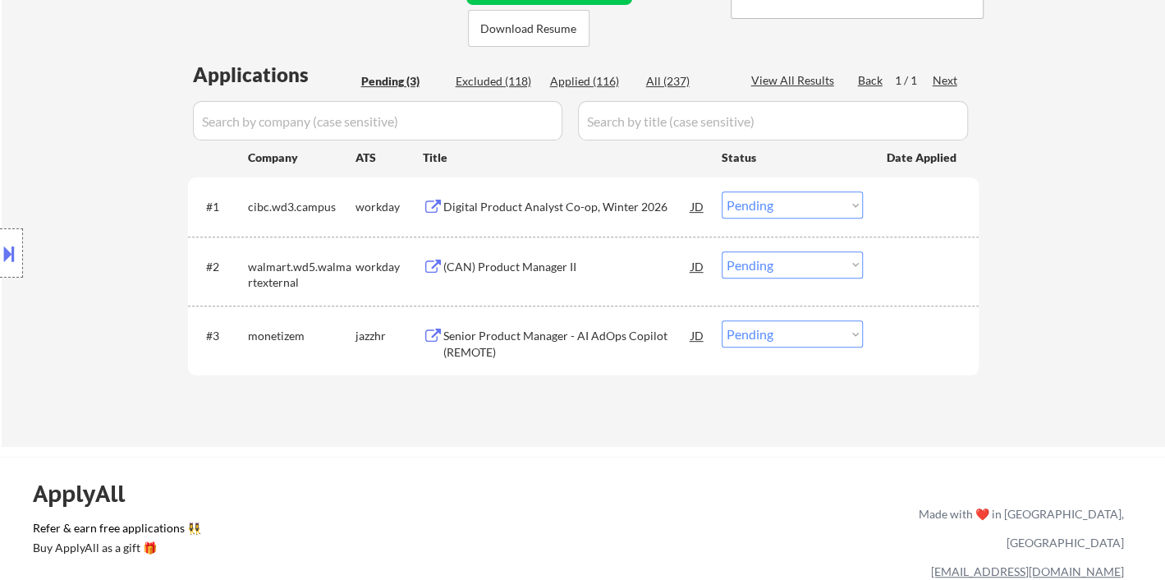
select select ""applied""
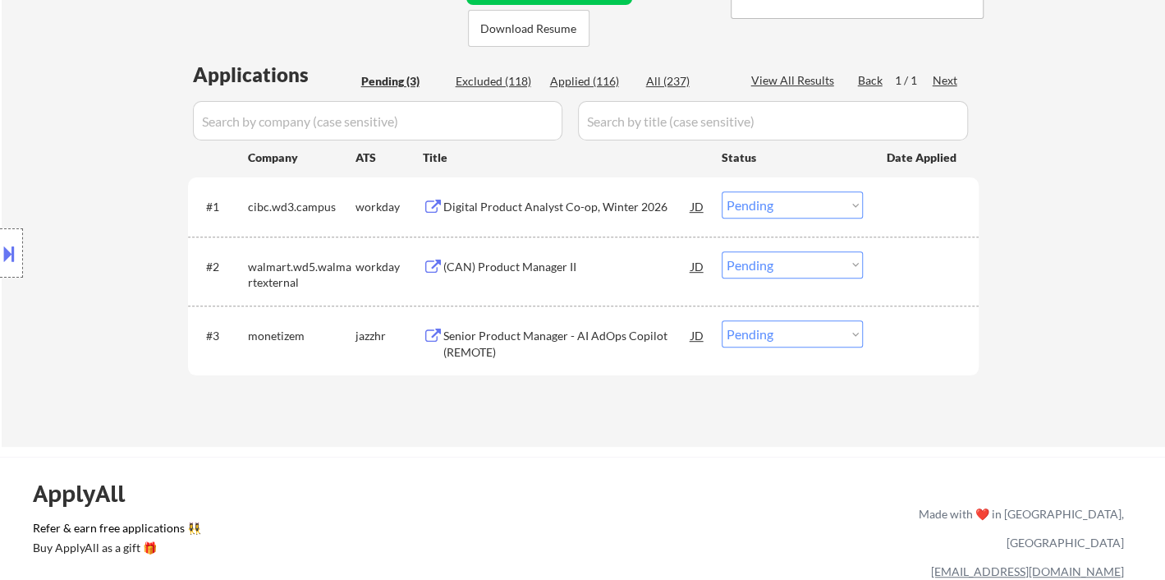
select select ""applied""
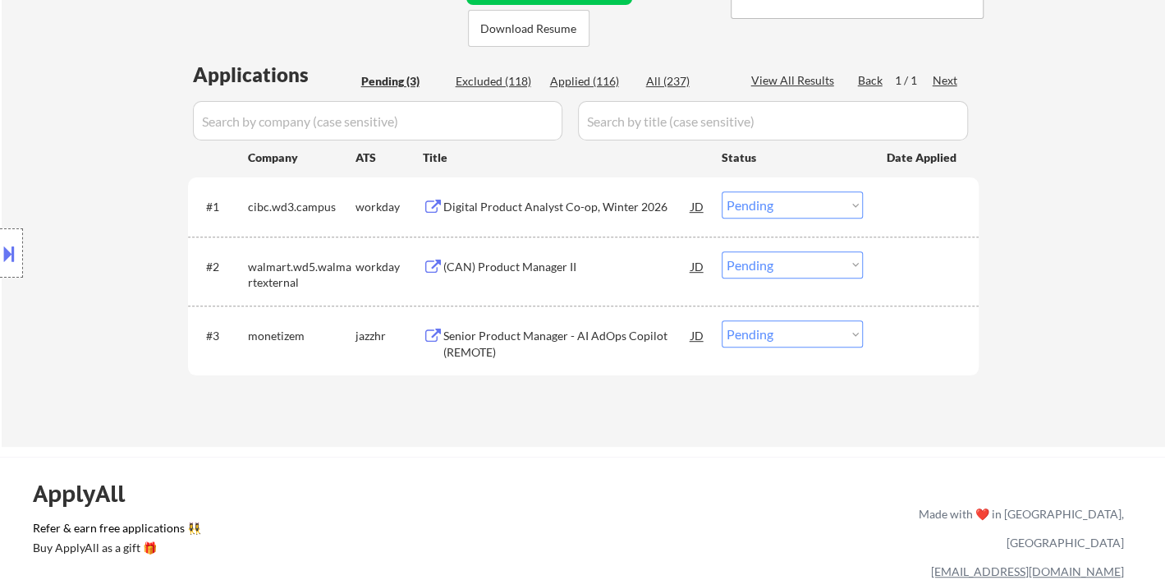
select select ""applied""
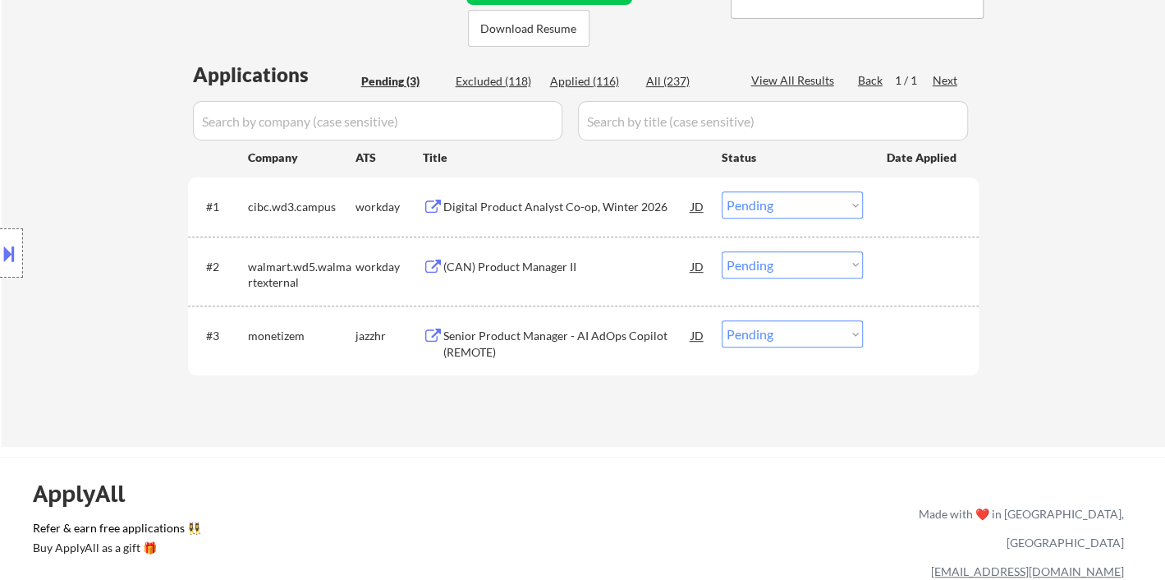
select select ""applied""
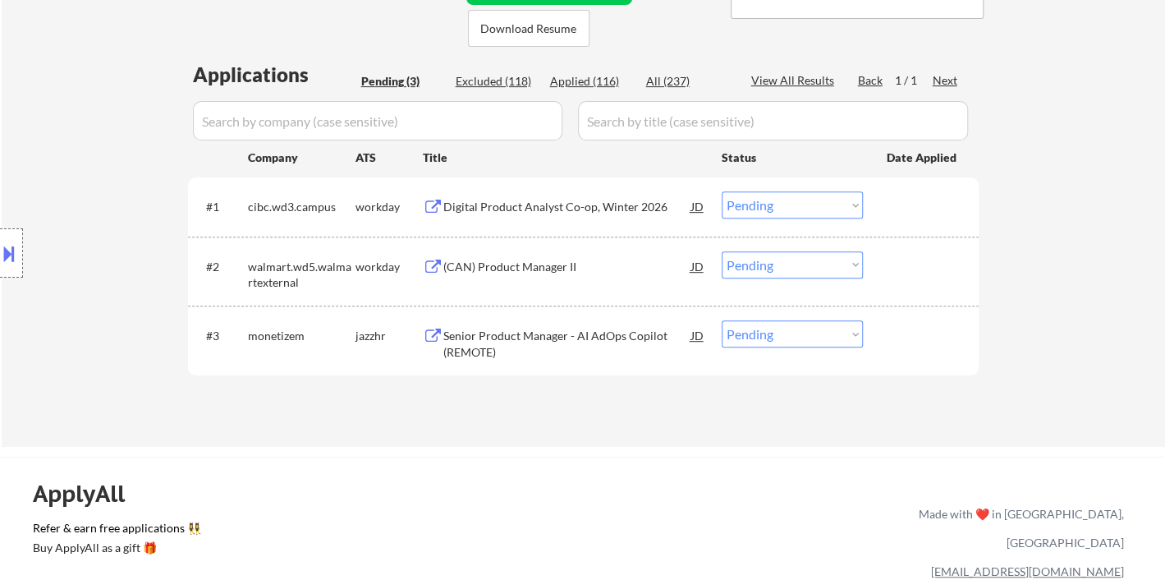
select select ""applied""
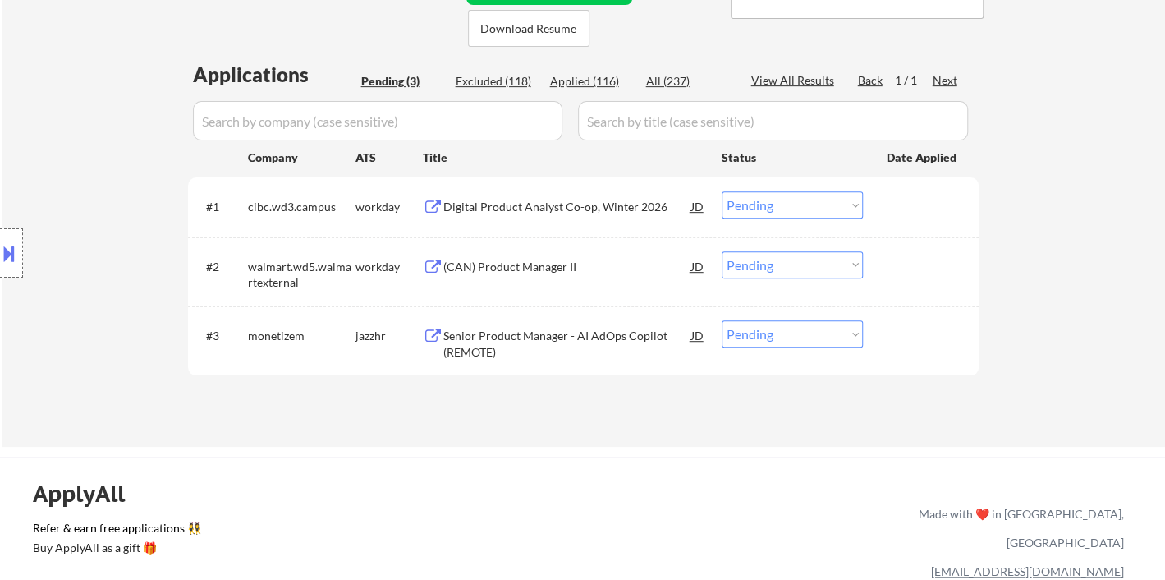
select select ""applied""
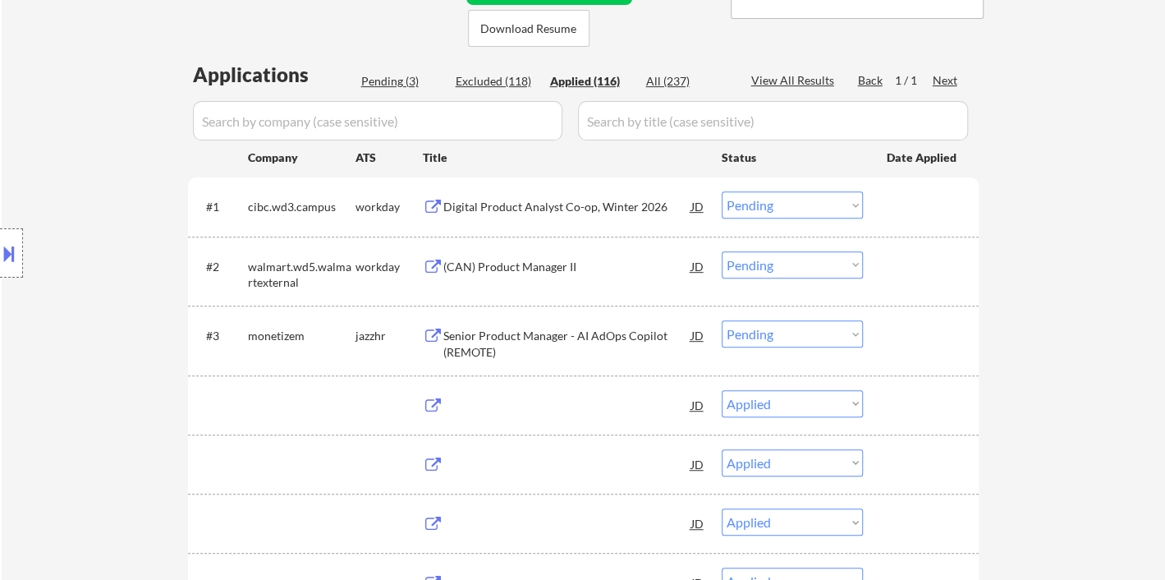
select select ""applied""
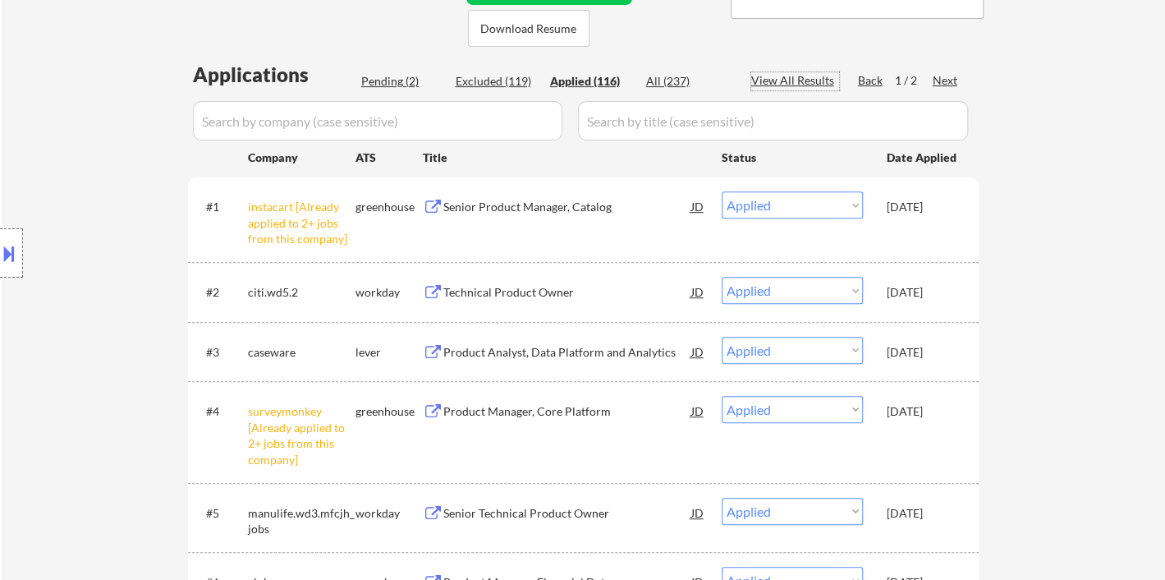
drag, startPoint x: 810, startPoint y: 77, endPoint x: 457, endPoint y: 5, distance: 360.4
click at [812, 77] on div "View All Results" at bounding box center [795, 80] width 88 height 16
select select ""applied""
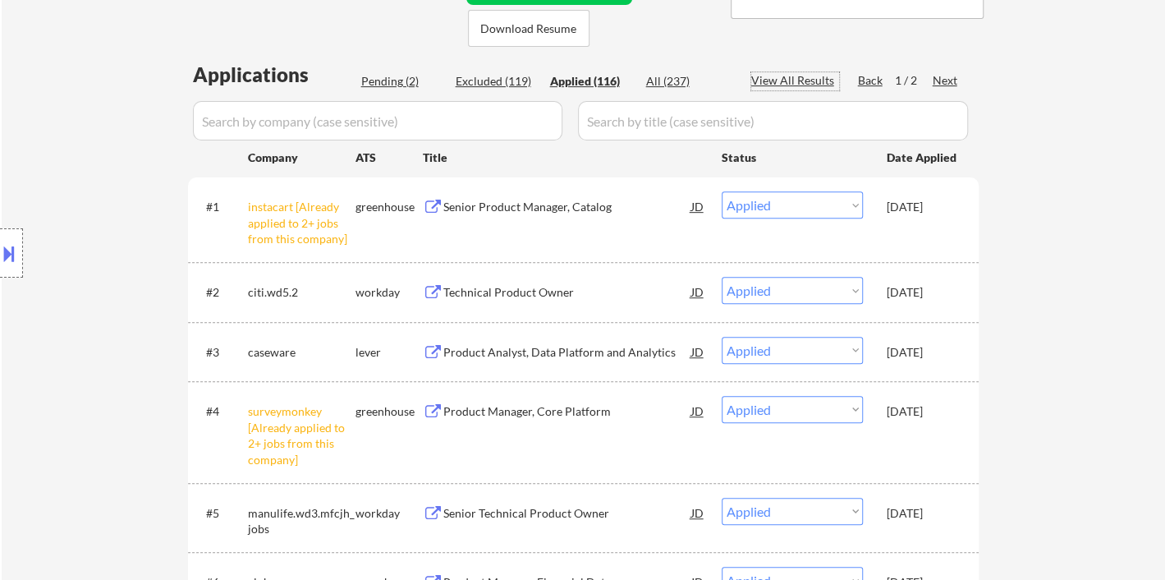
select select ""applied""
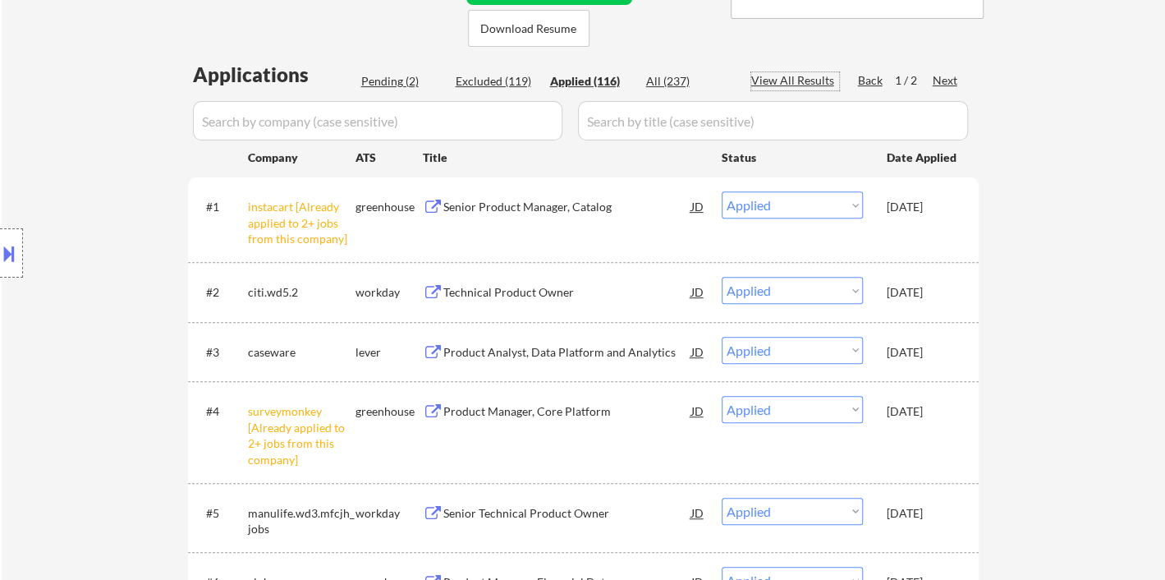
select select ""applied""
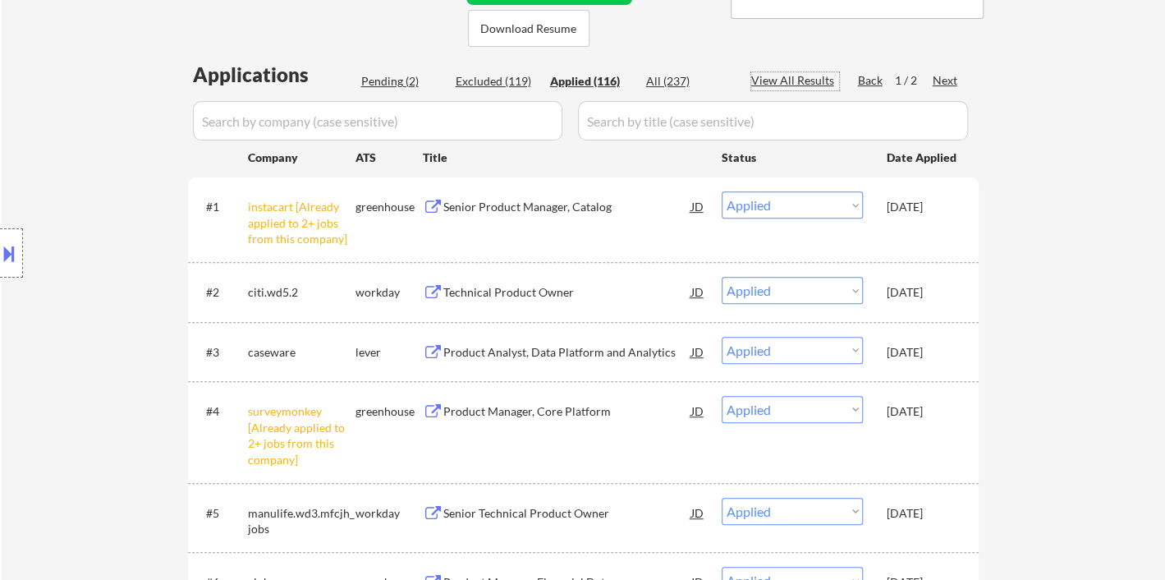
select select ""applied""
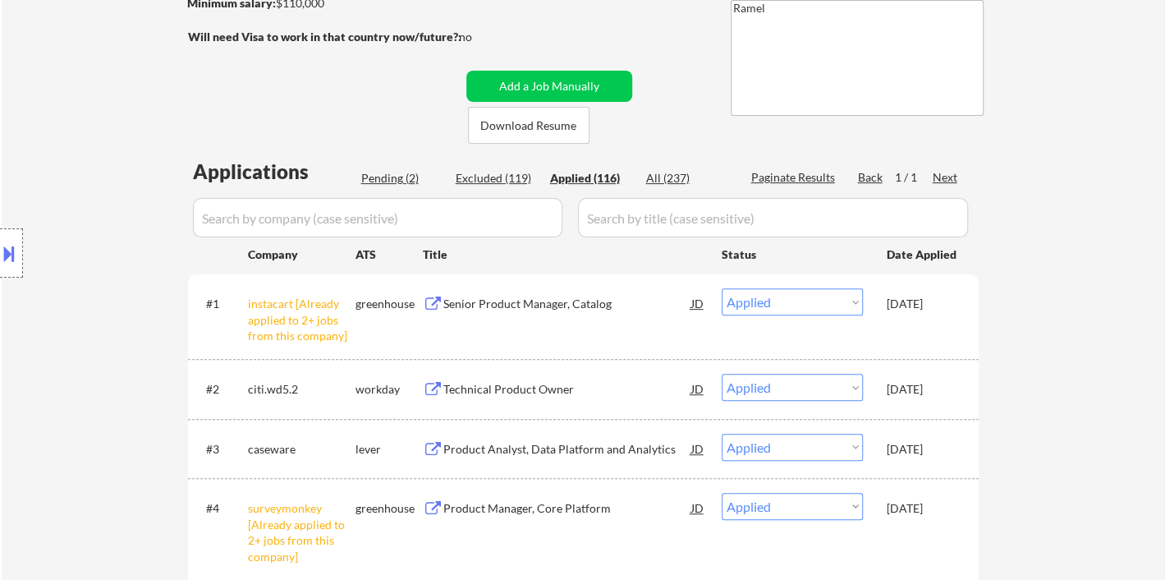
scroll to position [91, 0]
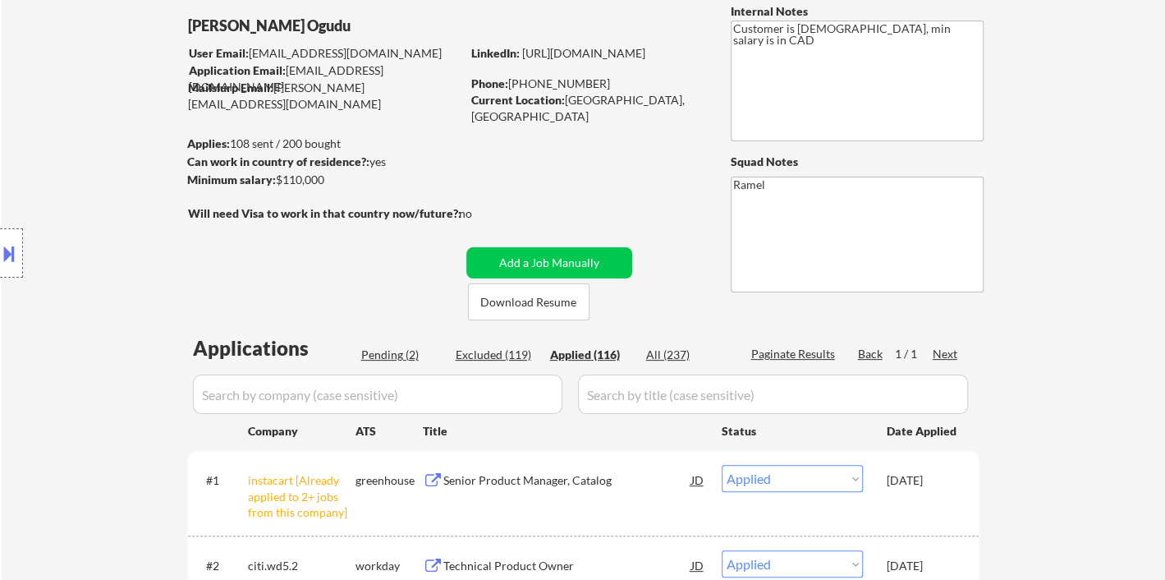
click at [582, 81] on div "Phone: +15878326145" at bounding box center [587, 84] width 232 height 16
copy div "15878326145"
select select ""applied""
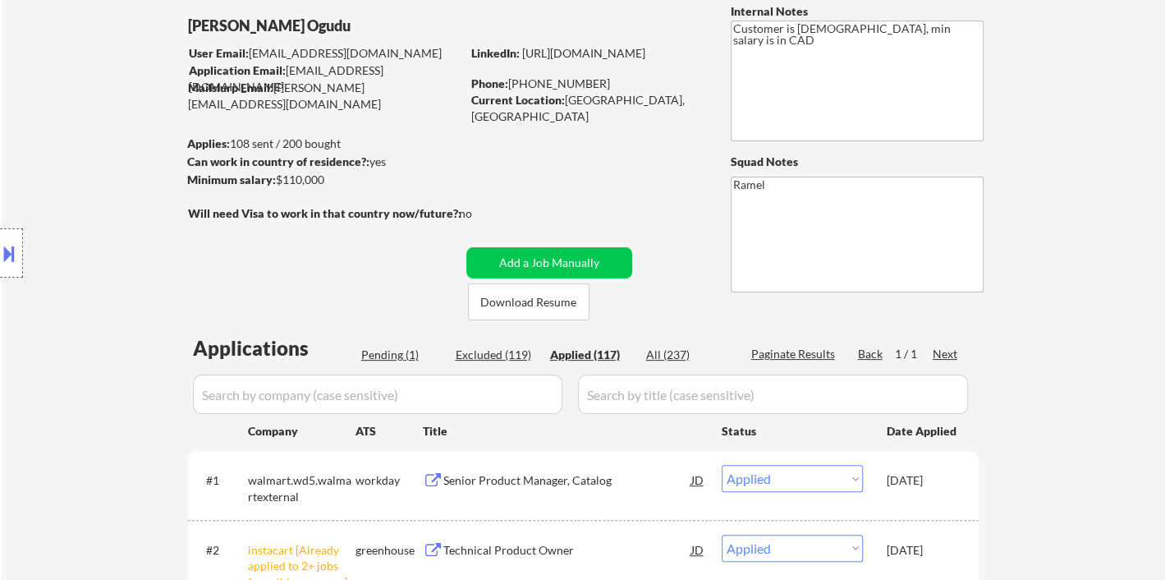
click at [609, 353] on div "Applied (117)" at bounding box center [591, 354] width 82 height 16
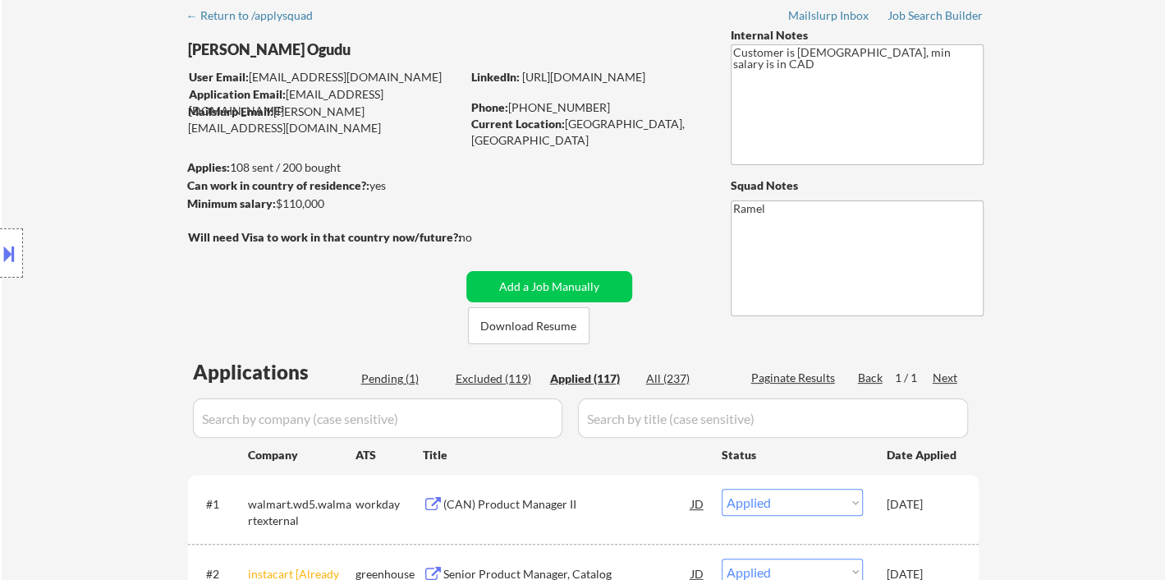
scroll to position [43, 0]
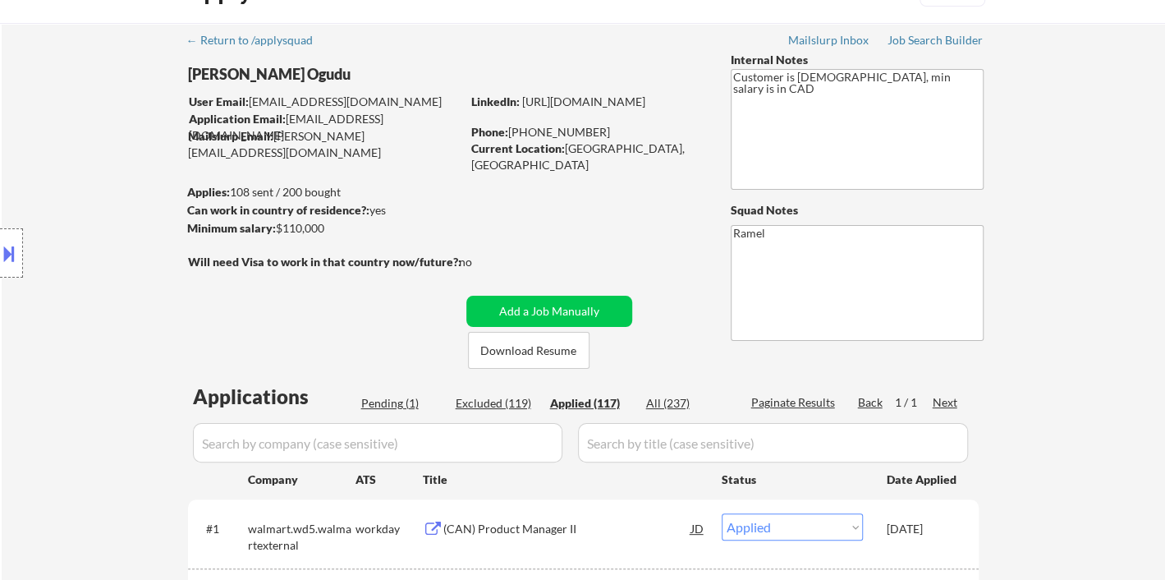
select select ""applied""
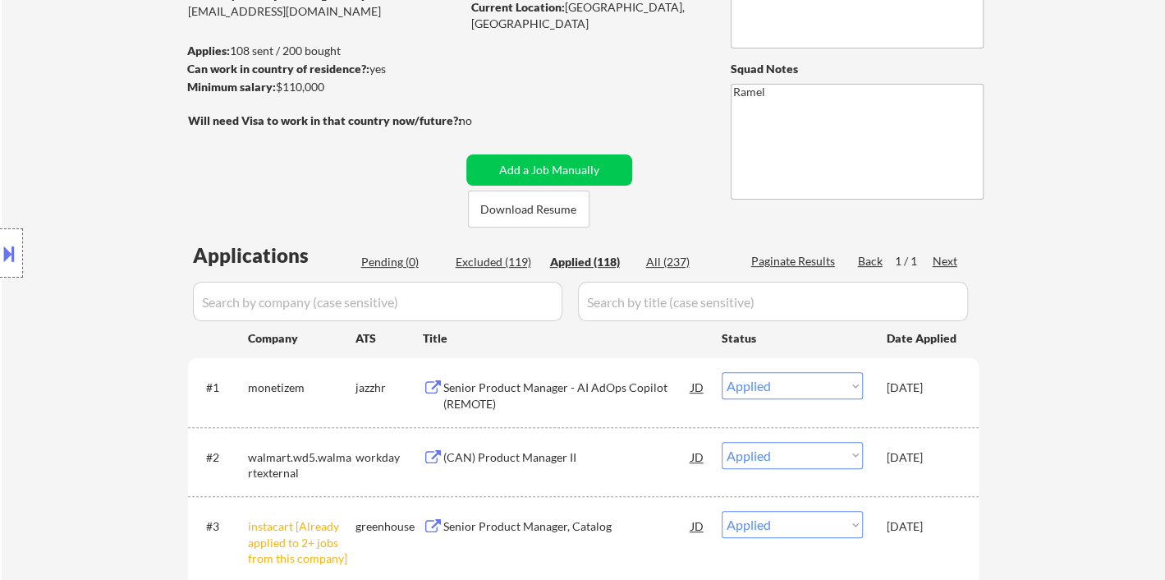
scroll to position [316, 0]
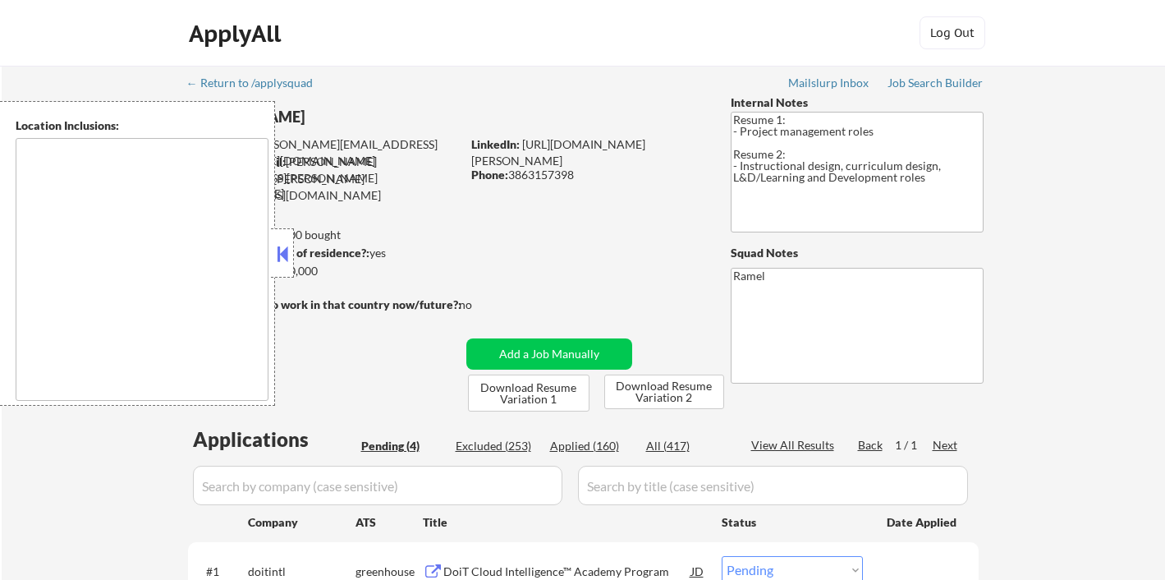
select select ""pending""
type textarea "[GEOGRAPHIC_DATA], [GEOGRAPHIC_DATA] [GEOGRAPHIC_DATA], [GEOGRAPHIC_DATA] [GEOG…"
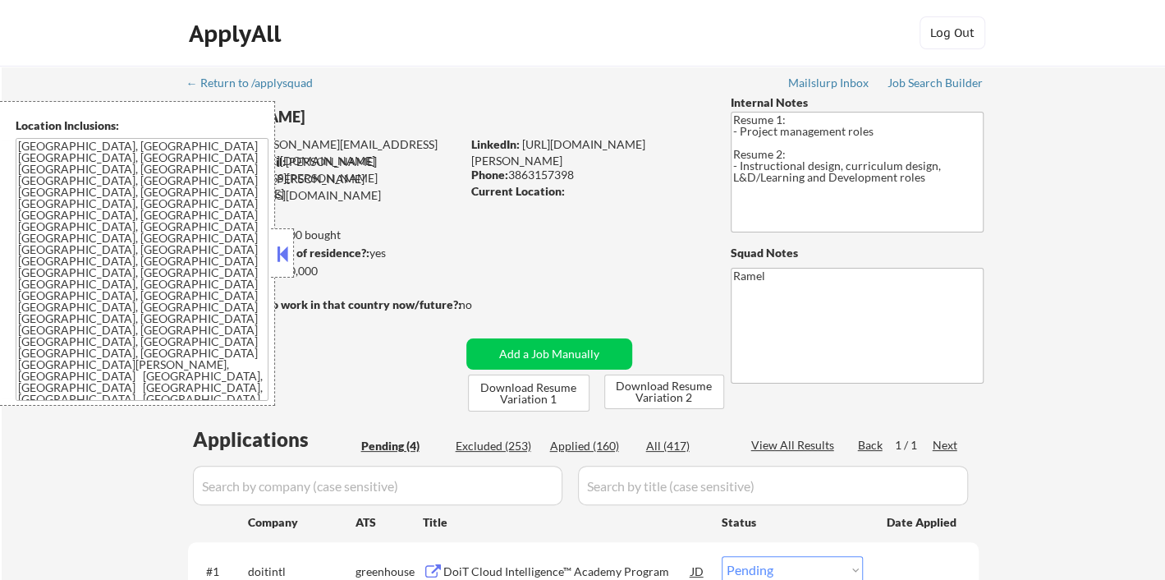
click at [283, 254] on button at bounding box center [282, 253] width 18 height 25
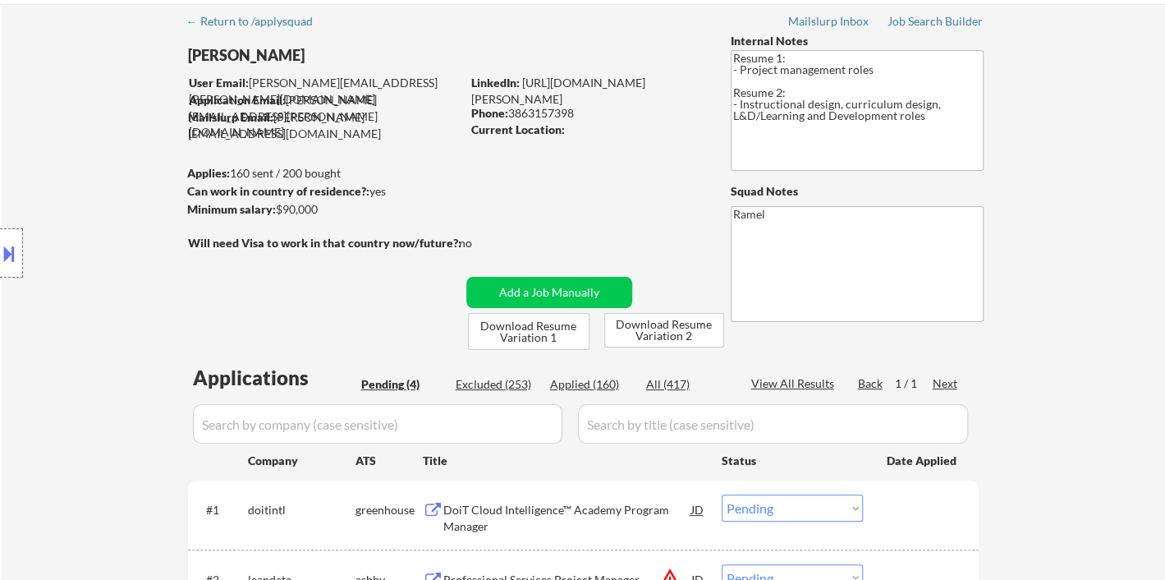
scroll to position [182, 0]
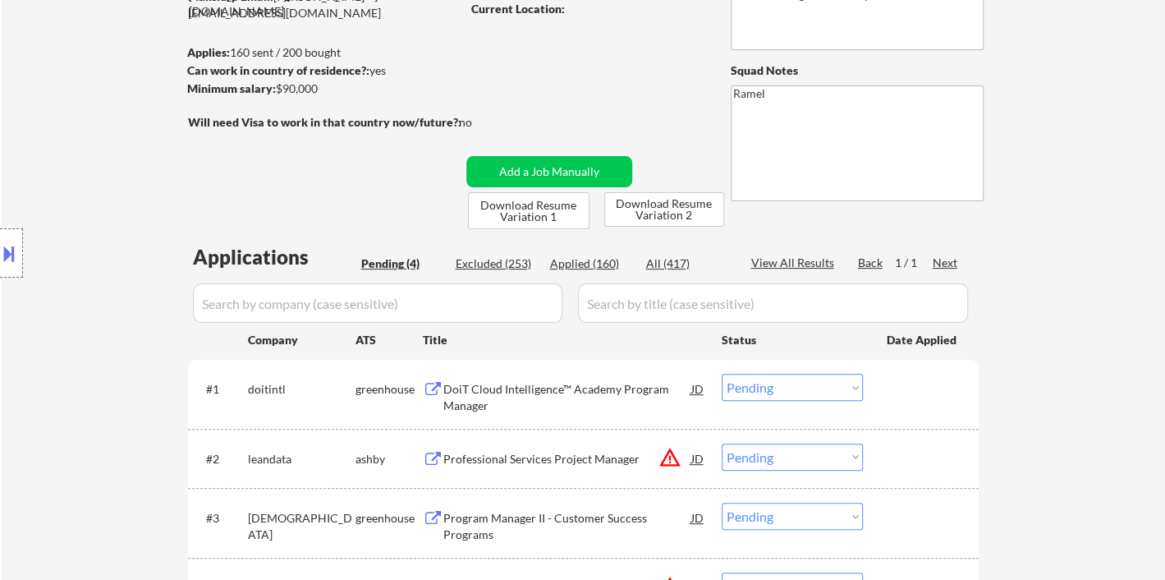
click at [534, 388] on div "DoiT Cloud Intelligence™ Academy Program Manager" at bounding box center [567, 397] width 248 height 32
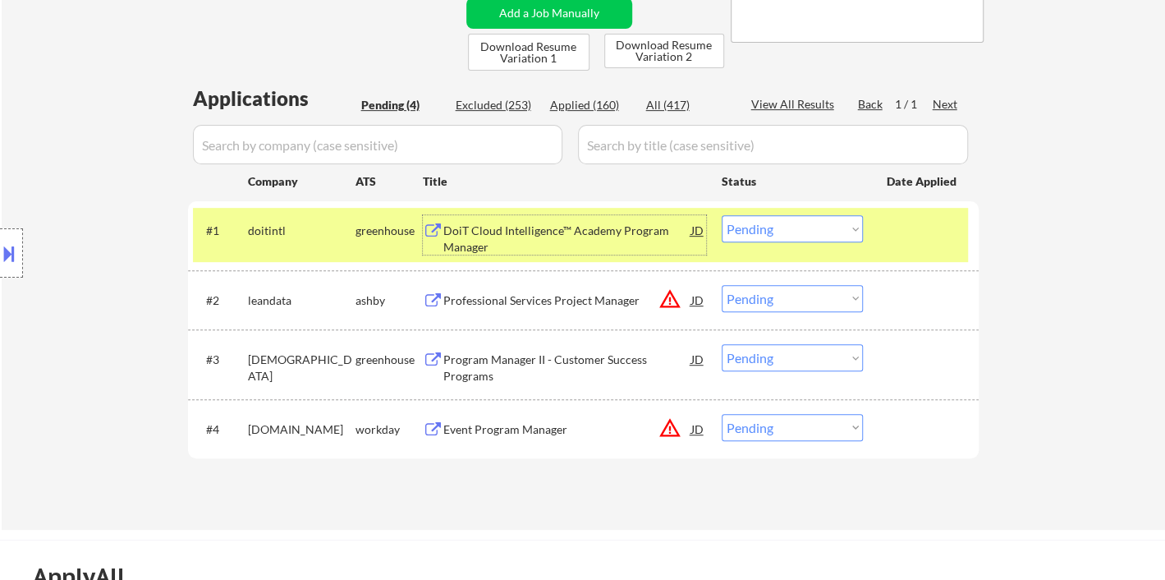
scroll to position [365, 0]
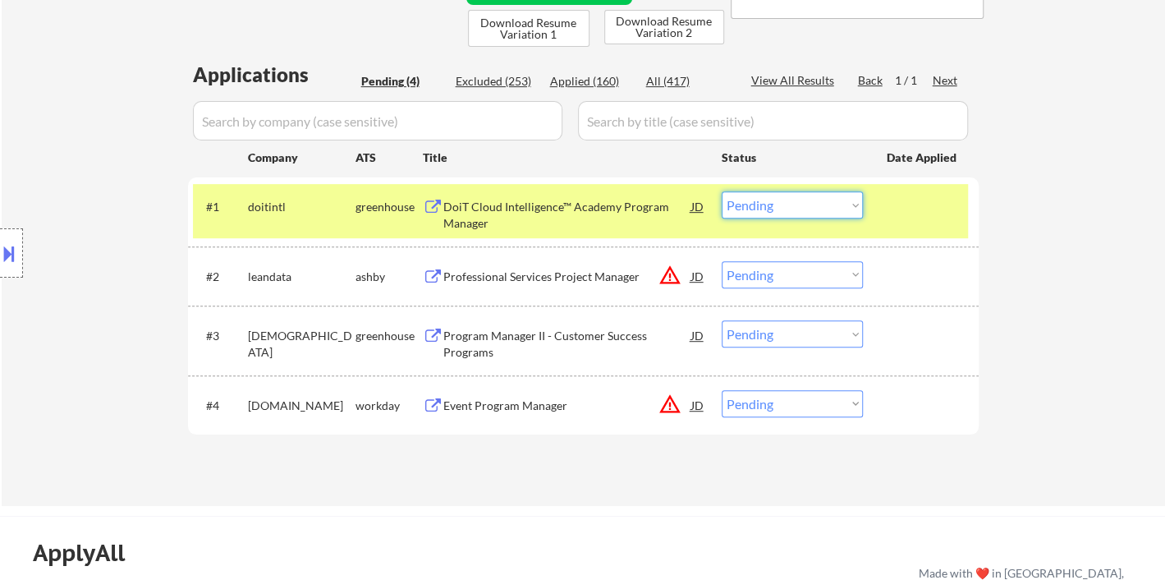
drag, startPoint x: 766, startPoint y: 204, endPoint x: 767, endPoint y: 215, distance: 11.5
click at [766, 203] on select "Choose an option... Pending Applied Excluded (Questions) Excluded (Expired) Exc…" at bounding box center [792, 204] width 141 height 27
click at [722, 191] on select "Choose an option... Pending Applied Excluded (Questions) Excluded (Expired) Exc…" at bounding box center [792, 204] width 141 height 27
click at [537, 333] on div "Program Manager II - Customer Success Programs" at bounding box center [567, 344] width 248 height 32
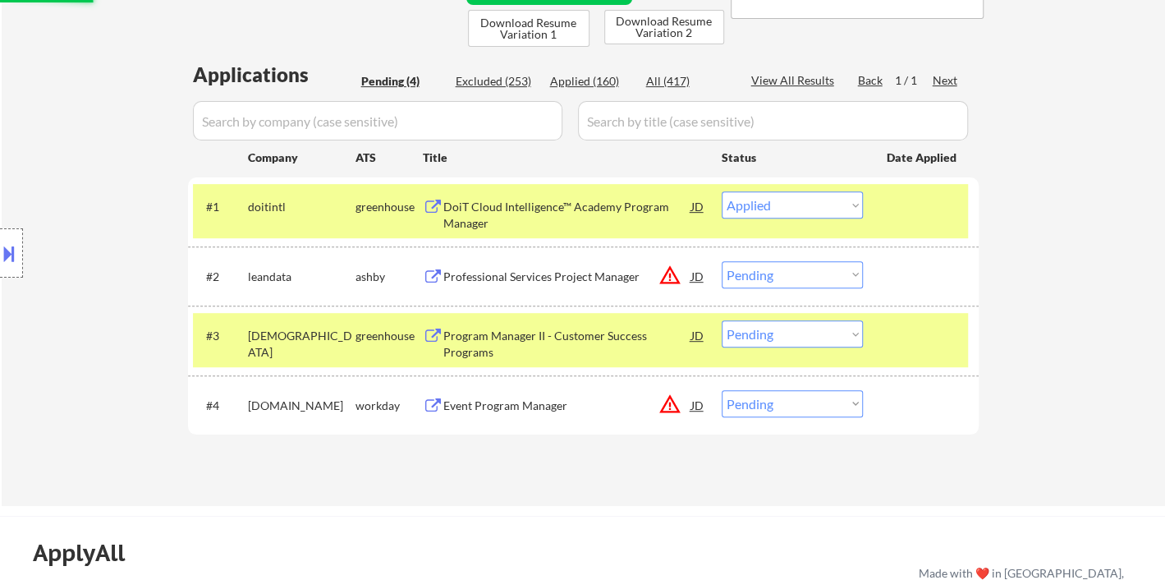
select select ""pending""
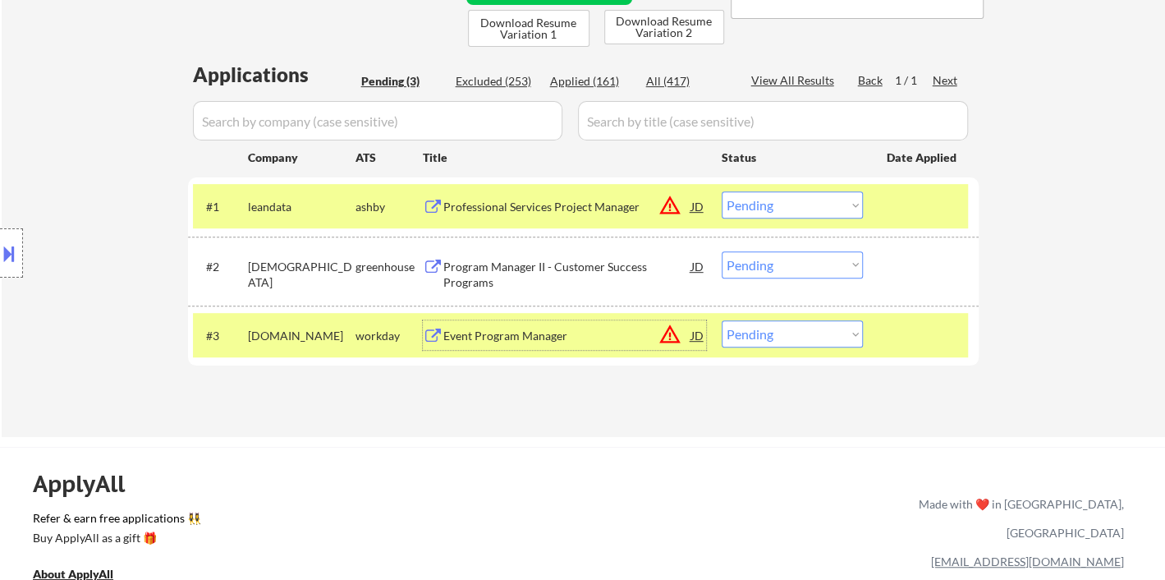
click at [775, 273] on select "Choose an option... Pending Applied Excluded (Questions) Excluded (Expired) Exc…" at bounding box center [792, 264] width 141 height 27
click at [722, 251] on select "Choose an option... Pending Applied Excluded (Questions) Excluded (Expired) Exc…" at bounding box center [792, 264] width 141 height 27
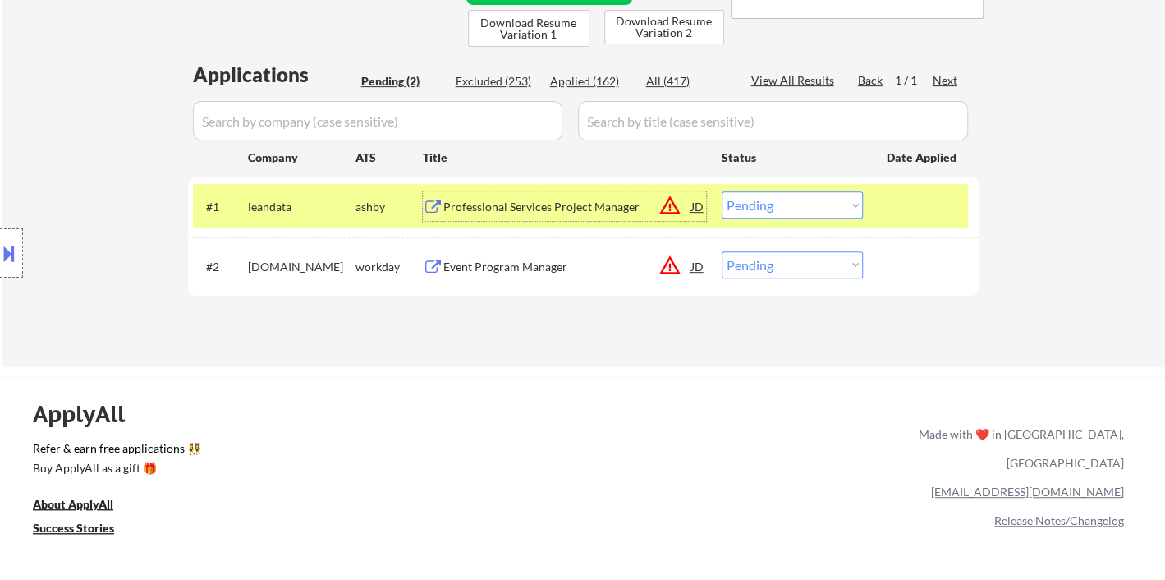
click at [517, 213] on div "Professional Services Project Manager" at bounding box center [567, 207] width 248 height 16
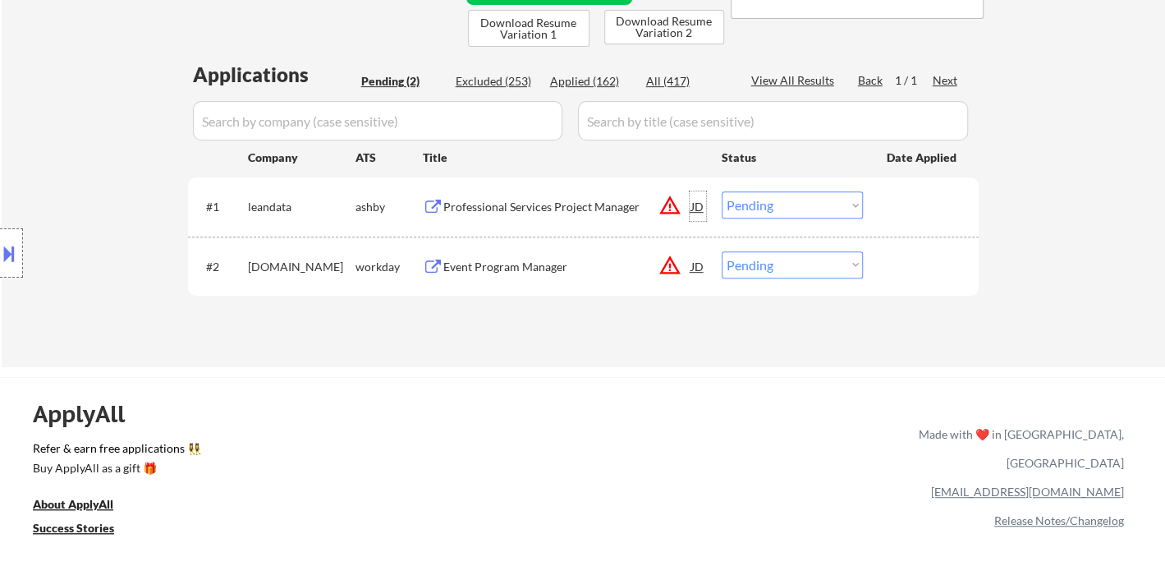
click at [691, 206] on div "JD" at bounding box center [698, 206] width 16 height 30
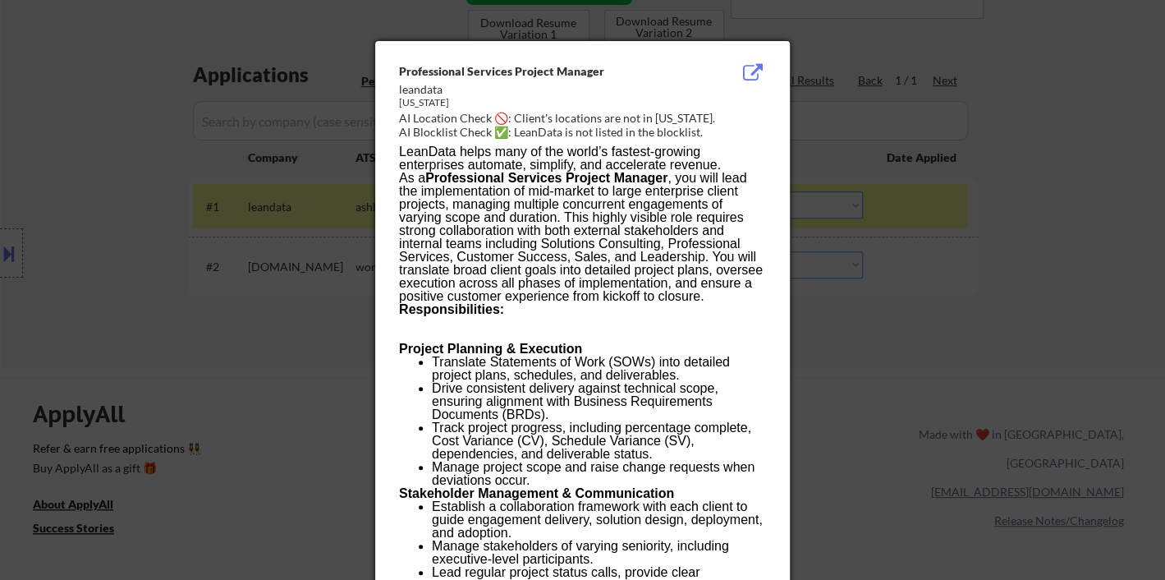
drag, startPoint x: 898, startPoint y: 403, endPoint x: 831, endPoint y: 302, distance: 121.4
click at [898, 401] on div at bounding box center [582, 290] width 1165 height 580
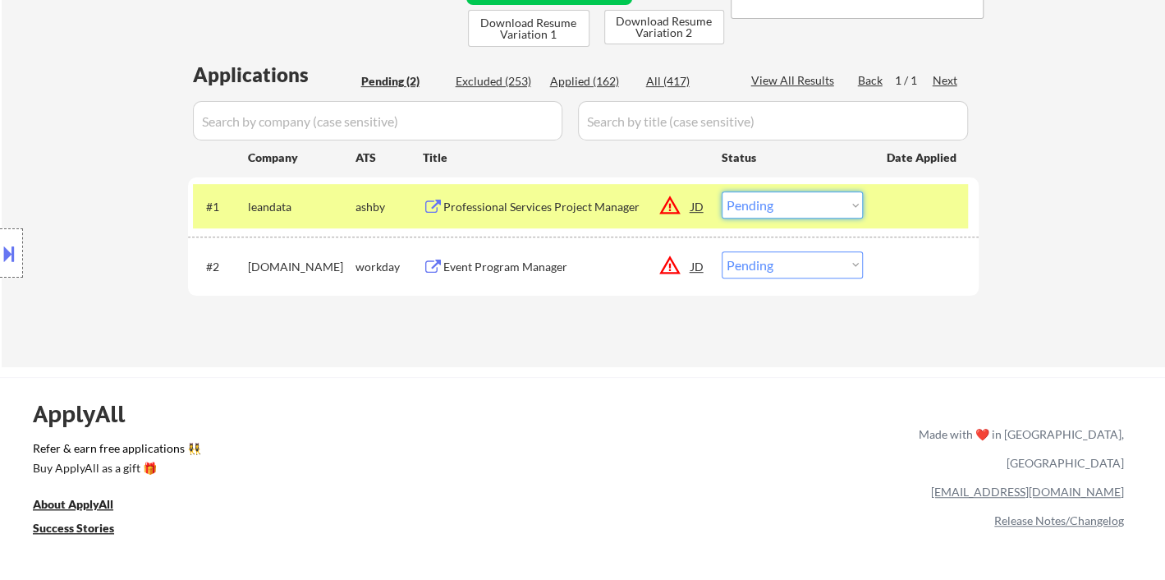
click at [818, 209] on select "Choose an option... Pending Applied Excluded (Questions) Excluded (Expired) Exc…" at bounding box center [792, 204] width 141 height 27
drag, startPoint x: 594, startPoint y: 353, endPoint x: 589, endPoint y: 343, distance: 11.0
click at [592, 350] on div "← Return to /applysquad Mailslurp Inbox Job Search Builder [PERSON_NAME] User E…" at bounding box center [583, 27] width 819 height 653
click at [696, 204] on div "JD" at bounding box center [698, 206] width 16 height 30
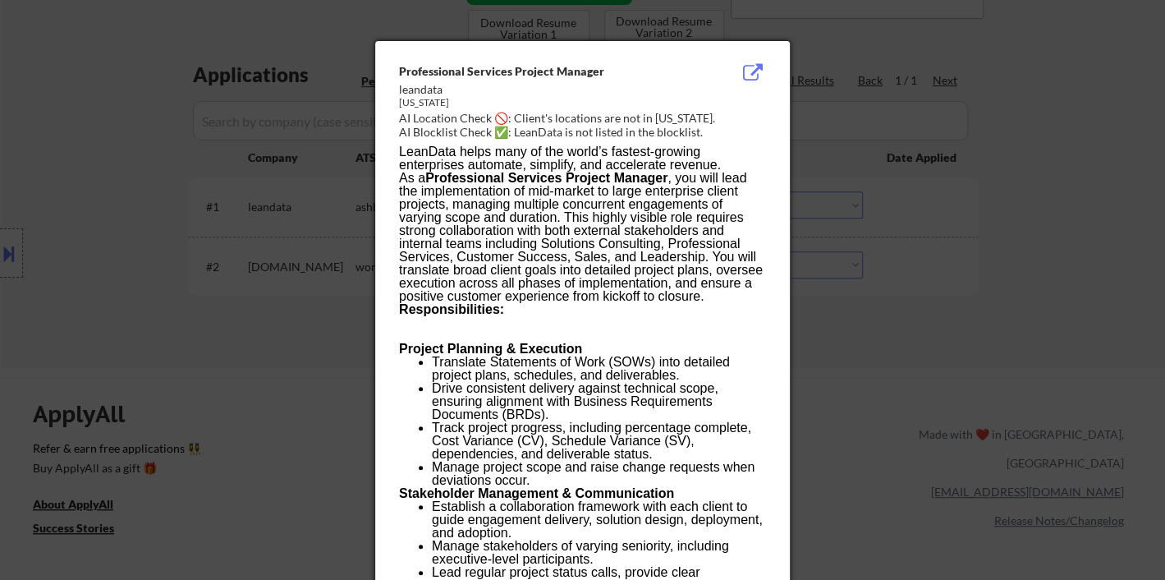
click at [906, 350] on div at bounding box center [582, 290] width 1165 height 580
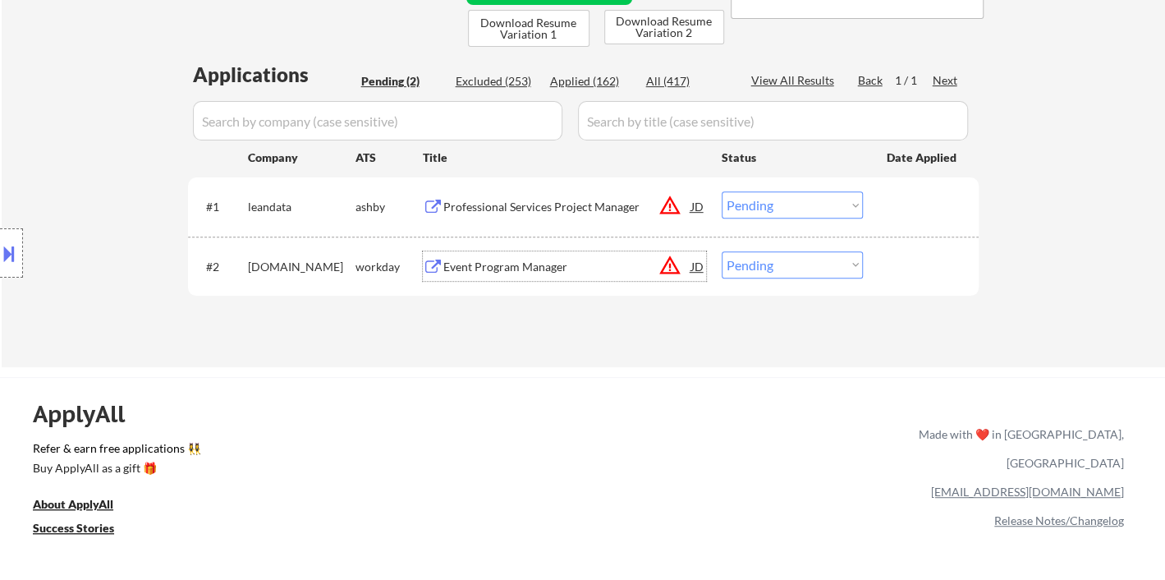
click at [504, 268] on div "Event Program Manager" at bounding box center [567, 267] width 248 height 16
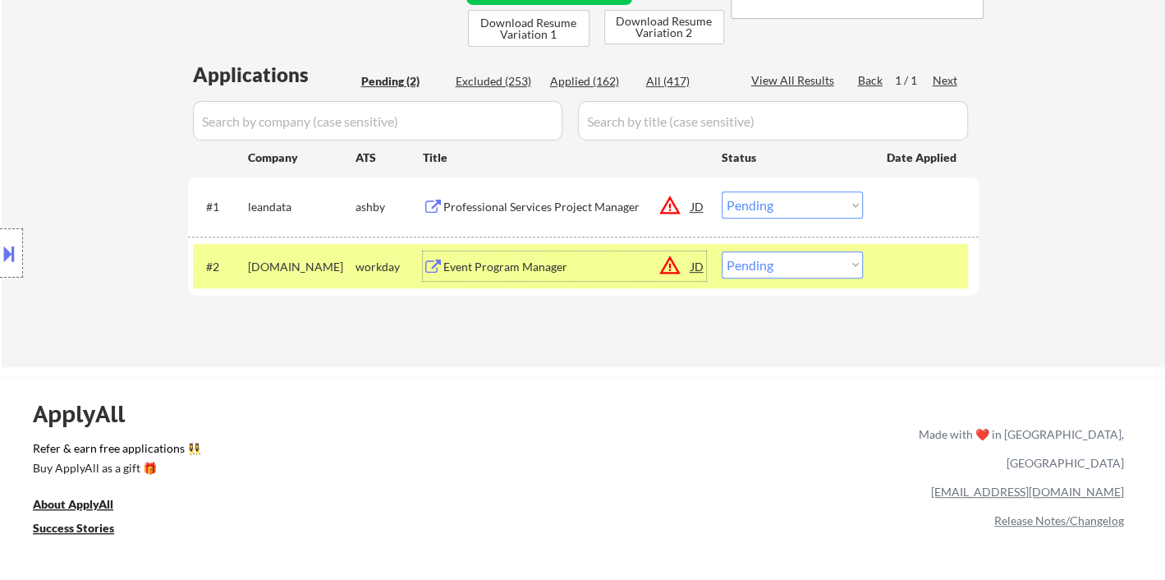
drag, startPoint x: 764, startPoint y: 264, endPoint x: 774, endPoint y: 271, distance: 12.3
click at [766, 264] on select "Choose an option... Pending Applied Excluded (Questions) Excluded (Expired) Exc…" at bounding box center [792, 264] width 141 height 27
select select ""excluded__expired_""
click at [722, 251] on select "Choose an option... Pending Applied Excluded (Questions) Excluded (Expired) Exc…" at bounding box center [792, 264] width 141 height 27
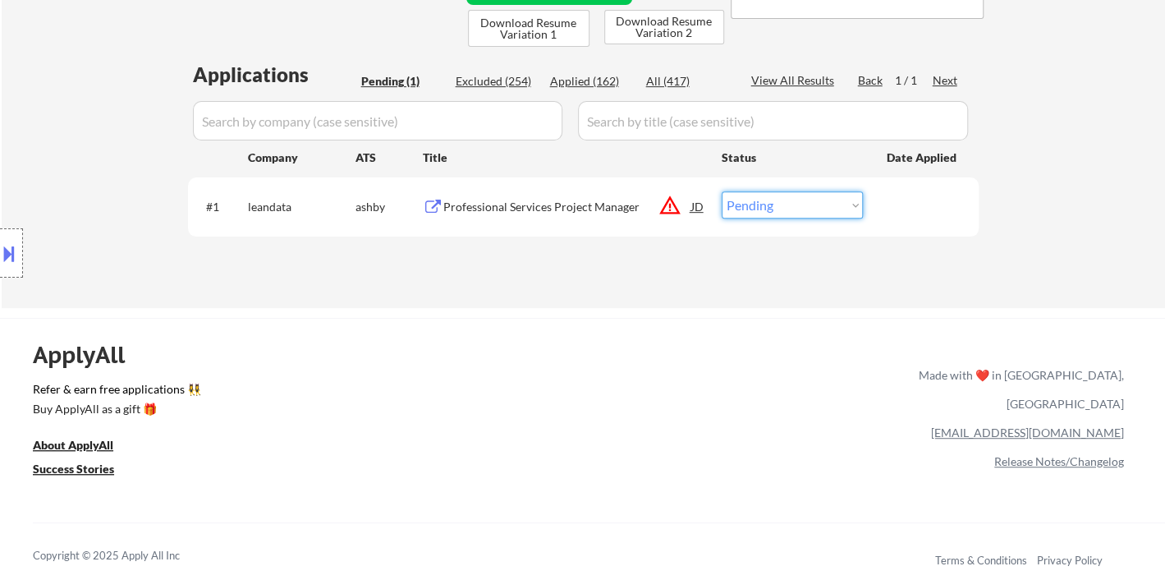
click at [768, 209] on select "Choose an option... Pending Applied Excluded (Questions) Excluded (Expired) Exc…" at bounding box center [792, 204] width 141 height 27
select select ""applied""
click at [722, 191] on select "Choose an option... Pending Applied Excluded (Questions) Excluded (Expired) Exc…" at bounding box center [792, 204] width 141 height 27
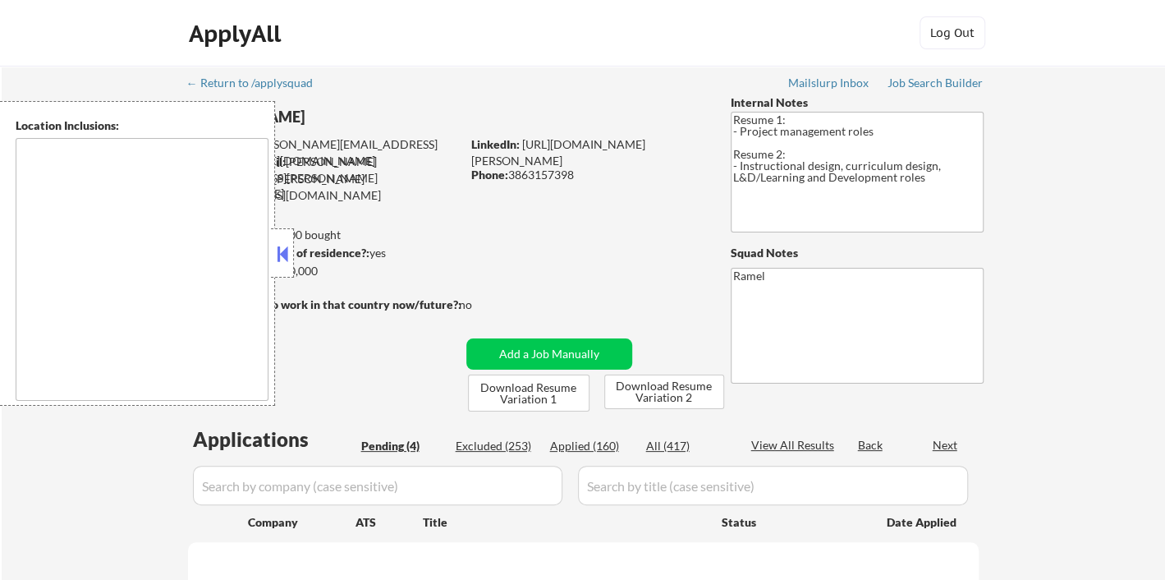
select select ""pending""
type textarea "[GEOGRAPHIC_DATA], [GEOGRAPHIC_DATA] [GEOGRAPHIC_DATA], [GEOGRAPHIC_DATA] [GEOG…"
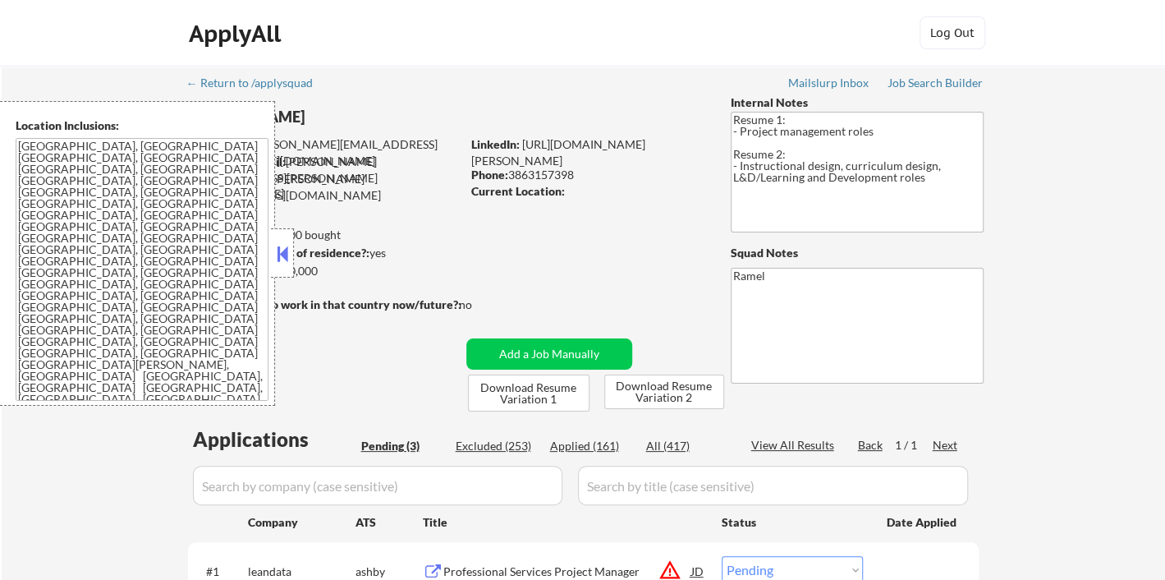
scroll to position [341, 0]
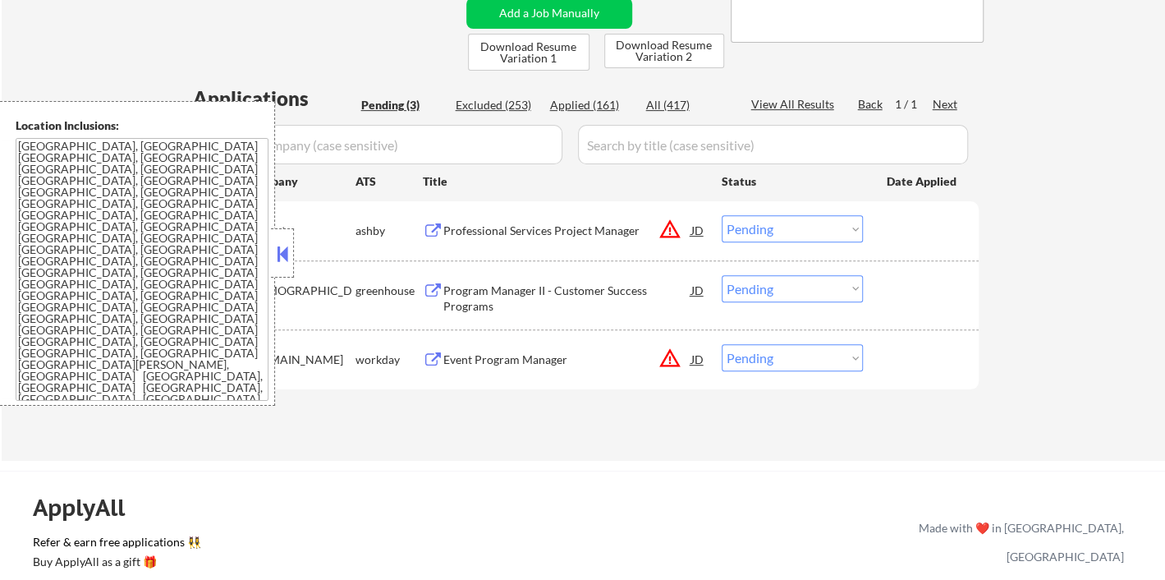
click at [580, 110] on div "Applied (161)" at bounding box center [591, 105] width 82 height 16
click at [787, 102] on div "View All Results" at bounding box center [795, 104] width 88 height 16
select select ""applied""
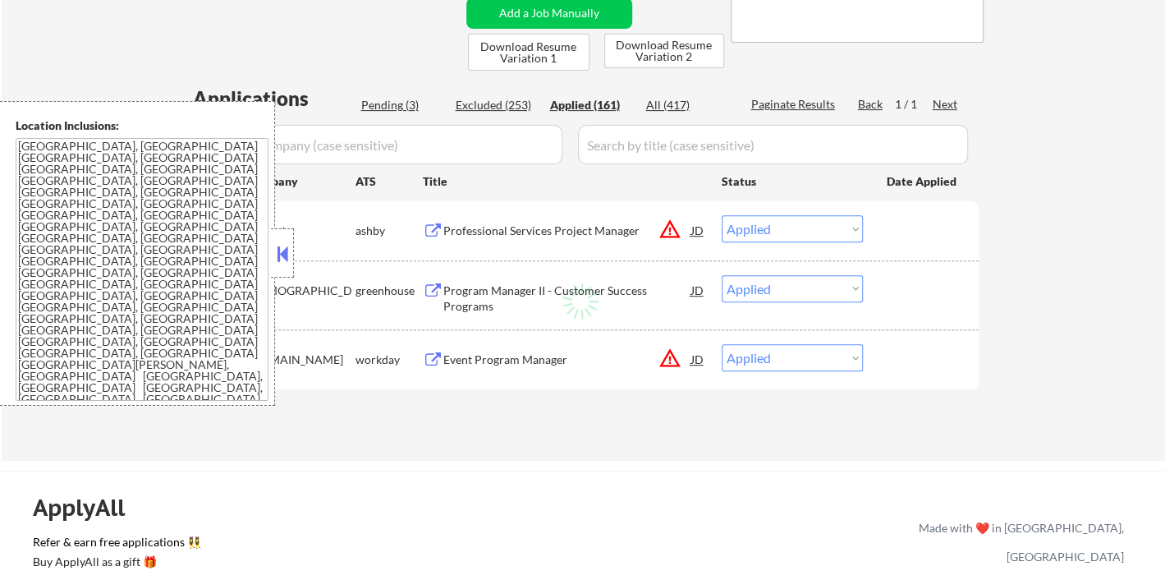
click at [278, 255] on button at bounding box center [282, 253] width 18 height 25
click at [282, 263] on button at bounding box center [282, 253] width 18 height 25
select select ""applied""
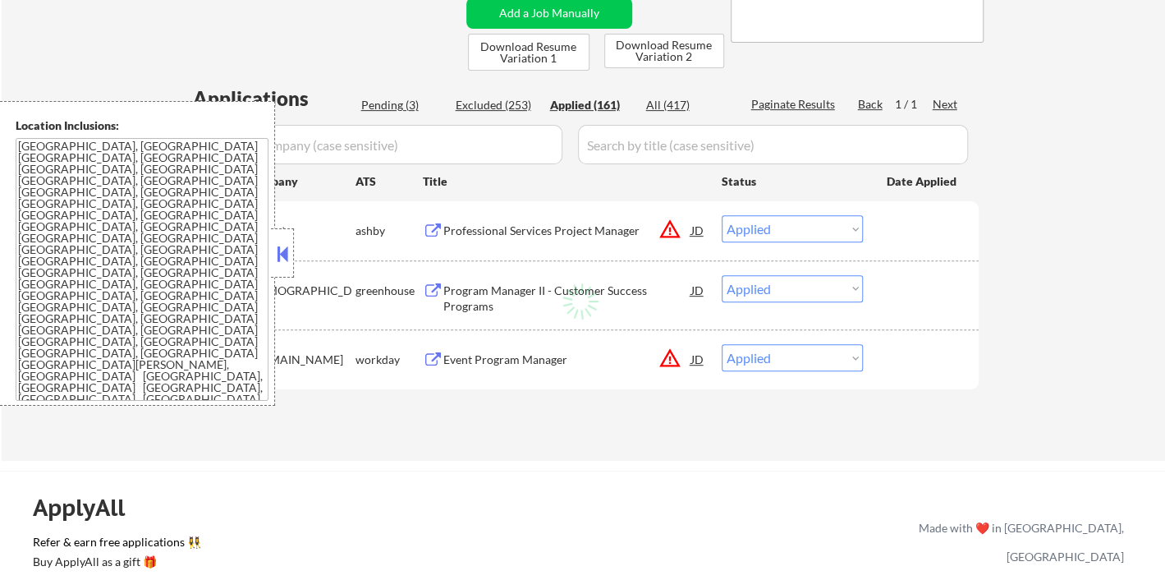
select select ""applied""
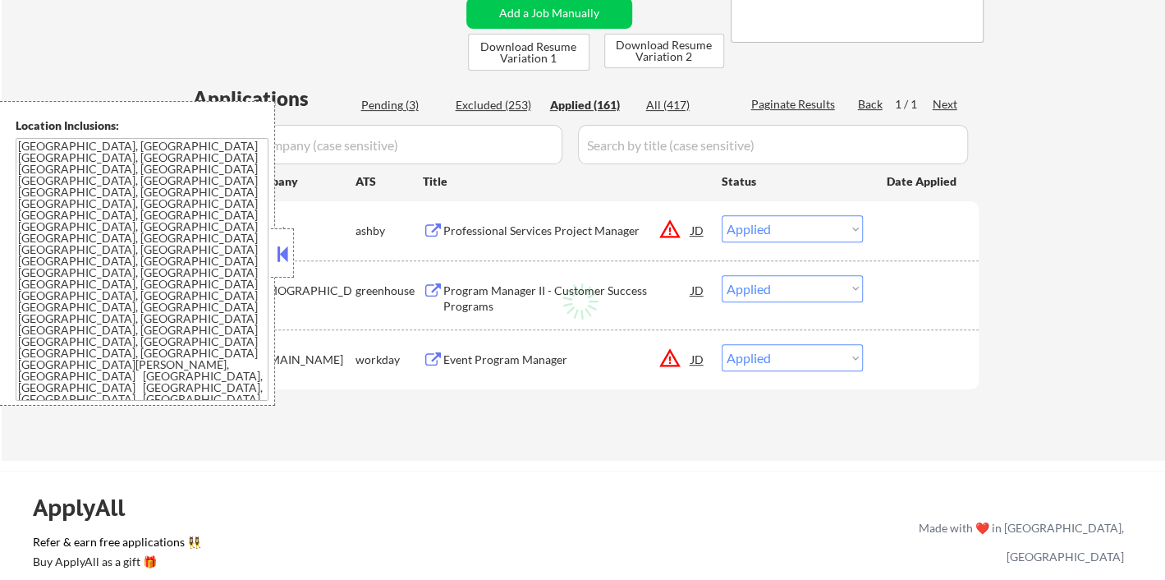
select select ""applied""
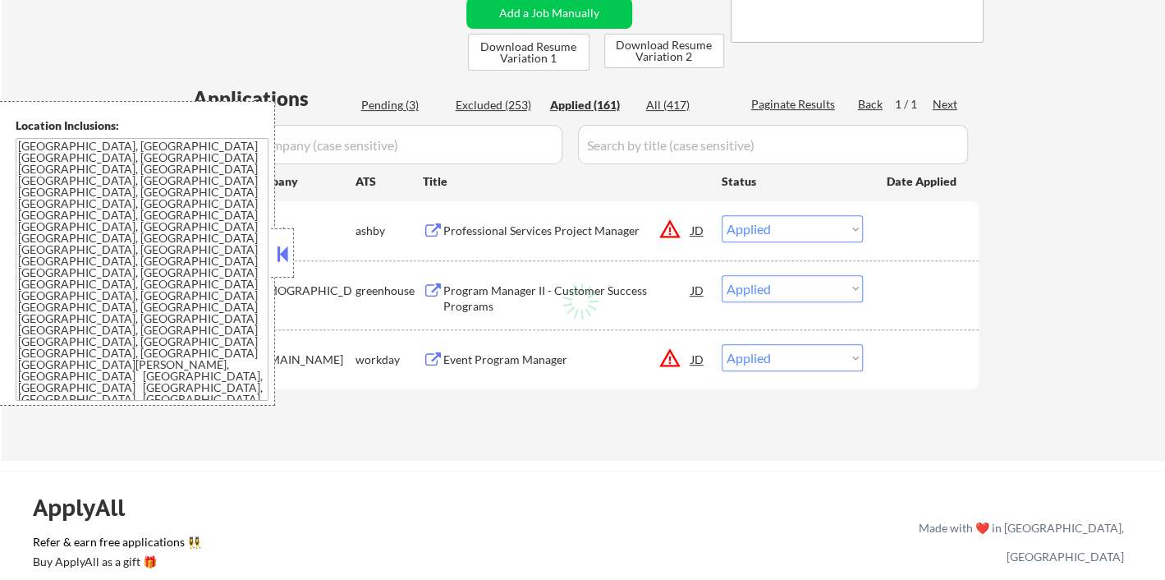
select select ""applied""
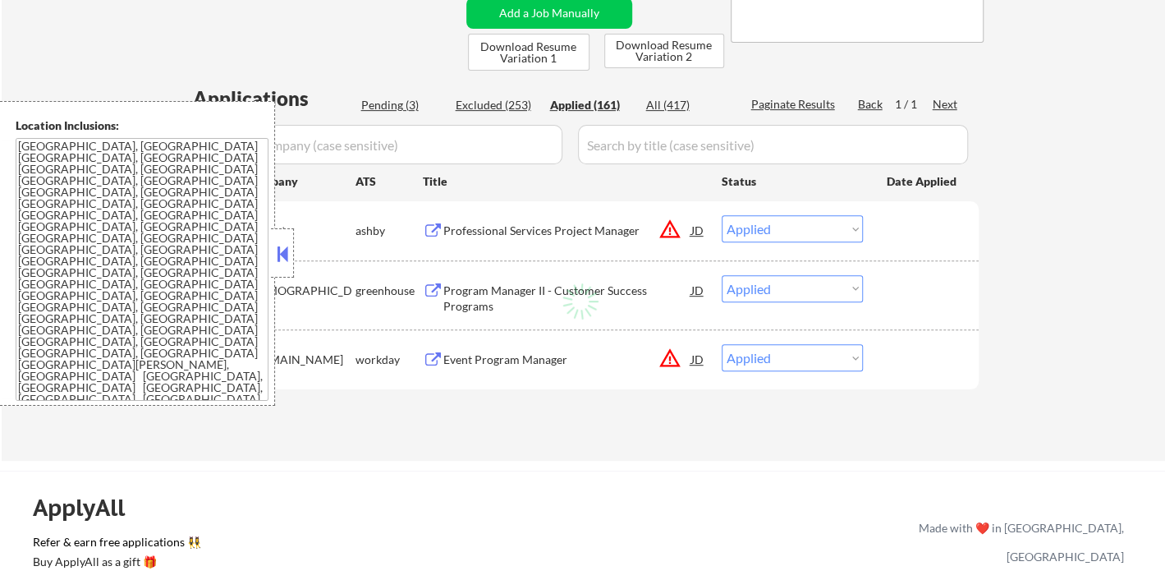
select select ""applied""
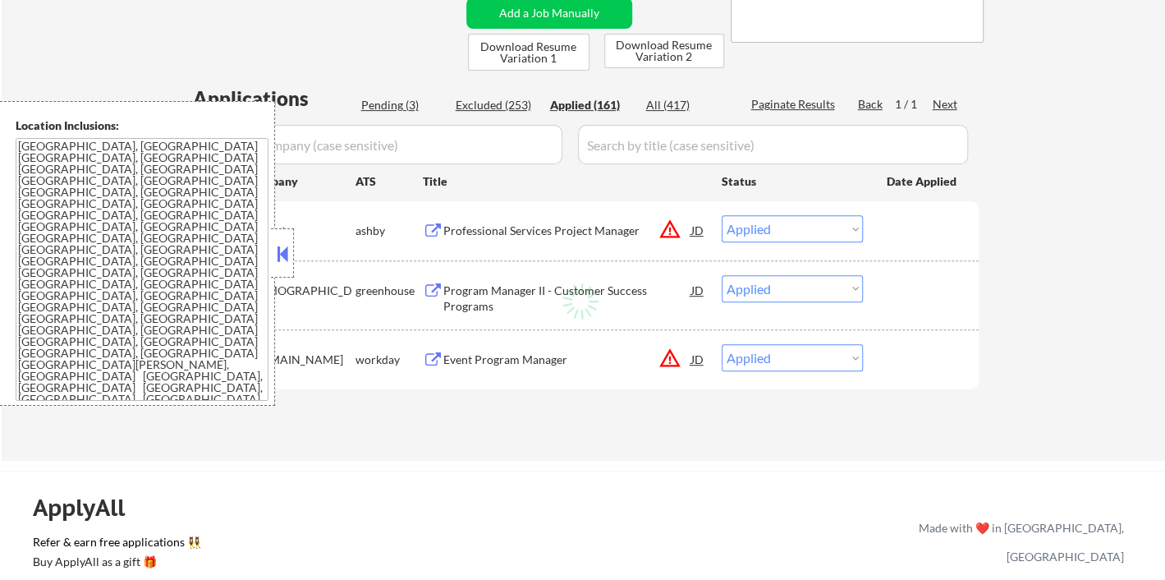
select select ""applied""
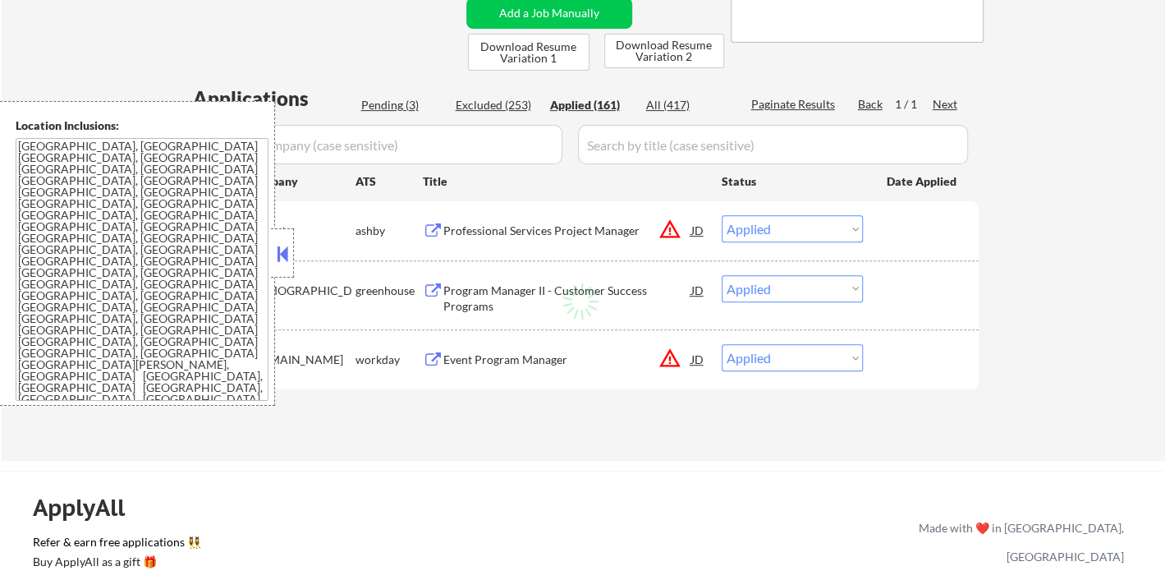
select select ""applied""
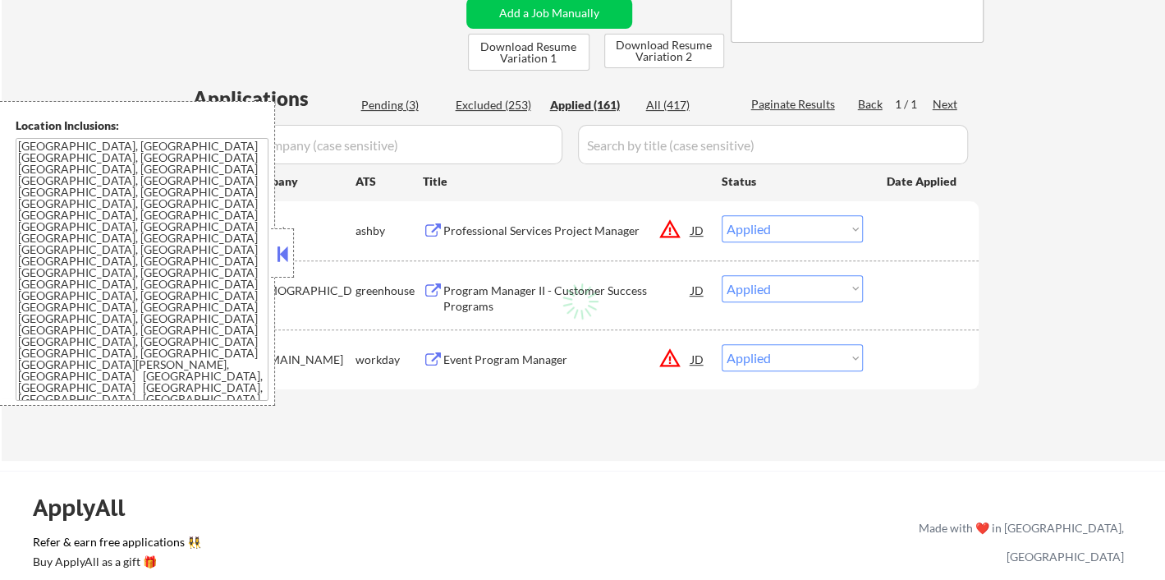
select select ""applied""
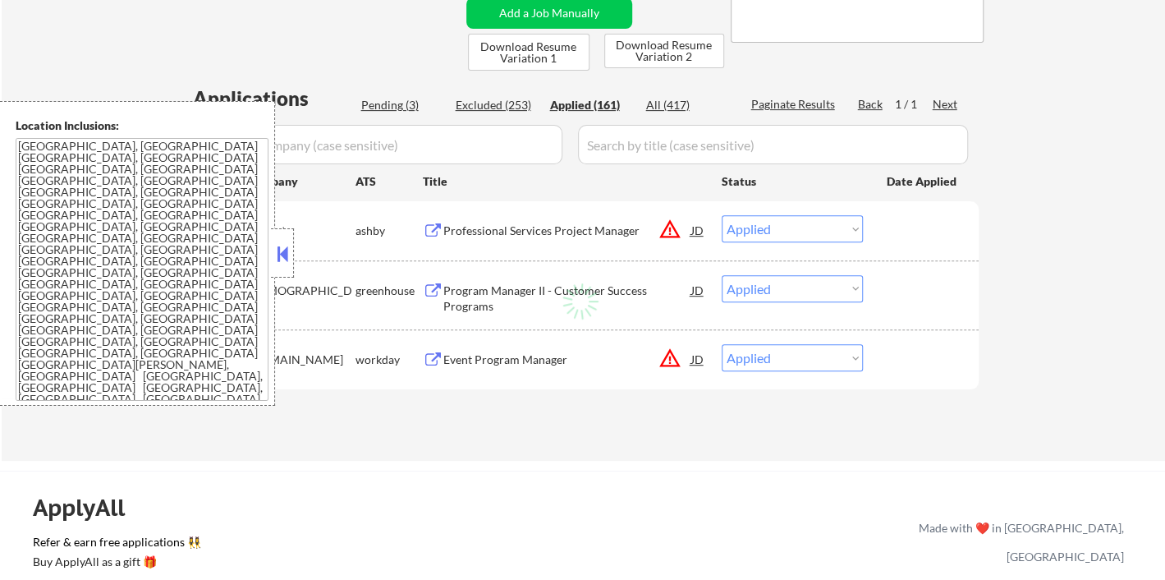
select select ""applied""
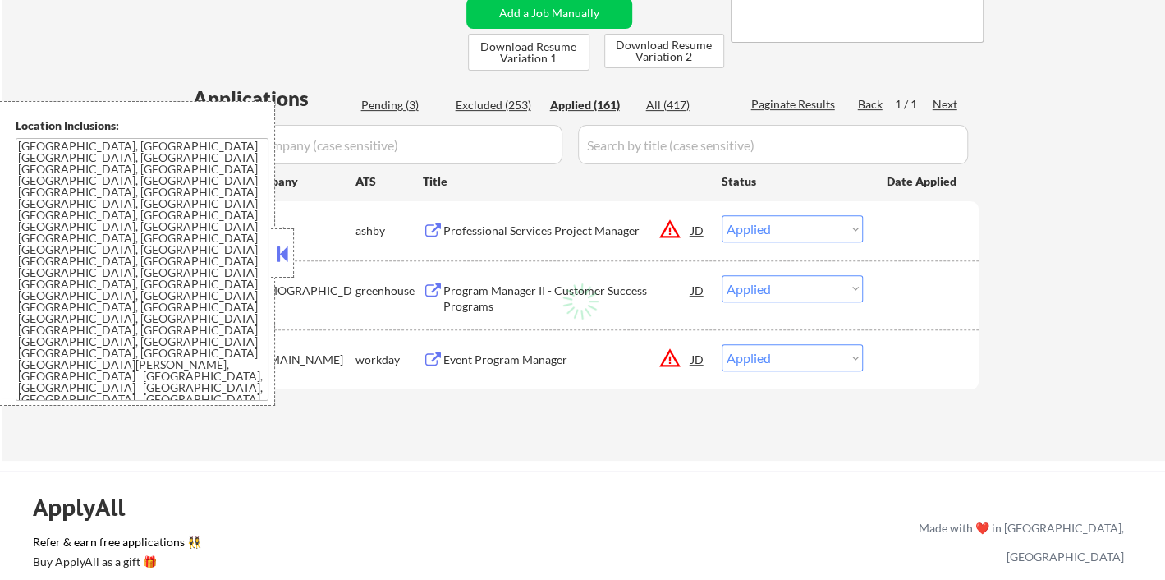
select select ""applied""
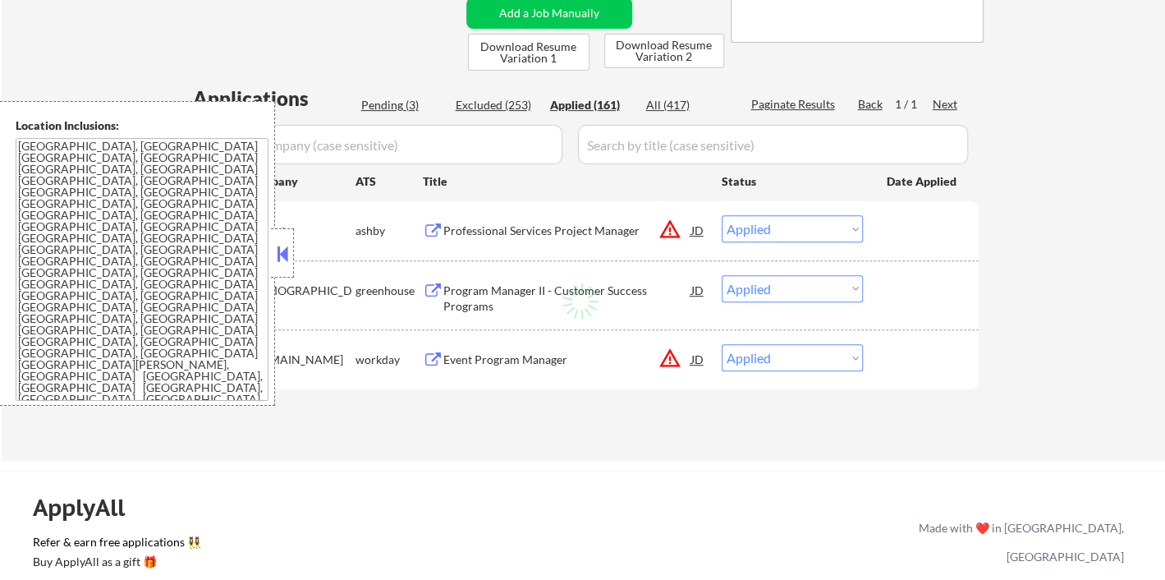
select select ""applied""
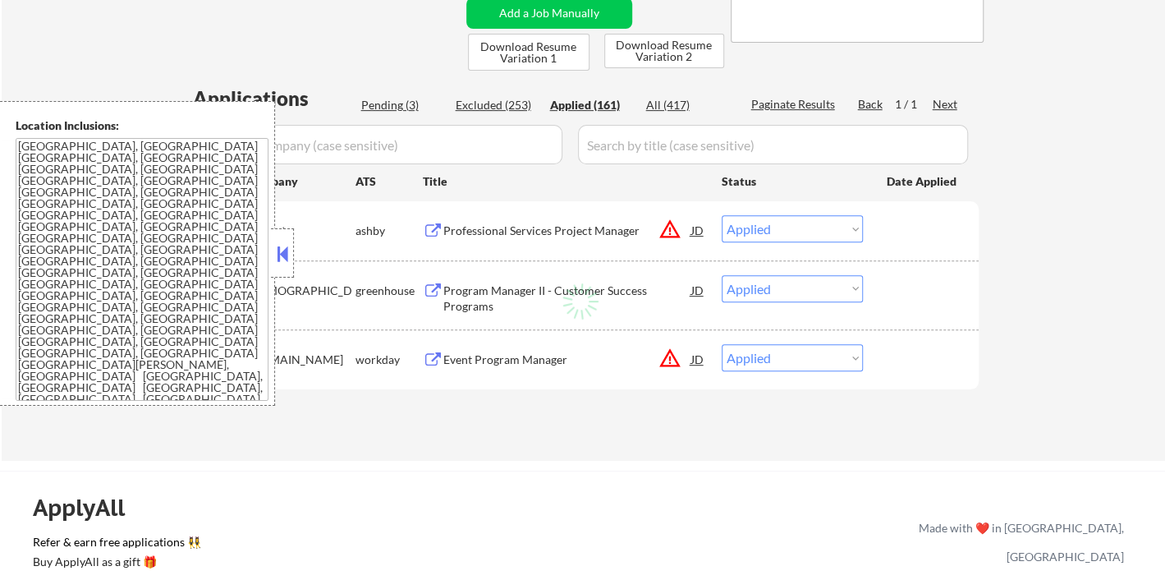
select select ""applied""
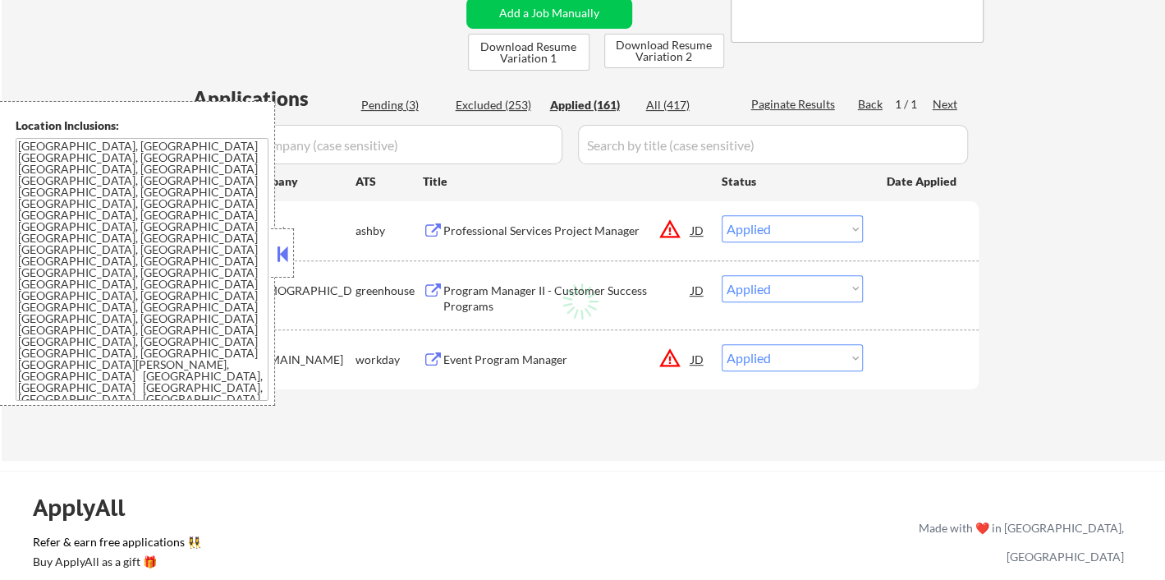
select select ""applied""
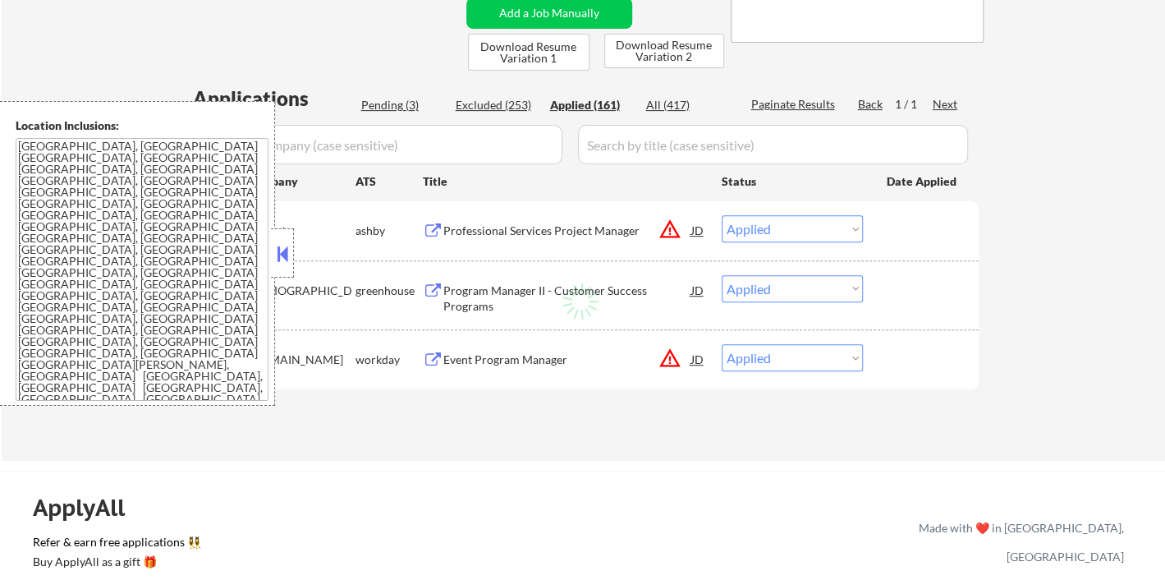
select select ""applied""
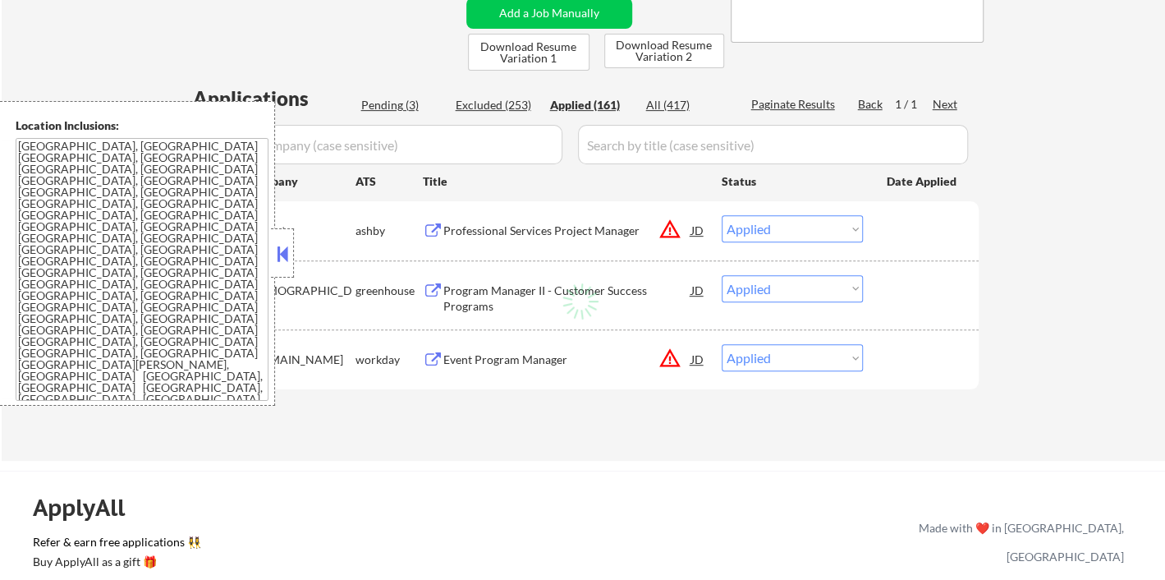
select select ""applied""
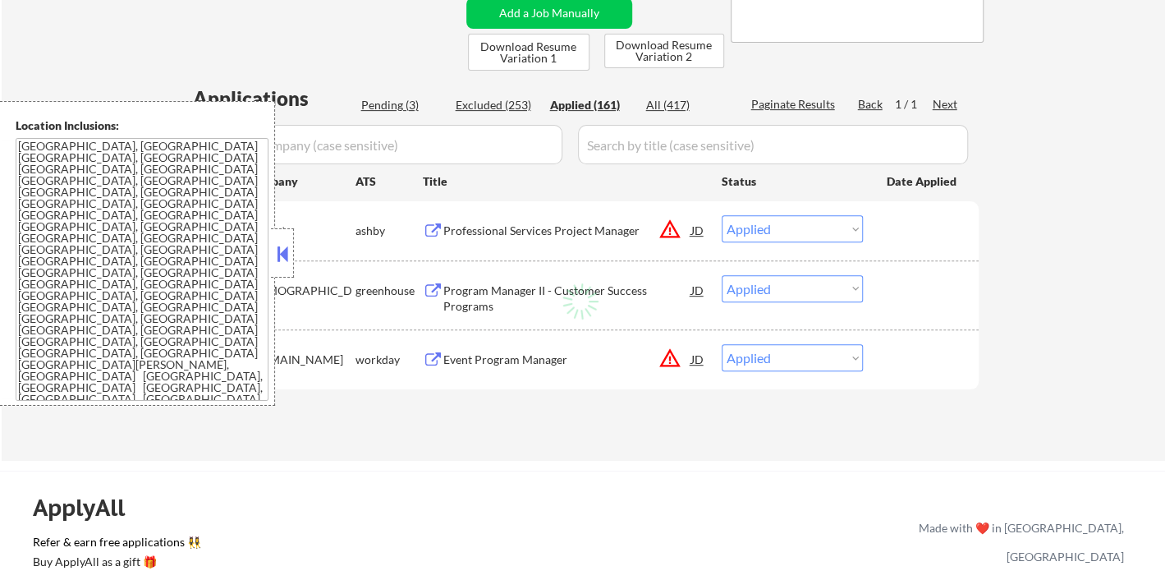
select select ""applied""
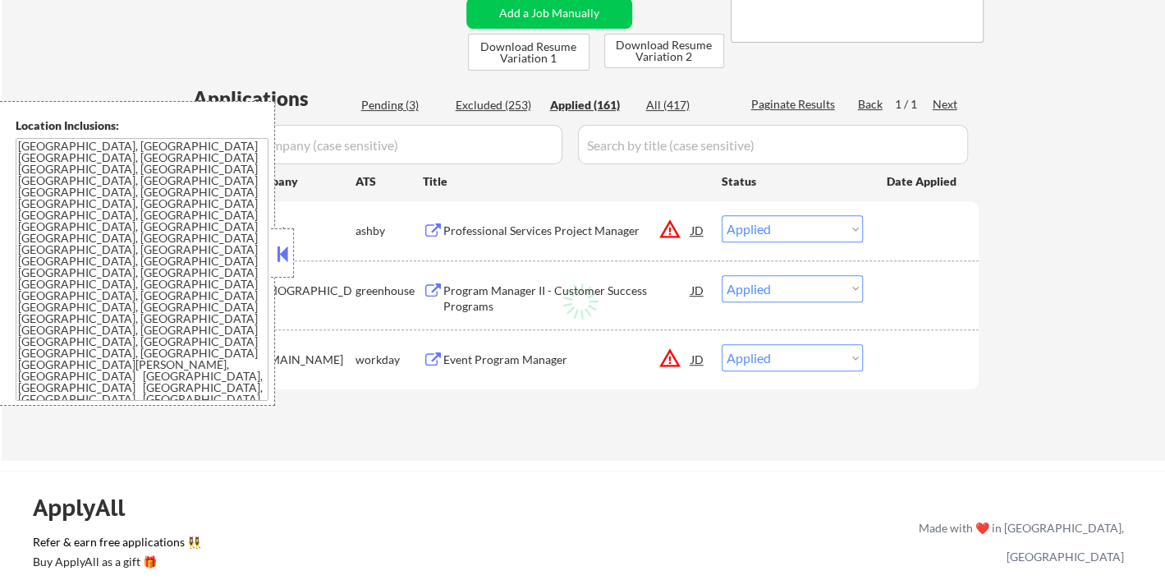
select select ""applied""
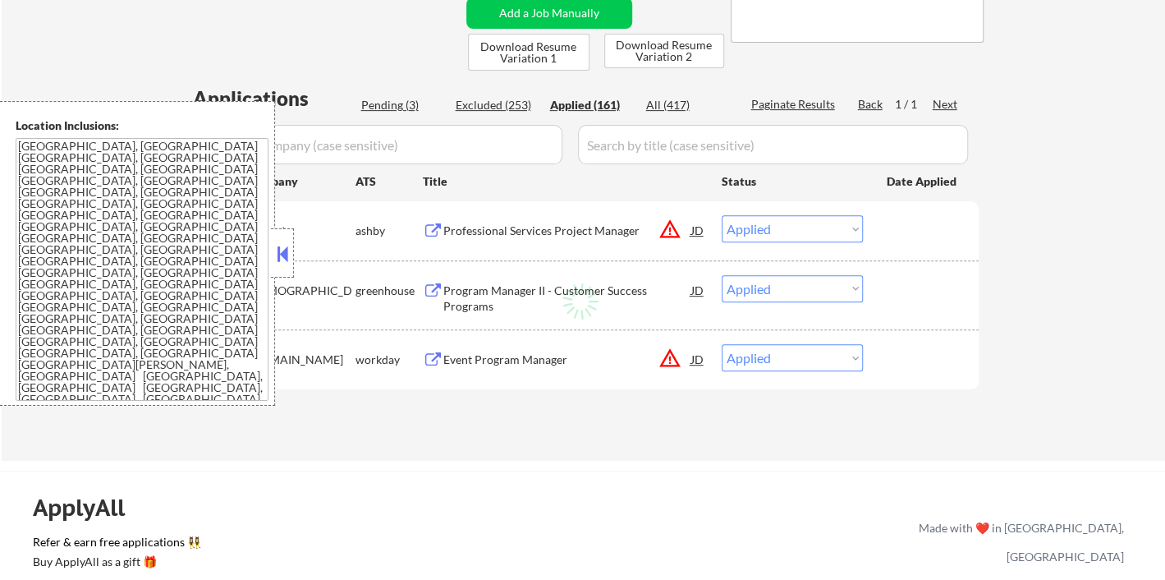
select select ""applied""
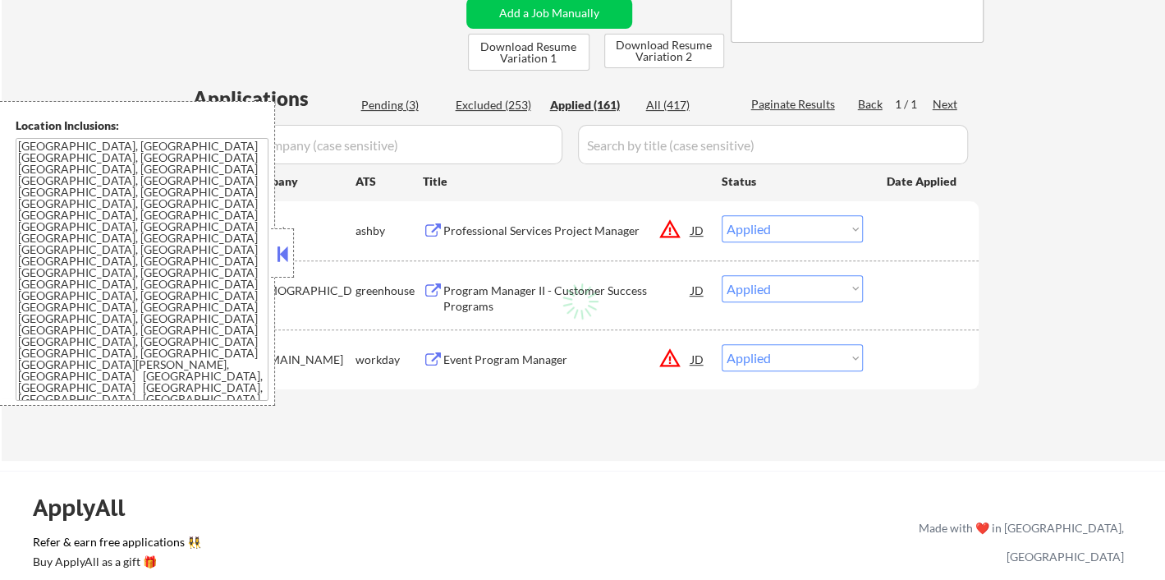
select select ""applied""
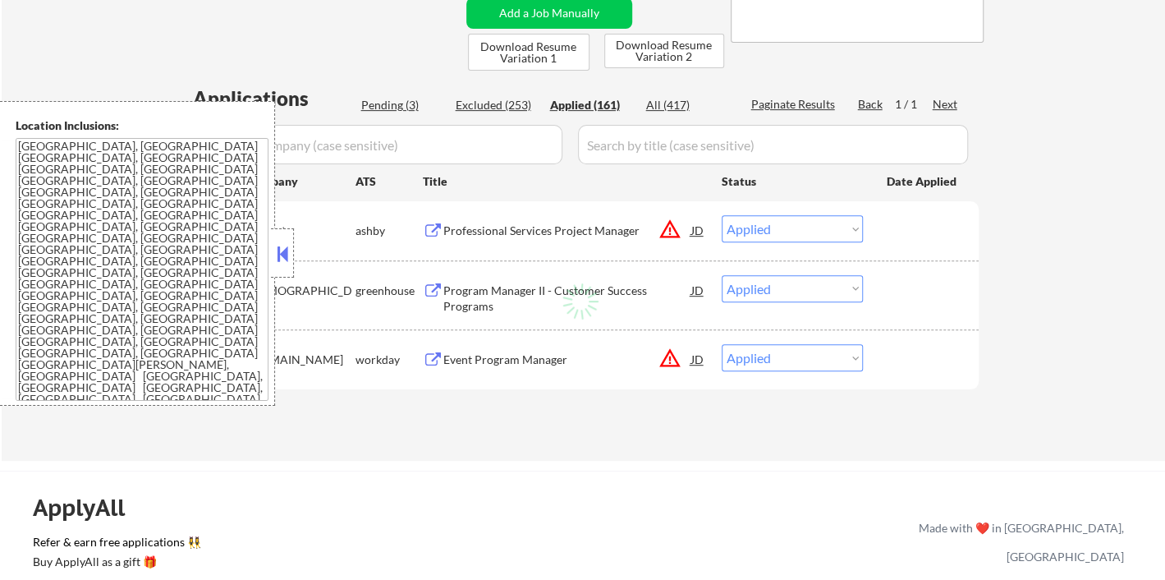
select select ""applied""
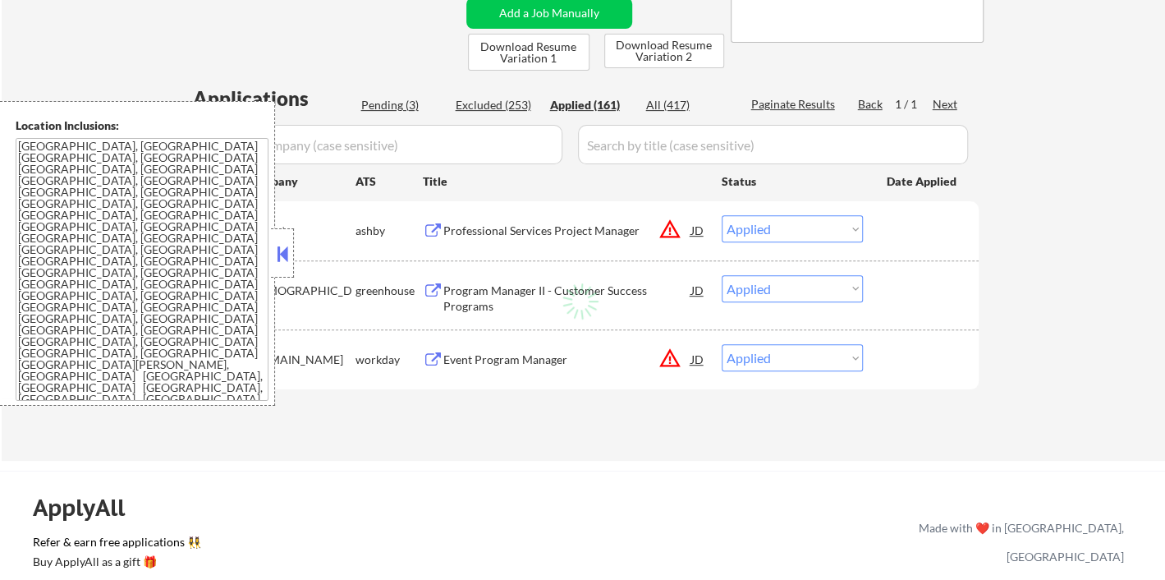
select select ""applied""
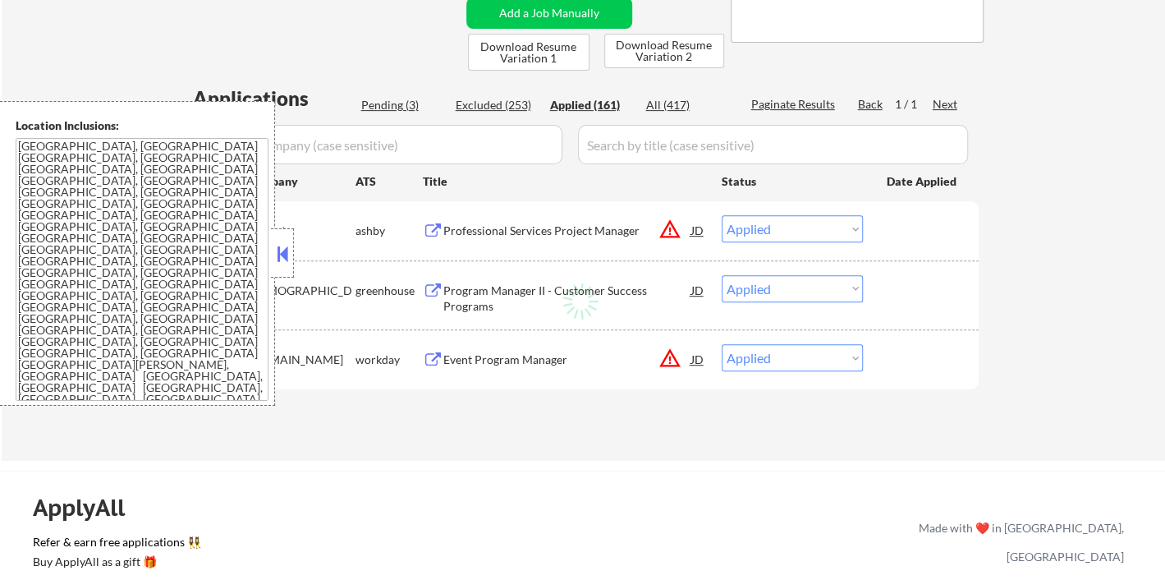
select select ""applied""
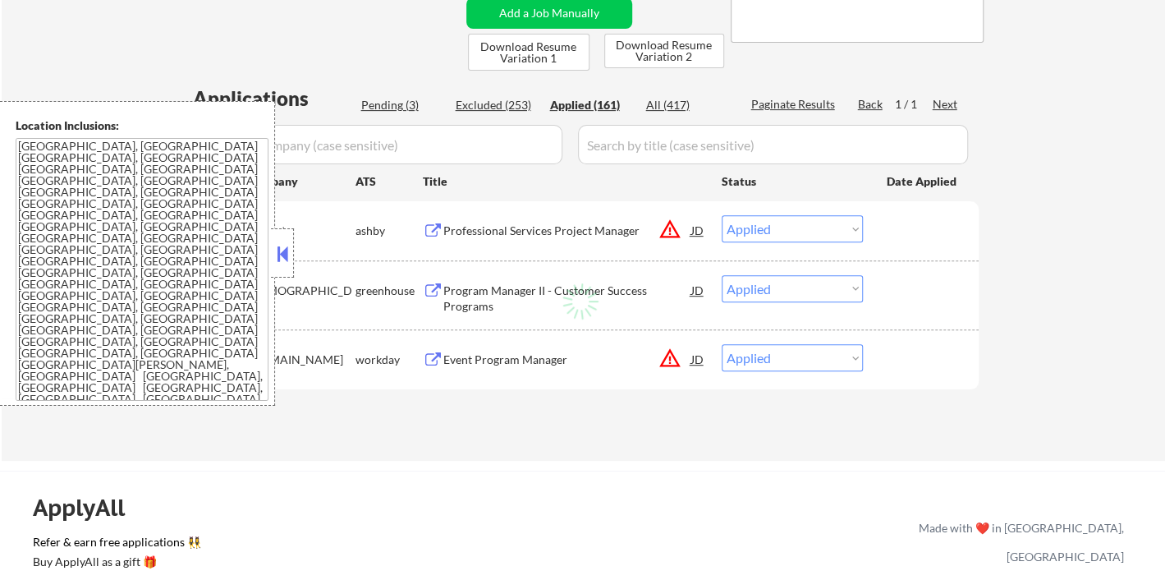
select select ""applied""
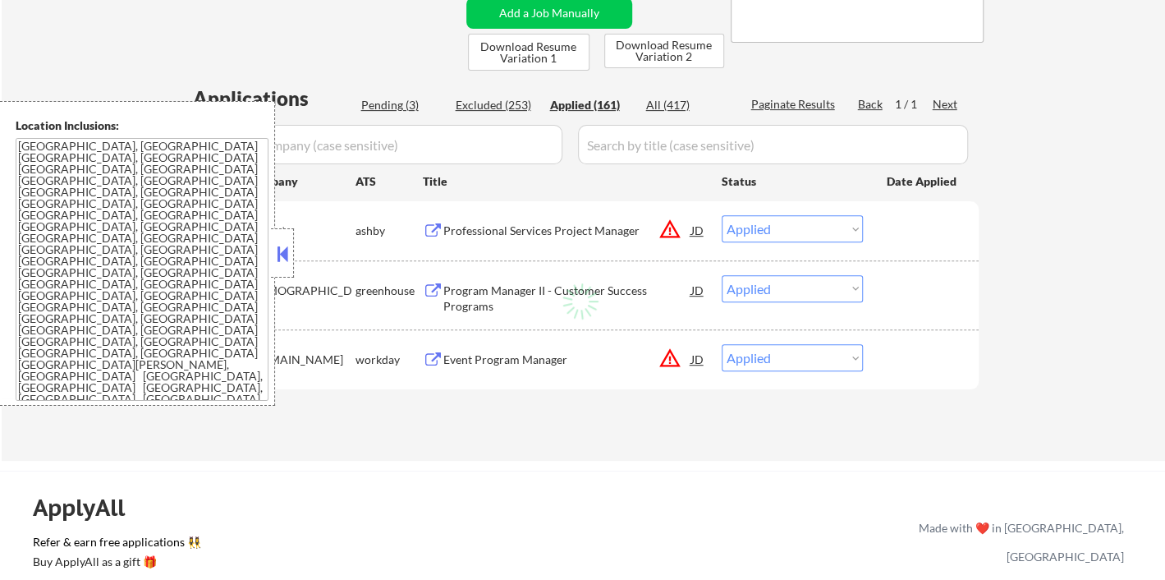
select select ""applied""
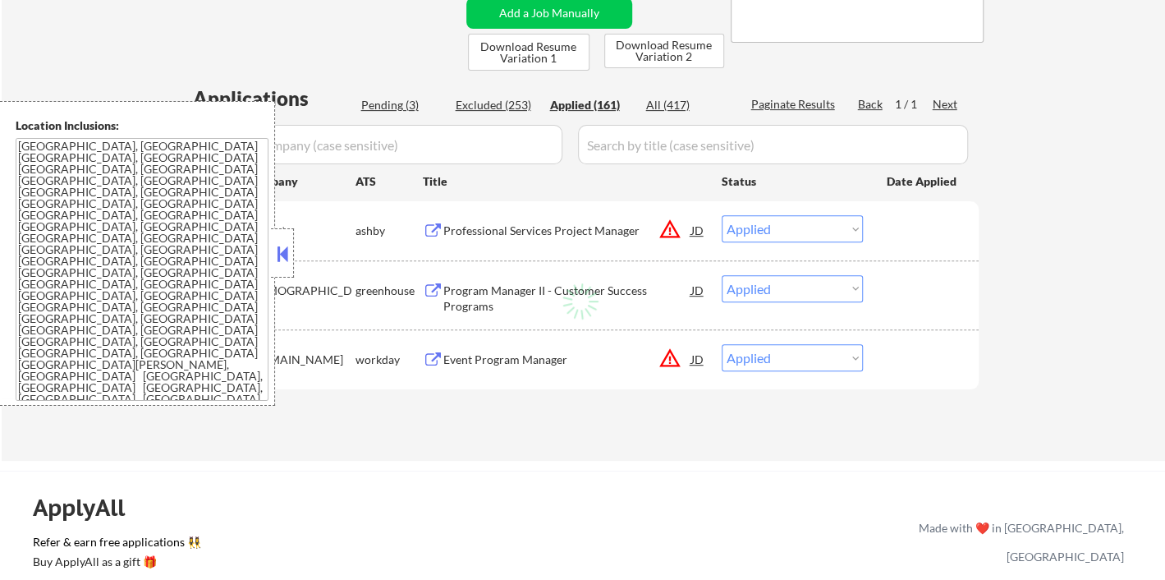
select select ""applied""
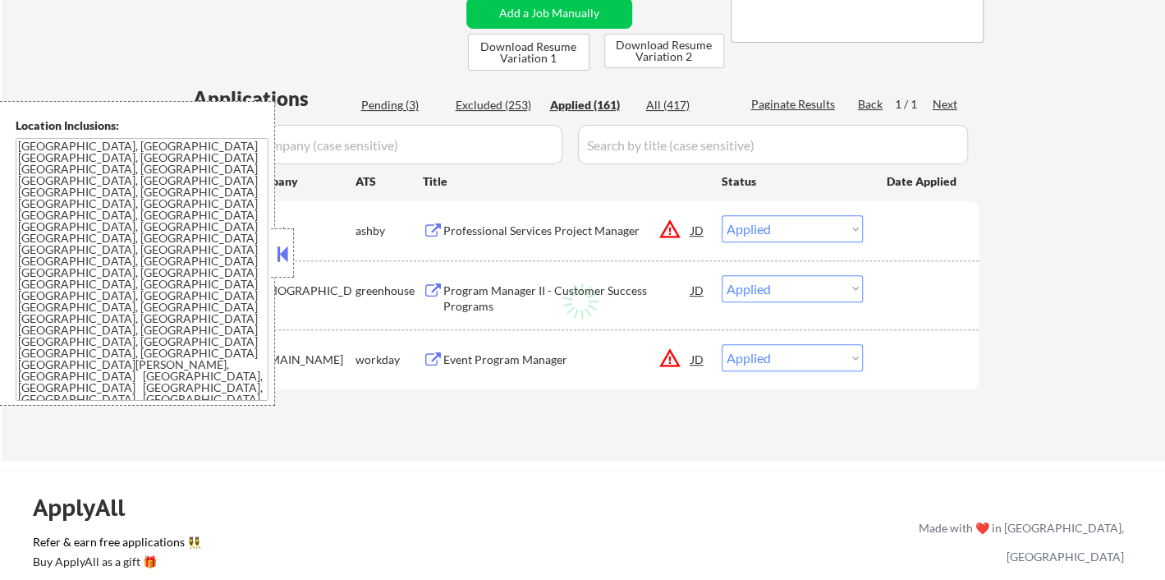
select select ""applied""
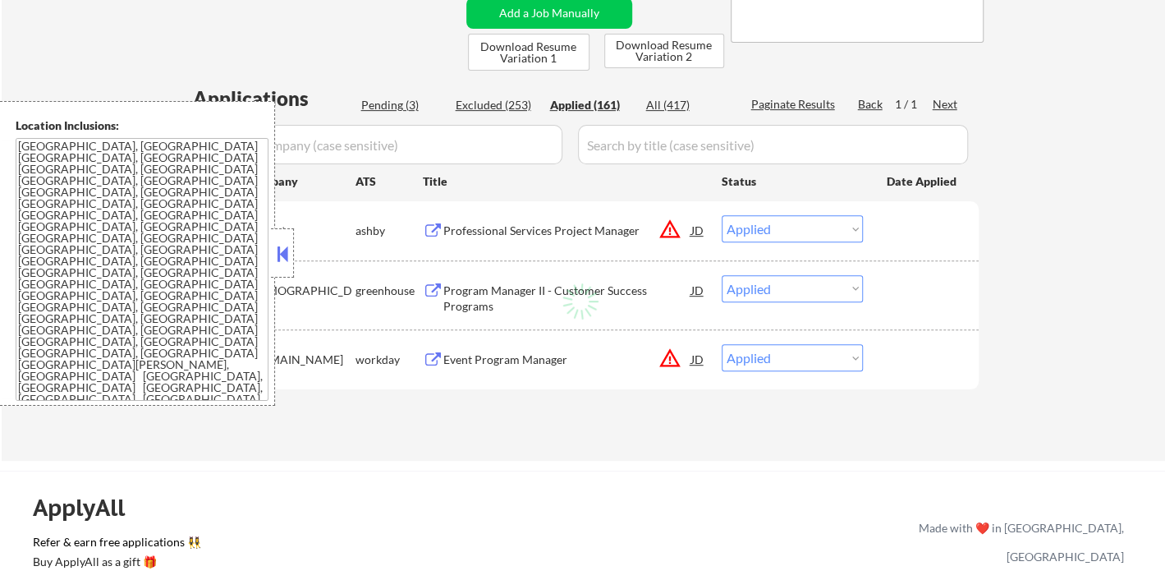
select select ""applied""
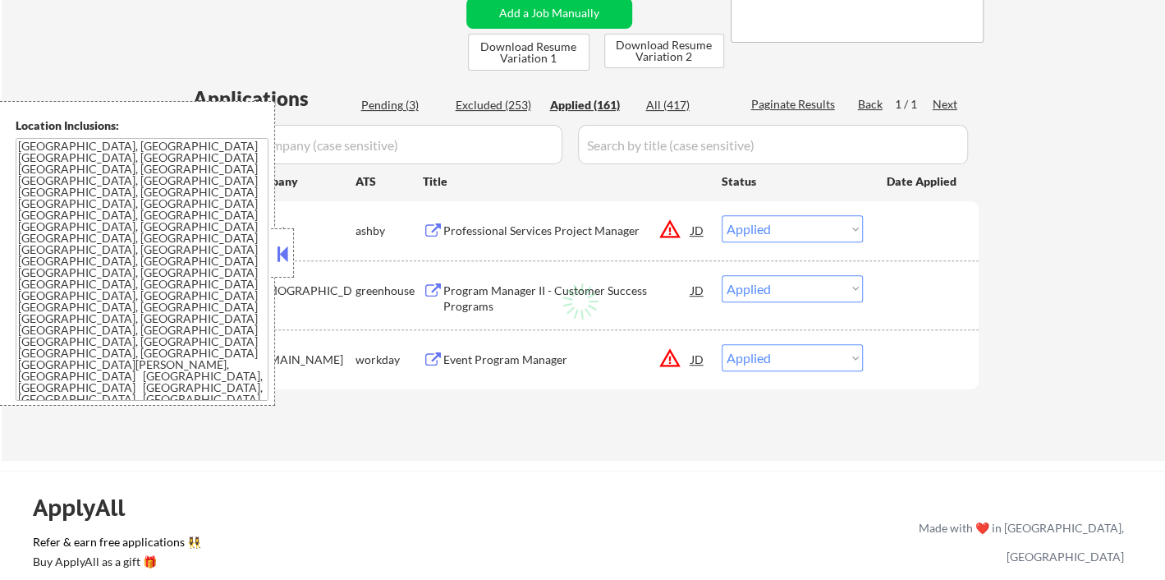
select select ""applied""
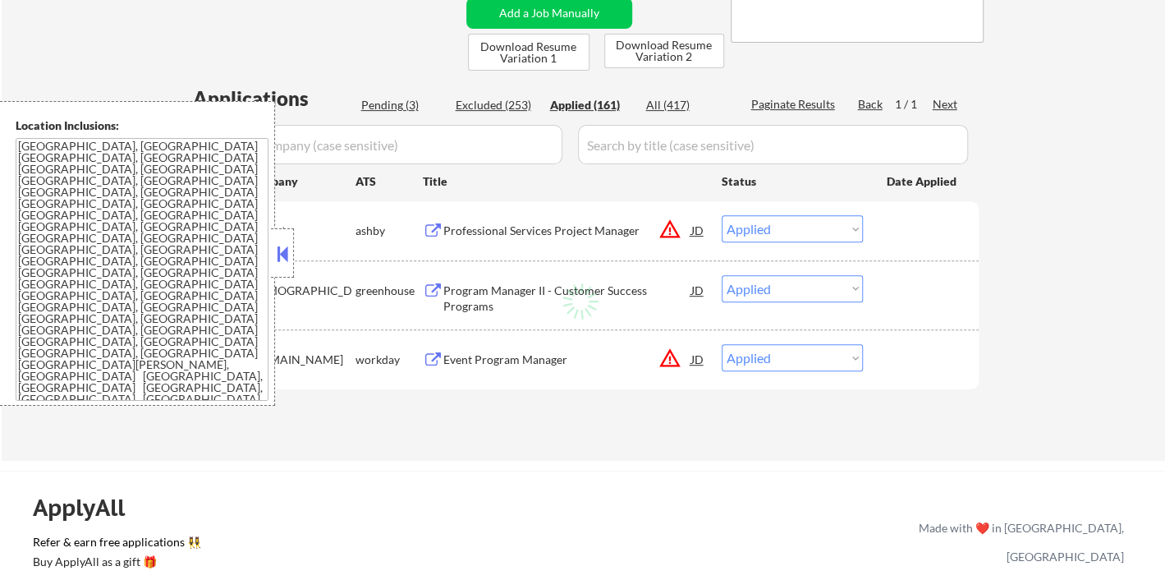
select select ""applied""
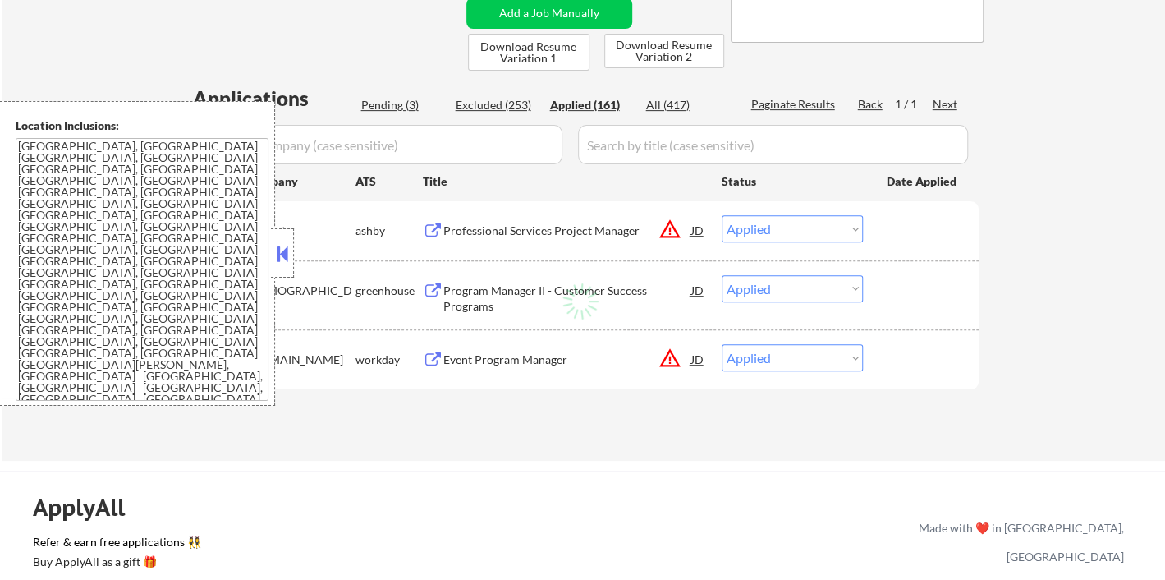
select select ""applied""
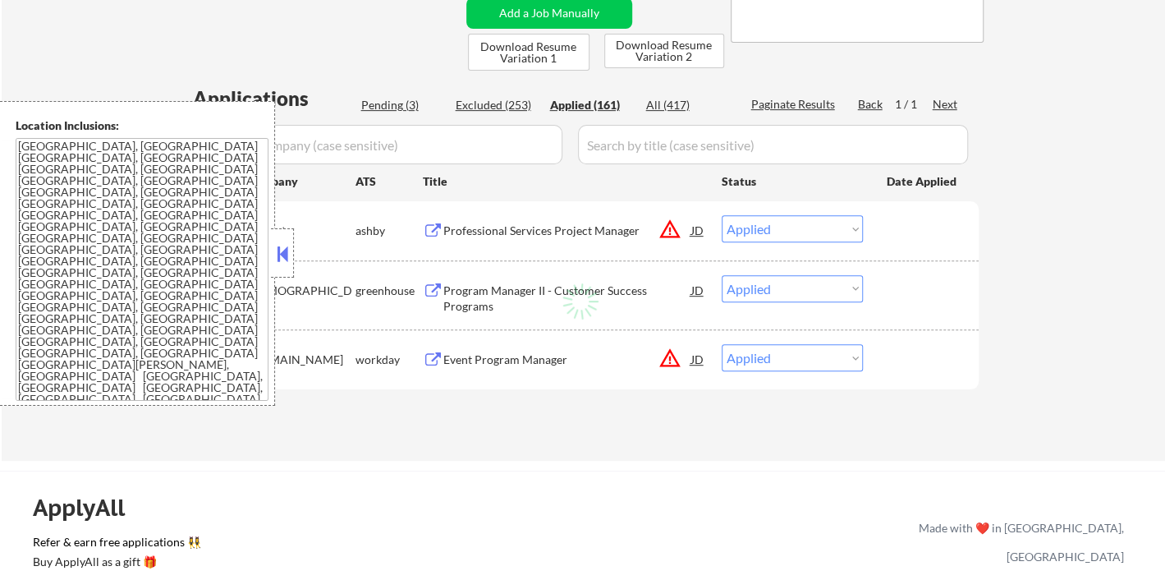
select select ""applied""
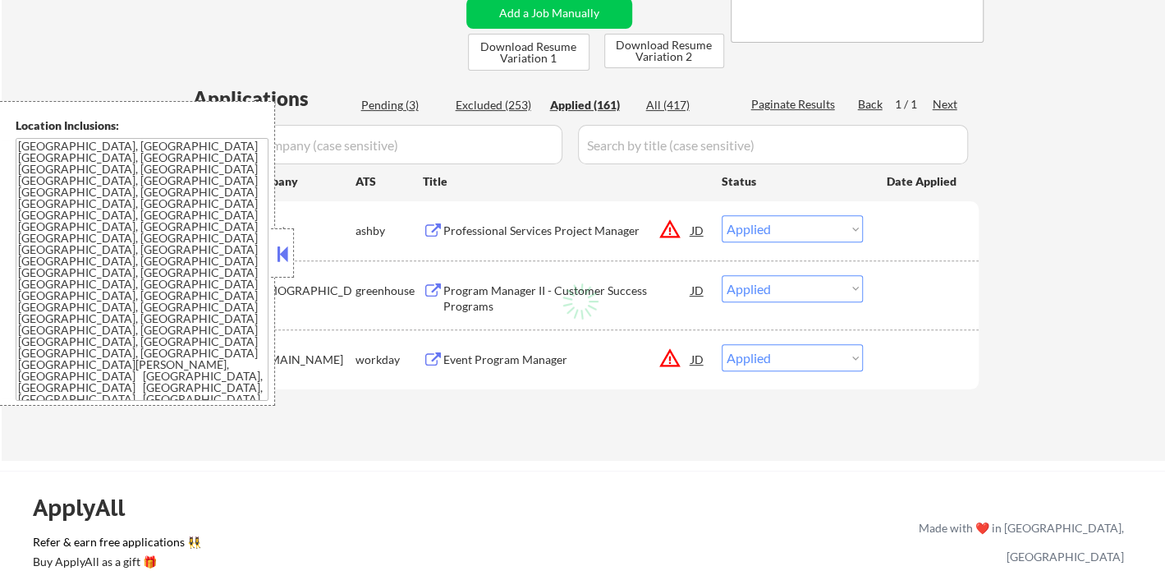
select select ""applied""
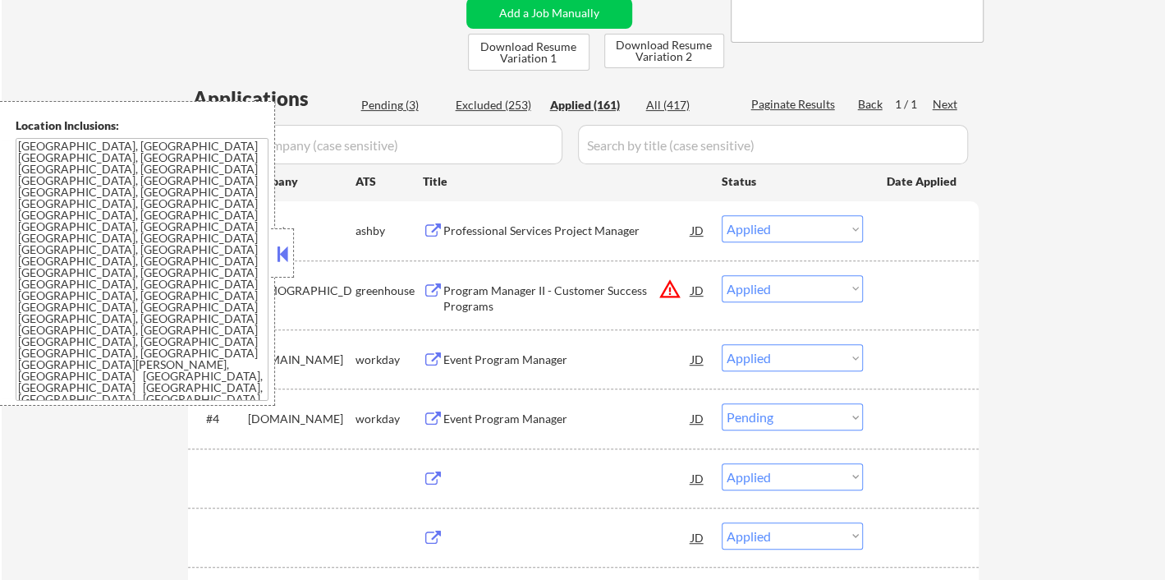
select select ""applied""
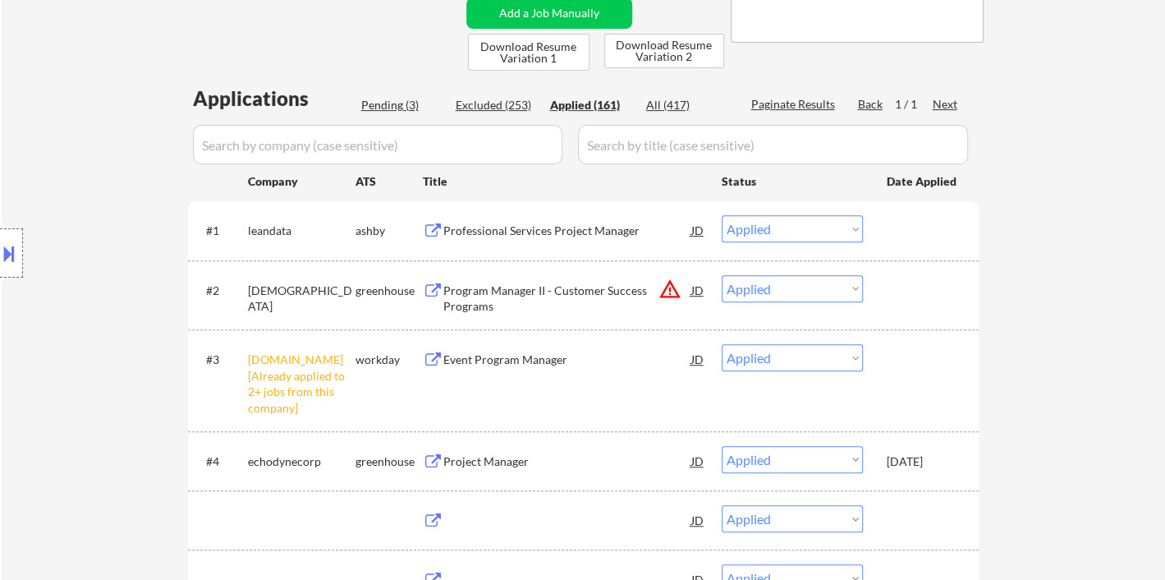
click at [606, 107] on div "Applied (161)" at bounding box center [591, 105] width 82 height 16
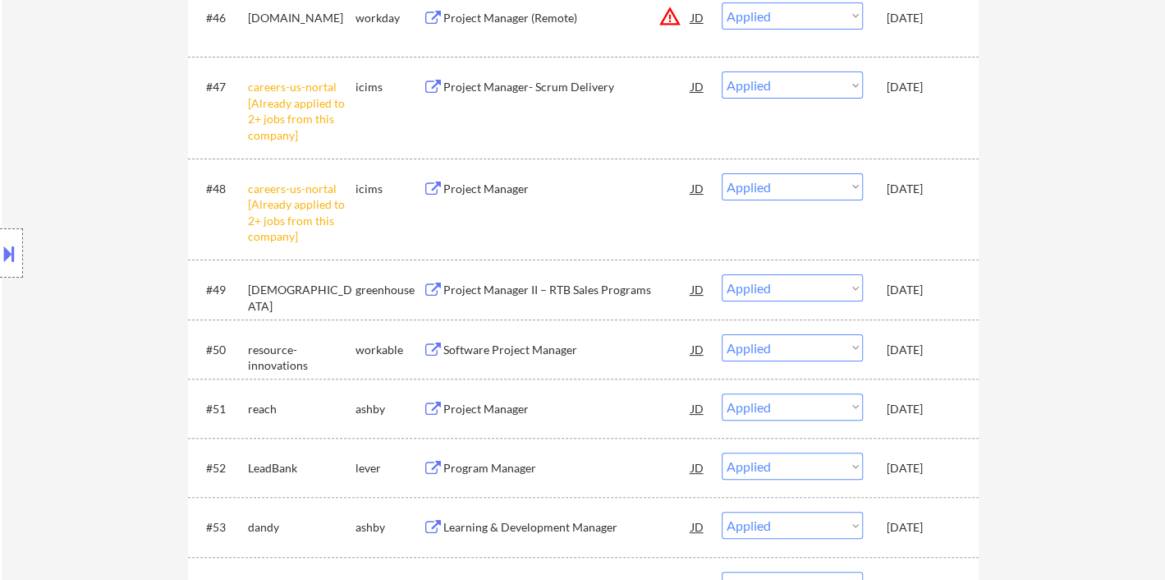
scroll to position [6802, 0]
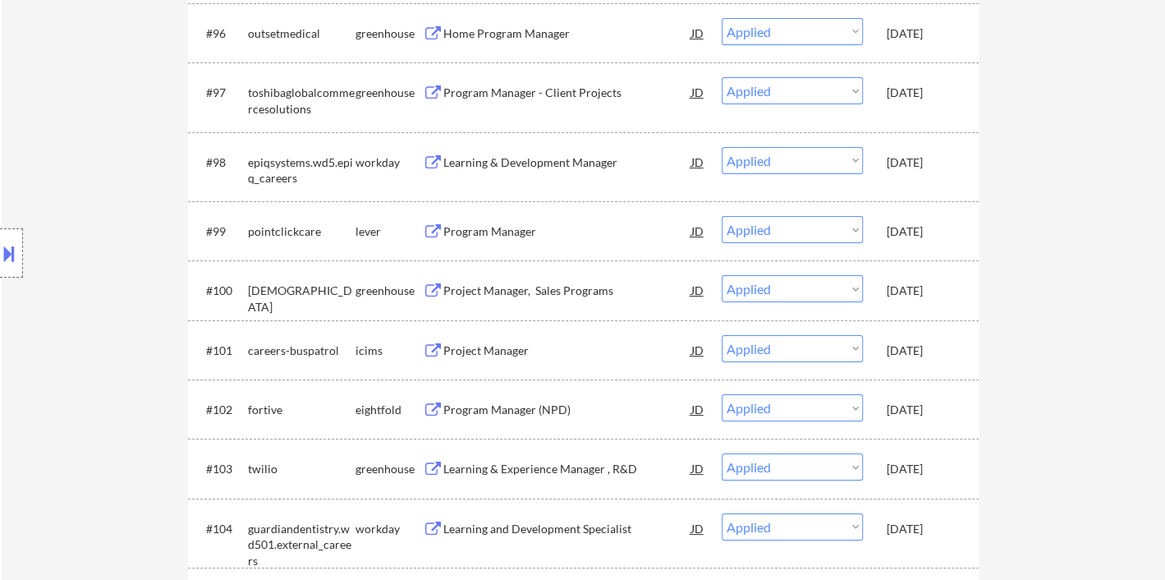
select select ""applied""
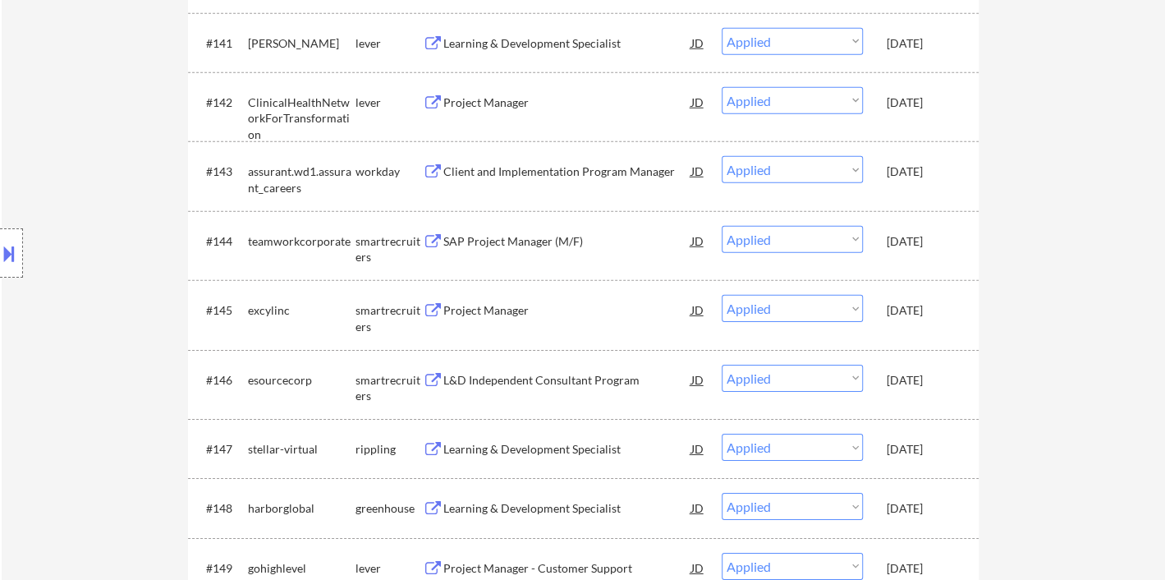
scroll to position [9748, 0]
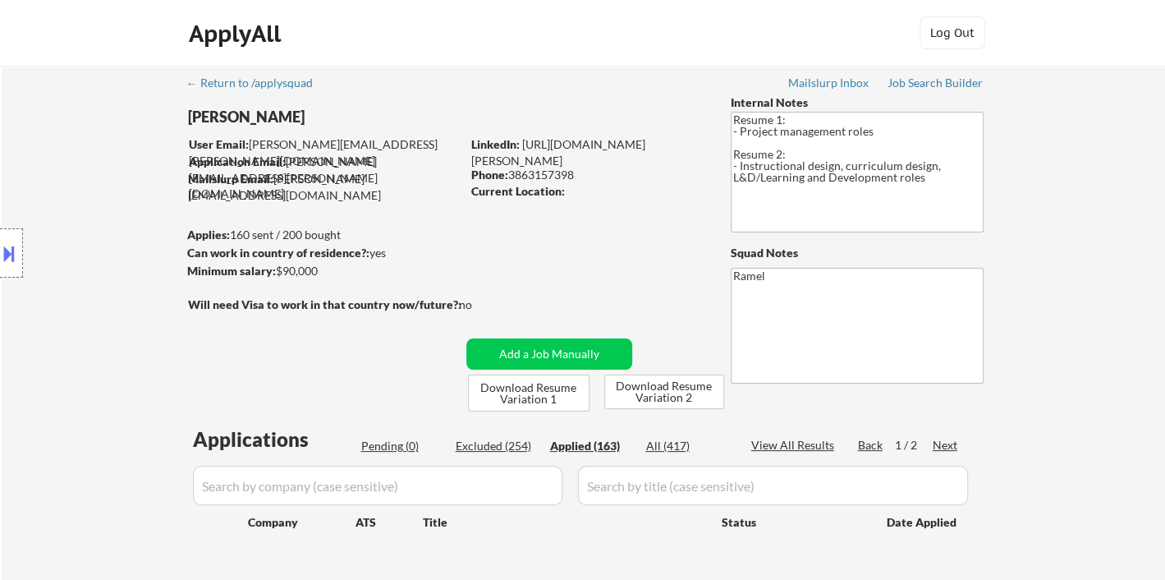
select select ""applied""
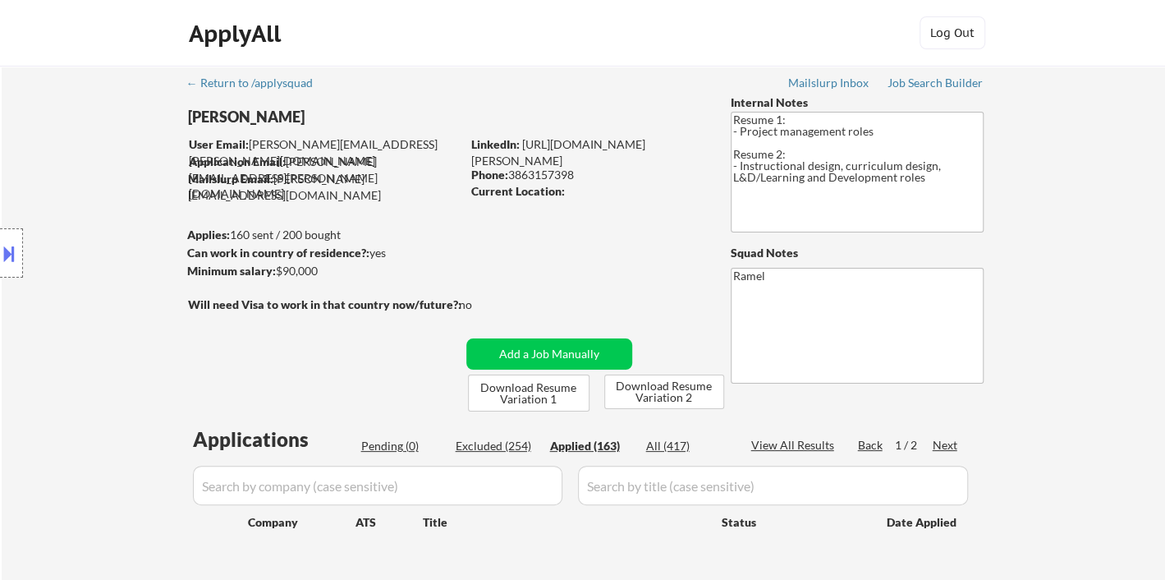
select select ""applied""
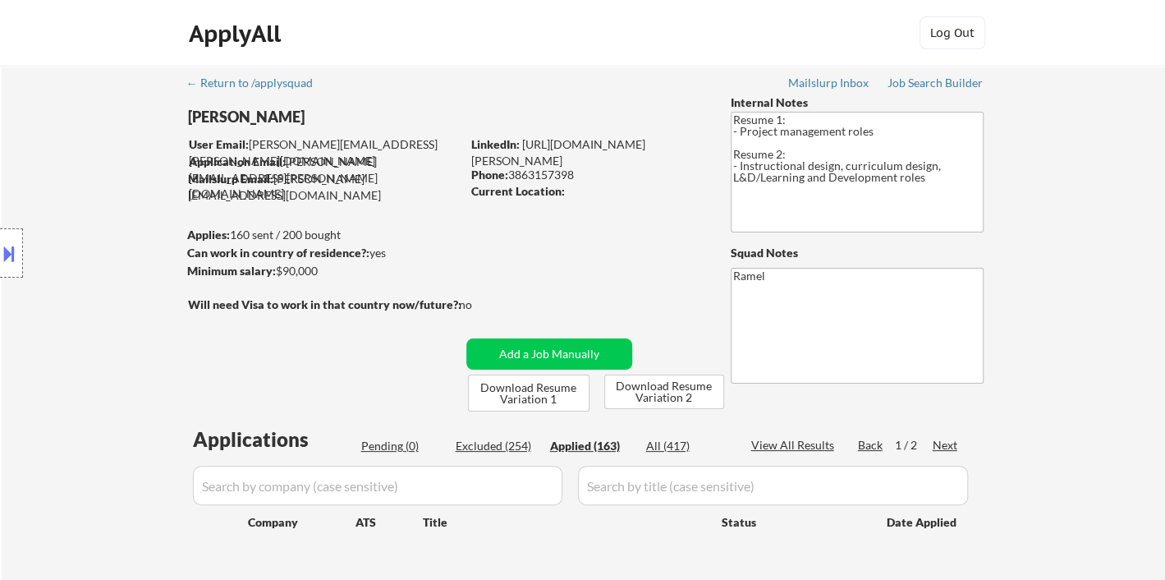
select select ""applied""
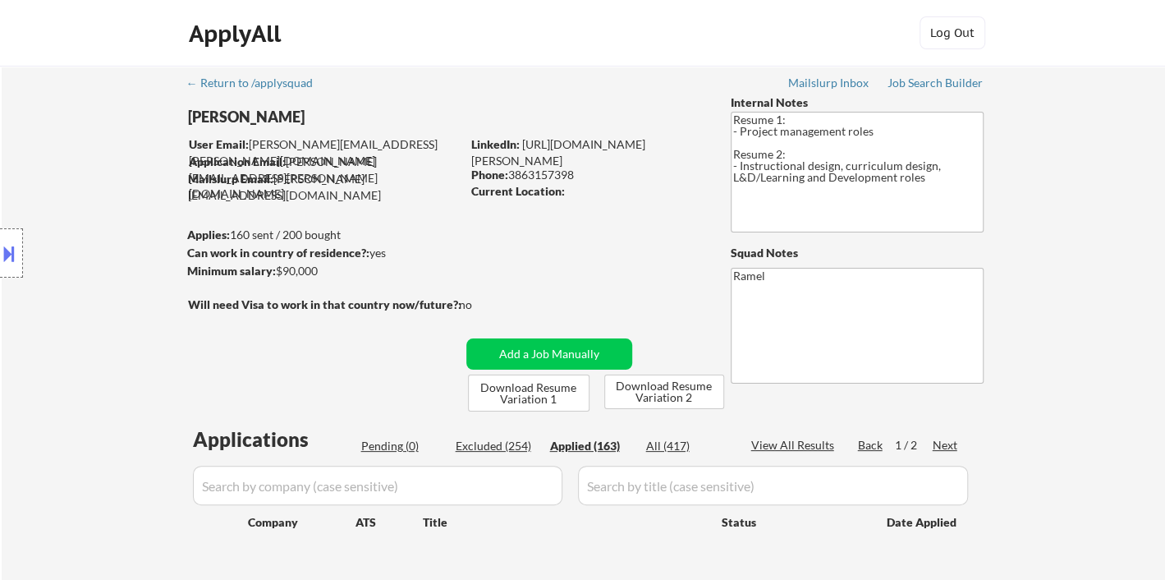
select select ""applied""
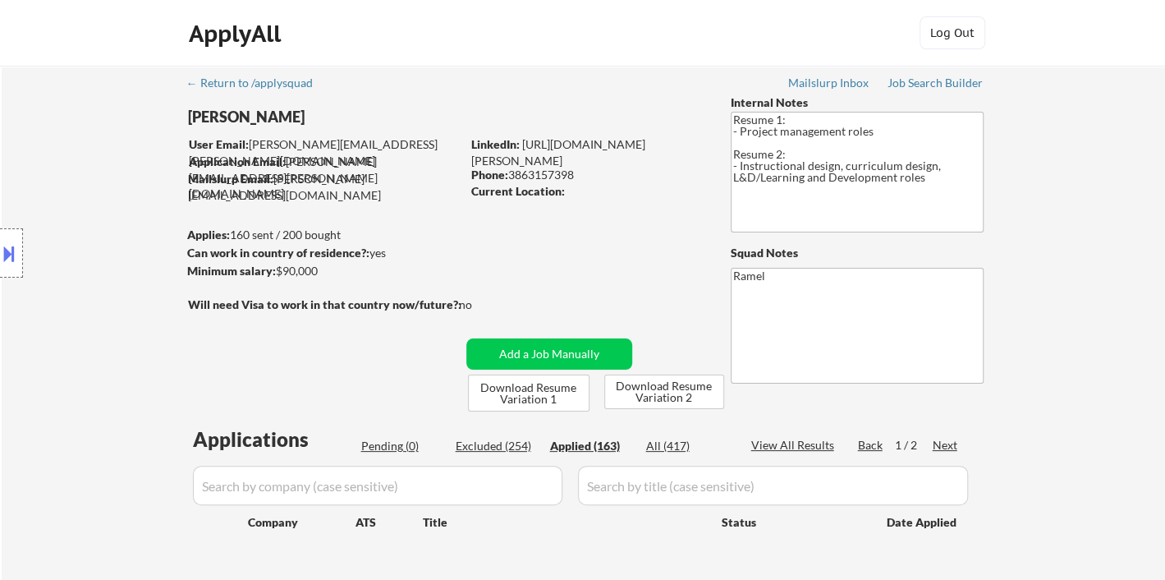
select select ""applied""
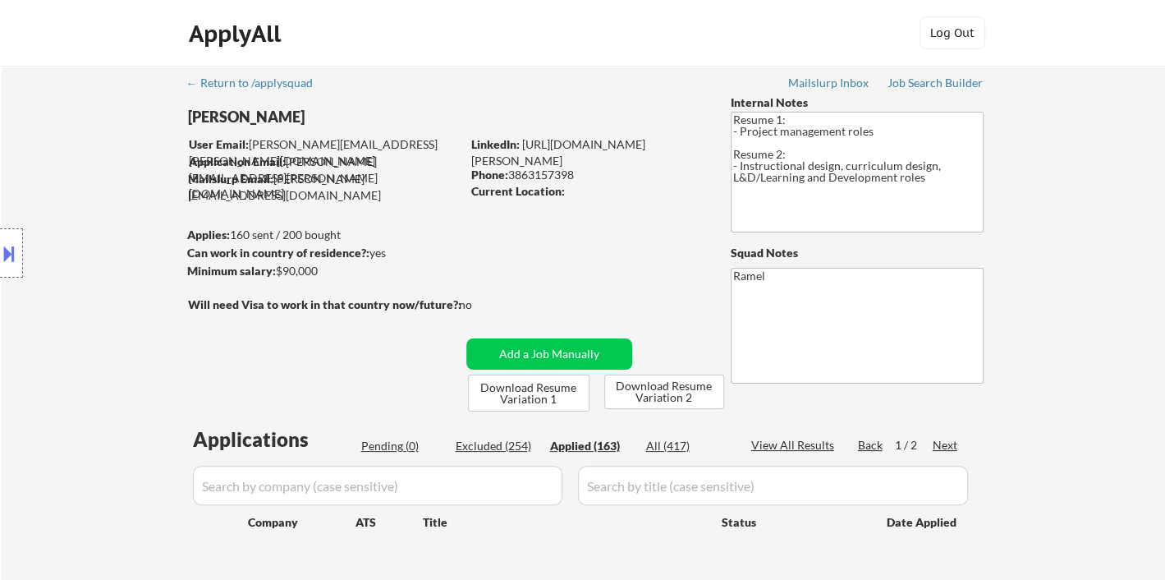
select select ""applied""
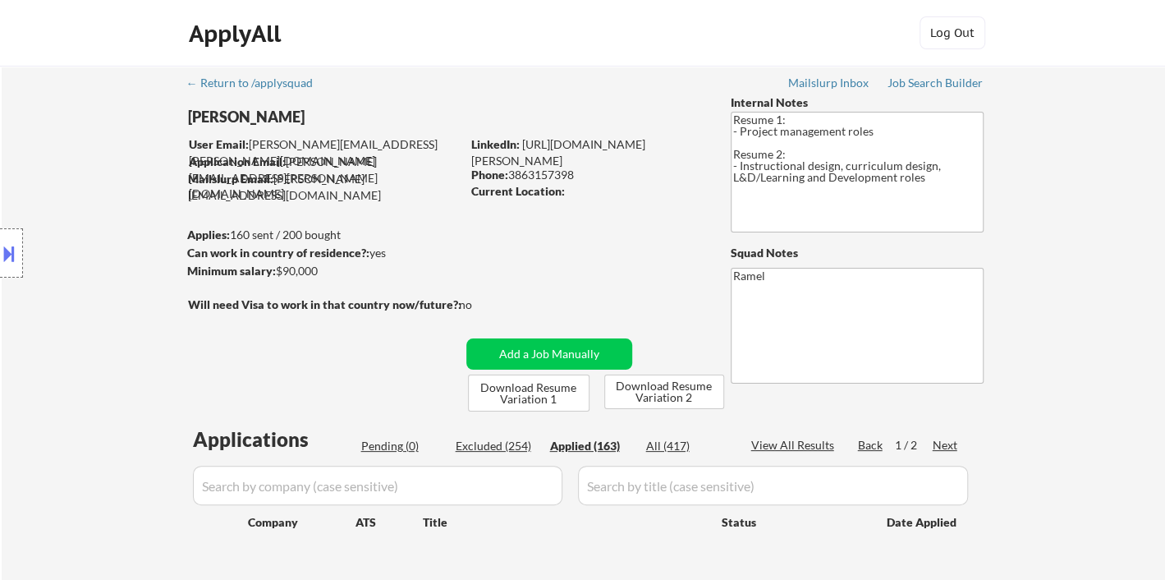
select select ""applied""
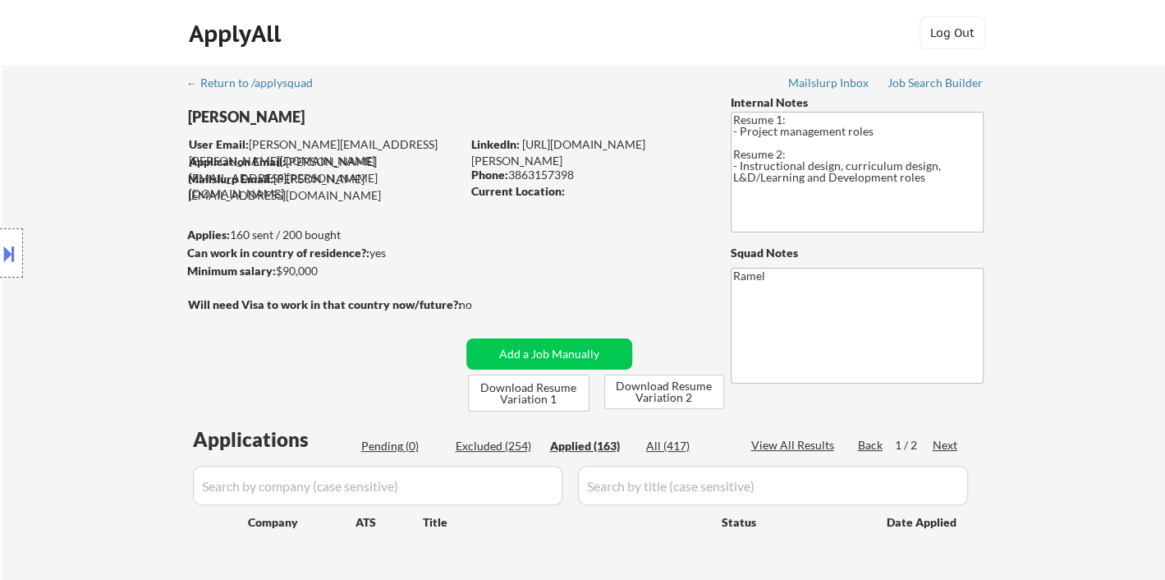
select select ""applied""
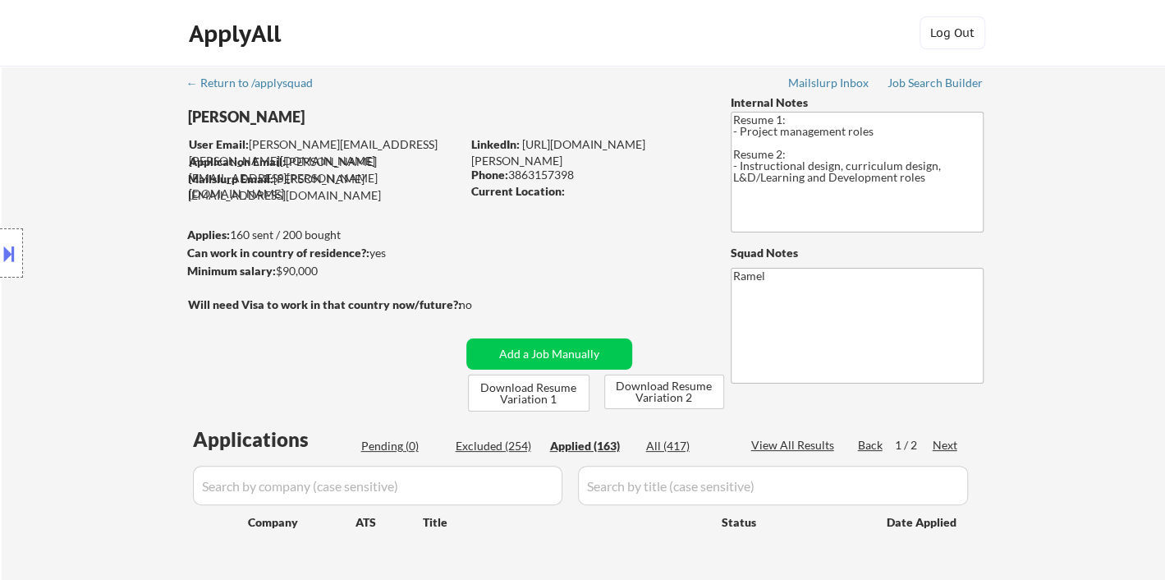
select select ""applied""
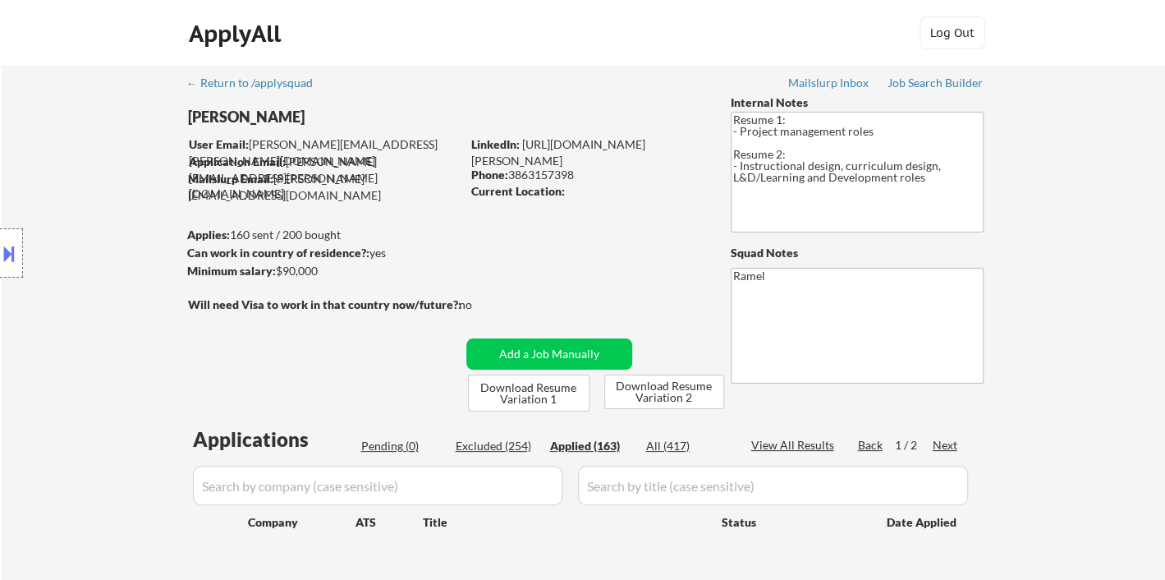
select select ""applied""
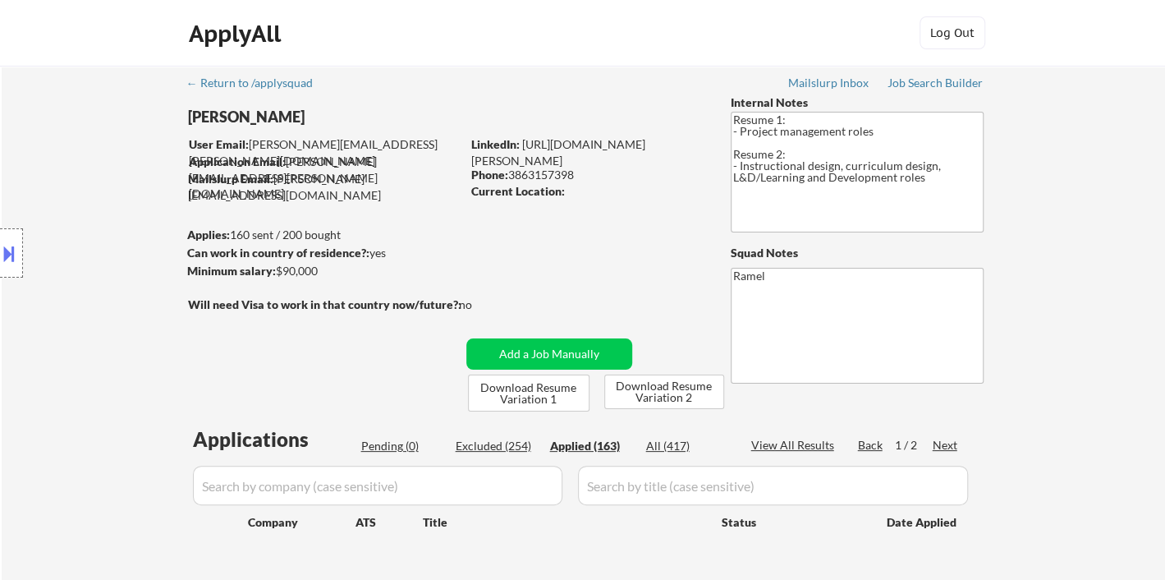
select select ""applied""
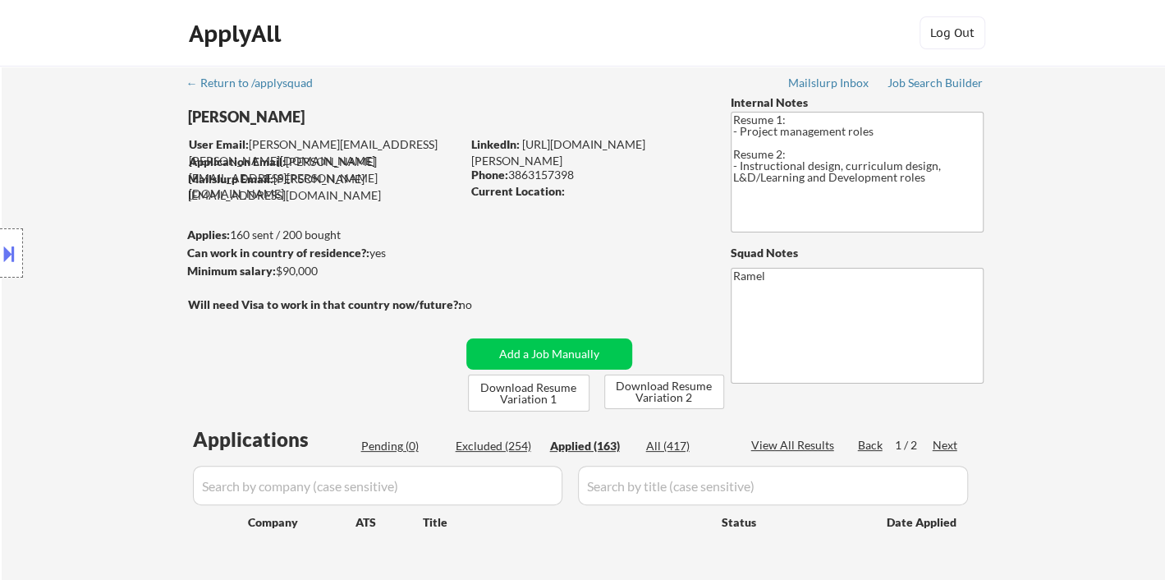
select select ""applied""
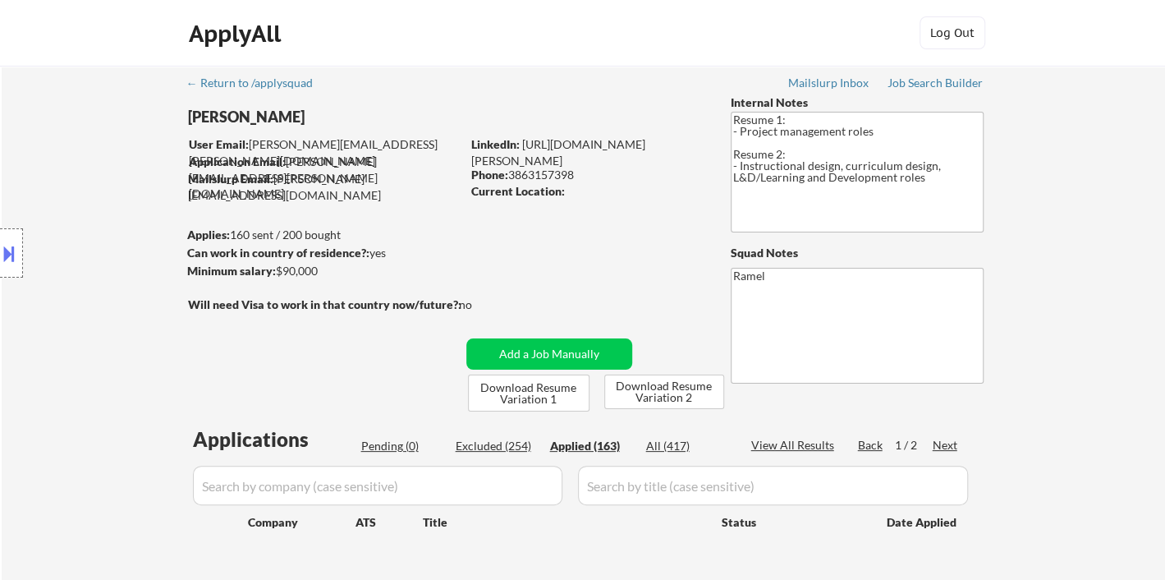
select select ""applied""
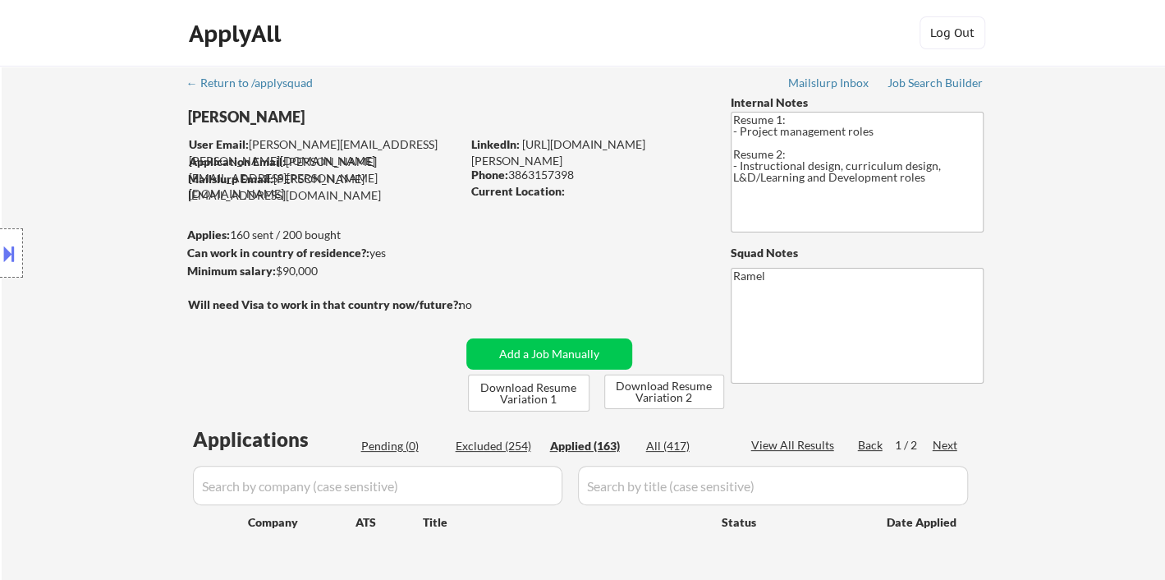
select select ""applied""
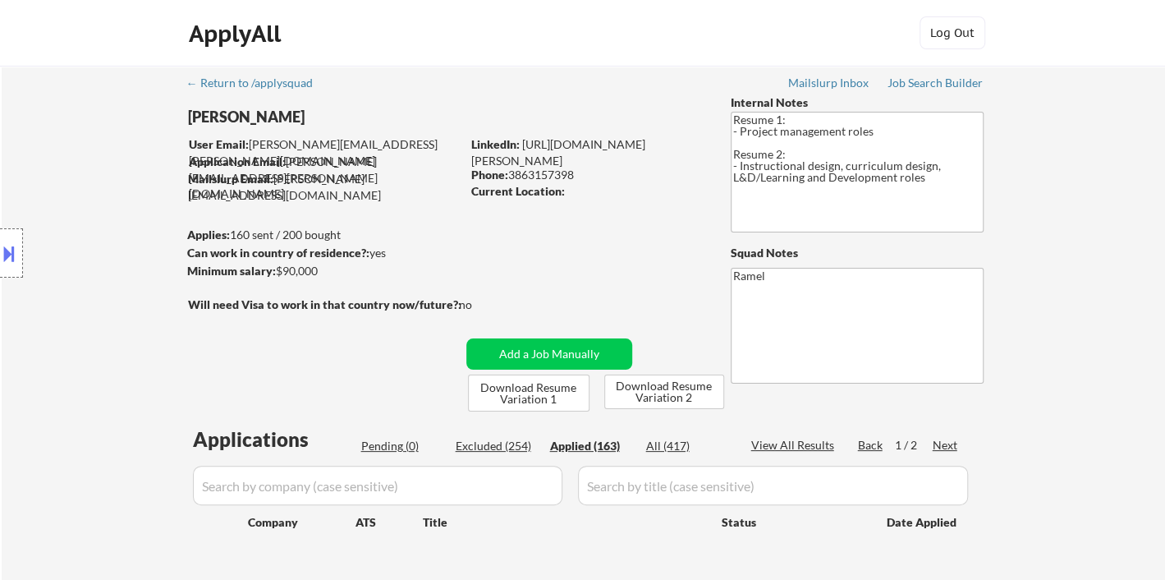
select select ""applied""
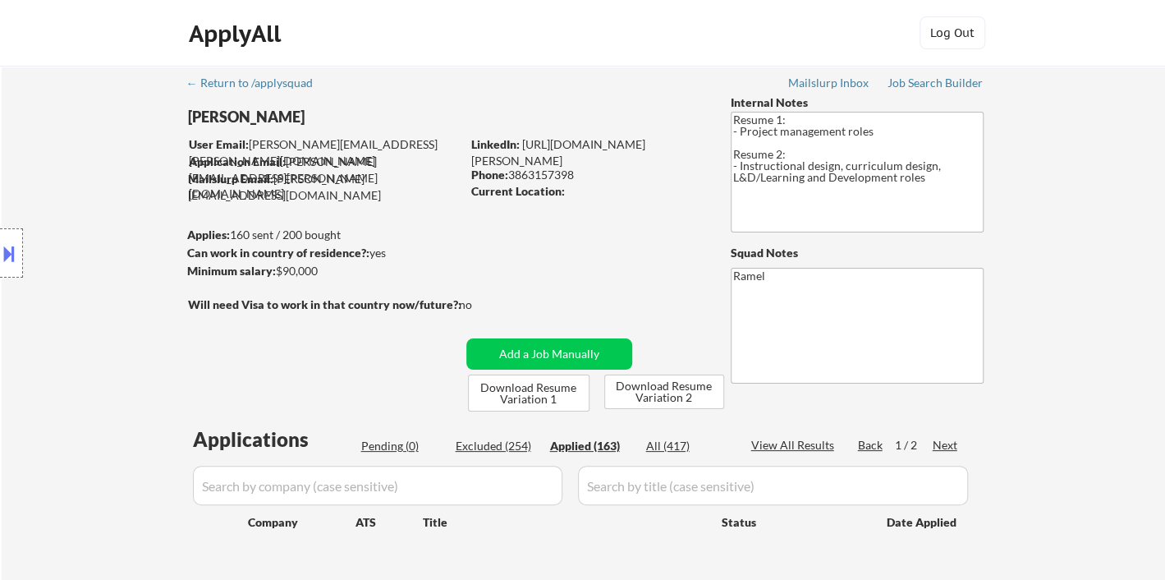
select select ""applied""
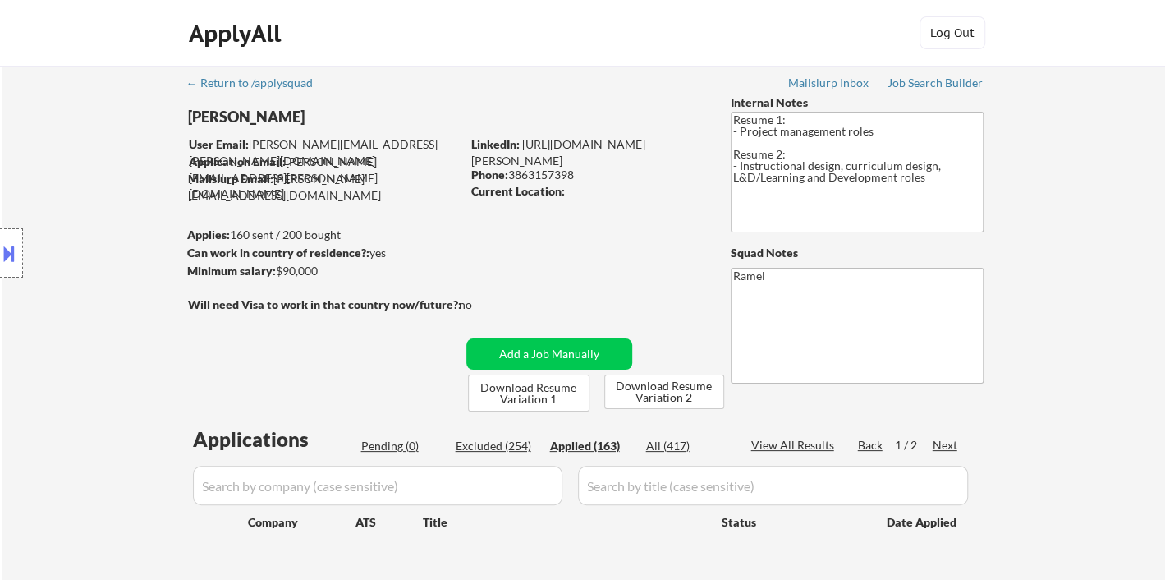
select select ""applied""
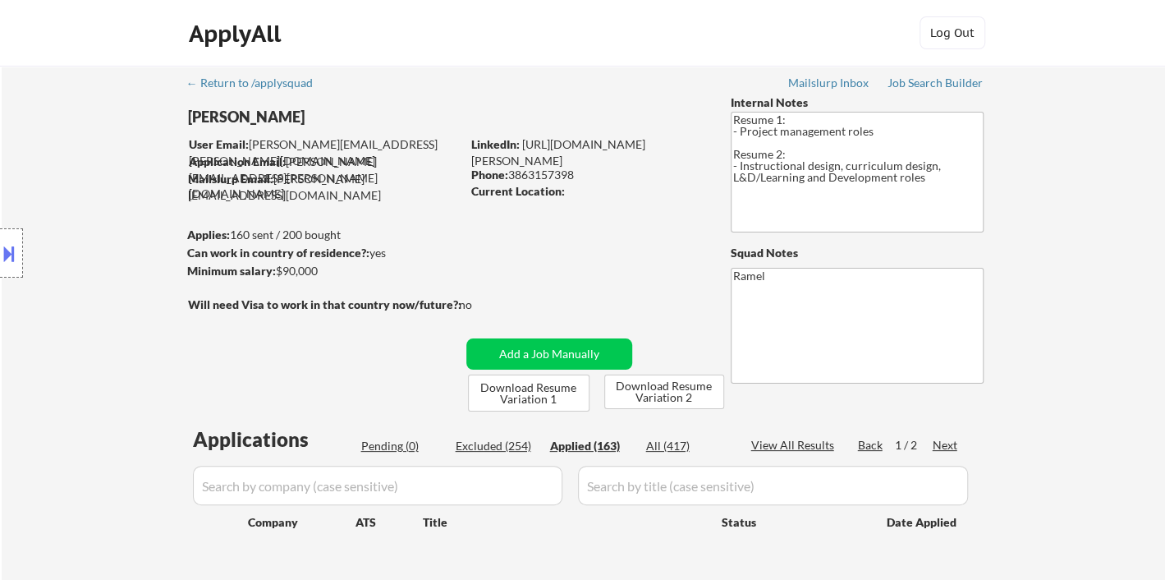
select select ""applied""
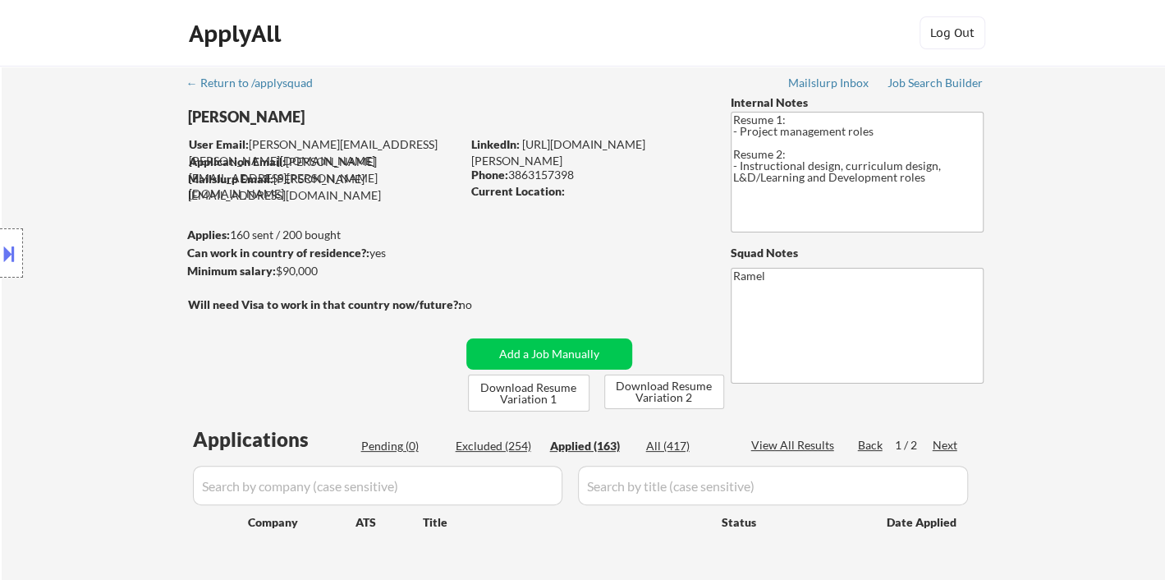
select select ""applied""
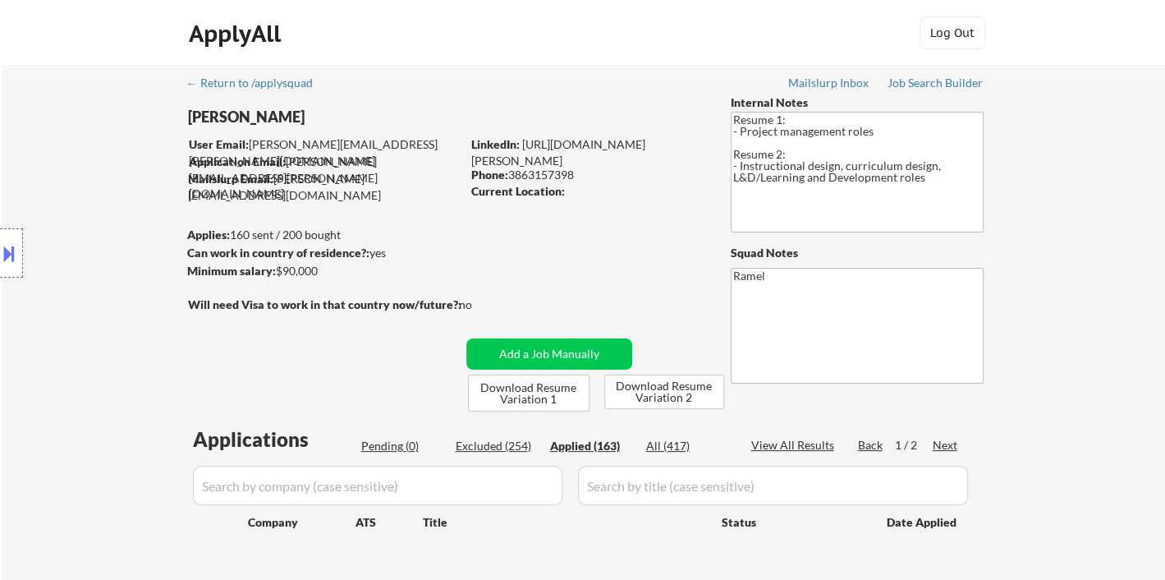
select select ""applied""
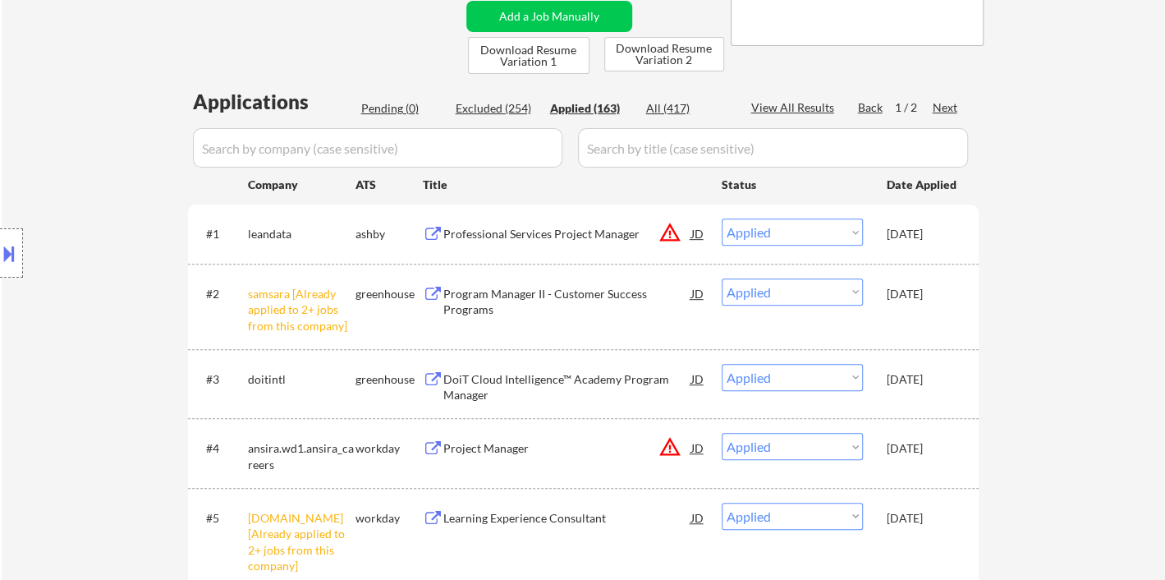
scroll to position [365, 0]
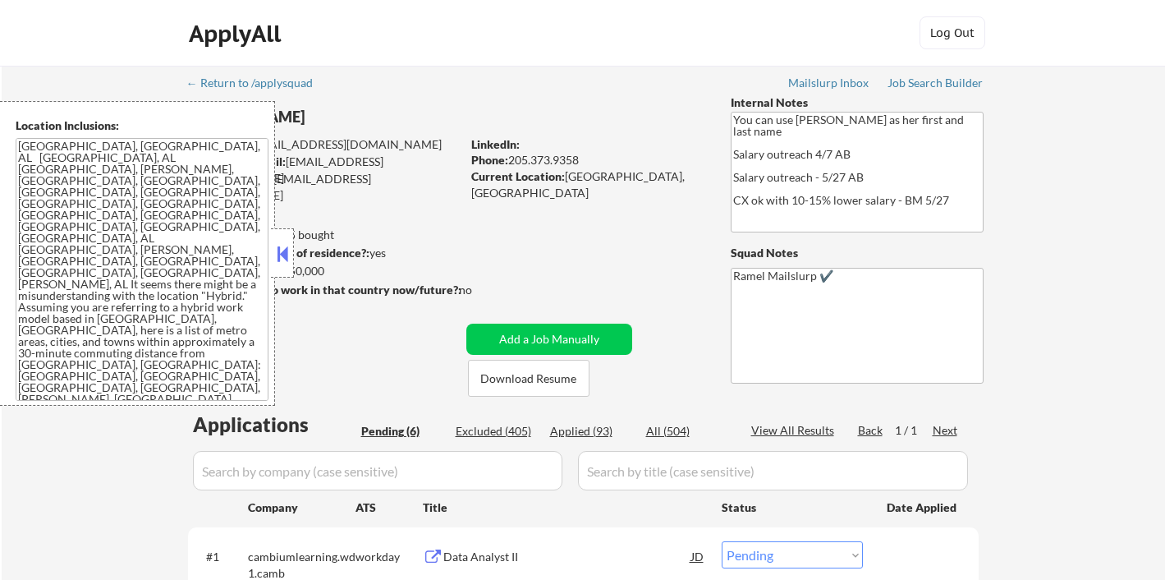
select select ""pending""
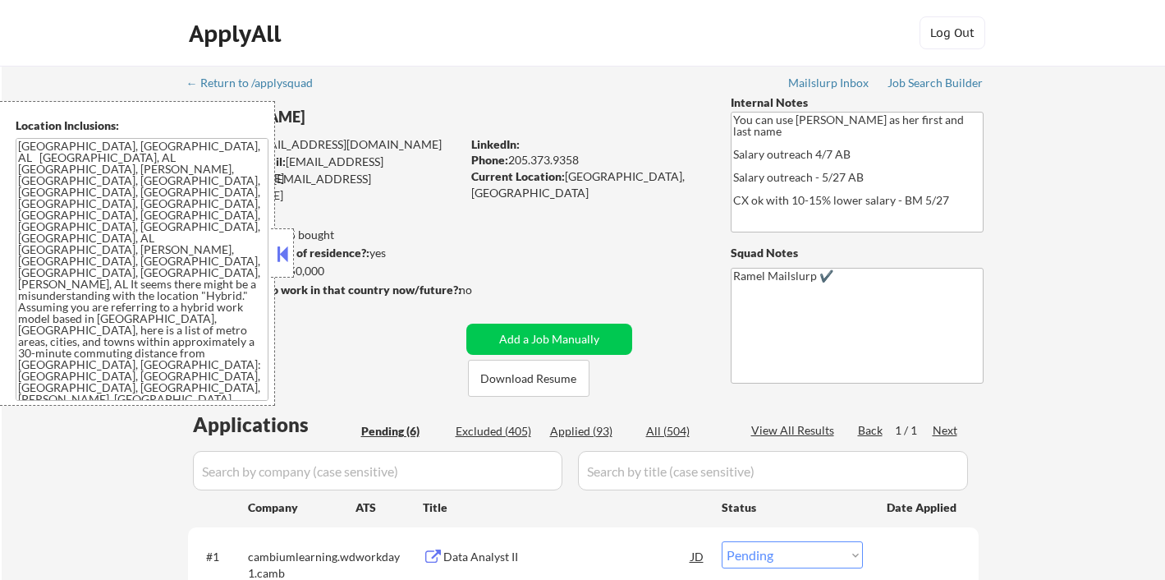
select select ""pending""
click at [278, 251] on button at bounding box center [282, 253] width 18 height 25
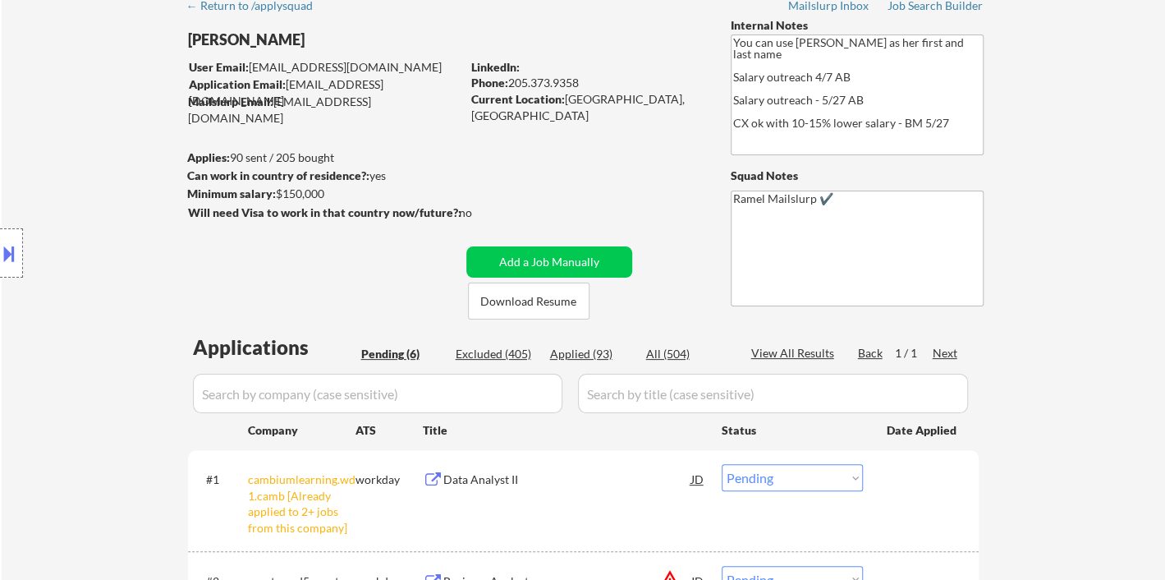
scroll to position [273, 0]
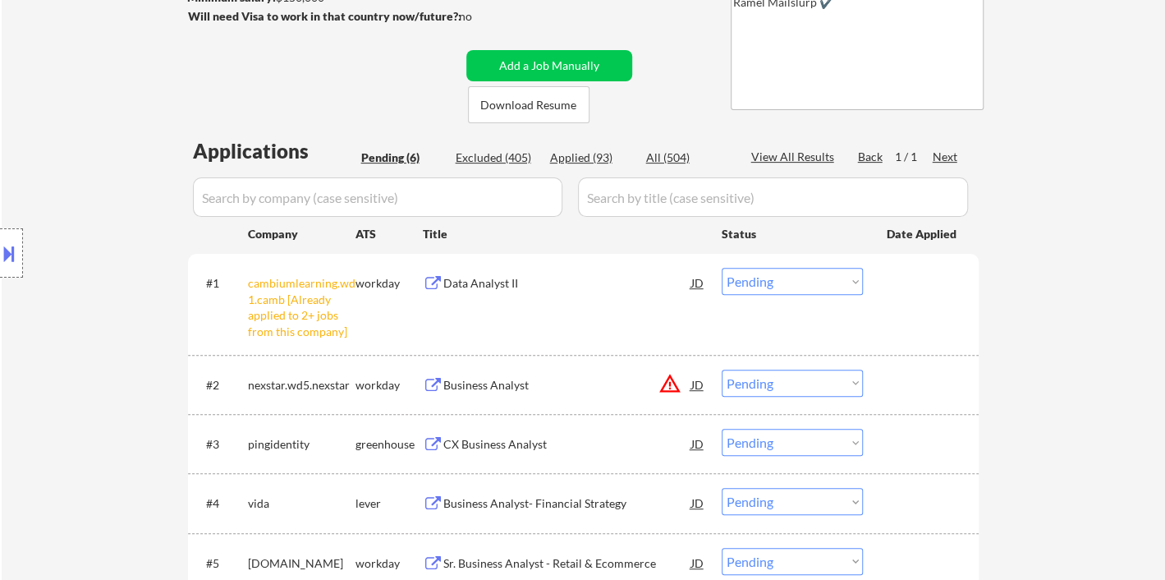
drag, startPoint x: 740, startPoint y: 274, endPoint x: 750, endPoint y: 283, distance: 13.4
click at [741, 274] on select "Choose an option... Pending Applied Excluded (Questions) Excluded (Expired) Exc…" at bounding box center [792, 281] width 141 height 27
click at [722, 268] on select "Choose an option... Pending Applied Excluded (Questions) Excluded (Expired) Exc…" at bounding box center [792, 281] width 141 height 27
select select ""pending""
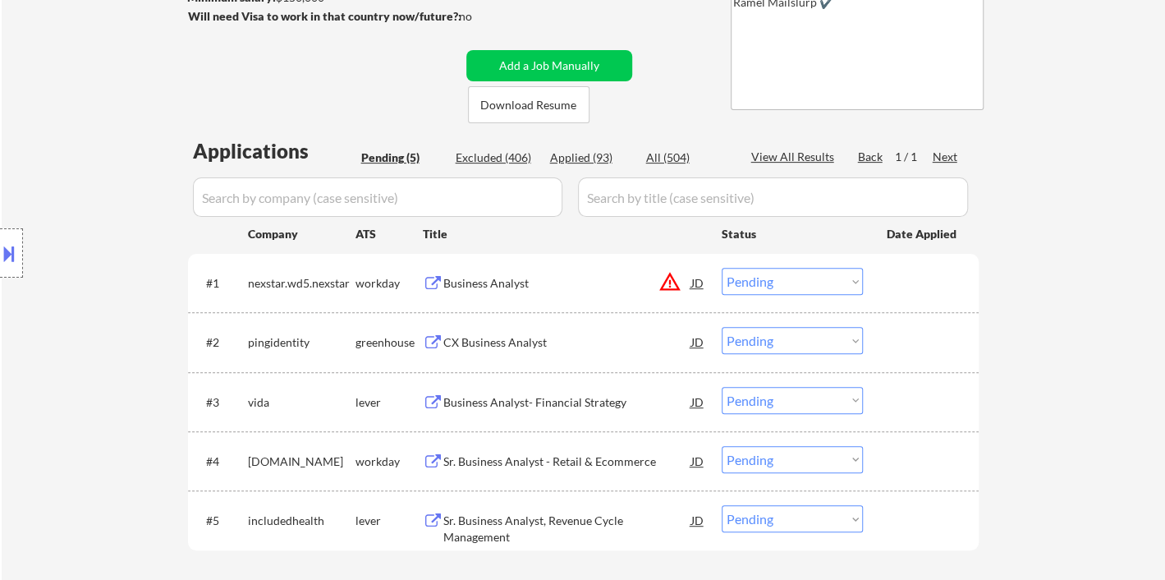
click at [509, 340] on div "CX Business Analyst" at bounding box center [567, 342] width 248 height 16
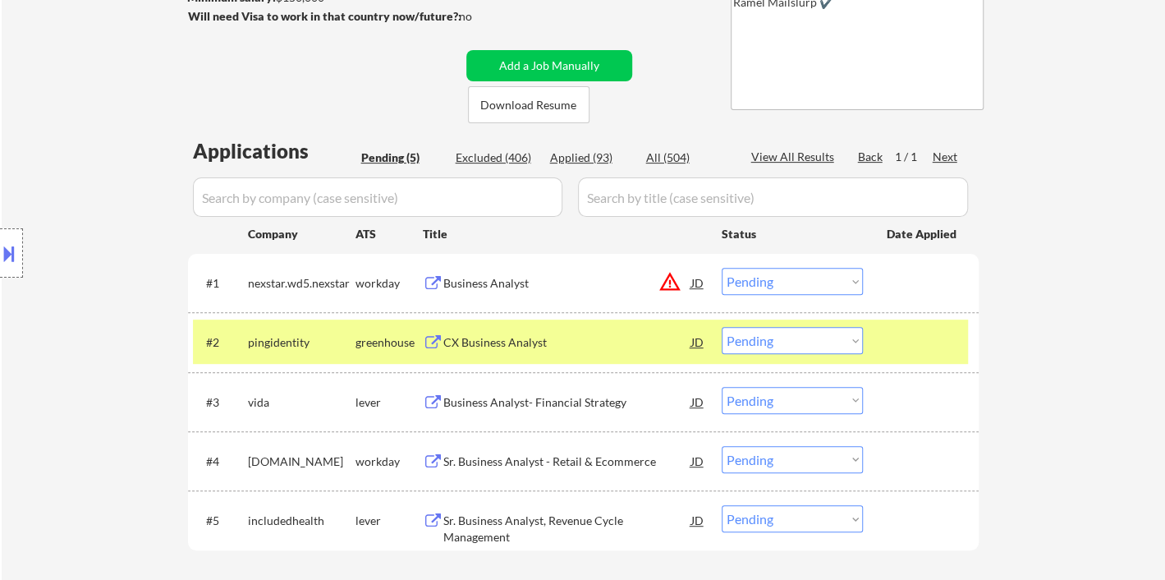
click at [759, 337] on select "Choose an option... Pending Applied Excluded (Questions) Excluded (Expired) Exc…" at bounding box center [792, 340] width 141 height 27
click at [722, 327] on select "Choose an option... Pending Applied Excluded (Questions) Excluded (Expired) Exc…" at bounding box center [792, 340] width 141 height 27
click at [560, 399] on div "Business Analyst- Financial Strategy" at bounding box center [567, 402] width 248 height 16
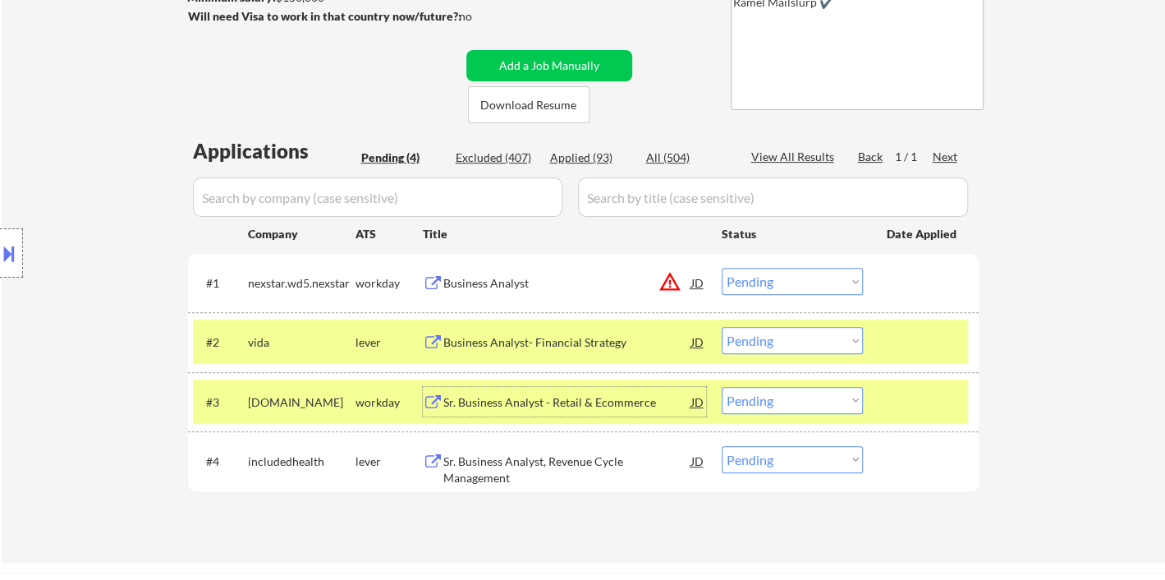
click at [814, 348] on select "Choose an option... Pending Applied Excluded (Questions) Excluded (Expired) Exc…" at bounding box center [792, 340] width 141 height 27
click at [722, 327] on select "Choose an option... Pending Applied Excluded (Questions) Excluded (Expired) Exc…" at bounding box center [792, 340] width 141 height 27
click at [536, 461] on div "Sr. Business Analyst, Revenue Cycle Management" at bounding box center [567, 469] width 248 height 32
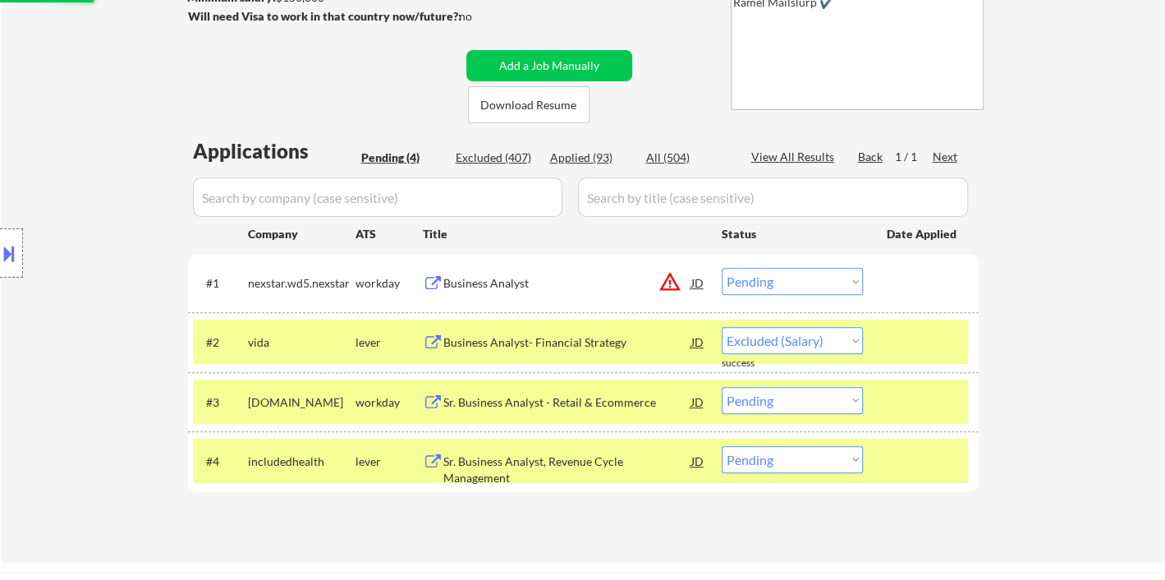
select select ""pending""
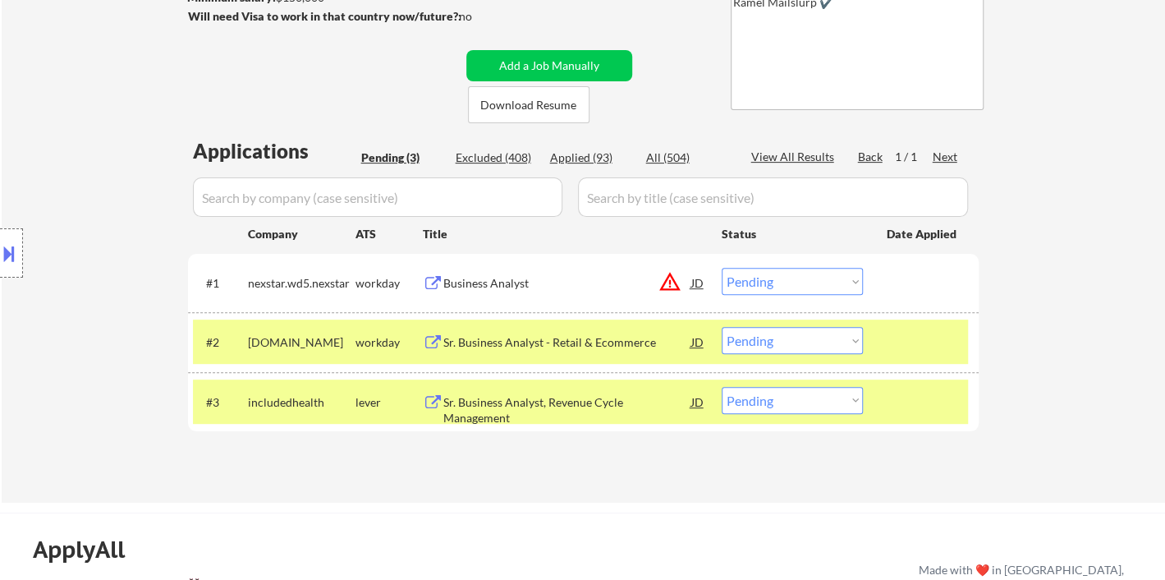
click at [808, 333] on select "Choose an option... Pending Applied Excluded (Questions) Excluded (Expired) Exc…" at bounding box center [792, 340] width 141 height 27
click at [343, 451] on div "Applications Pending (3) Excluded (408) Applied (93) All (504) View All Results…" at bounding box center [583, 304] width 791 height 334
drag, startPoint x: 795, startPoint y: 401, endPoint x: 799, endPoint y: 416, distance: 15.3
click at [795, 401] on select "Choose an option... Pending Applied Excluded (Questions) Excluded (Expired) Exc…" at bounding box center [792, 400] width 141 height 27
select select ""excluded__bad_match_""
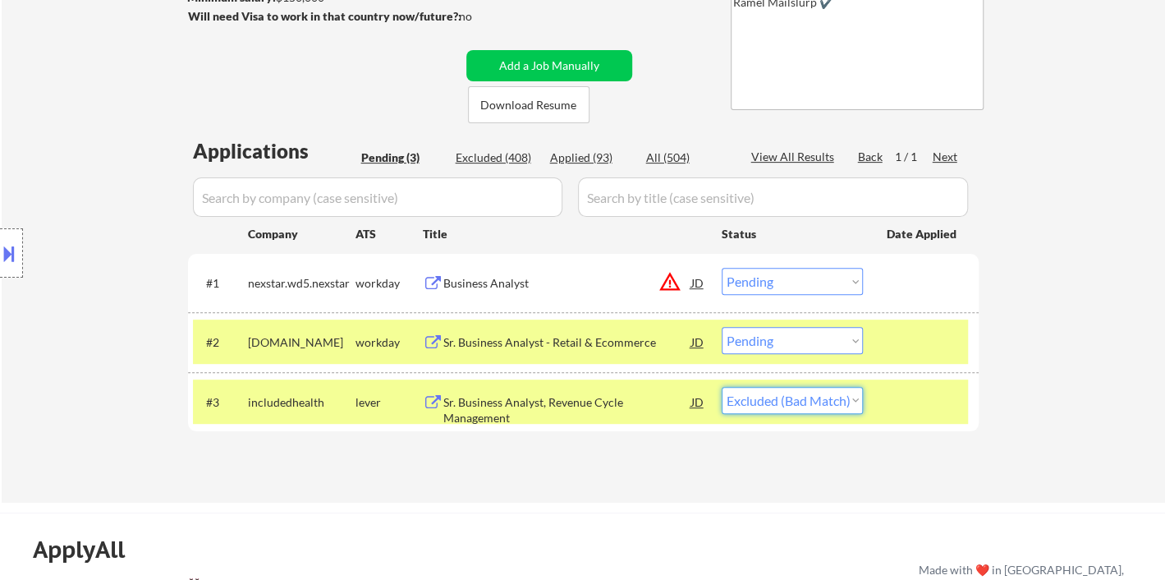
click at [722, 387] on select "Choose an option... Pending Applied Excluded (Questions) Excluded (Expired) Exc…" at bounding box center [792, 400] width 141 height 27
click at [566, 343] on div "Sr. Business Analyst - Retail & Ecommerce" at bounding box center [567, 342] width 248 height 16
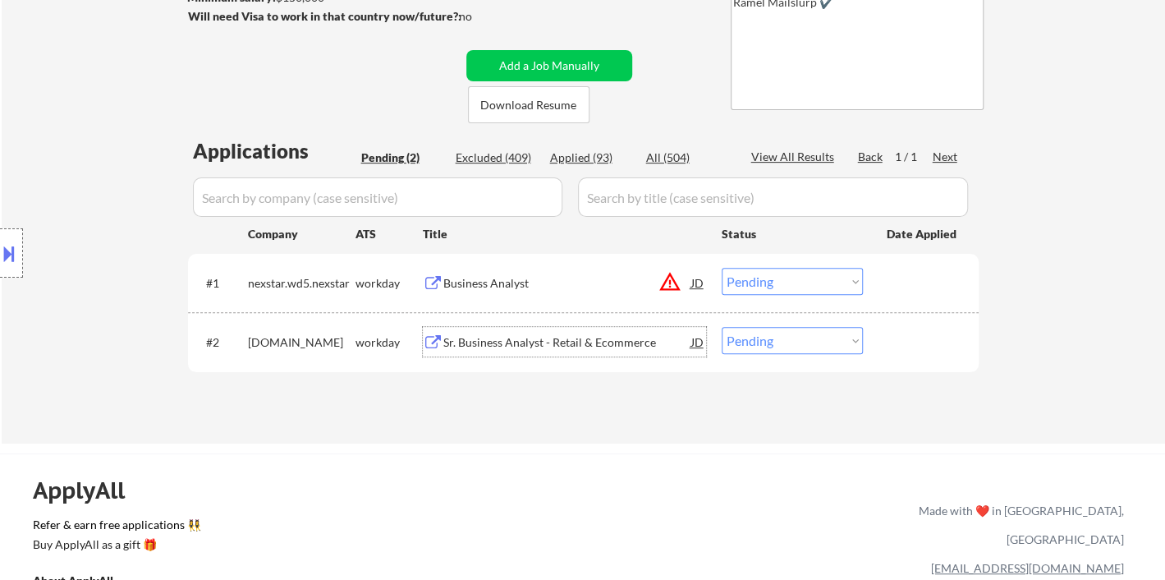
click at [768, 348] on select "Choose an option... Pending Applied Excluded (Questions) Excluded (Expired) Exc…" at bounding box center [792, 340] width 141 height 27
select select ""excluded__salary_""
click at [722, 327] on select "Choose an option... Pending Applied Excluded (Questions) Excluded (Expired) Exc…" at bounding box center [792, 340] width 141 height 27
click at [512, 281] on div "Business Analyst" at bounding box center [567, 283] width 248 height 16
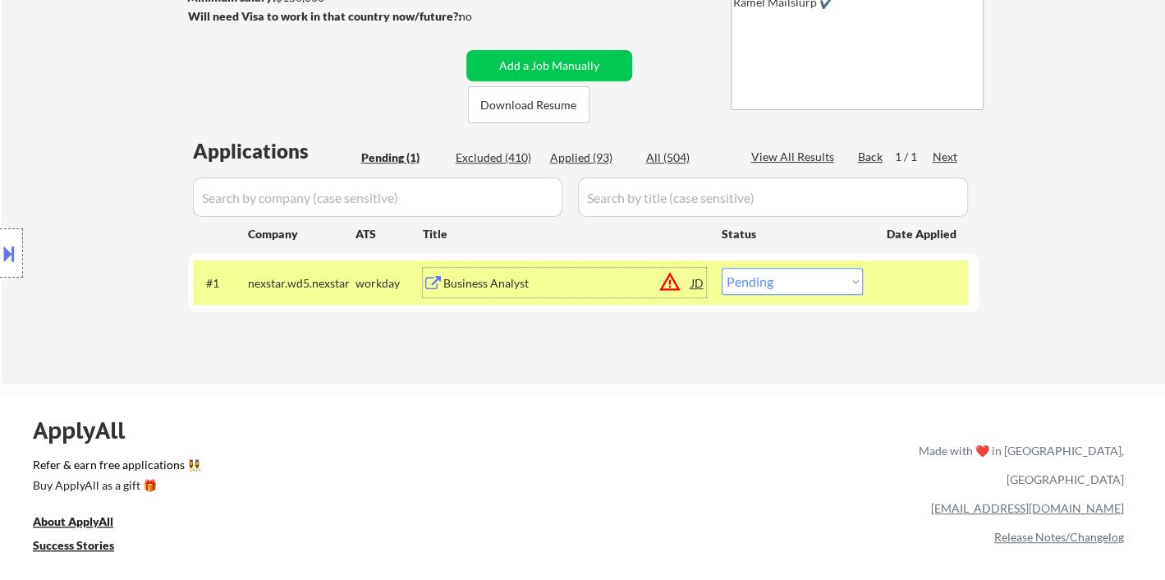
click at [790, 283] on select "Choose an option... Pending Applied Excluded (Questions) Excluded (Expired) Exc…" at bounding box center [792, 281] width 141 height 27
select select ""excluded__expired_""
click at [722, 268] on select "Choose an option... Pending Applied Excluded (Questions) Excluded (Expired) Exc…" at bounding box center [792, 281] width 141 height 27
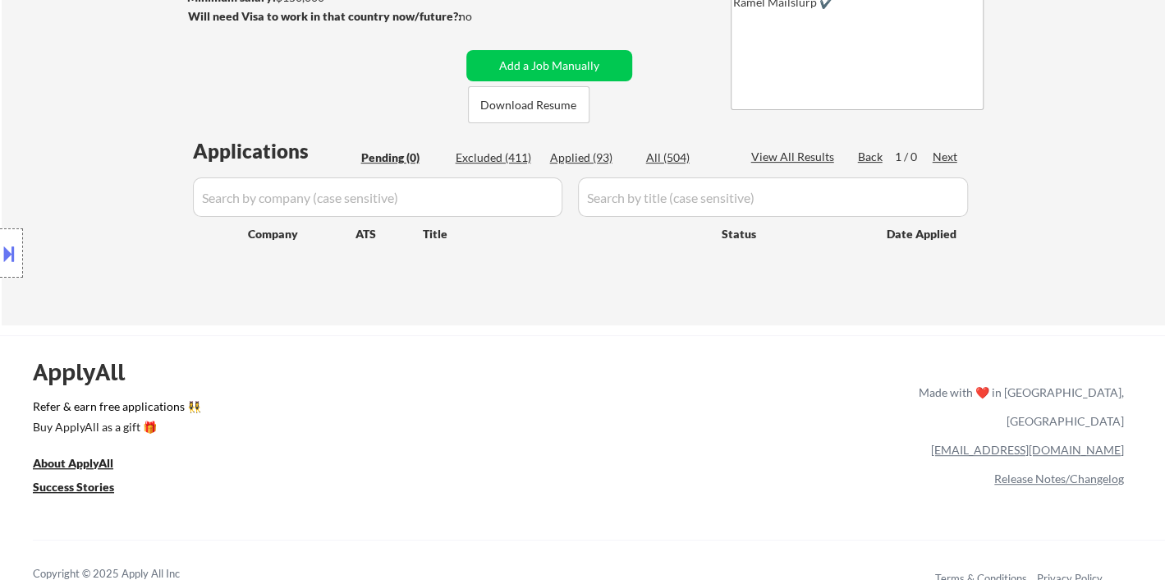
click at [86, 82] on div "← Return to /applysquad Mailslurp Inbox Job Search Builder Nur Khan User Email:…" at bounding box center [583, 58] width 1163 height 533
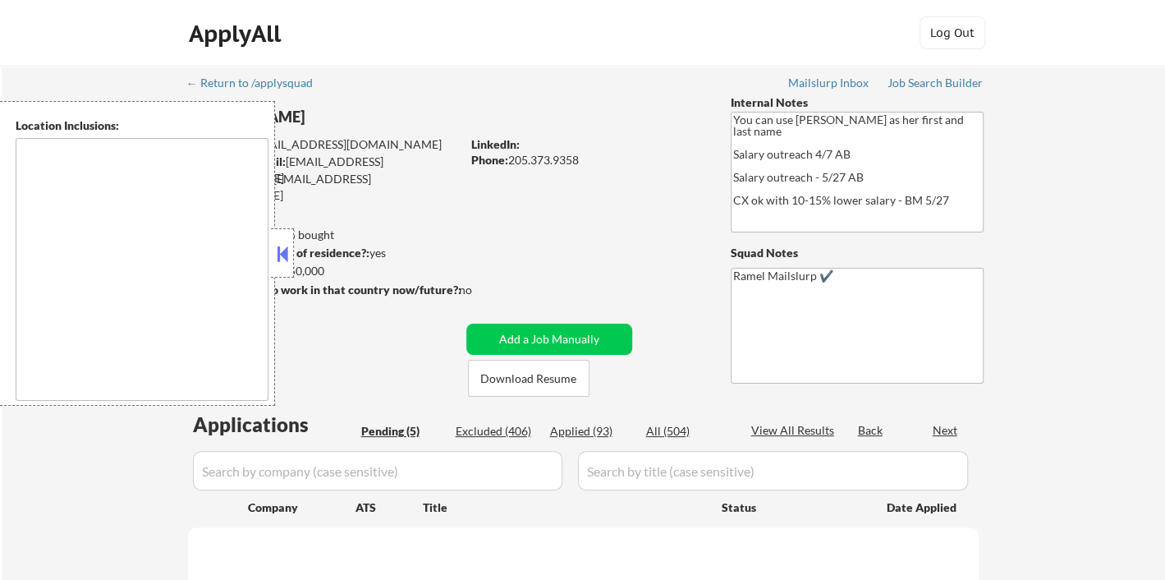
select select ""pending""
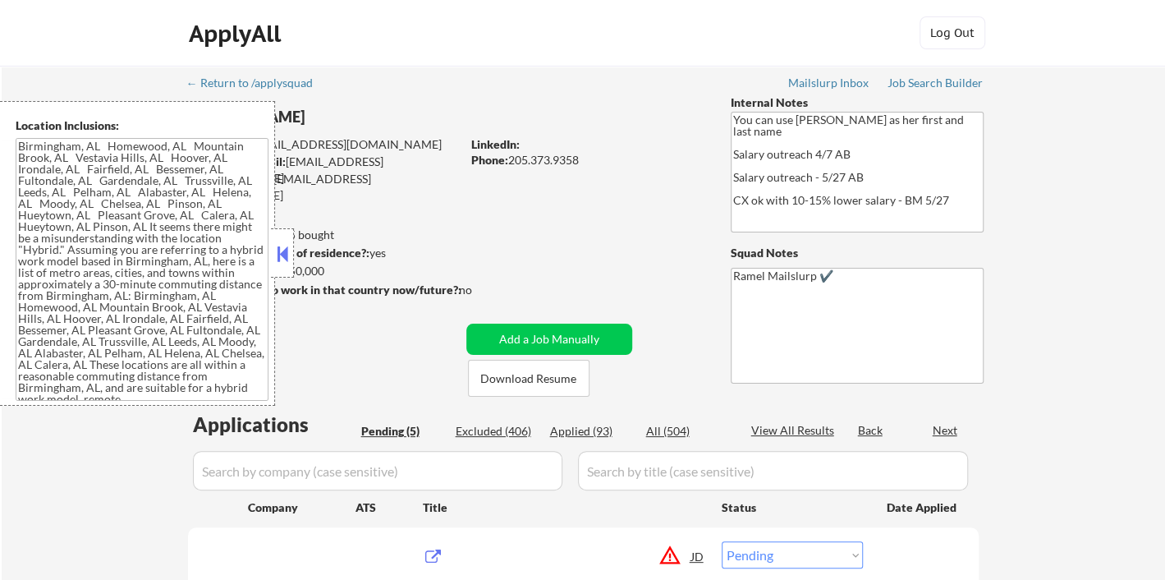
type textarea "[GEOGRAPHIC_DATA], [GEOGRAPHIC_DATA], AL [GEOGRAPHIC_DATA], AL [GEOGRAPHIC_DATA…"
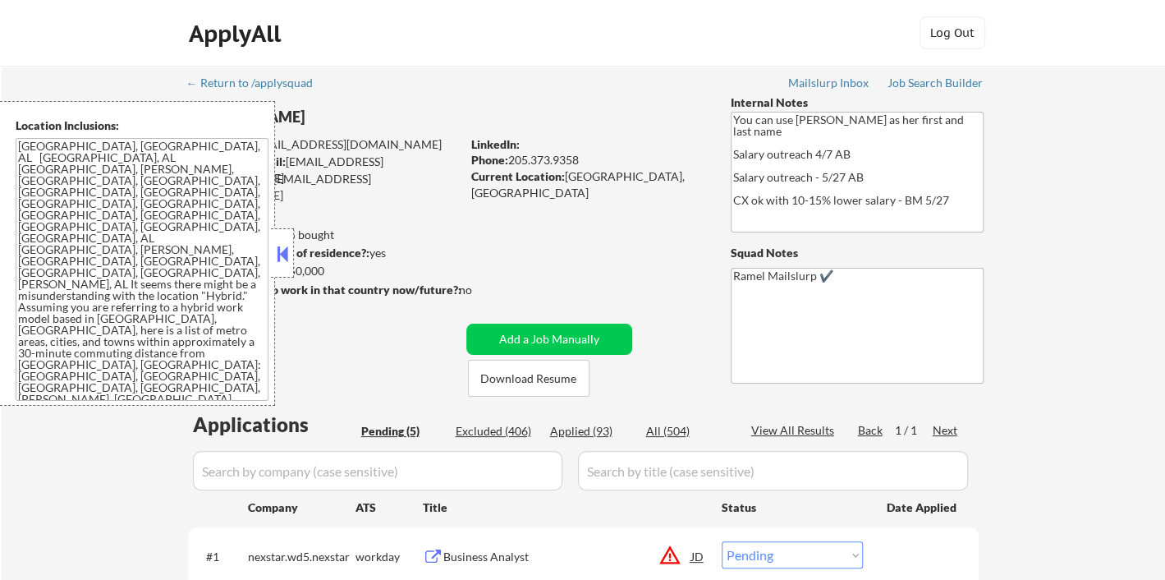
click at [290, 255] on button at bounding box center [282, 253] width 18 height 25
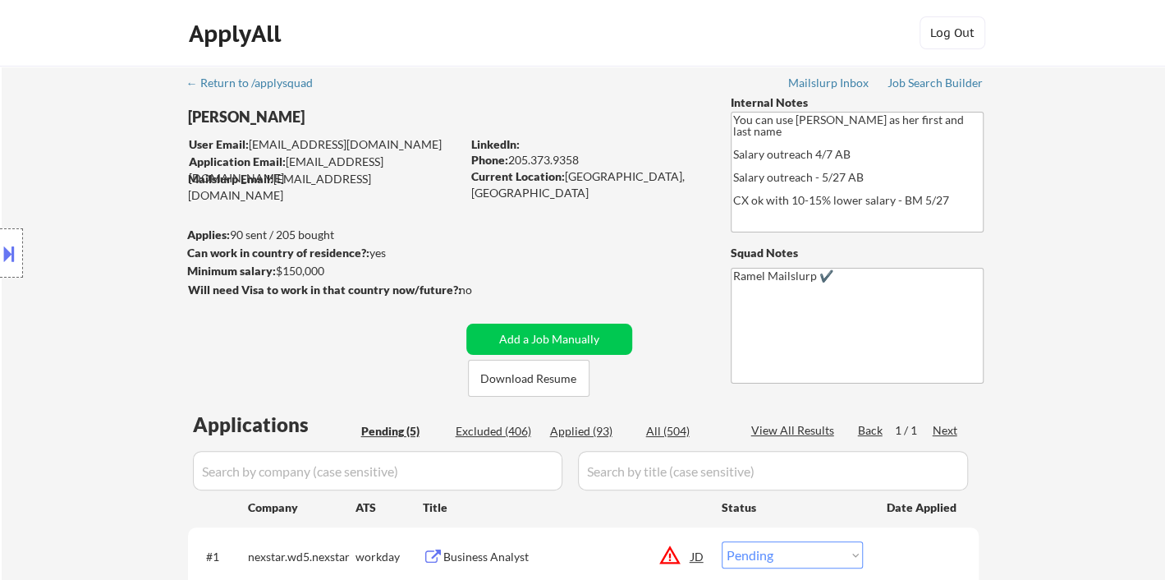
scroll to position [182, 0]
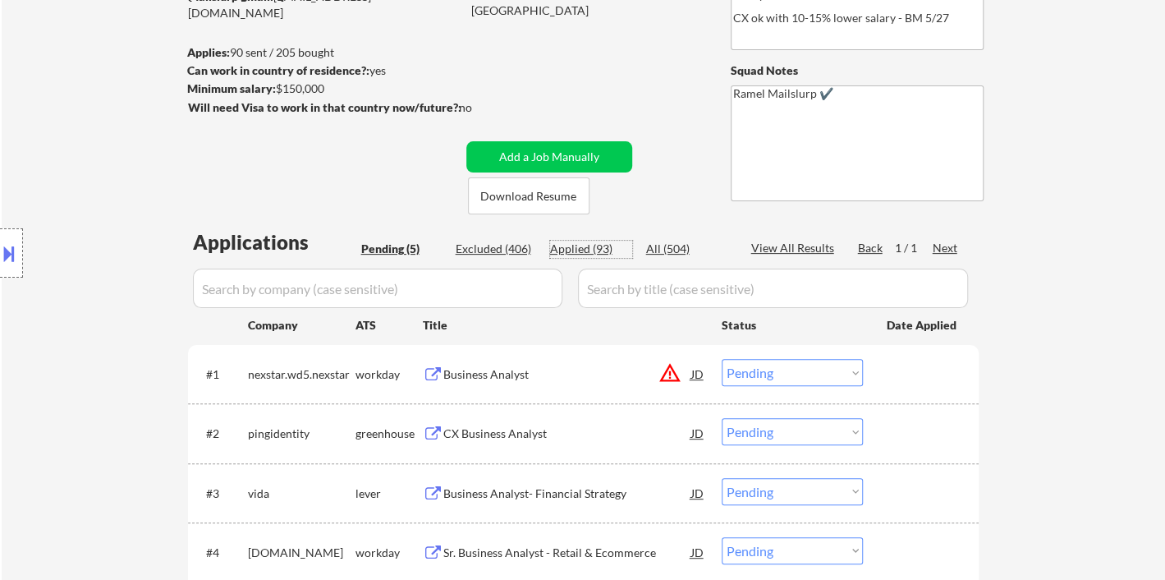
click at [600, 248] on div "Applied (93)" at bounding box center [591, 249] width 82 height 16
select select ""applied""
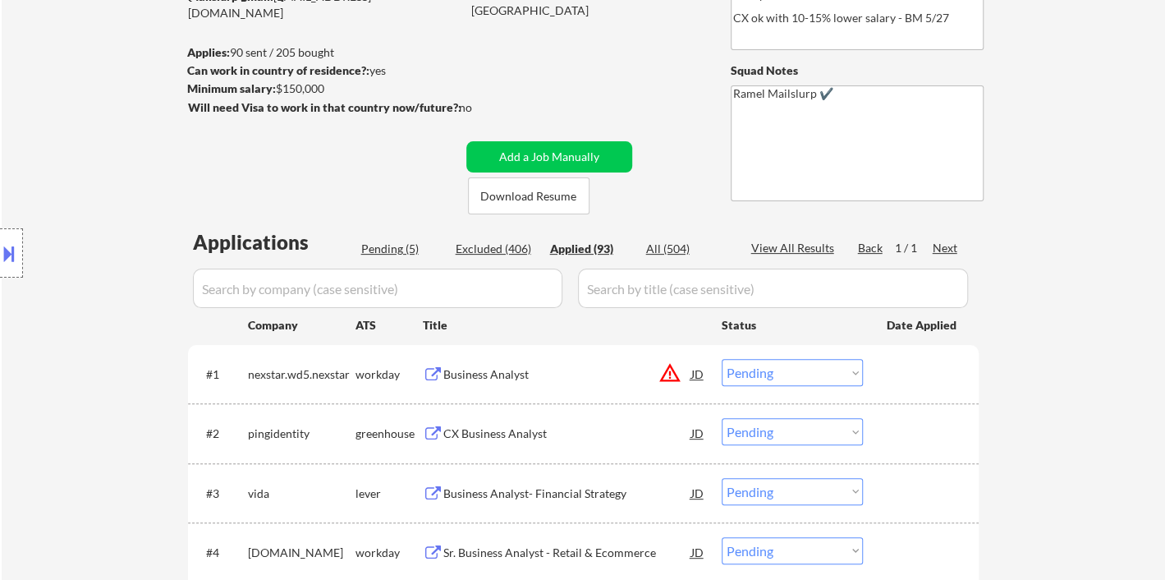
select select ""applied""
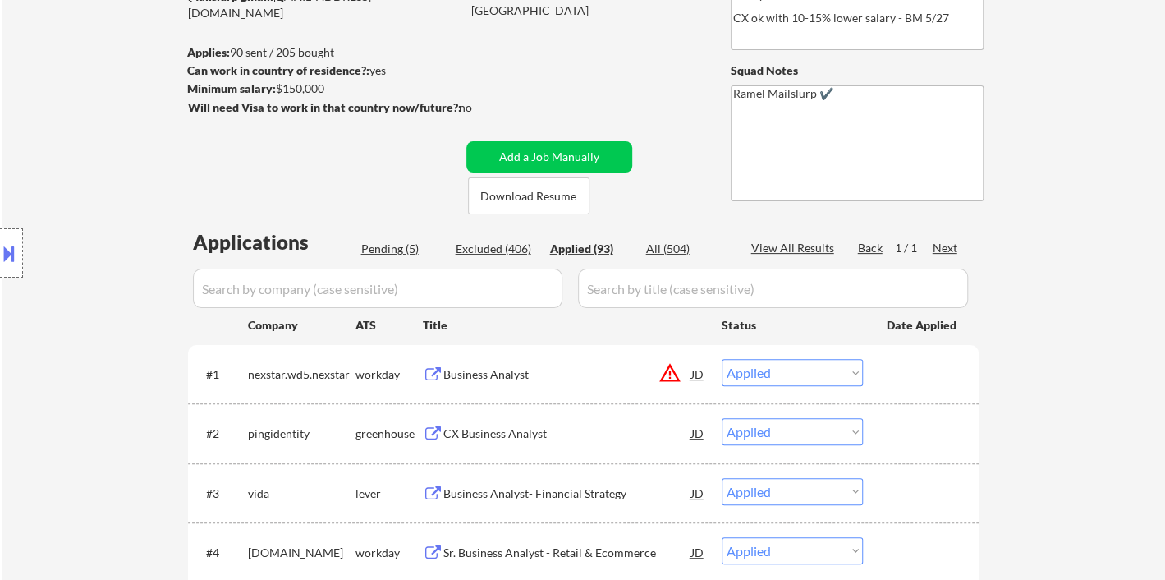
select select ""applied""
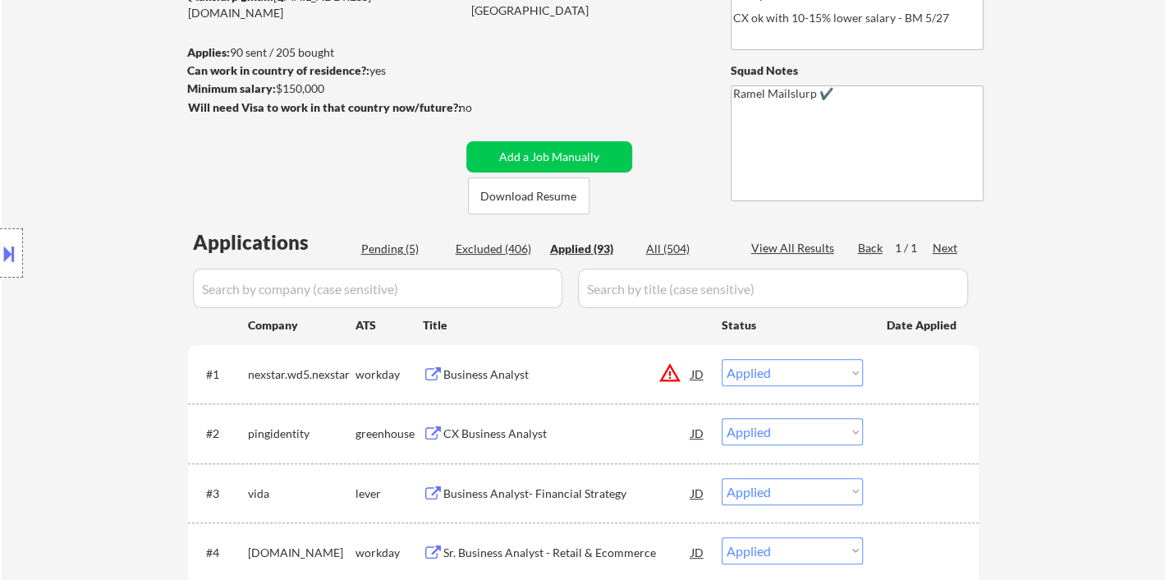
select select ""applied""
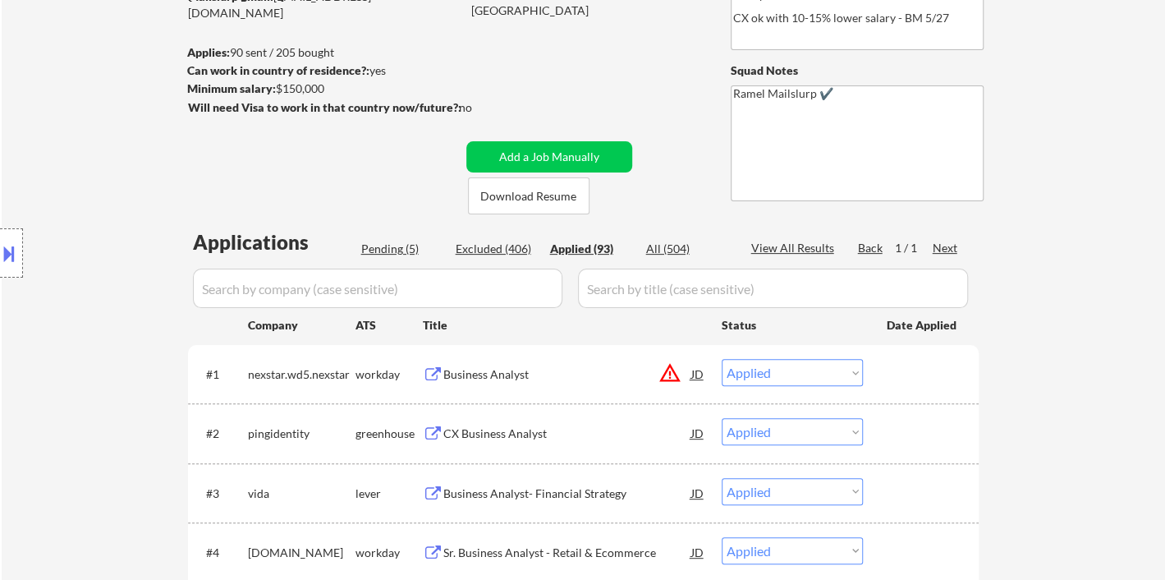
select select ""applied""
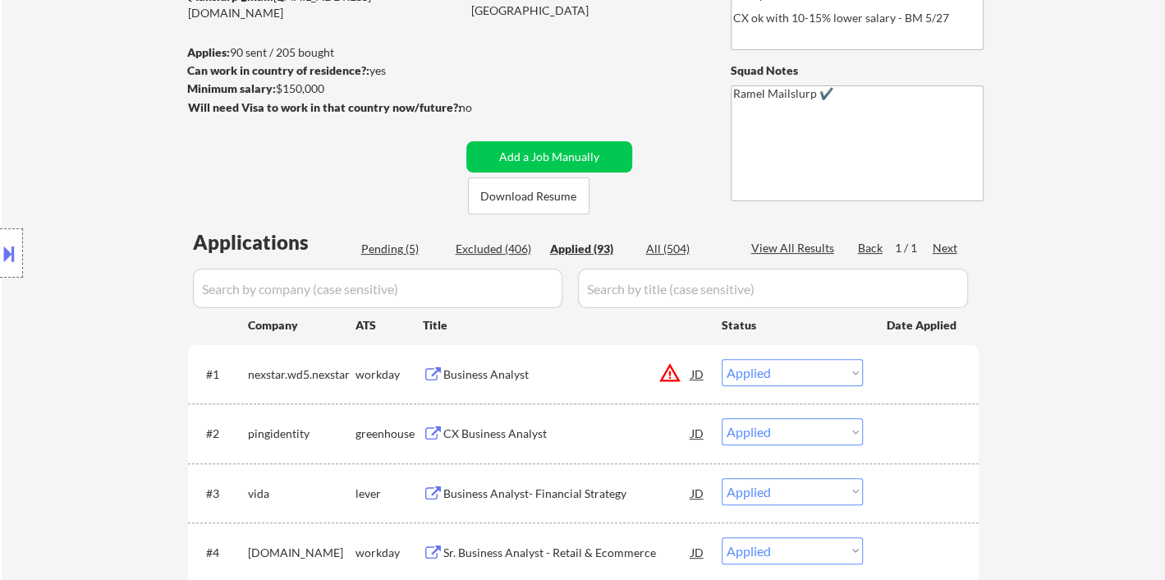
select select ""applied""
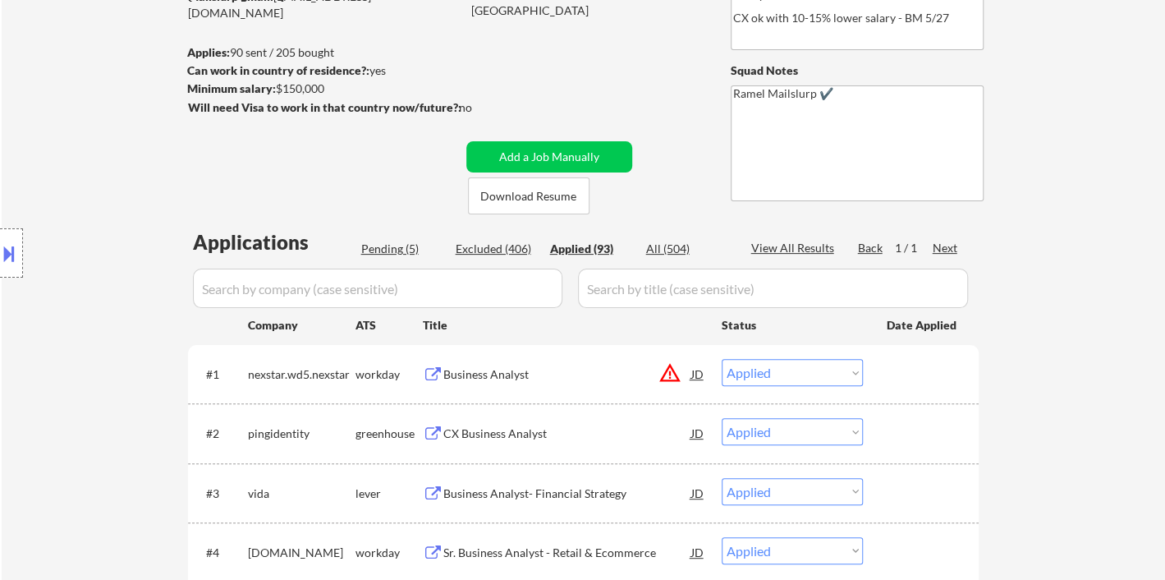
select select ""applied""
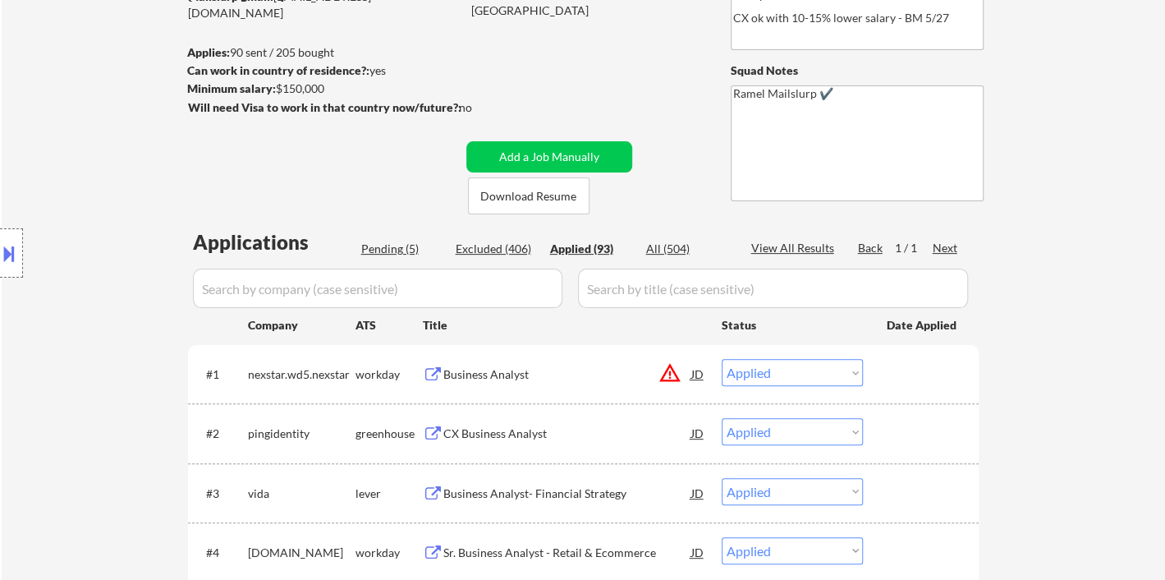
select select ""applied""
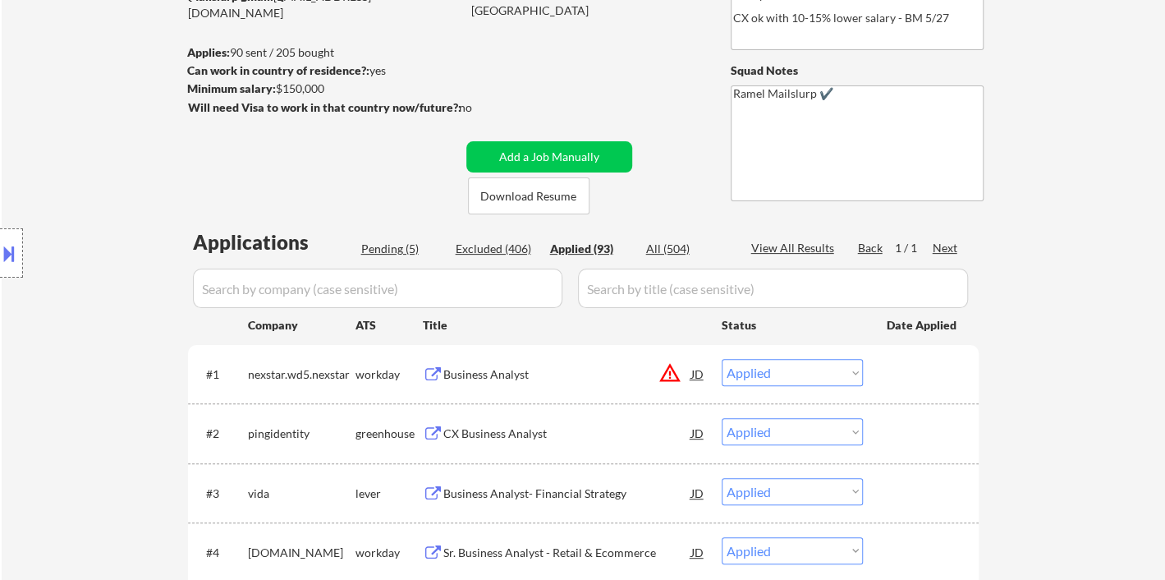
select select ""applied""
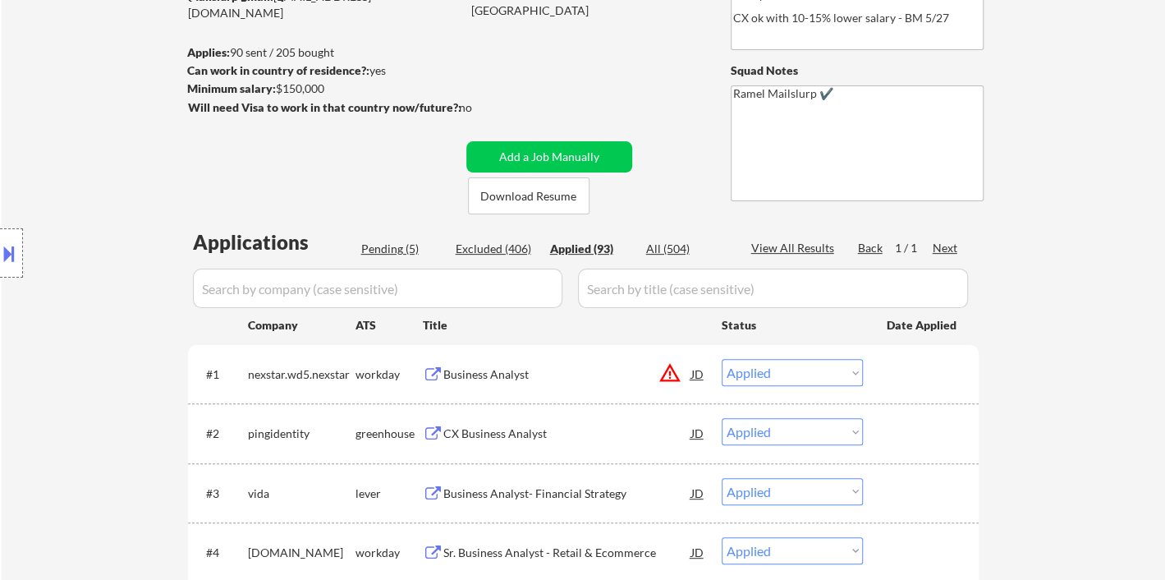
select select ""applied""
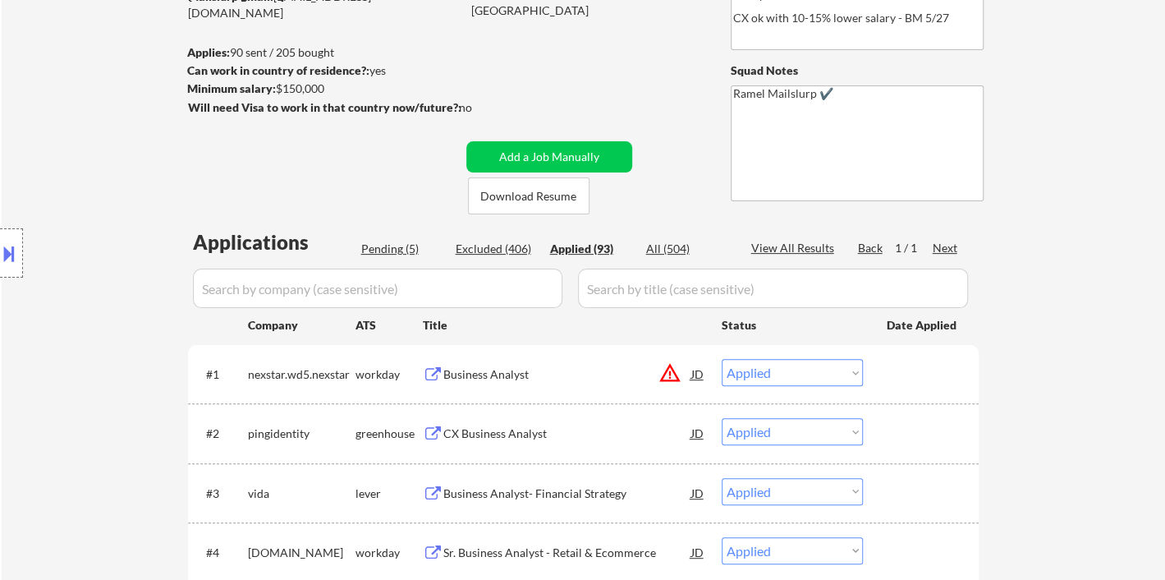
select select ""applied""
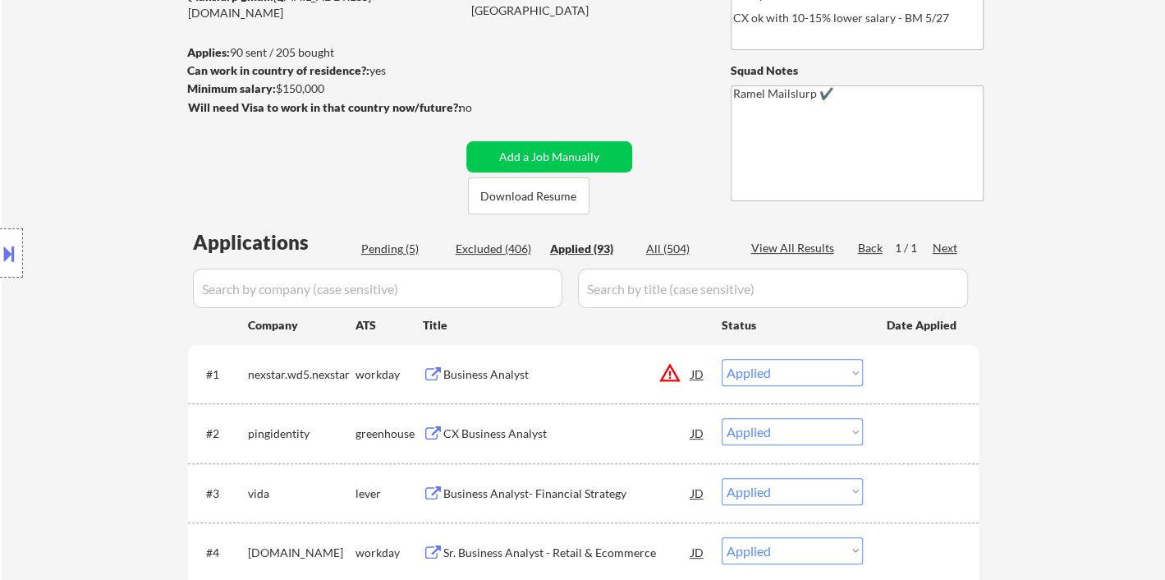
select select ""applied""
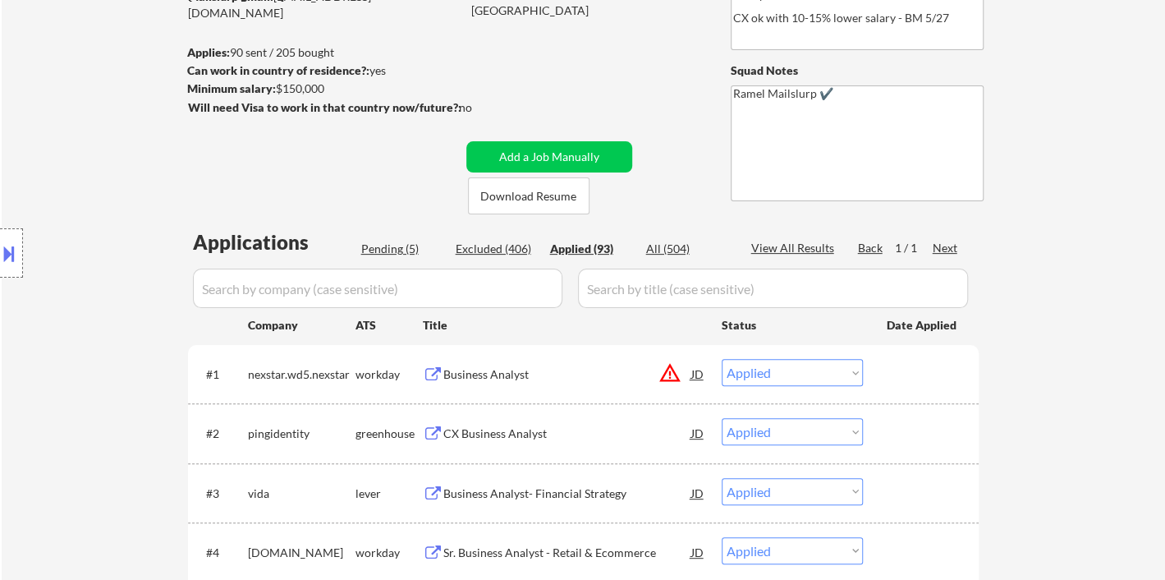
select select ""applied""
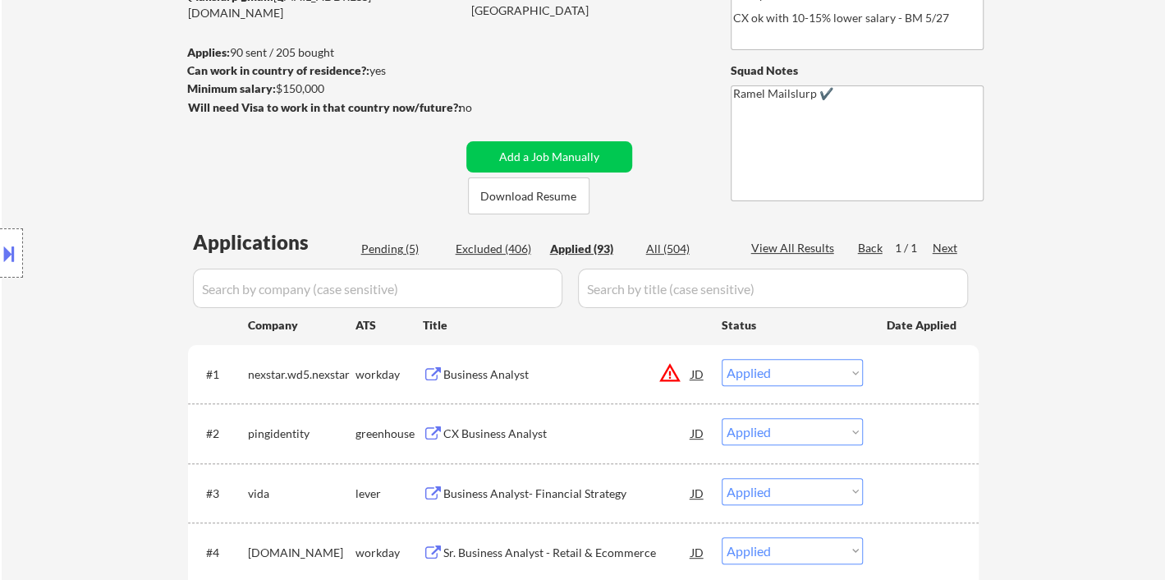
select select ""applied""
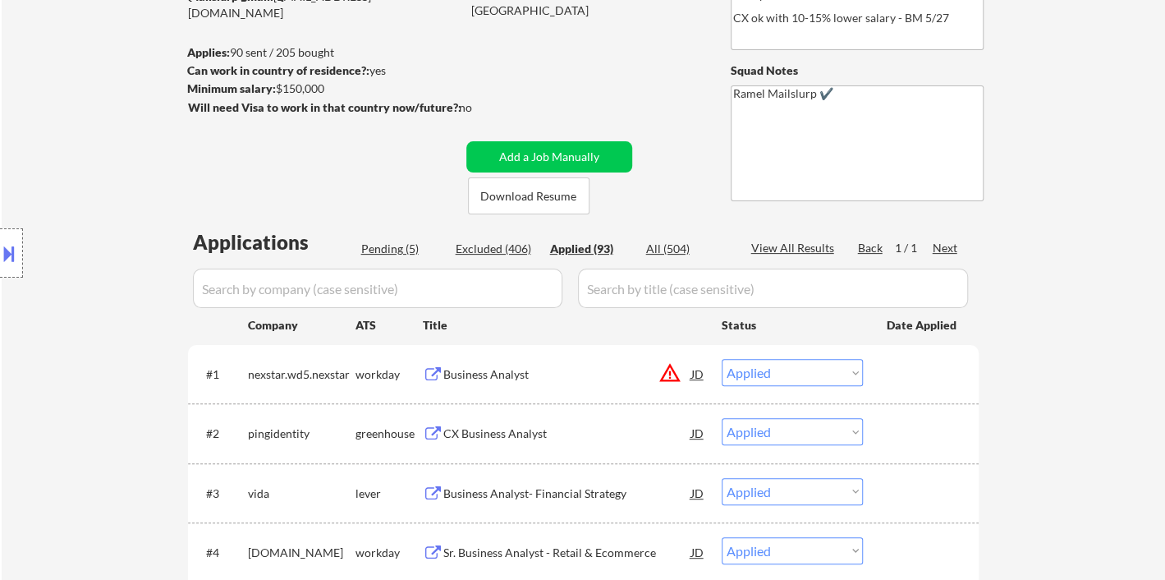
select select ""applied""
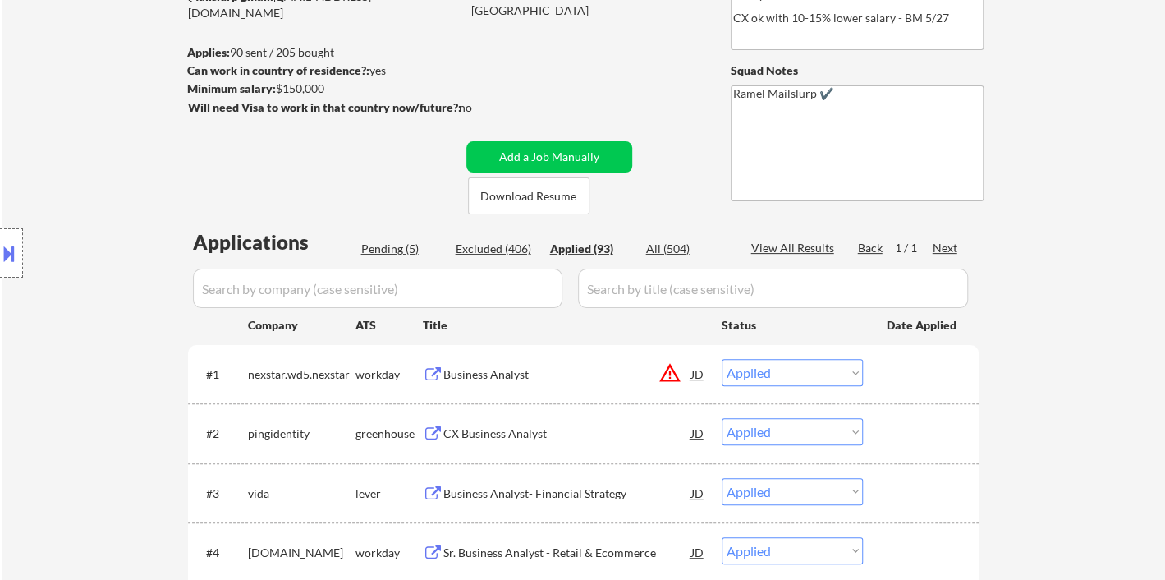
select select ""applied""
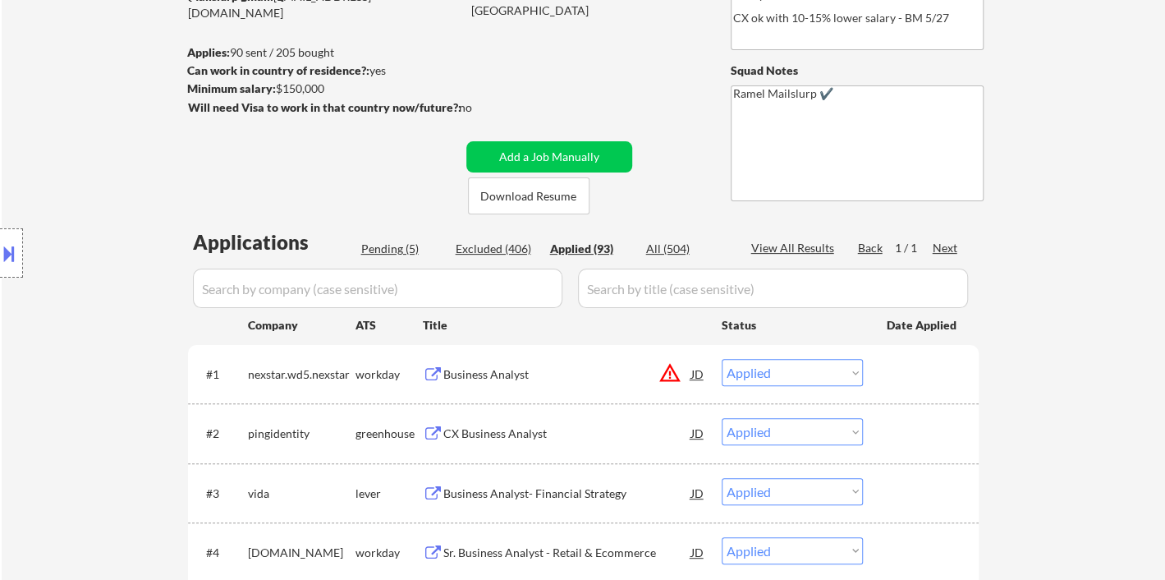
select select ""applied""
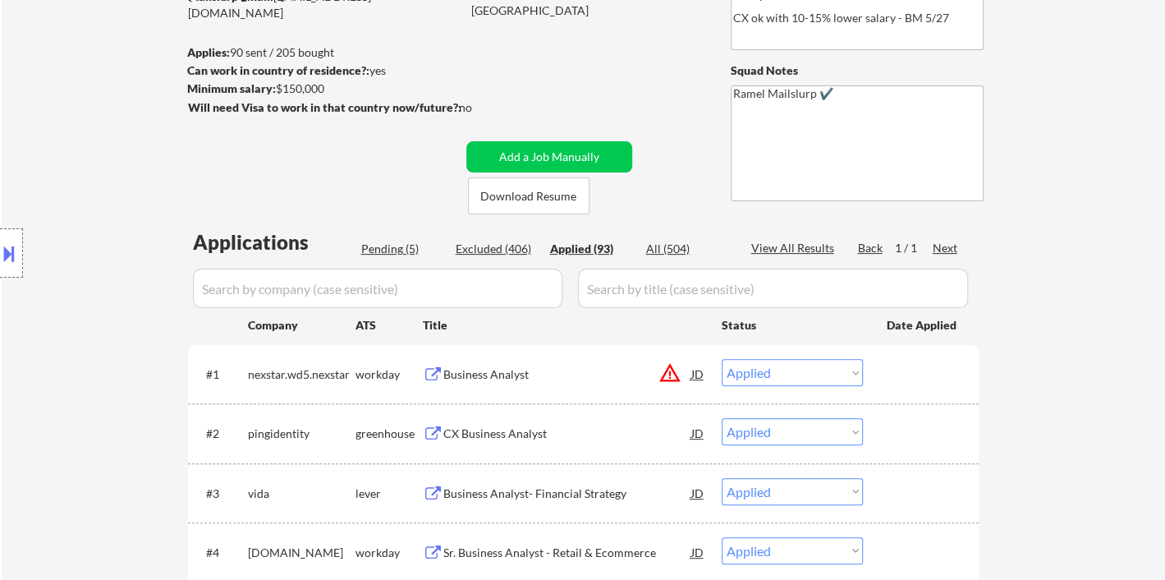
select select ""applied""
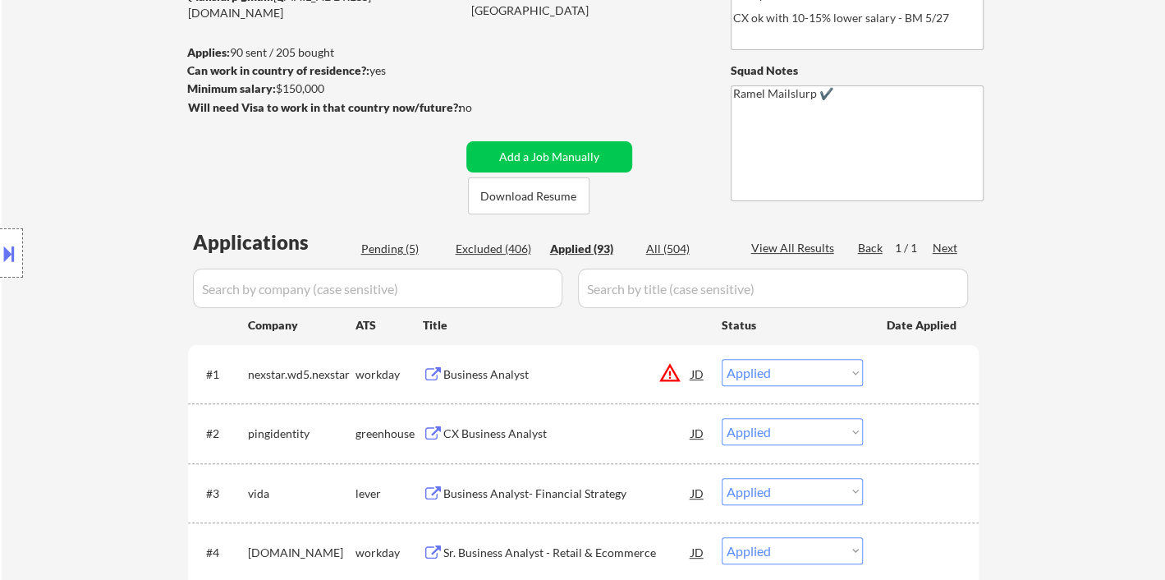
select select ""applied""
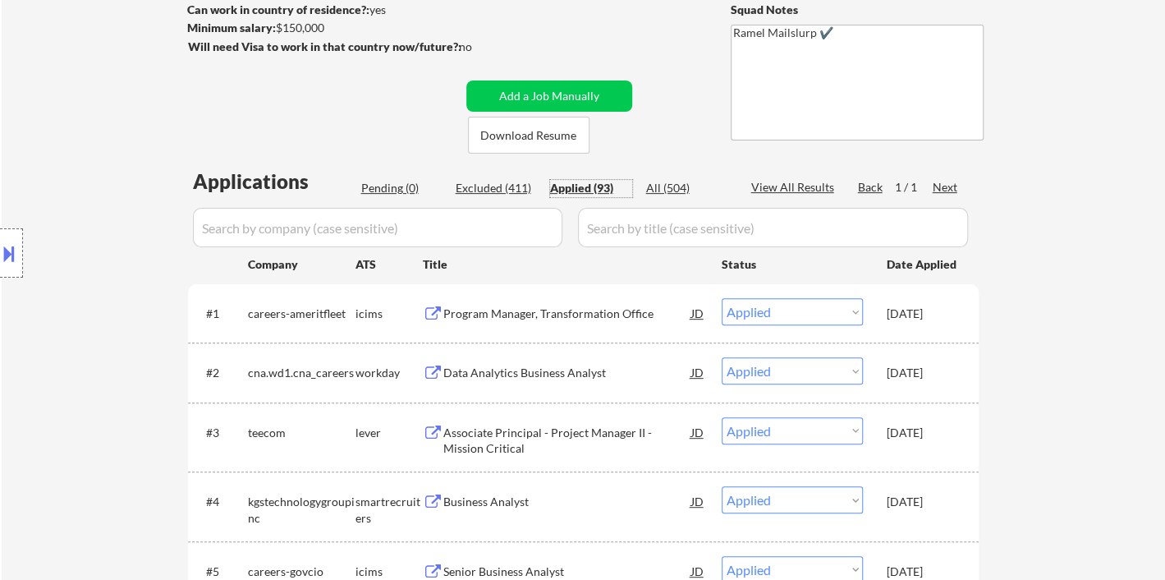
scroll to position [273, 0]
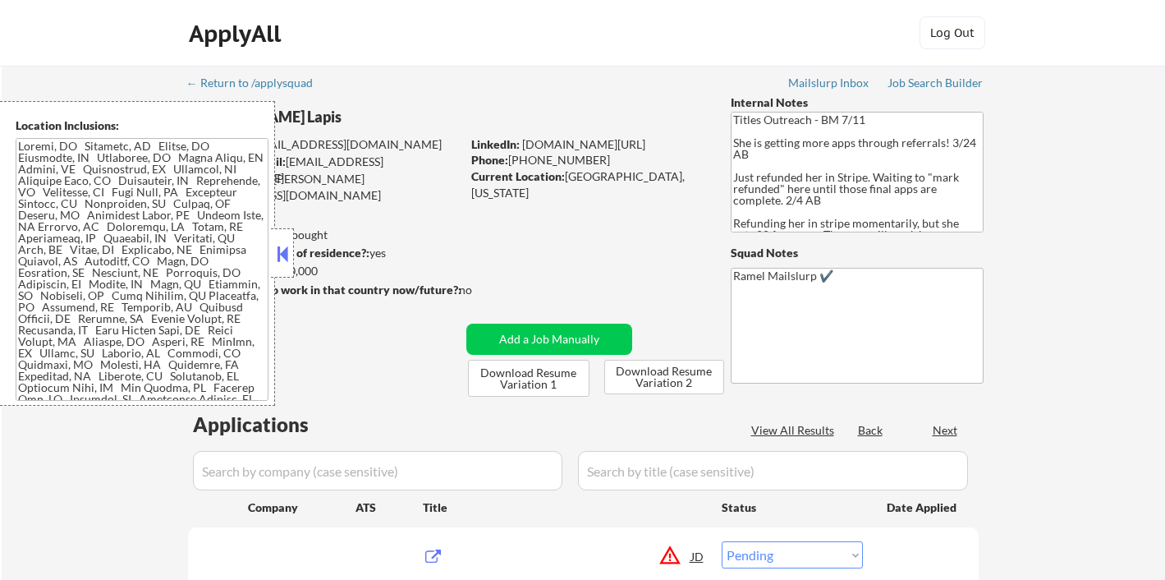
select select ""pending""
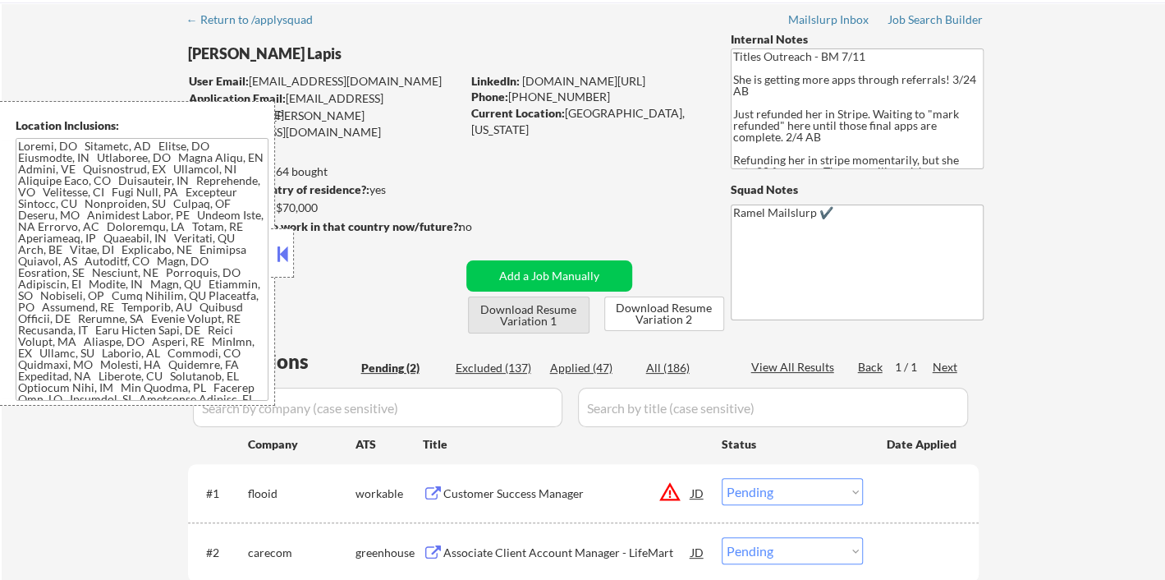
scroll to position [91, 0]
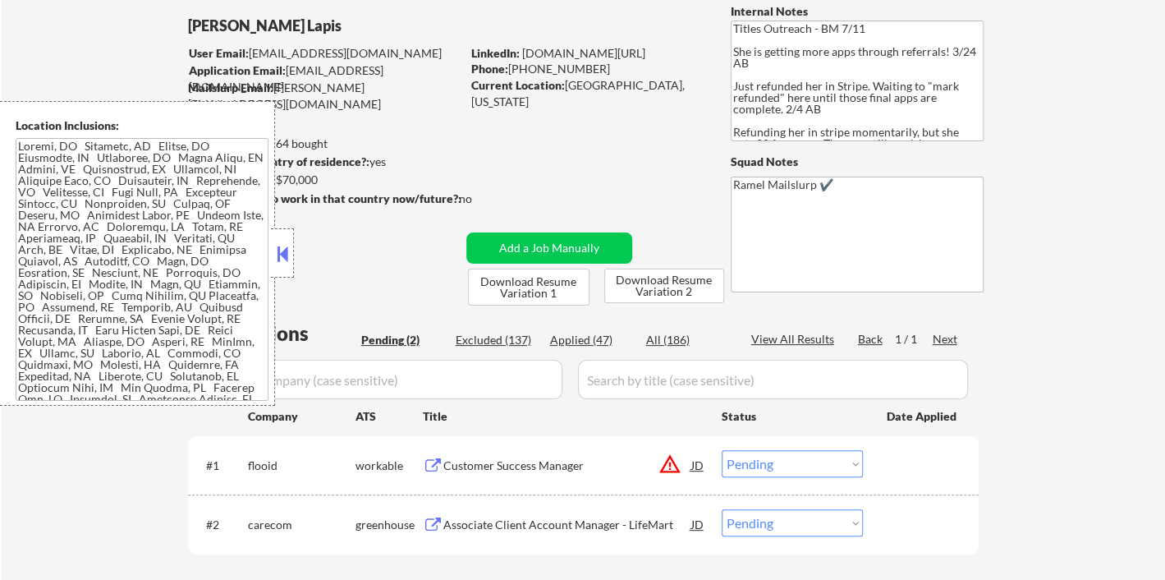
click at [284, 255] on button at bounding box center [282, 253] width 18 height 25
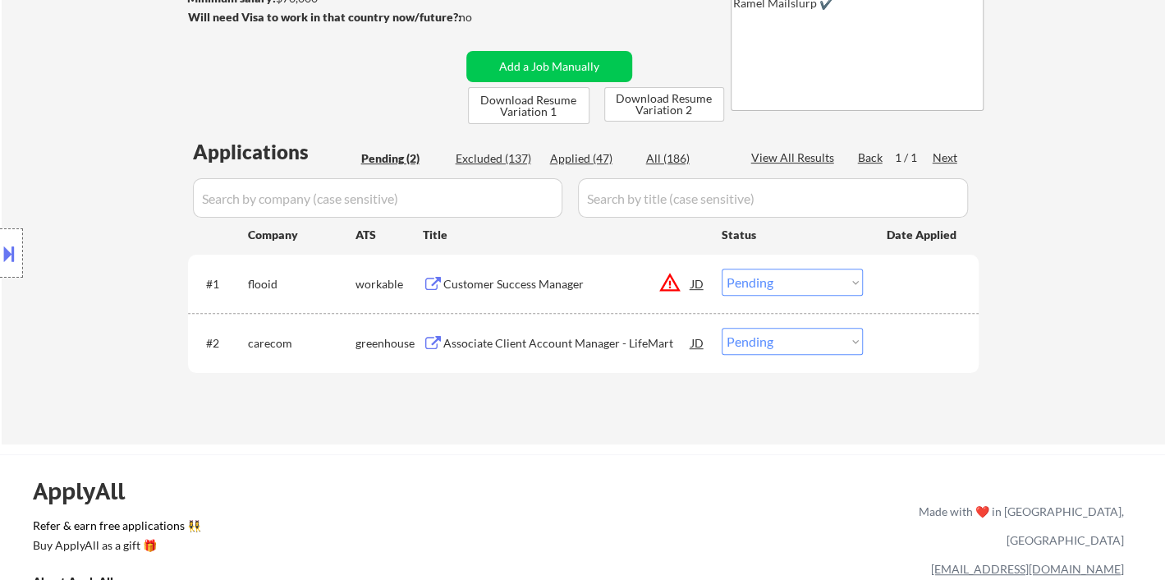
scroll to position [273, 0]
click at [538, 291] on div "Customer Success Manager" at bounding box center [567, 283] width 248 height 30
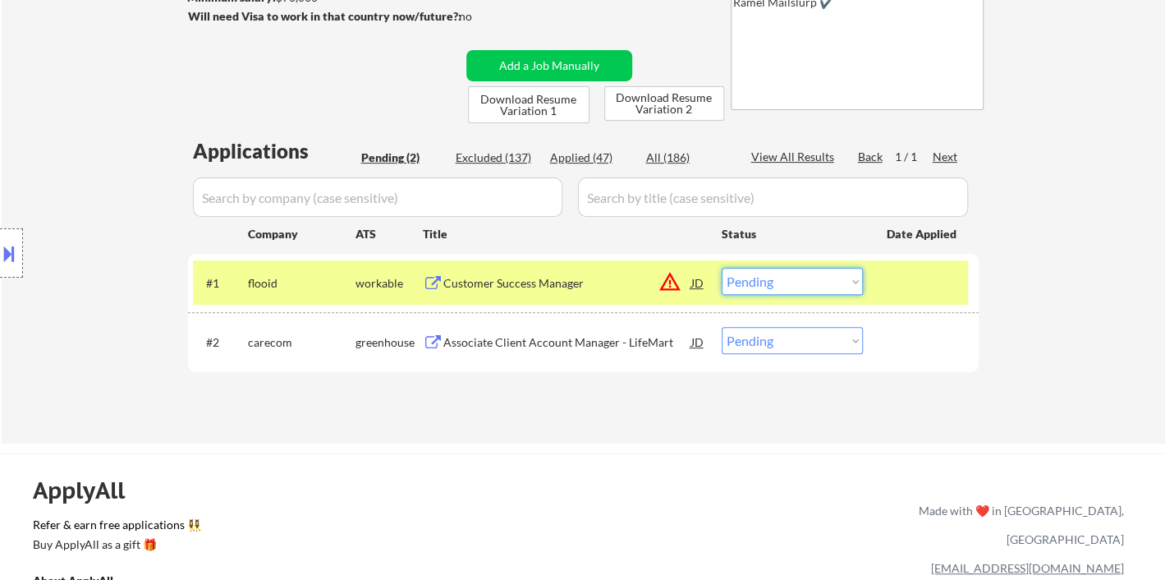
drag, startPoint x: 828, startPoint y: 285, endPoint x: 831, endPoint y: 293, distance: 8.8
click at [828, 285] on select "Choose an option... Pending Applied Excluded (Questions) Excluded (Expired) Exc…" at bounding box center [792, 281] width 141 height 27
click at [722, 268] on select "Choose an option... Pending Applied Excluded (Questions) Excluded (Expired) Exc…" at bounding box center [792, 281] width 141 height 27
click at [563, 338] on div "Associate Client Account Manager - LifeMart" at bounding box center [567, 342] width 248 height 16
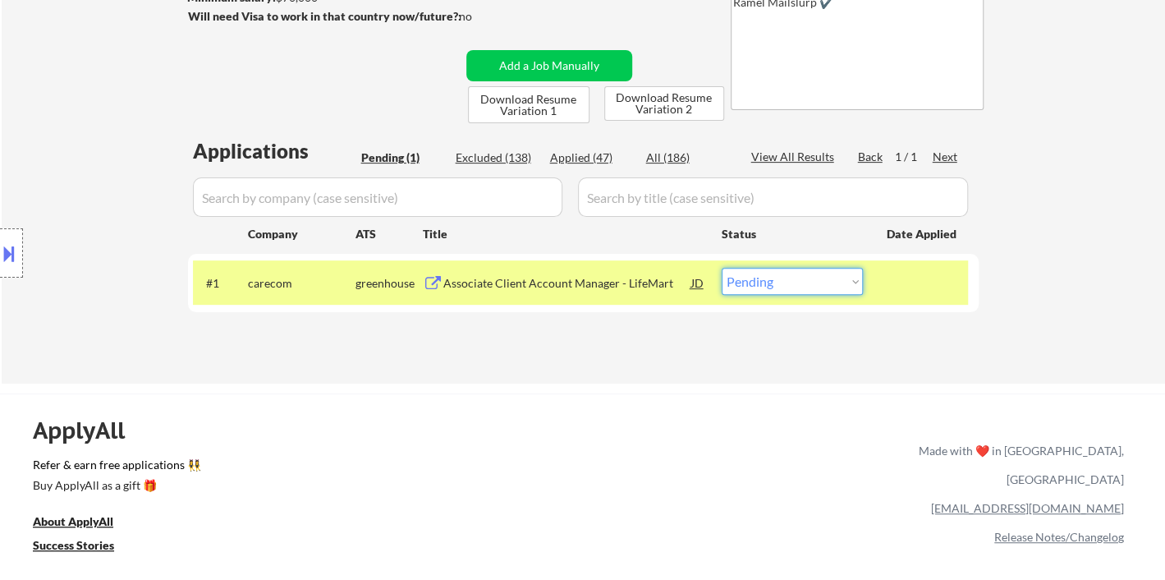
drag, startPoint x: 808, startPoint y: 274, endPoint x: 814, endPoint y: 291, distance: 17.7
click at [808, 274] on select "Choose an option... Pending Applied Excluded (Questions) Excluded (Expired) Exc…" at bounding box center [792, 281] width 141 height 27
select select ""excluded__salary_""
click at [722, 268] on select "Choose an option... Pending Applied Excluded (Questions) Excluded (Expired) Exc…" at bounding box center [792, 281] width 141 height 27
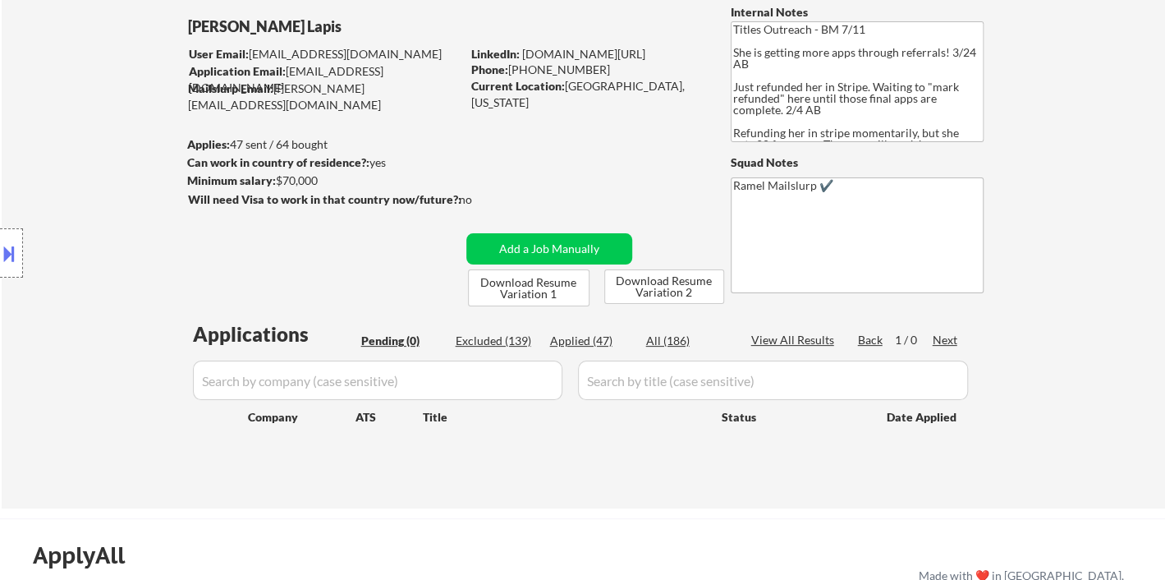
scroll to position [0, 0]
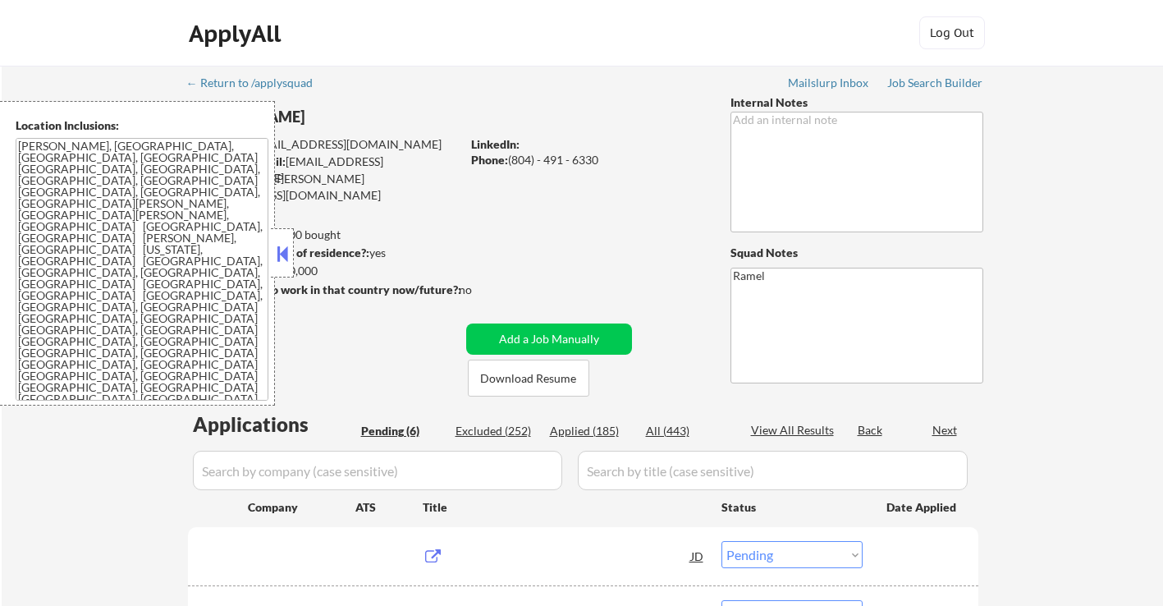
select select ""pending""
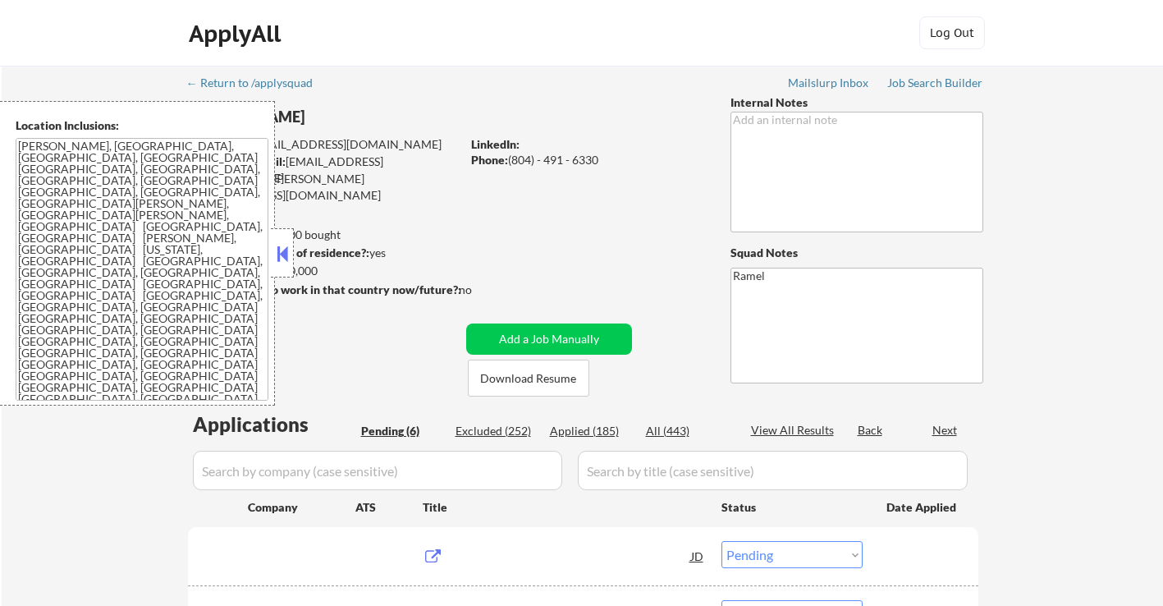
select select ""pending""
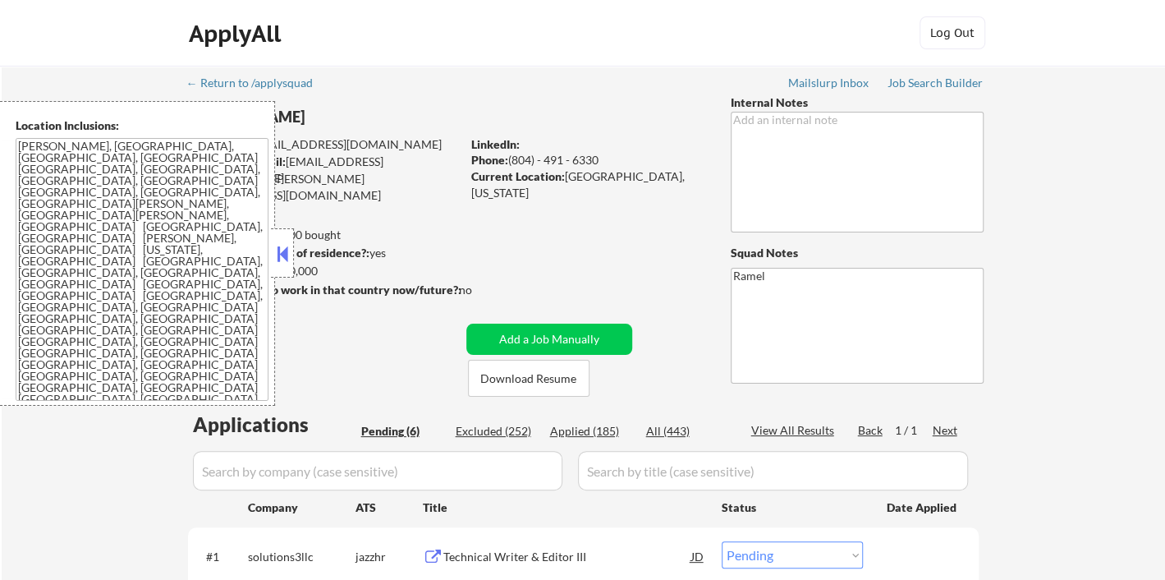
drag, startPoint x: 279, startPoint y: 266, endPoint x: 334, endPoint y: 265, distance: 55.0
click at [279, 264] on button at bounding box center [282, 253] width 18 height 25
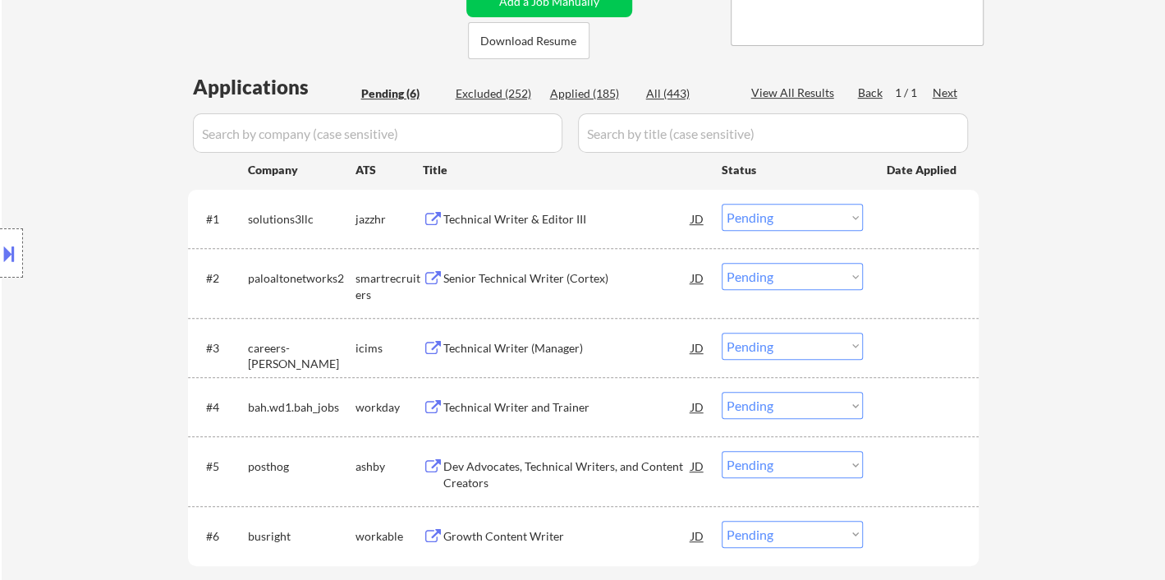
scroll to position [365, 0]
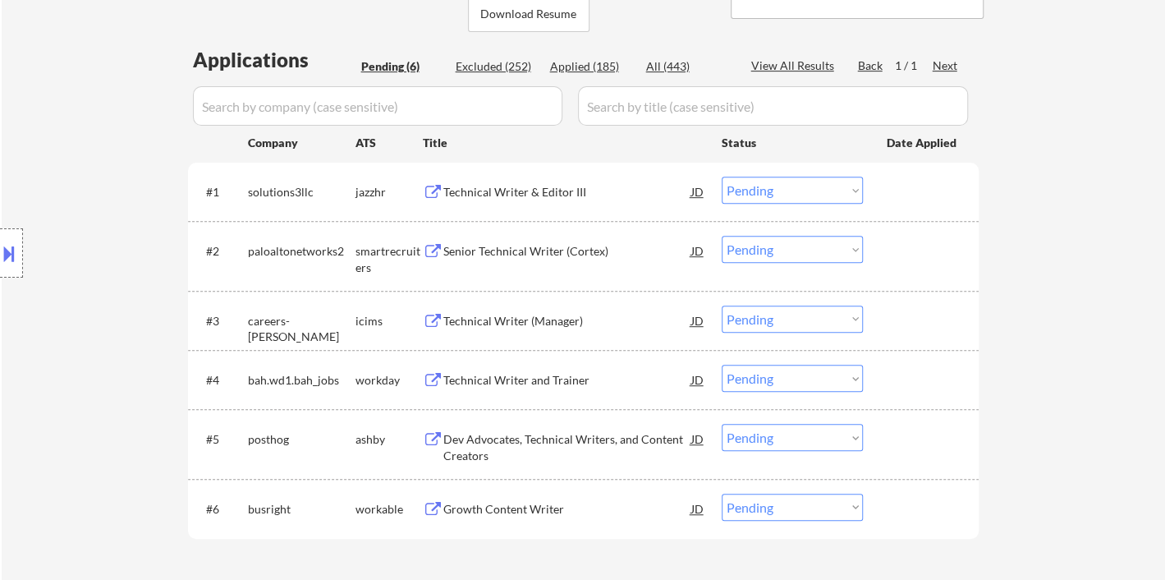
click at [556, 193] on div "Technical Writer & Editor III" at bounding box center [567, 192] width 248 height 16
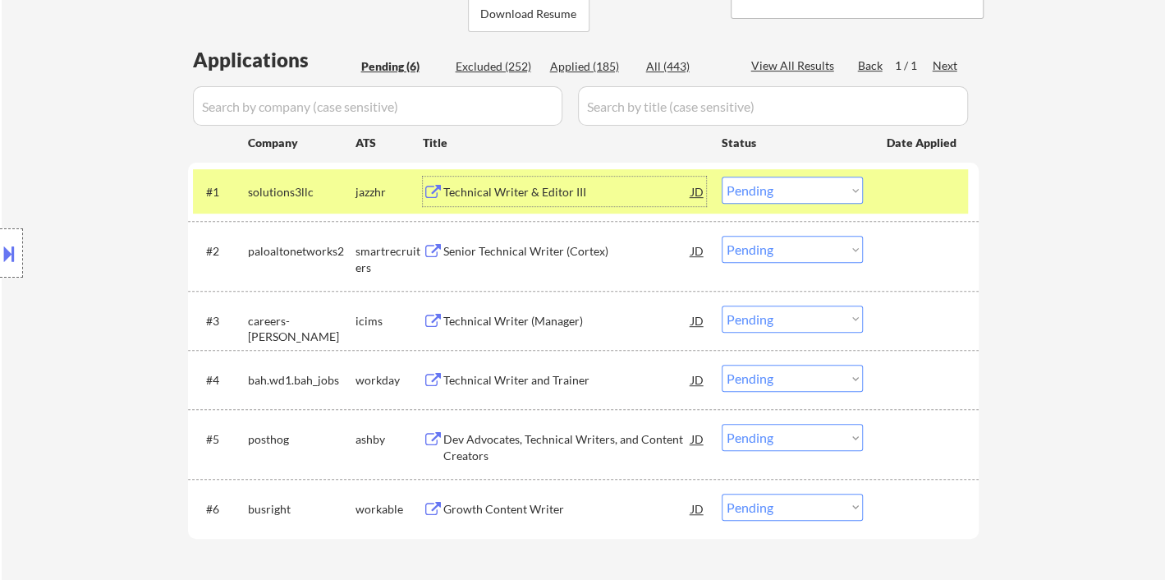
drag, startPoint x: 736, startPoint y: 192, endPoint x: 760, endPoint y: 198, distance: 24.5
click at [737, 192] on select "Choose an option... Pending Applied Excluded (Questions) Excluded (Expired) Exc…" at bounding box center [792, 190] width 141 height 27
click at [722, 177] on select "Choose an option... Pending Applied Excluded (Questions) Excluded (Expired) Exc…" at bounding box center [792, 190] width 141 height 27
click at [556, 251] on div "Senior Technical Writer (Cortex)" at bounding box center [567, 251] width 248 height 16
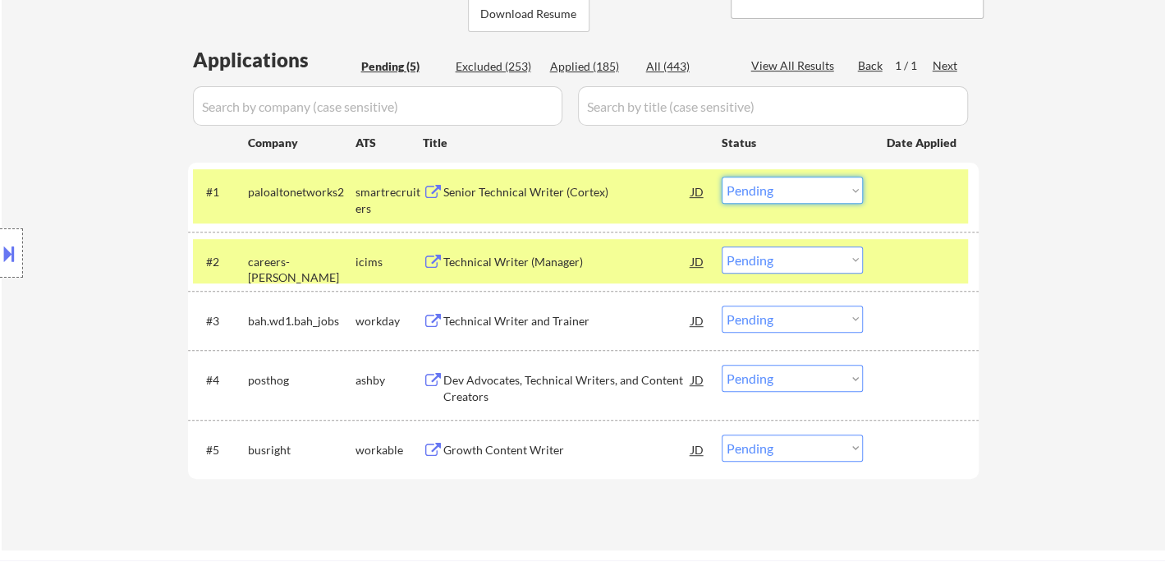
drag, startPoint x: 795, startPoint y: 193, endPoint x: 808, endPoint y: 201, distance: 15.5
click at [795, 193] on select "Choose an option... Pending Applied Excluded (Questions) Excluded (Expired) Exc…" at bounding box center [792, 190] width 141 height 27
click at [722, 177] on select "Choose an option... Pending Applied Excluded (Questions) Excluded (Expired) Exc…" at bounding box center [792, 190] width 141 height 27
click at [499, 448] on div "Growth Content Writer" at bounding box center [567, 450] width 248 height 16
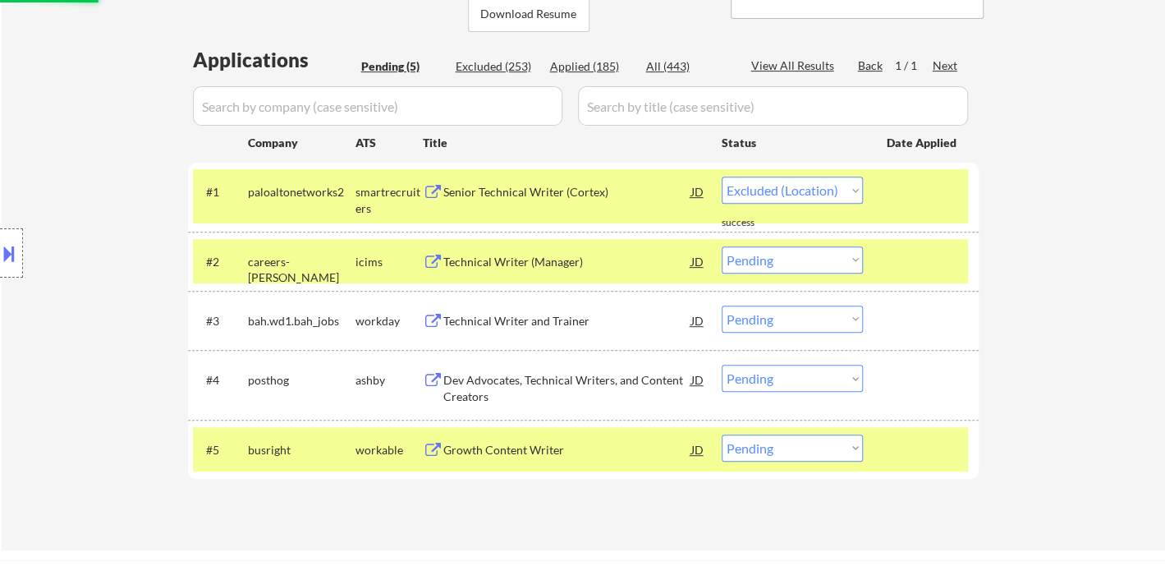
select select ""pending""
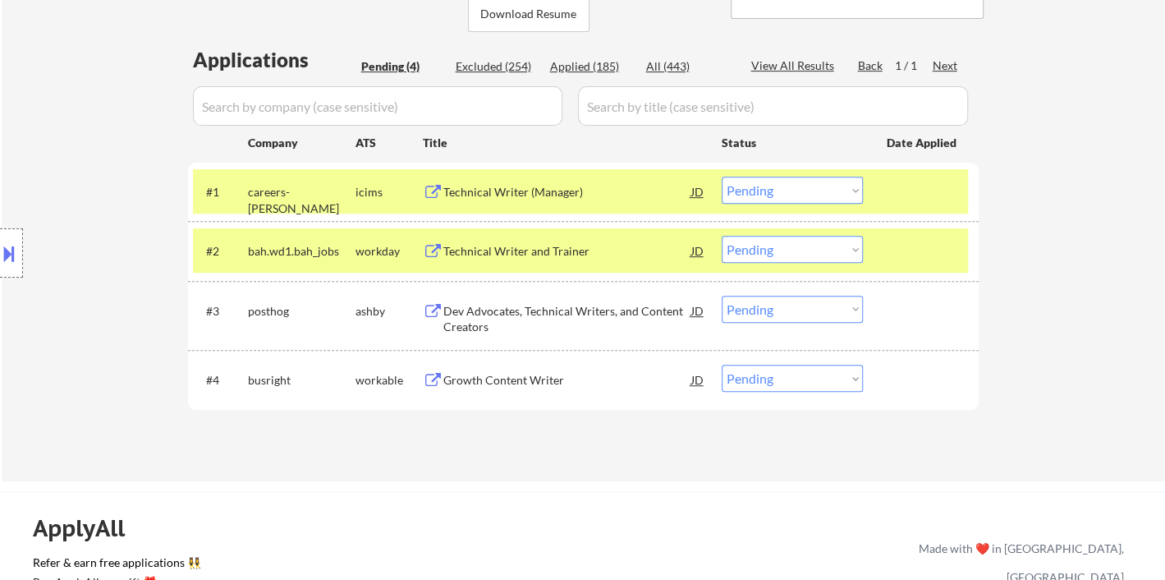
click at [770, 379] on select "Choose an option... Pending Applied Excluded (Questions) Excluded (Expired) Exc…" at bounding box center [792, 378] width 141 height 27
select select ""excluded""
click at [722, 365] on select "Choose an option... Pending Applied Excluded (Questions) Excluded (Expired) Exc…" at bounding box center [792, 378] width 141 height 27
click at [563, 322] on div "Dev Advocates, Technical Writers, and Content Creators" at bounding box center [567, 319] width 248 height 32
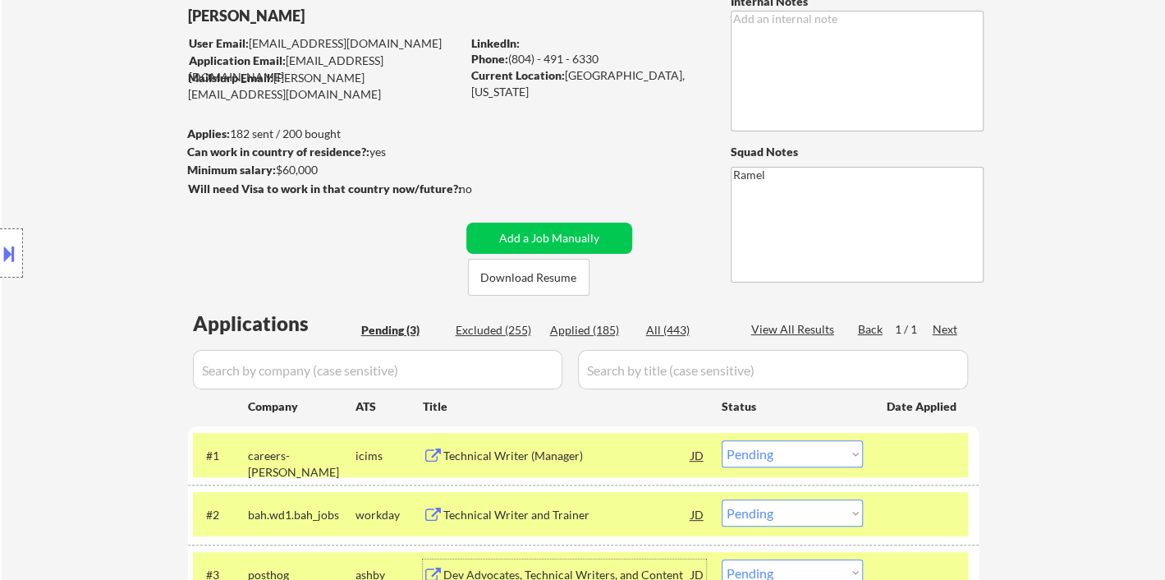
scroll to position [91, 0]
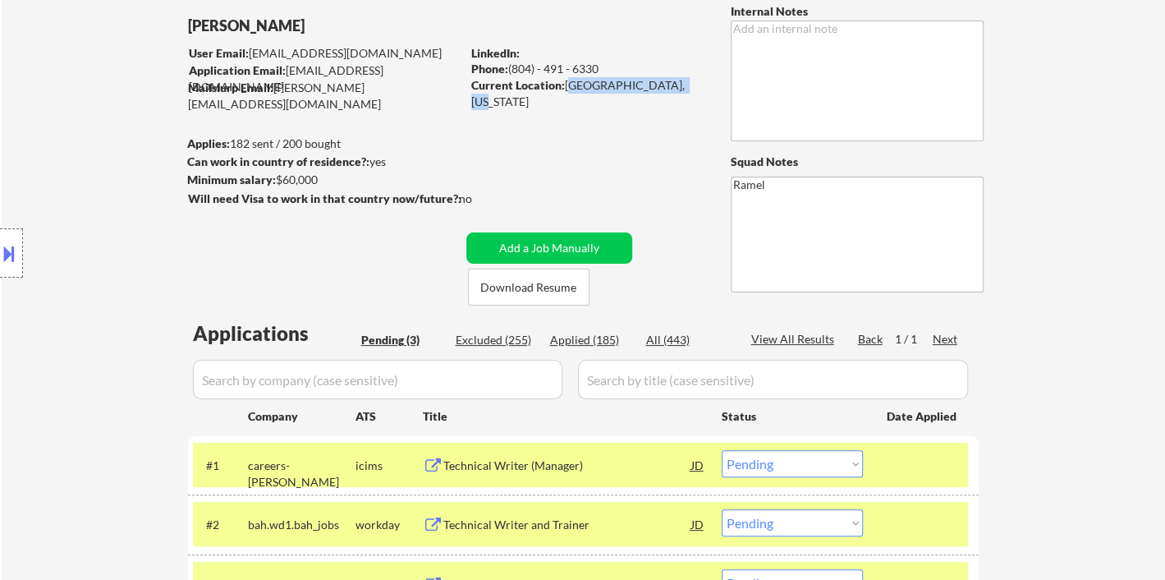
drag, startPoint x: 567, startPoint y: 79, endPoint x: 683, endPoint y: 83, distance: 115.8
click at [683, 83] on div "Current Location: Chevy Chase, Maryland" at bounding box center [587, 93] width 232 height 32
copy div "Chevy Chase, Maryland"
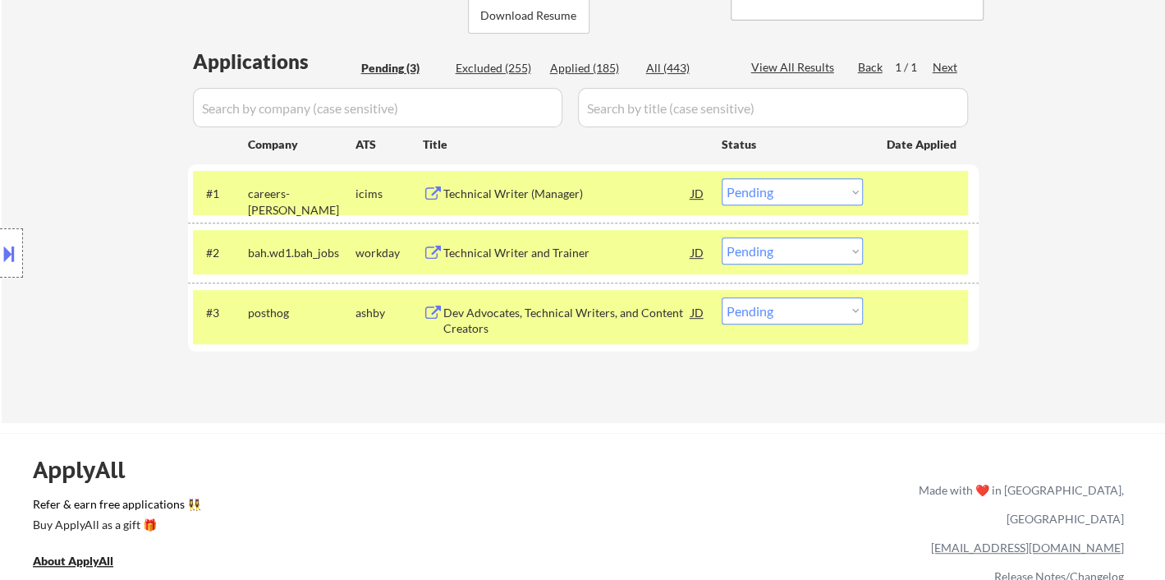
scroll to position [365, 0]
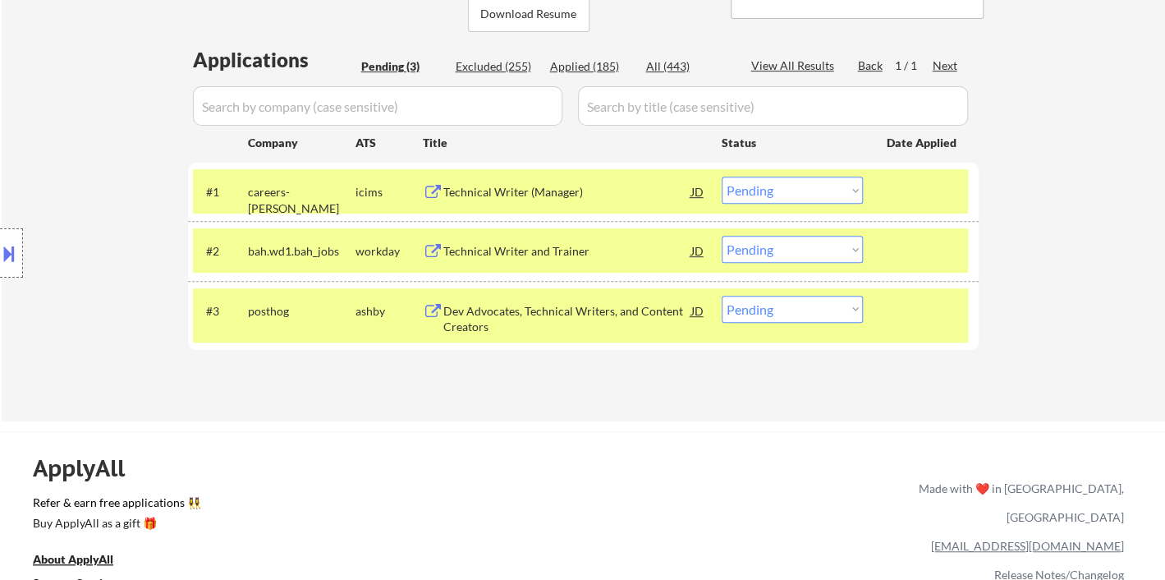
click at [758, 249] on select "Choose an option... Pending Applied Excluded (Questions) Excluded (Expired) Exc…" at bounding box center [792, 249] width 141 height 27
click at [498, 431] on div "ApplyAll Refer & earn free applications 👯‍♀️ Buy ApplyAll as a gift 🎁 About App…" at bounding box center [582, 558] width 1165 height 255
click at [772, 314] on select "Choose an option... Pending Applied Excluded (Questions) Excluded (Expired) Exc…" at bounding box center [792, 309] width 141 height 27
select select ""applied""
click at [722, 296] on select "Choose an option... Pending Applied Excluded (Questions) Excluded (Expired) Exc…" at bounding box center [792, 309] width 141 height 27
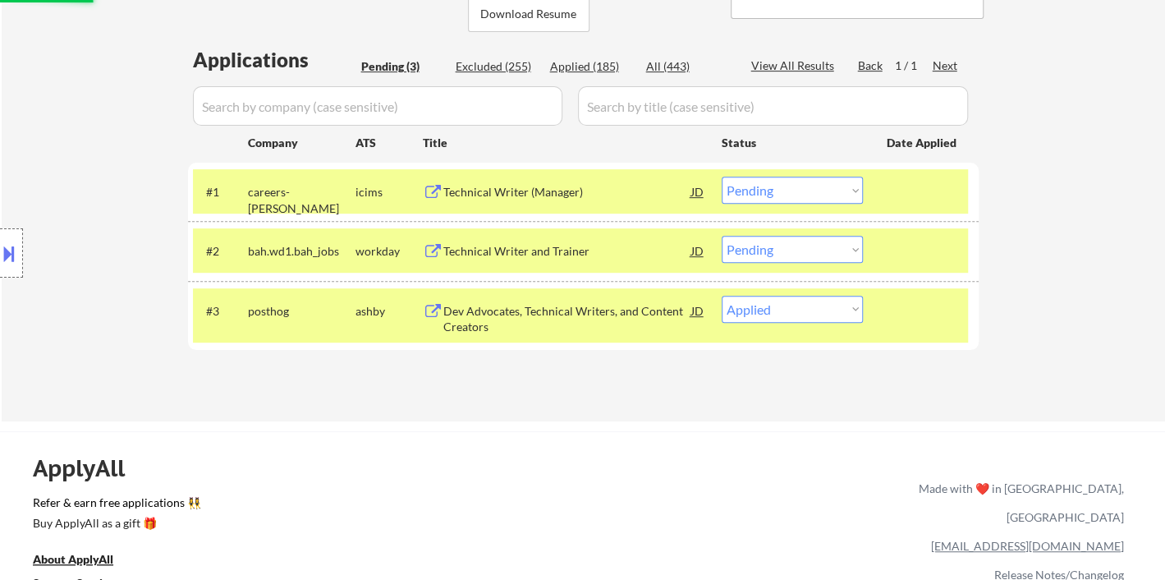
click at [539, 255] on div "Technical Writer and Trainer" at bounding box center [567, 251] width 248 height 16
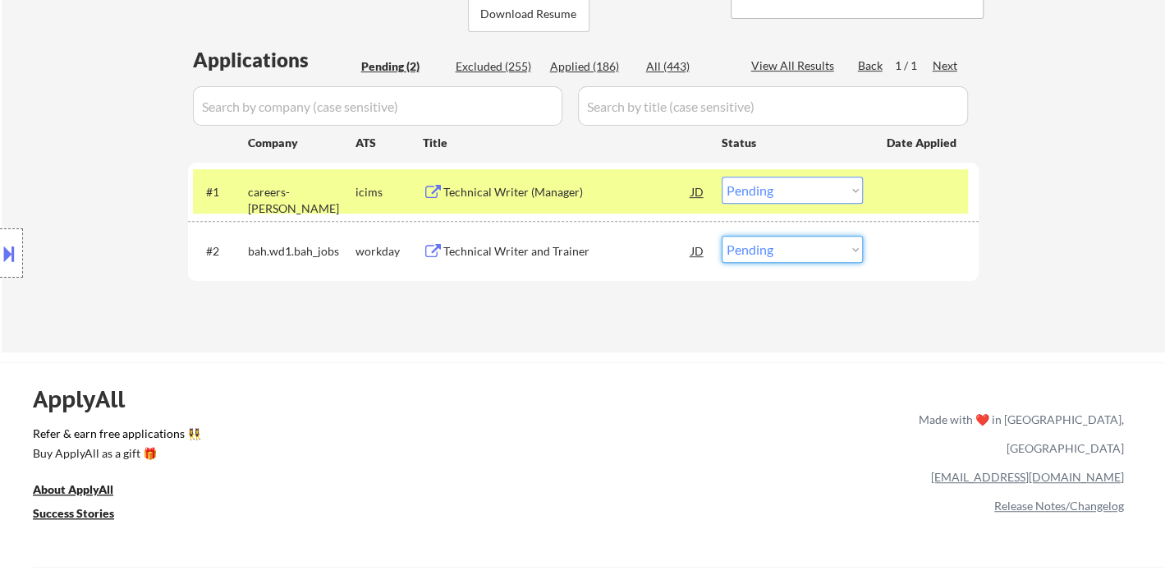
drag, startPoint x: 752, startPoint y: 250, endPoint x: 761, endPoint y: 259, distance: 12.8
click at [752, 250] on select "Choose an option... Pending Applied Excluded (Questions) Excluded (Expired) Exc…" at bounding box center [792, 249] width 141 height 27
select select ""excluded__bad_match_""
click at [722, 236] on select "Choose an option... Pending Applied Excluded (Questions) Excluded (Expired) Exc…" at bounding box center [792, 249] width 141 height 27
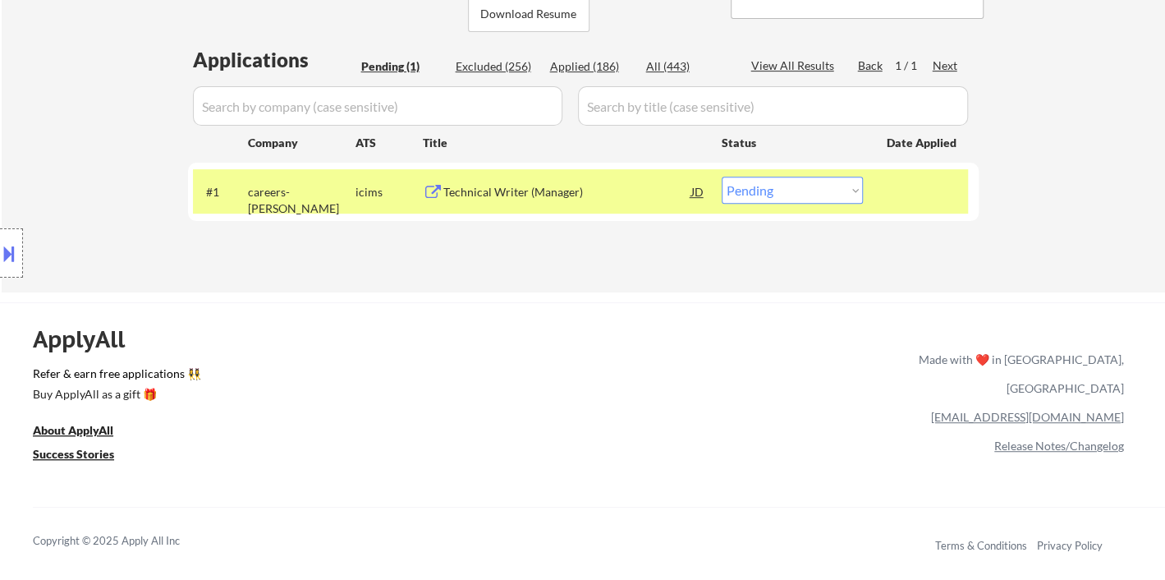
click at [510, 193] on div "Technical Writer (Manager)" at bounding box center [567, 192] width 248 height 16
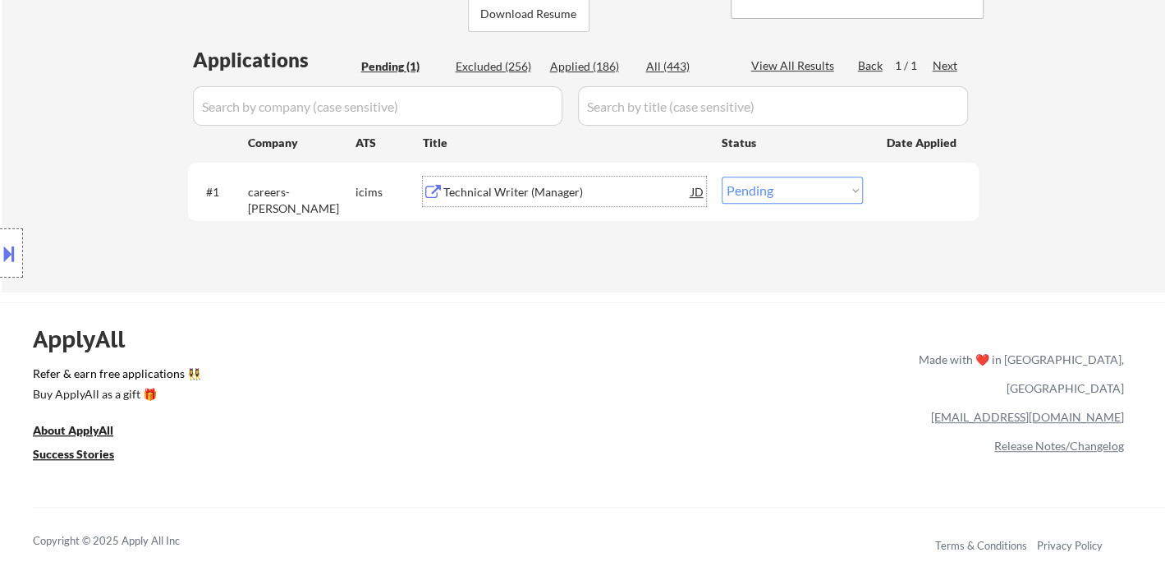
click at [801, 178] on select "Choose an option... Pending Applied Excluded (Questions) Excluded (Expired) Exc…" at bounding box center [792, 190] width 141 height 27
select select ""excluded__expired_""
click at [722, 177] on select "Choose an option... Pending Applied Excluded (Questions) Excluded (Expired) Exc…" at bounding box center [792, 190] width 141 height 27
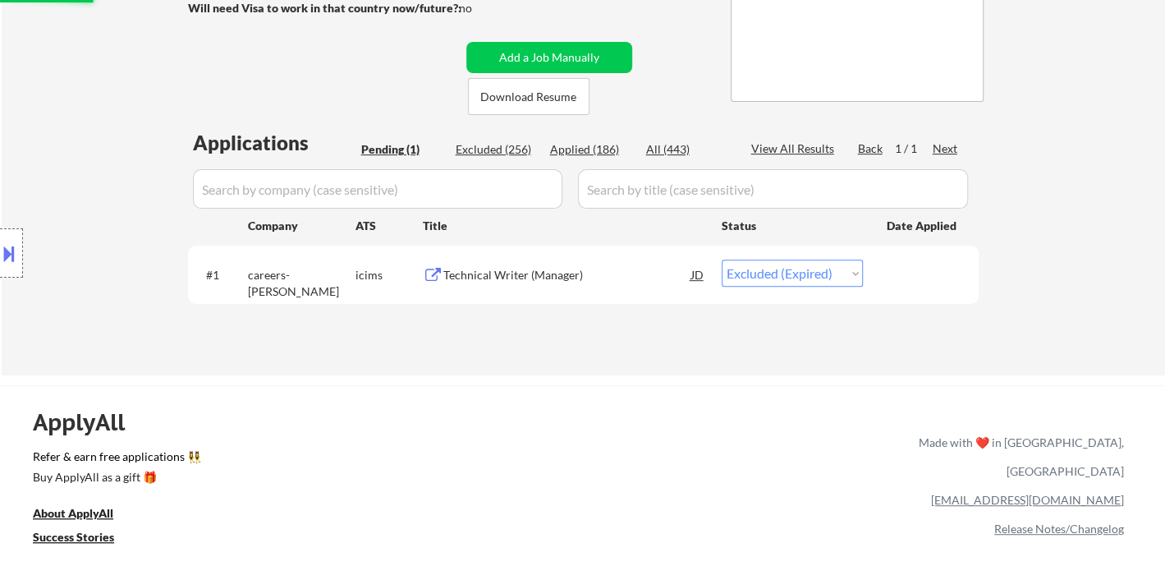
scroll to position [182, 0]
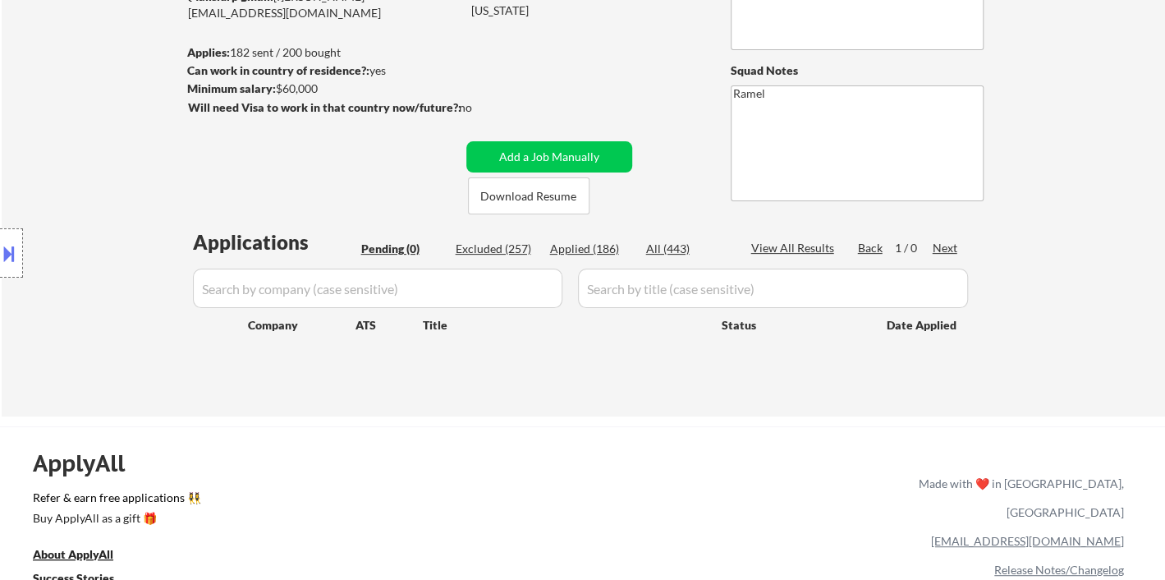
click at [98, 79] on div "← Return to /applysquad Mailslurp Inbox Job Search Builder Abigail Awoliyi User…" at bounding box center [583, 149] width 1163 height 533
click at [599, 245] on div "Applied (186)" at bounding box center [591, 249] width 82 height 16
select select ""applied""
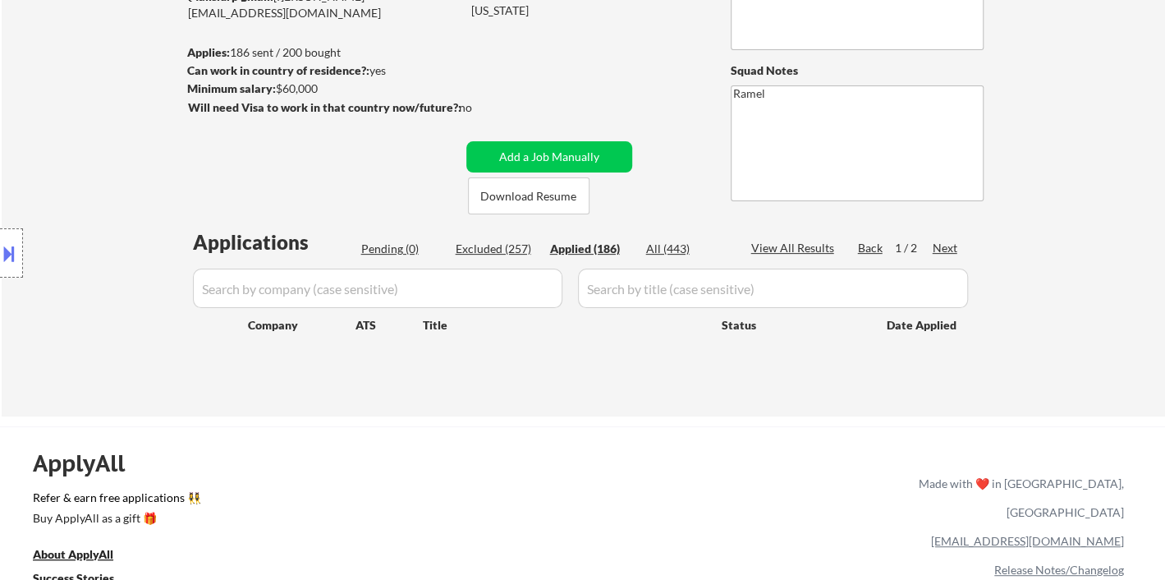
select select ""applied""
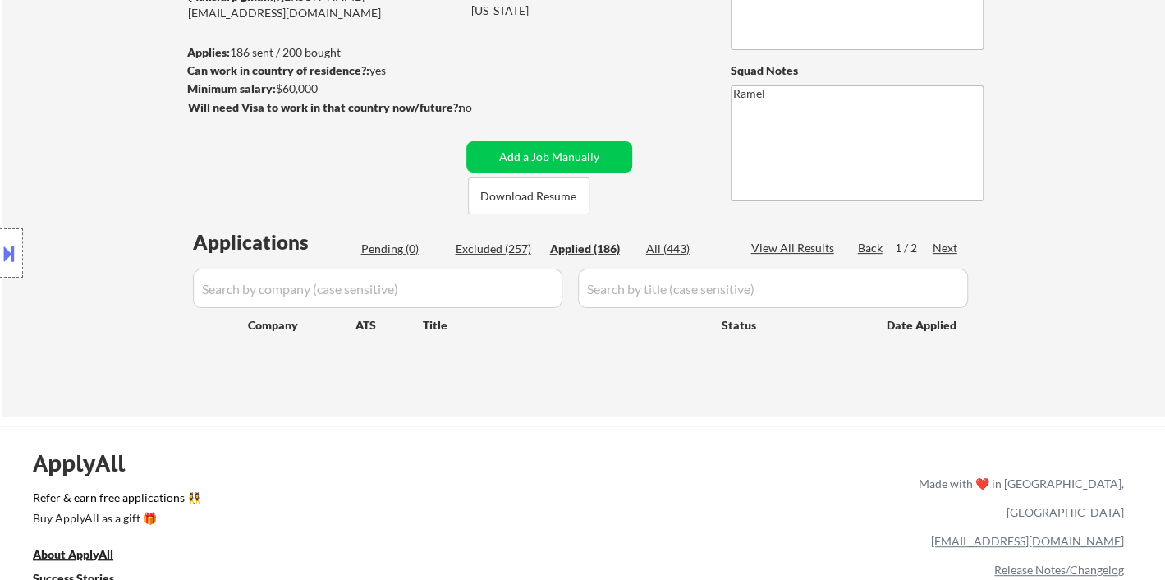
select select ""applied""
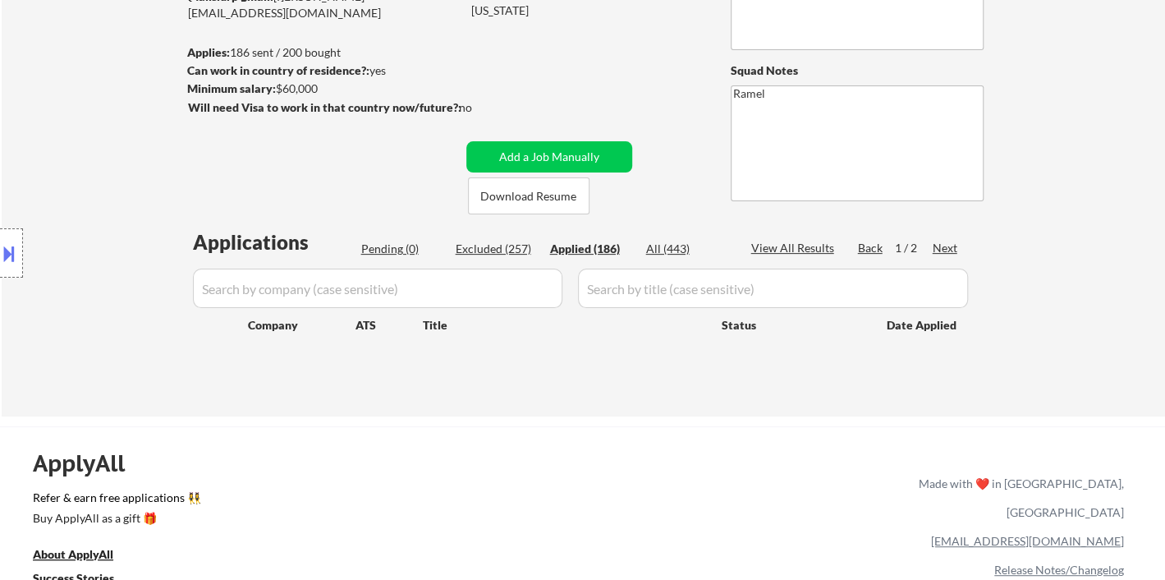
select select ""applied""
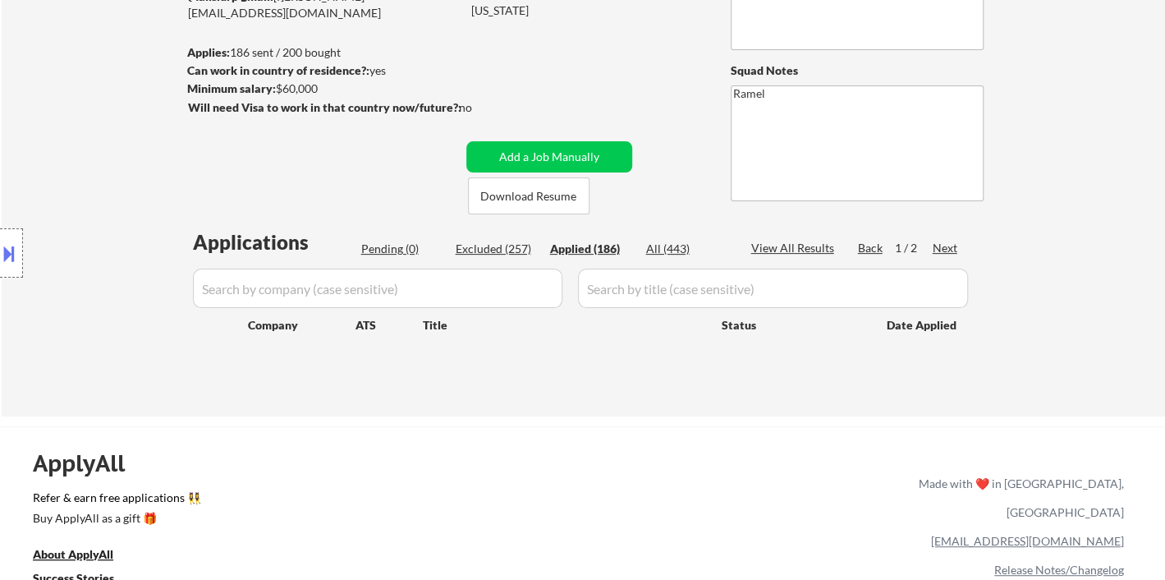
select select ""applied""
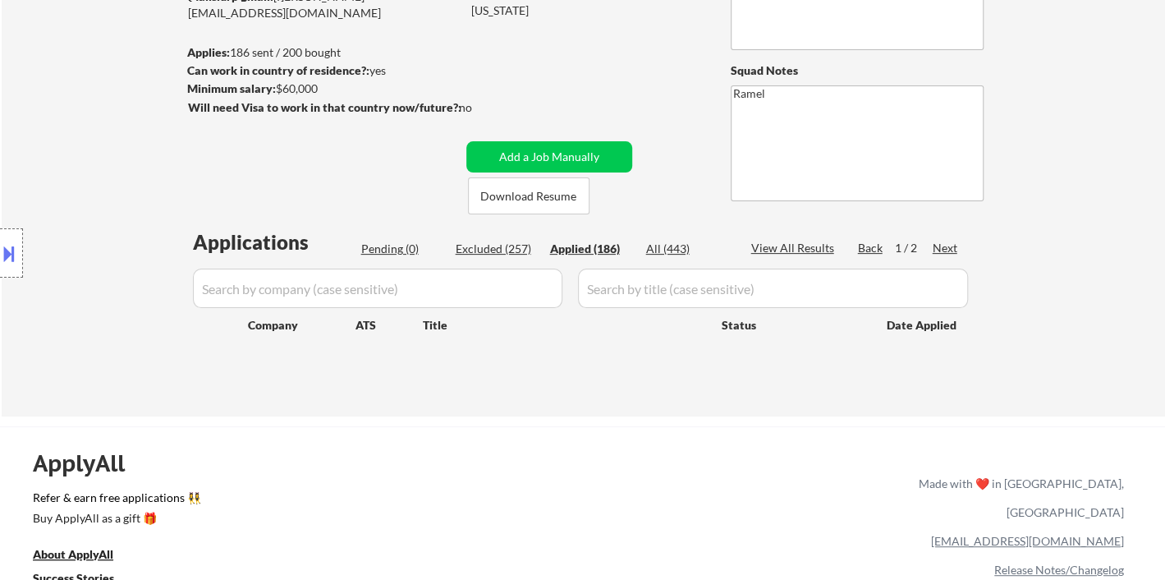
select select ""applied""
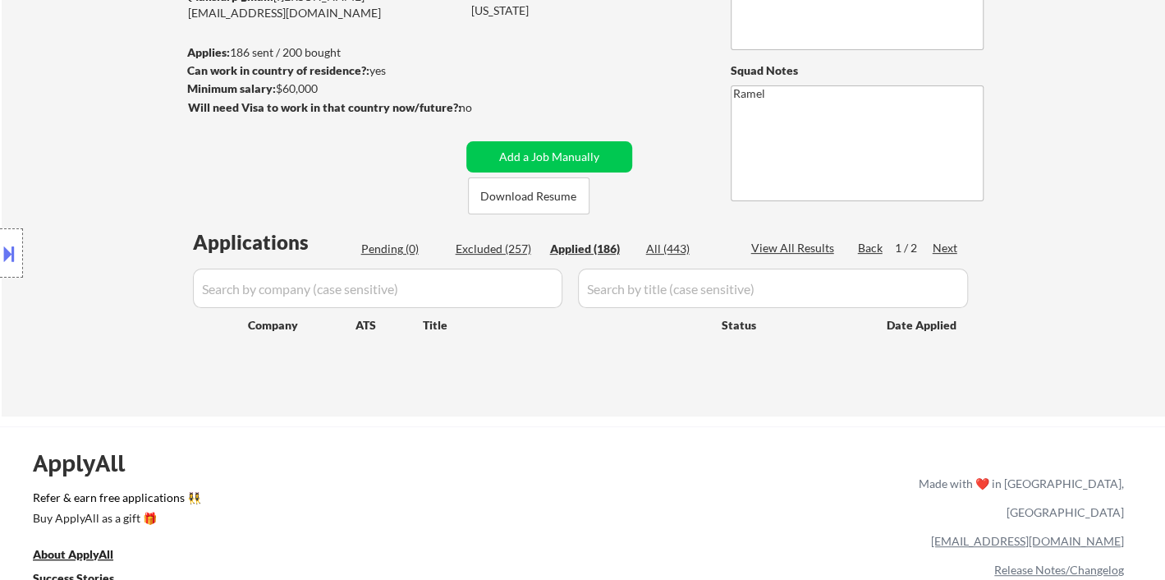
select select ""applied""
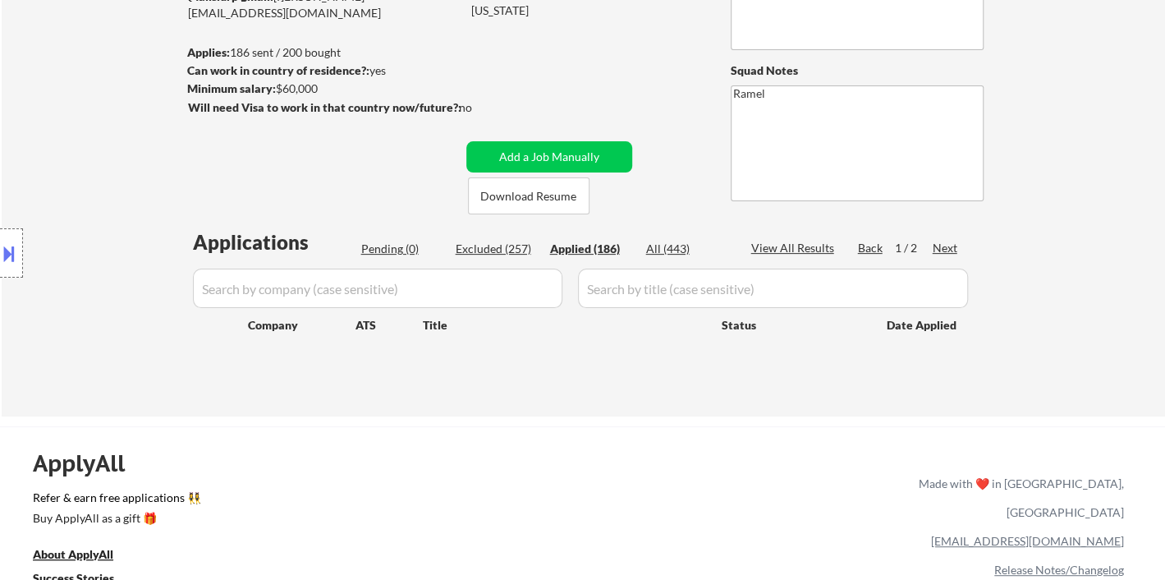
select select ""applied""
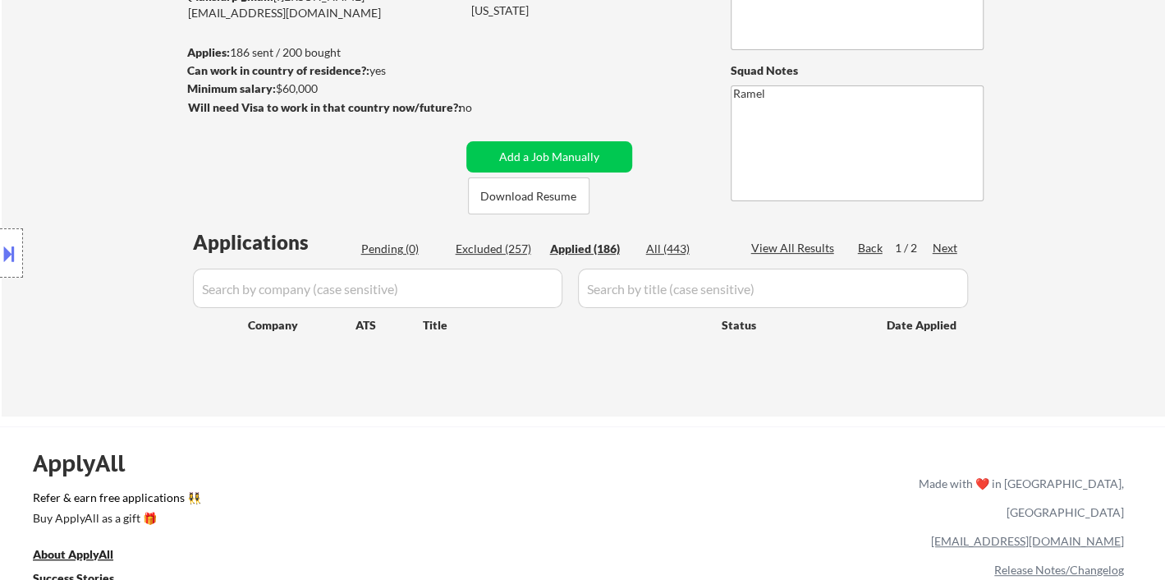
select select ""applied""
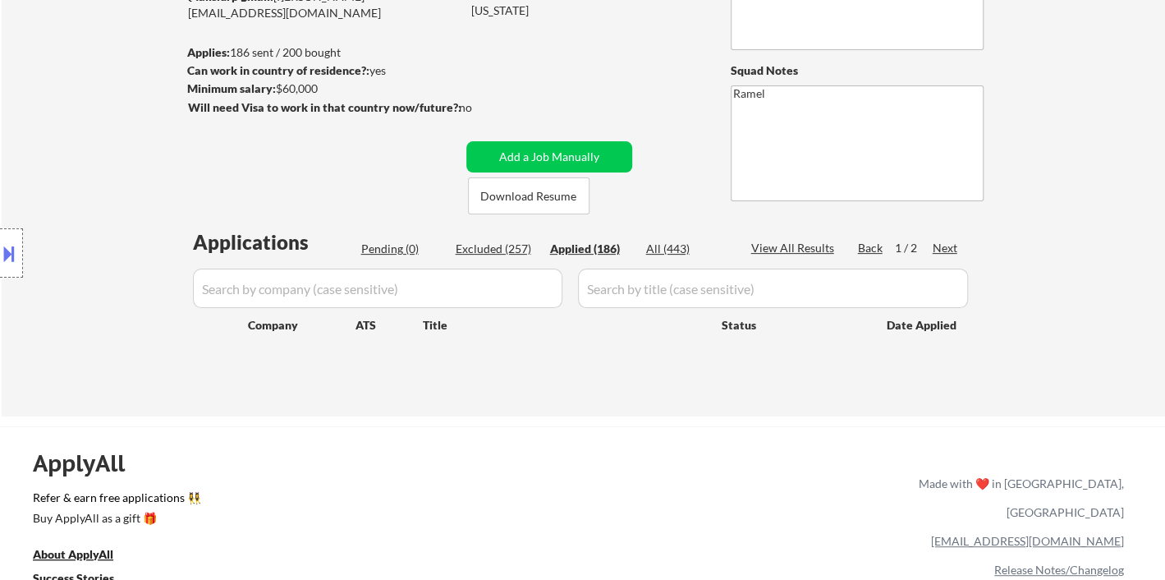
select select ""applied""
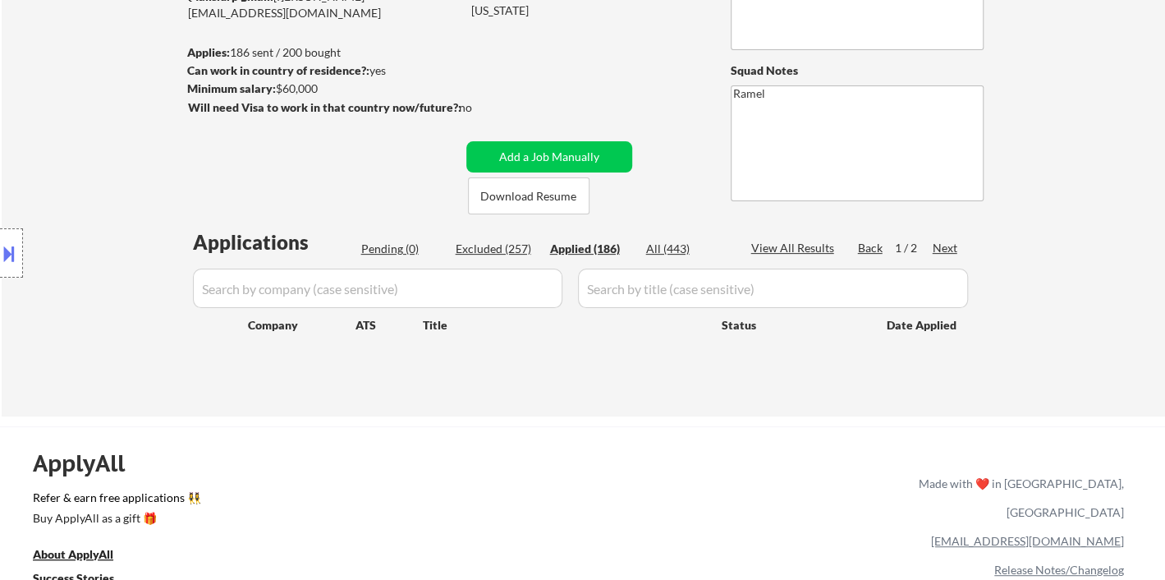
select select ""applied""
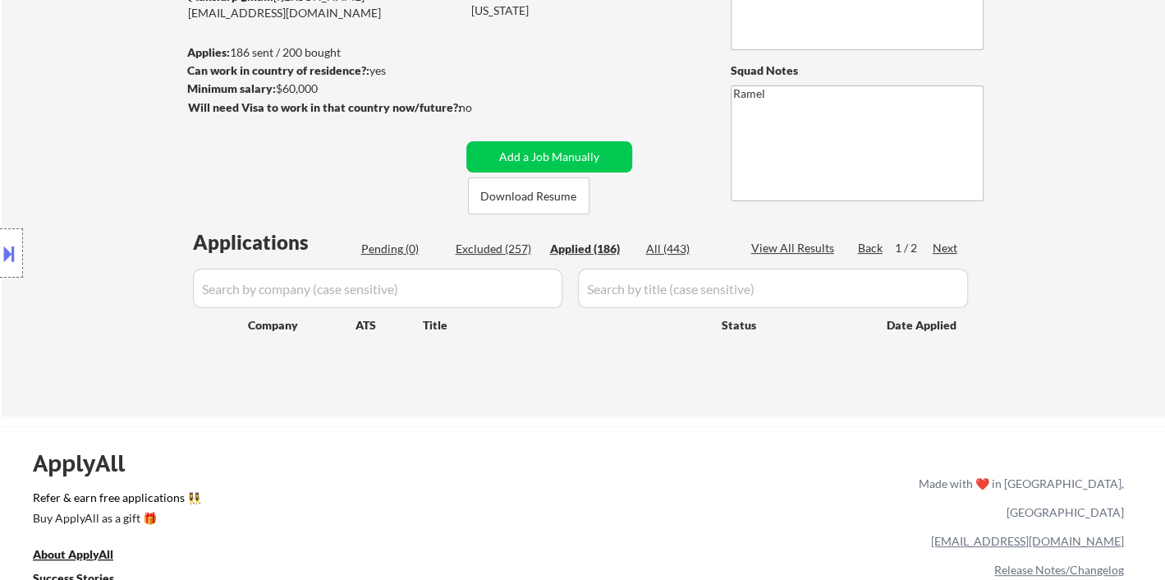
select select ""applied""
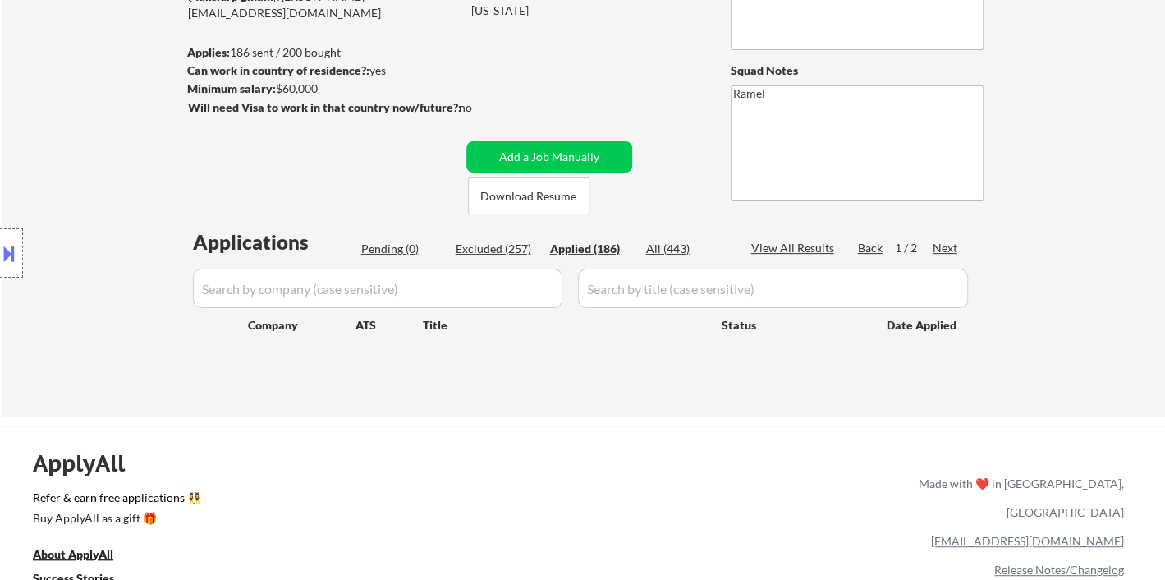
select select ""applied""
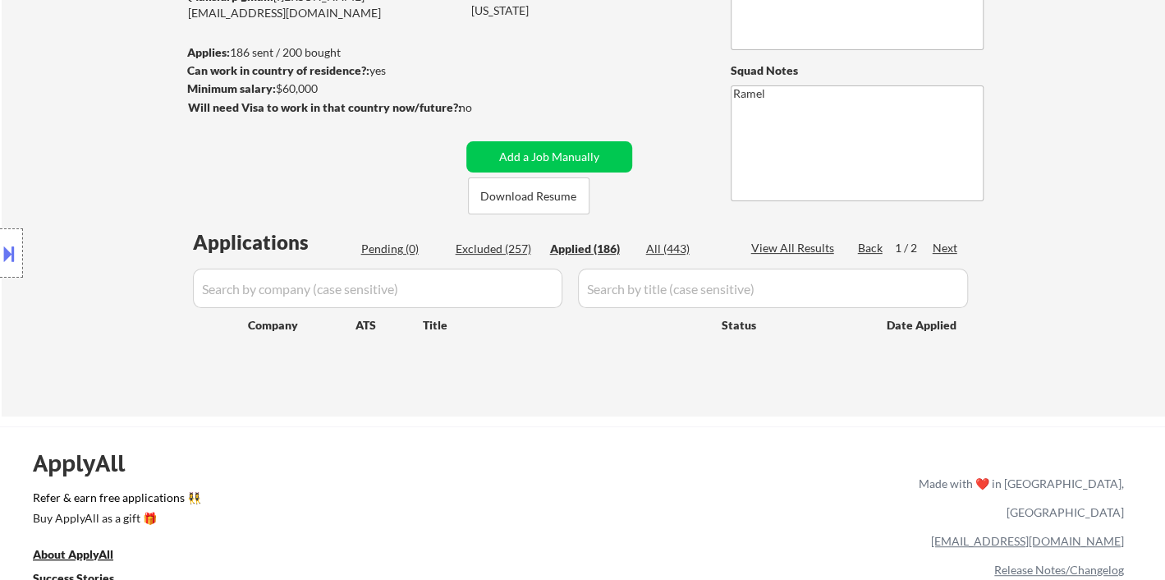
select select ""applied""
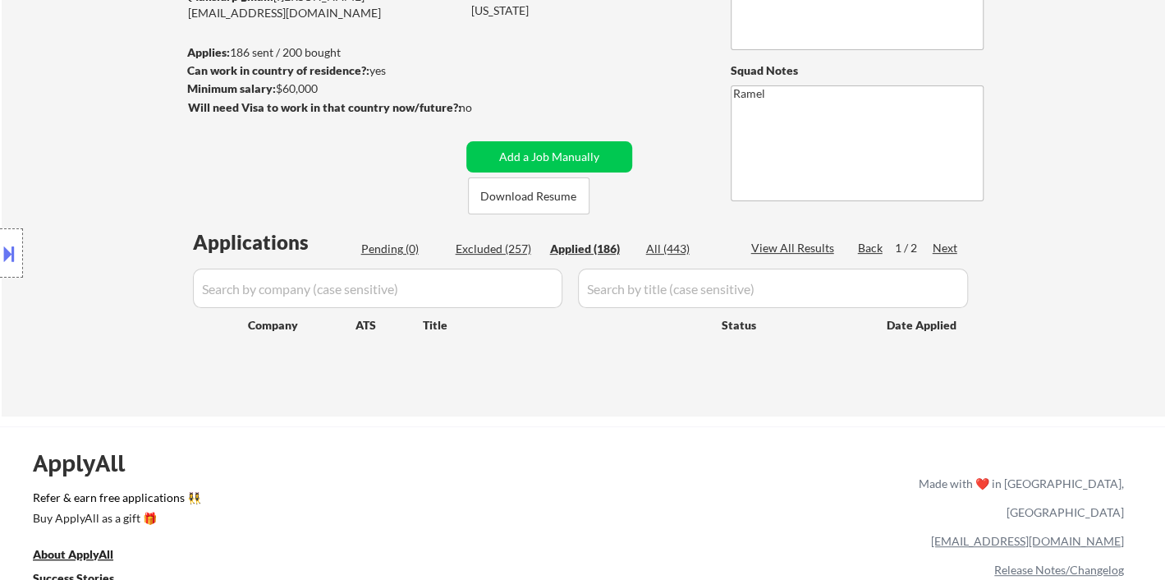
select select ""applied""
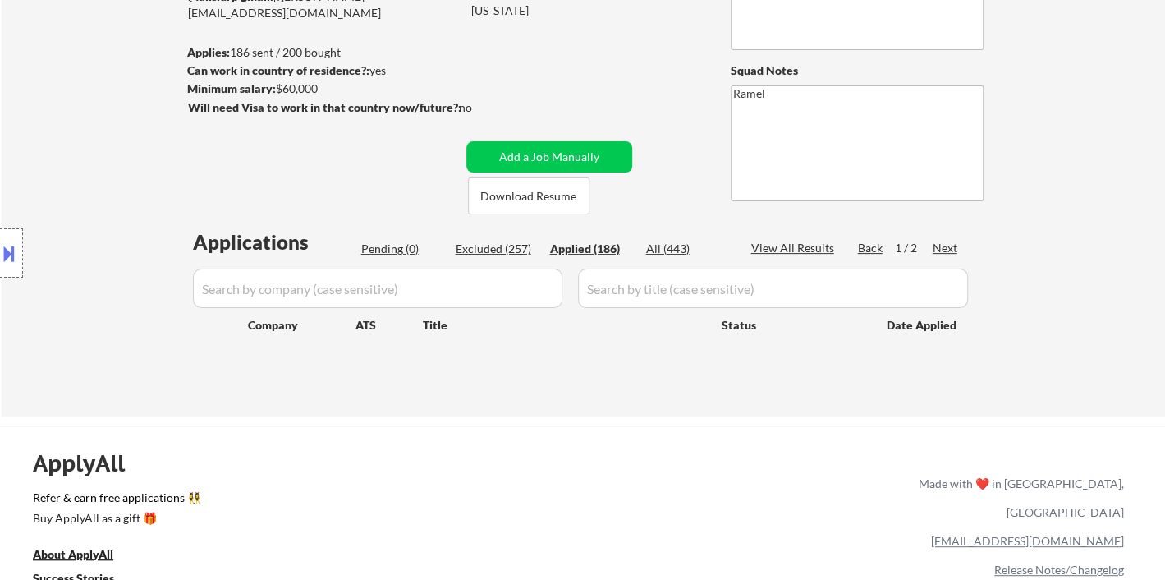
select select ""applied""
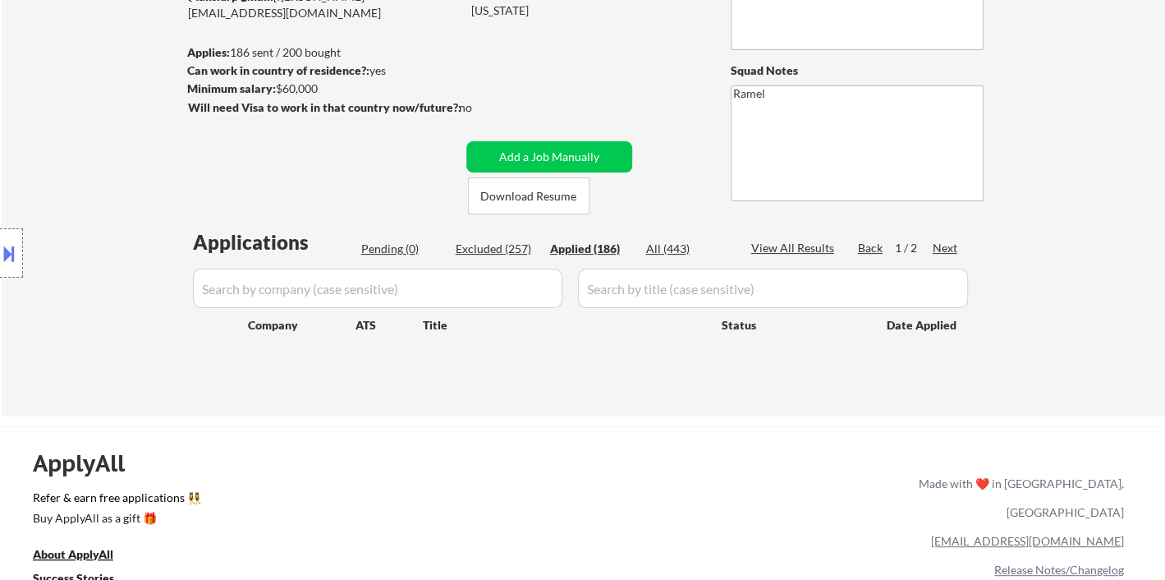
select select ""applied""
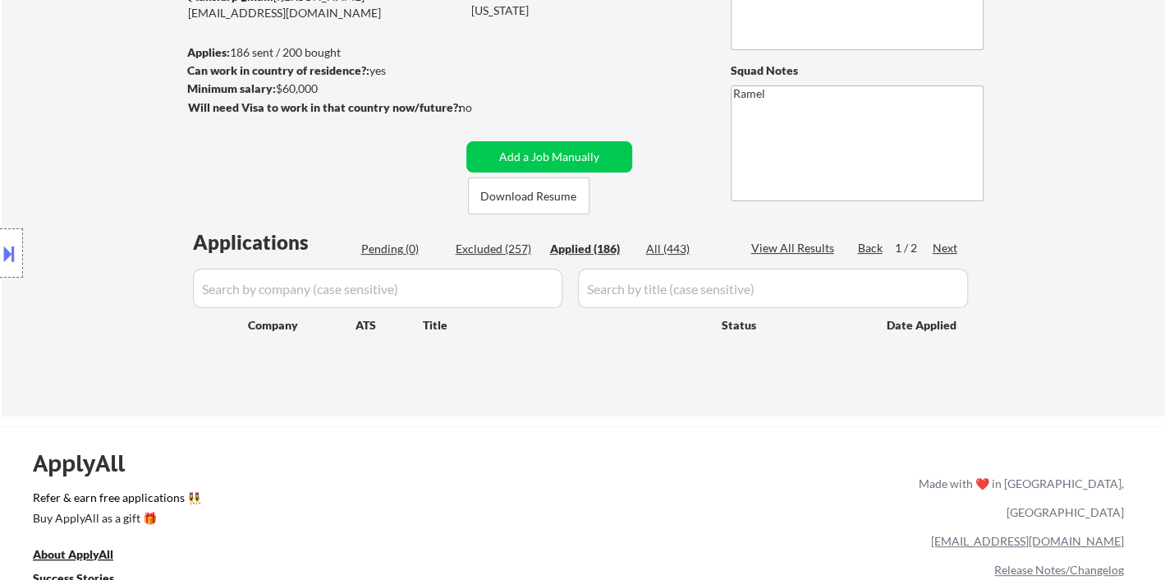
select select ""applied""
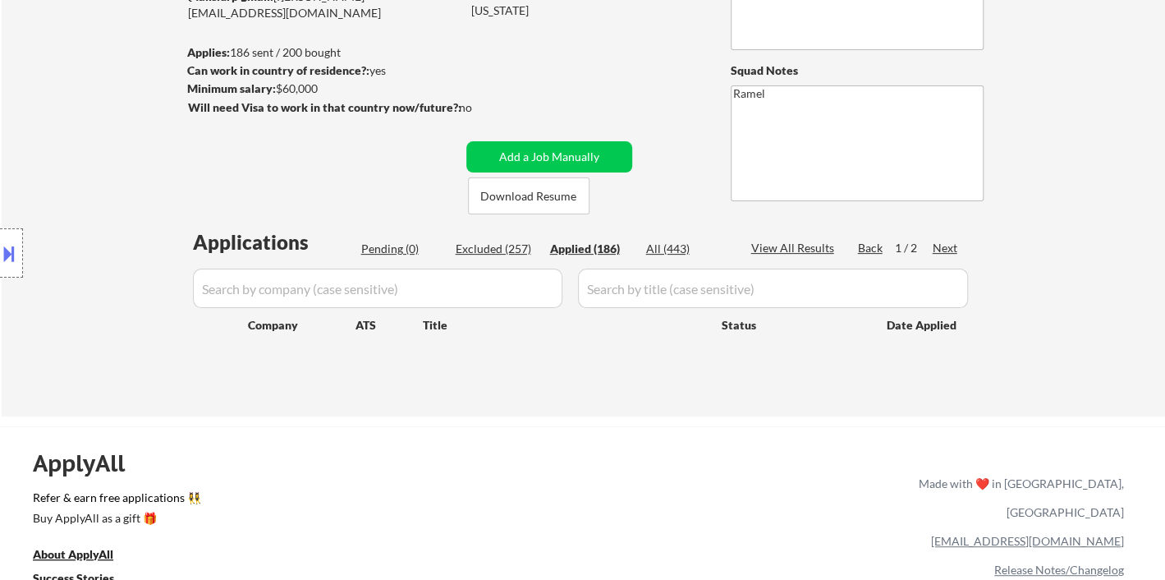
select select ""applied""
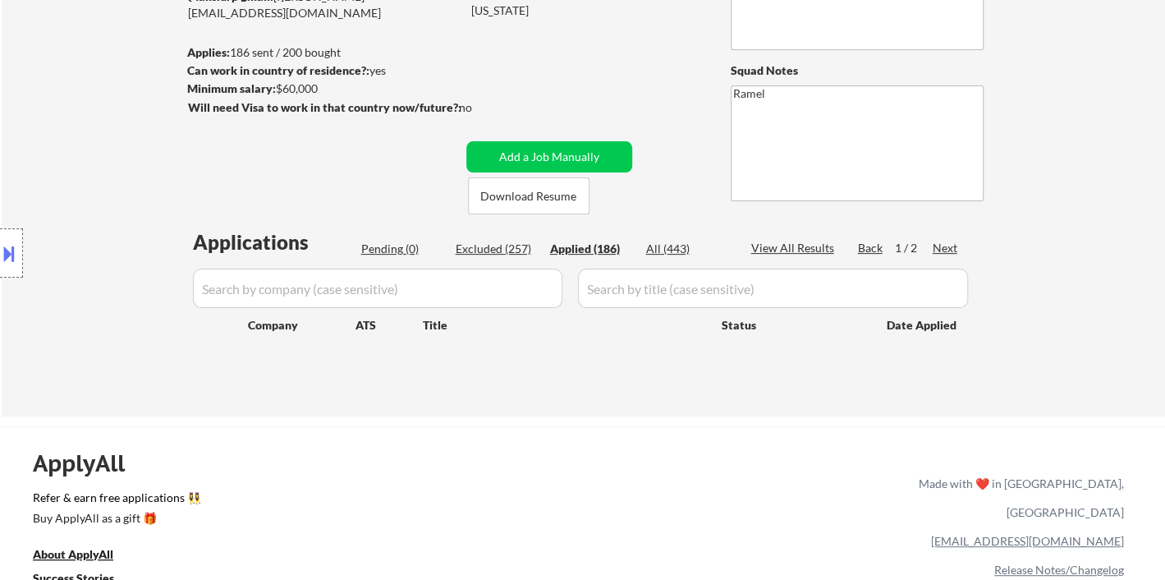
select select ""applied""
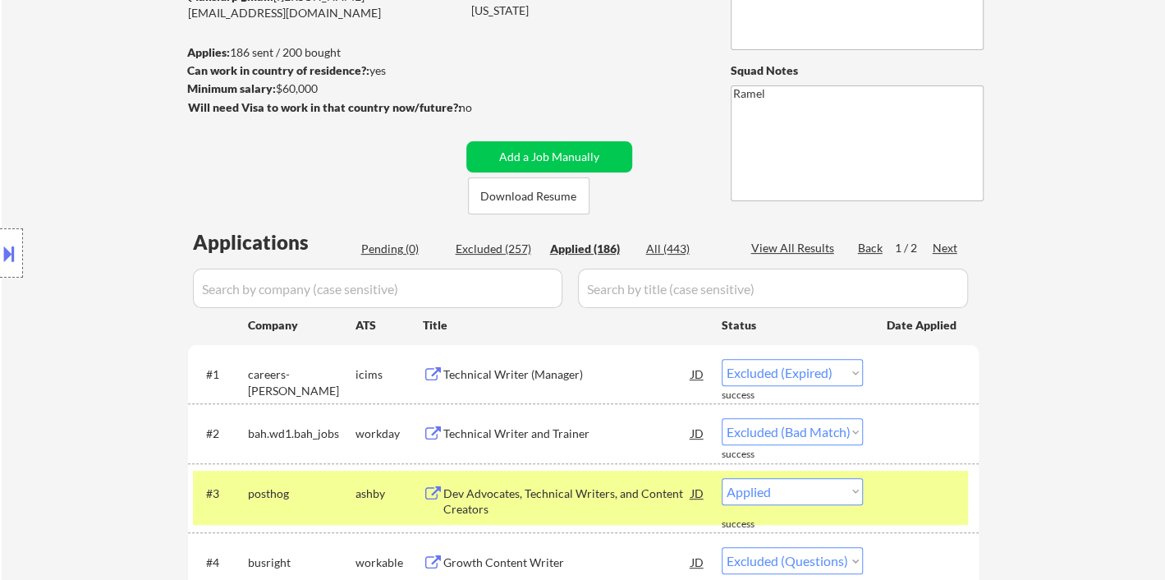
select select ""applied""
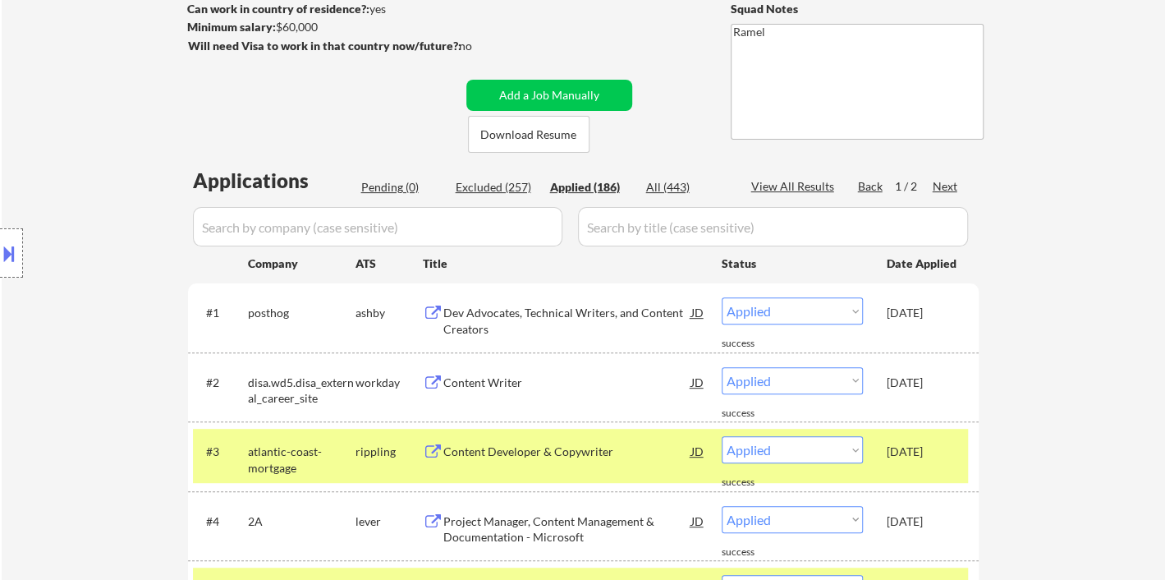
scroll to position [273, 0]
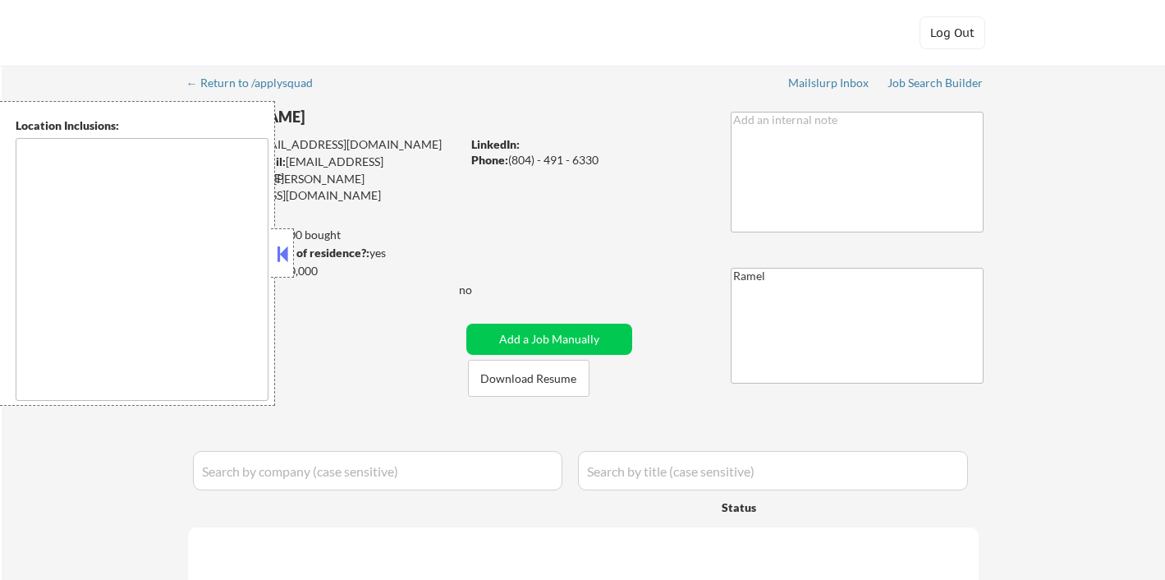
type textarea "[PERSON_NAME], [GEOGRAPHIC_DATA], [GEOGRAPHIC_DATA], [GEOGRAPHIC_DATA] [GEOGRAP…"
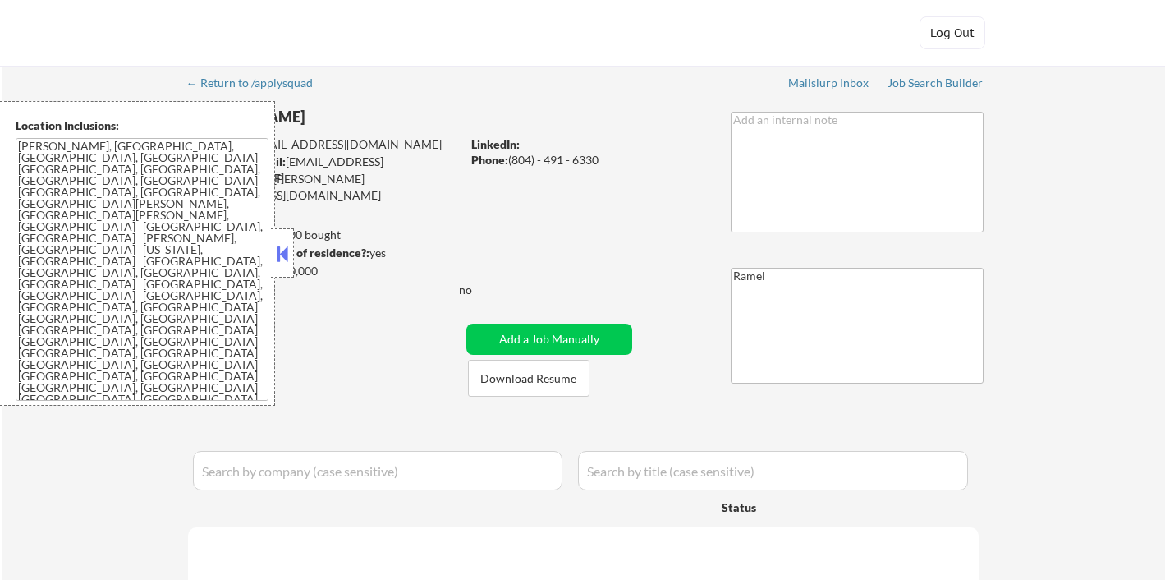
select select ""pending""
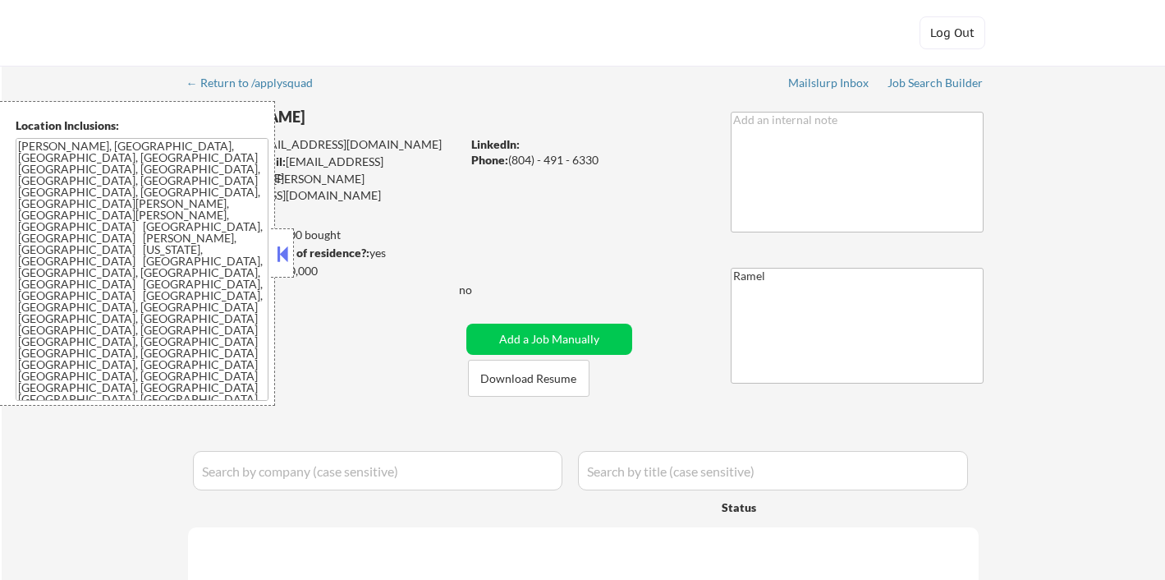
select select ""pending""
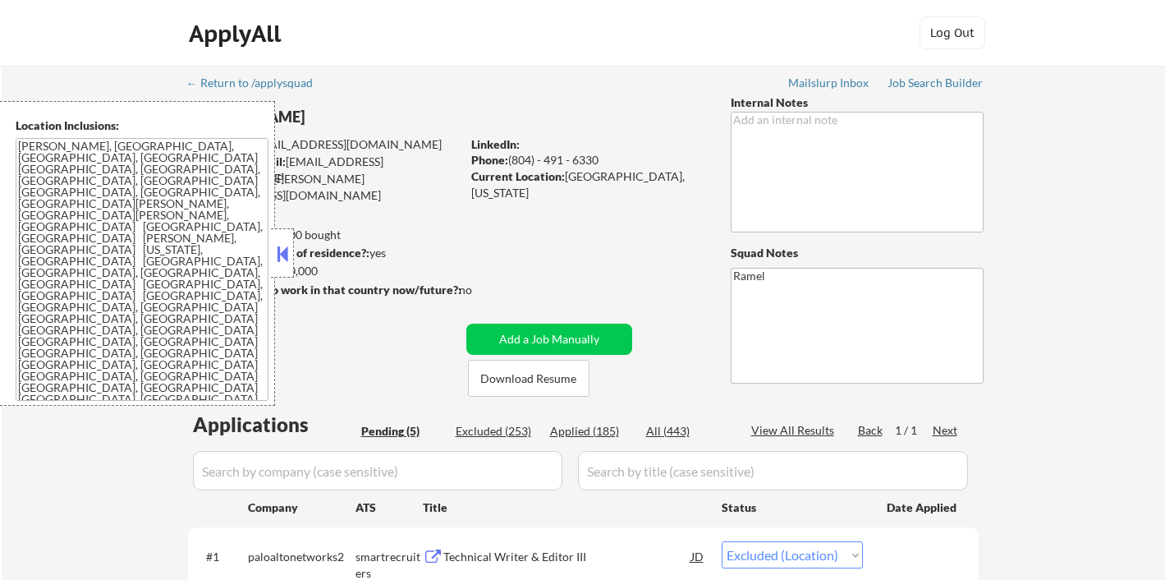
select select ""pending""
click at [611, 427] on div "Applied (185)" at bounding box center [591, 431] width 82 height 16
click at [284, 248] on button at bounding box center [282, 253] width 18 height 25
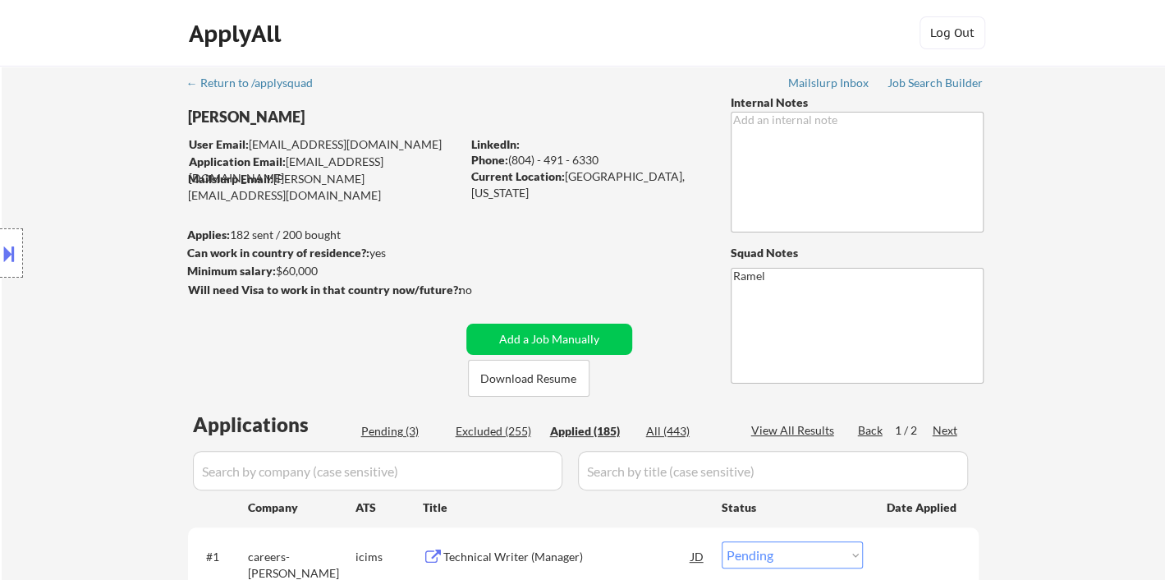
click at [787, 432] on div "View All Results" at bounding box center [795, 430] width 88 height 16
select select ""applied""
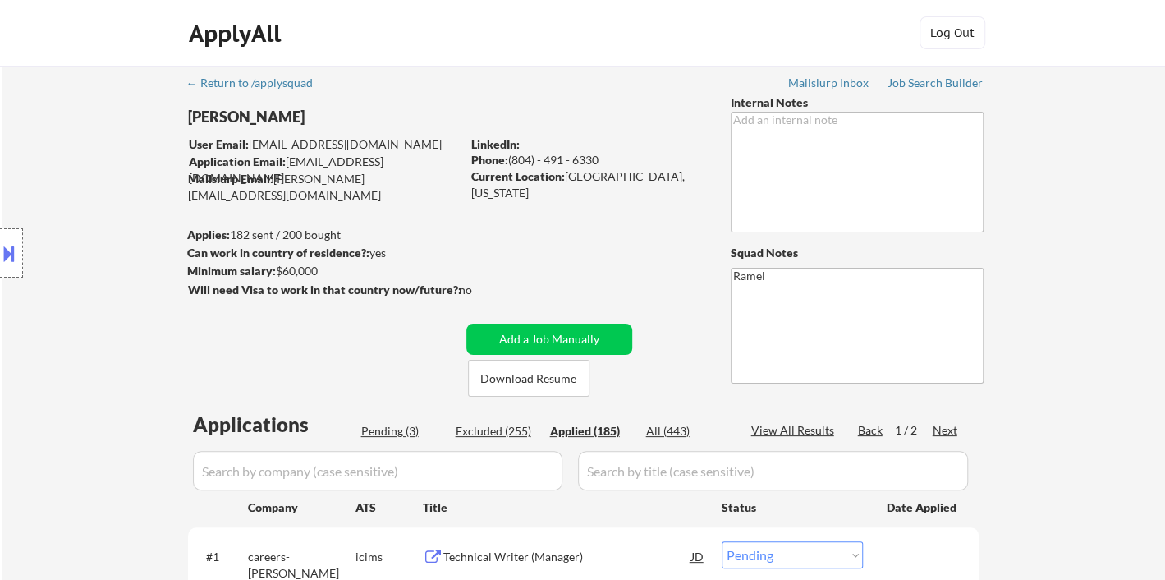
select select ""applied""
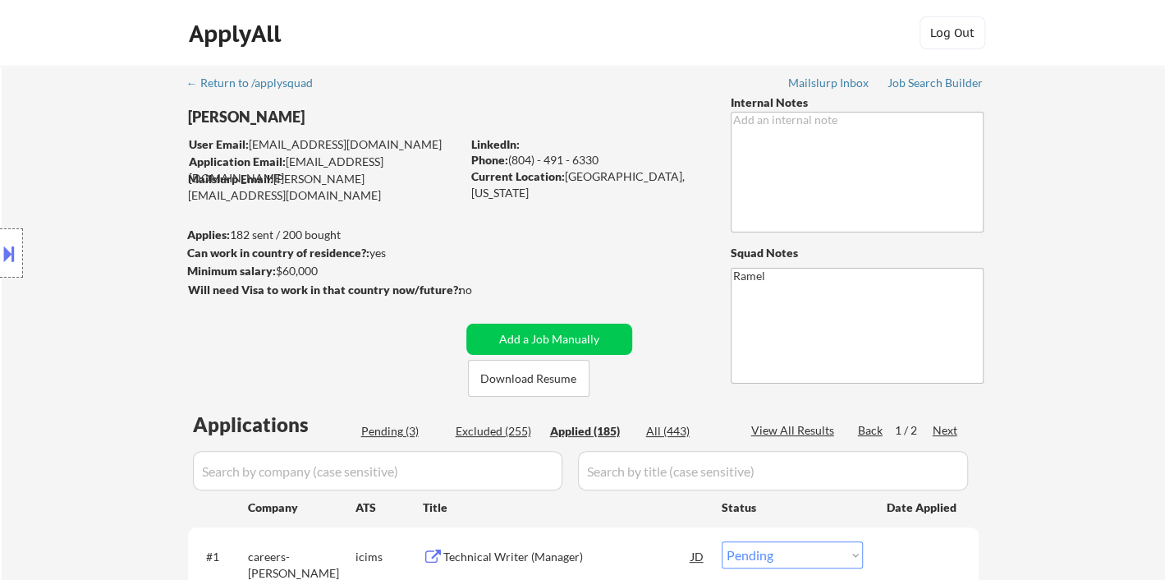
select select ""applied""
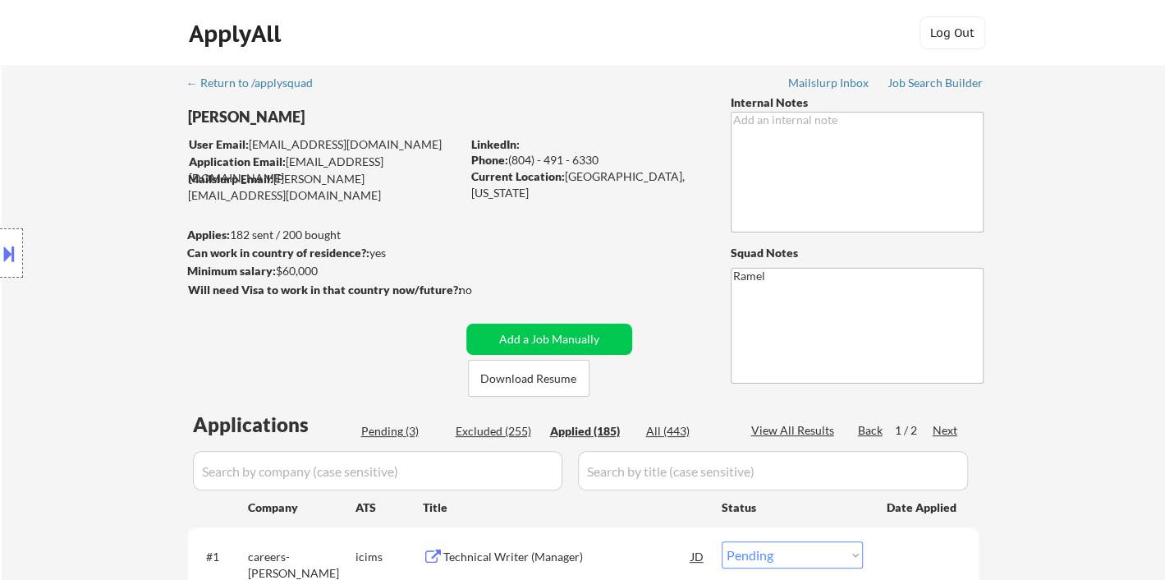
select select ""applied""
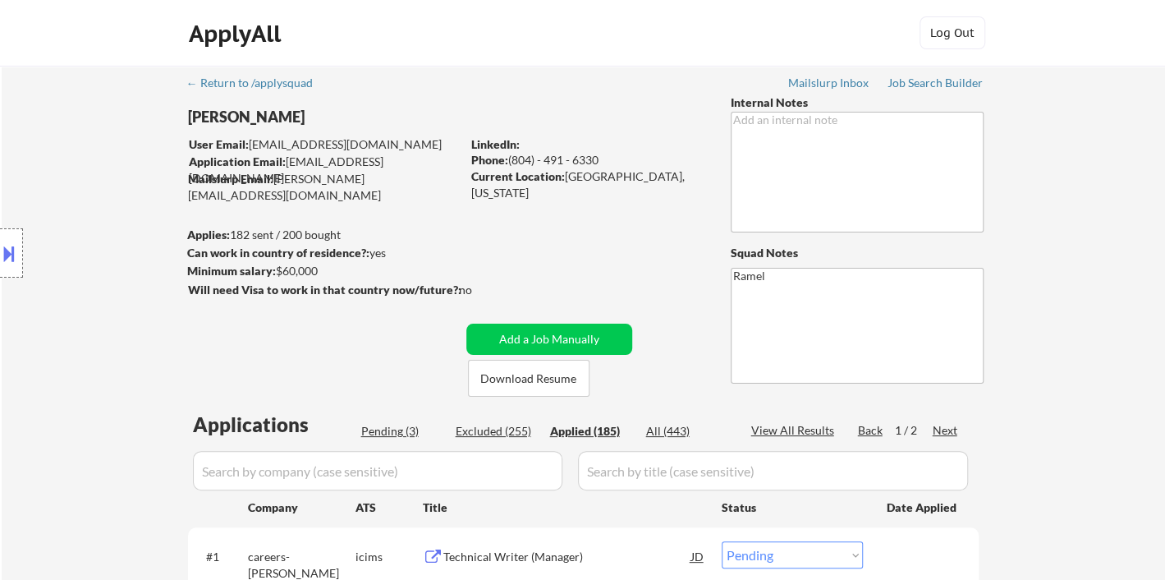
select select ""applied""
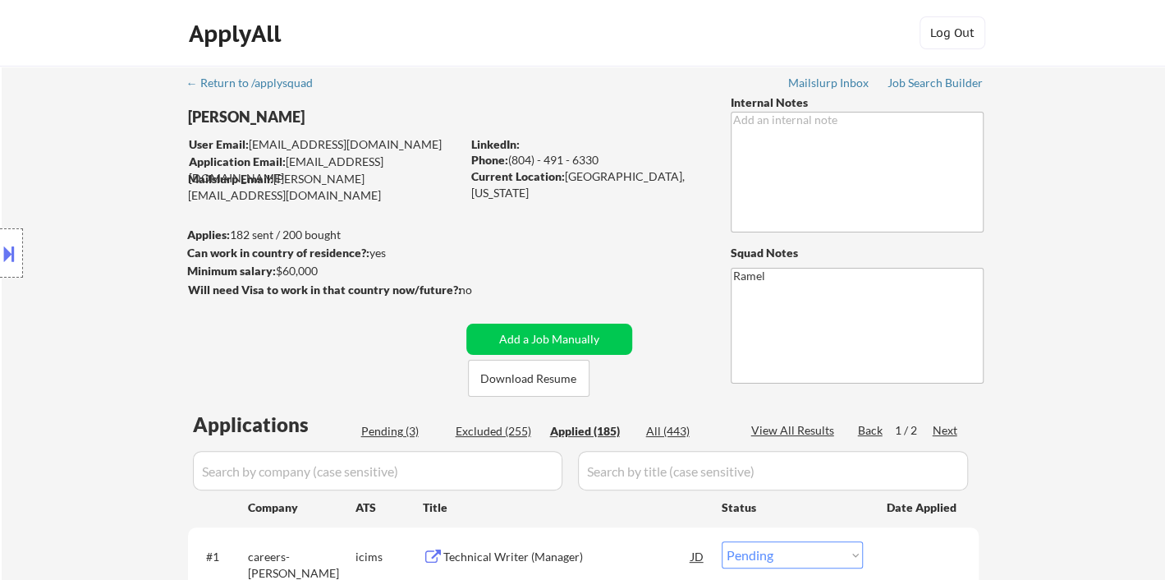
select select ""applied""
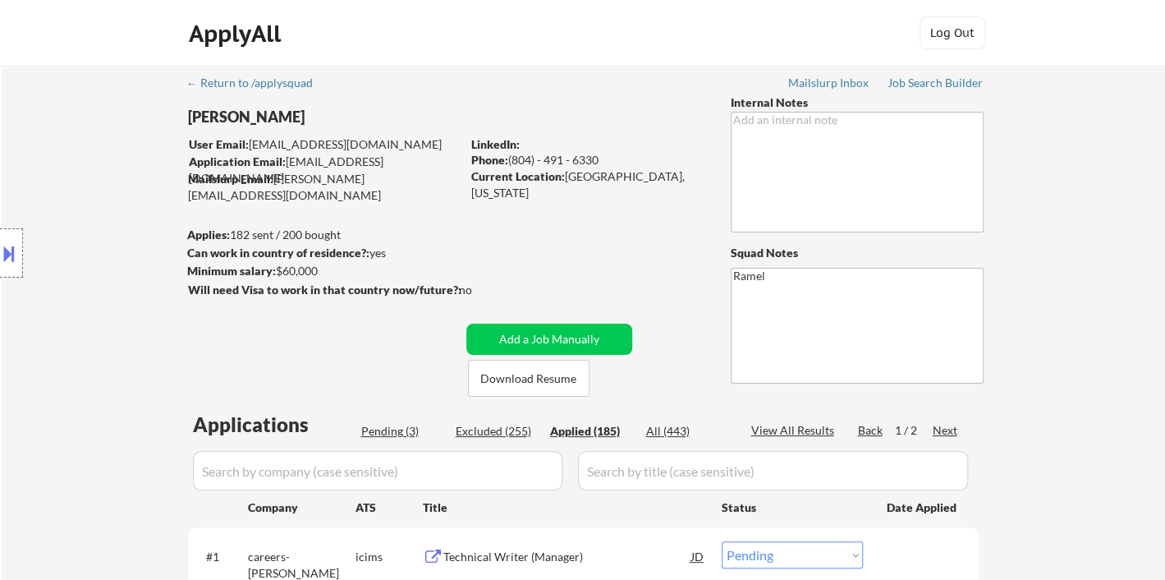
select select ""applied""
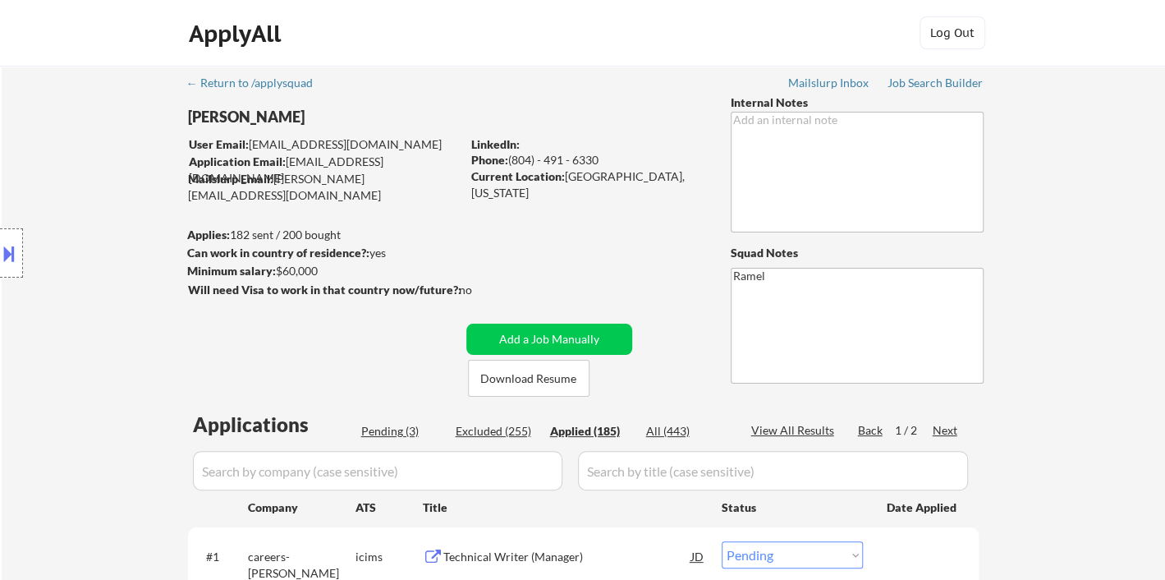
select select ""applied""
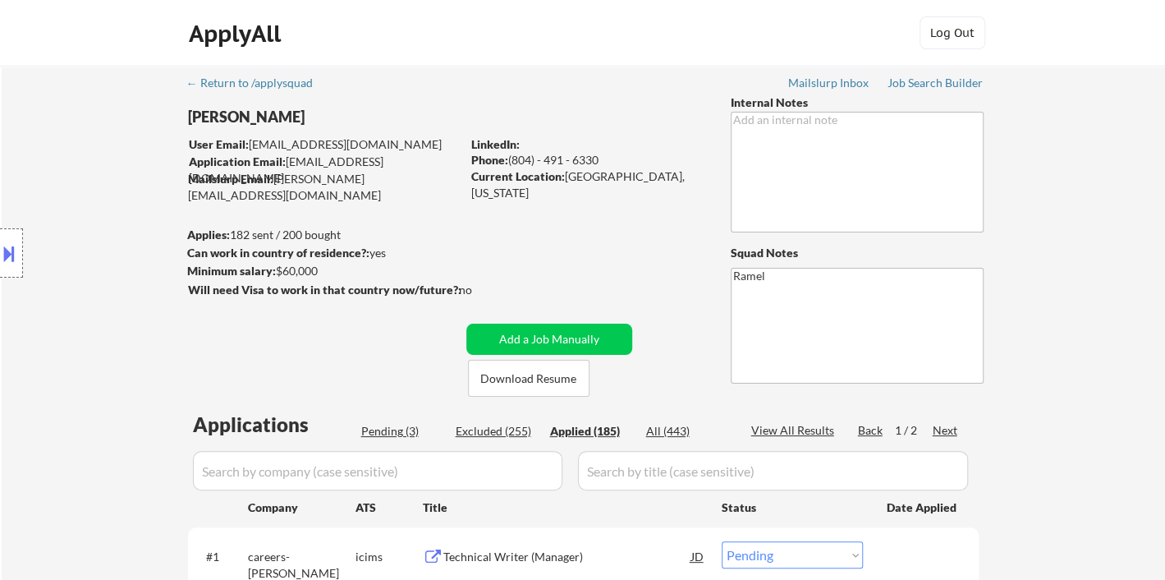
select select ""applied""
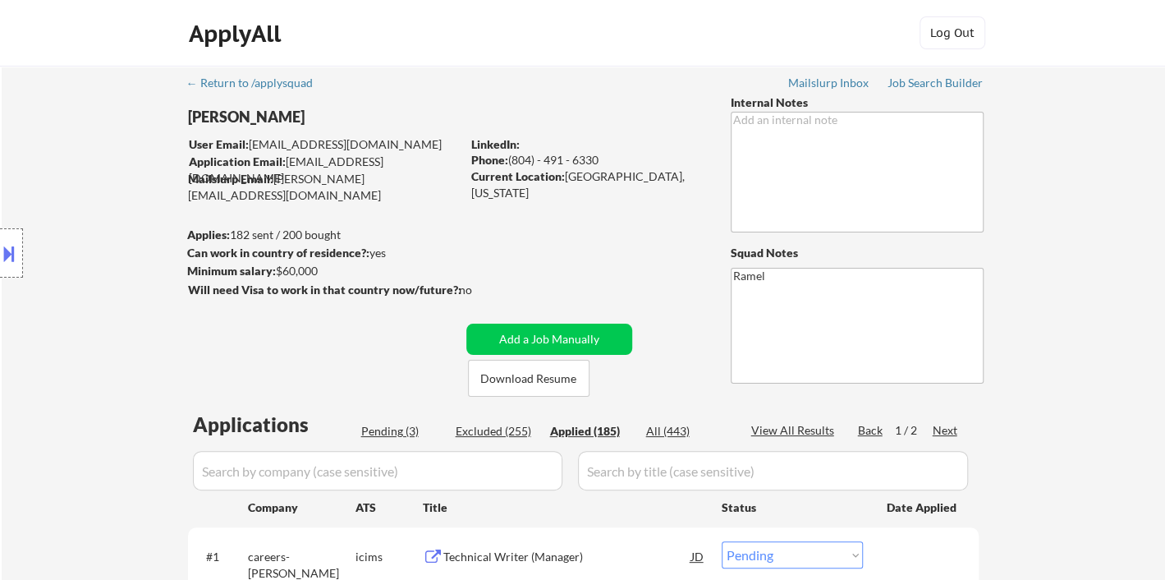
select select ""applied""
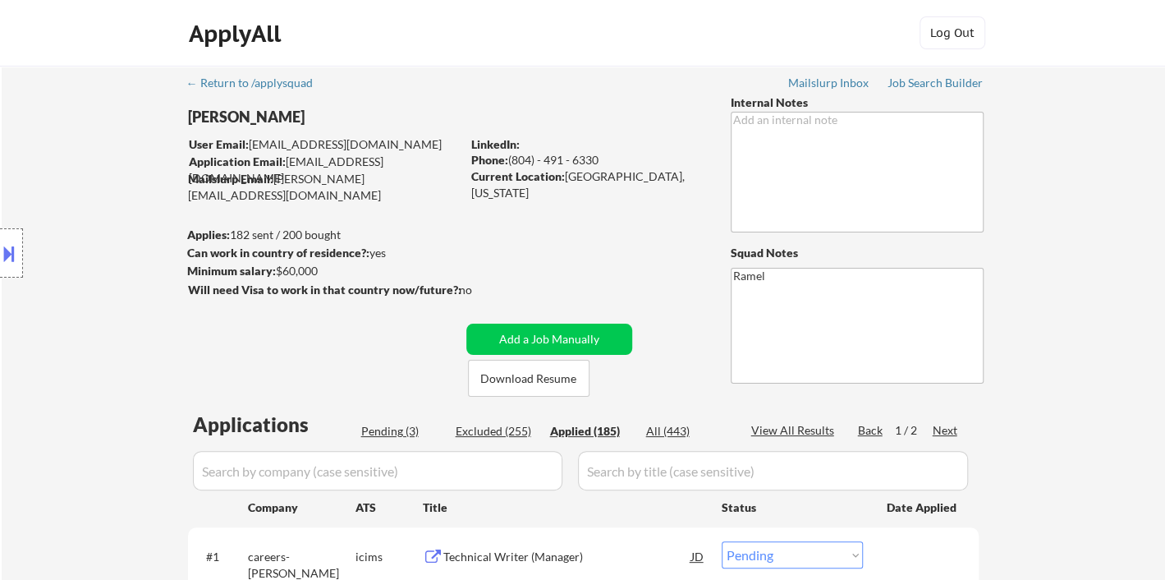
select select ""applied""
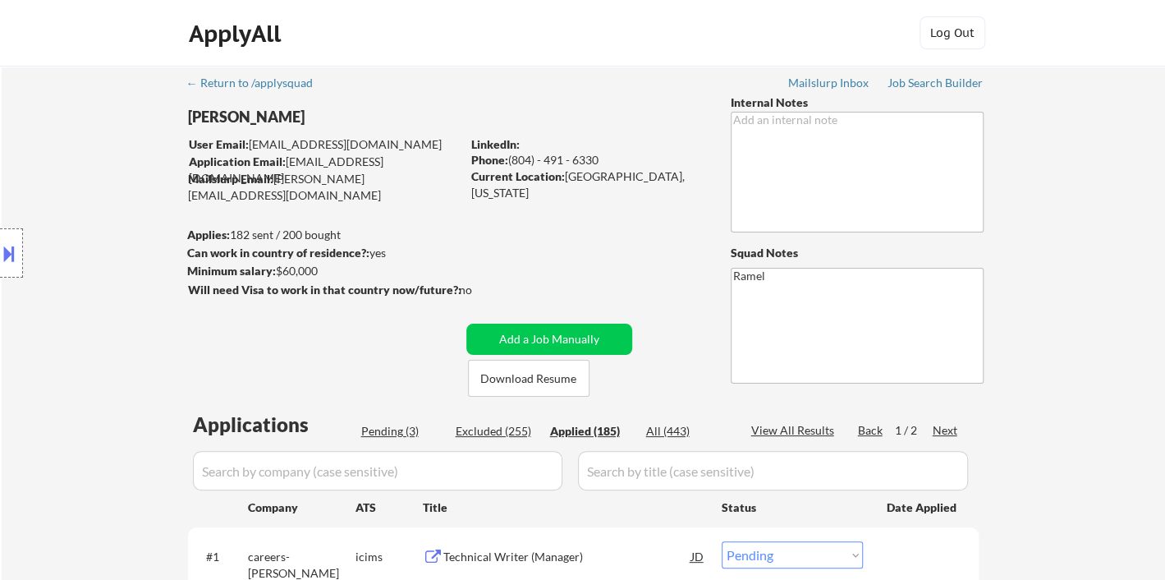
select select ""applied""
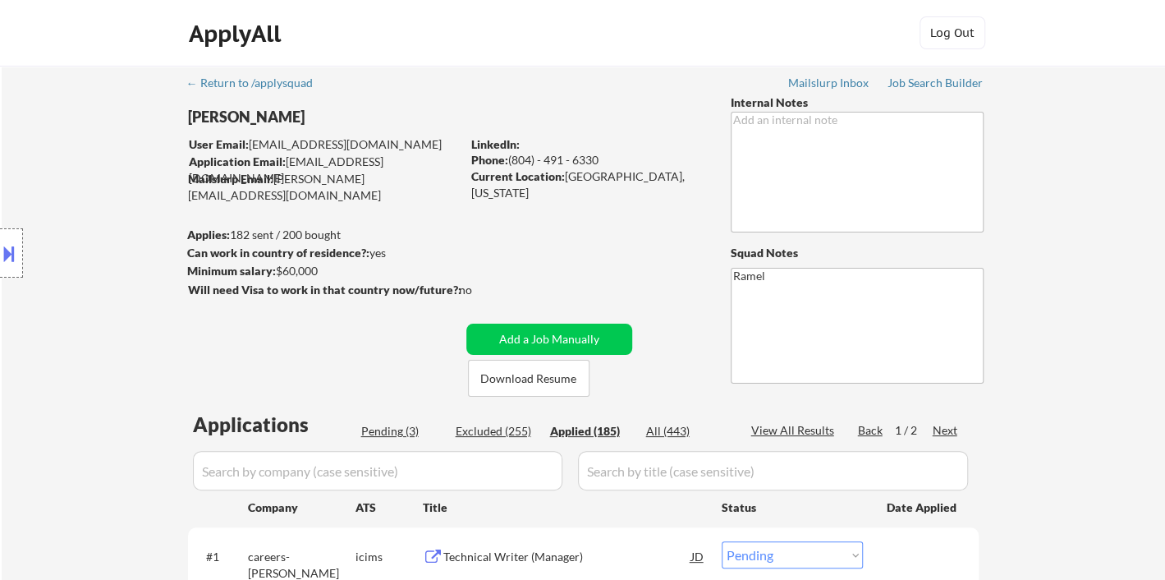
select select ""applied""
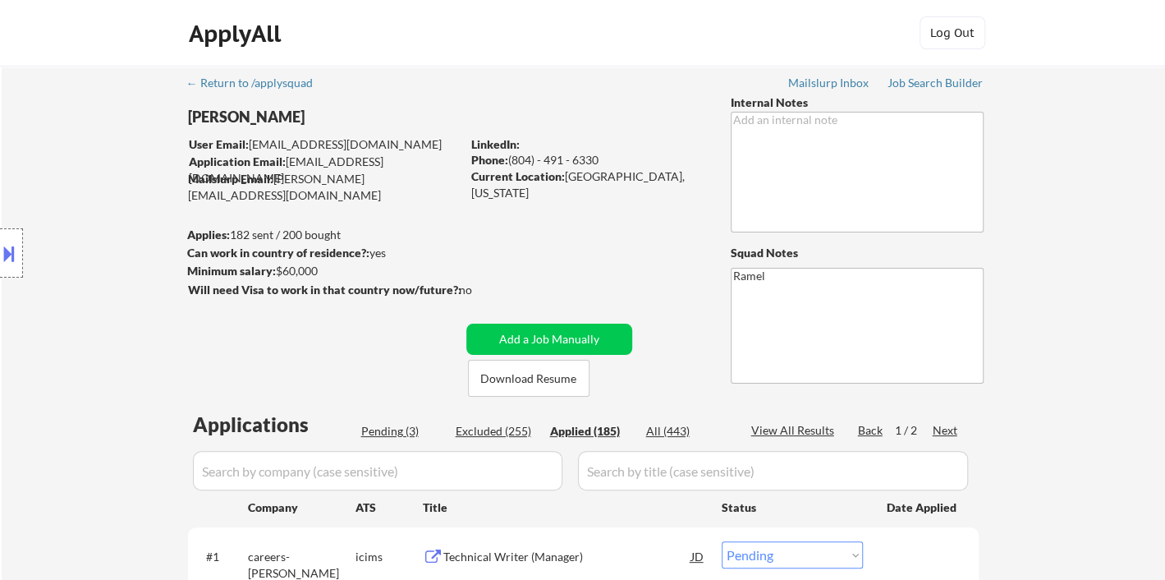
select select ""applied""
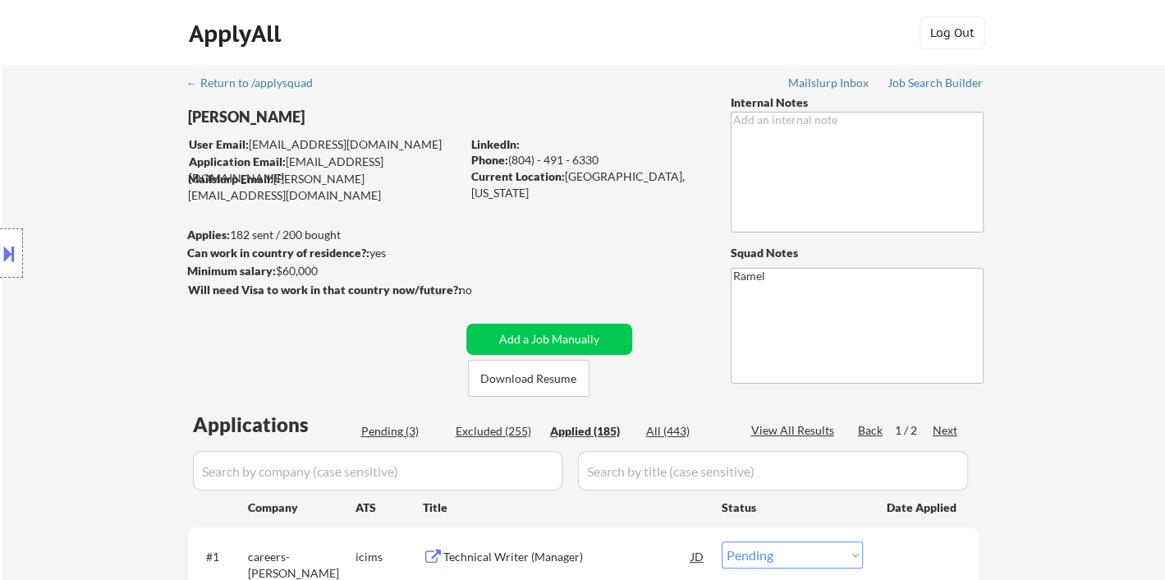
select select ""applied""
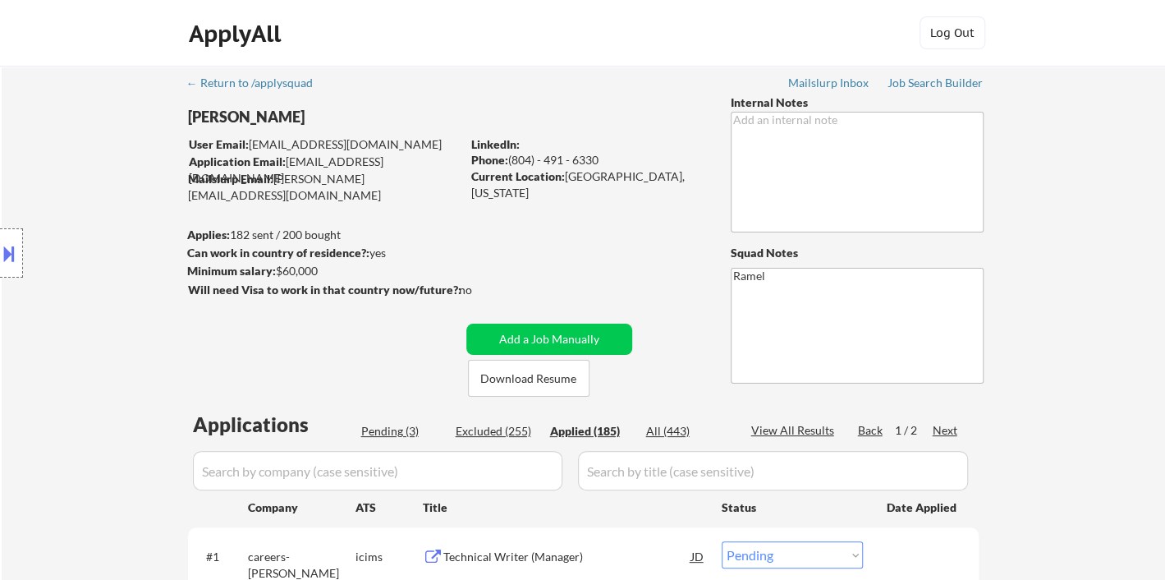
select select ""applied""
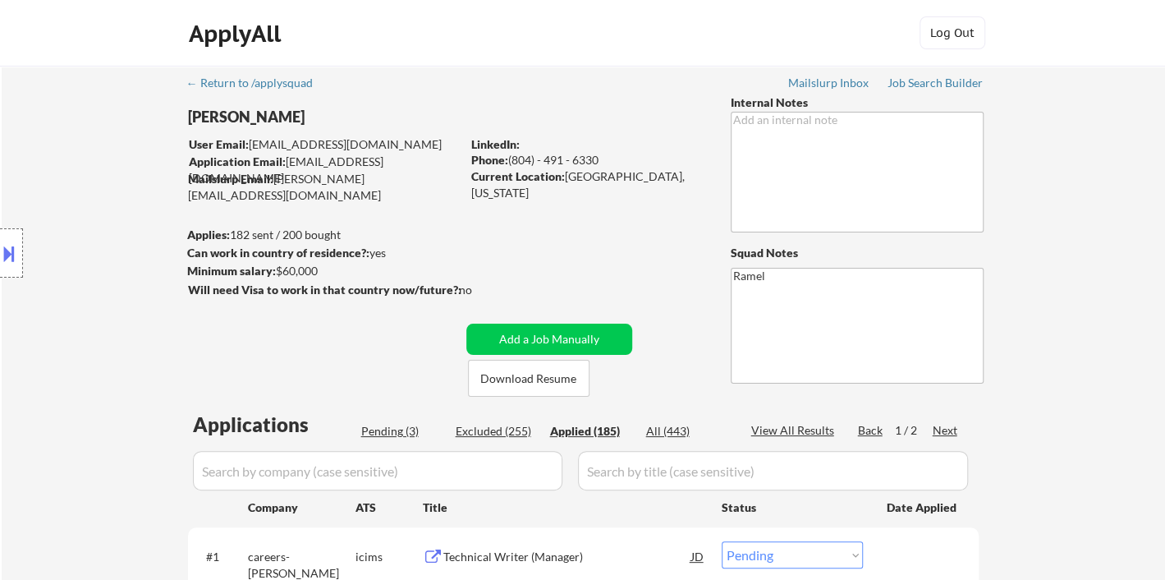
select select ""applied""
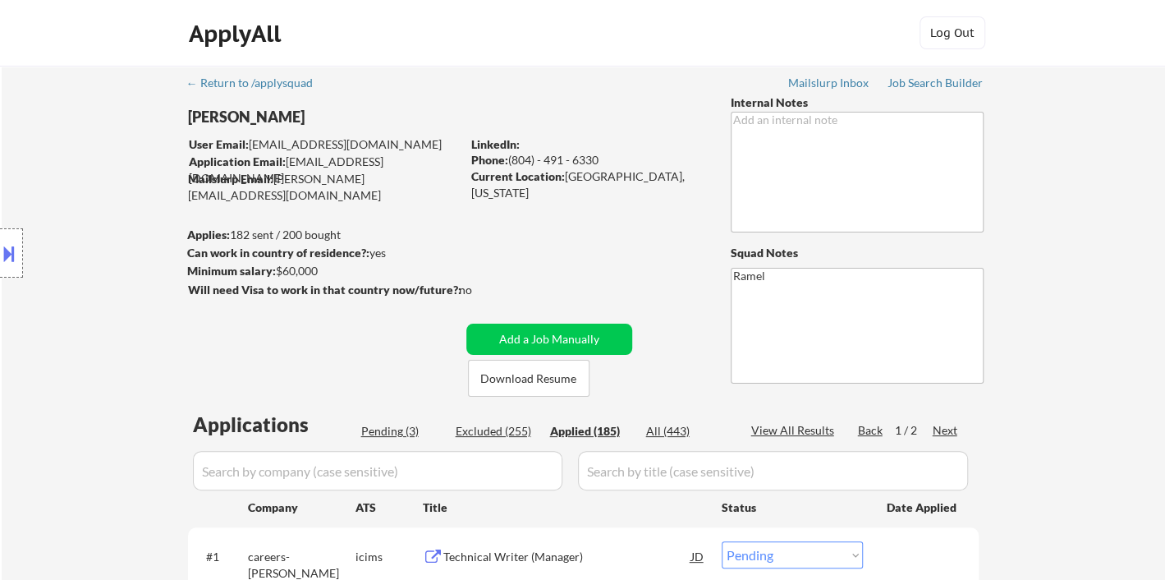
select select ""applied""
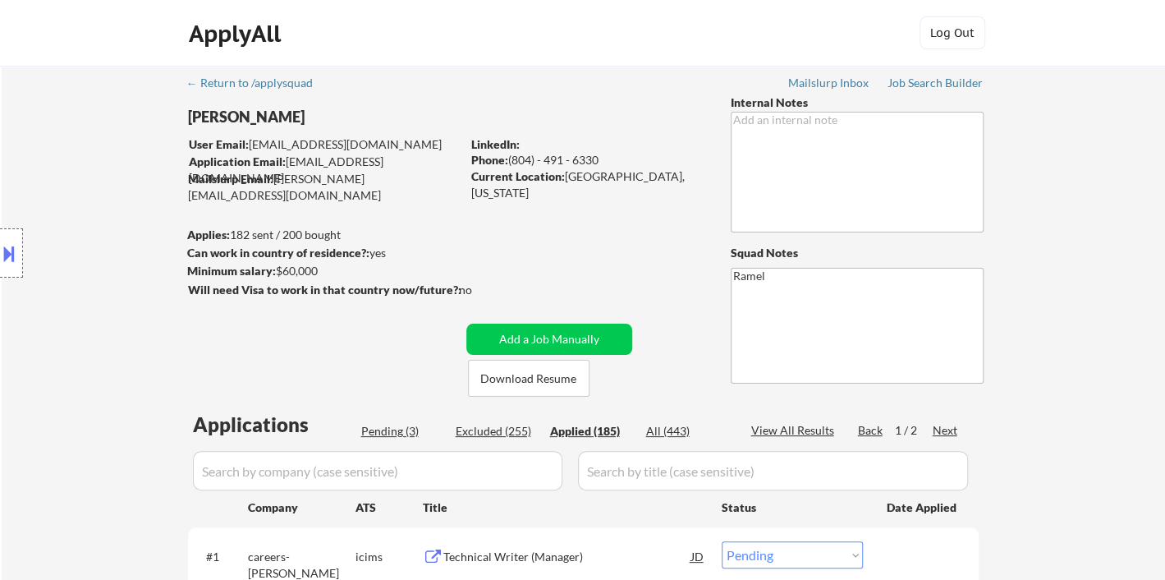
select select ""applied""
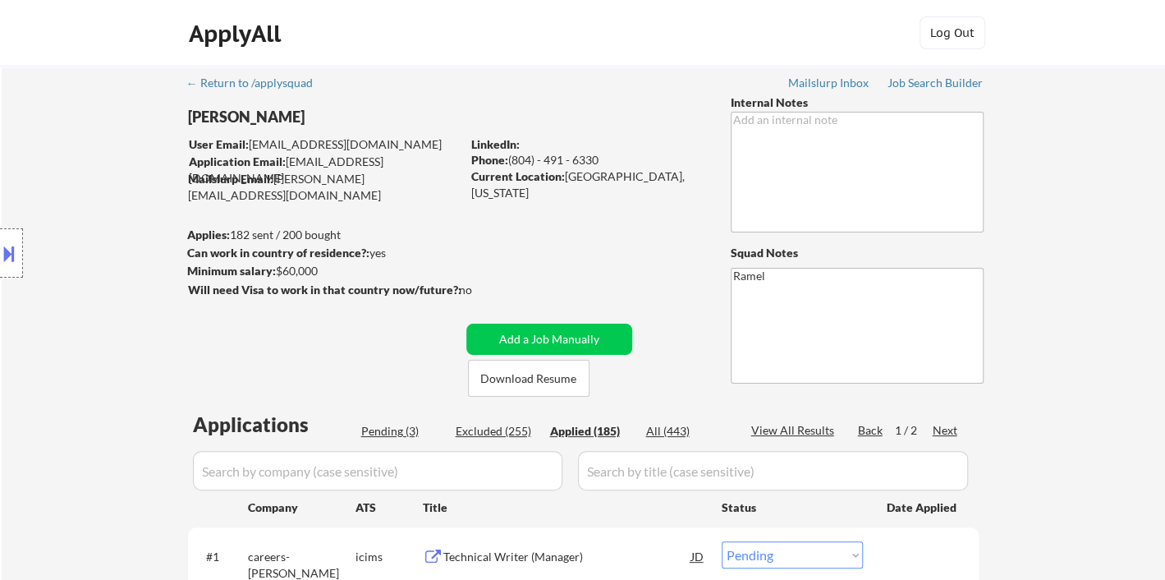
select select ""applied""
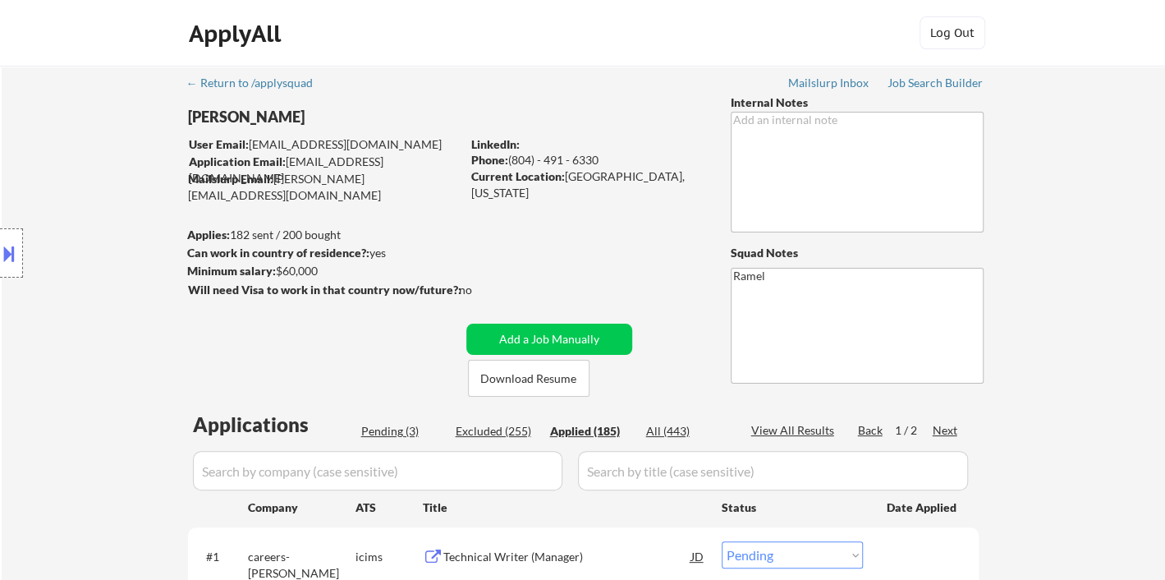
select select ""applied""
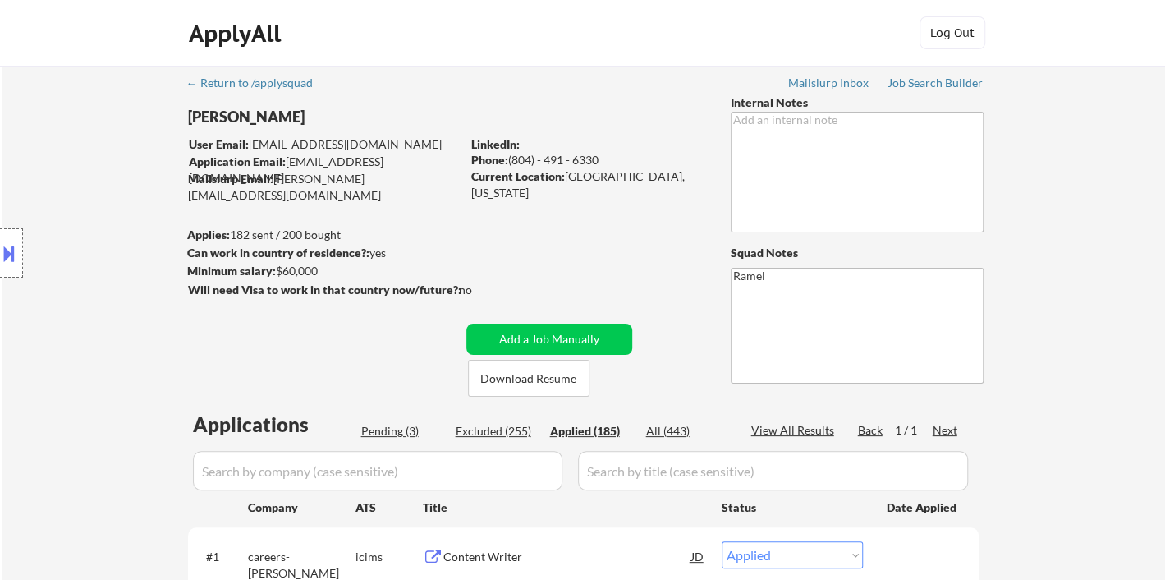
select select ""applied""
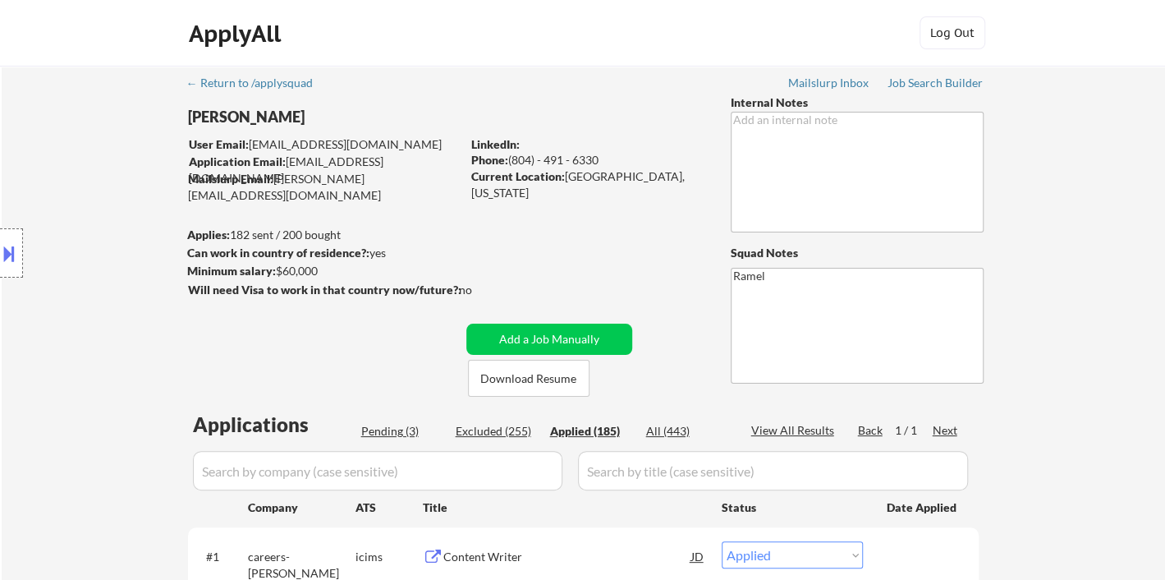
select select ""applied""
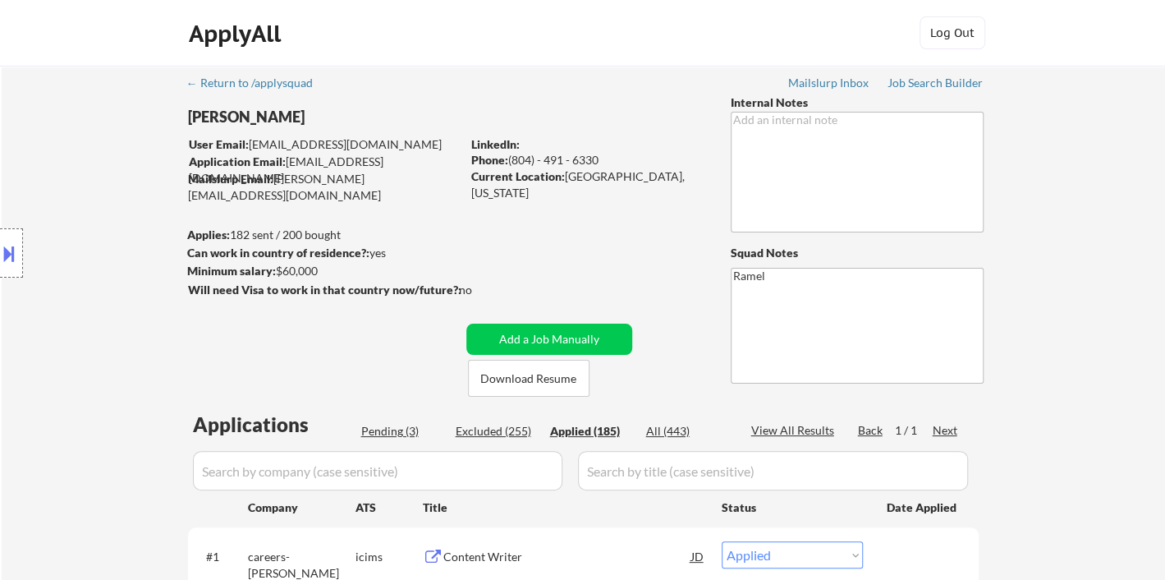
select select ""applied""
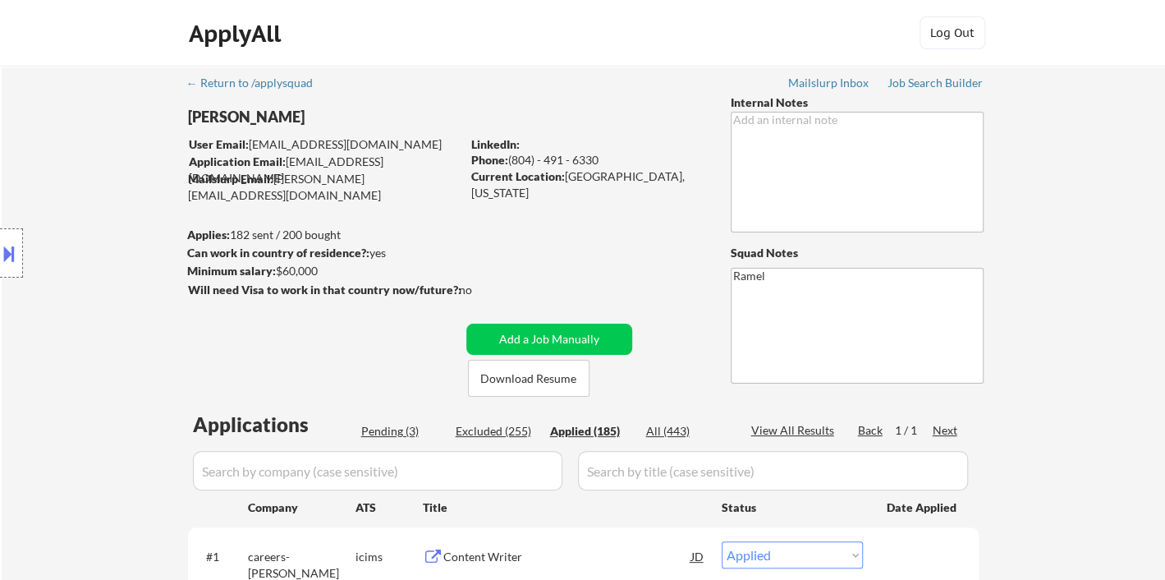
select select ""applied""
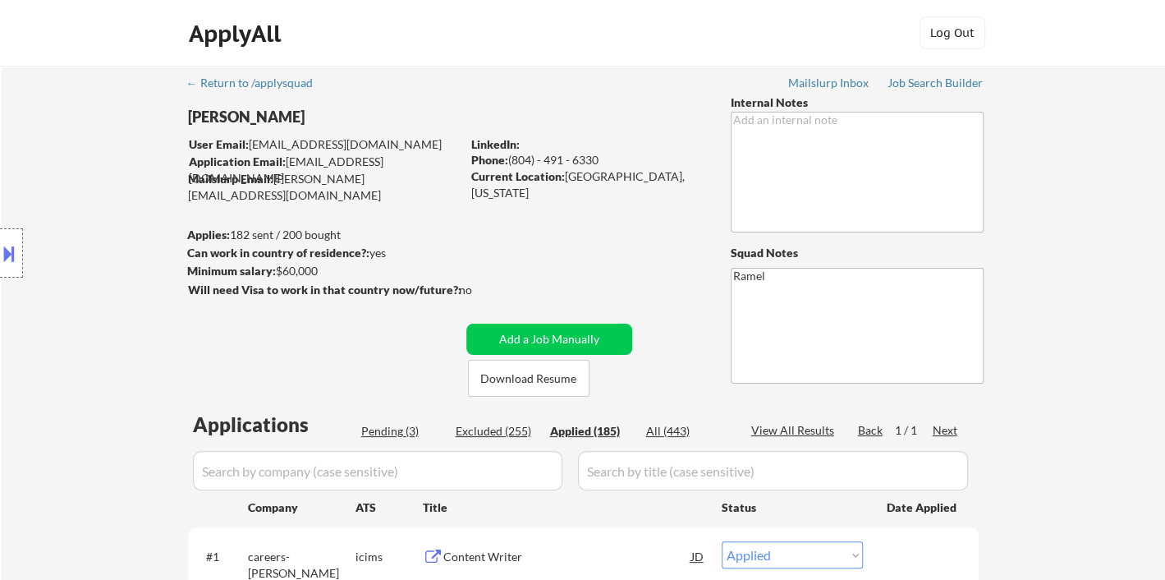
select select ""applied""
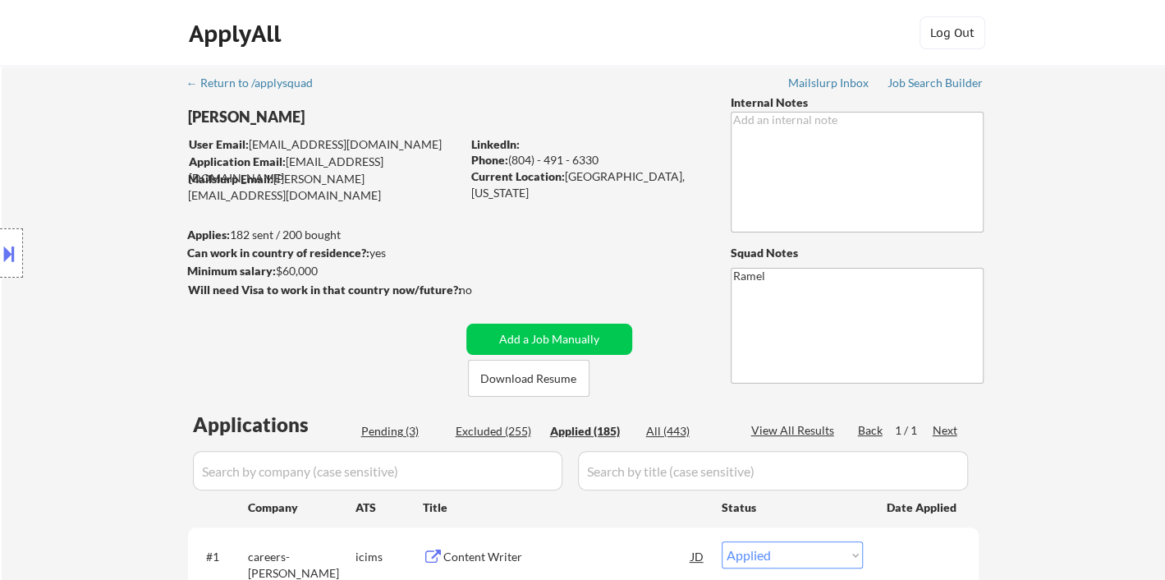
select select ""applied""
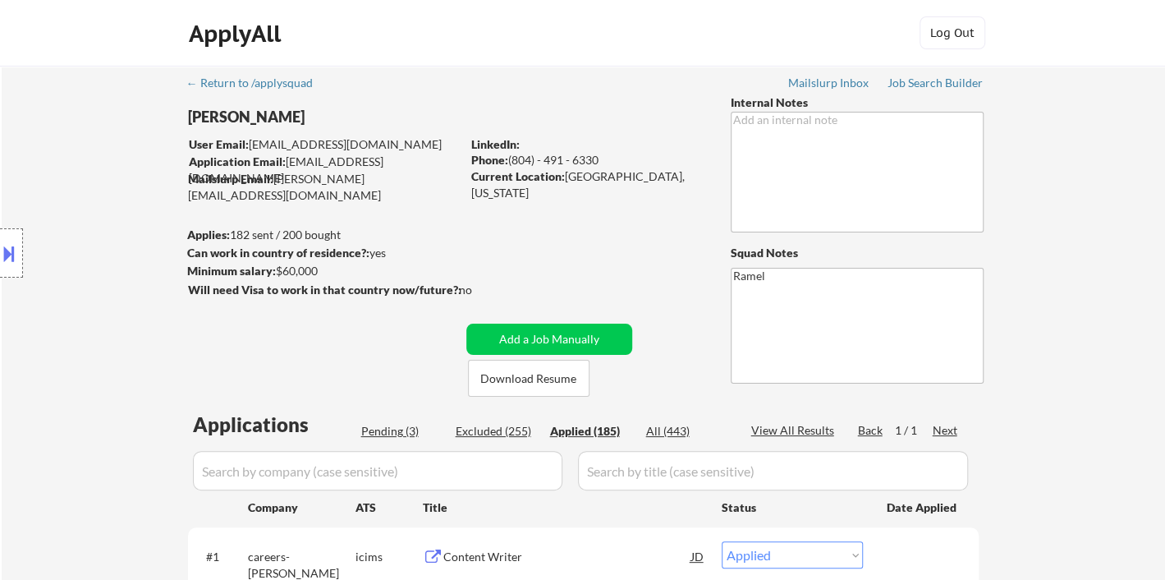
select select ""applied""
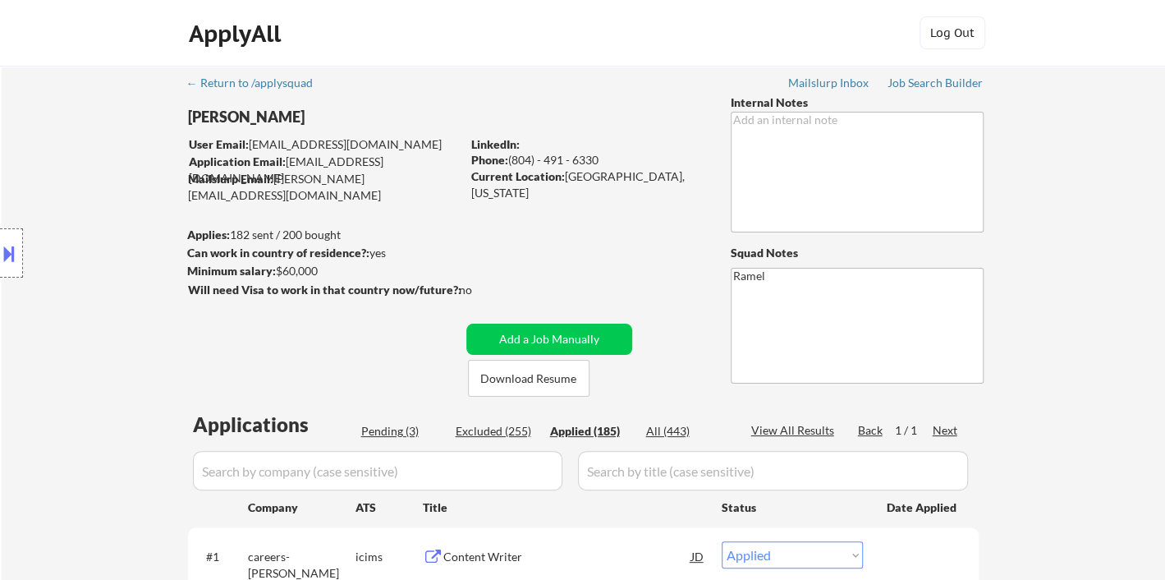
select select ""applied""
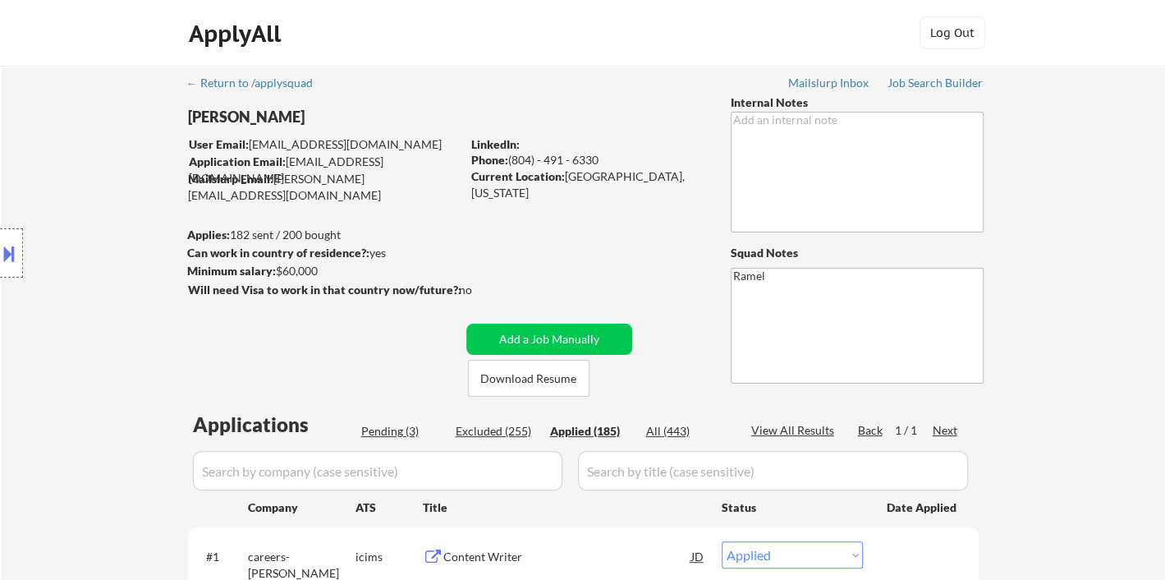
select select ""applied""
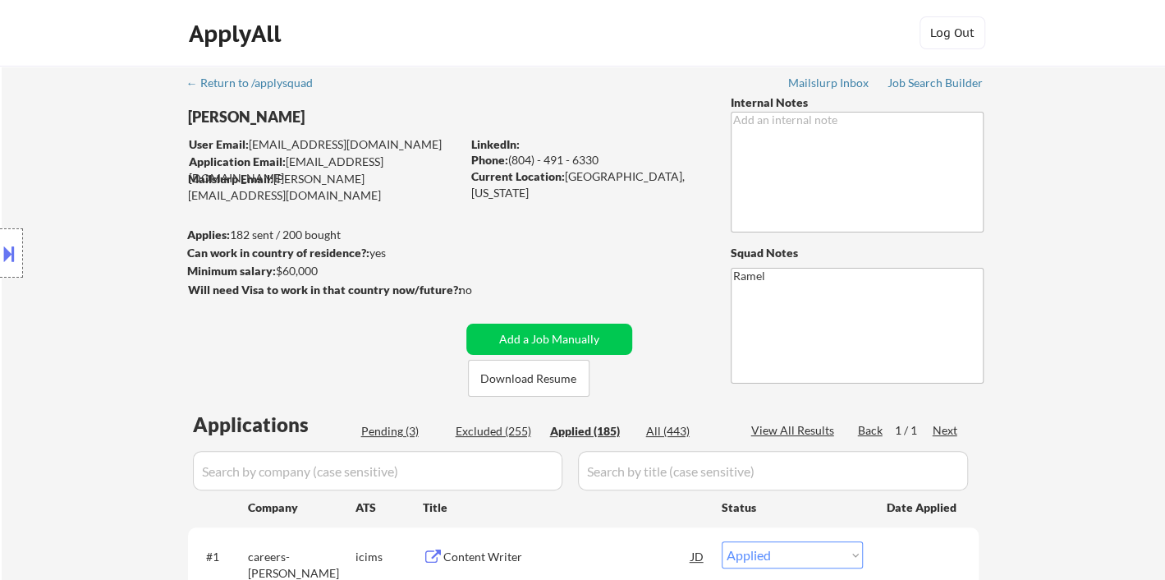
select select ""applied""
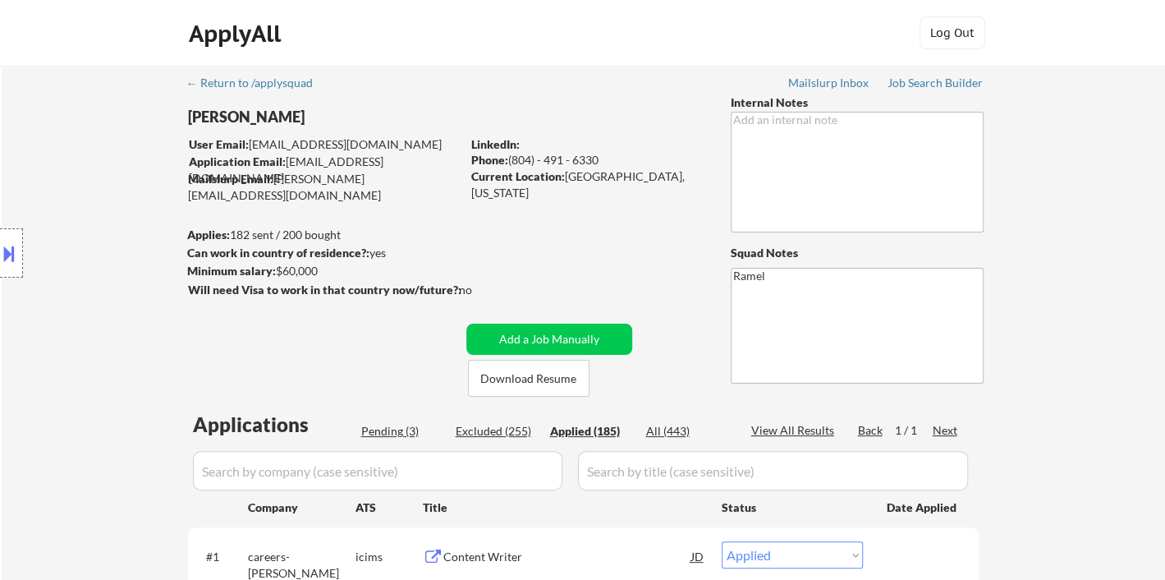
select select ""applied""
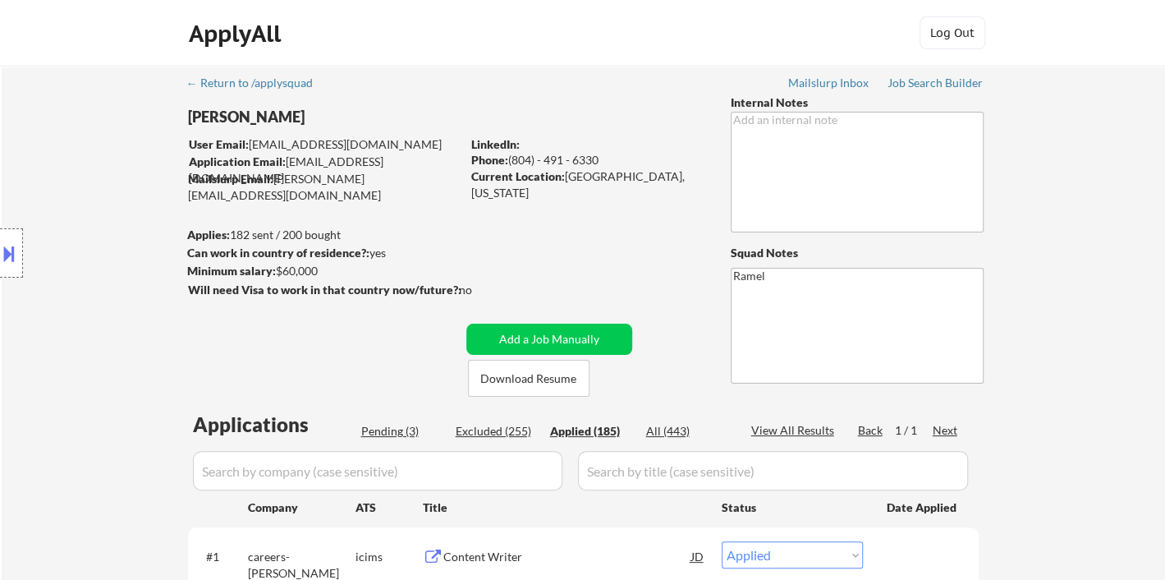
select select ""applied""
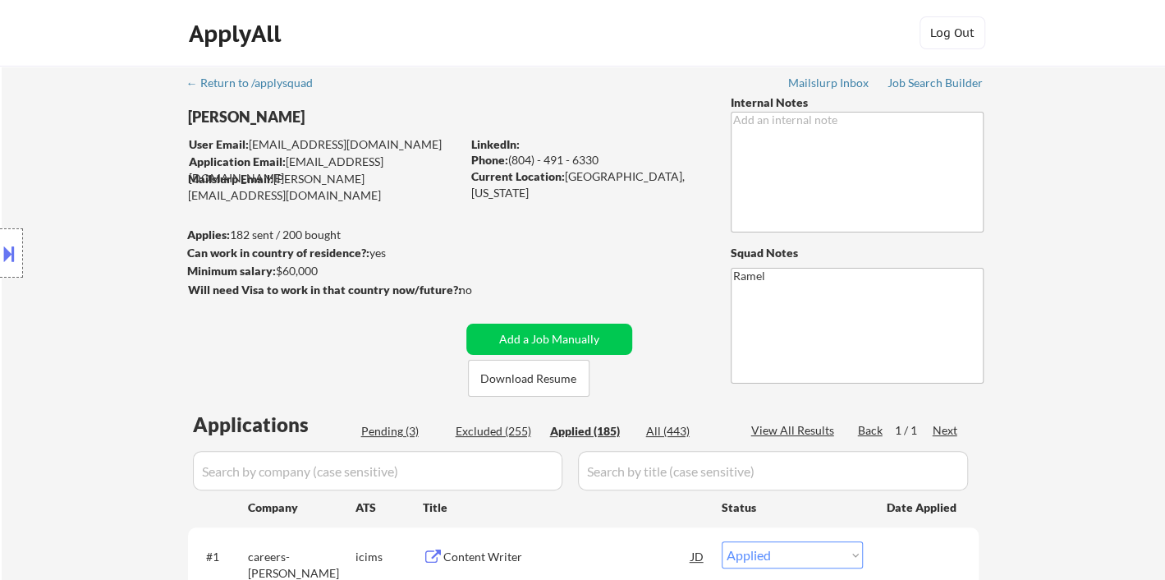
select select ""applied""
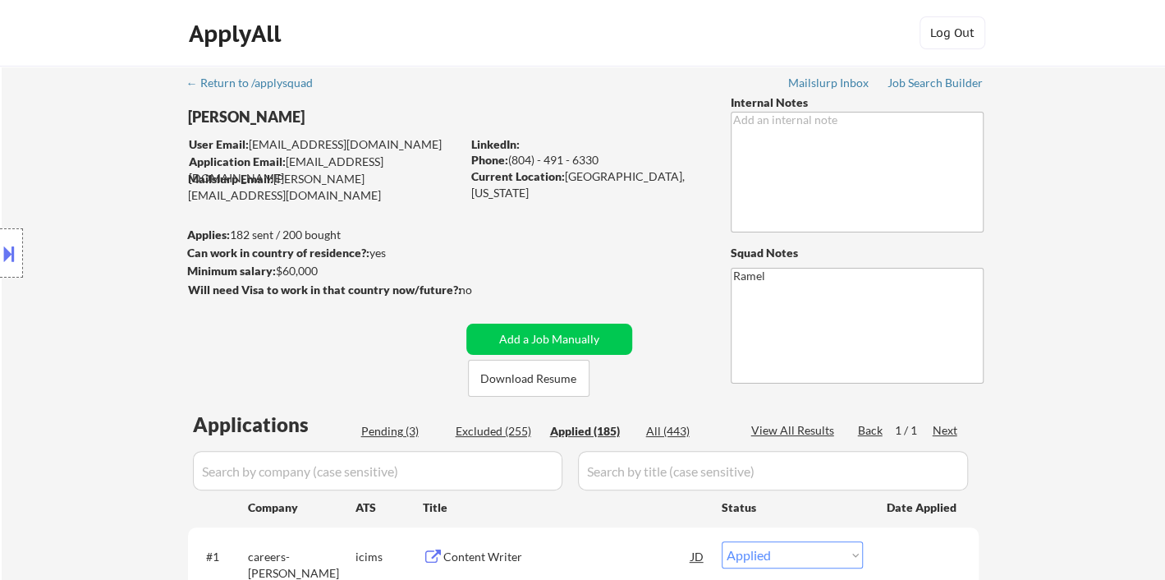
select select ""applied""
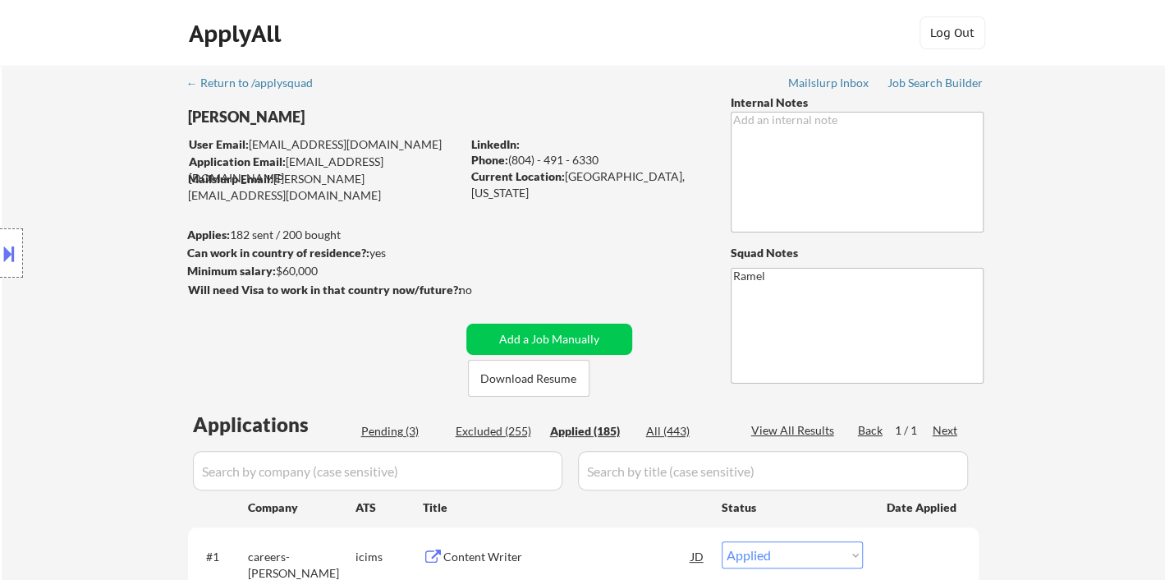
select select ""applied""
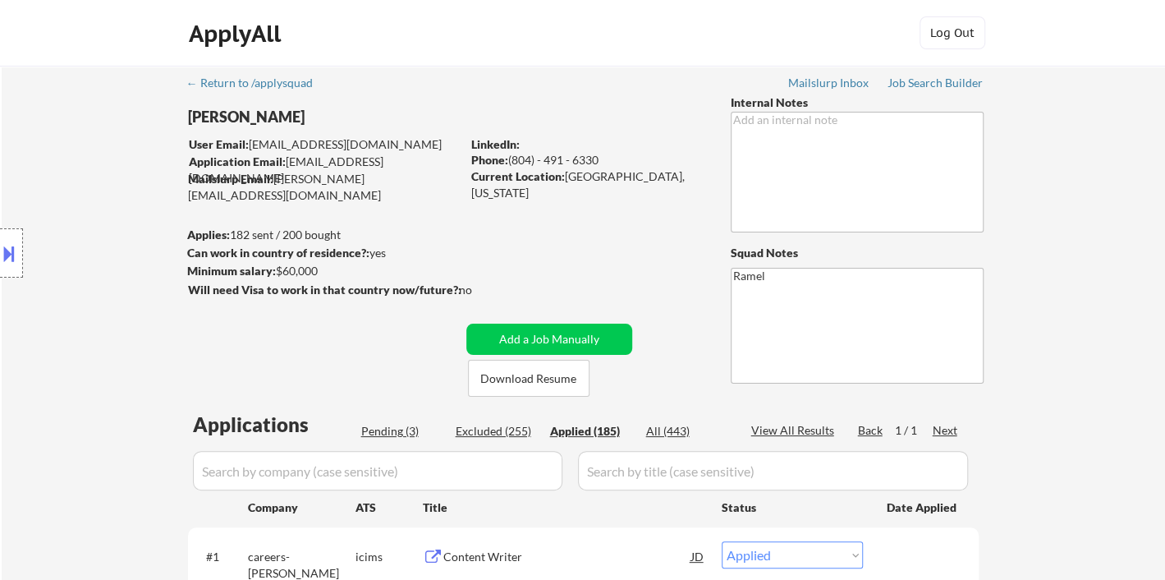
select select ""applied""
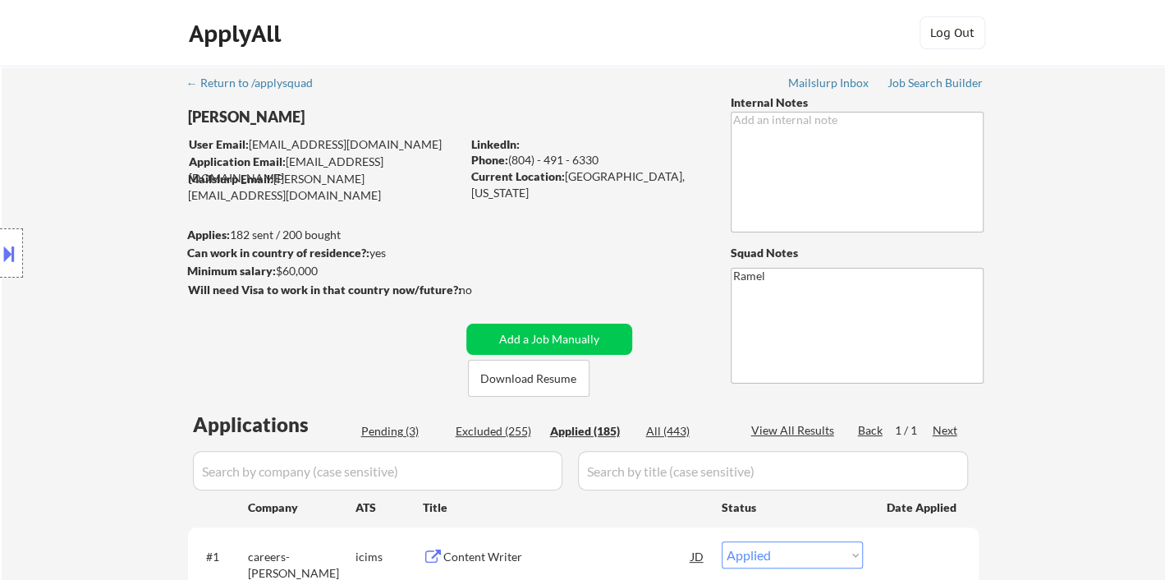
select select ""applied""
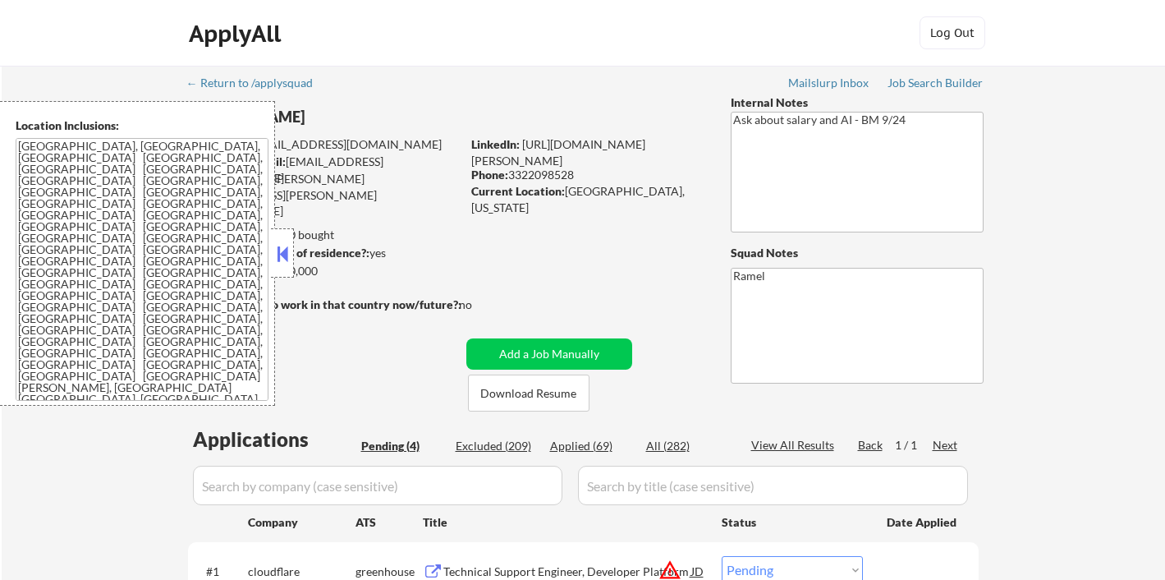
select select ""pending""
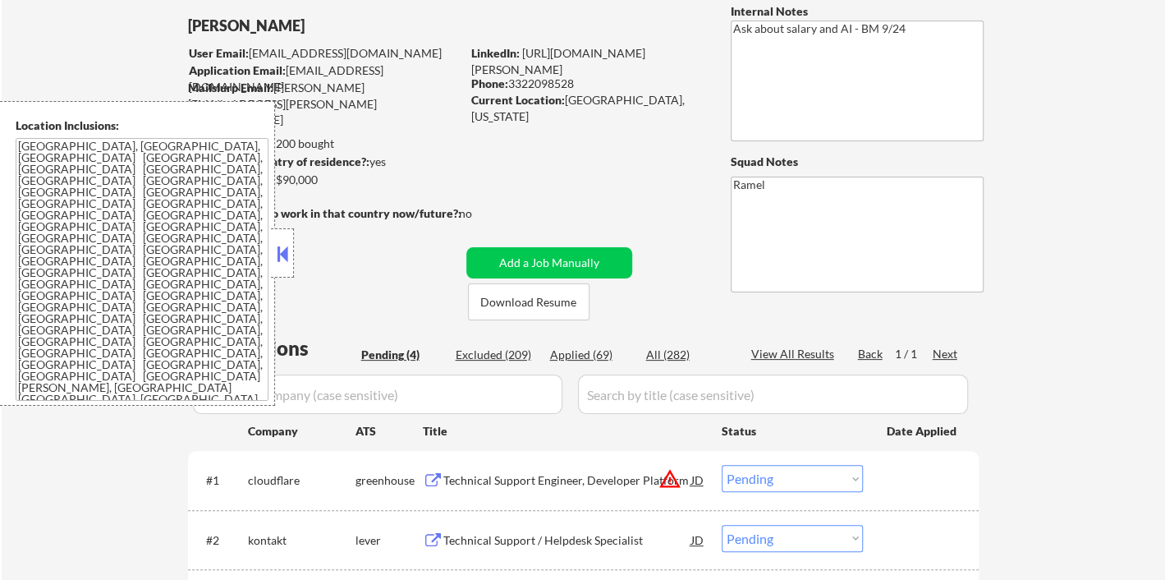
click at [289, 256] on button at bounding box center [282, 253] width 18 height 25
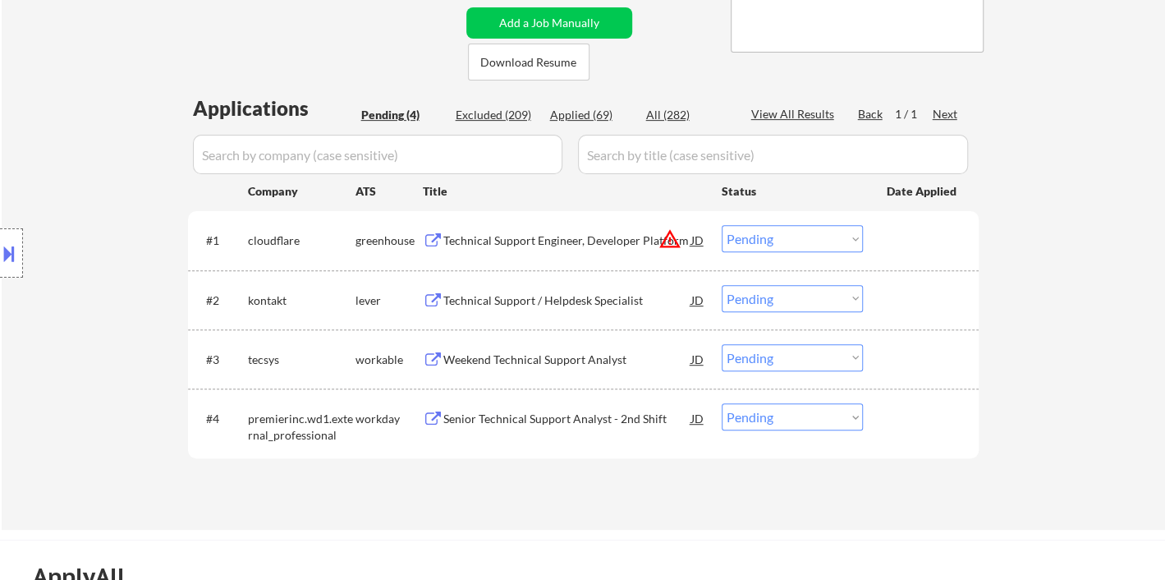
scroll to position [365, 0]
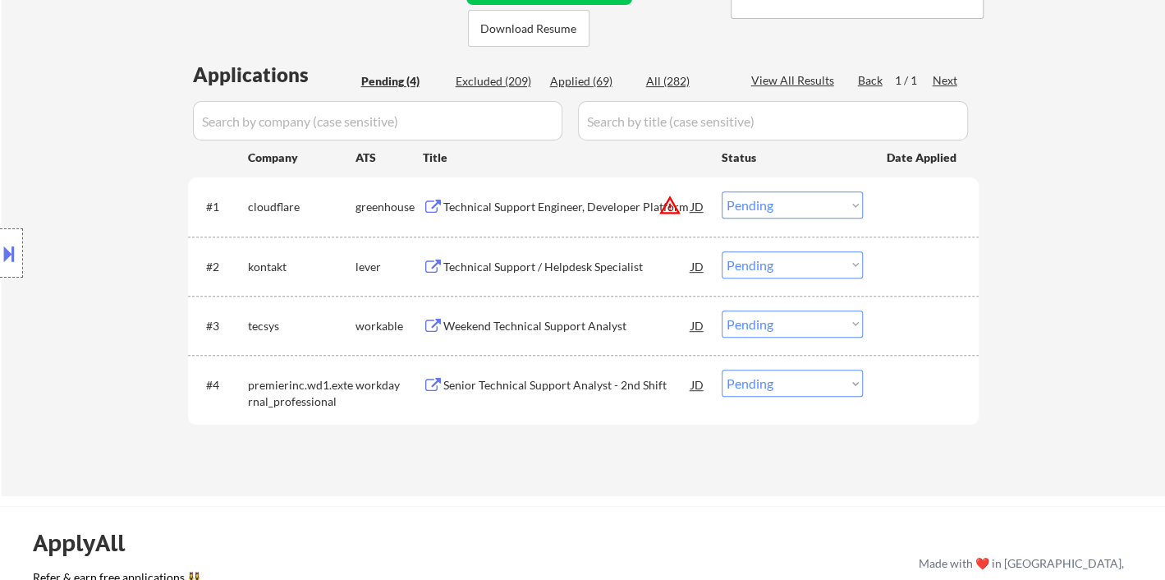
click at [525, 318] on div "Weekend Technical Support Analyst" at bounding box center [567, 326] width 248 height 16
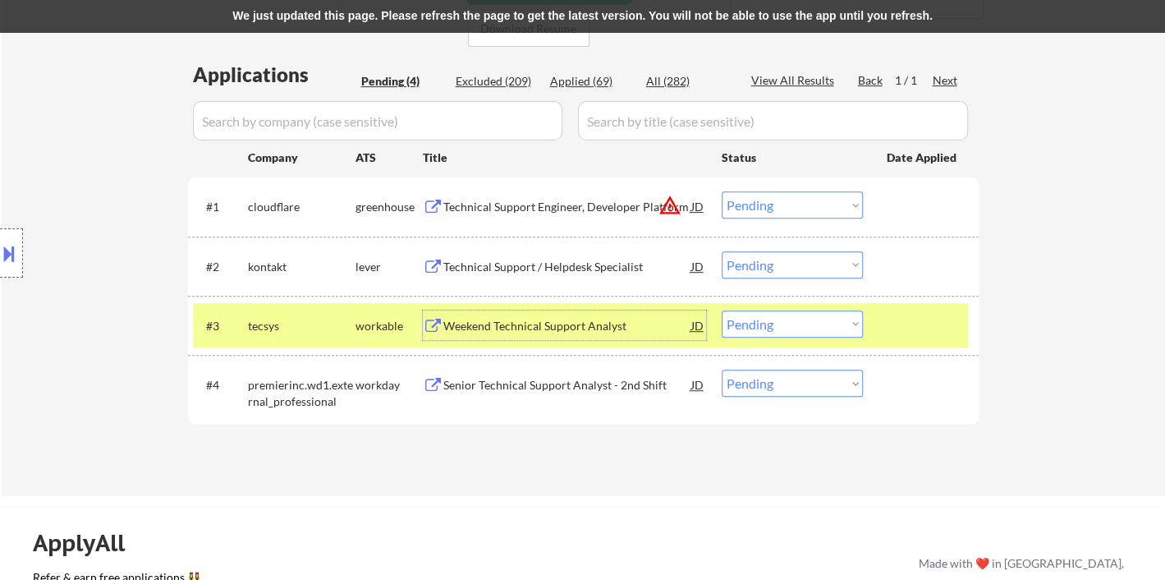
click at [792, 328] on select "Choose an option... Pending Applied Excluded (Questions) Excluded (Expired) Exc…" at bounding box center [792, 323] width 141 height 27
select select ""applied""
click at [722, 310] on select "Choose an option... Pending Applied Excluded (Questions) Excluded (Expired) Exc…" at bounding box center [792, 323] width 141 height 27
click at [567, 10] on div "We just updated this page. Please refresh the page to get the latest version. Y…" at bounding box center [582, 16] width 1165 height 33
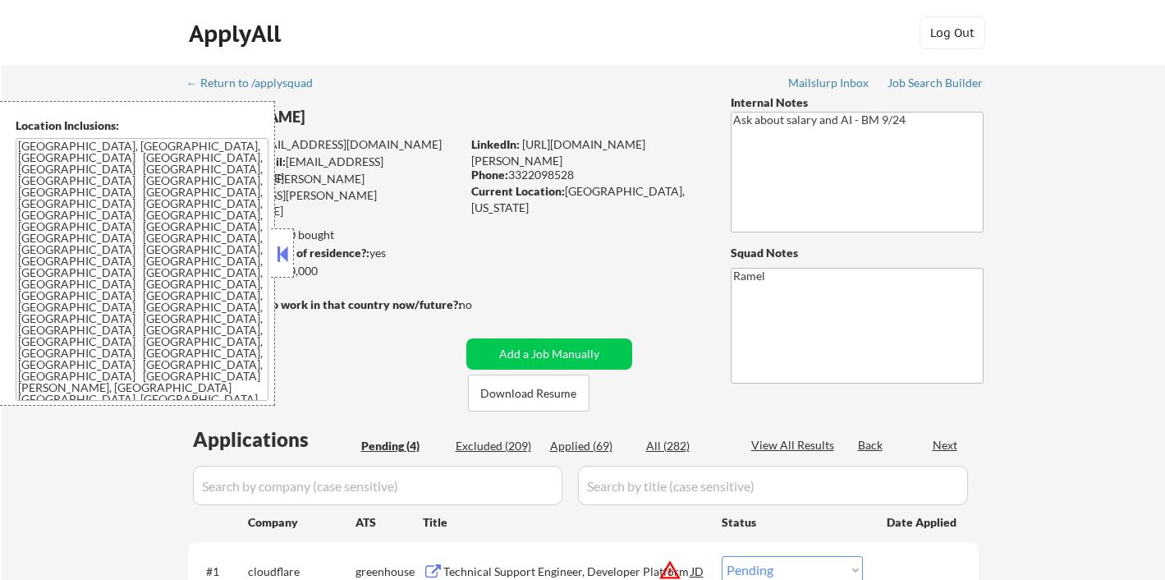
select select ""pending""
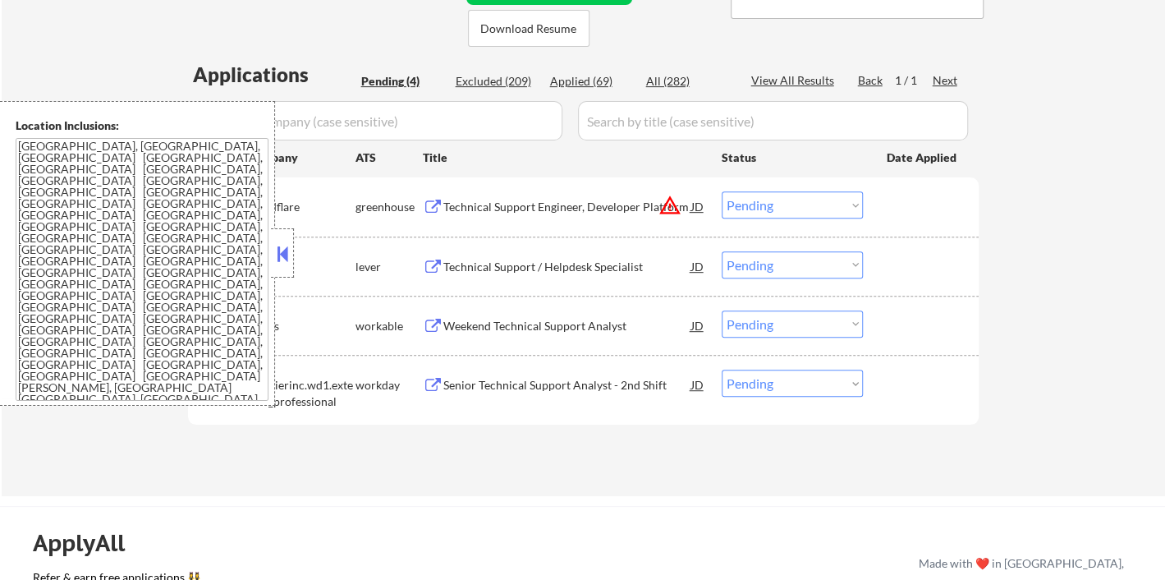
click at [284, 251] on button at bounding box center [282, 253] width 18 height 25
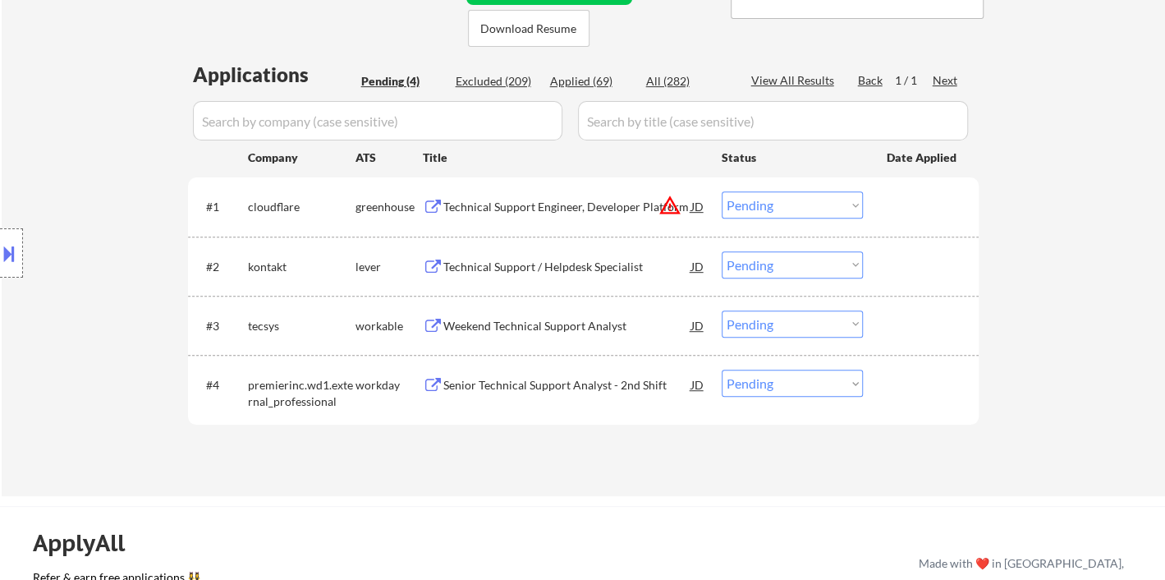
click at [784, 326] on select "Choose an option... Pending Applied Excluded (Questions) Excluded (Expired) Exc…" at bounding box center [792, 323] width 141 height 27
click at [722, 310] on select "Choose an option... Pending Applied Excluded (Questions) Excluded (Expired) Exc…" at bounding box center [792, 323] width 141 height 27
click at [489, 259] on div "Technical Support / Helpdesk Specialist" at bounding box center [567, 267] width 248 height 16
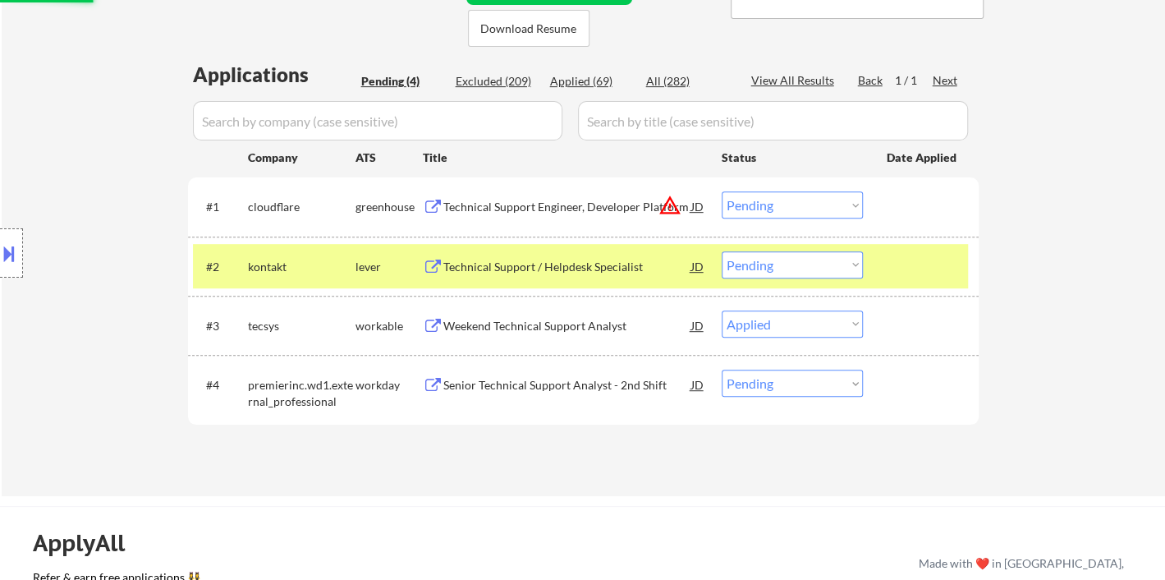
select select ""pending""
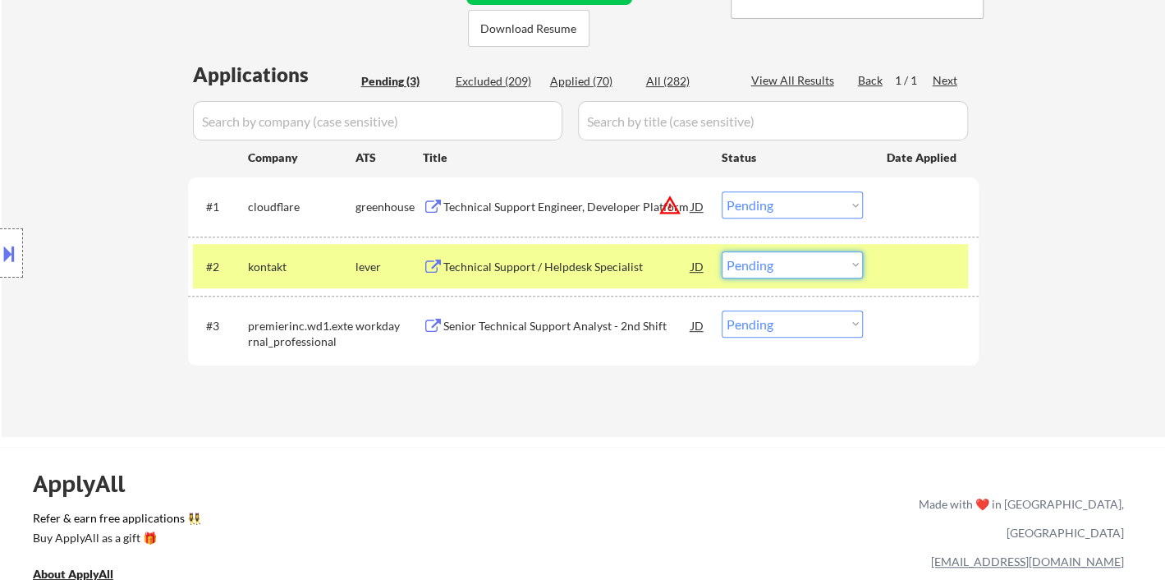
click at [809, 268] on select "Choose an option... Pending Applied Excluded (Questions) Excluded (Expired) Exc…" at bounding box center [792, 264] width 141 height 27
click at [722, 251] on select "Choose an option... Pending Applied Excluded (Questions) Excluded (Expired) Exc…" at bounding box center [792, 264] width 141 height 27
click at [593, 329] on div "Senior Technical Support Analyst - 2nd Shift" at bounding box center [567, 326] width 248 height 16
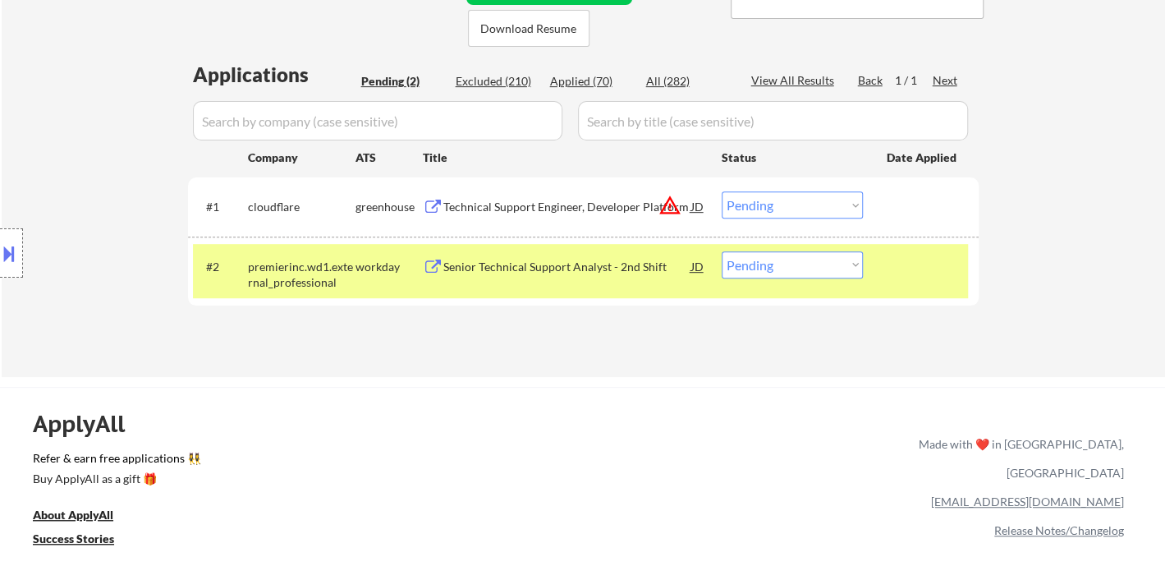
drag, startPoint x: 777, startPoint y: 264, endPoint x: 780, endPoint y: 274, distance: 10.4
click at [777, 264] on select "Choose an option... Pending Applied Excluded (Questions) Excluded (Expired) Exc…" at bounding box center [792, 264] width 141 height 27
select select ""excluded__salary_""
click at [722, 251] on select "Choose an option... Pending Applied Excluded (Questions) Excluded (Expired) Exc…" at bounding box center [792, 264] width 141 height 27
click at [568, 209] on div "Technical Support Engineer, Developer Platform" at bounding box center [567, 207] width 248 height 16
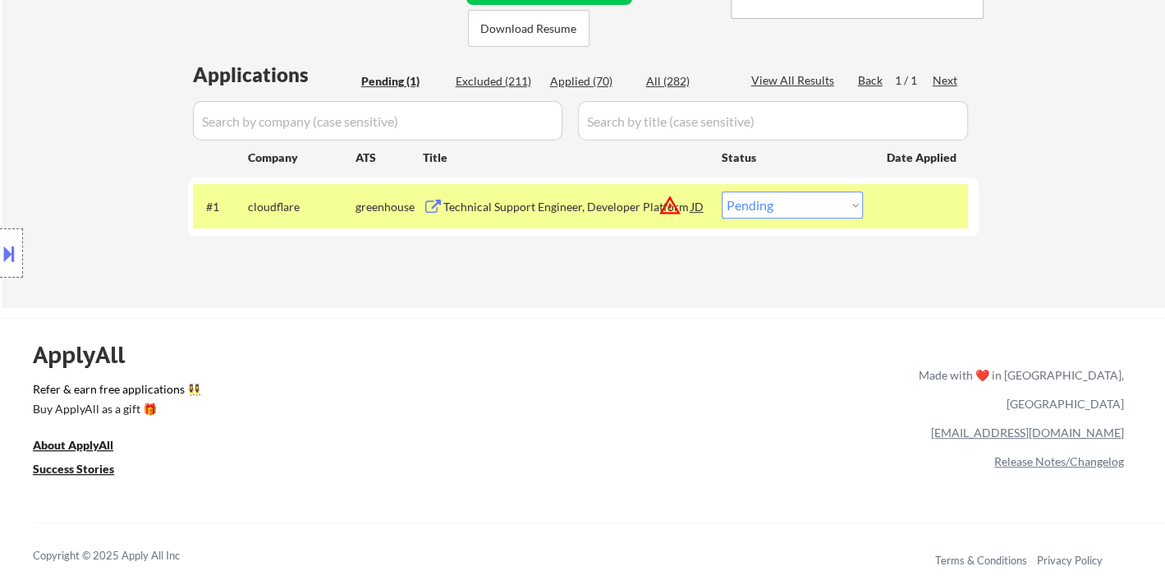
drag, startPoint x: 16, startPoint y: 241, endPoint x: 25, endPoint y: 250, distance: 13.4
click at [16, 241] on button at bounding box center [9, 253] width 18 height 27
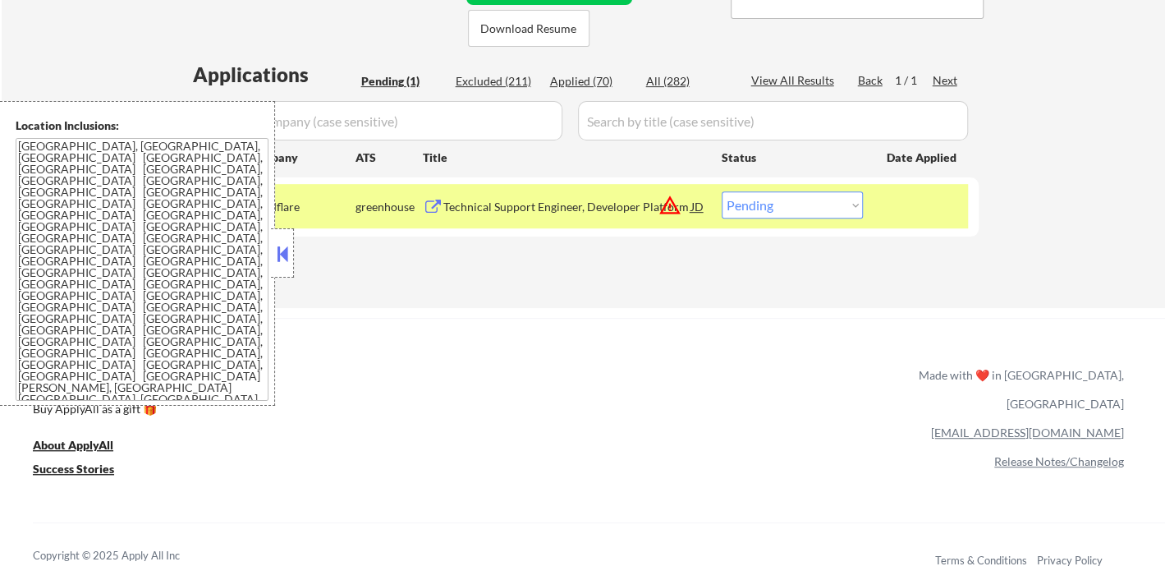
click at [287, 258] on button at bounding box center [282, 253] width 18 height 25
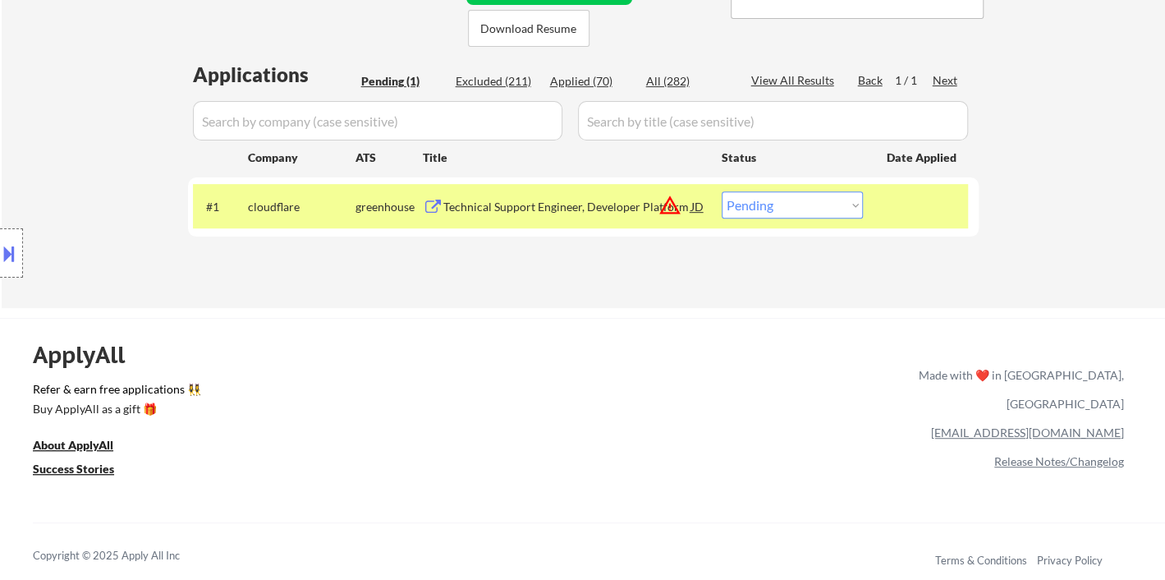
click at [778, 209] on select "Choose an option... Pending Applied Excluded (Questions) Excluded (Expired) Exc…" at bounding box center [792, 204] width 141 height 27
select select ""excluded__location_""
click at [722, 191] on select "Choose an option... Pending Applied Excluded (Questions) Excluded (Expired) Exc…" at bounding box center [792, 204] width 141 height 27
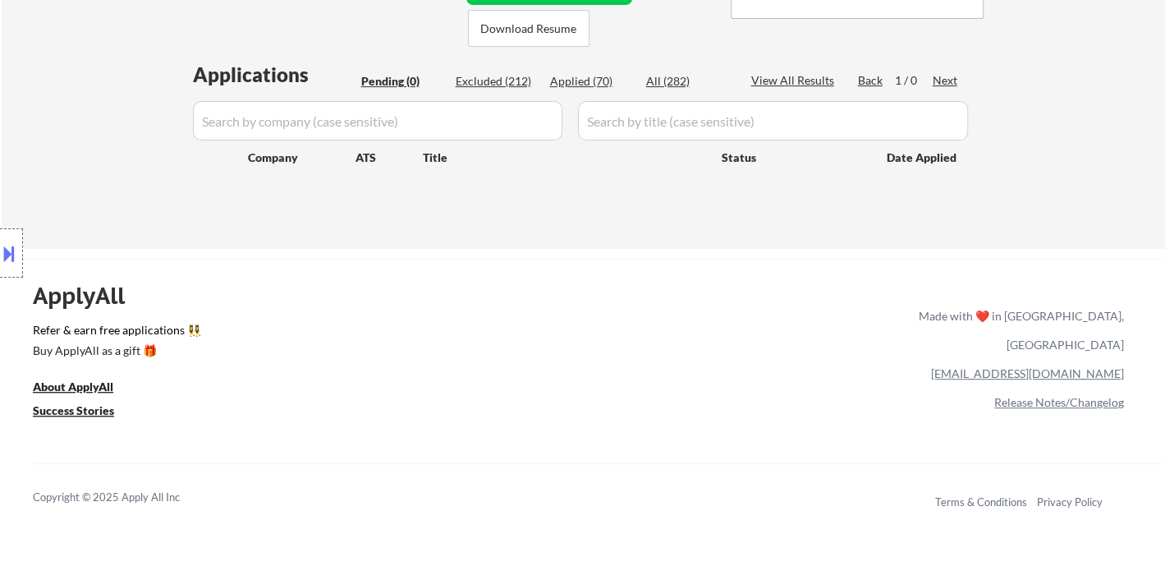
click at [586, 84] on div "Applied (70)" at bounding box center [591, 81] width 82 height 16
select select ""applied""
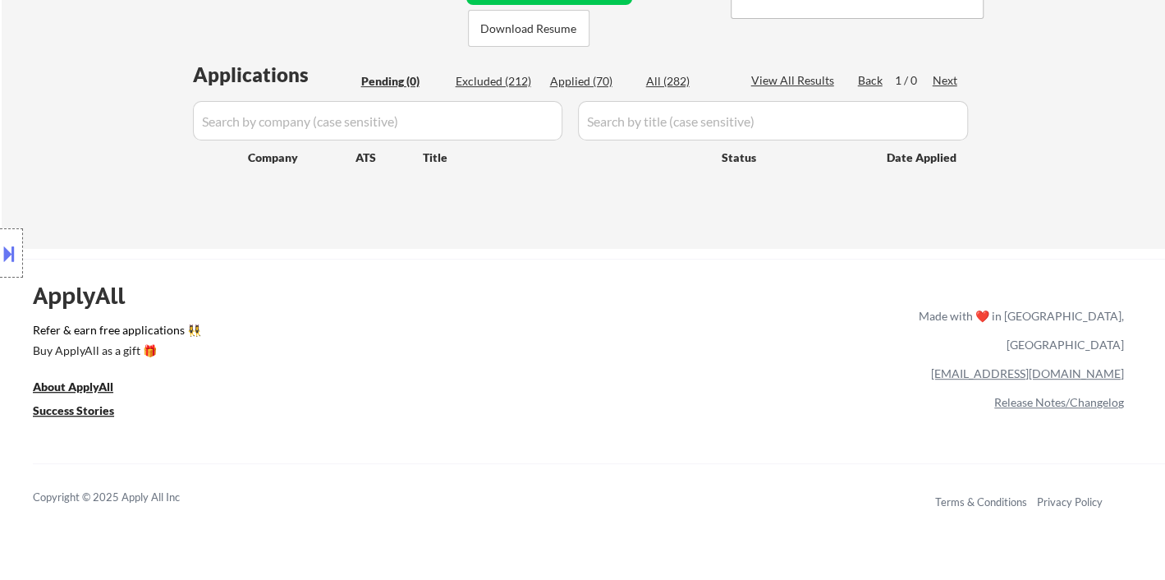
select select ""applied""
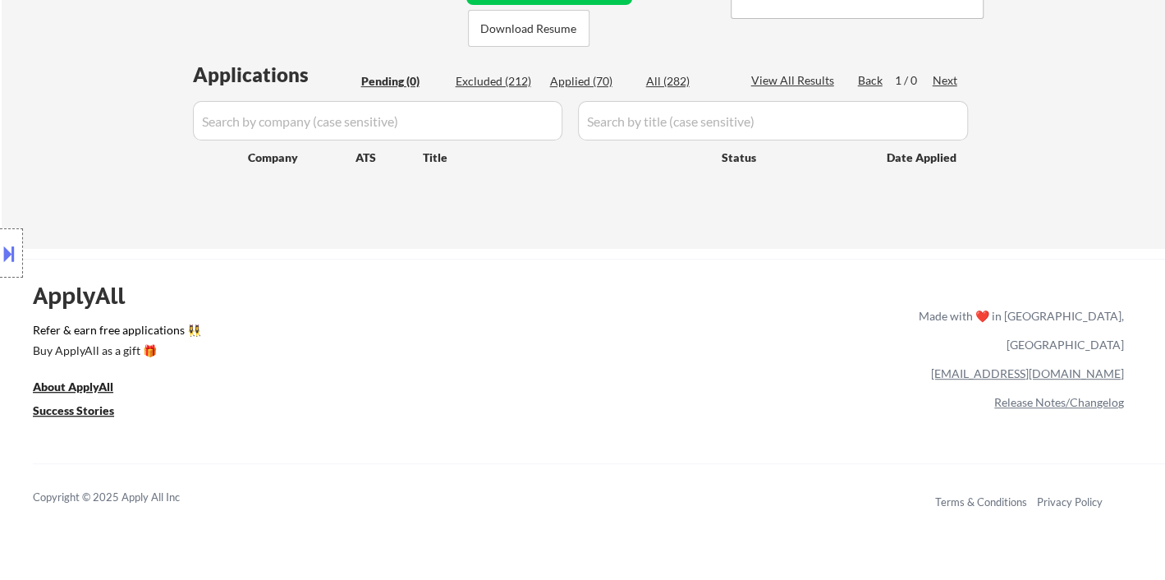
select select ""applied""
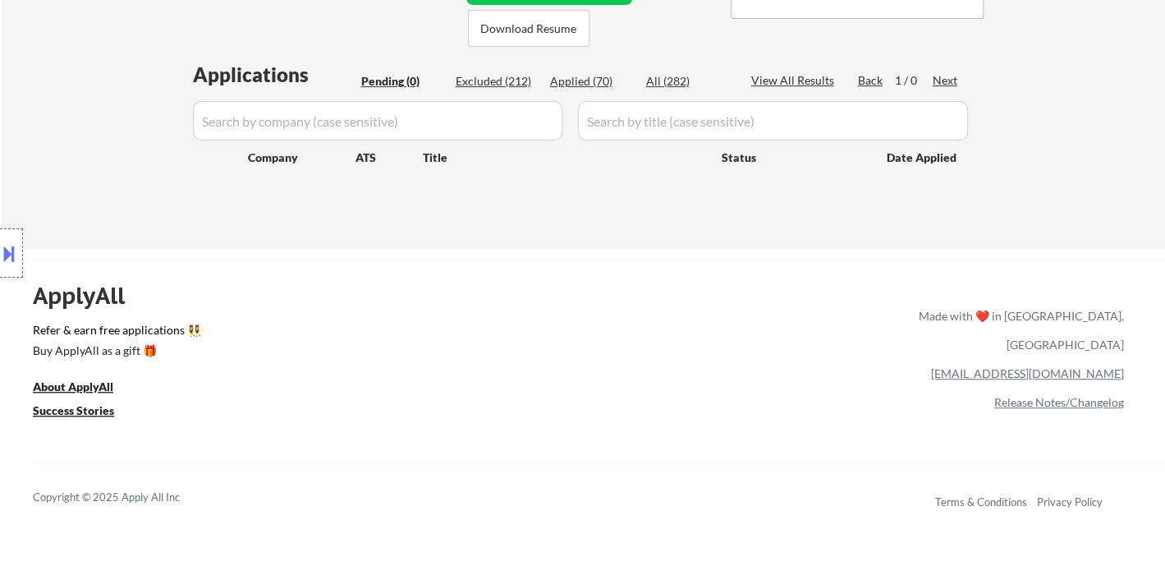
select select ""applied""
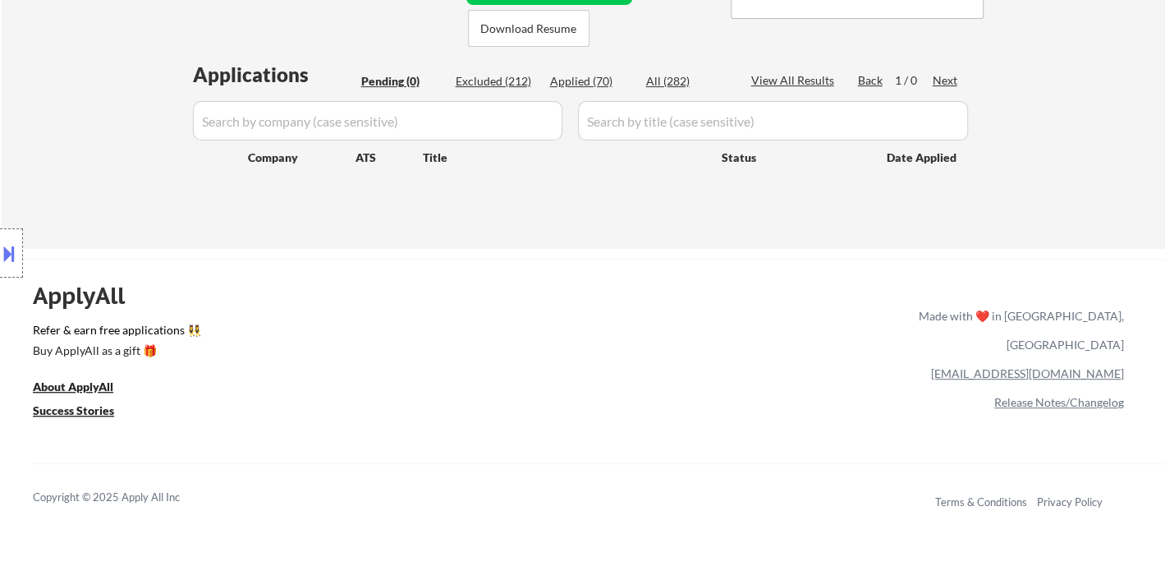
select select ""applied""
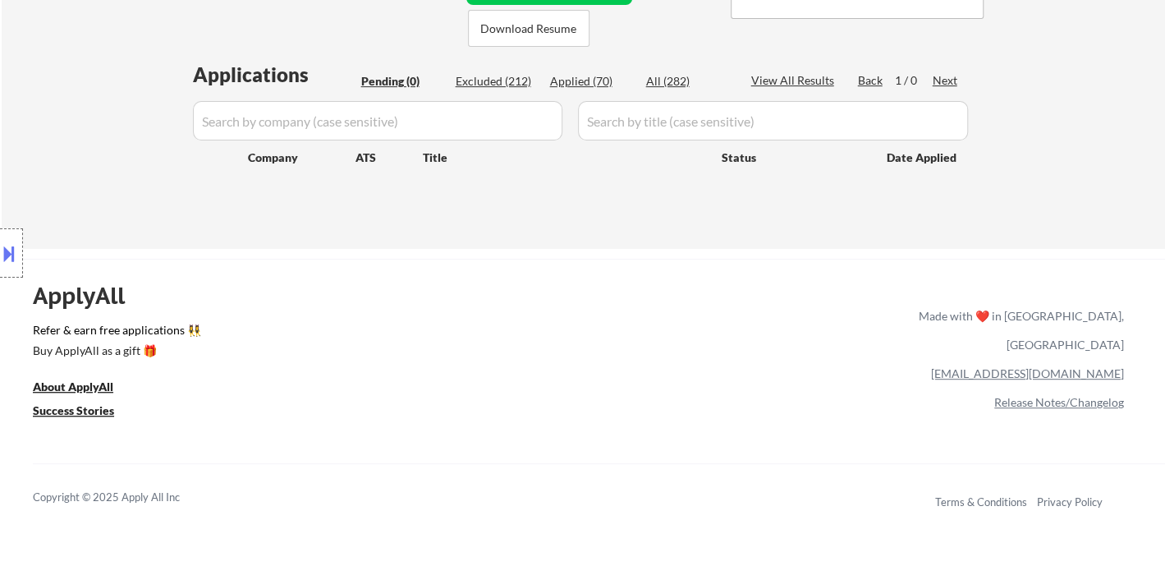
select select ""applied""
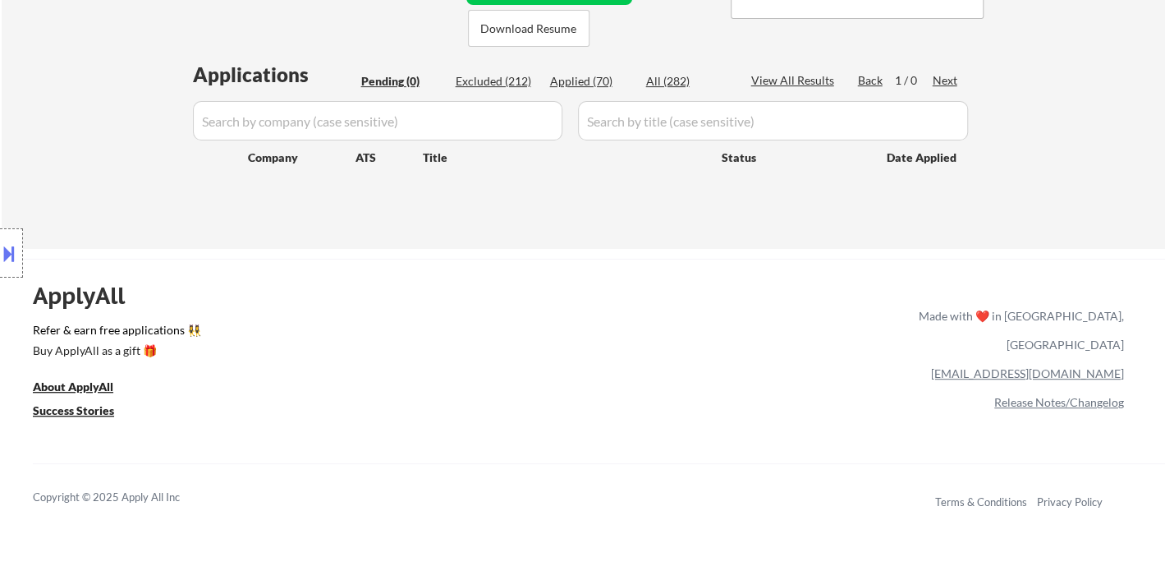
select select ""applied""
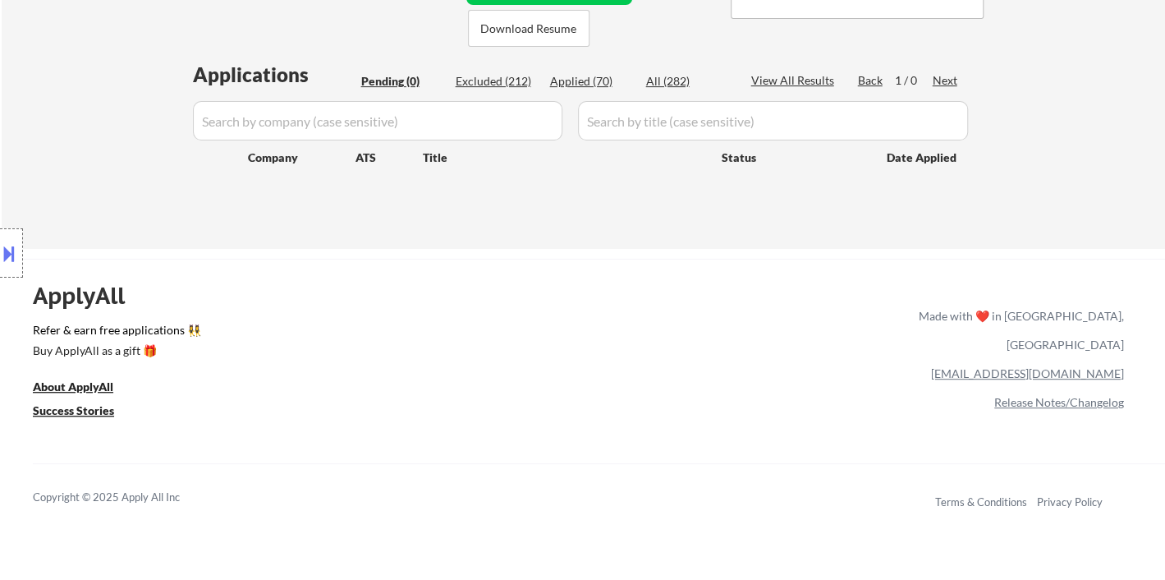
select select ""applied""
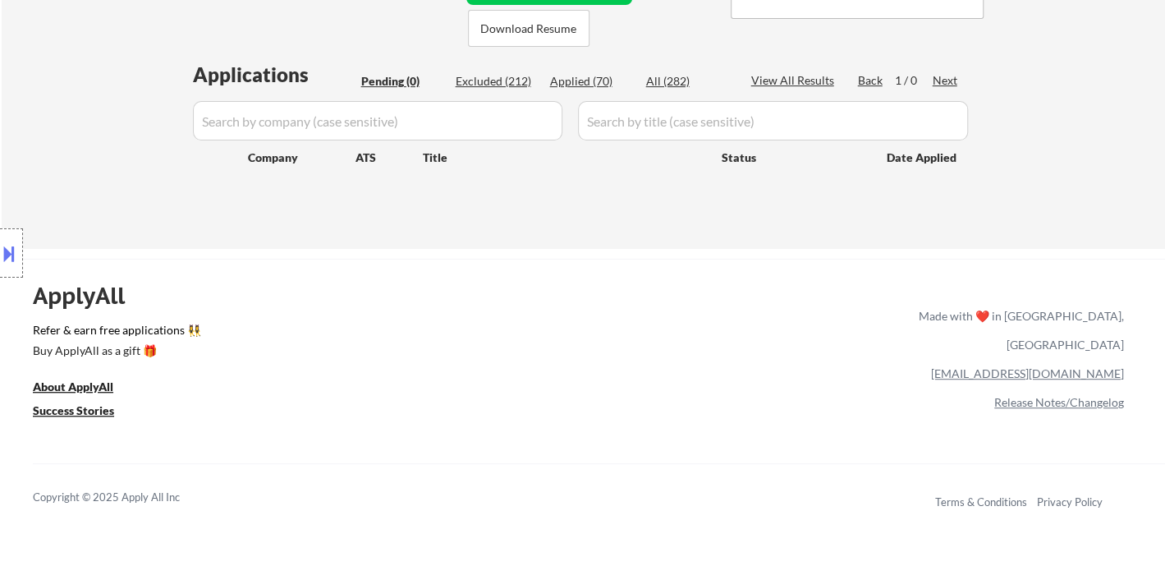
select select ""applied""
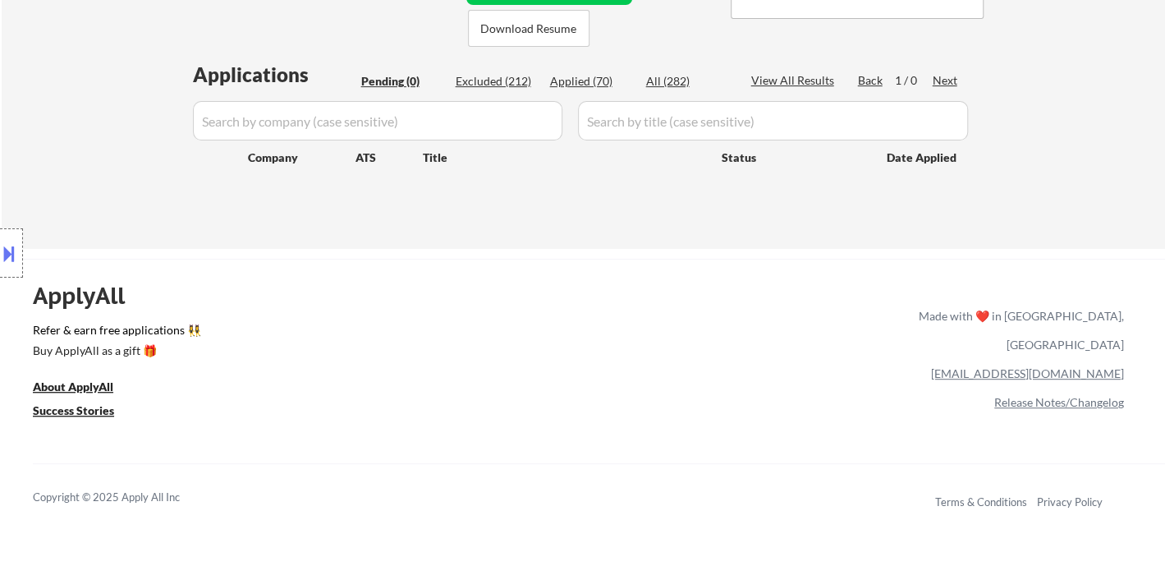
select select ""applied""
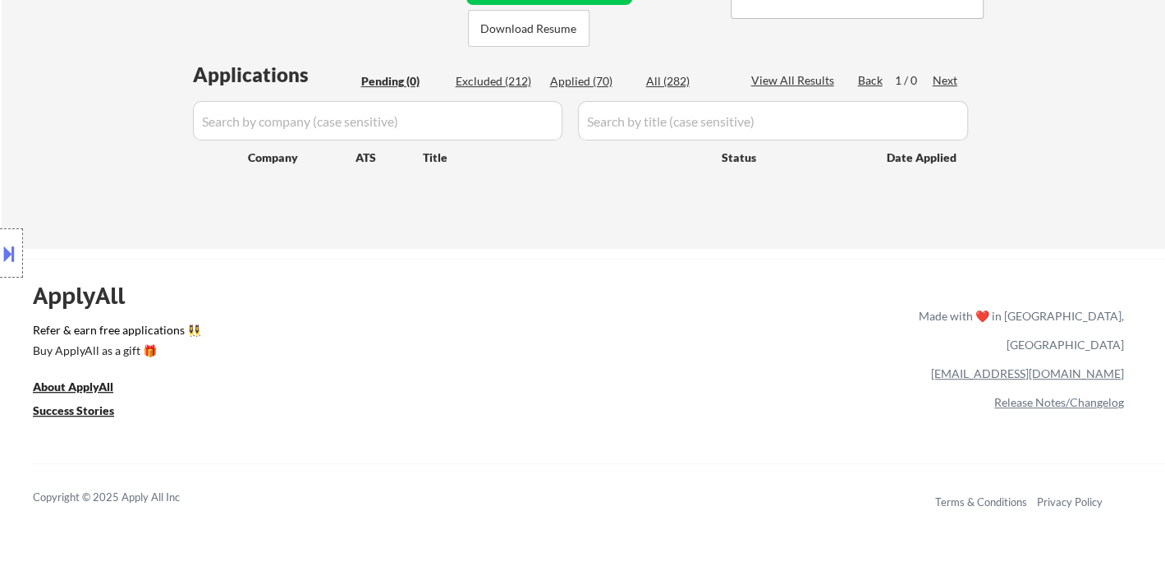
select select ""applied""
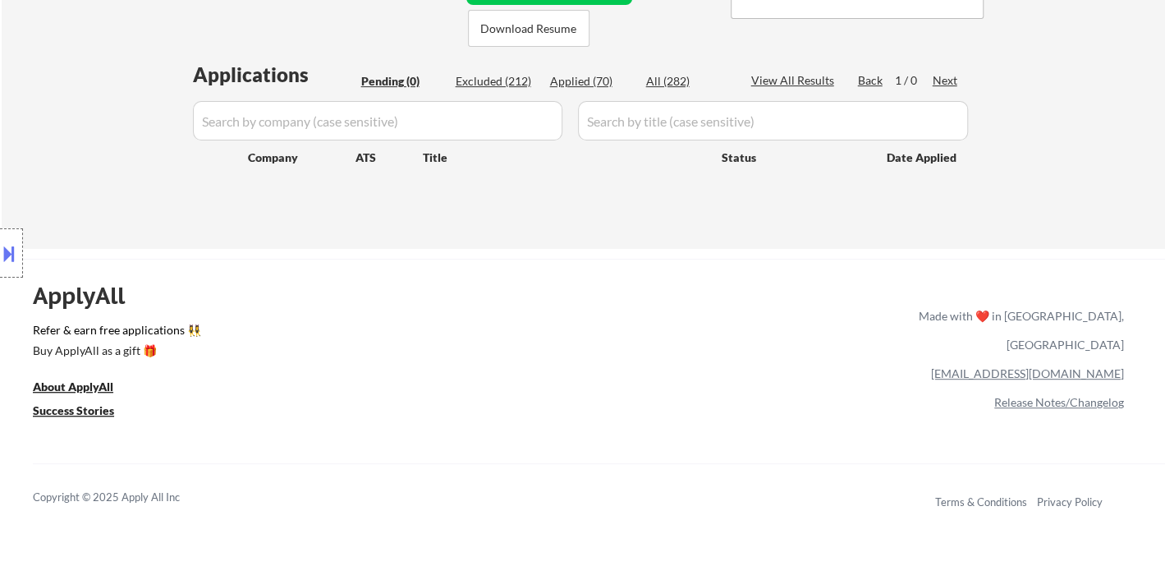
select select ""applied""
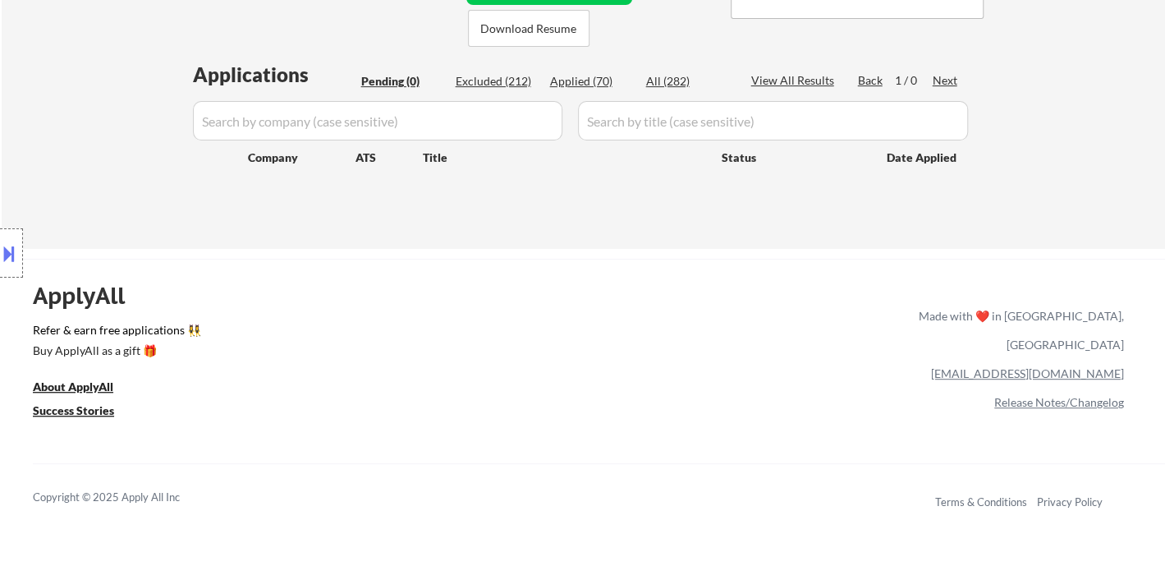
select select ""applied""
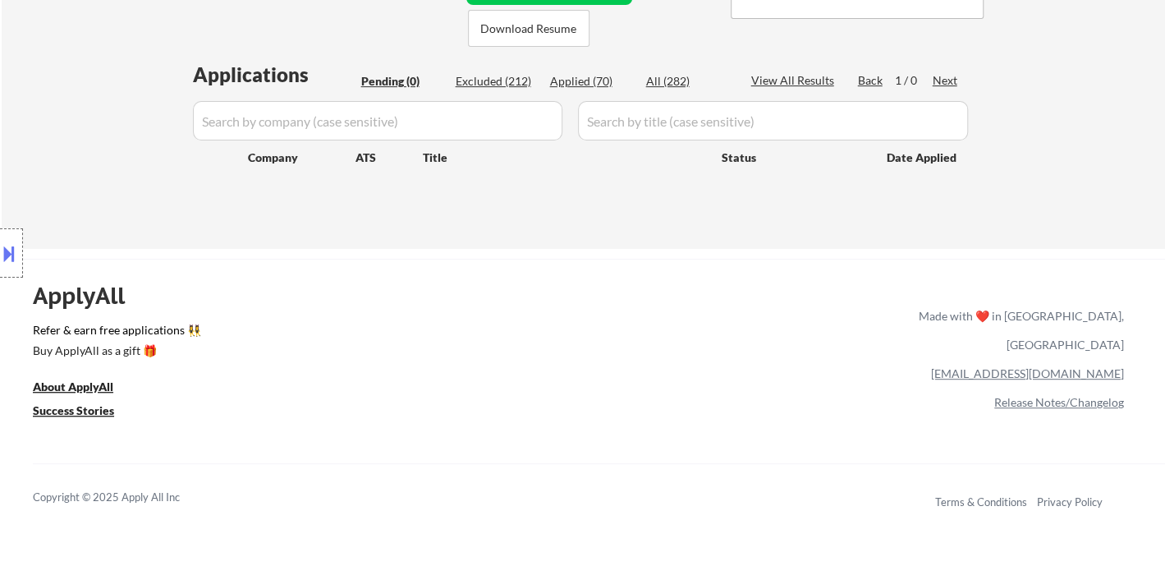
select select ""applied""
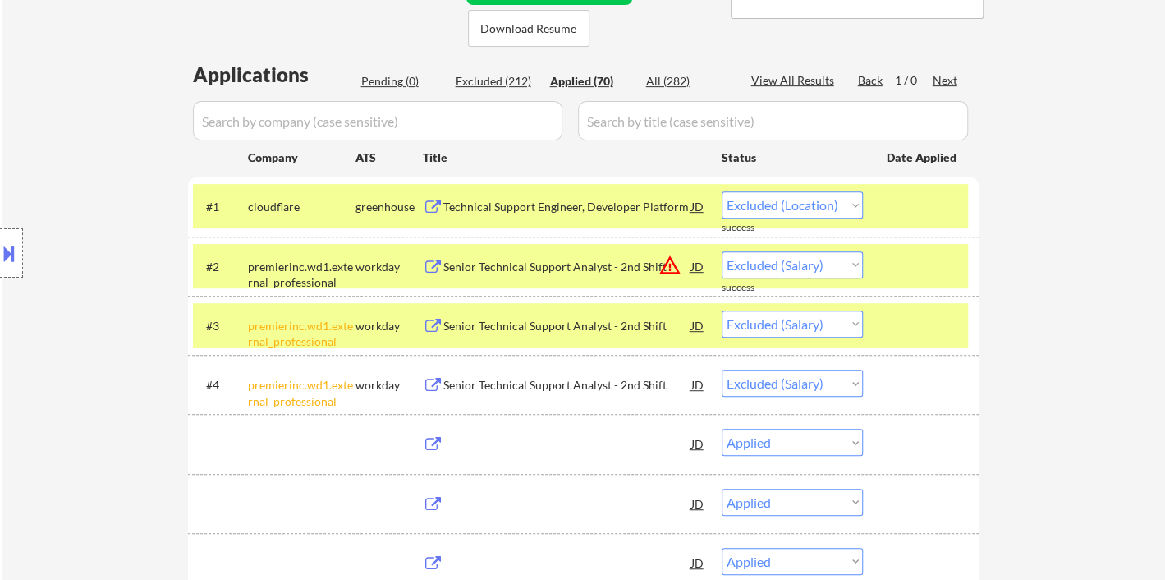
select select ""applied""
